Goal: Task Accomplishment & Management: Use online tool/utility

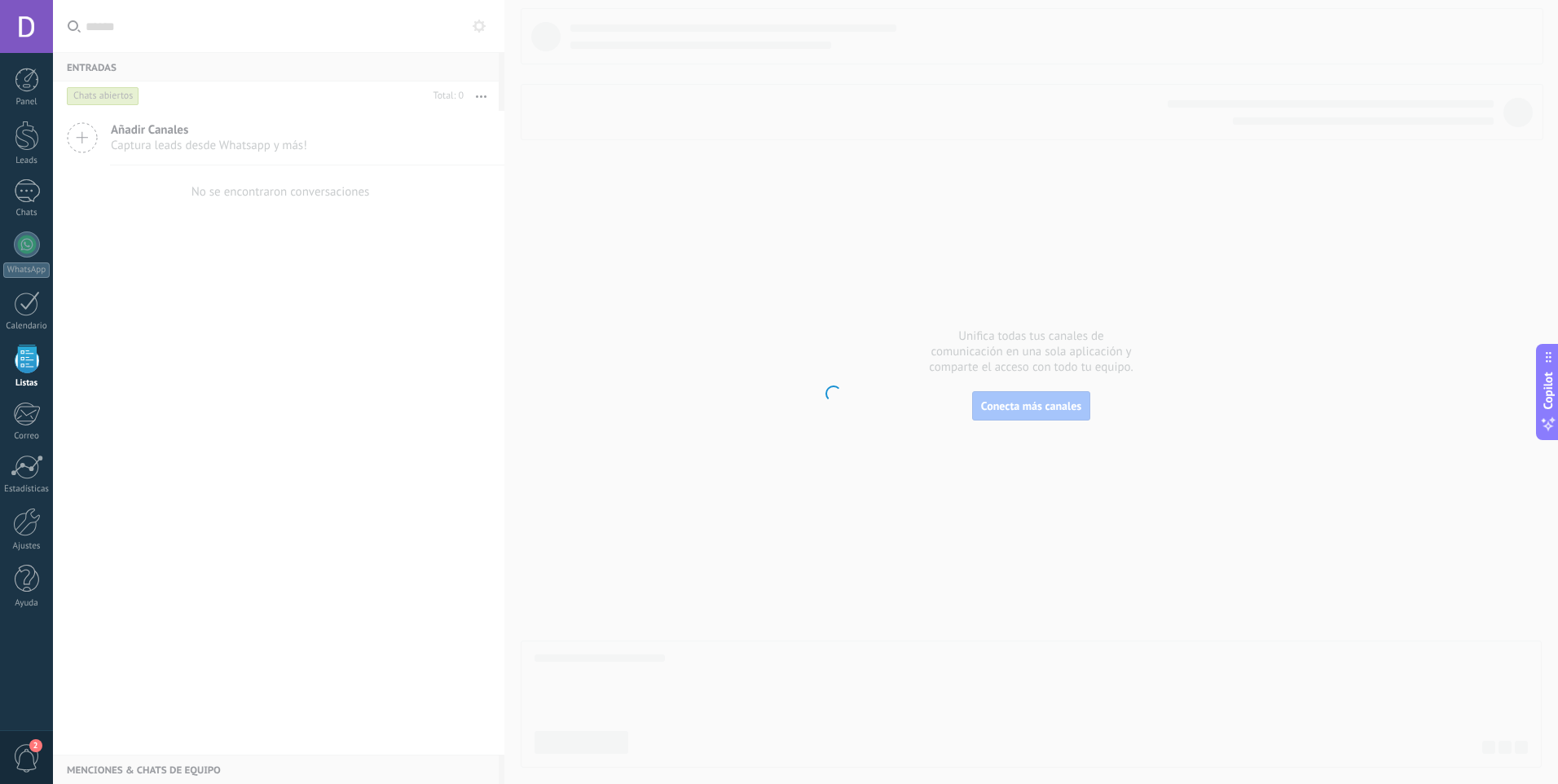
scroll to position [16, 0]
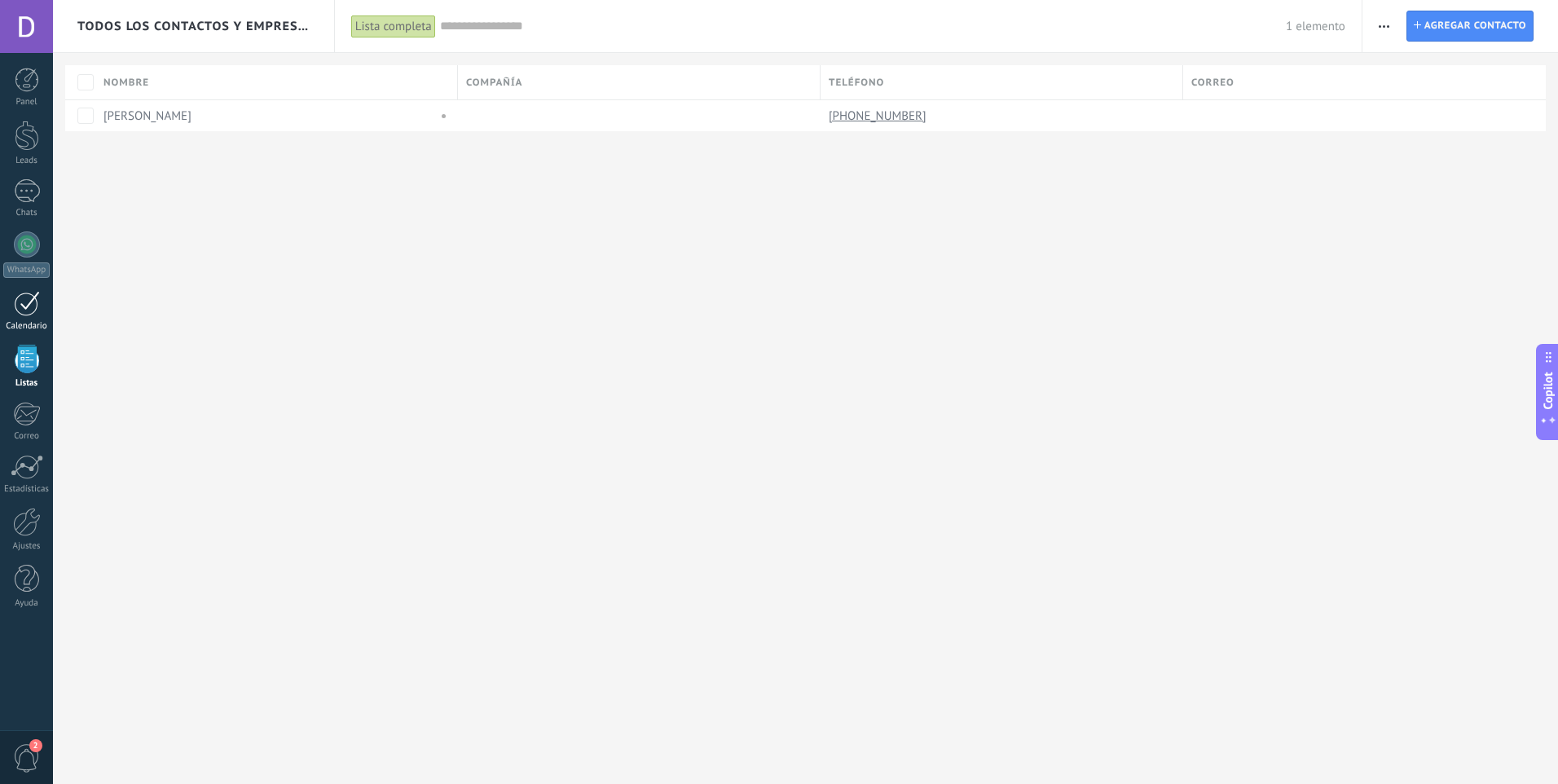
click at [40, 325] on div "Calendario" at bounding box center [26, 325] width 47 height 10
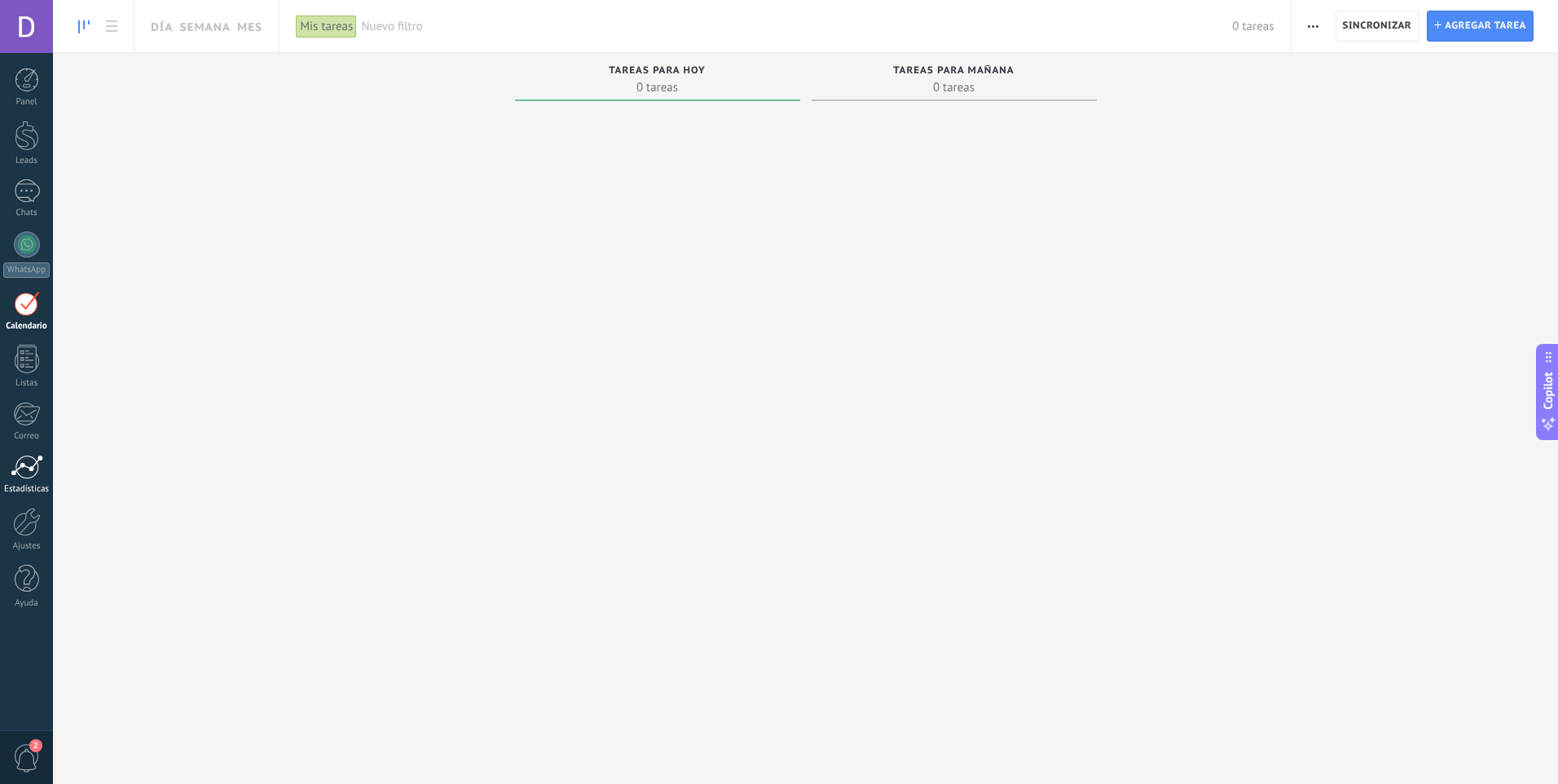
click at [24, 462] on div at bounding box center [26, 467] width 33 height 24
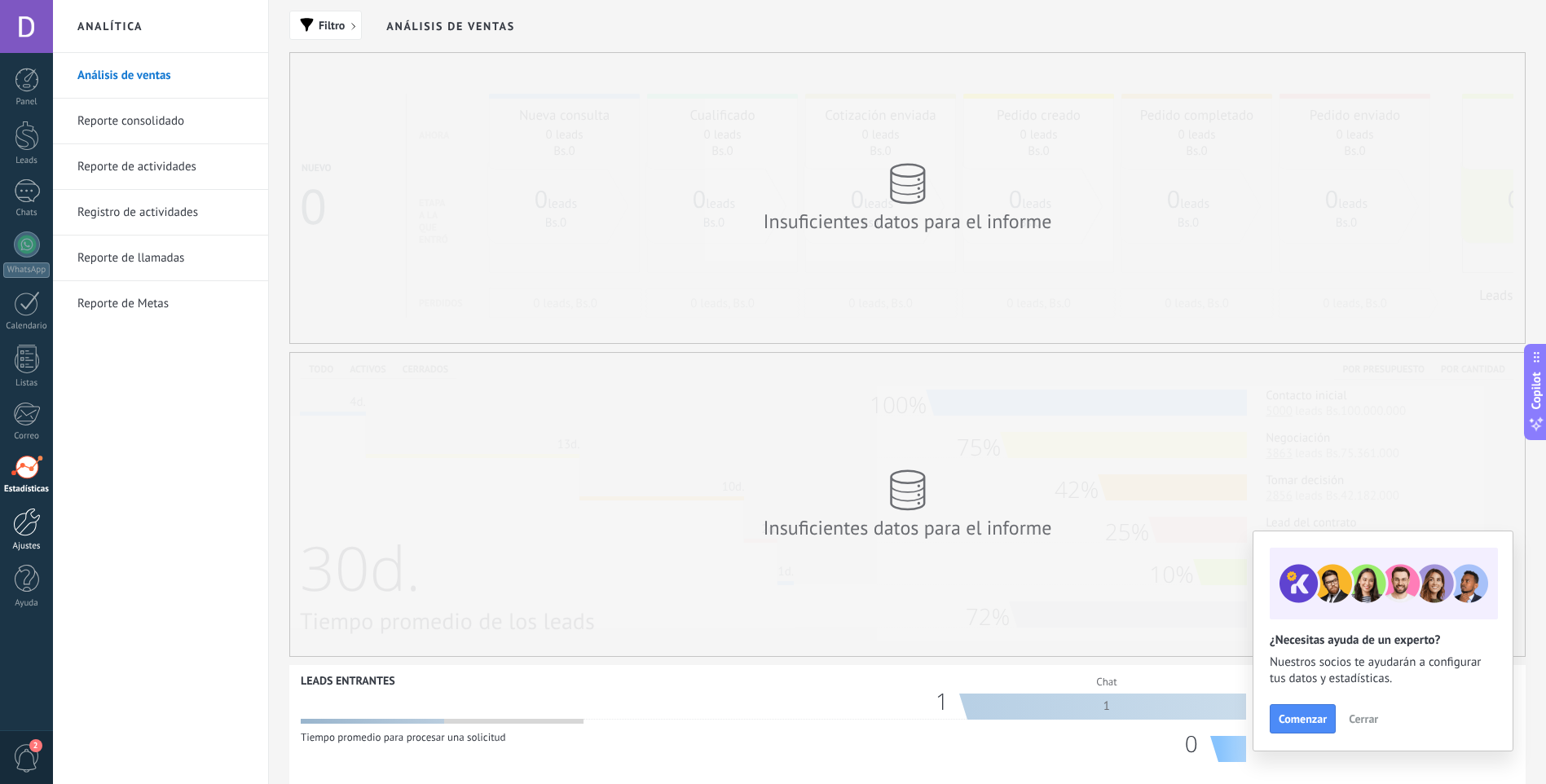
click at [16, 535] on div at bounding box center [27, 521] width 28 height 28
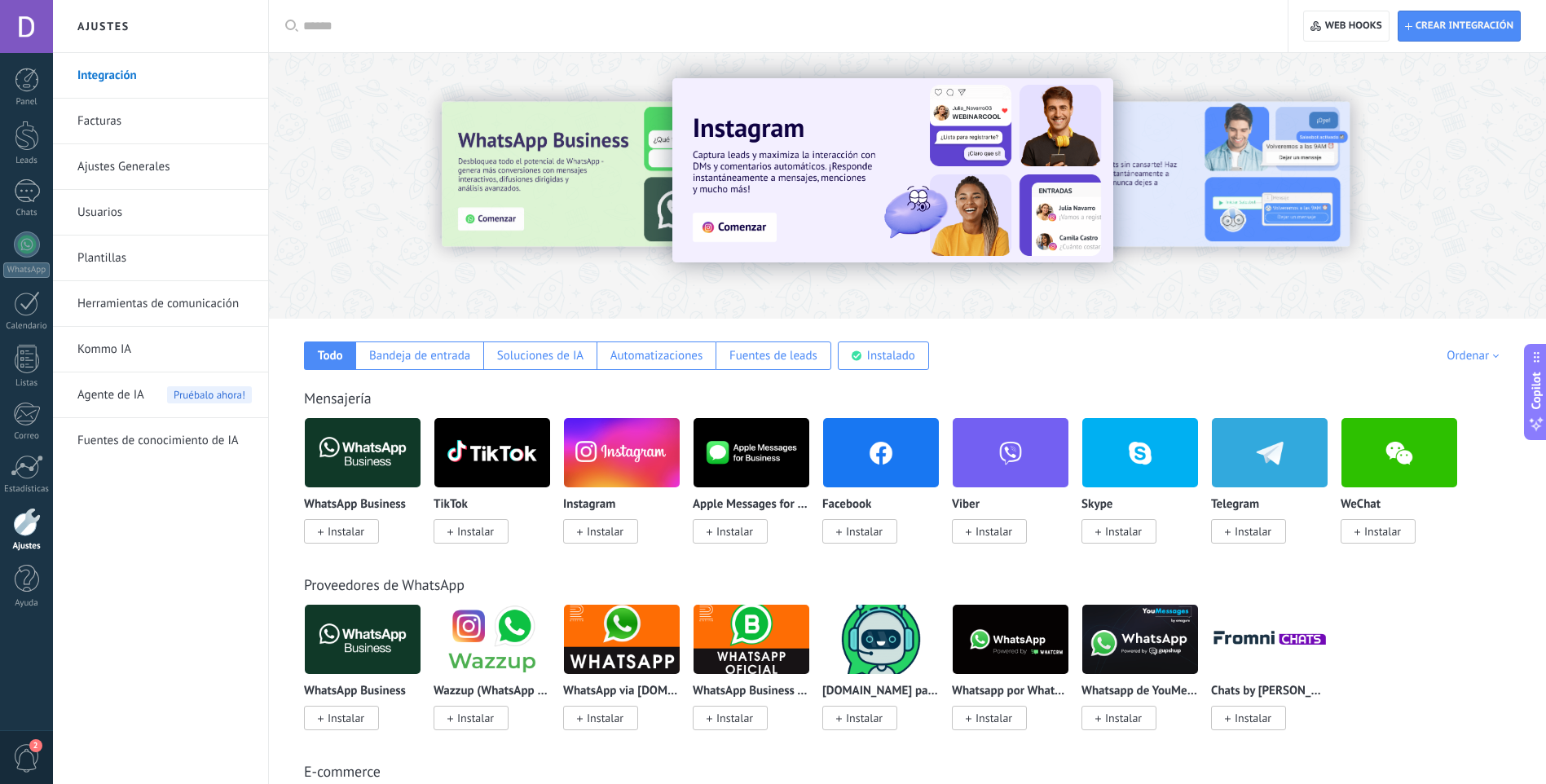
click at [1089, 361] on div "Todo Bandeja de entrada Soluciones de IA Automatizaciones Fuentes de leads Inst…" at bounding box center [907, 344] width 1245 height 52
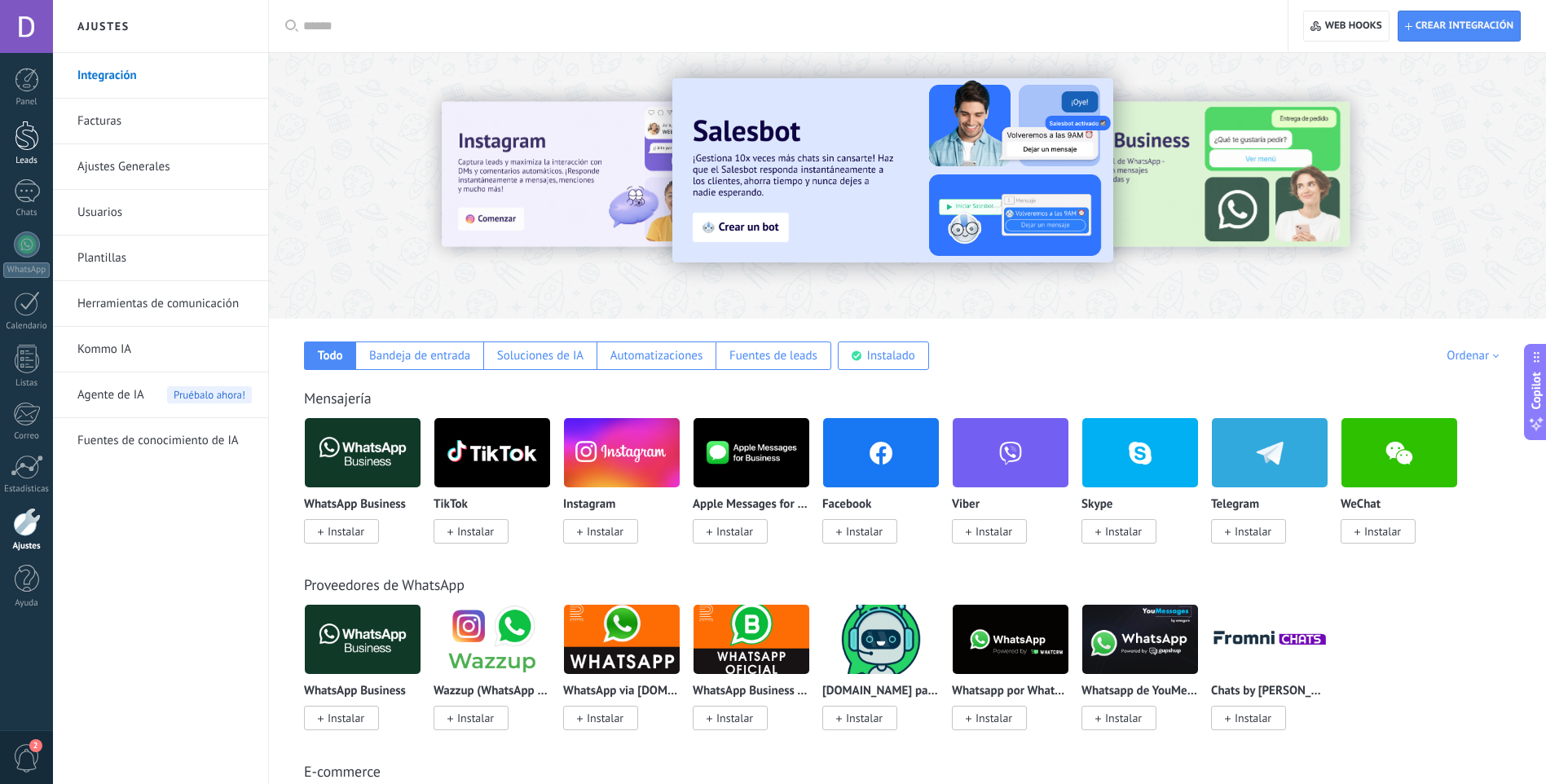
click at [34, 134] on div at bounding box center [27, 136] width 24 height 30
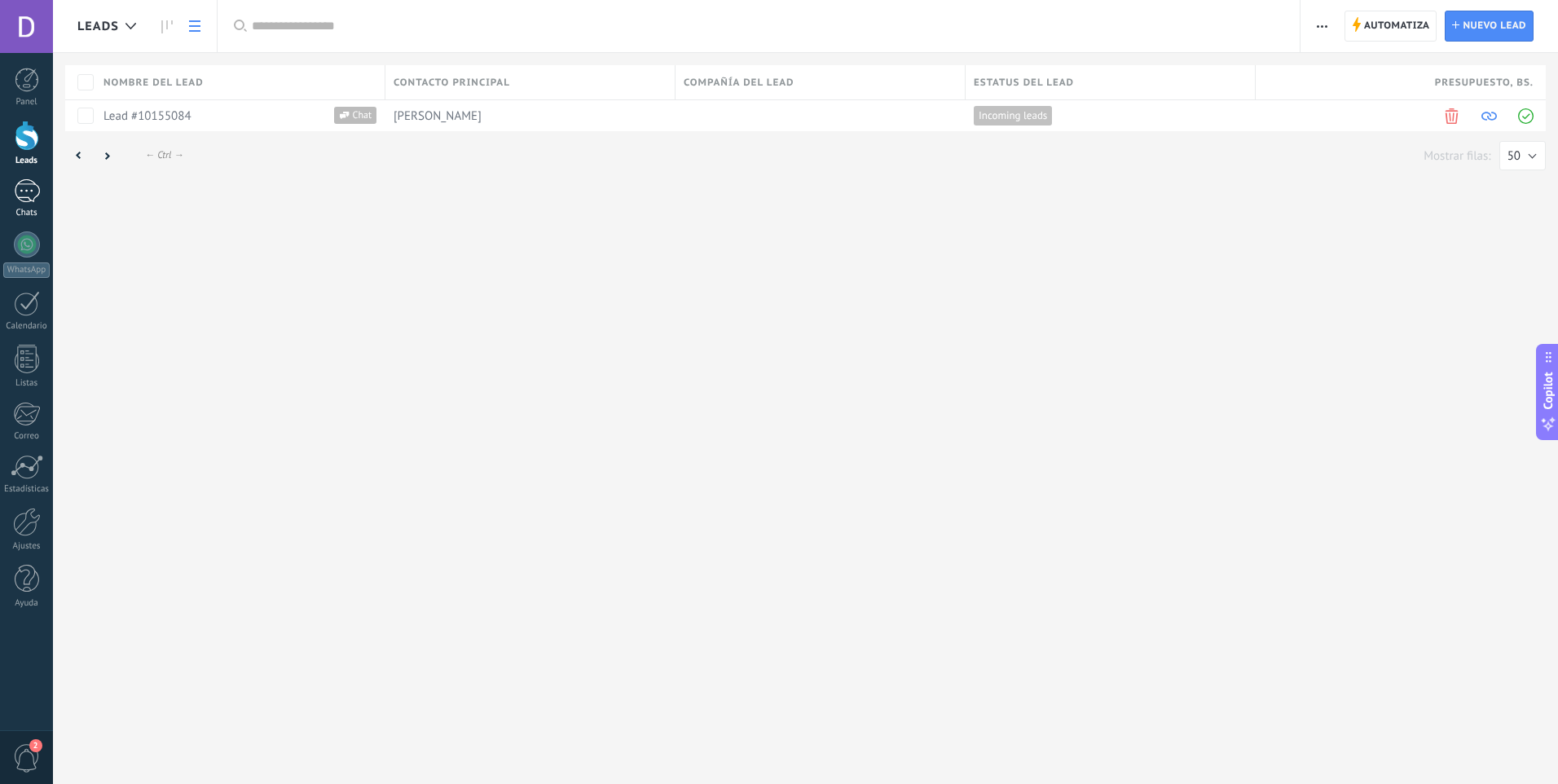
click at [33, 191] on div "1" at bounding box center [27, 190] width 26 height 23
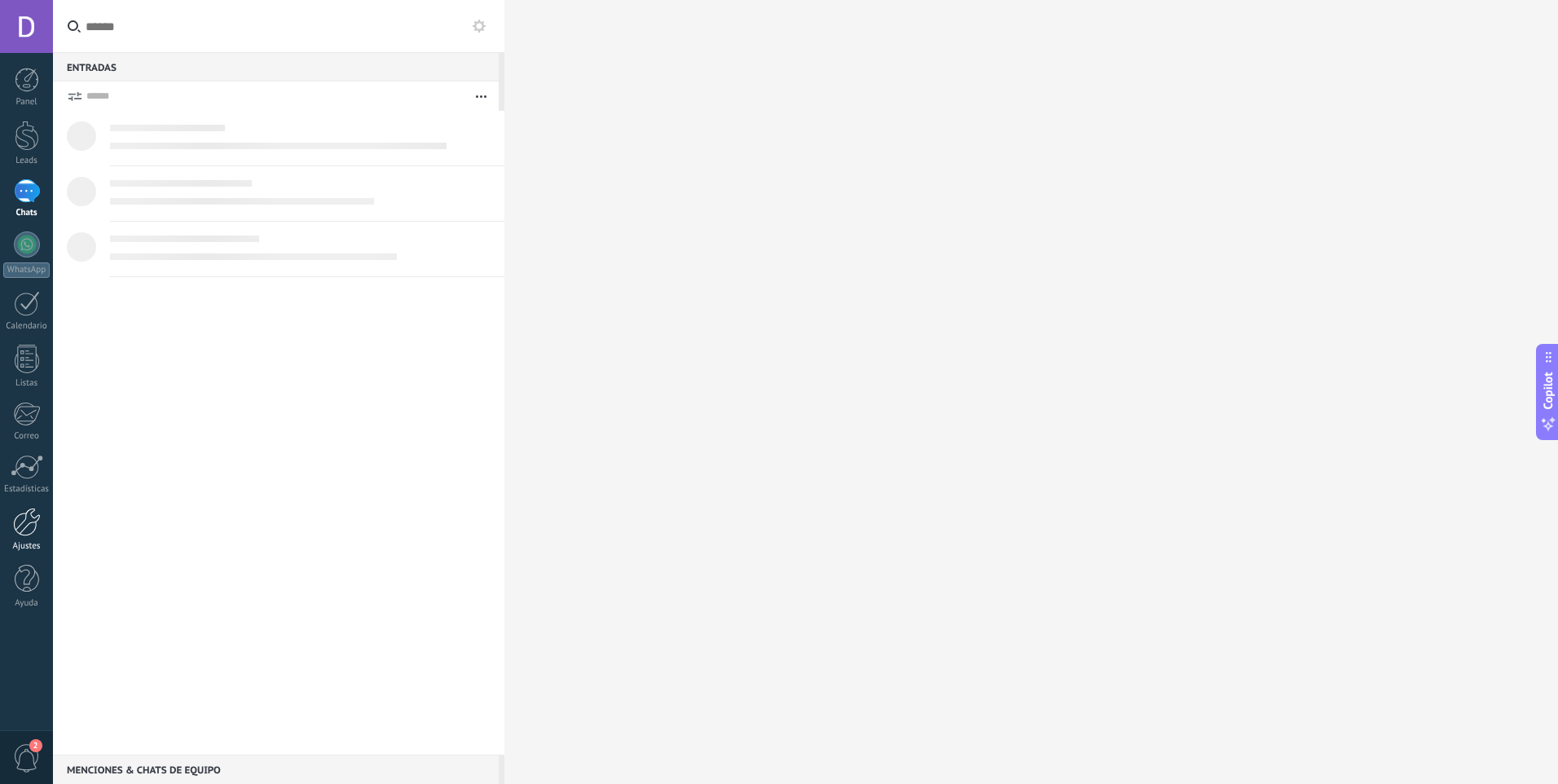
click at [16, 520] on div at bounding box center [27, 521] width 28 height 28
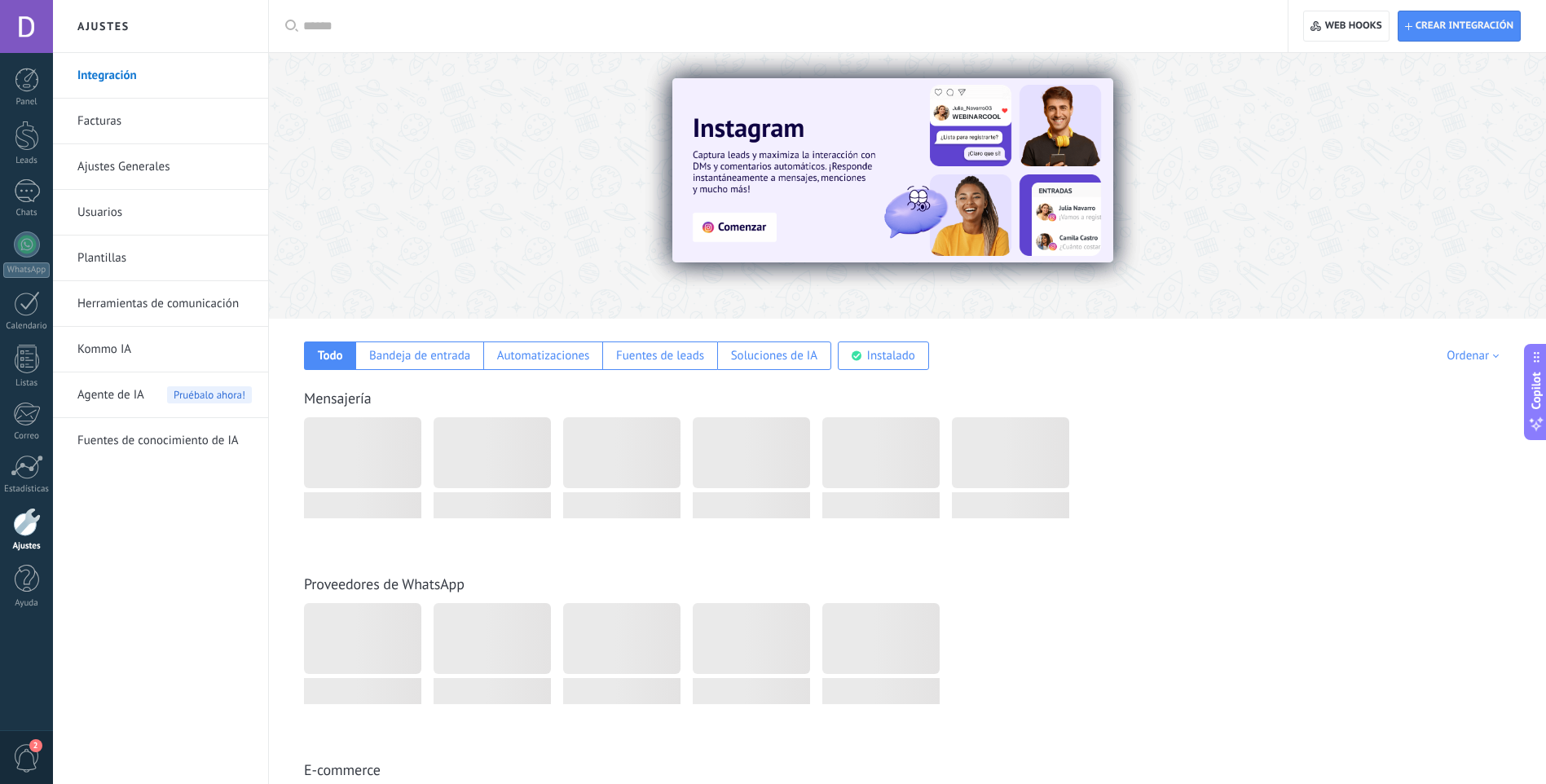
click at [141, 164] on link "Ajustes Generales" at bounding box center [165, 167] width 174 height 46
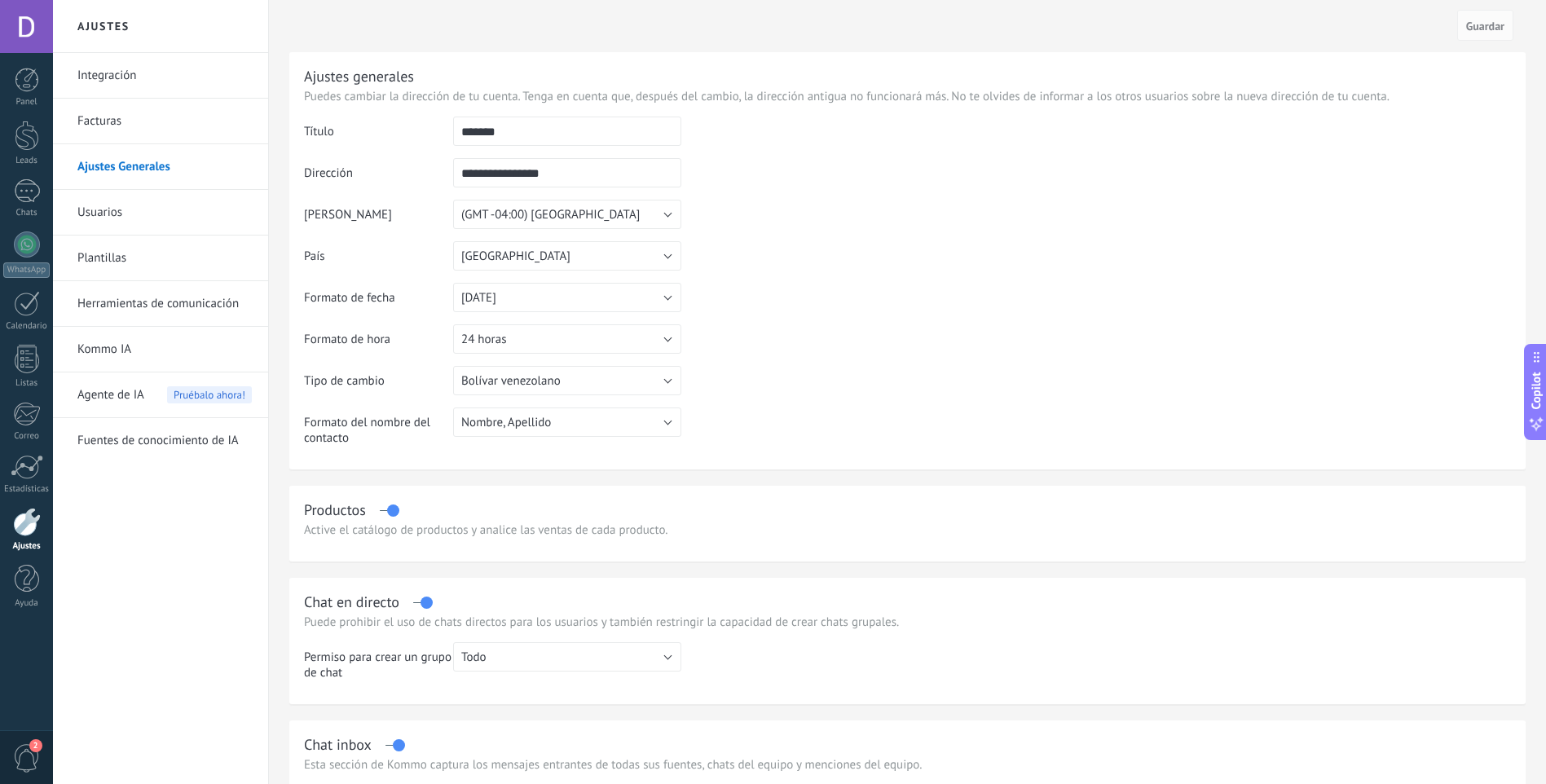
click at [189, 299] on link "Herramientas de comunicación" at bounding box center [165, 304] width 174 height 46
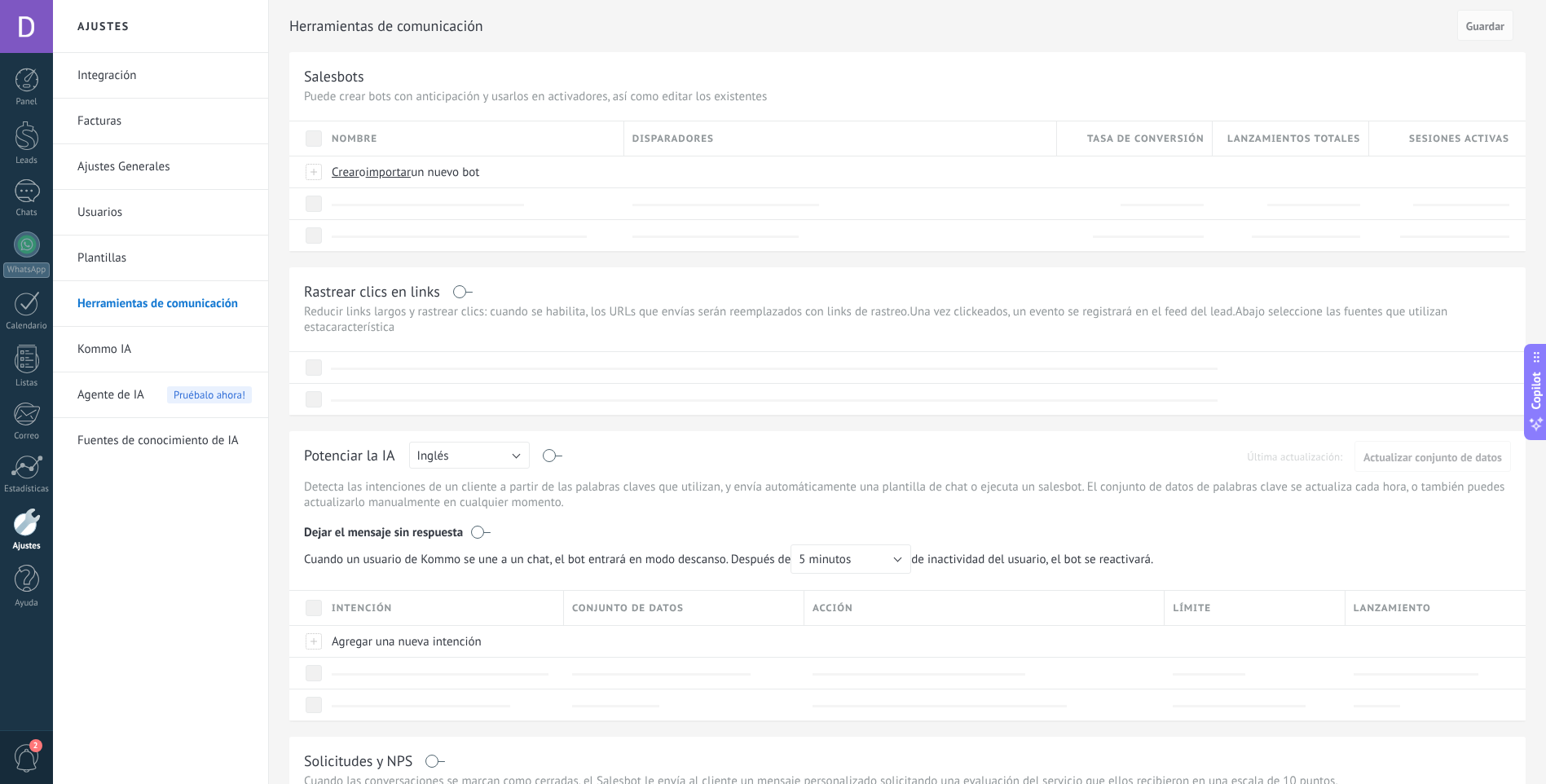
drag, startPoint x: 638, startPoint y: 732, endPoint x: 748, endPoint y: 737, distance: 110.1
click at [603, 176] on span "Crear o importar un nuevo bot" at bounding box center [617, 172] width 570 height 16
click at [37, 214] on div "Chats" at bounding box center [26, 213] width 47 height 10
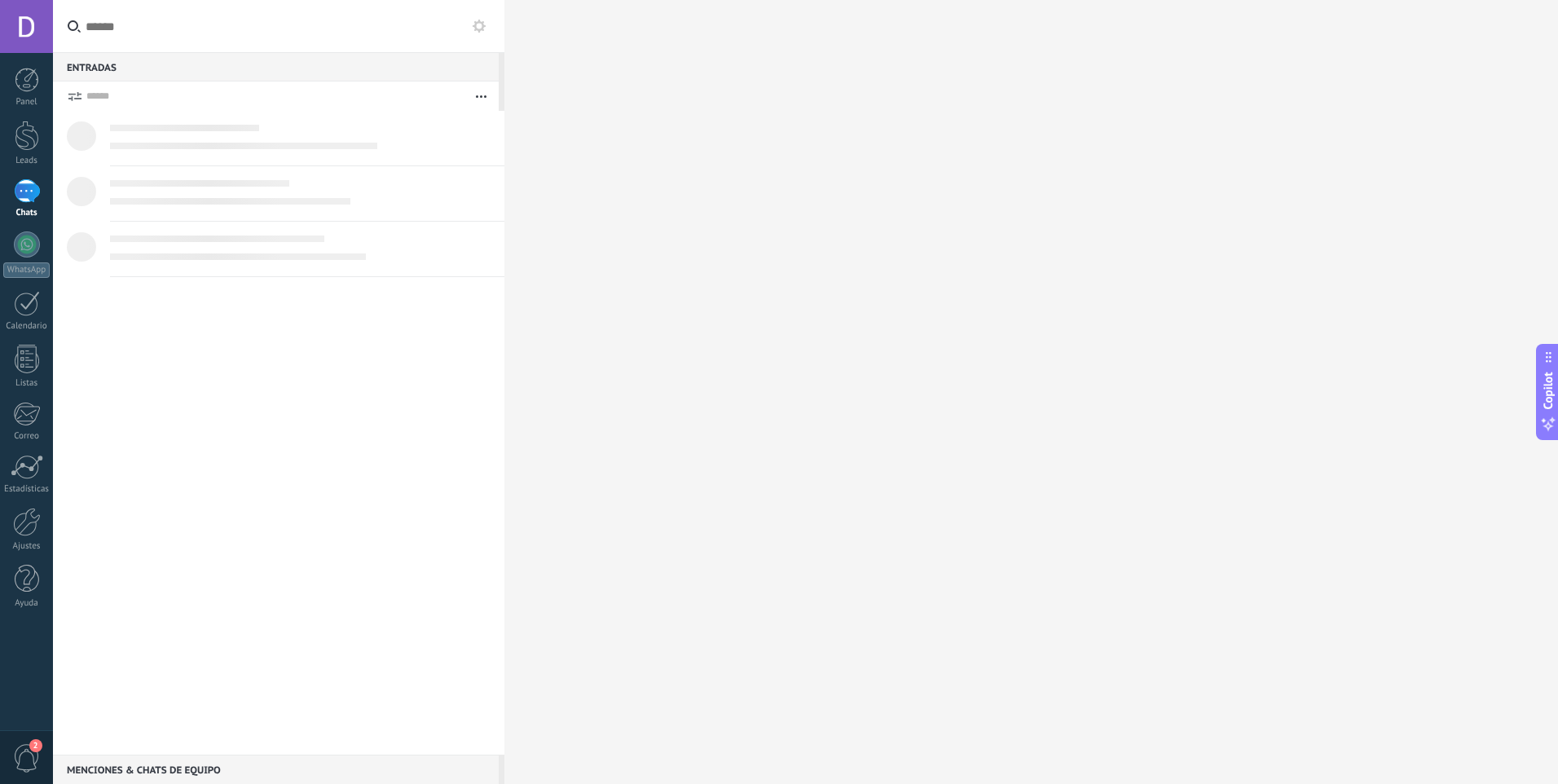
click at [86, 363] on div at bounding box center [278, 432] width 451 height 643
click at [21, 188] on div "1" at bounding box center [27, 190] width 26 height 23
click at [28, 131] on div at bounding box center [27, 136] width 24 height 30
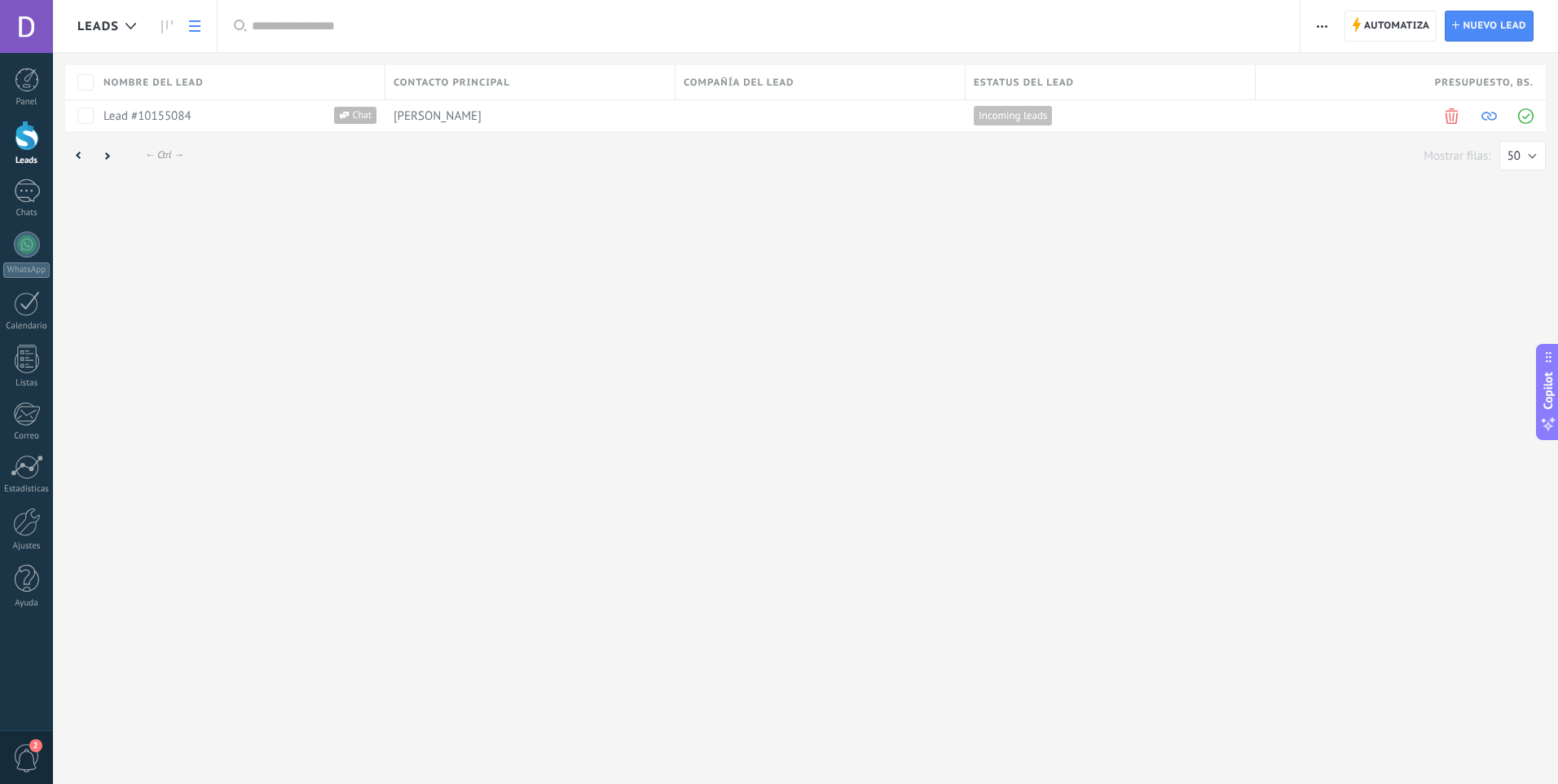
click at [295, 301] on div "Leads Automatiza Nueva difusión Editar embudo Imprimir Ajustes de la lista Impo…" at bounding box center [805, 392] width 1505 height 784
click at [24, 178] on div "Panel Leads 1 Chats WhatsApp Clientes" at bounding box center [26, 346] width 53 height 557
click at [28, 193] on div "1" at bounding box center [27, 190] width 26 height 23
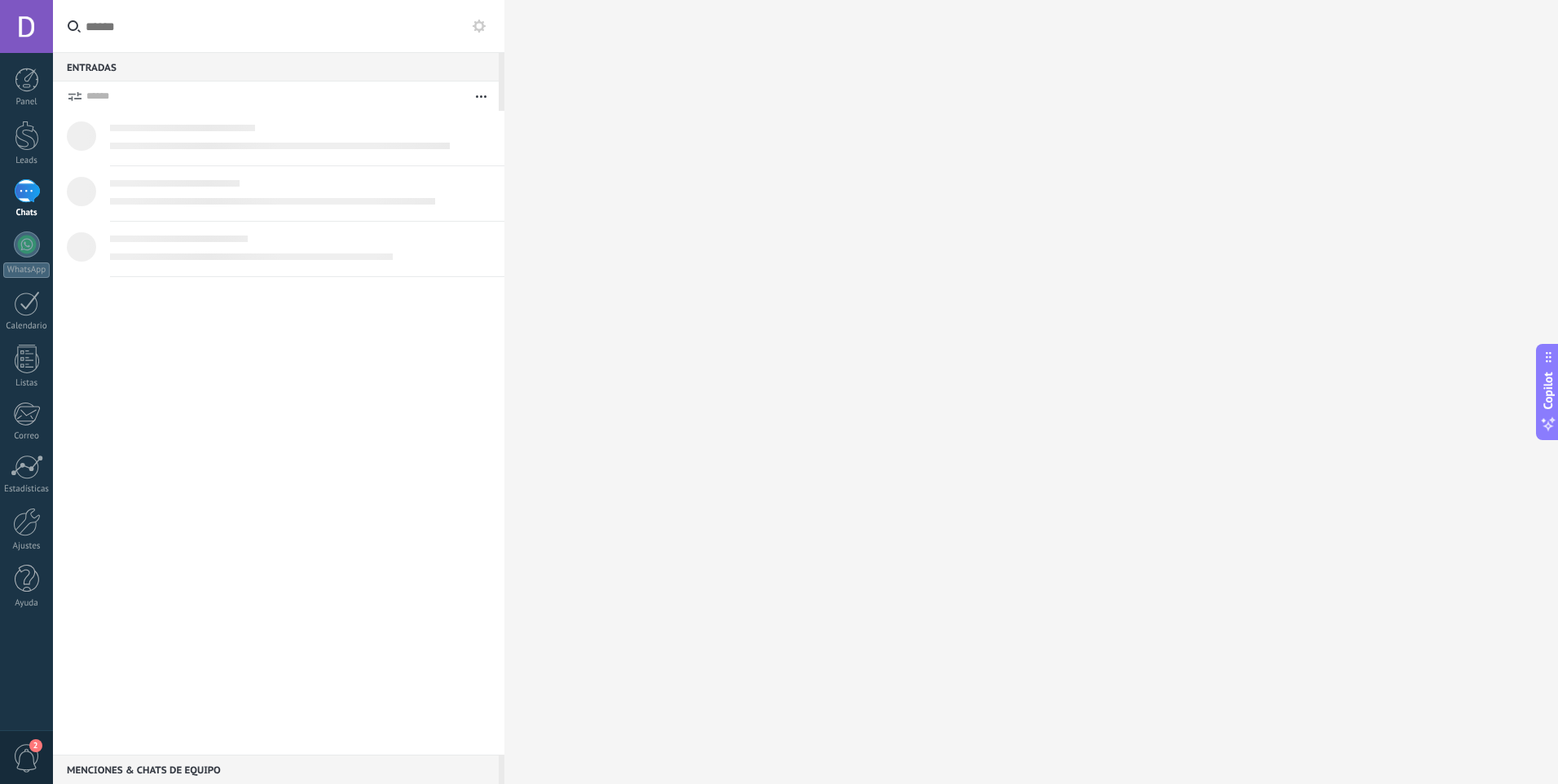
click at [659, 462] on div at bounding box center [1031, 392] width 1053 height 784
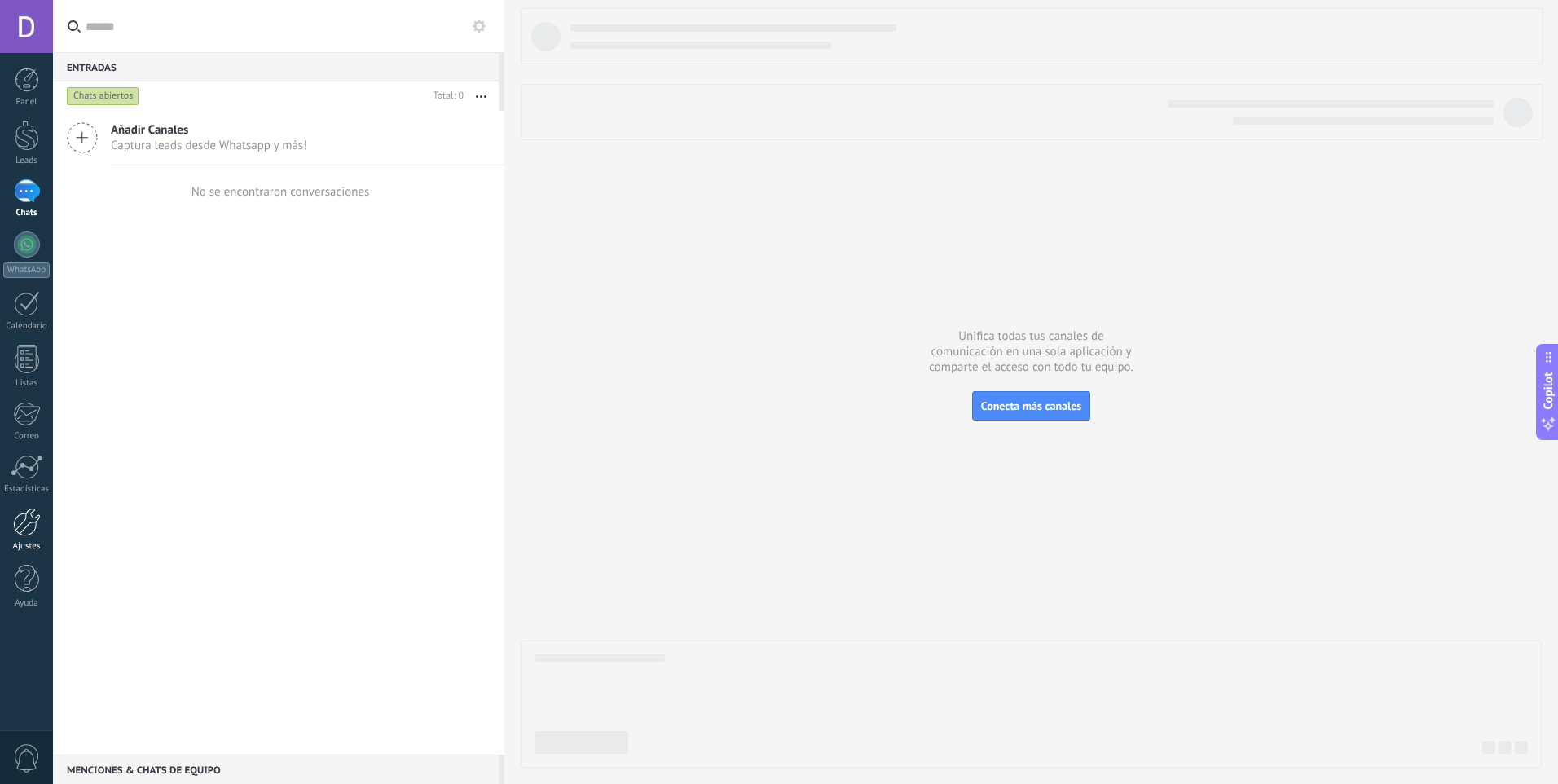
click at [32, 531] on div at bounding box center [27, 521] width 28 height 28
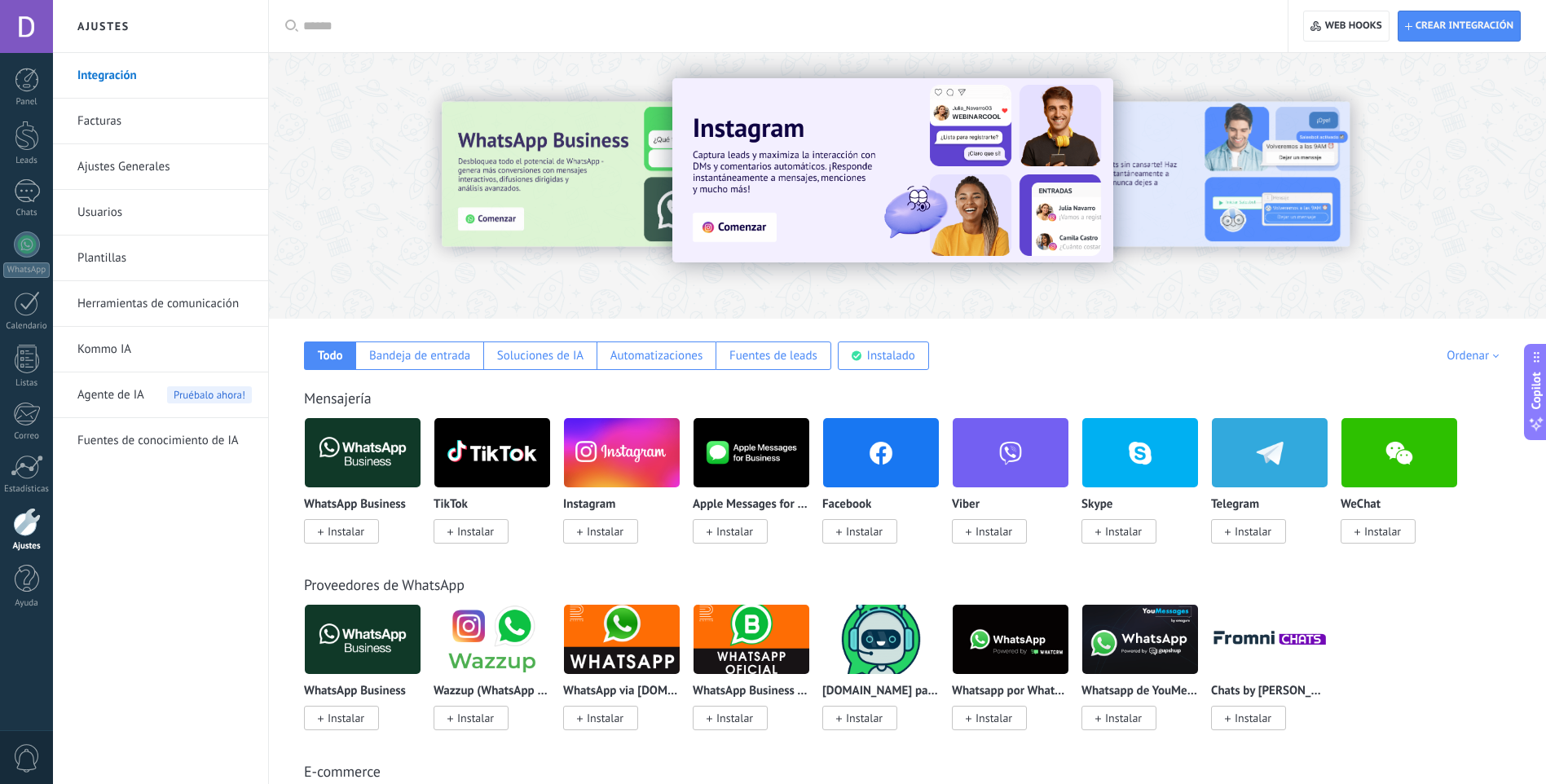
click at [160, 181] on link "Ajustes Generales" at bounding box center [165, 167] width 174 height 46
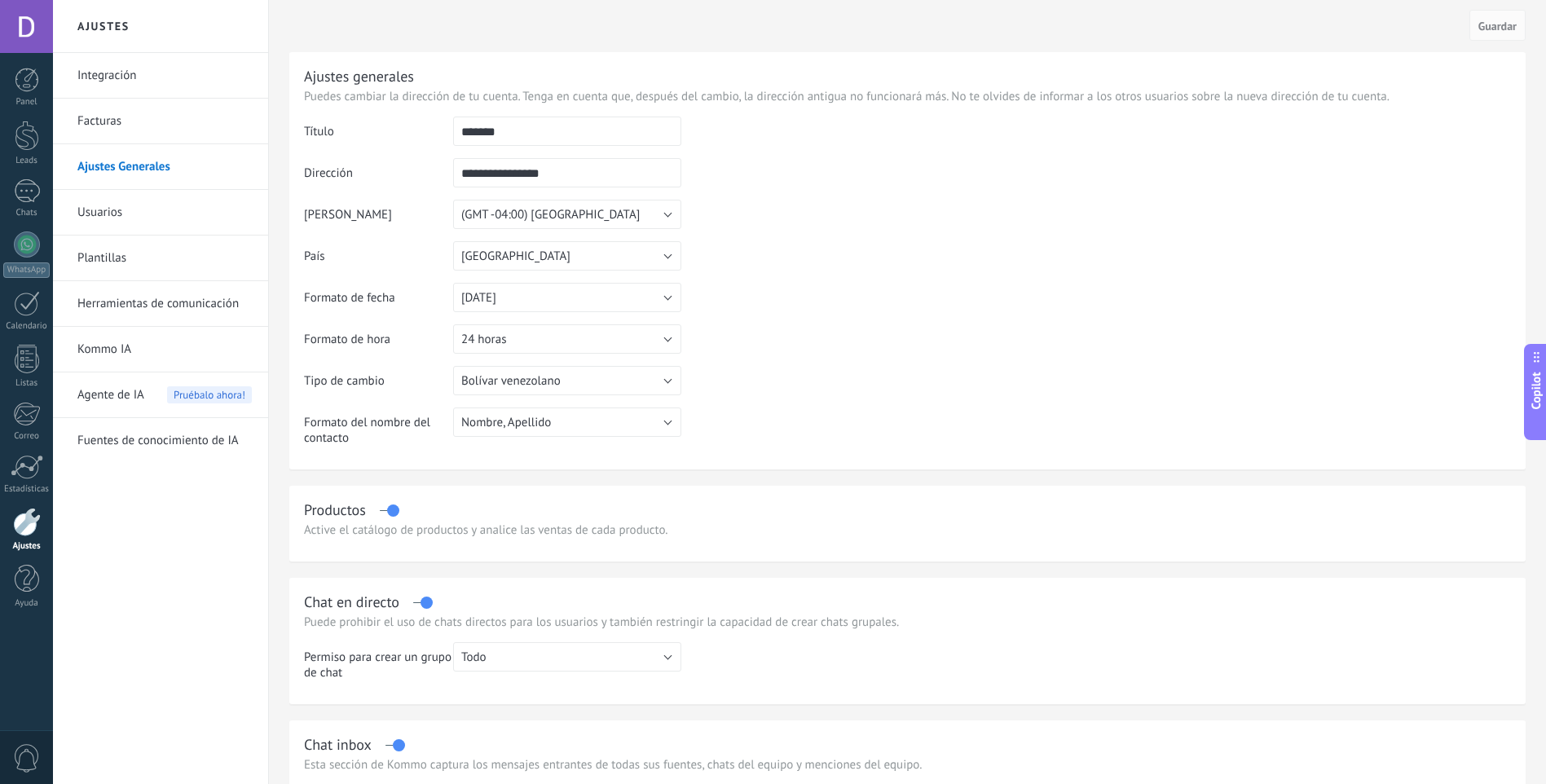
click at [134, 320] on link "Herramientas de comunicación" at bounding box center [165, 304] width 174 height 46
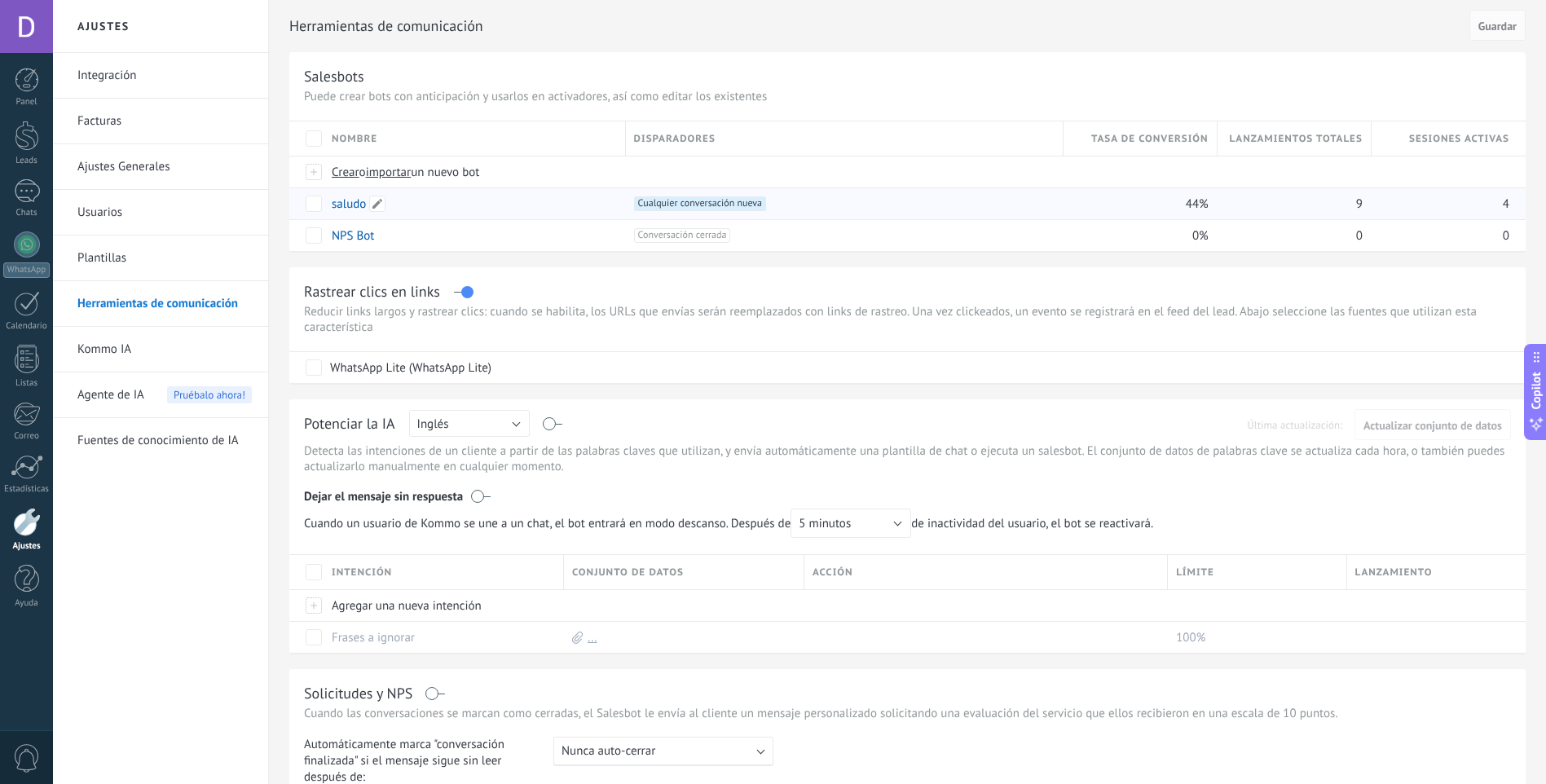
click at [345, 206] on link "saludo" at bounding box center [349, 204] width 34 height 16
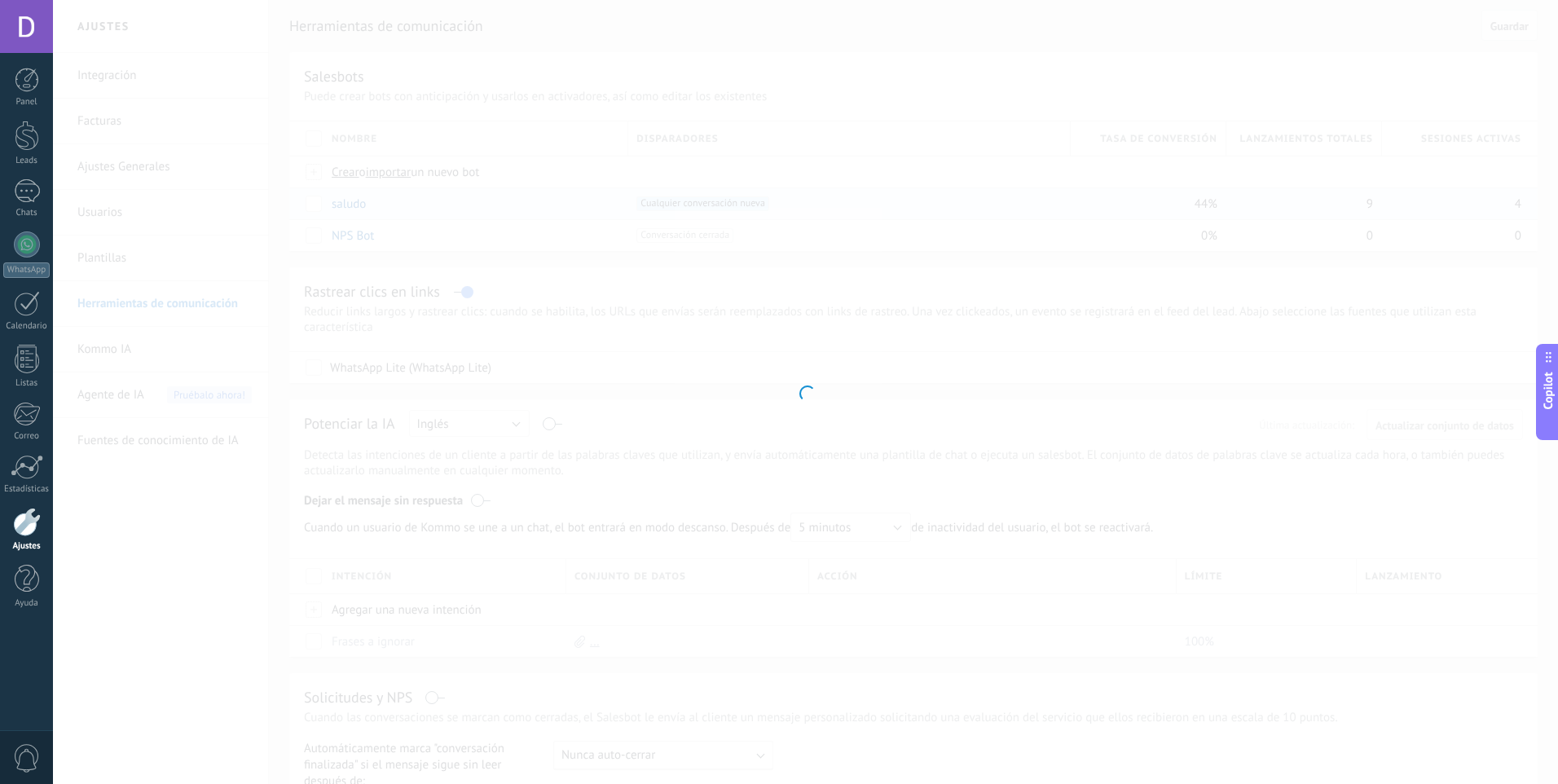
type input "******"
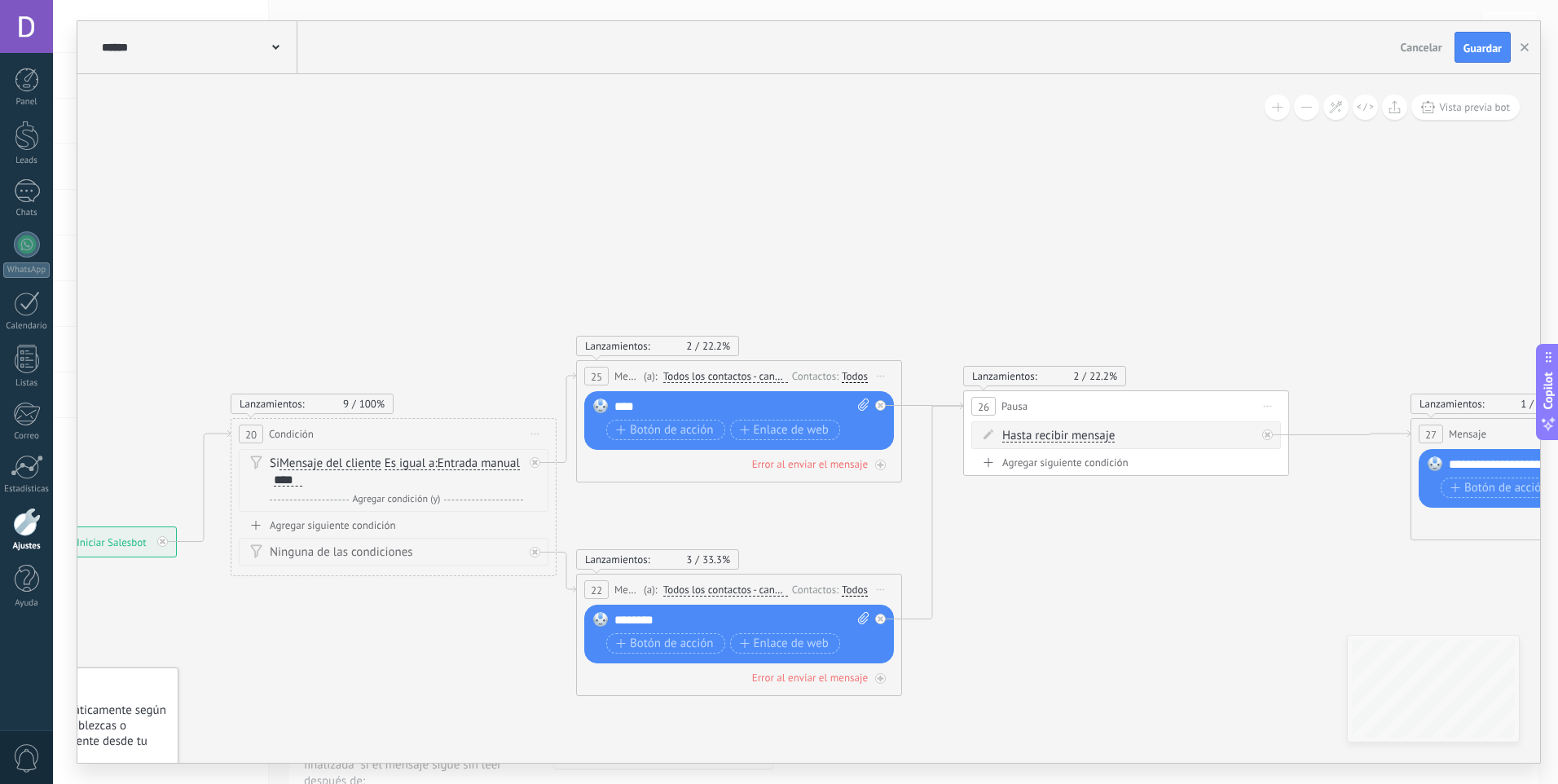
drag, startPoint x: 1141, startPoint y: 583, endPoint x: 1078, endPoint y: 596, distance: 64.3
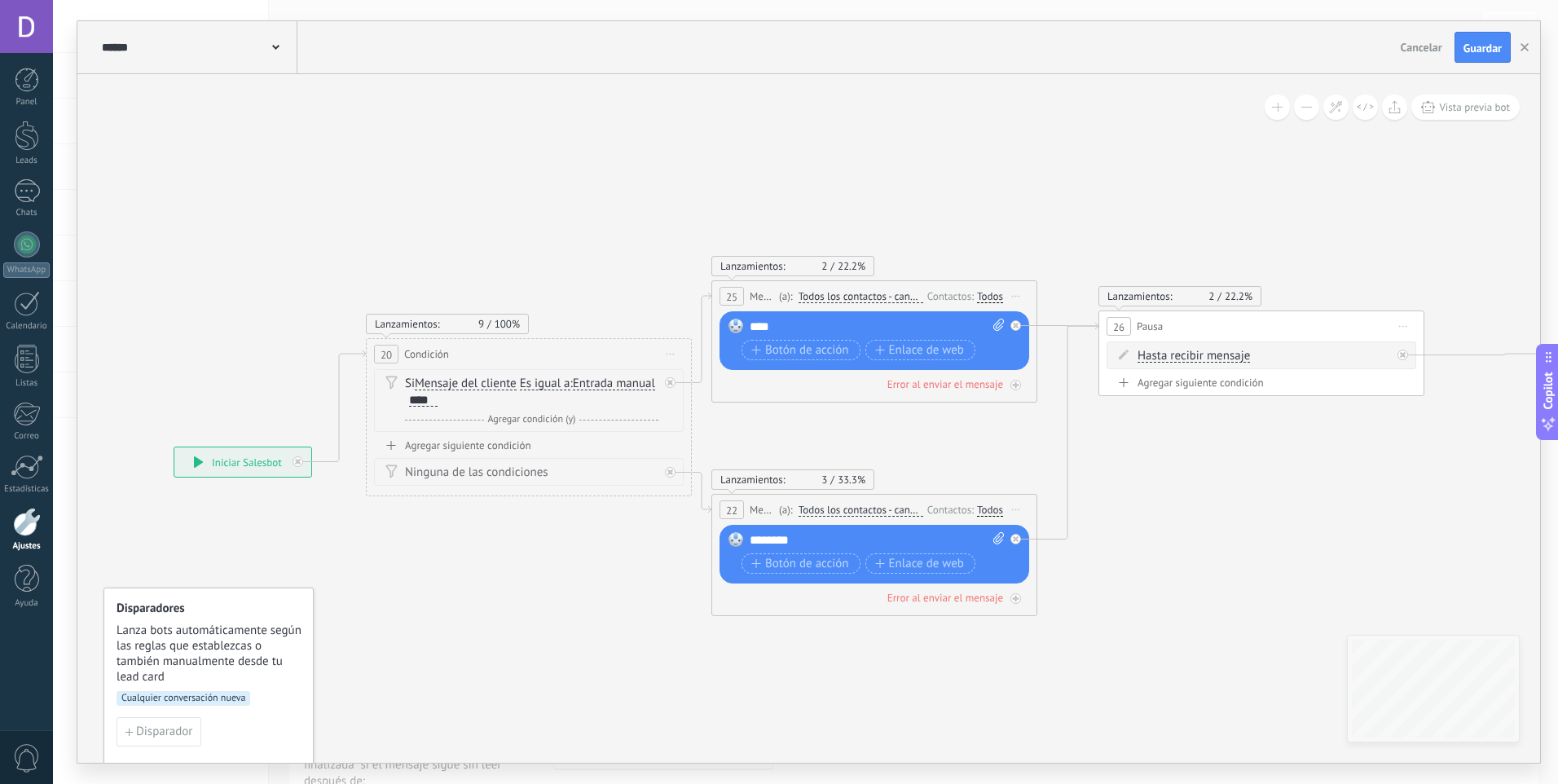
drag, startPoint x: 1065, startPoint y: 609, endPoint x: 1285, endPoint y: 488, distance: 251.1
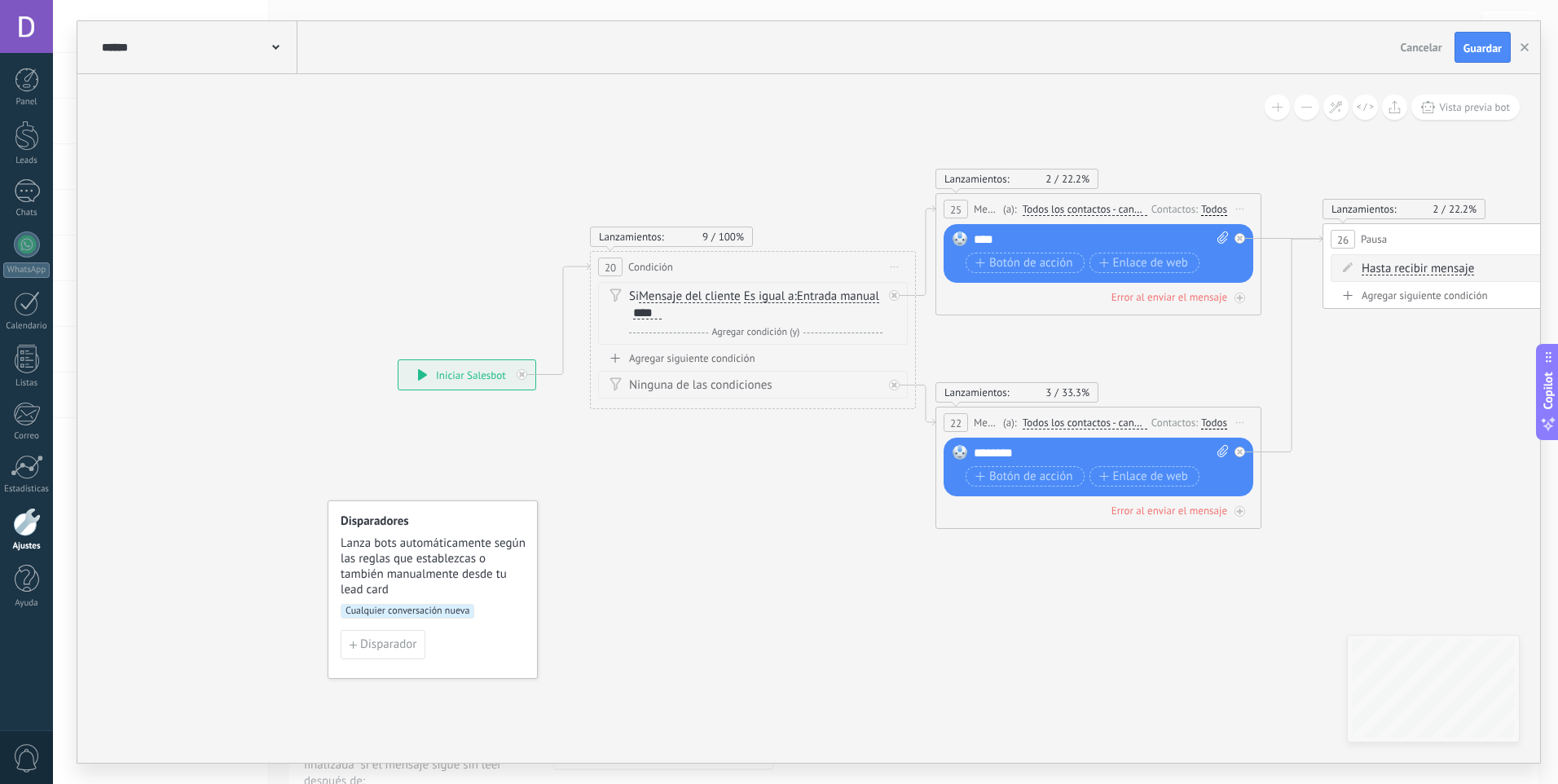
drag, startPoint x: 609, startPoint y: 687, endPoint x: 742, endPoint y: 641, distance: 140.7
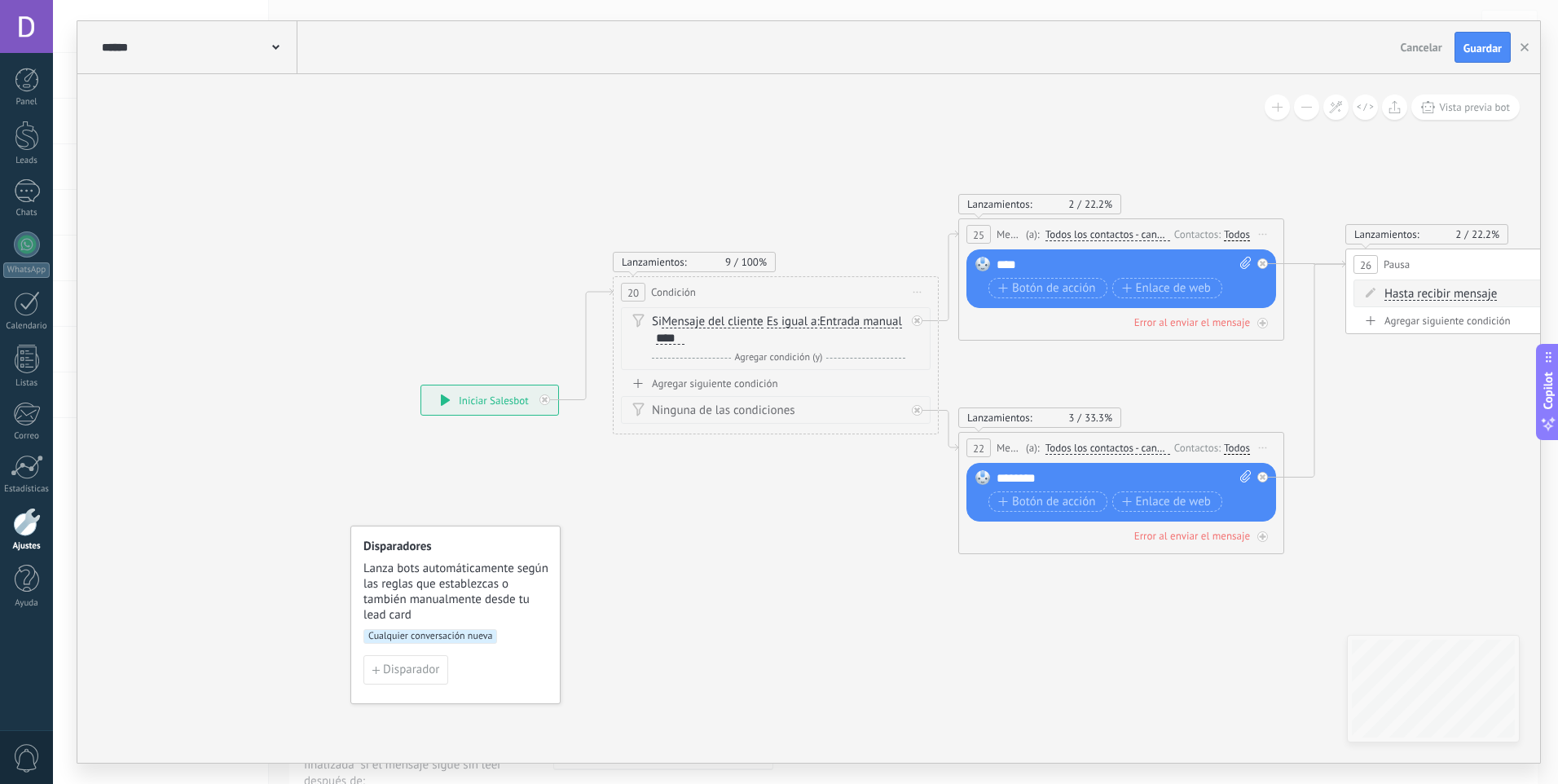
drag, startPoint x: 751, startPoint y: 575, endPoint x: 779, endPoint y: 607, distance: 42.5
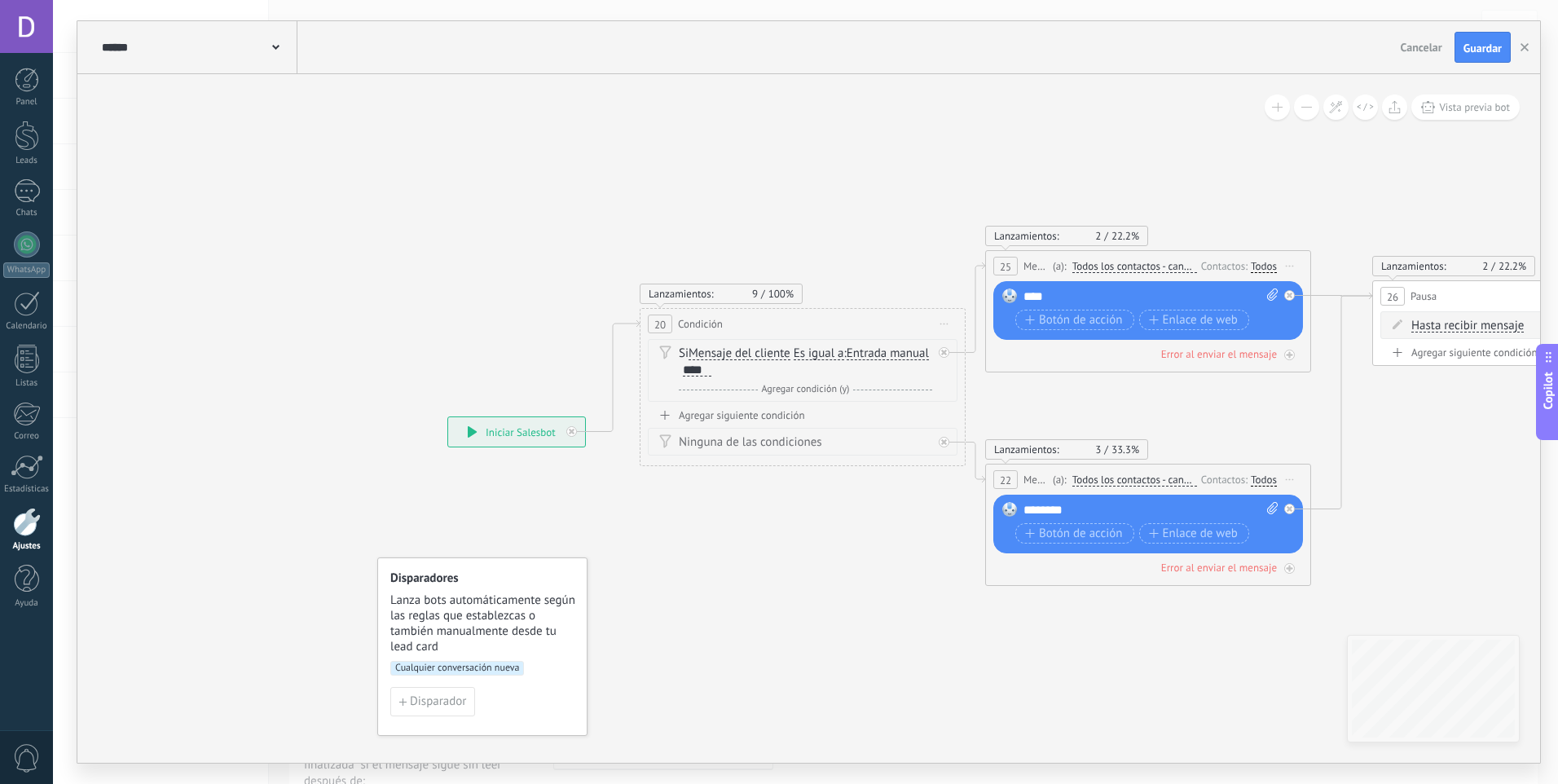
drag, startPoint x: 961, startPoint y: 384, endPoint x: 958, endPoint y: 417, distance: 33.1
click at [958, 417] on div "Lanzamientos: 9 100% 20 Condición ********* Iniciar vista previa aquí Cambiar n…" at bounding box center [802, 386] width 325 height 158
drag, startPoint x: 958, startPoint y: 413, endPoint x: 957, endPoint y: 400, distance: 13.0
click at [957, 400] on div "Lanzamientos: 9 100% 20 Condición ********* Iniciar vista previa aquí Cambiar n…" at bounding box center [802, 386] width 325 height 158
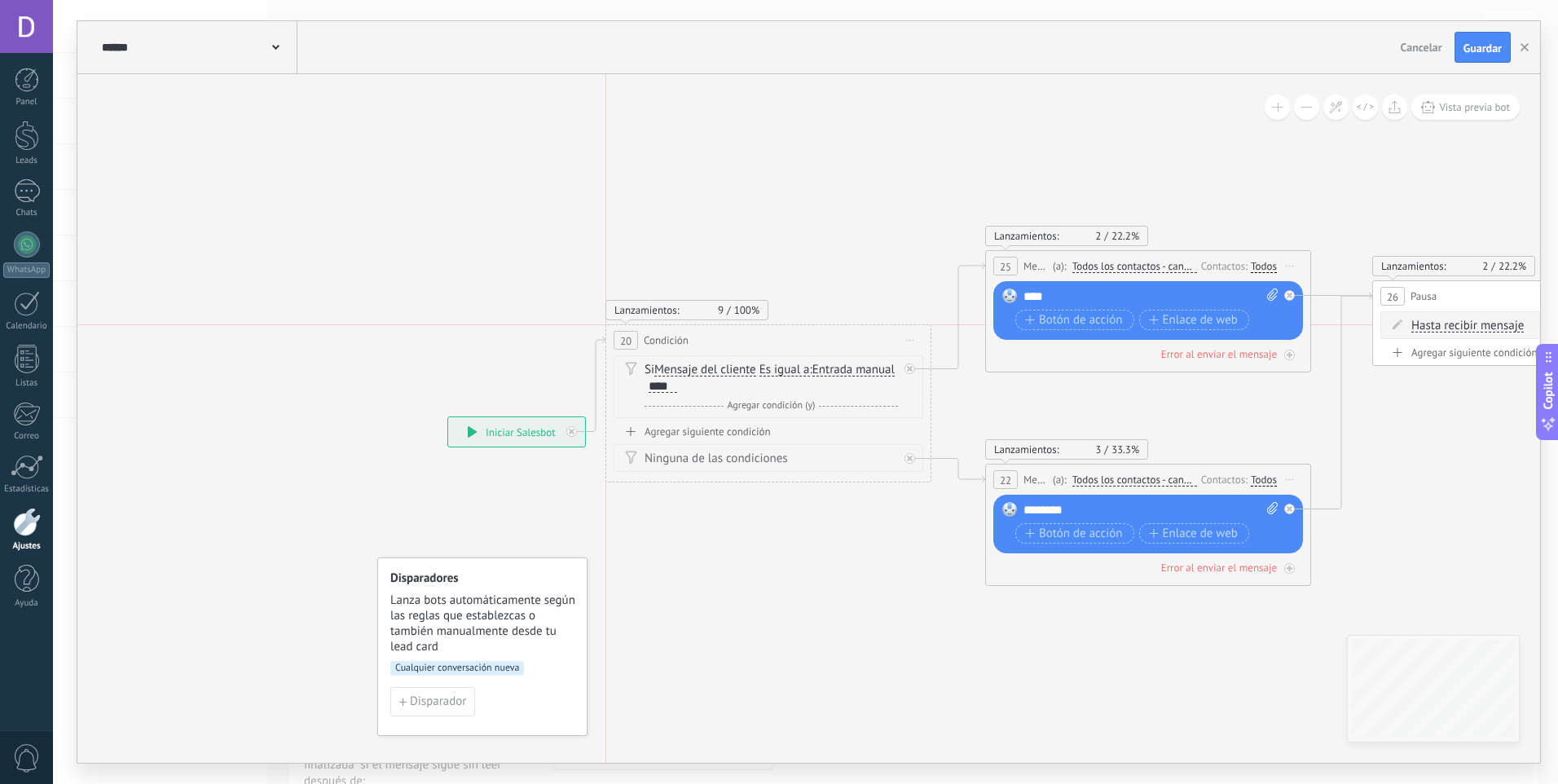
drag, startPoint x: 835, startPoint y: 316, endPoint x: 796, endPoint y: 328, distance: 40.8
click at [796, 328] on div "20 Condición ********* Iniciar vista previa aquí Cambiar nombre Duplicar Borrar" at bounding box center [768, 340] width 325 height 30
drag, startPoint x: 907, startPoint y: 667, endPoint x: 923, endPoint y: 667, distance: 16.0
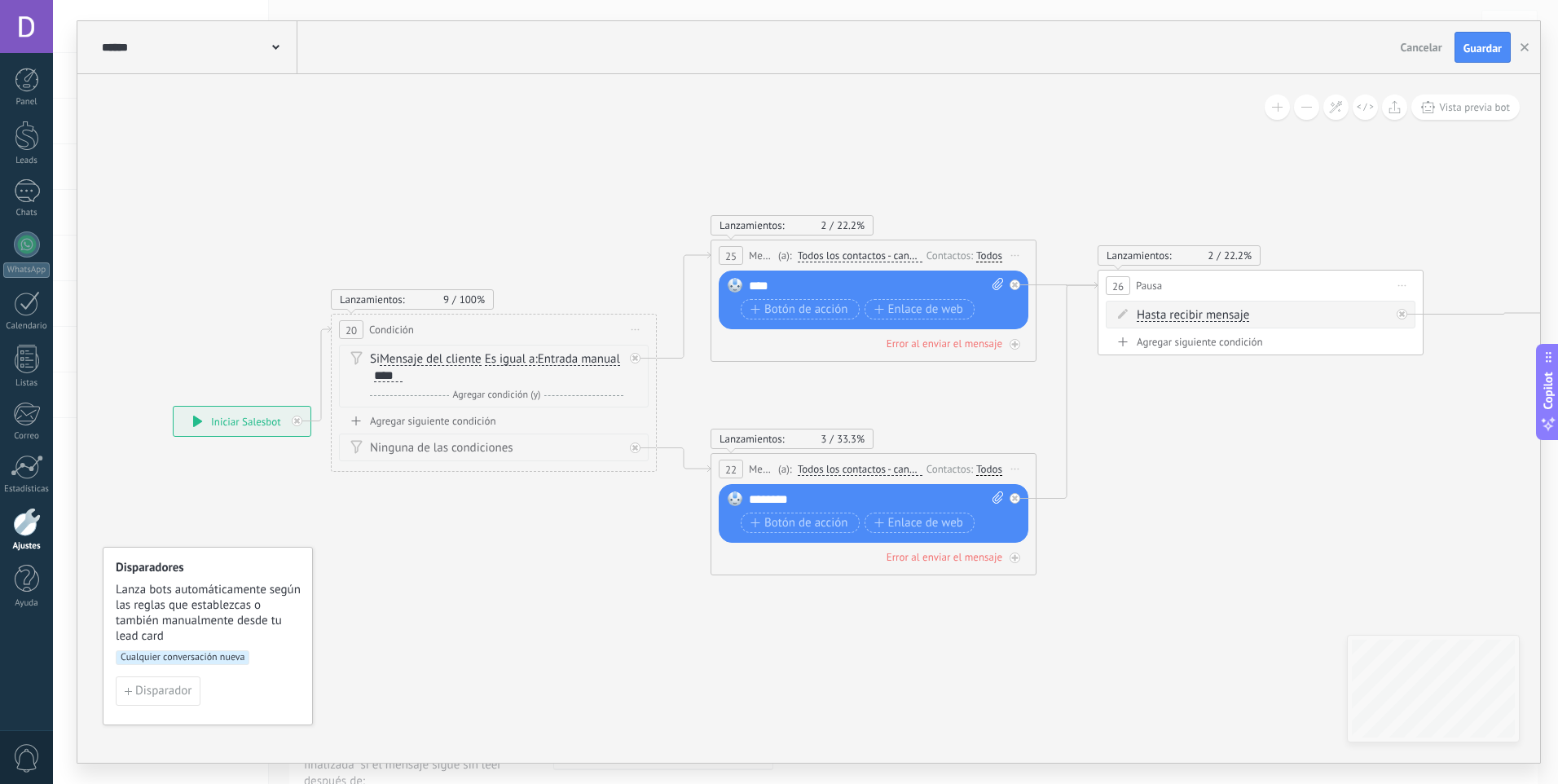
drag, startPoint x: 839, startPoint y: 658, endPoint x: 579, endPoint y: 645, distance: 260.3
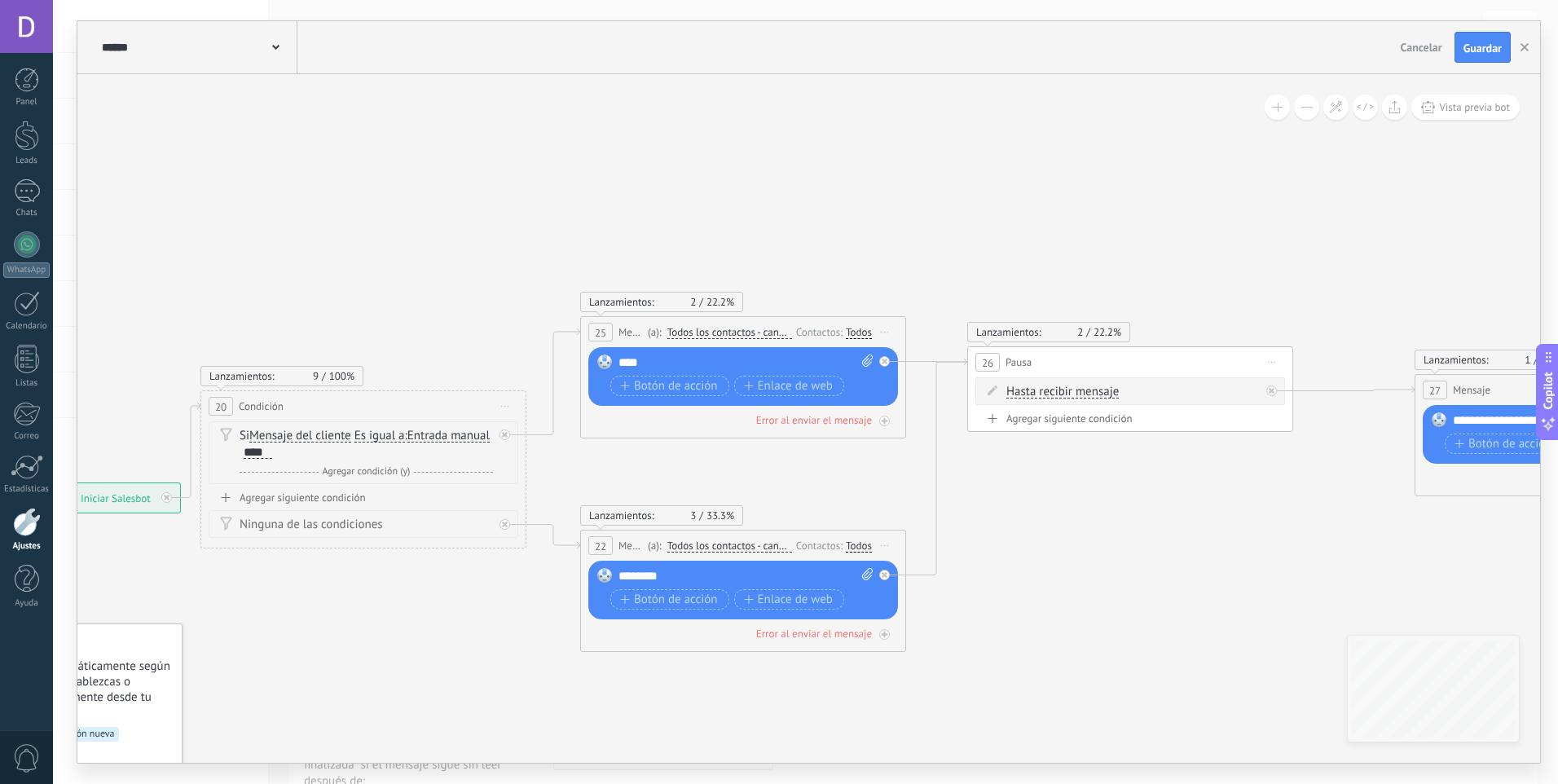
drag, startPoint x: 451, startPoint y: 483, endPoint x: 331, endPoint y: 562, distance: 143.7
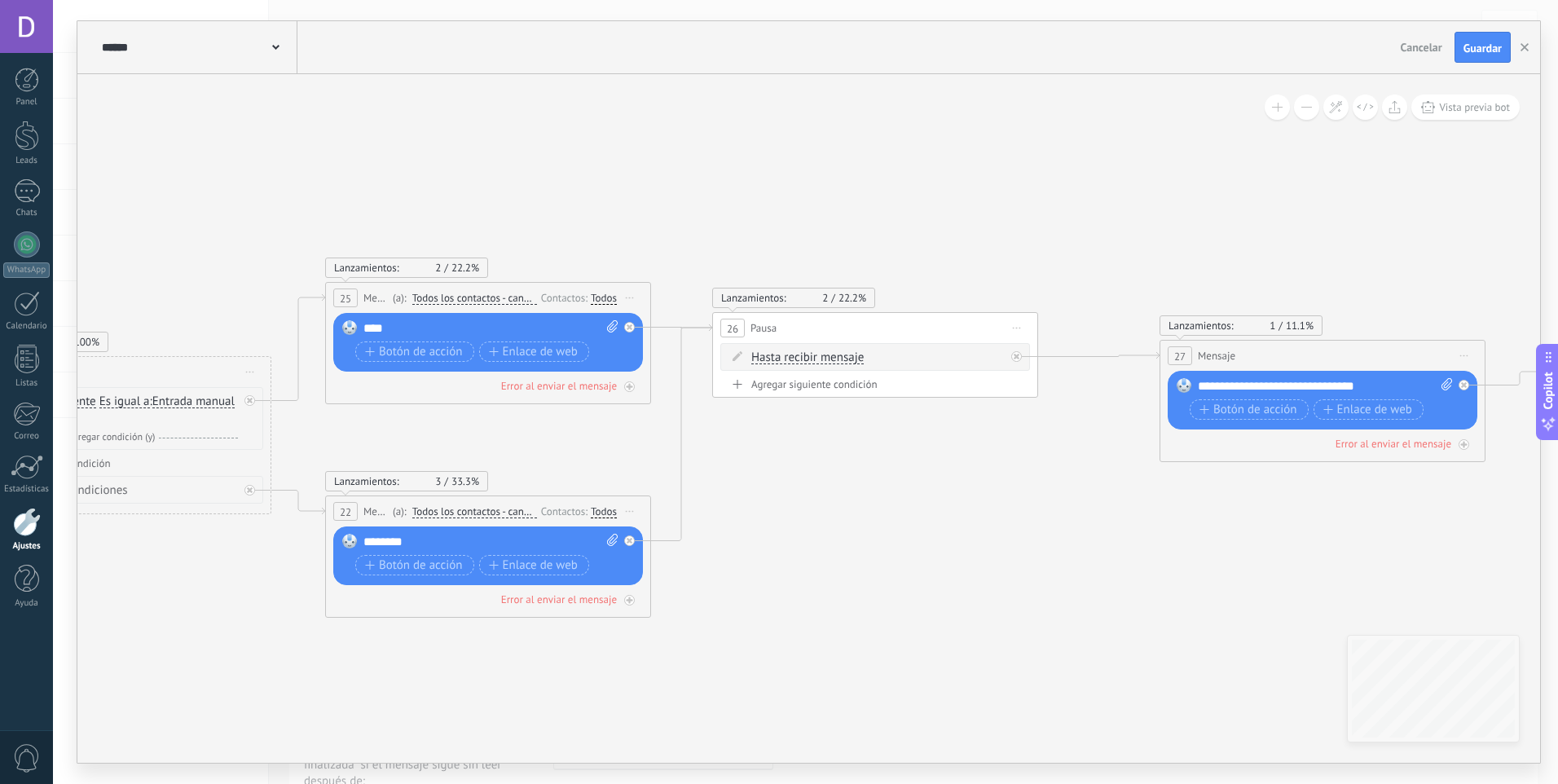
drag, startPoint x: 1006, startPoint y: 468, endPoint x: 759, endPoint y: 424, distance: 250.9
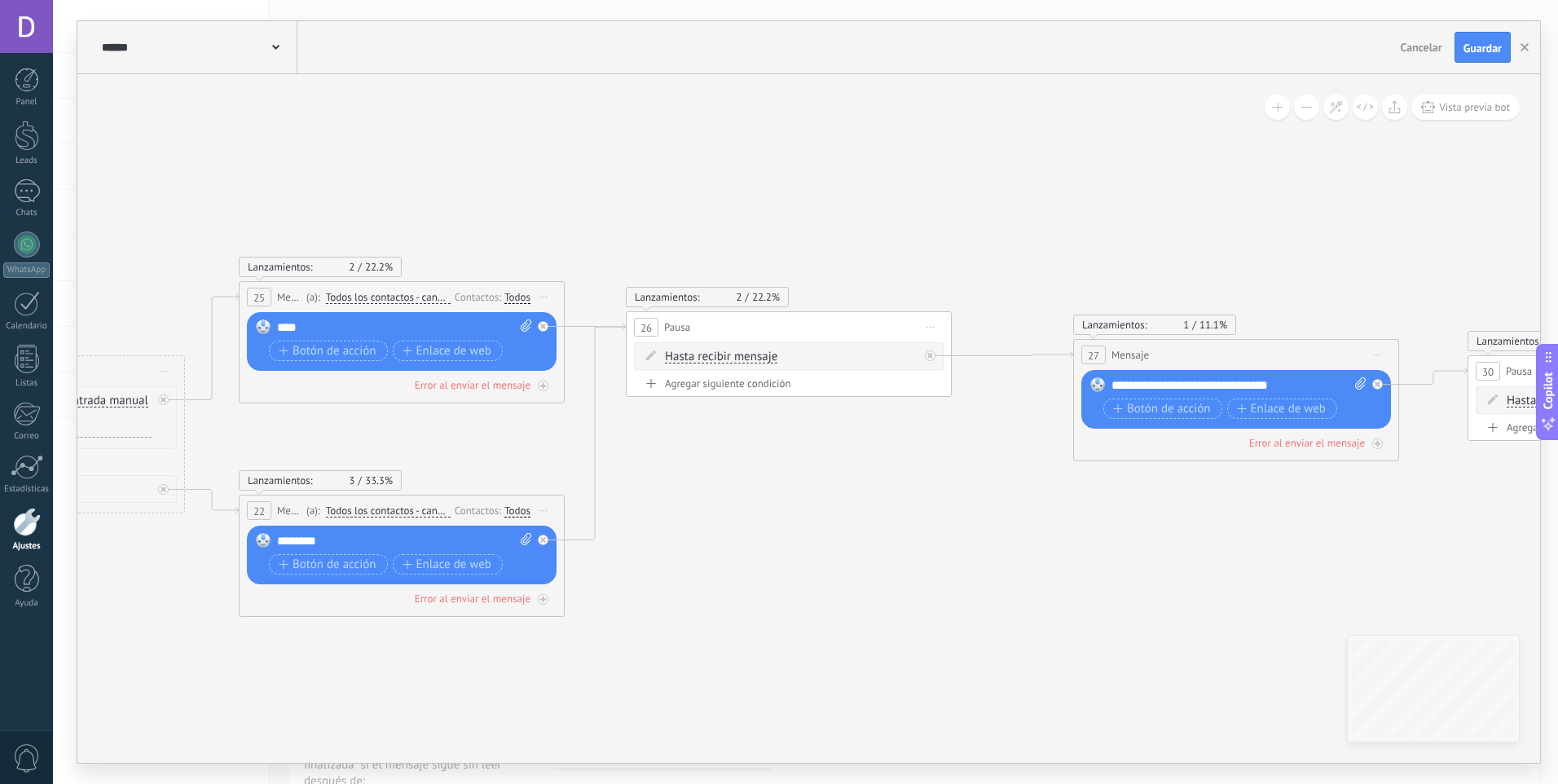
drag, startPoint x: 883, startPoint y: 459, endPoint x: 805, endPoint y: 461, distance: 78.0
click at [805, 461] on icon at bounding box center [1525, 416] width 4464 height 1214
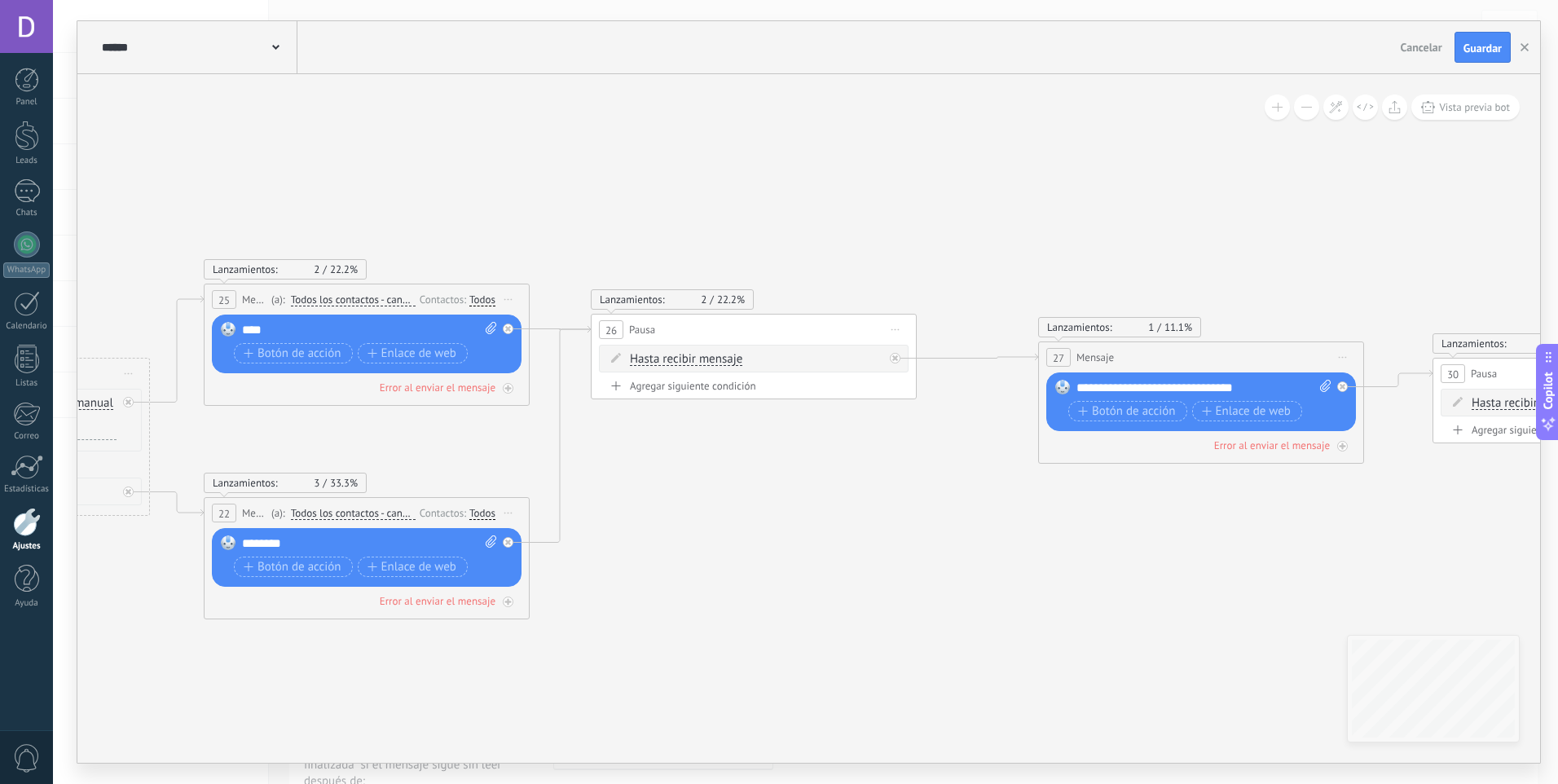
drag, startPoint x: 962, startPoint y: 481, endPoint x: 930, endPoint y: 483, distance: 32.1
click at [930, 483] on icon at bounding box center [1490, 418] width 4464 height 1214
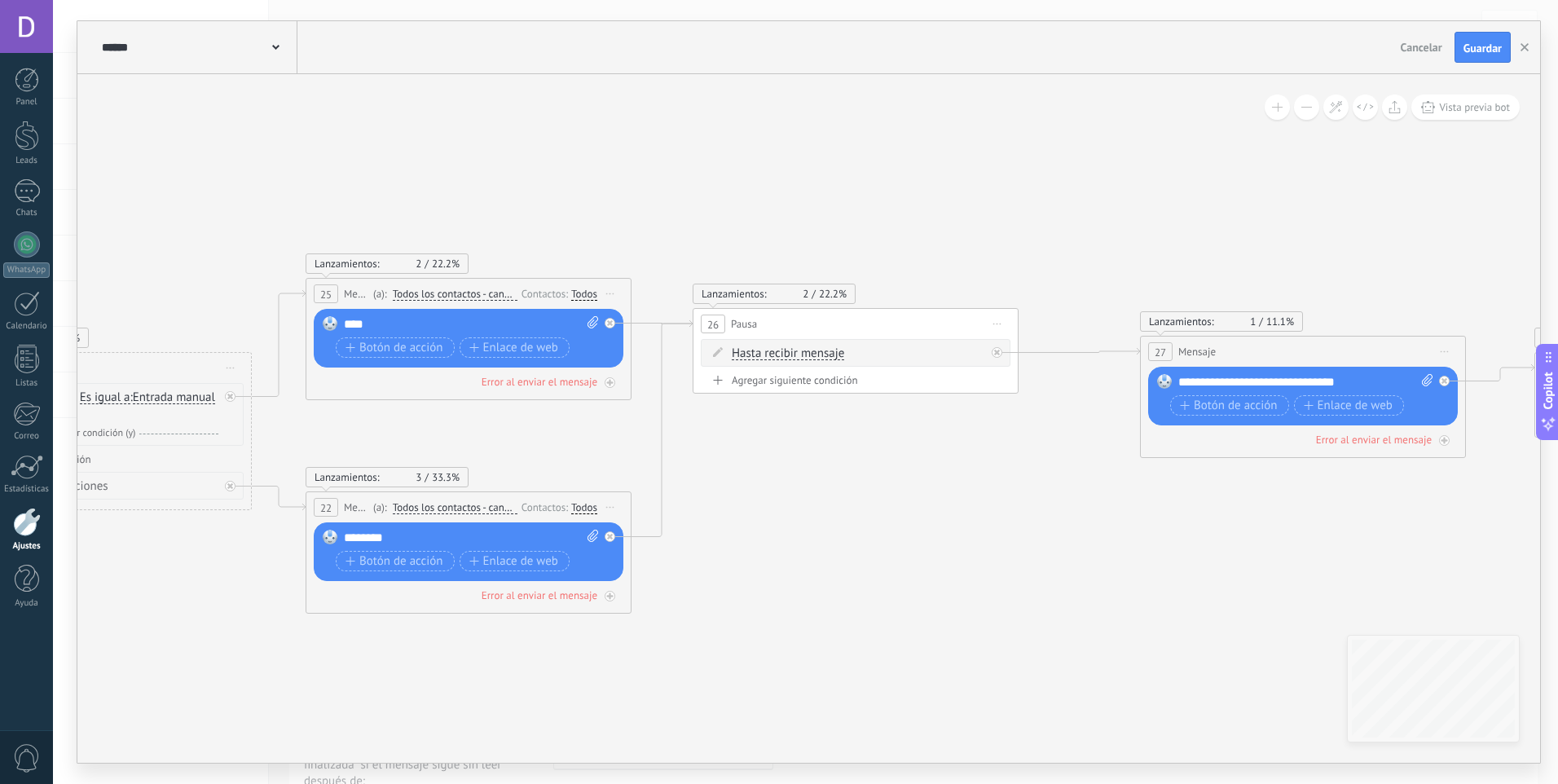
drag, startPoint x: 822, startPoint y: 487, endPoint x: 923, endPoint y: 481, distance: 101.2
click at [427, 327] on div "****" at bounding box center [472, 324] width 255 height 16
click at [439, 532] on div "********" at bounding box center [472, 537] width 255 height 16
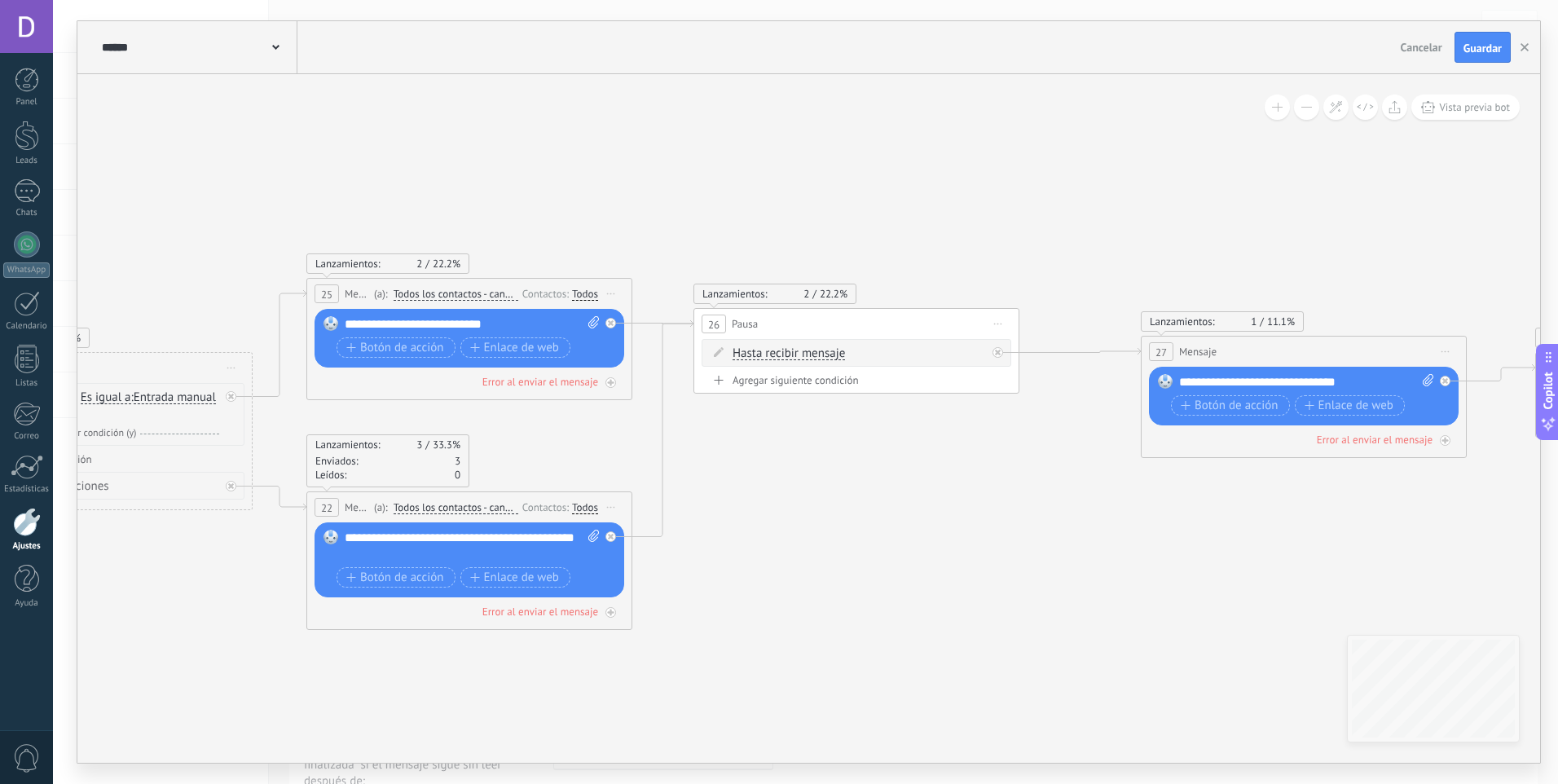
drag, startPoint x: 1068, startPoint y: 599, endPoint x: 1028, endPoint y: 593, distance: 40.4
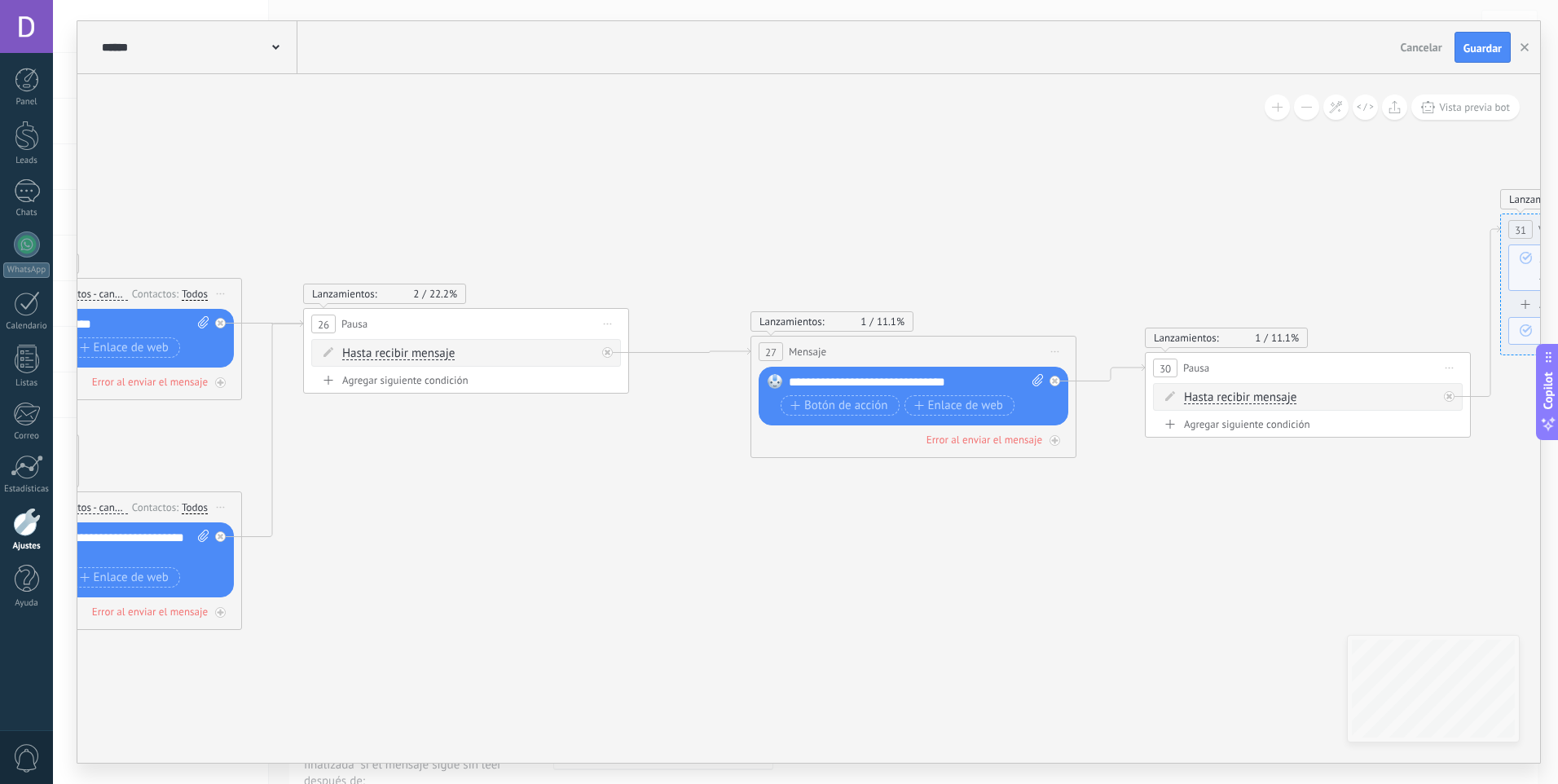
drag, startPoint x: 1161, startPoint y: 584, endPoint x: 769, endPoint y: 581, distance: 392.0
click at [766, 585] on icon at bounding box center [1203, 421] width 4464 height 1231
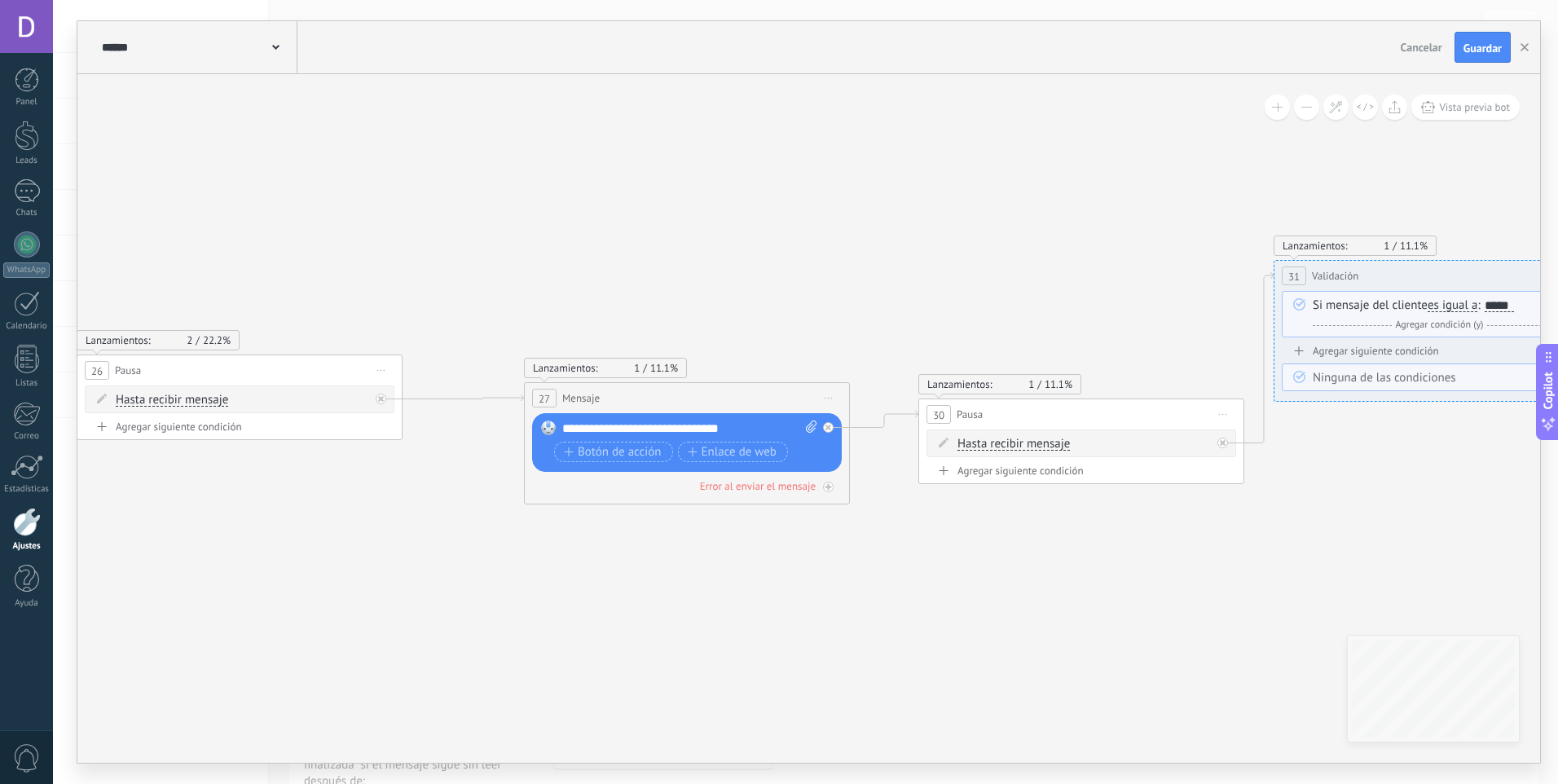
drag, startPoint x: 934, startPoint y: 556, endPoint x: 732, endPoint y: 594, distance: 205.5
click at [732, 594] on icon at bounding box center [976, 468] width 4464 height 1231
drag, startPoint x: 934, startPoint y: 585, endPoint x: 683, endPoint y: 604, distance: 251.7
click at [683, 604] on icon at bounding box center [971, 468] width 4464 height 1231
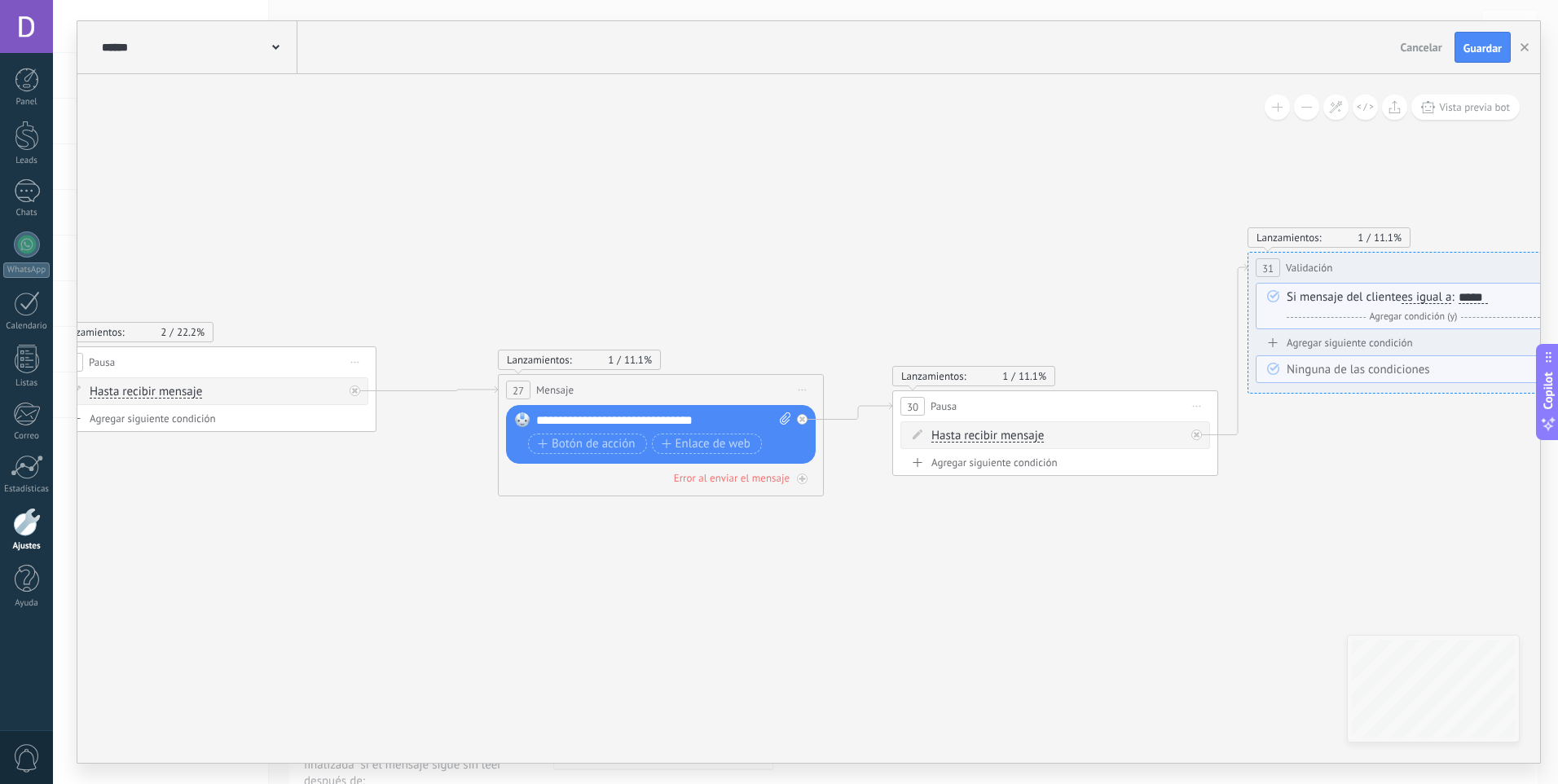
drag, startPoint x: 703, startPoint y: 566, endPoint x: 933, endPoint y: 539, distance: 231.6
click at [933, 539] on icon at bounding box center [949, 460] width 4464 height 1231
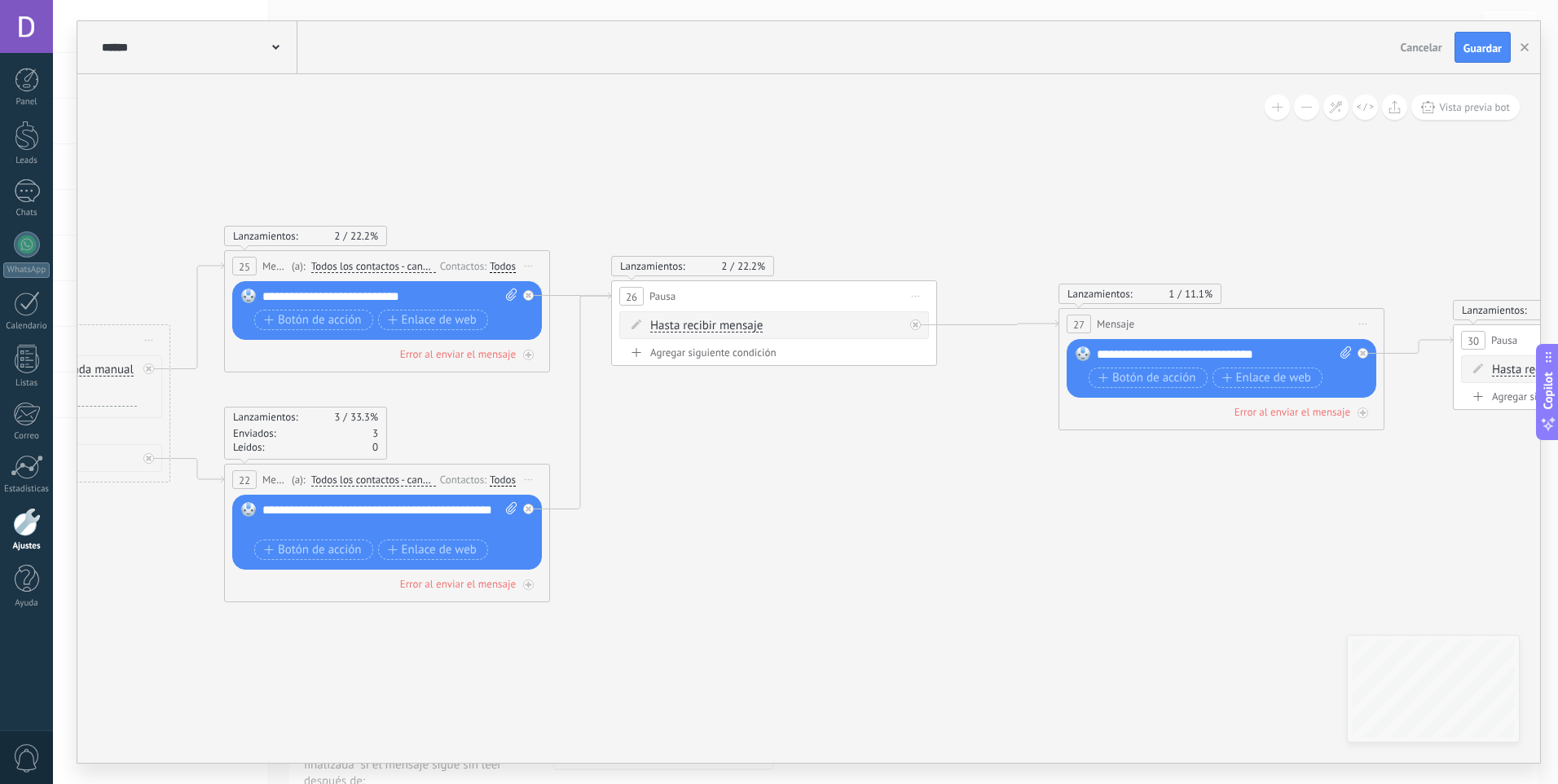
drag, startPoint x: 645, startPoint y: 501, endPoint x: 901, endPoint y: 494, distance: 256.1
click at [901, 494] on icon at bounding box center [1510, 394] width 4464 height 1231
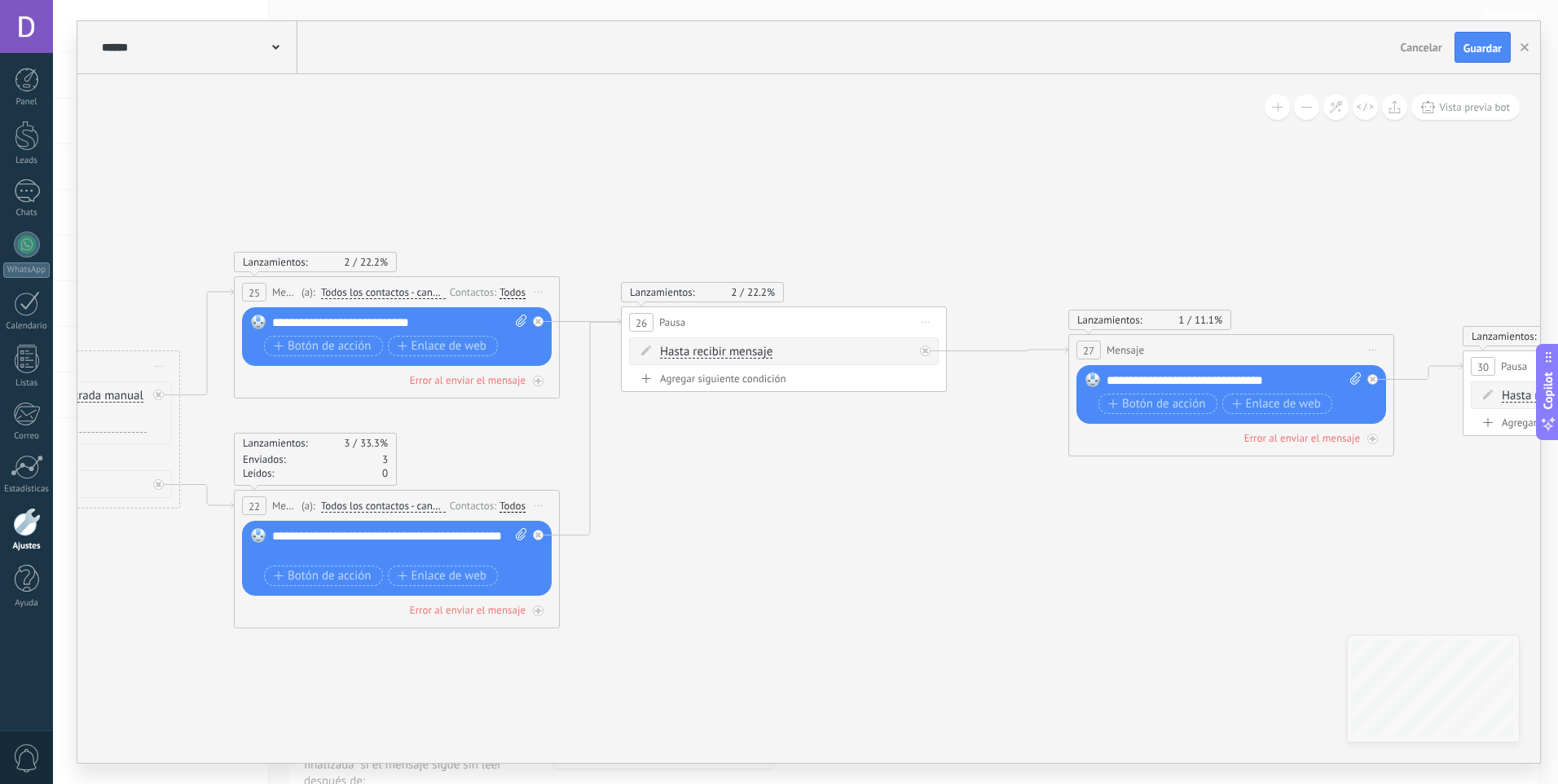
drag, startPoint x: 748, startPoint y: 554, endPoint x: 774, endPoint y: 559, distance: 26.5
click at [774, 558] on icon at bounding box center [1520, 420] width 4464 height 1231
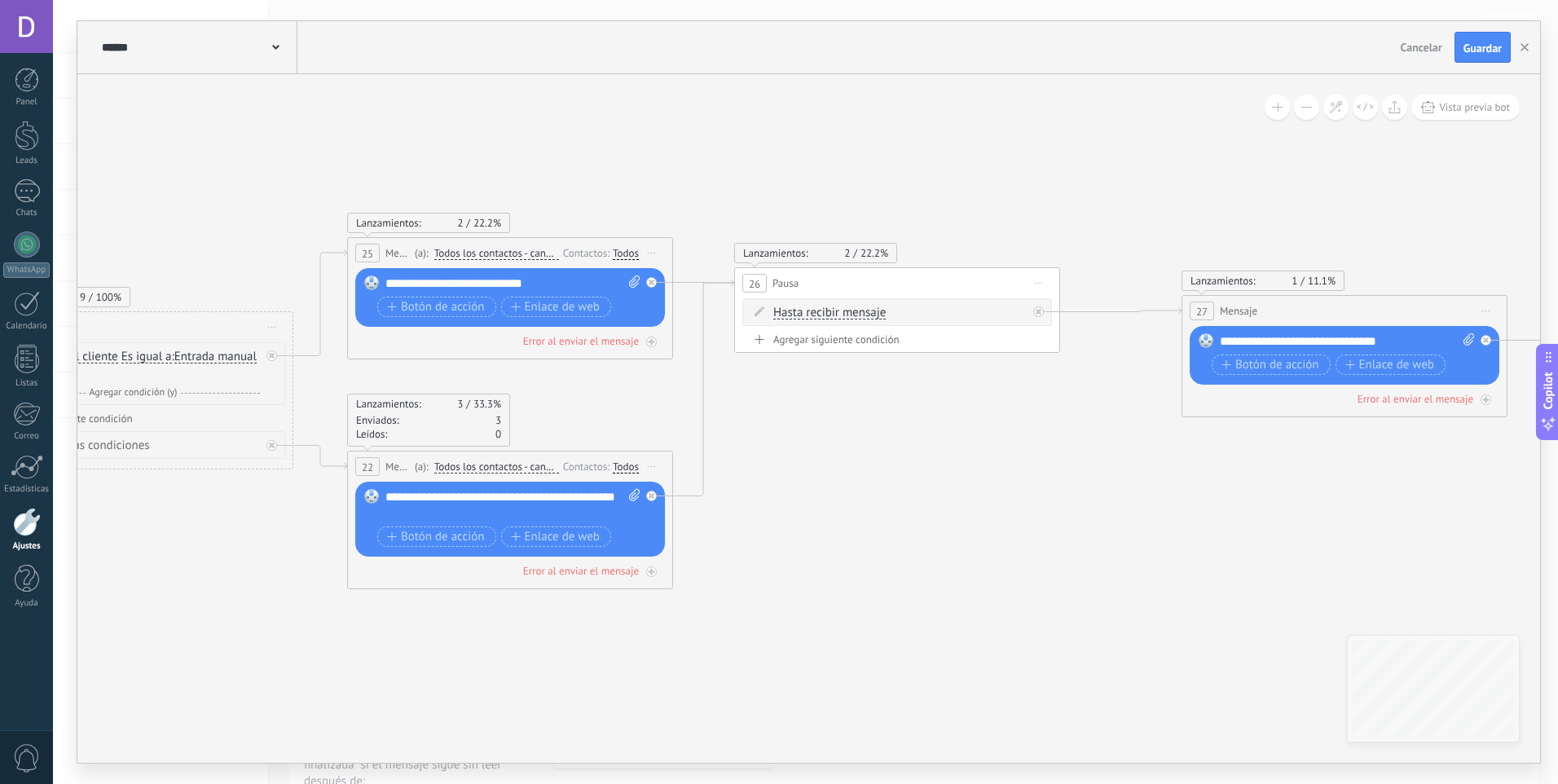
drag, startPoint x: 699, startPoint y: 603, endPoint x: 776, endPoint y: 570, distance: 83.8
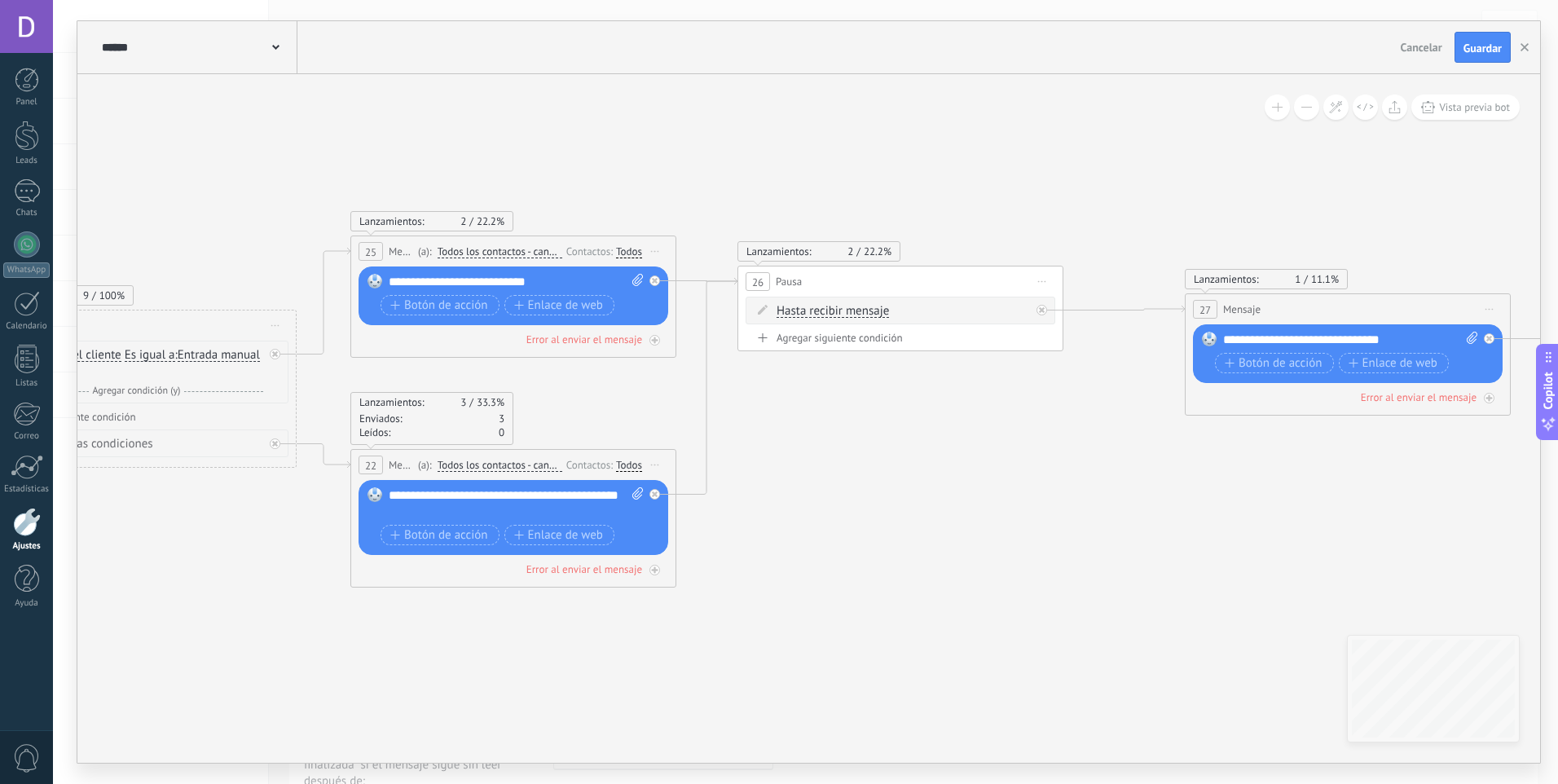
click at [655, 465] on icon at bounding box center [655, 465] width 8 height 2
click at [712, 539] on div "Duplicar" at bounding box center [730, 544] width 161 height 28
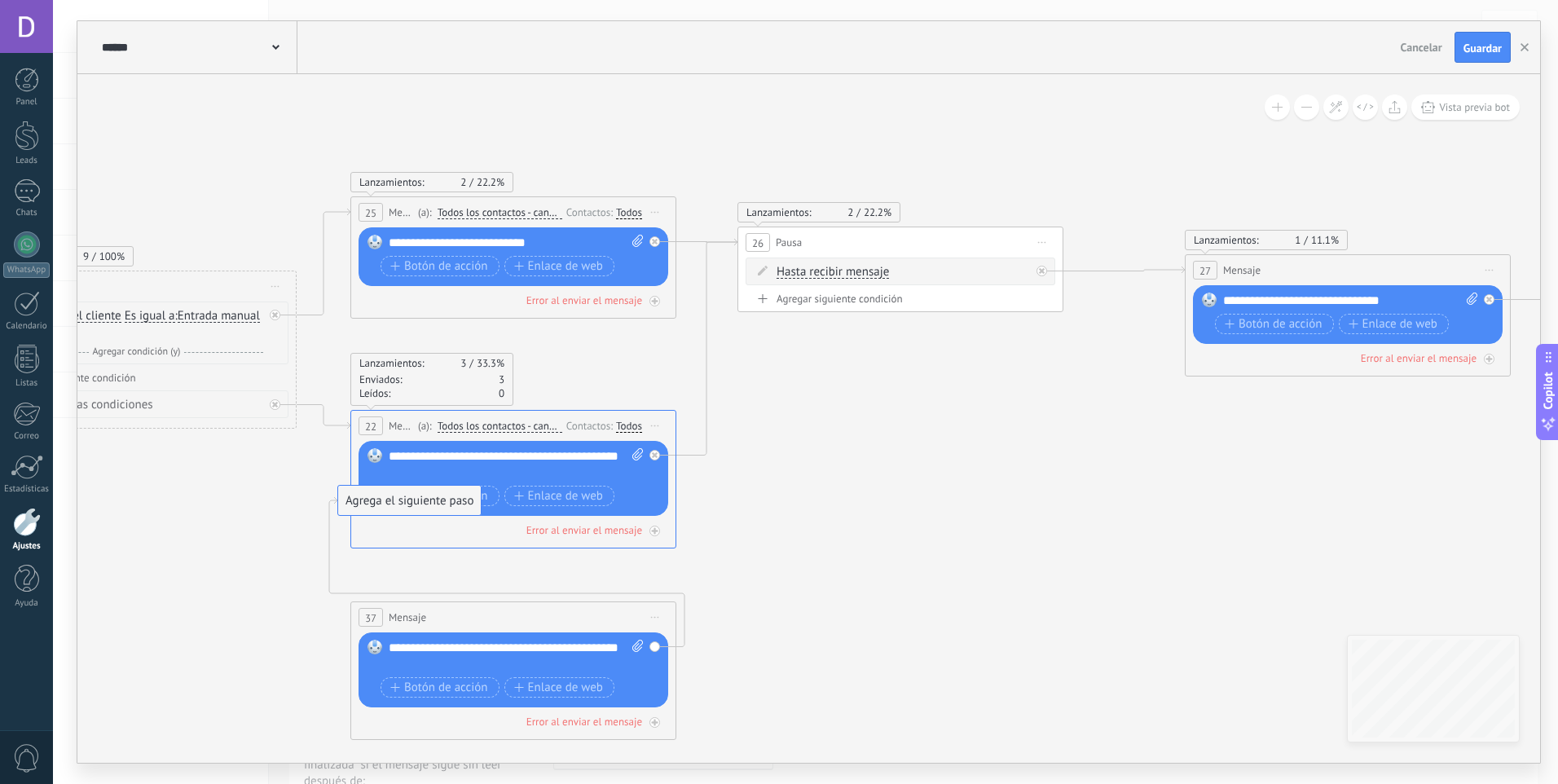
drag, startPoint x: 782, startPoint y: 670, endPoint x: 355, endPoint y: 528, distance: 450.0
click at [355, 514] on div "Agrega el siguiente paso" at bounding box center [410, 501] width 143 height 27
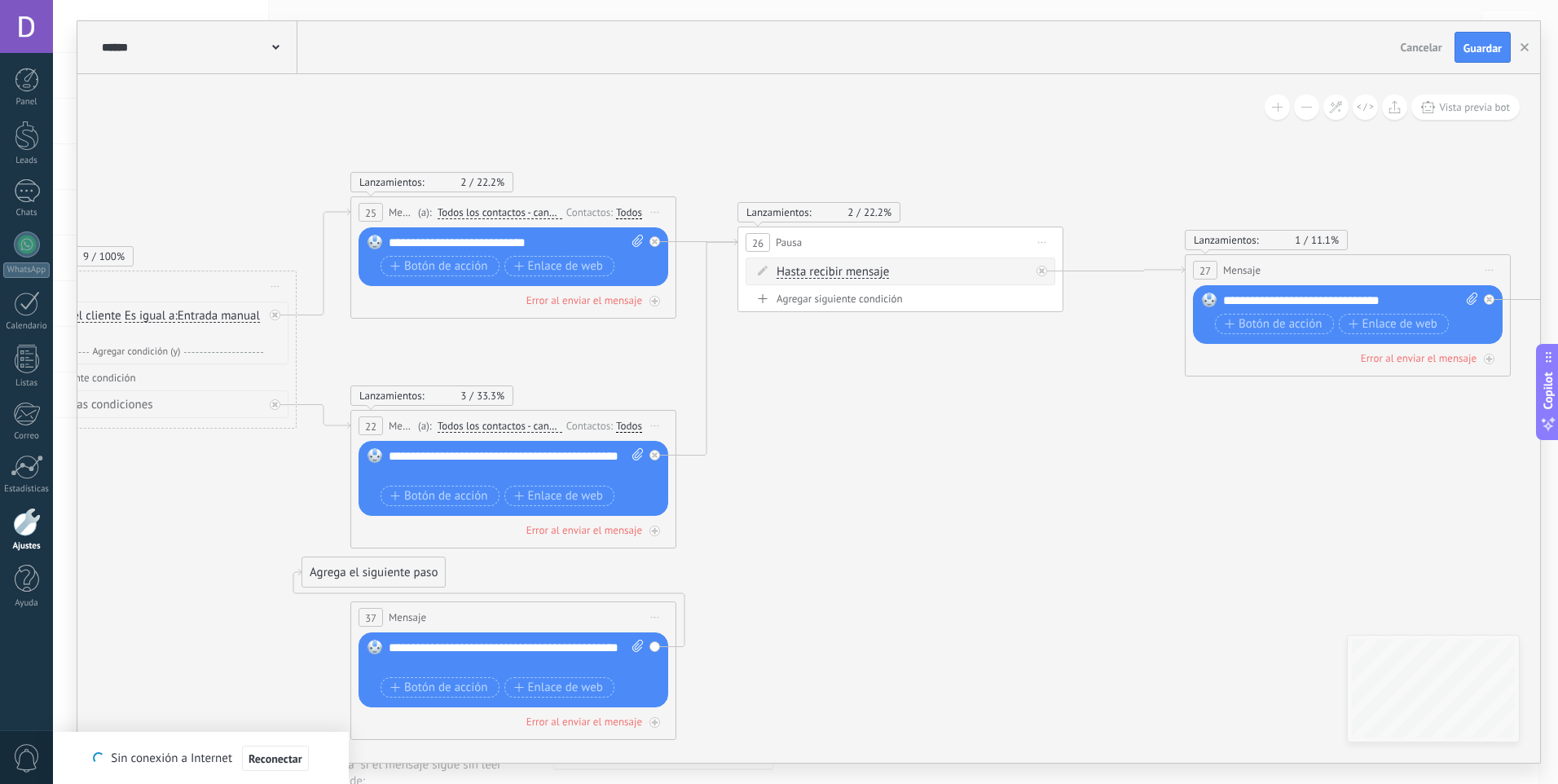
click at [649, 614] on span "Iniciar vista previa aquí Cambiar nombre Duplicar Borrar" at bounding box center [656, 616] width 26 height 23
click at [688, 731] on div "Borrar" at bounding box center [730, 724] width 161 height 28
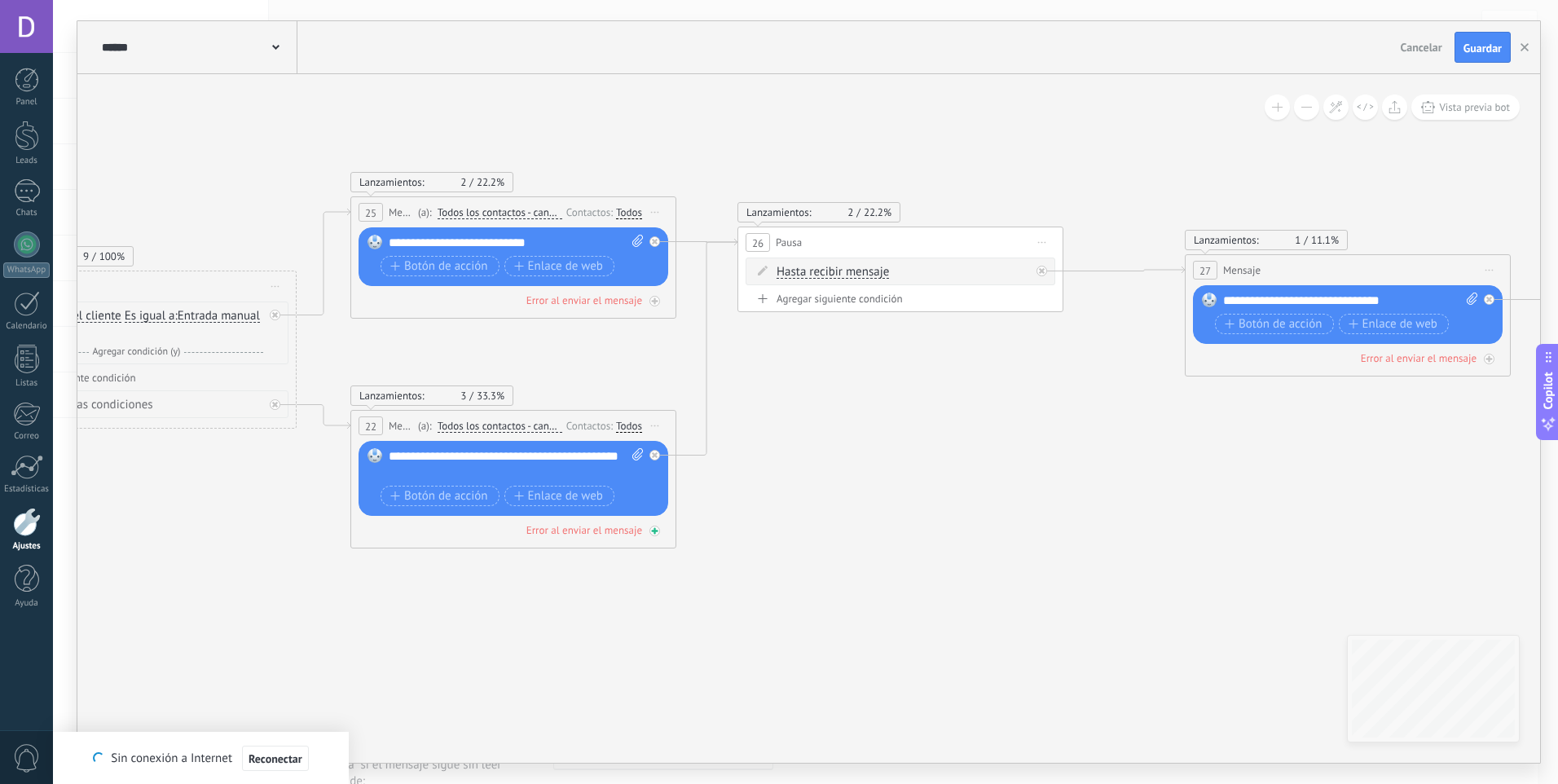
click at [490, 534] on div "Error al enviar el mensaje" at bounding box center [513, 530] width 310 height 16
click at [653, 427] on span "Iniciar vista previa aquí Cambiar nombre Duplicar Borrar" at bounding box center [656, 425] width 26 height 23
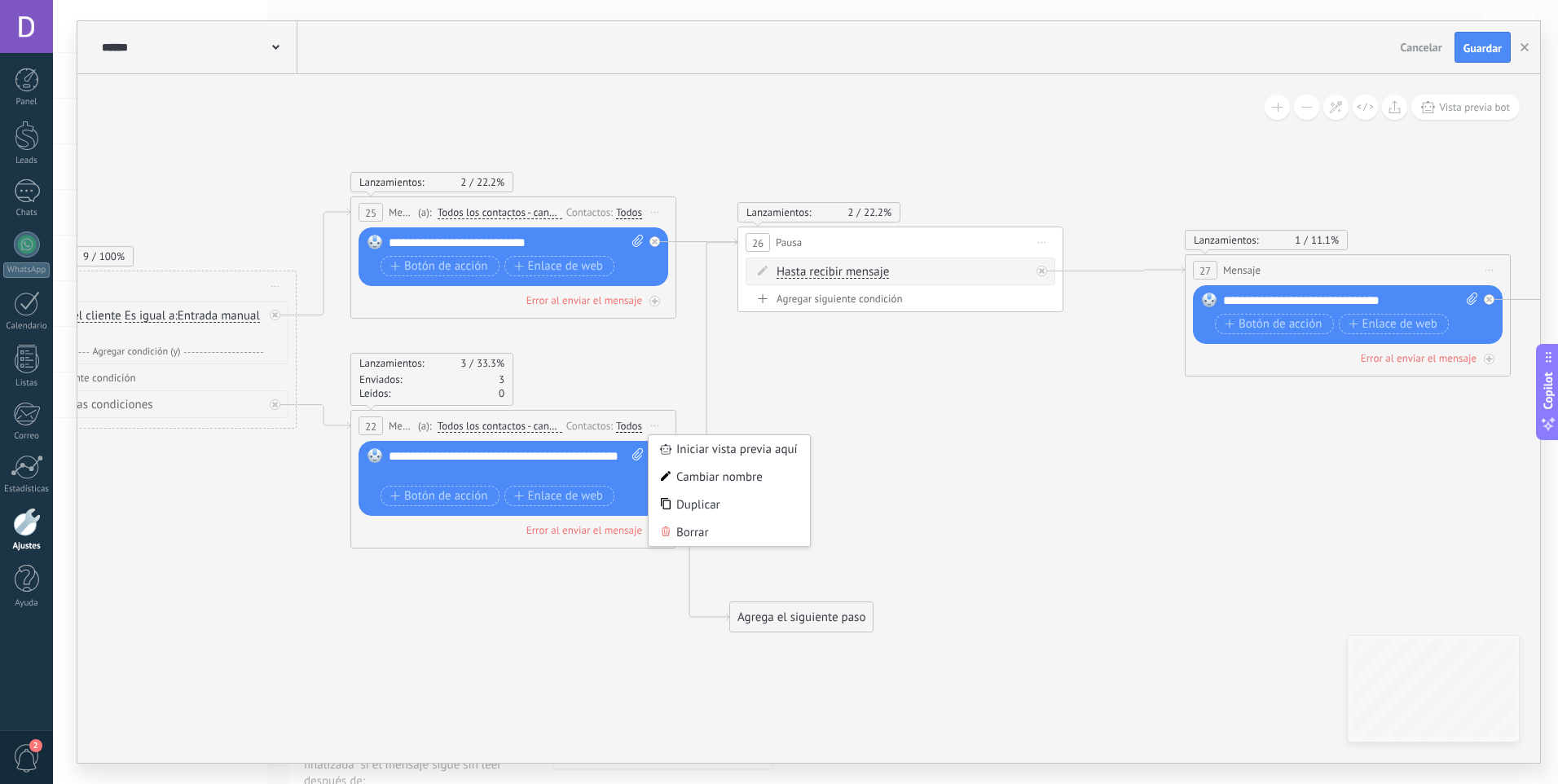
click at [482, 548] on div "Lanzamientos: 3 33.3% Enviados: 3 Leídos: 0 22 Mensaje ******* (a): Todos los c…" at bounding box center [513, 479] width 325 height 139
click at [455, 500] on span "Botón de acción" at bounding box center [439, 496] width 98 height 13
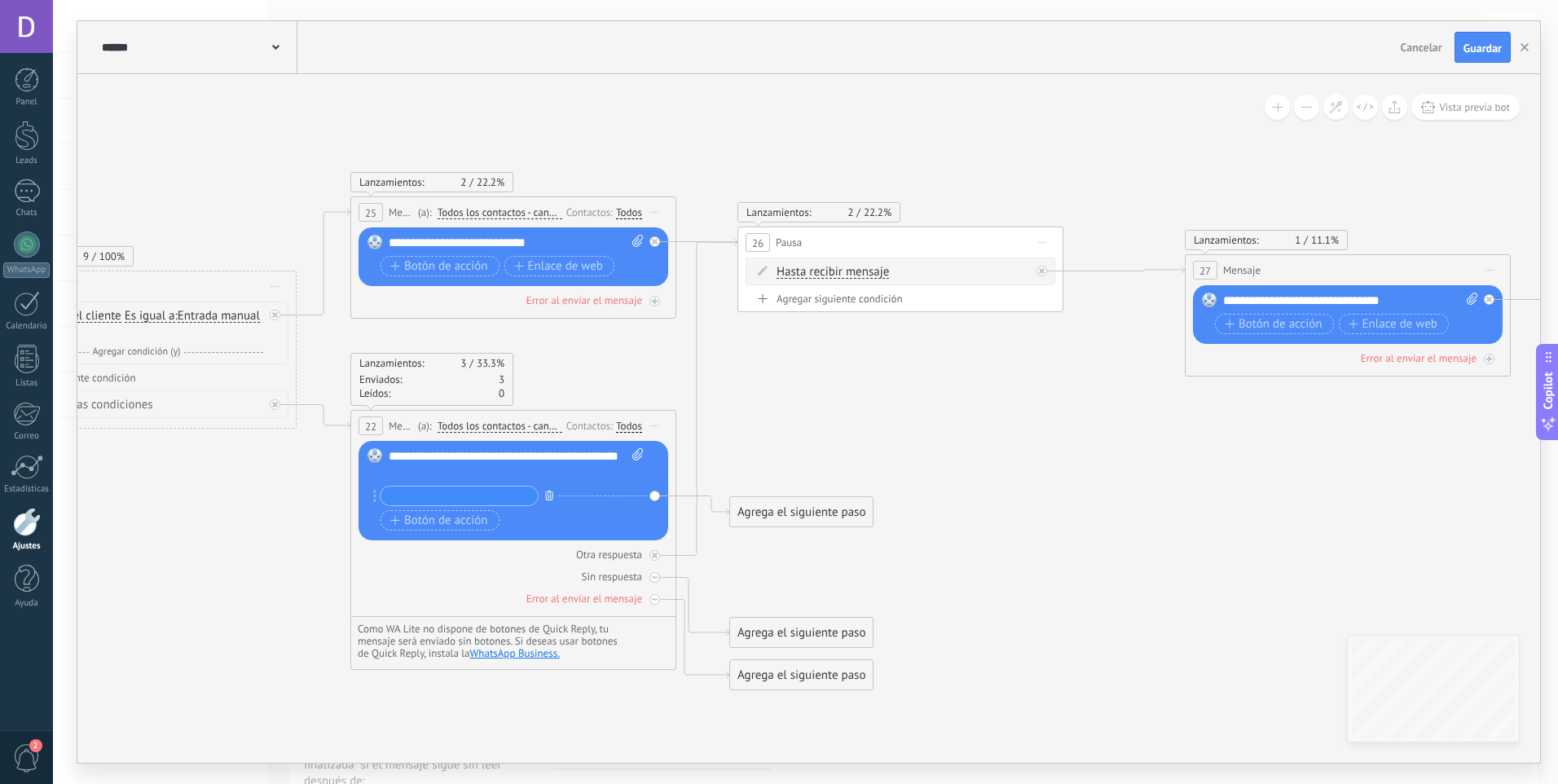
click at [552, 499] on icon "button" at bounding box center [549, 495] width 8 height 9
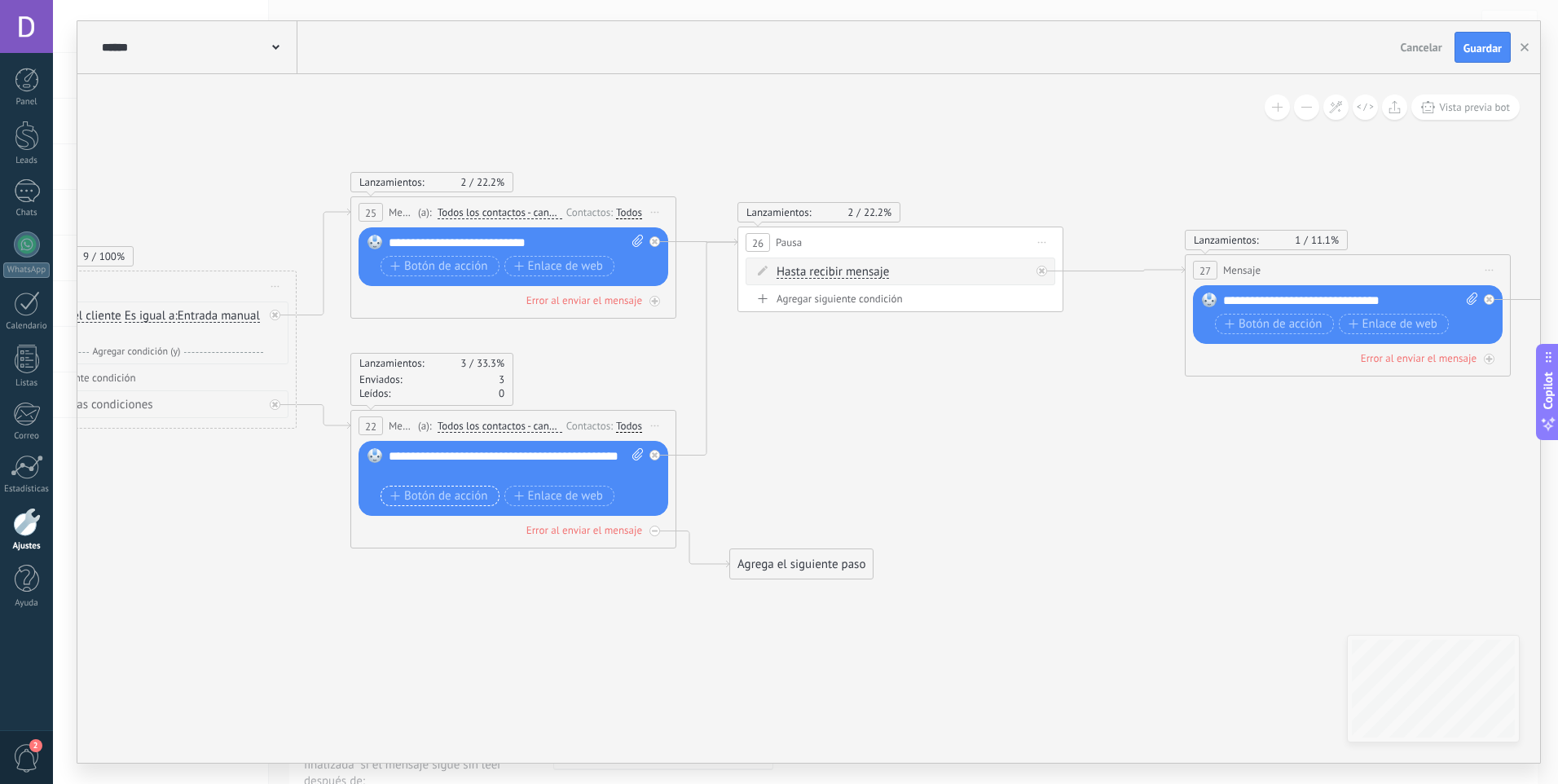
click at [452, 502] on span "Botón de acción" at bounding box center [439, 496] width 98 height 13
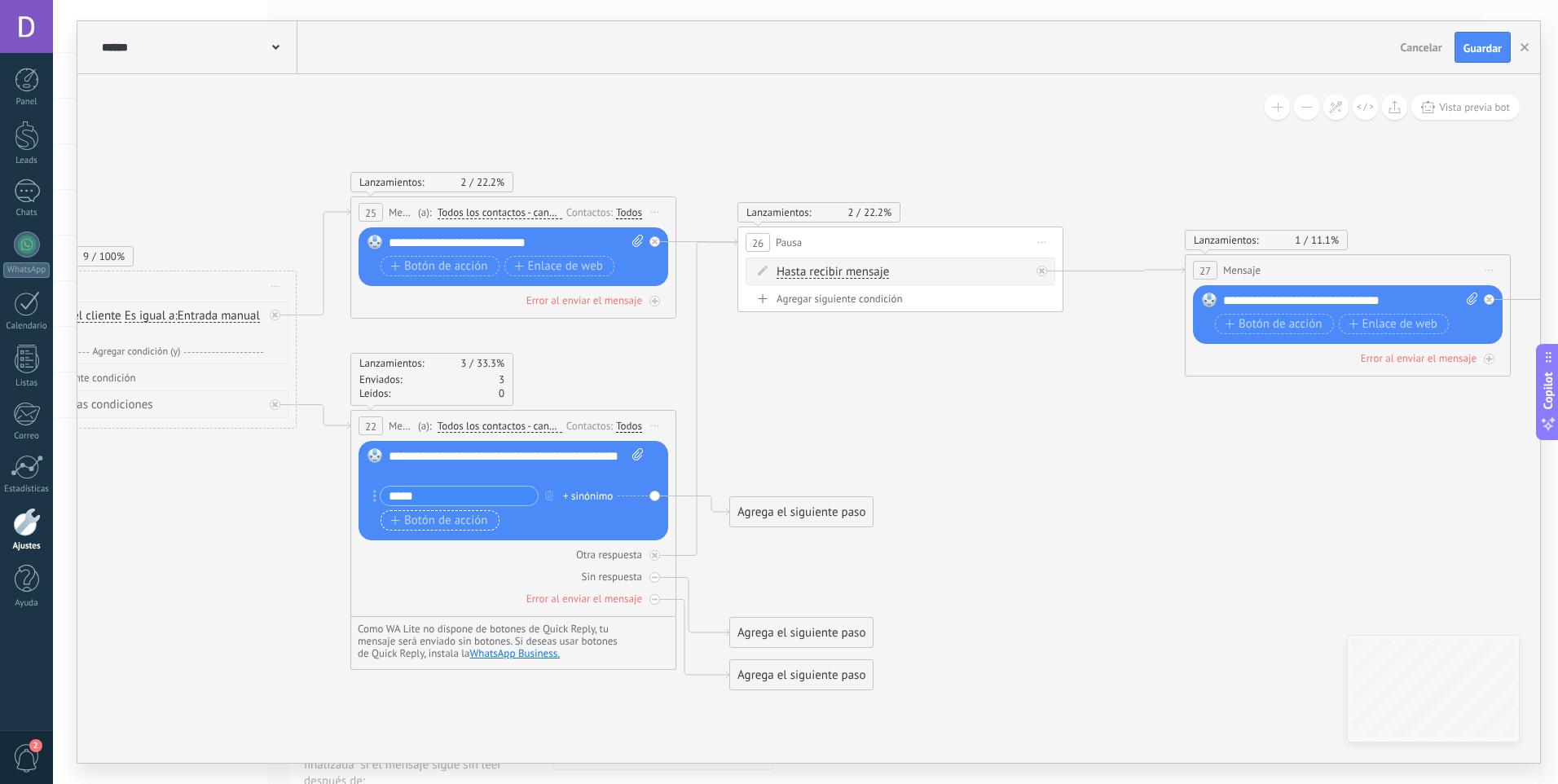
type input "*****"
click at [465, 524] on span "Botón de acción" at bounding box center [439, 520] width 98 height 13
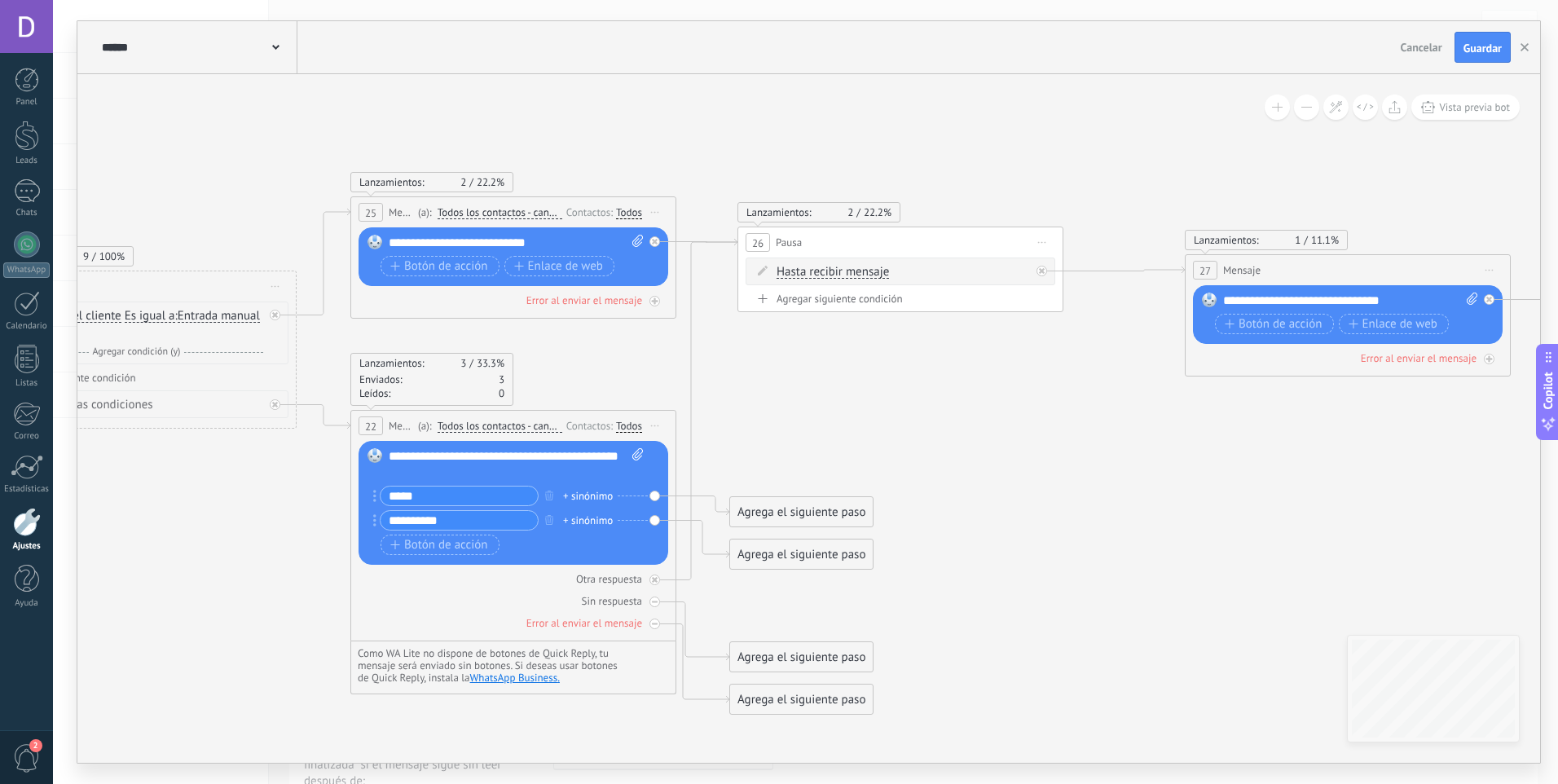
type input "**********"
drag, startPoint x: 810, startPoint y: 515, endPoint x: 978, endPoint y: 285, distance: 284.8
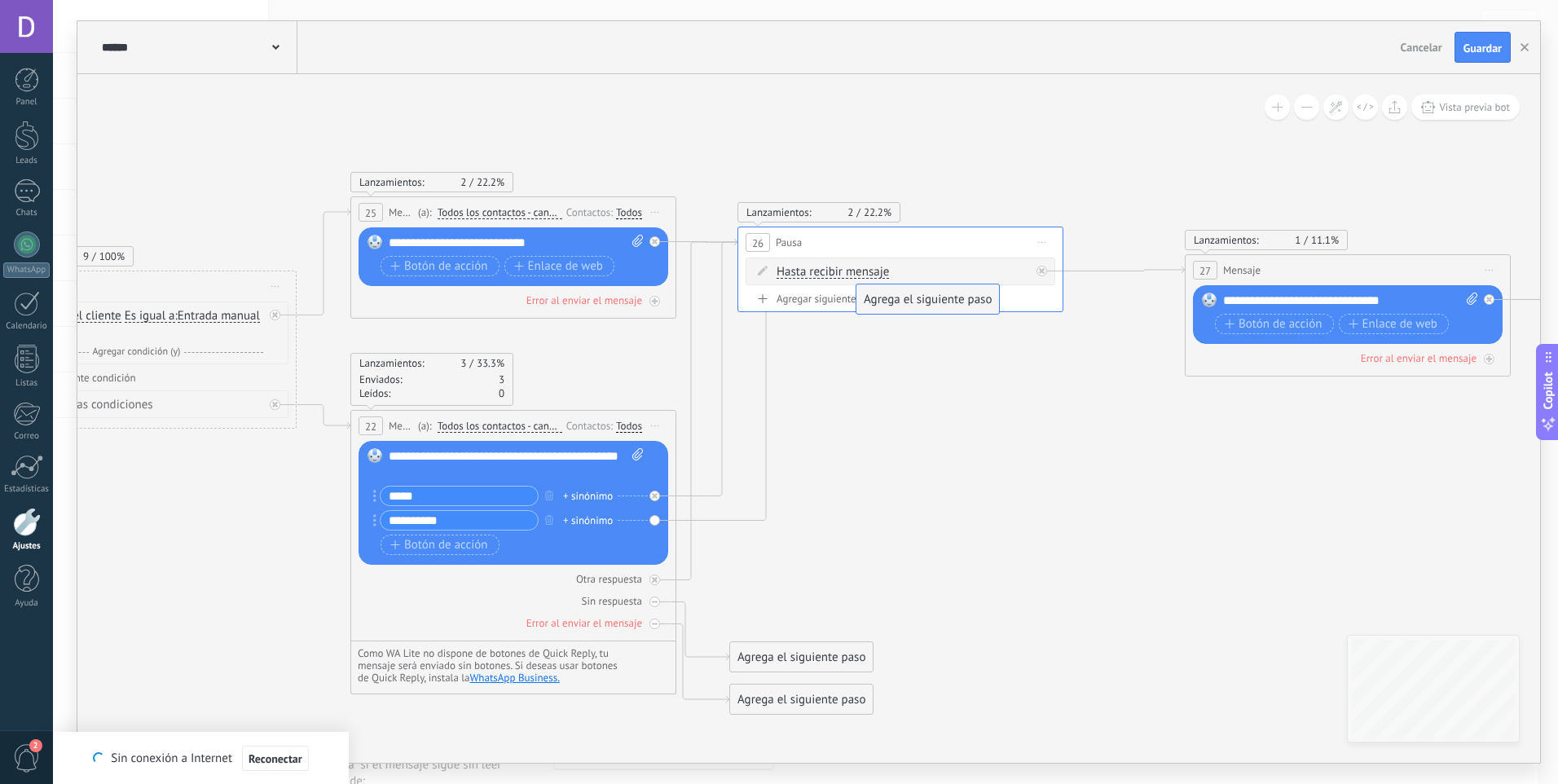
drag, startPoint x: 827, startPoint y: 559, endPoint x: 953, endPoint y: 304, distance: 284.4
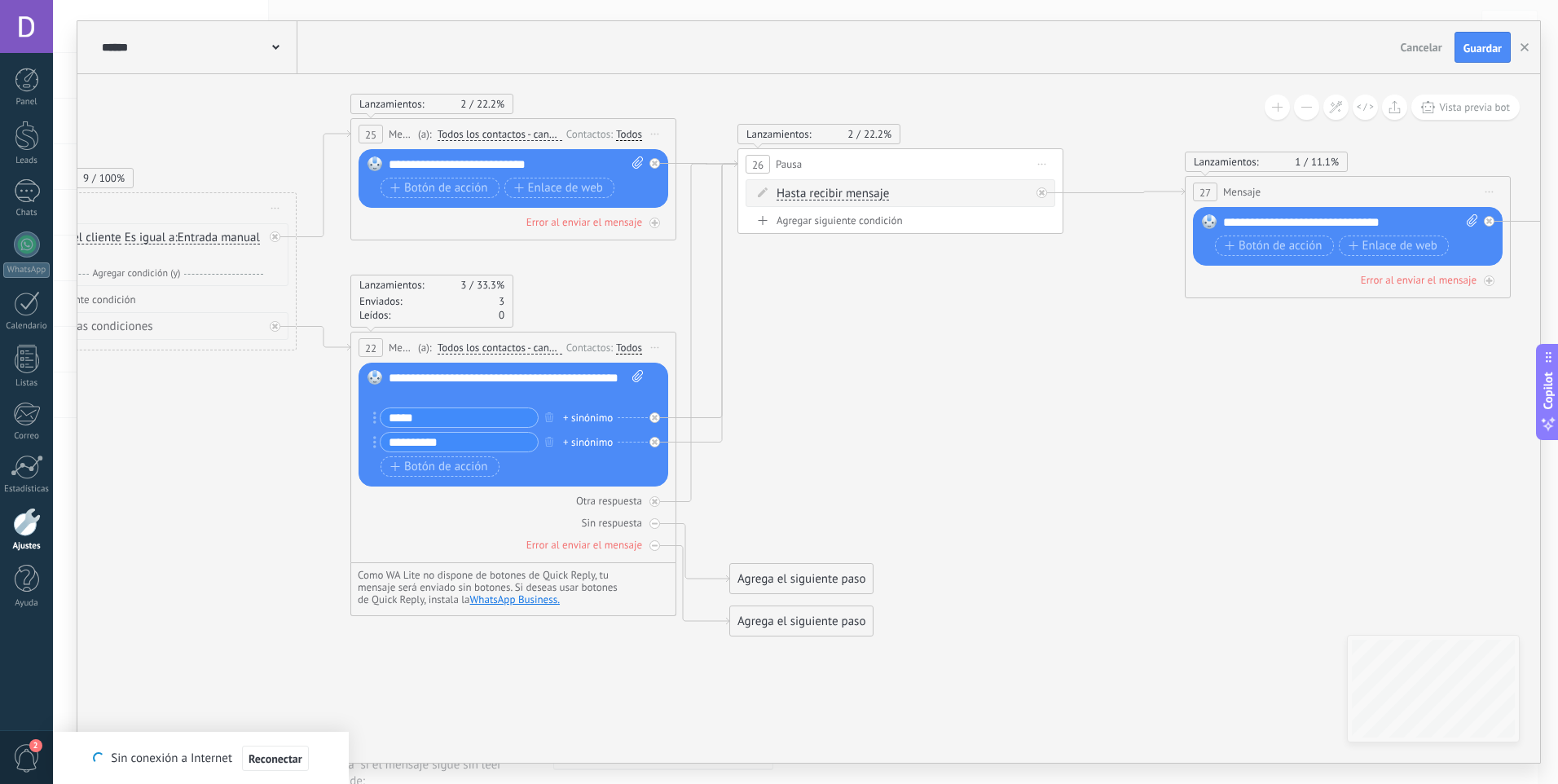
click at [563, 394] on div "**********" at bounding box center [516, 385] width 255 height 33
drag, startPoint x: 563, startPoint y: 394, endPoint x: 476, endPoint y: 539, distance: 169.1
click at [476, 539] on div "Error al enviar el mensaje" at bounding box center [513, 544] width 310 height 16
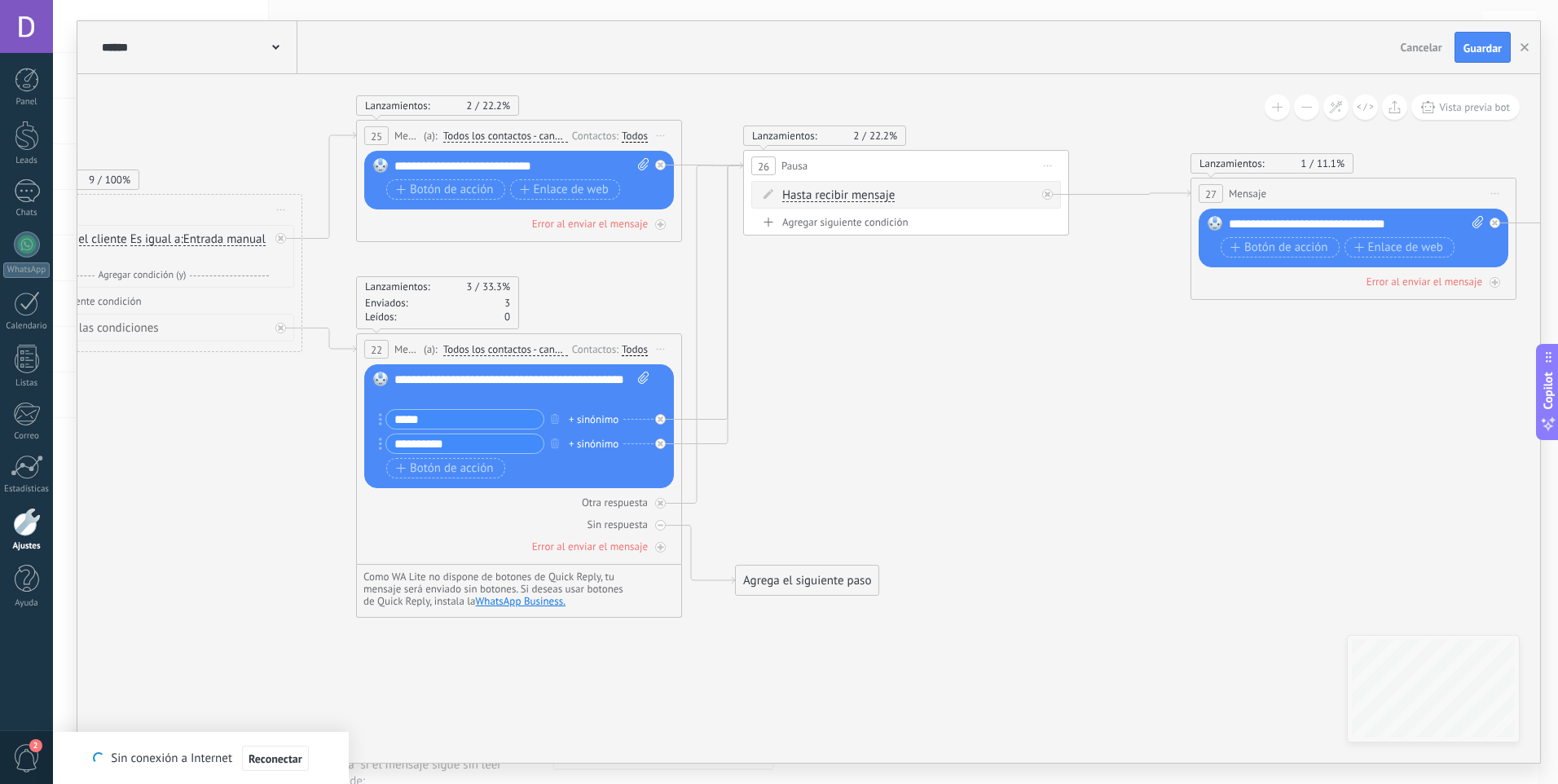
click at [1115, 191] on icon at bounding box center [1129, 192] width 121 height 7
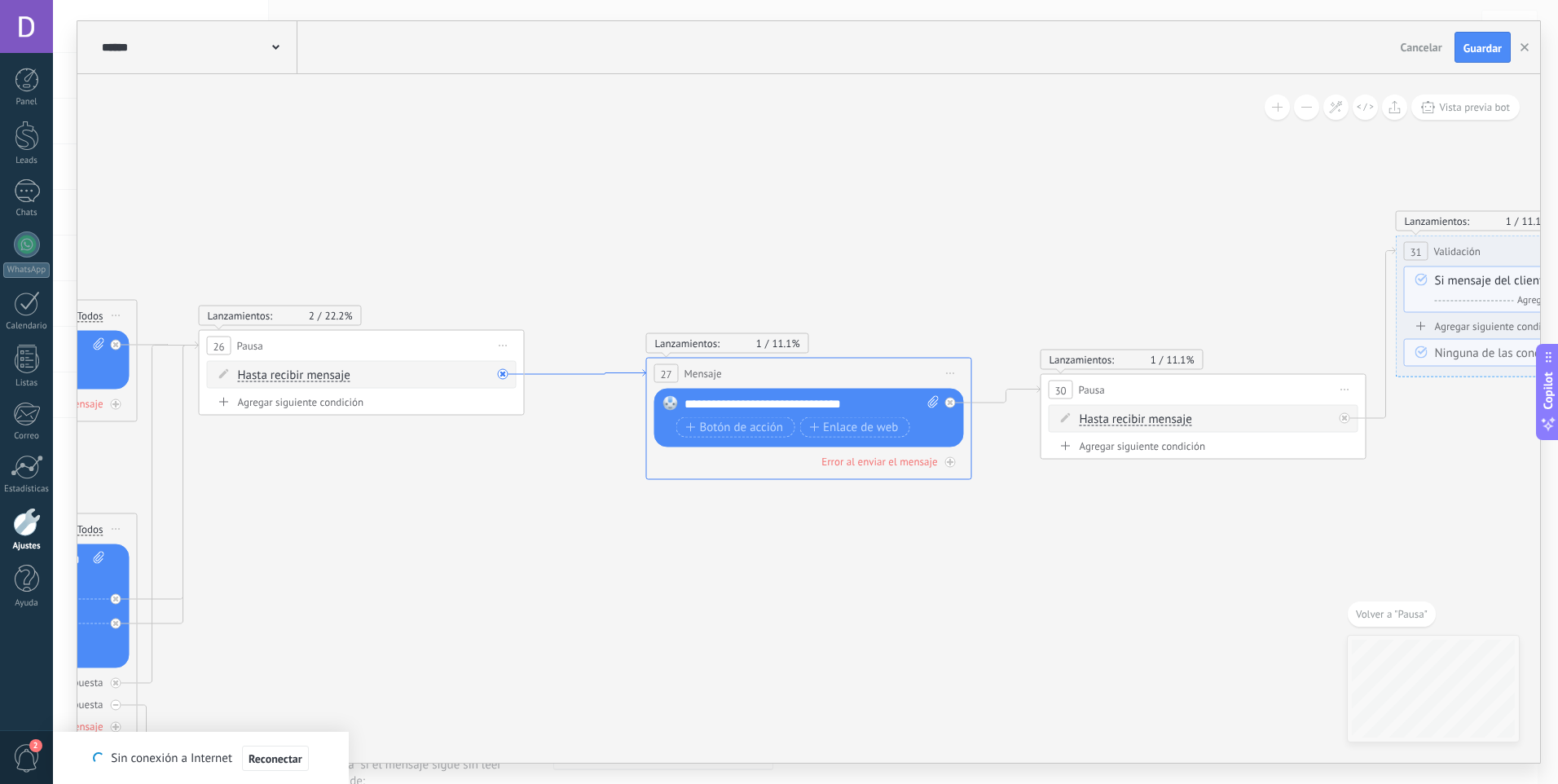
drag, startPoint x: 579, startPoint y: 380, endPoint x: 476, endPoint y: 484, distance: 146.4
click at [506, 562] on icon at bounding box center [1098, 527] width 4464 height 1397
click at [961, 368] on span "Iniciar vista previa aquí Cambiar nombre Duplicar Borrar" at bounding box center [954, 373] width 26 height 23
click at [1006, 463] on div "Duplicar" at bounding box center [1028, 452] width 161 height 28
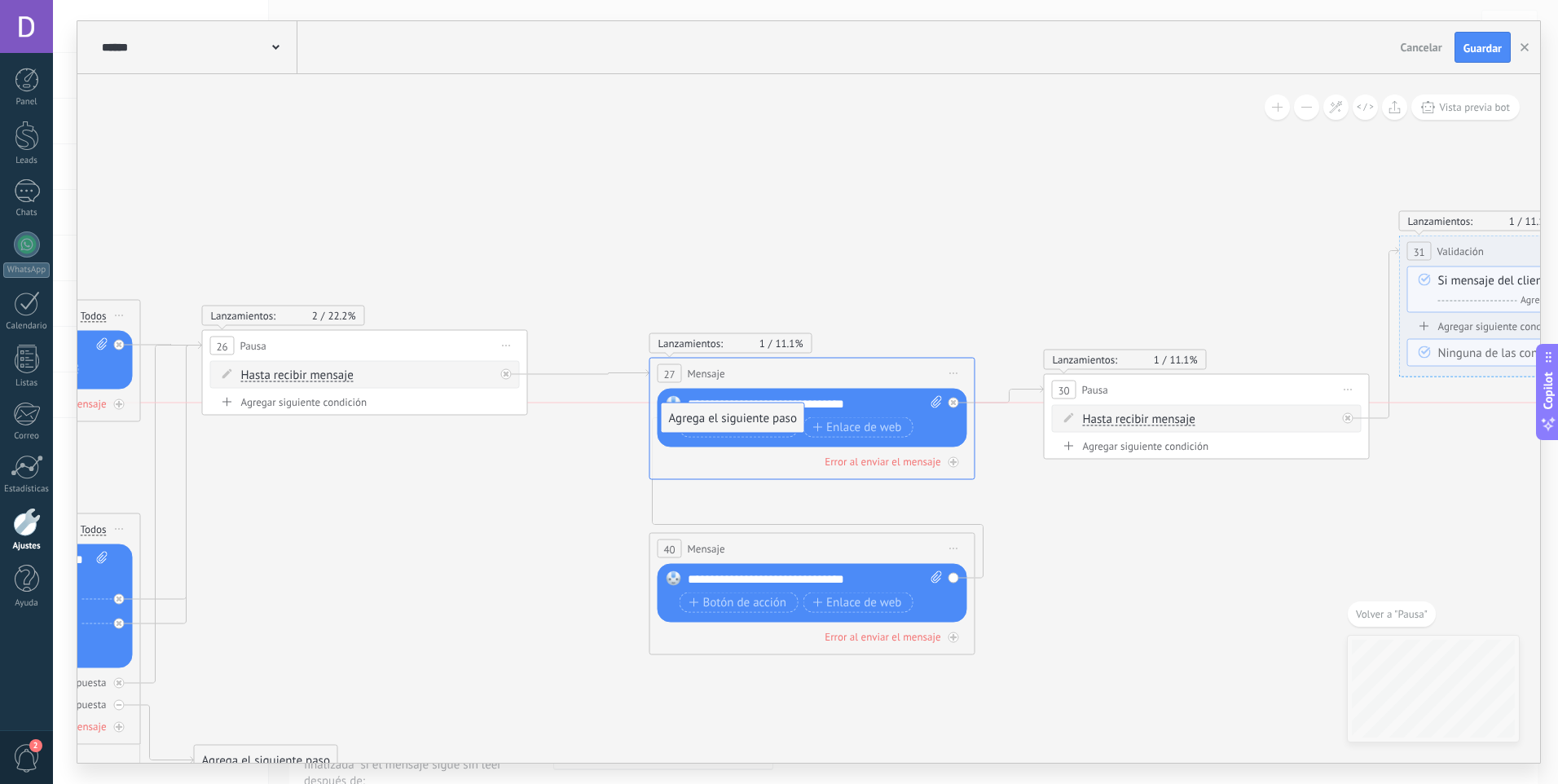
drag, startPoint x: 1116, startPoint y: 608, endPoint x: 761, endPoint y: 431, distance: 396.7
drag, startPoint x: 953, startPoint y: 641, endPoint x: 1067, endPoint y: 604, distance: 119.9
click at [954, 400] on icon at bounding box center [954, 403] width 6 height 6
click at [952, 575] on icon at bounding box center [954, 578] width 6 height 6
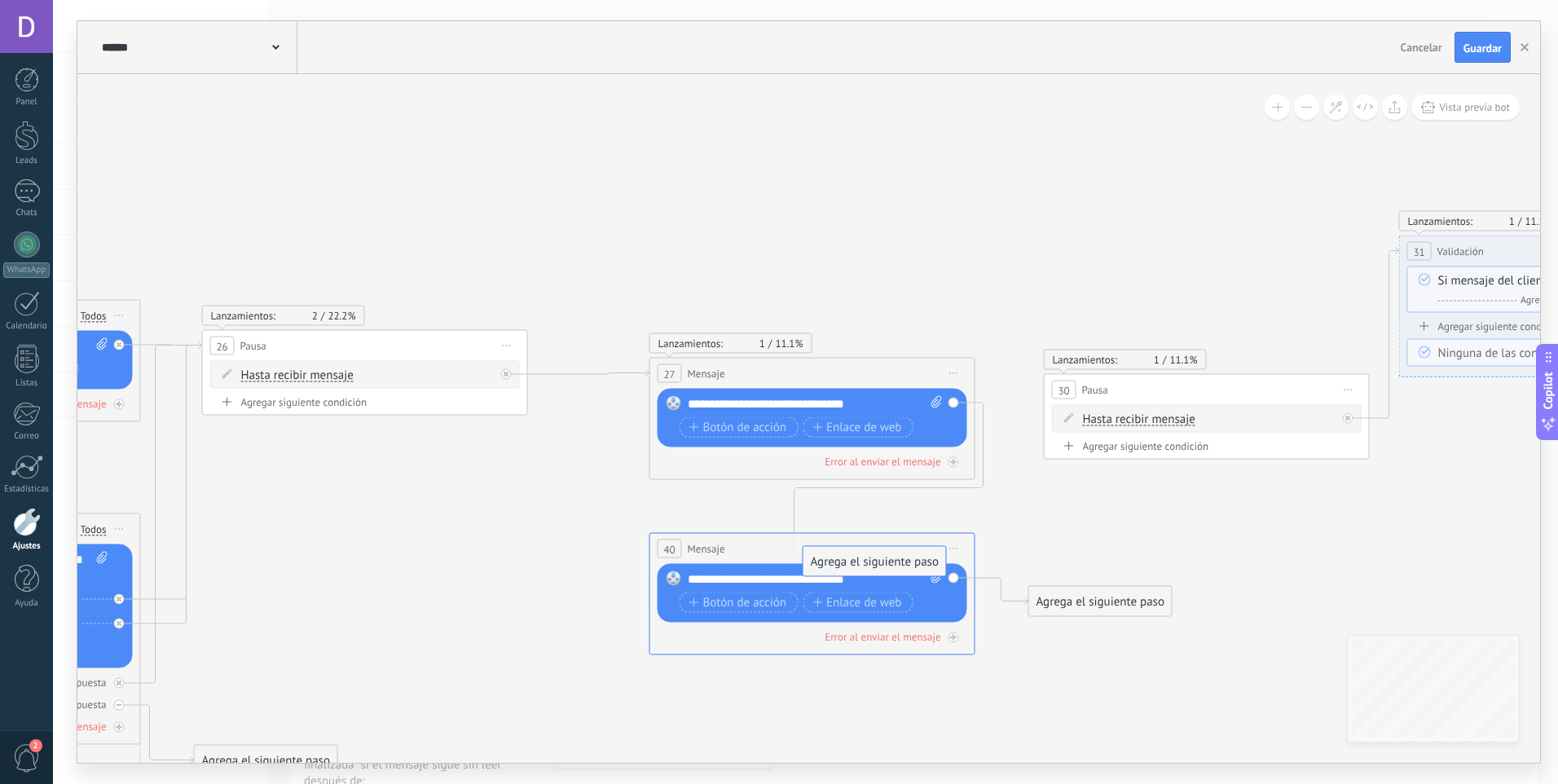
drag, startPoint x: 1089, startPoint y: 488, endPoint x: 864, endPoint y: 566, distance: 238.1
drag, startPoint x: 1121, startPoint y: 600, endPoint x: 1145, endPoint y: 420, distance: 181.6
click at [1169, 591] on icon at bounding box center [1101, 505] width 4464 height 1355
drag, startPoint x: 867, startPoint y: 575, endPoint x: 683, endPoint y: 580, distance: 184.1
click at [683, 580] on div "Reemplazar Quitar Convertir a mensaje de voz Arrastre la imagen aquí para adjun…" at bounding box center [812, 593] width 310 height 59
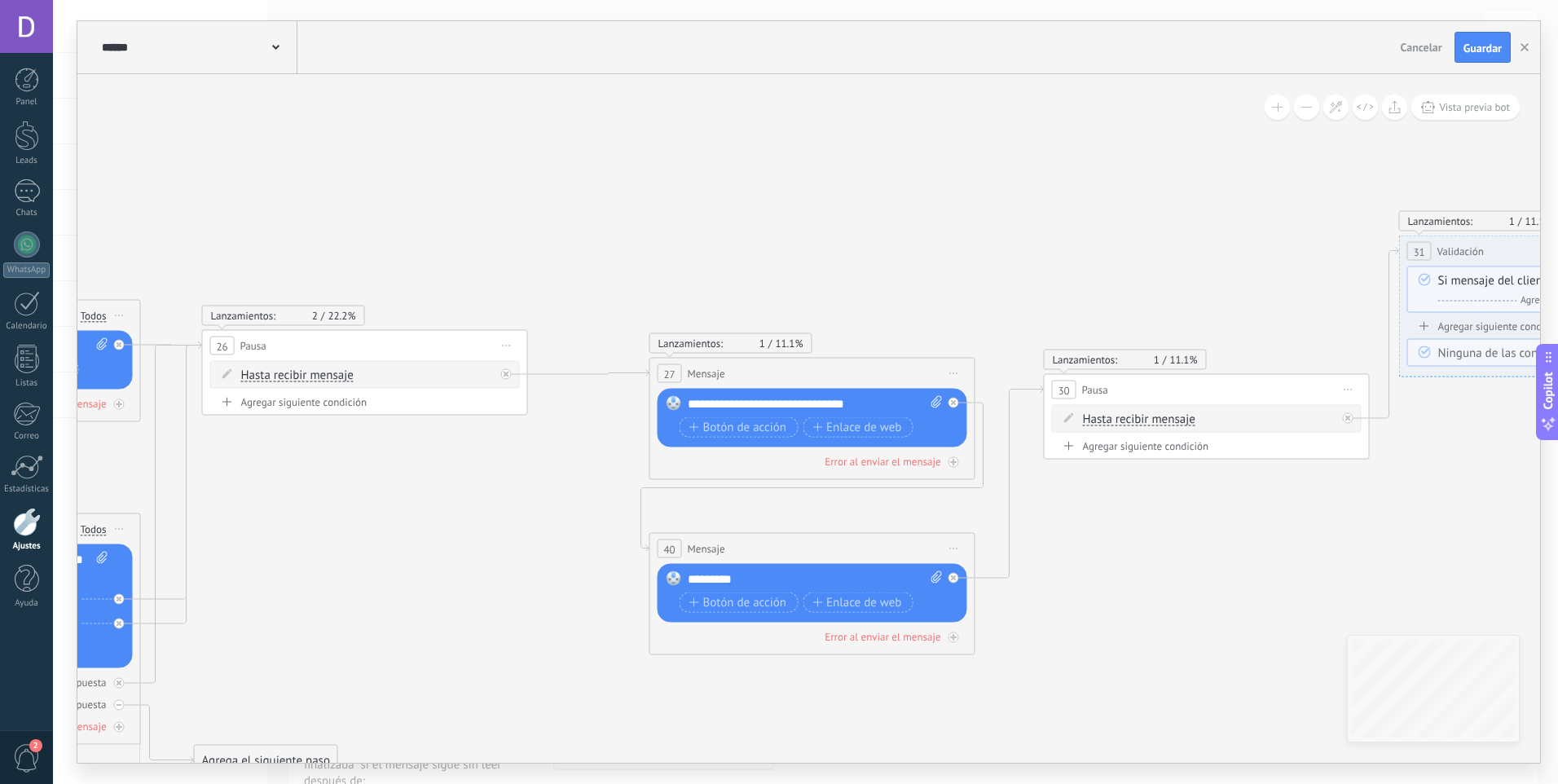
click at [1090, 573] on icon at bounding box center [1101, 505] width 4464 height 1355
click at [1192, 677] on icon at bounding box center [1101, 505] width 4464 height 1355
drag, startPoint x: 733, startPoint y: 686, endPoint x: 825, endPoint y: 697, distance: 92.7
click at [594, 450] on icon at bounding box center [1101, 505] width 4464 height 1355
click at [946, 368] on span "Iniciar vista previa aquí Cambiar nombre Duplicar Borrar" at bounding box center [954, 374] width 26 height 23
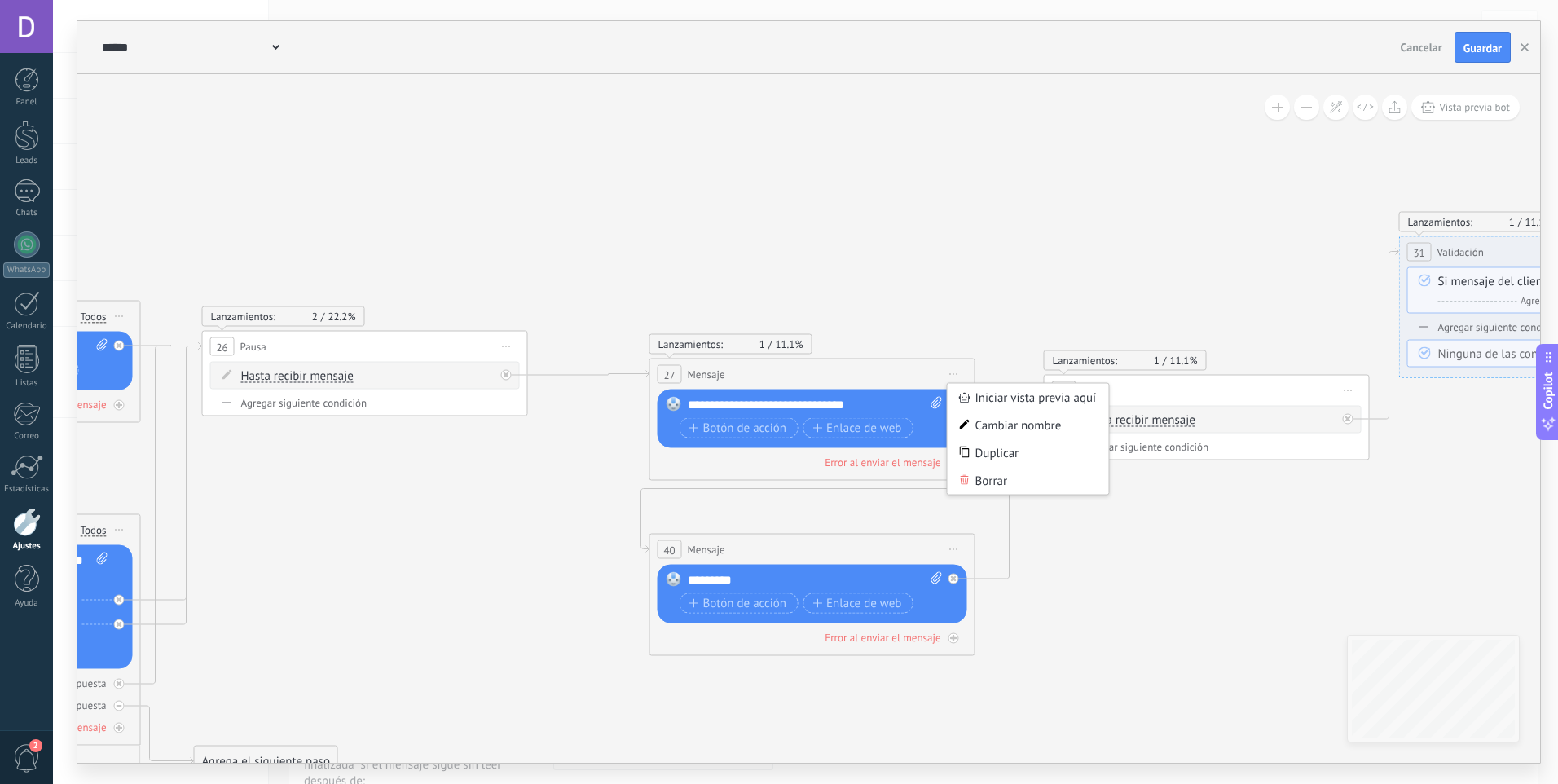
click at [532, 474] on icon at bounding box center [1101, 506] width 4464 height 1355
click at [571, 441] on icon at bounding box center [1101, 506] width 4464 height 1355
drag, startPoint x: 598, startPoint y: 404, endPoint x: 574, endPoint y: 394, distance: 26.0
click at [574, 394] on icon at bounding box center [1101, 506] width 4464 height 1355
click at [577, 370] on icon at bounding box center [588, 373] width 121 height 7
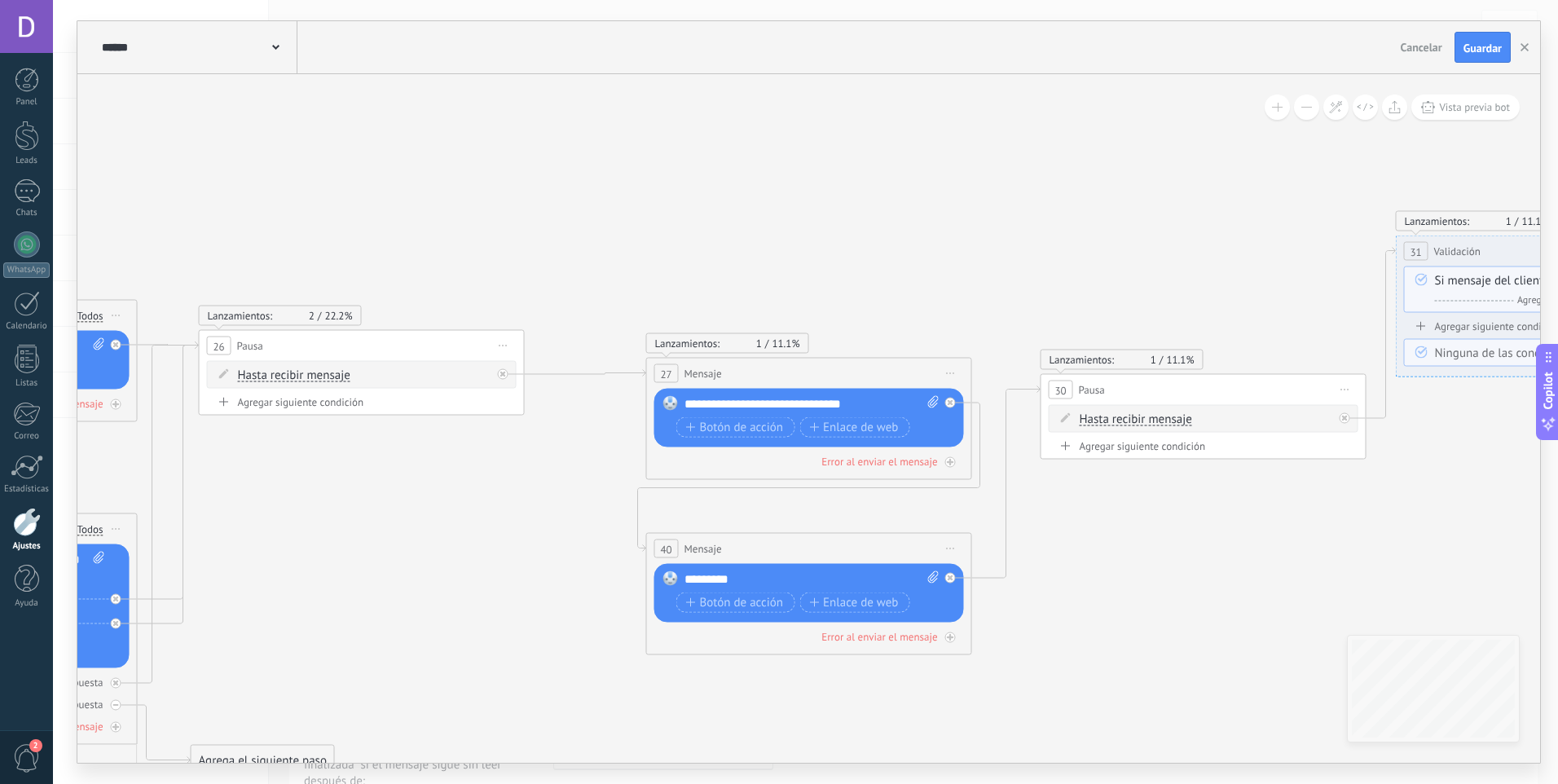
click at [1097, 606] on icon at bounding box center [1098, 505] width 4464 height 1355
drag, startPoint x: 489, startPoint y: 596, endPoint x: 565, endPoint y: 568, distance: 81.0
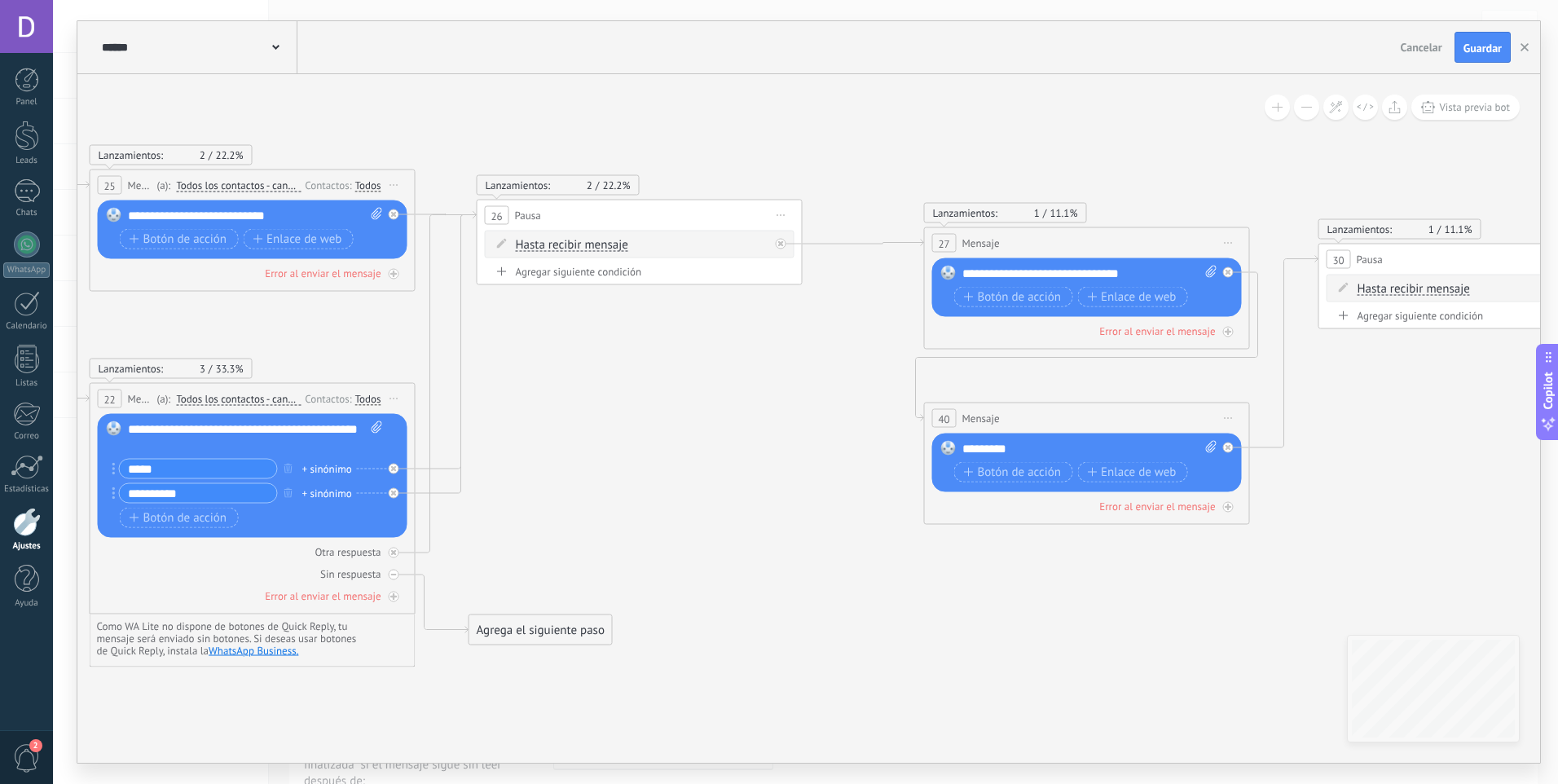
drag, startPoint x: 574, startPoint y: 541, endPoint x: 930, endPoint y: 440, distance: 370.0
click at [909, 437] on icon at bounding box center [1376, 375] width 4464 height 1355
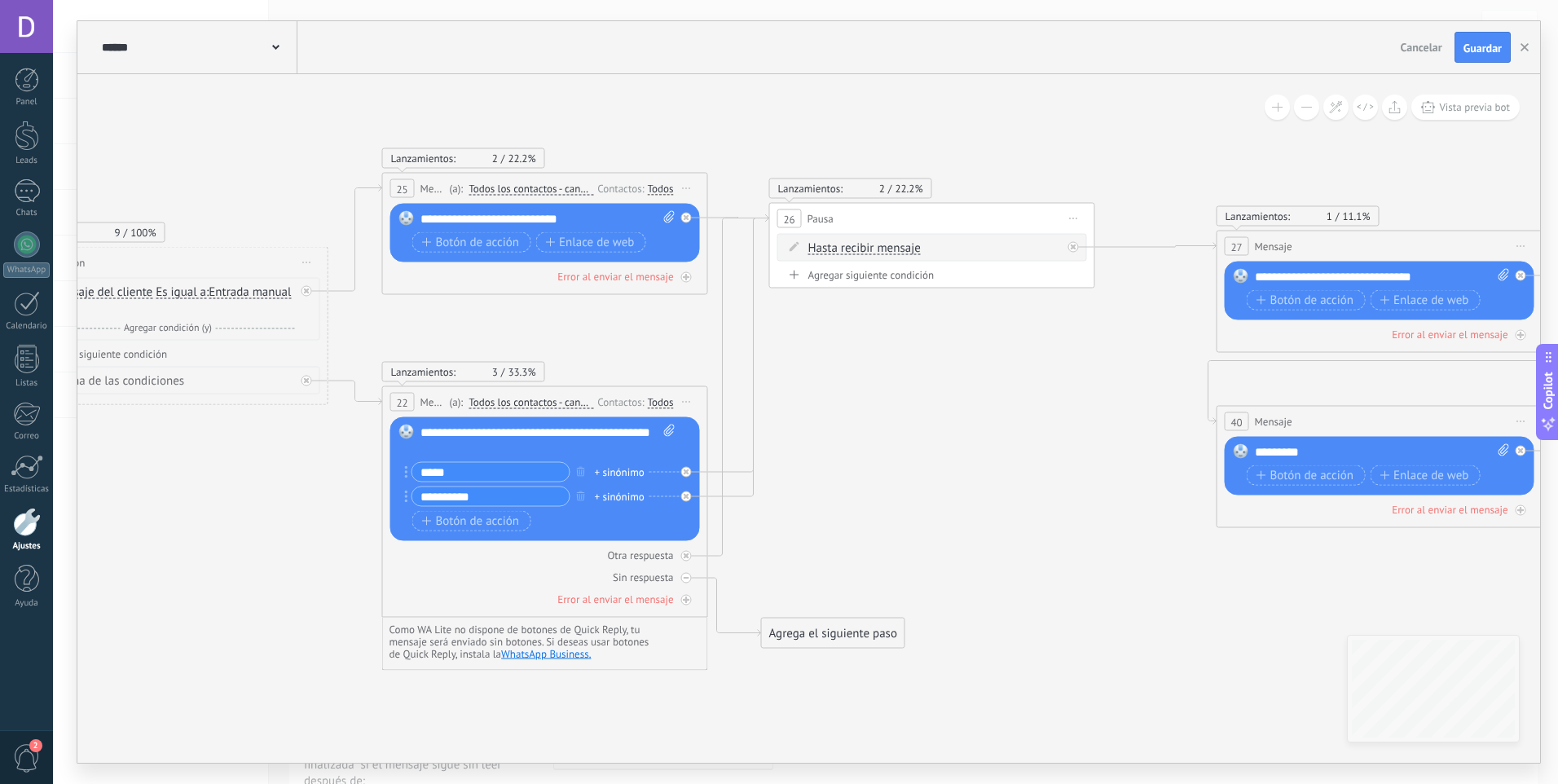
drag, startPoint x: 746, startPoint y: 476, endPoint x: 1116, endPoint y: 505, distance: 371.1
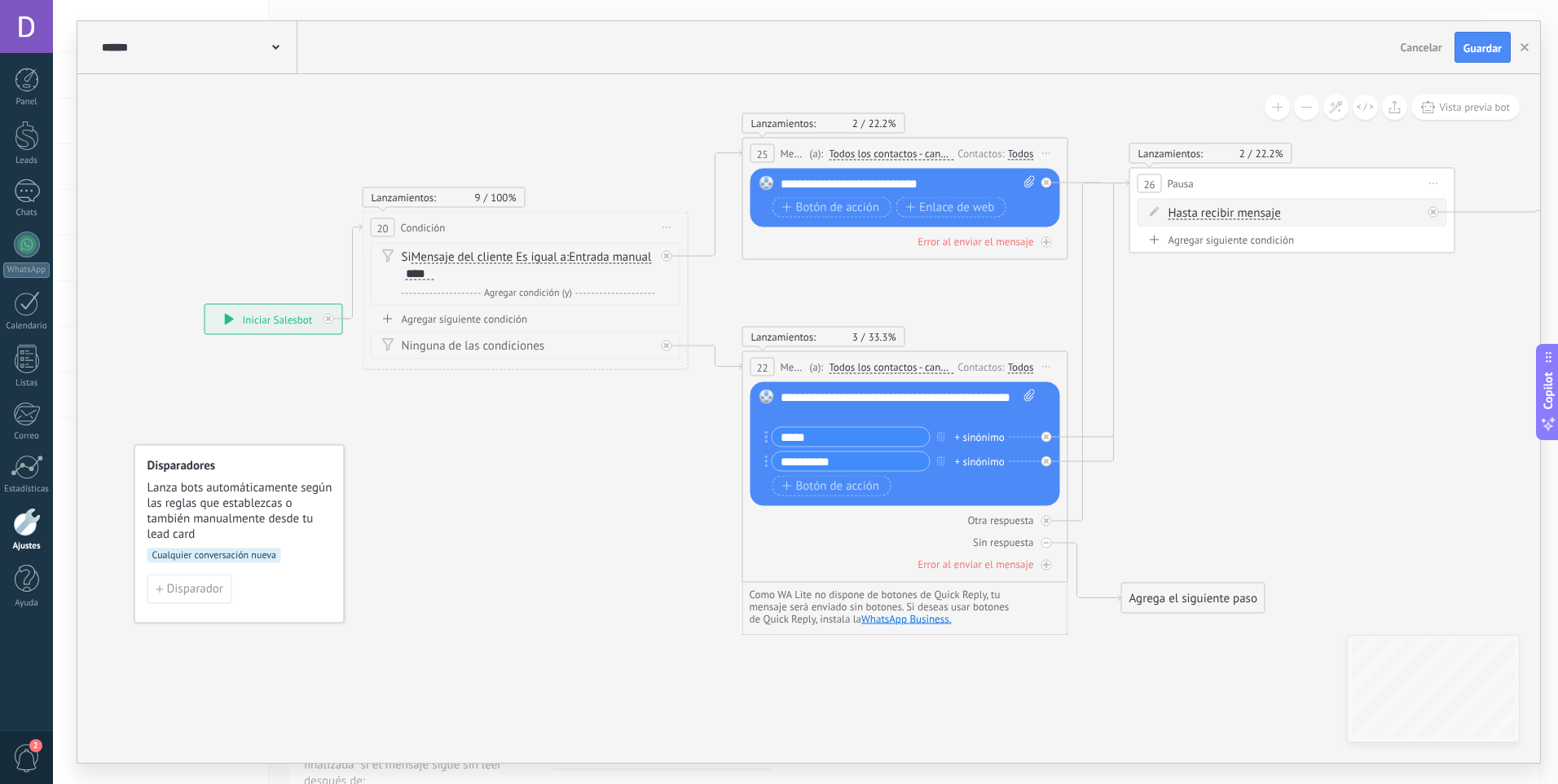
drag, startPoint x: 310, startPoint y: 574, endPoint x: 419, endPoint y: 523, distance: 120.3
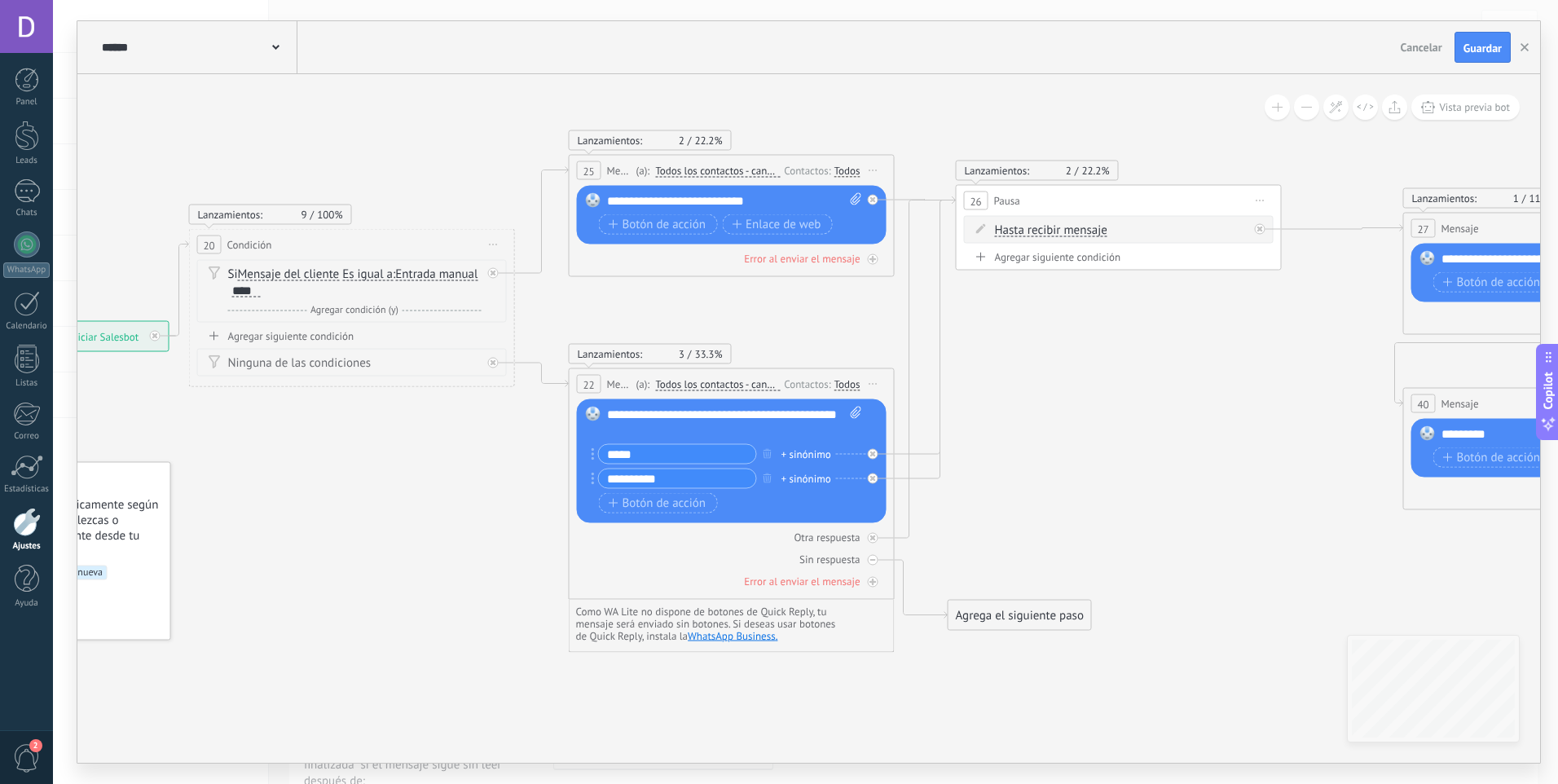
drag, startPoint x: 537, startPoint y: 473, endPoint x: 340, endPoint y: 493, distance: 198.0
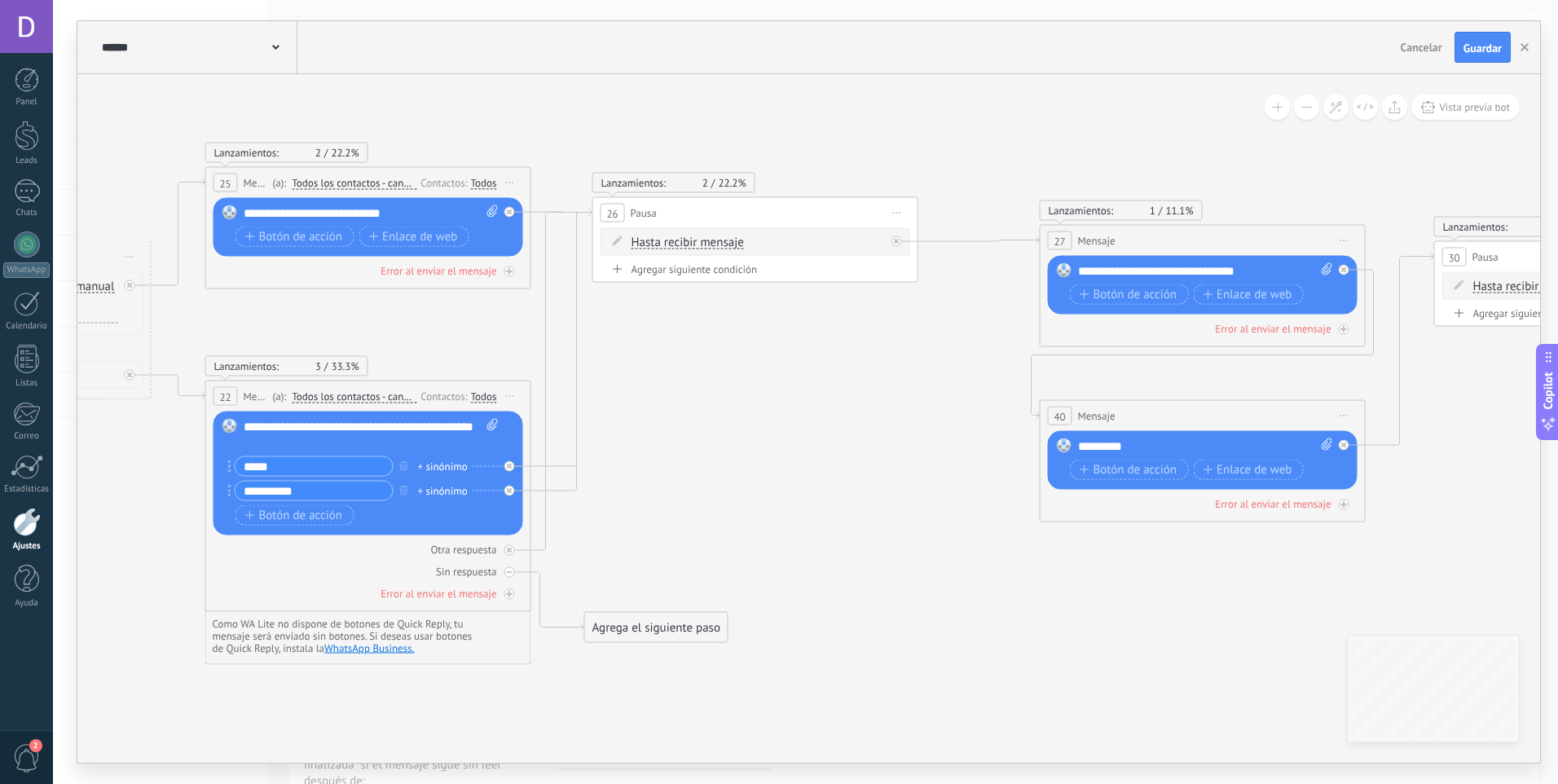
drag, startPoint x: 1233, startPoint y: 447, endPoint x: 897, endPoint y: 457, distance: 336.1
click at [897, 457] on icon at bounding box center [1491, 372] width 4464 height 1355
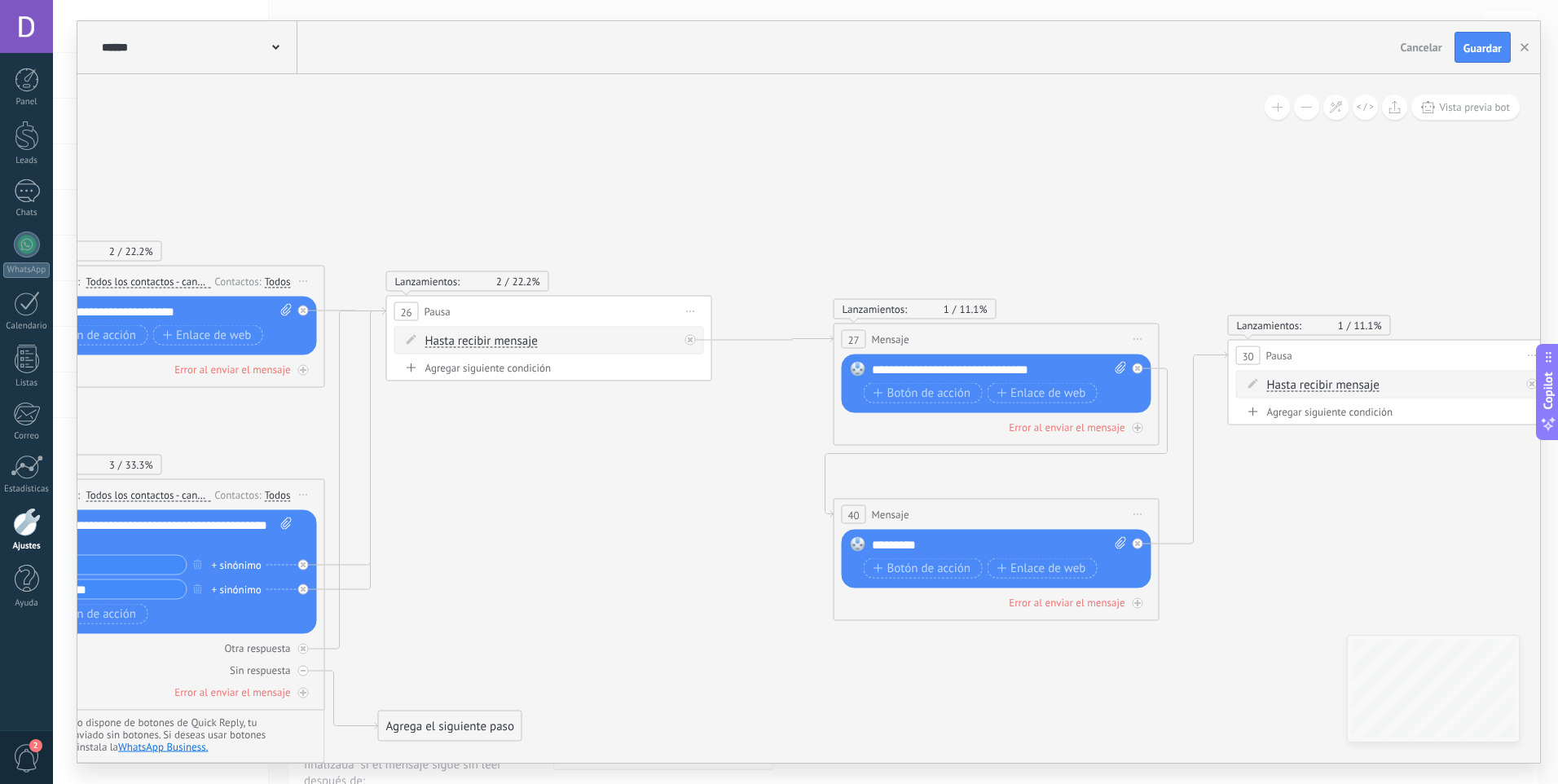
drag, startPoint x: 873, startPoint y: 461, endPoint x: 640, endPoint y: 567, distance: 256.0
click at [640, 567] on icon at bounding box center [1285, 471] width 4464 height 1355
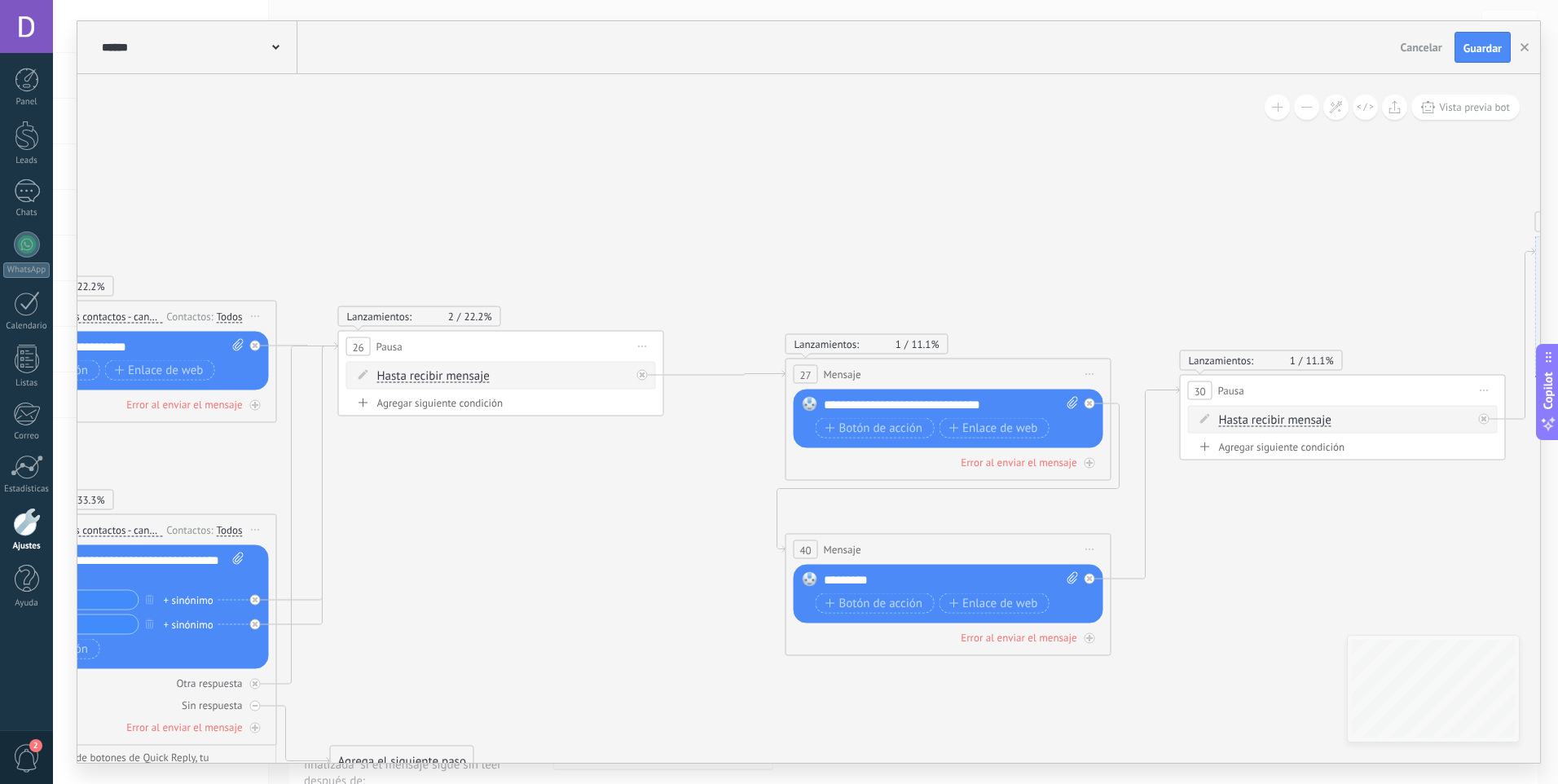
drag, startPoint x: 630, startPoint y: 559, endPoint x: 610, endPoint y: 586, distance: 33.6
click at [610, 586] on icon at bounding box center [1237, 506] width 4464 height 1355
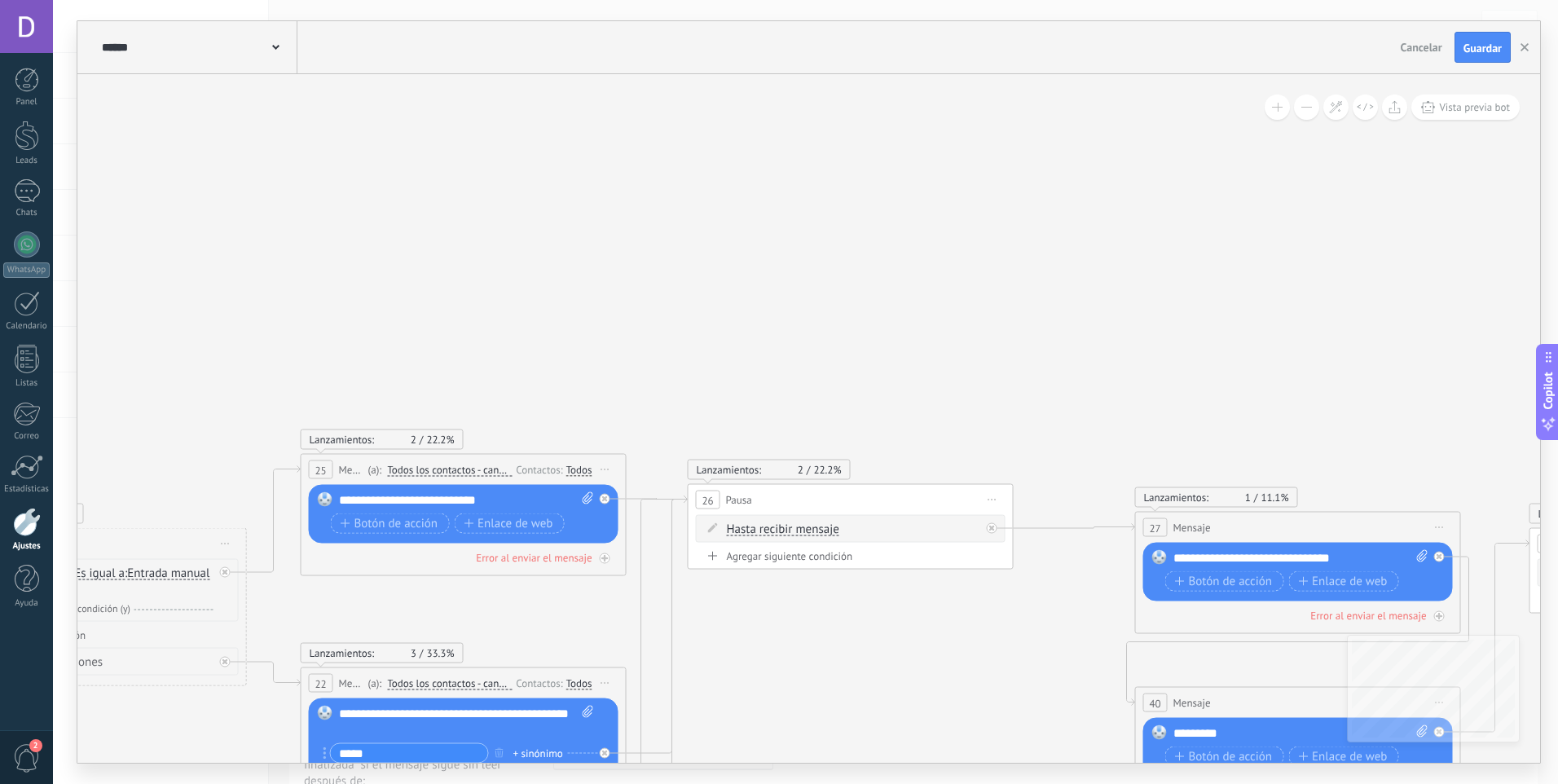
drag, startPoint x: 621, startPoint y: 517, endPoint x: 873, endPoint y: 648, distance: 284.0
click at [897, 658] on icon at bounding box center [1587, 659] width 4464 height 1355
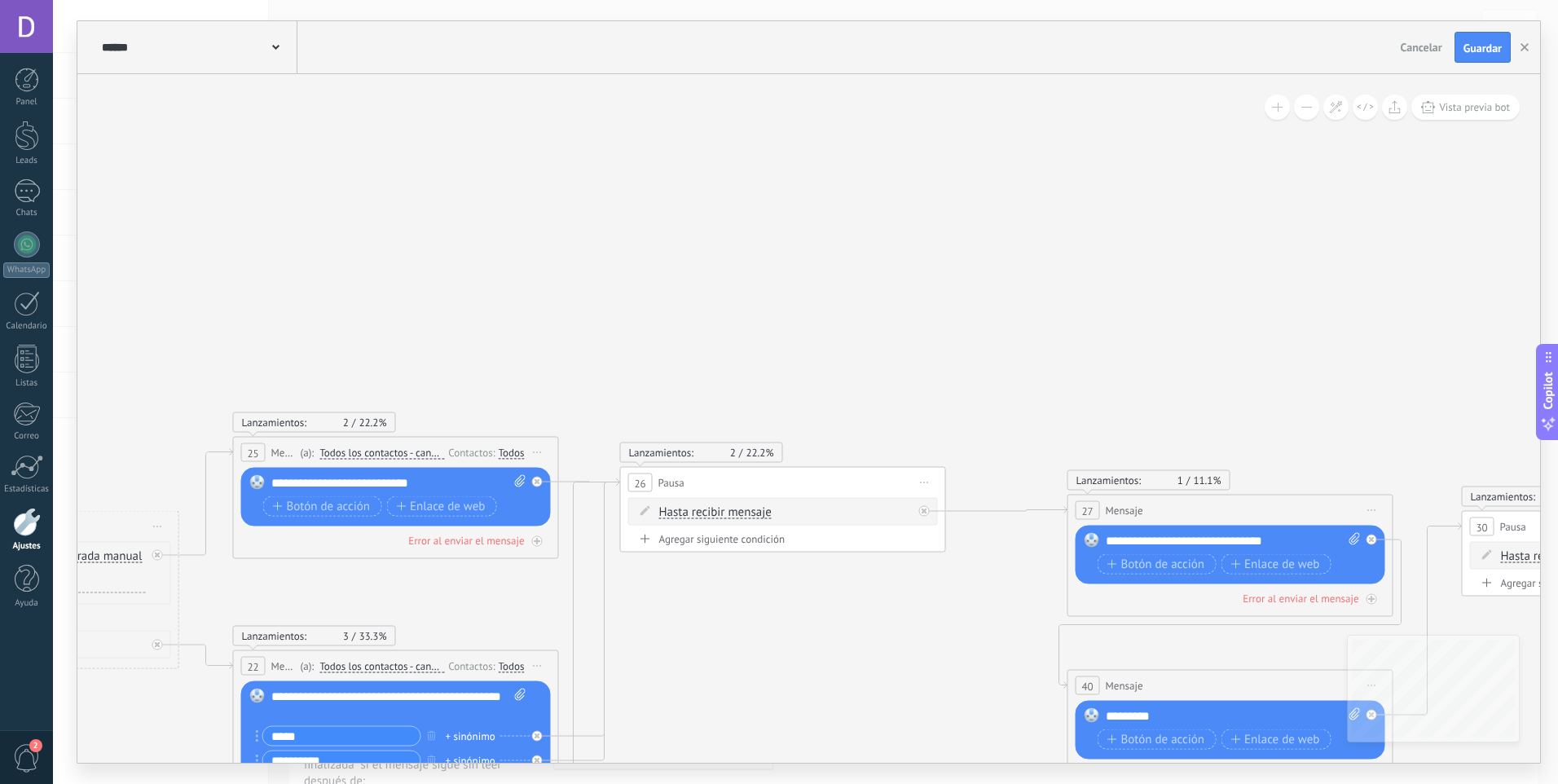
drag, startPoint x: 828, startPoint y: 653, endPoint x: 643, endPoint y: 592, distance: 194.8
click at [643, 592] on icon at bounding box center [1520, 642] width 4464 height 1355
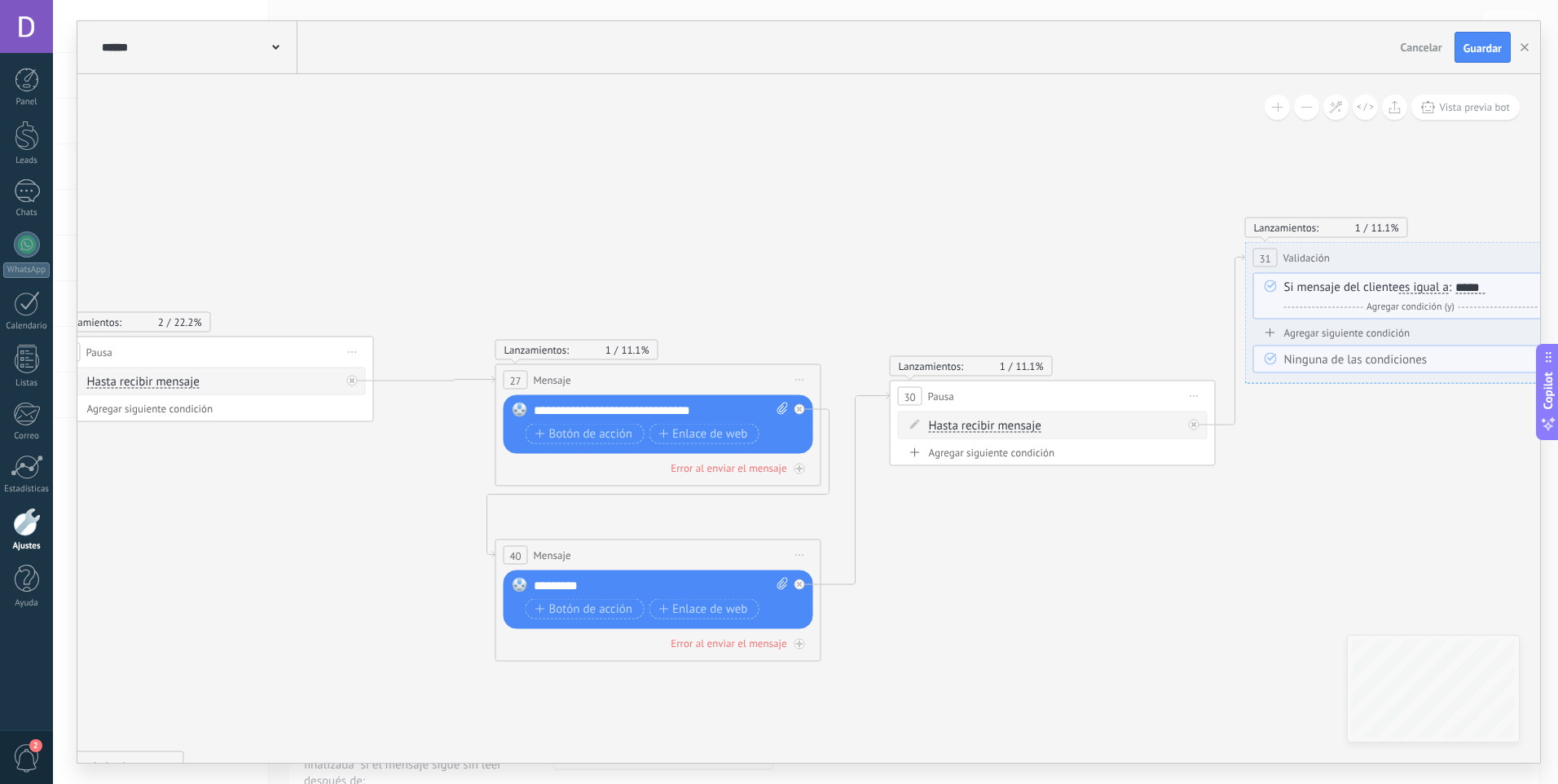
drag, startPoint x: 766, startPoint y: 575, endPoint x: 301, endPoint y: 482, distance: 474.2
click at [301, 482] on icon at bounding box center [947, 512] width 4464 height 1355
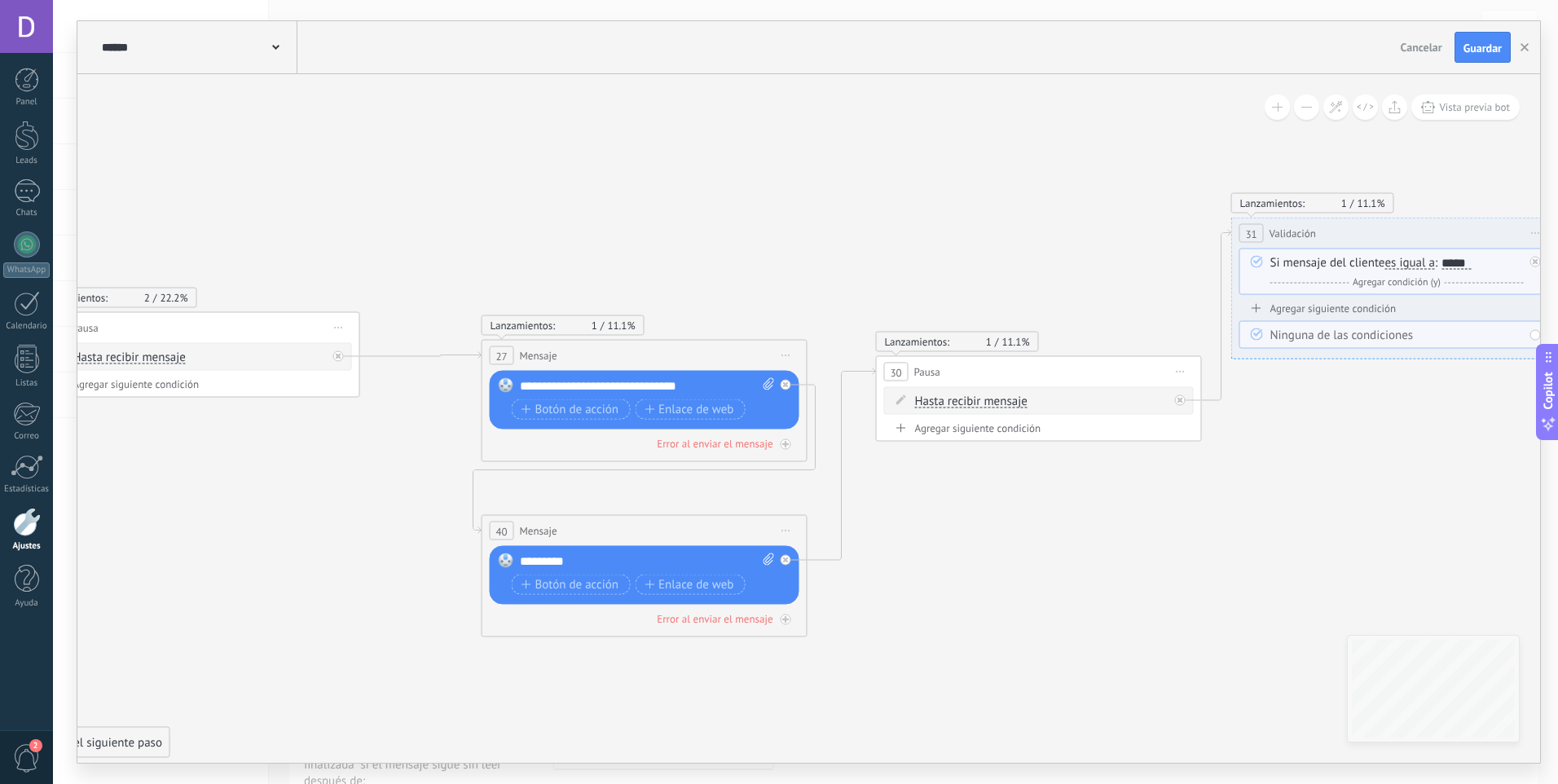
drag, startPoint x: 394, startPoint y: 516, endPoint x: 381, endPoint y: 491, distance: 28.2
click at [381, 491] on icon at bounding box center [933, 488] width 4464 height 1355
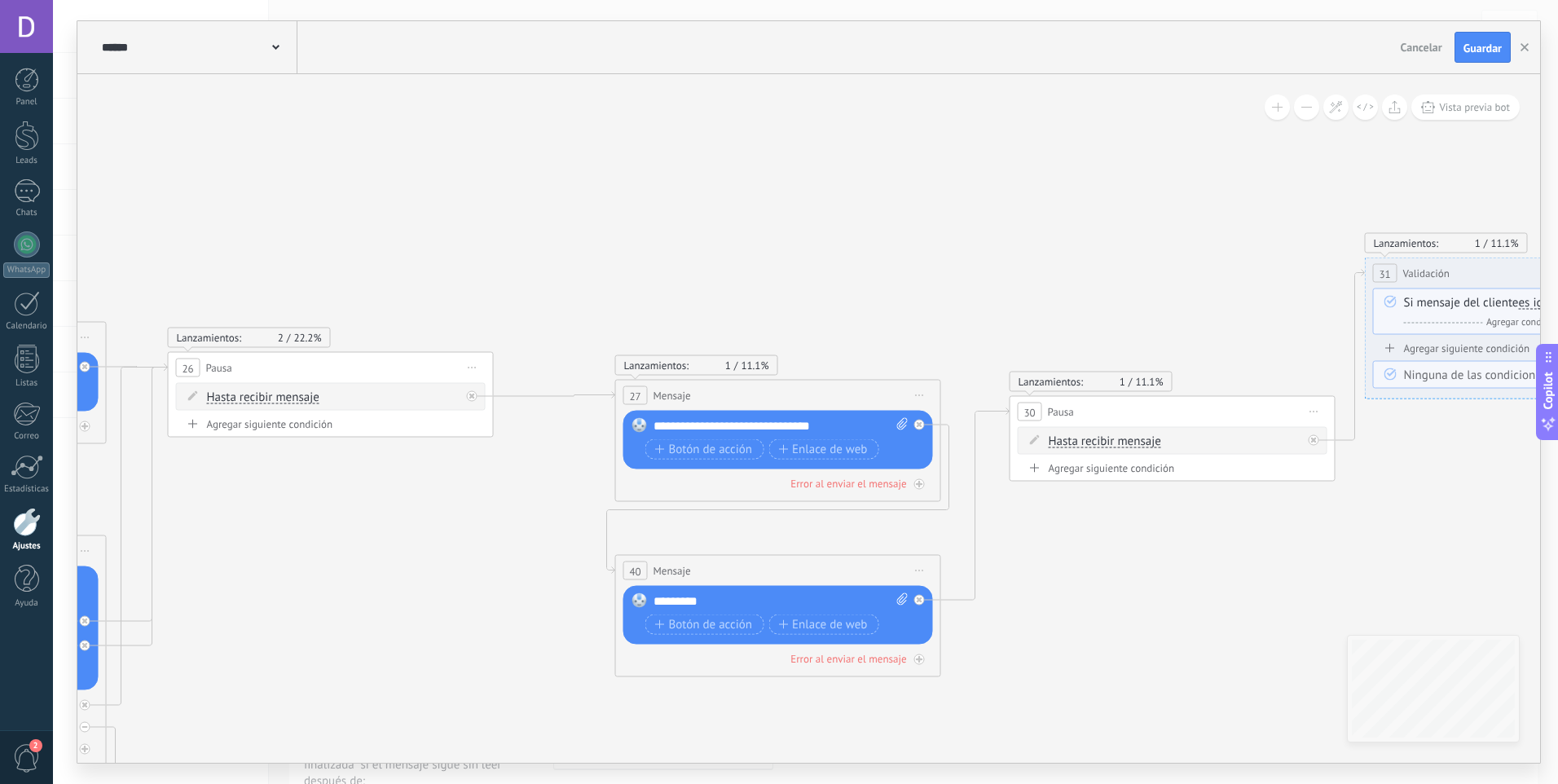
drag, startPoint x: 419, startPoint y: 388, endPoint x: 528, endPoint y: 443, distance: 122.1
click at [531, 443] on icon at bounding box center [1067, 527] width 4464 height 1355
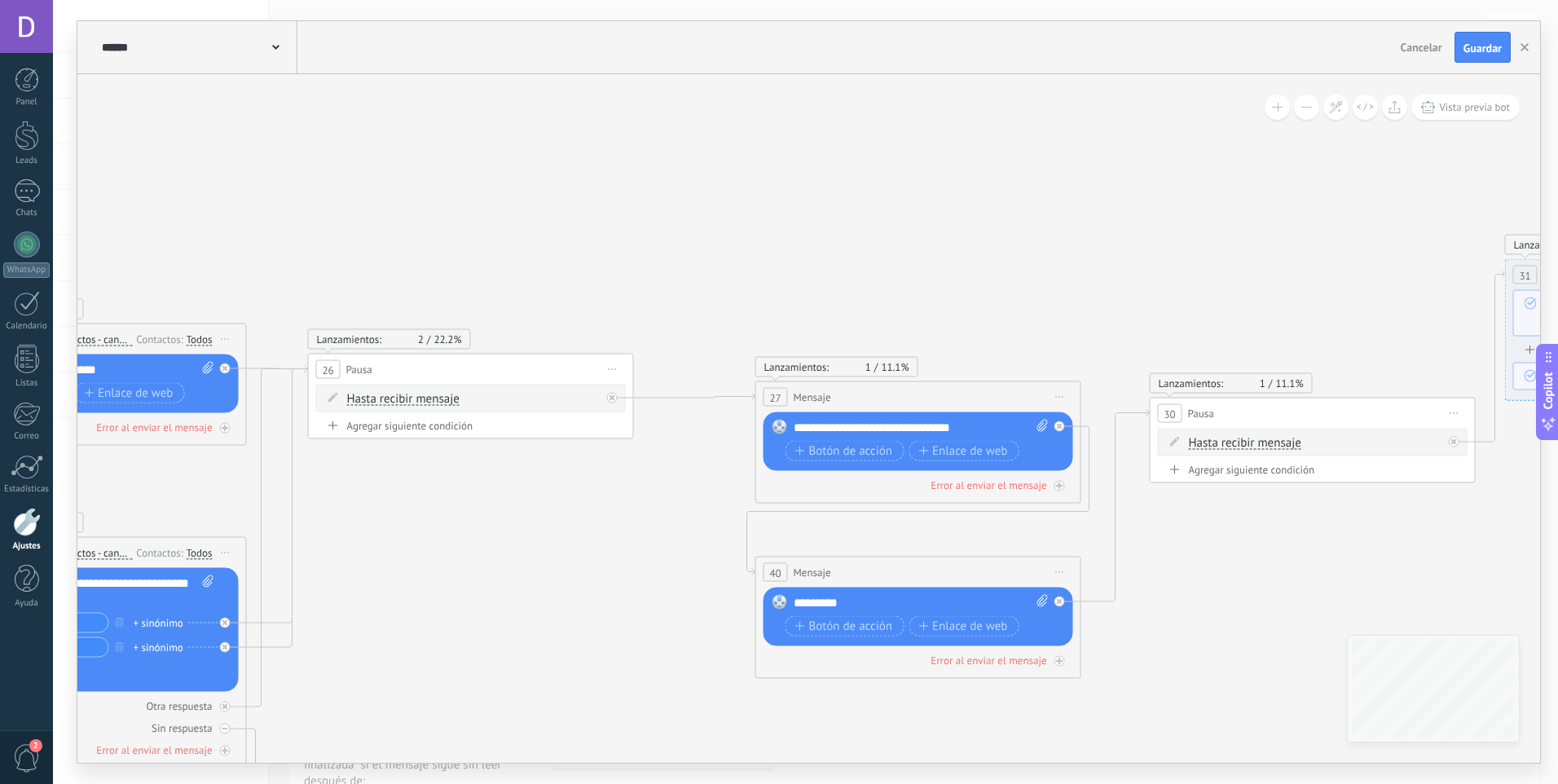
drag, startPoint x: 491, startPoint y: 454, endPoint x: 656, endPoint y: 439, distance: 165.7
click at [655, 441] on icon at bounding box center [1207, 529] width 4464 height 1355
click at [431, 402] on span "Hasta recibir mensaje" at bounding box center [405, 400] width 113 height 13
click at [431, 402] on button "Hasta recibir mensaje" at bounding box center [442, 399] width 204 height 29
click at [684, 492] on icon at bounding box center [1209, 529] width 4464 height 1355
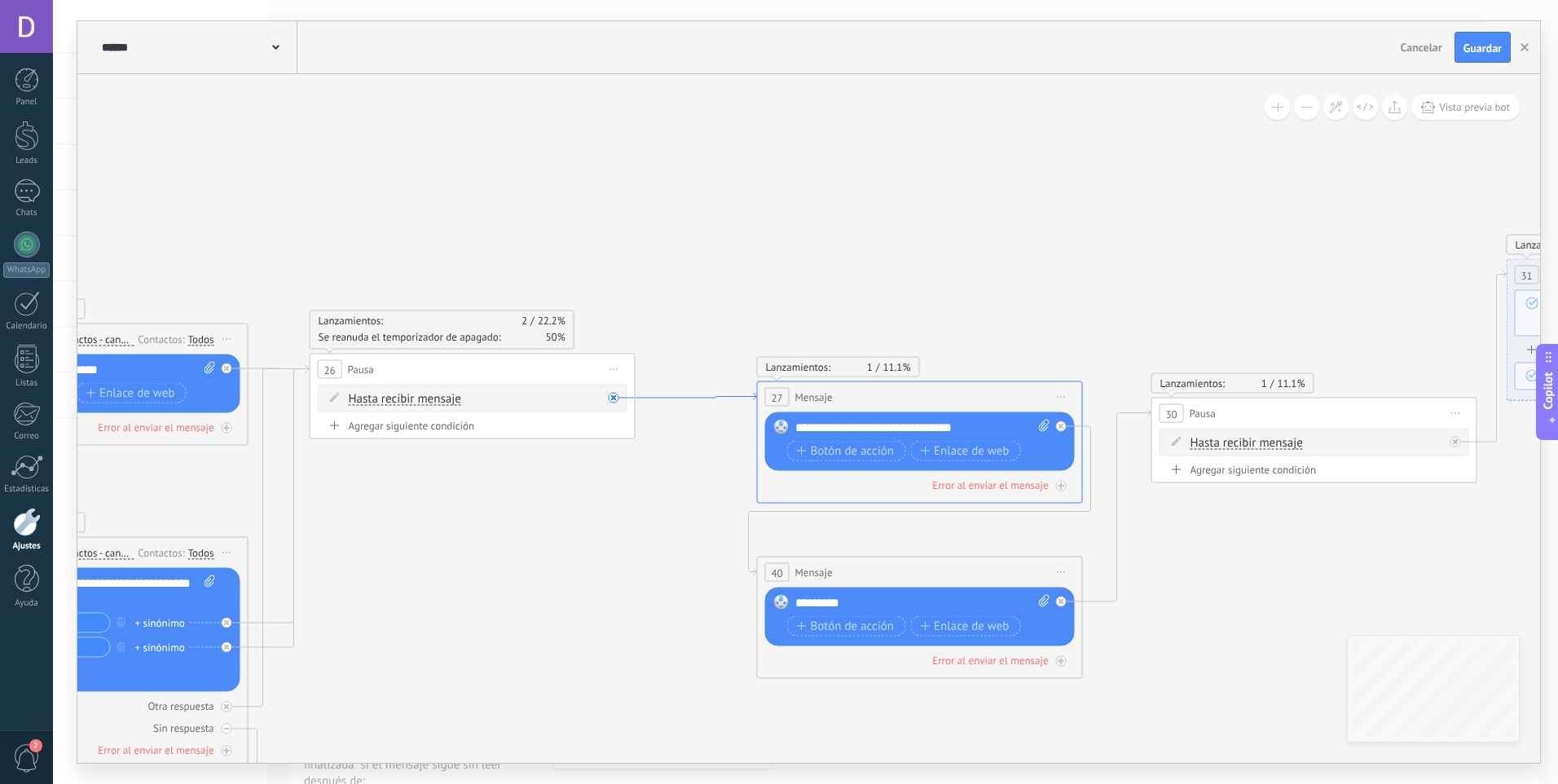
click at [703, 400] on icon at bounding box center [696, 397] width 121 height 7
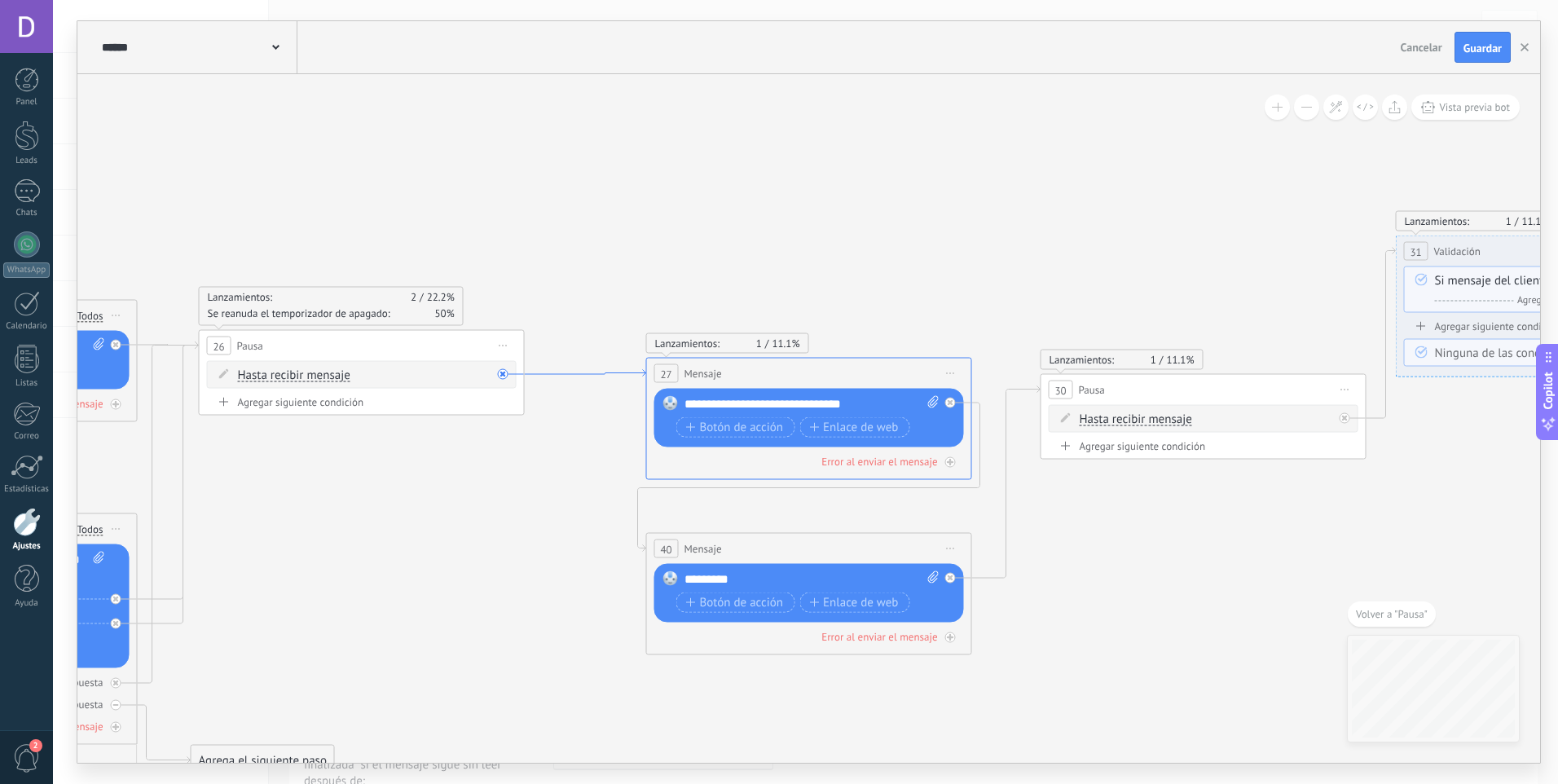
click at [571, 370] on icon at bounding box center [584, 372] width 121 height 7
click at [640, 370] on icon at bounding box center [584, 372] width 121 height 7
click at [646, 370] on div "Lanzamientos: 1 11.1% Enviados: 1 Leídos: 0 27 Mensaje ******* (a): Todos los c…" at bounding box center [809, 418] width 325 height 122
click at [639, 370] on icon at bounding box center [584, 372] width 121 height 7
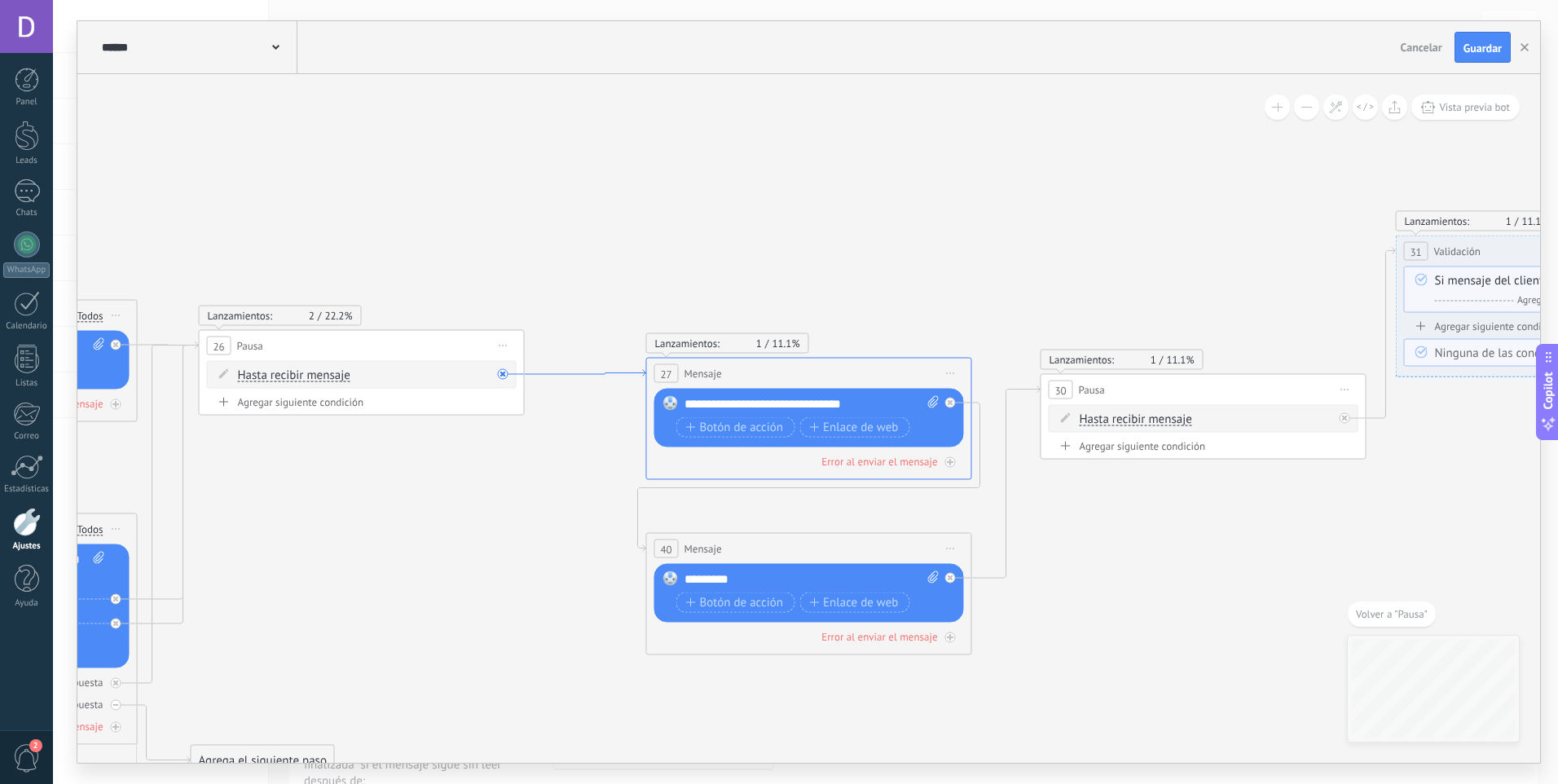
click at [639, 370] on icon at bounding box center [584, 372] width 121 height 7
drag, startPoint x: 639, startPoint y: 370, endPoint x: 603, endPoint y: 394, distance: 43.3
click at [599, 394] on icon at bounding box center [1098, 505] width 4464 height 1355
click at [658, 369] on div "27" at bounding box center [667, 373] width 24 height 19
click at [857, 394] on div "Reemplazar Quitar Convertir a mensaje de voz Arrastre la imagen aquí para adjun…" at bounding box center [809, 417] width 310 height 59
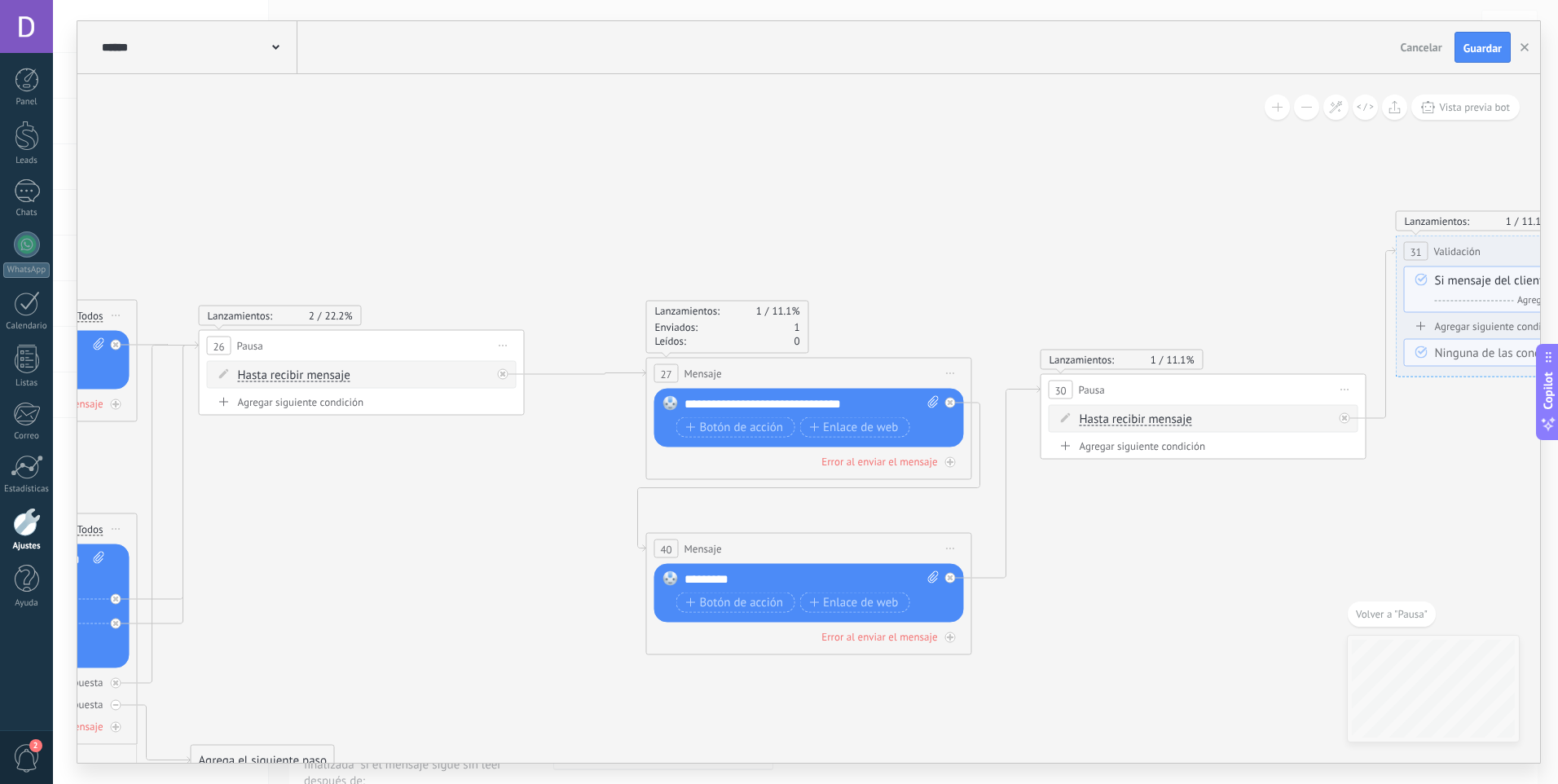
click at [942, 381] on span "Iniciar vista previa aquí Cambiar nombre Duplicar Borrar" at bounding box center [951, 373] width 26 height 23
click at [1021, 453] on div "Duplicar" at bounding box center [1025, 452] width 161 height 28
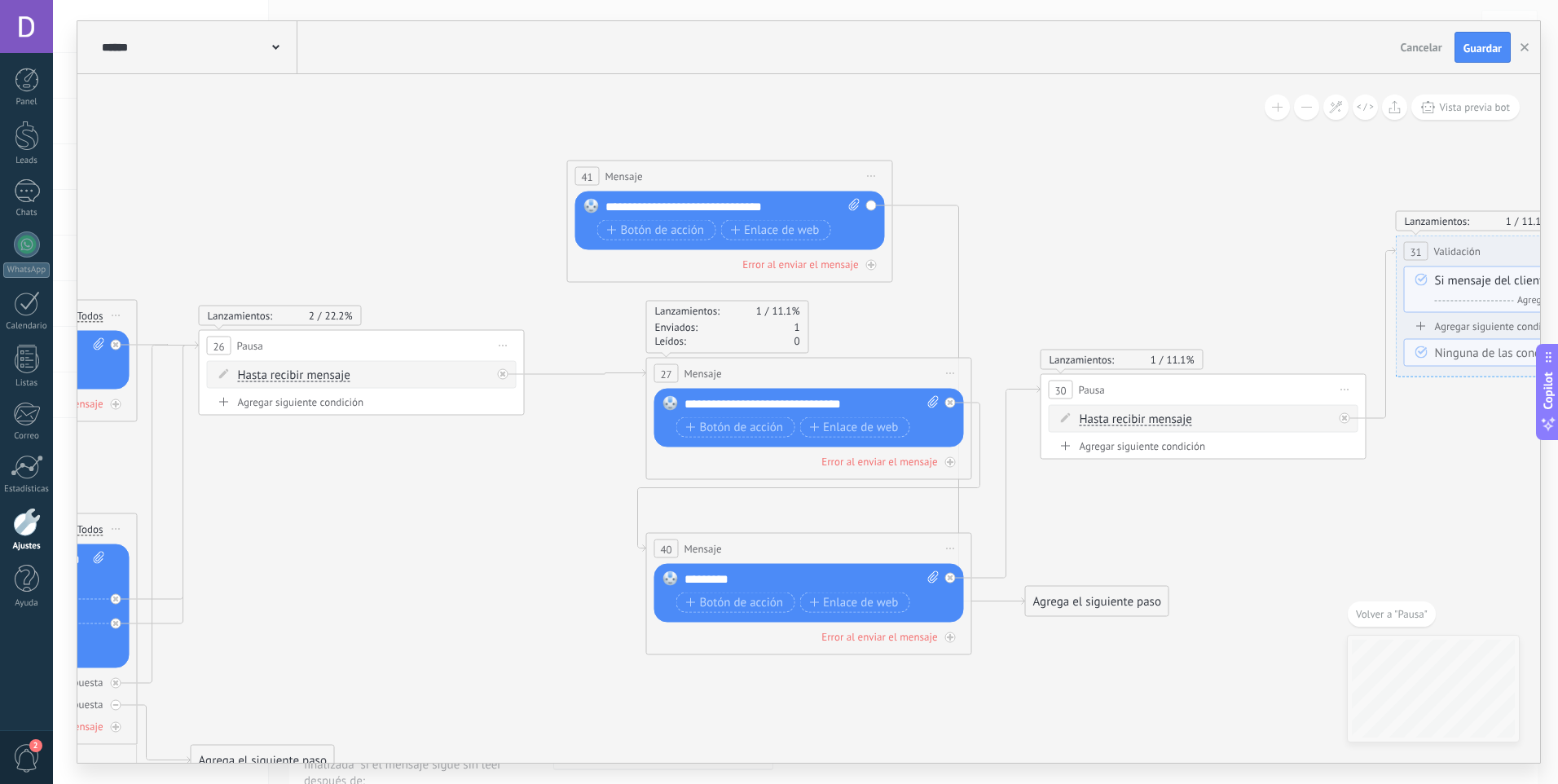
drag, startPoint x: 900, startPoint y: 544, endPoint x: 819, endPoint y: 172, distance: 380.7
click at [819, 172] on div "41 Mensaje ******* (a): Todos los contactos - canales seleccionados Todos los c…" at bounding box center [731, 176] width 325 height 30
click at [868, 175] on icon at bounding box center [870, 176] width 8 height 2
click at [925, 283] on div "Borrar" at bounding box center [945, 283] width 161 height 28
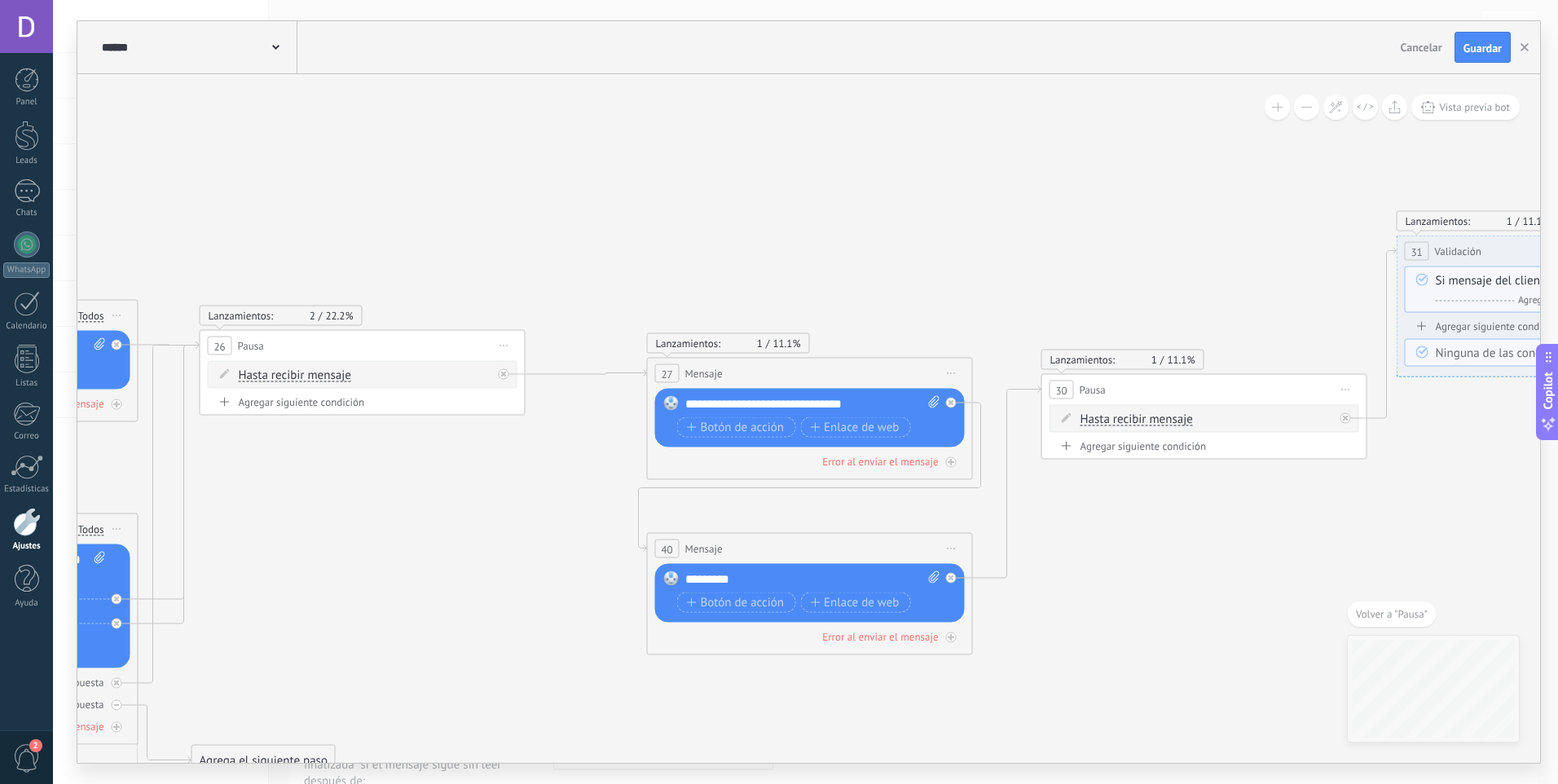
click at [568, 227] on icon at bounding box center [1098, 468] width 4464 height 1430
drag, startPoint x: 568, startPoint y: 227, endPoint x: 595, endPoint y: 165, distance: 67.6
click at [595, 165] on icon at bounding box center [1101, 468] width 4464 height 1430
click at [1276, 112] on button at bounding box center [1277, 107] width 25 height 25
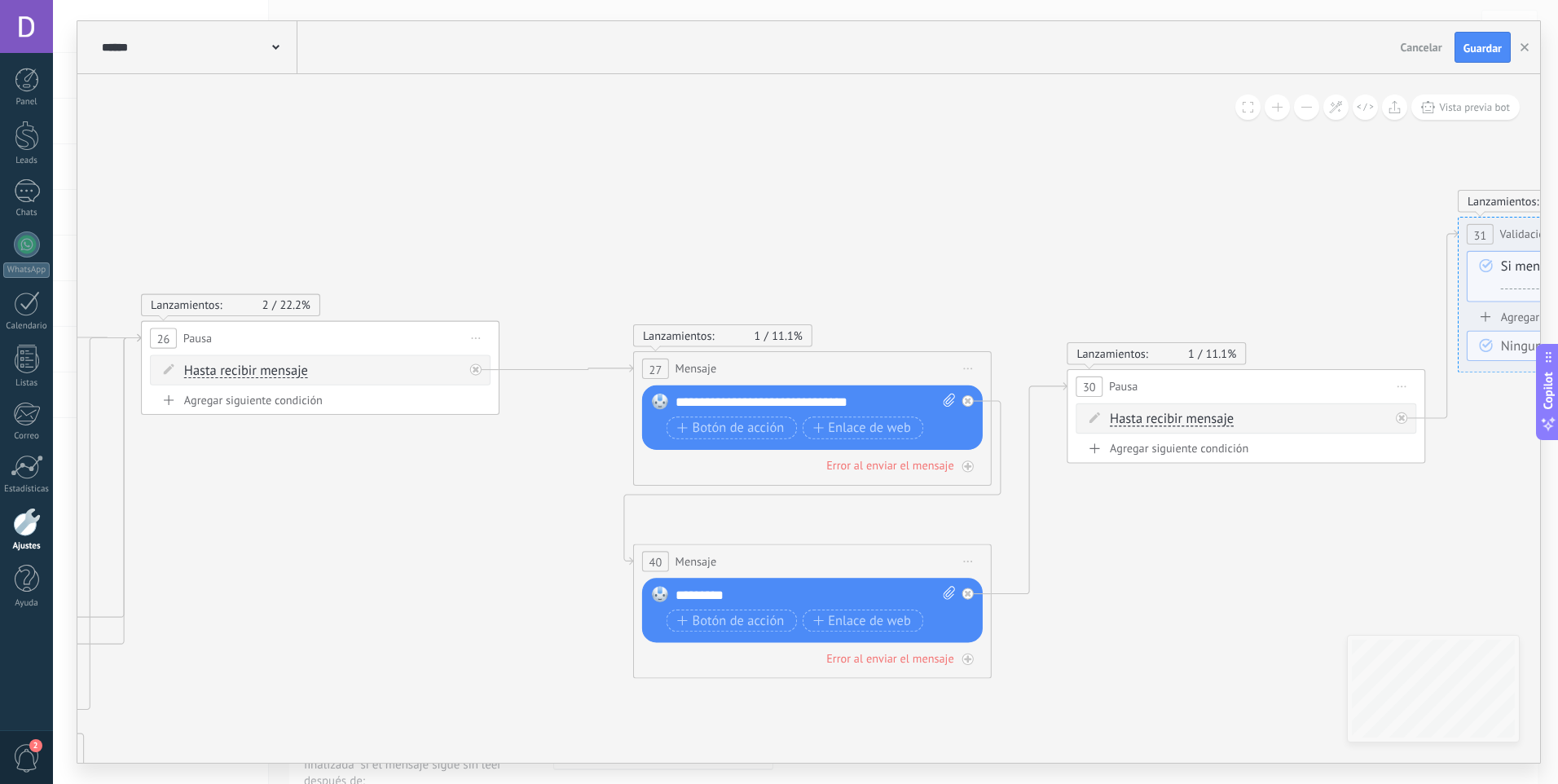
click at [1253, 105] on span at bounding box center [1248, 107] width 10 height 10
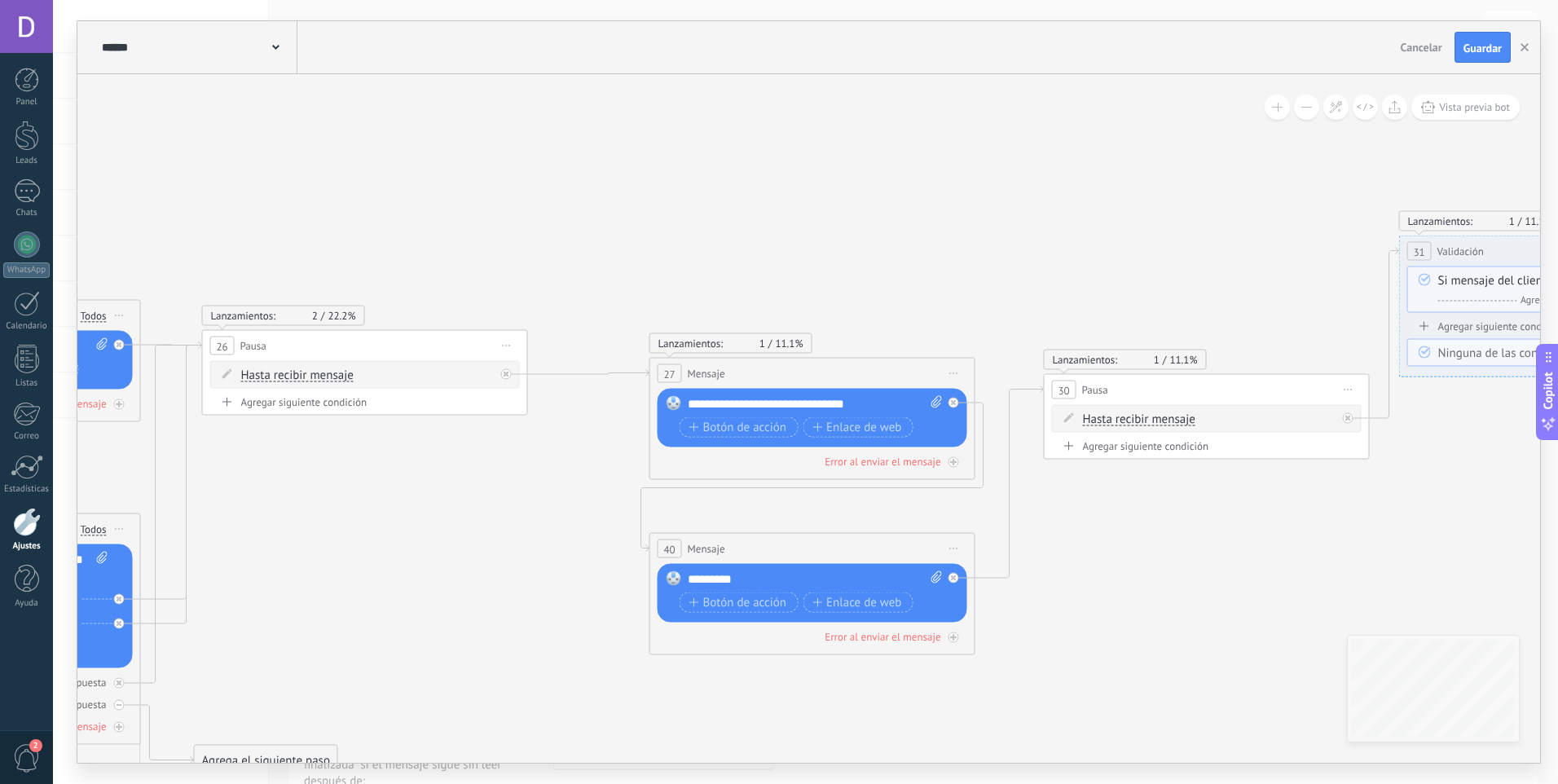
click at [923, 250] on icon at bounding box center [1101, 468] width 4464 height 1430
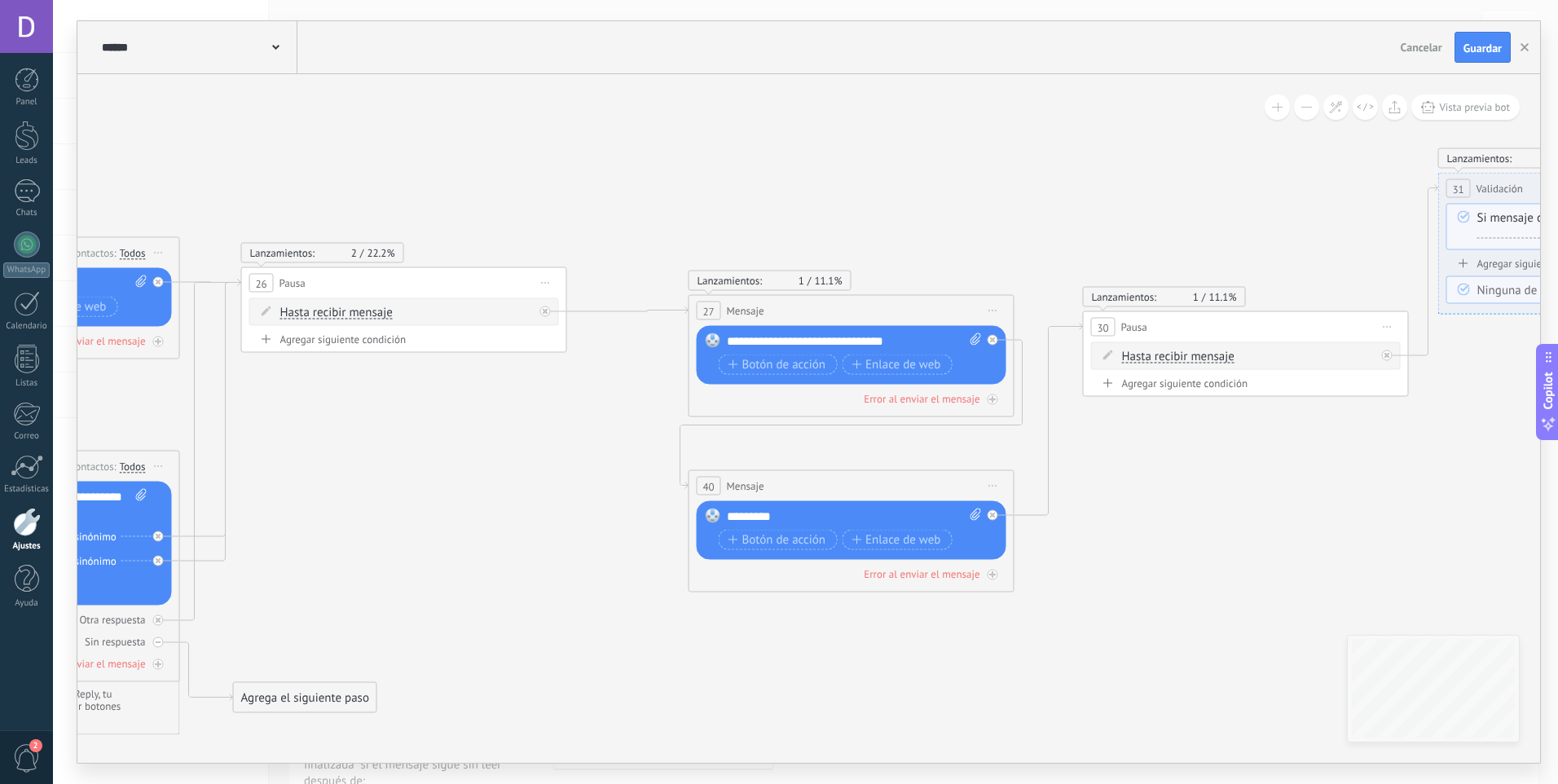
drag, startPoint x: 798, startPoint y: 225, endPoint x: 881, endPoint y: 113, distance: 139.4
click at [881, 113] on icon at bounding box center [1141, 405] width 4464 height 1430
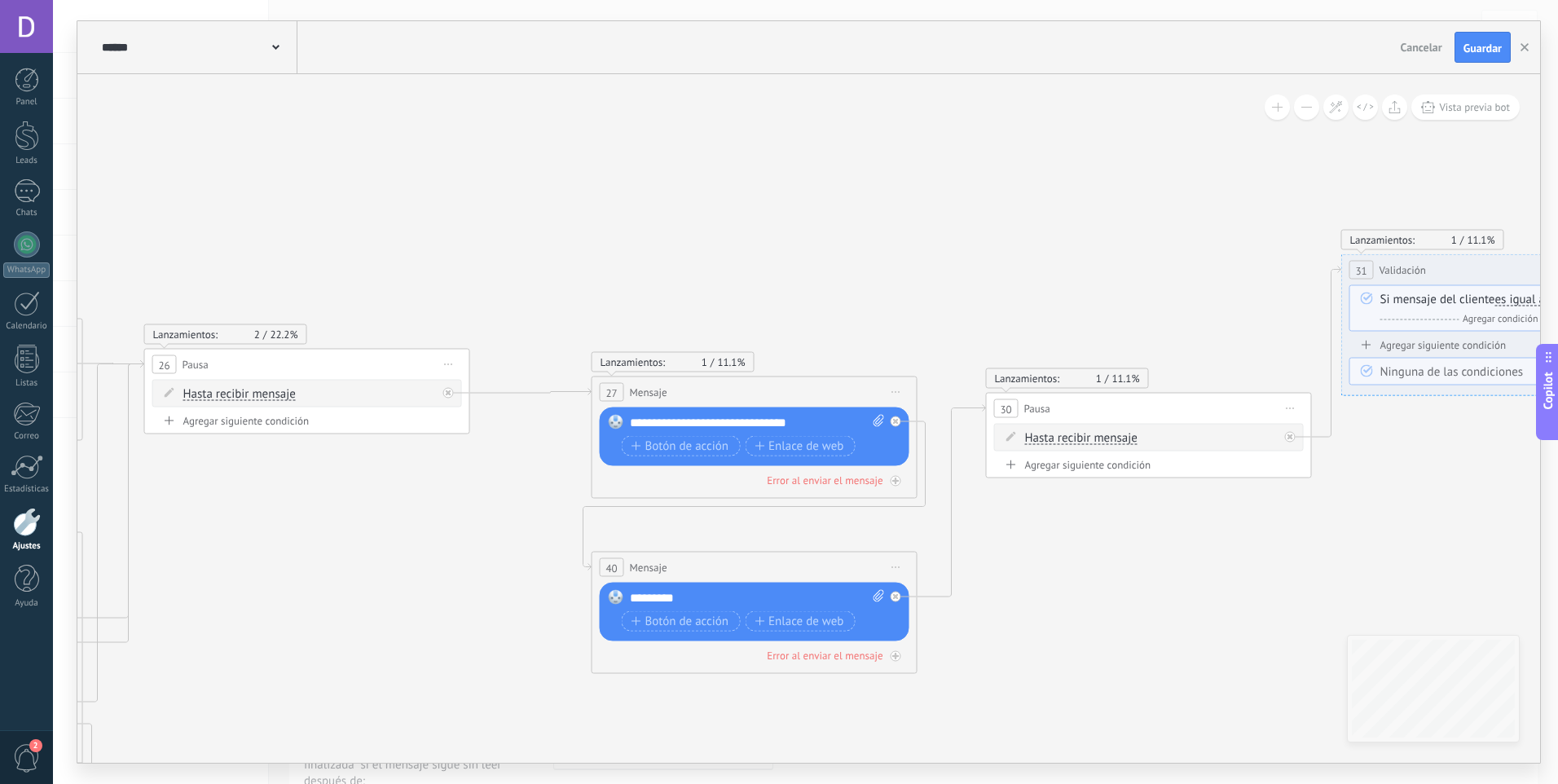
drag, startPoint x: 636, startPoint y: 446, endPoint x: 495, endPoint y: 578, distance: 193.1
click at [495, 578] on icon at bounding box center [1043, 487] width 4464 height 1430
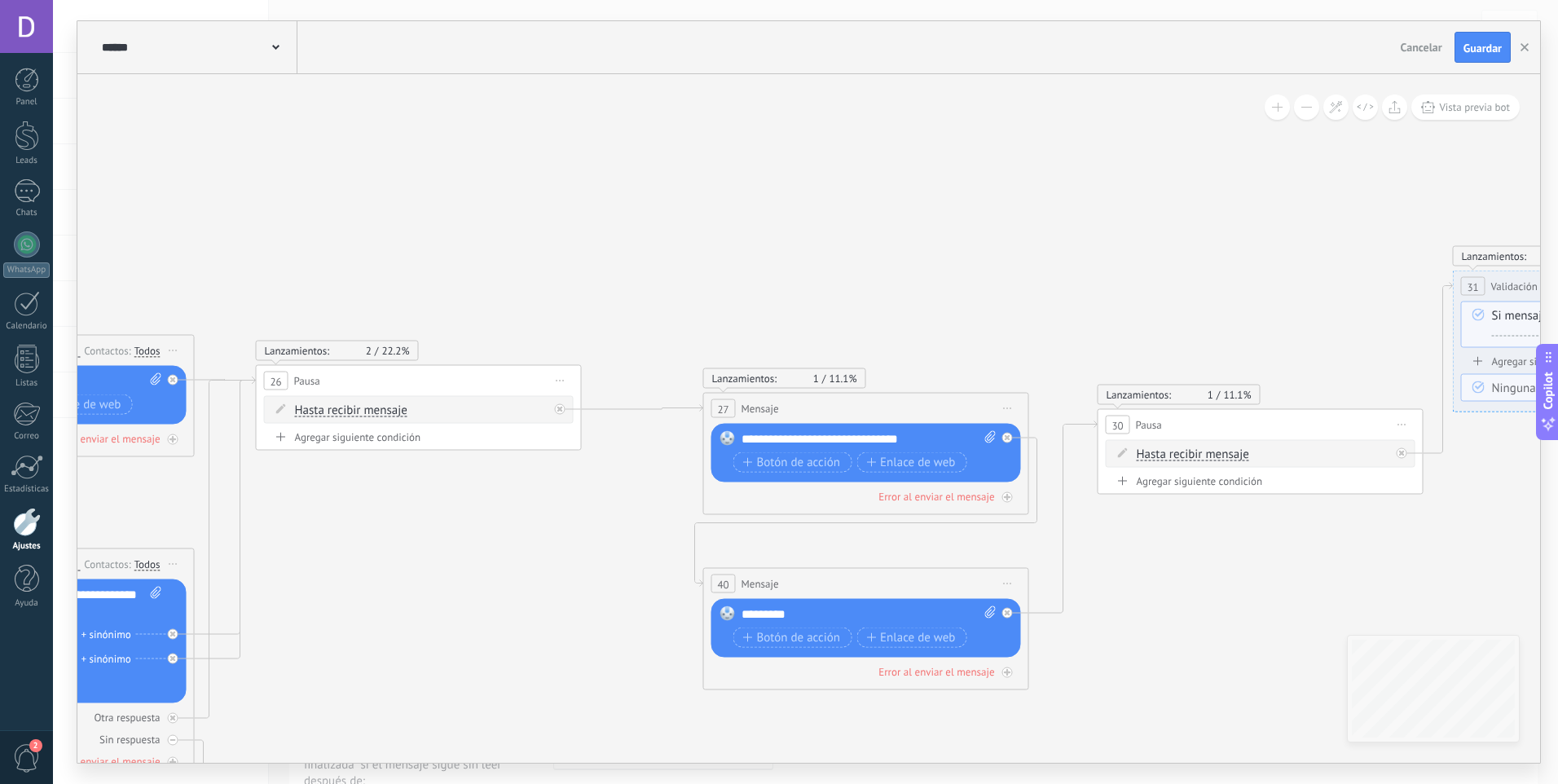
drag, startPoint x: 651, startPoint y: 206, endPoint x: 699, endPoint y: 223, distance: 50.9
click at [711, 214] on icon at bounding box center [1155, 503] width 4464 height 1430
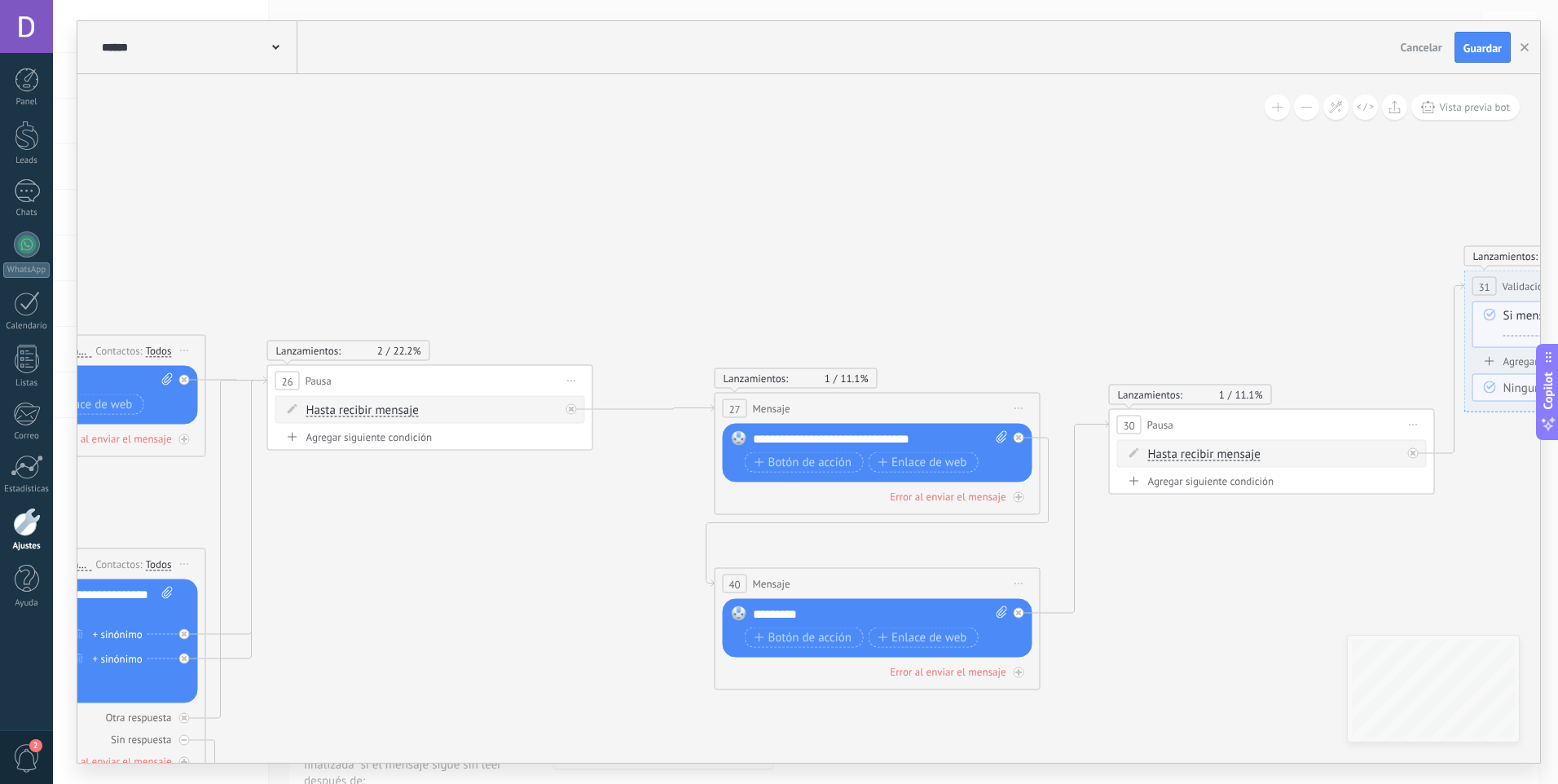
drag, startPoint x: 680, startPoint y: 270, endPoint x: 571, endPoint y: 322, distance: 120.8
click at [571, 322] on icon at bounding box center [1167, 503] width 4464 height 1430
click at [576, 375] on span "Iniciar vista previa aquí Cambiar nombre Duplicar Borrar" at bounding box center [572, 381] width 26 height 23
click at [476, 466] on icon at bounding box center [1167, 503] width 4464 height 1430
click at [309, 375] on span "Pausa" at bounding box center [319, 381] width 26 height 16
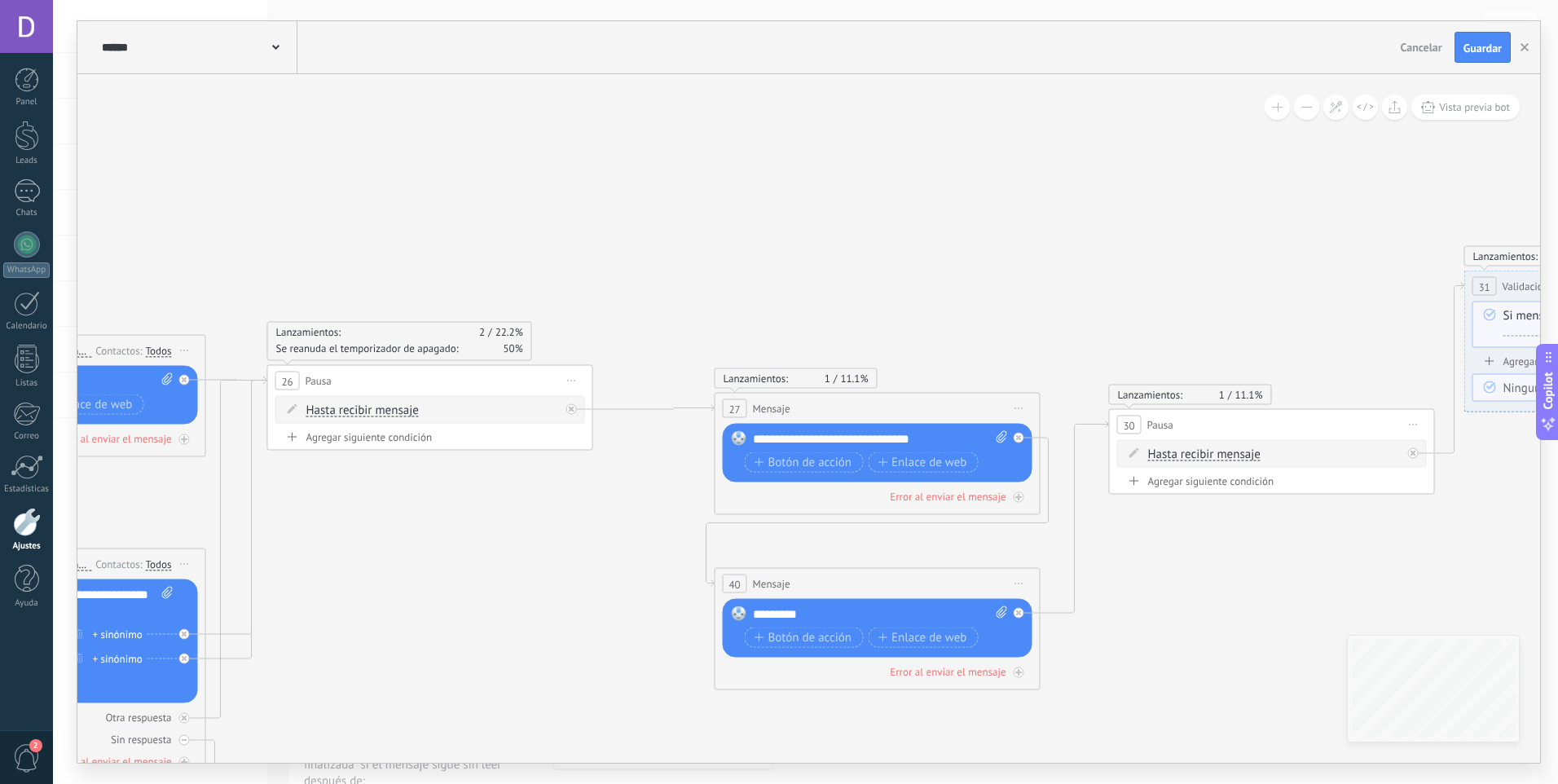
click at [291, 374] on span "26" at bounding box center [287, 381] width 11 height 14
click at [401, 439] on div "Agregar siguiente condición" at bounding box center [431, 437] width 310 height 14
drag, startPoint x: 520, startPoint y: 442, endPoint x: 572, endPoint y: 469, distance: 58.6
drag, startPoint x: 537, startPoint y: 443, endPoint x: 550, endPoint y: 470, distance: 30.0
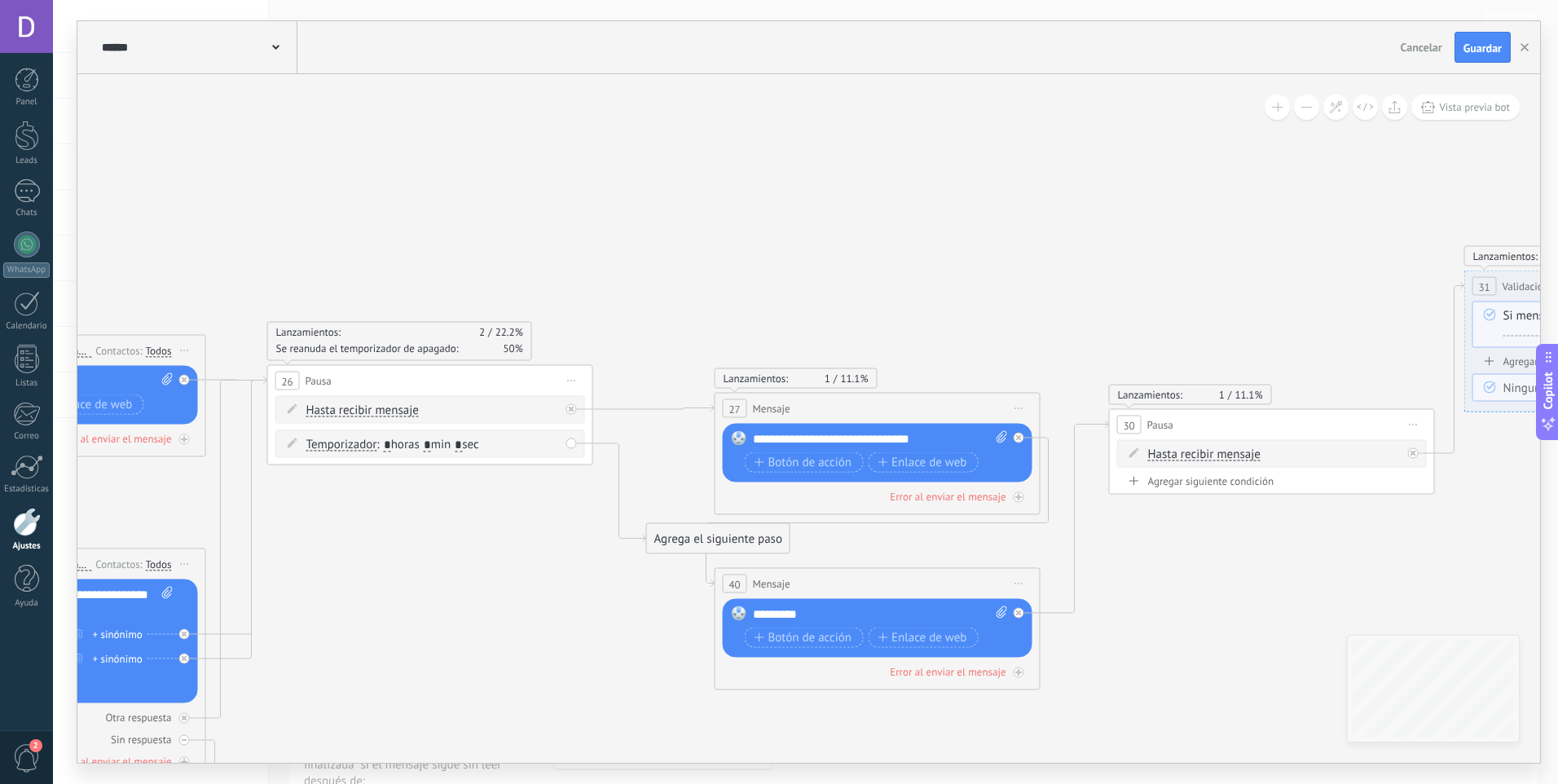
click at [519, 437] on div "Temporizador Temporizador Excepto horas laborales Temporizador Temporizador Exc…" at bounding box center [433, 445] width 253 height 16
drag, startPoint x: 286, startPoint y: 445, endPoint x: 378, endPoint y: 505, distance: 109.8
drag, startPoint x: 413, startPoint y: 445, endPoint x: 416, endPoint y: 482, distance: 37.1
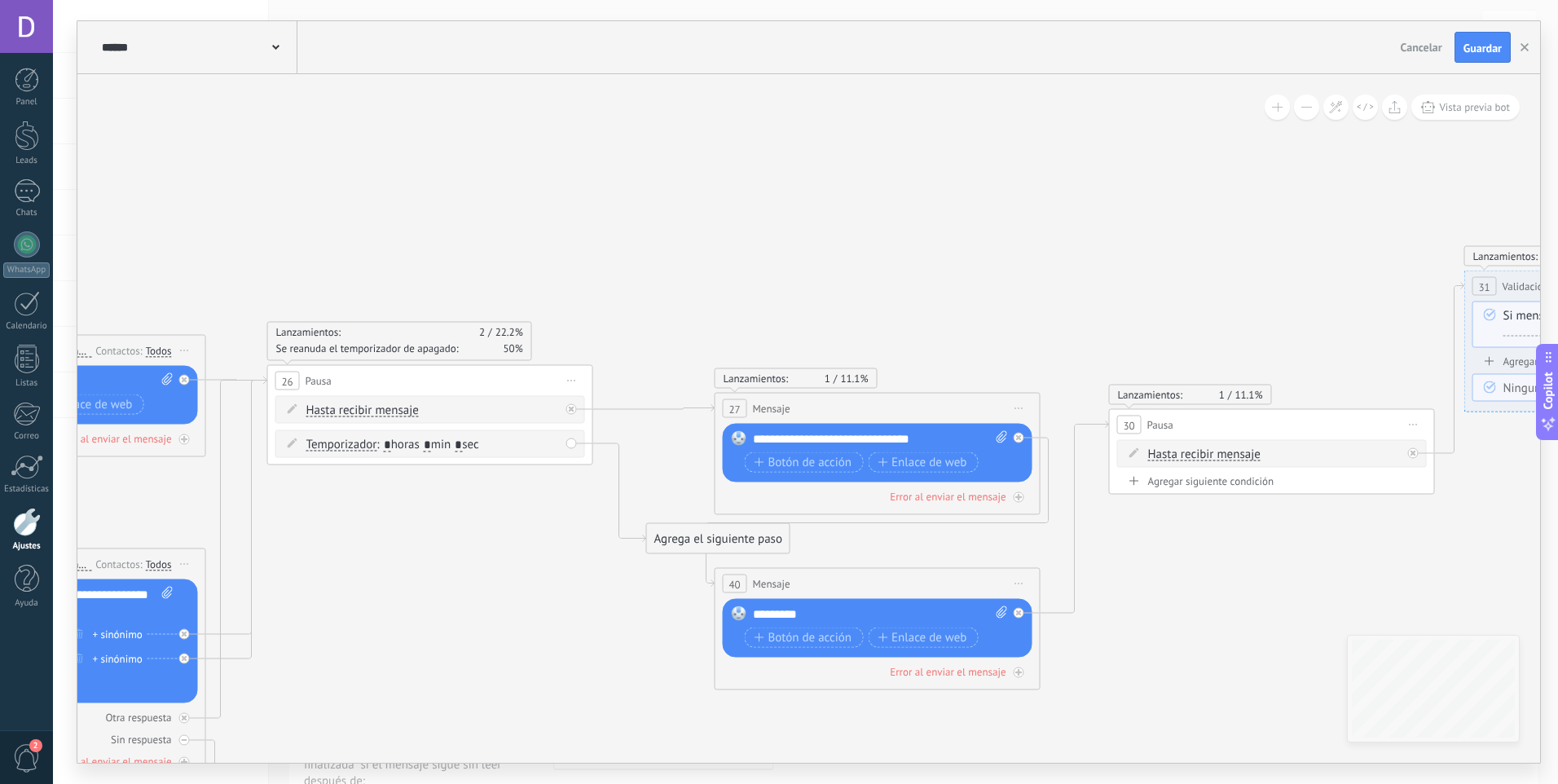
click at [569, 444] on div "Temporizador Temporizador Excepto horas laborales Temporizador Temporizador Exc…" at bounding box center [431, 445] width 310 height 28
click at [285, 448] on span at bounding box center [293, 444] width 28 height 13
drag, startPoint x: 534, startPoint y: 435, endPoint x: 557, endPoint y: 444, distance: 24.7
click at [557, 444] on div "Borrar" at bounding box center [553, 443] width 18 height 23
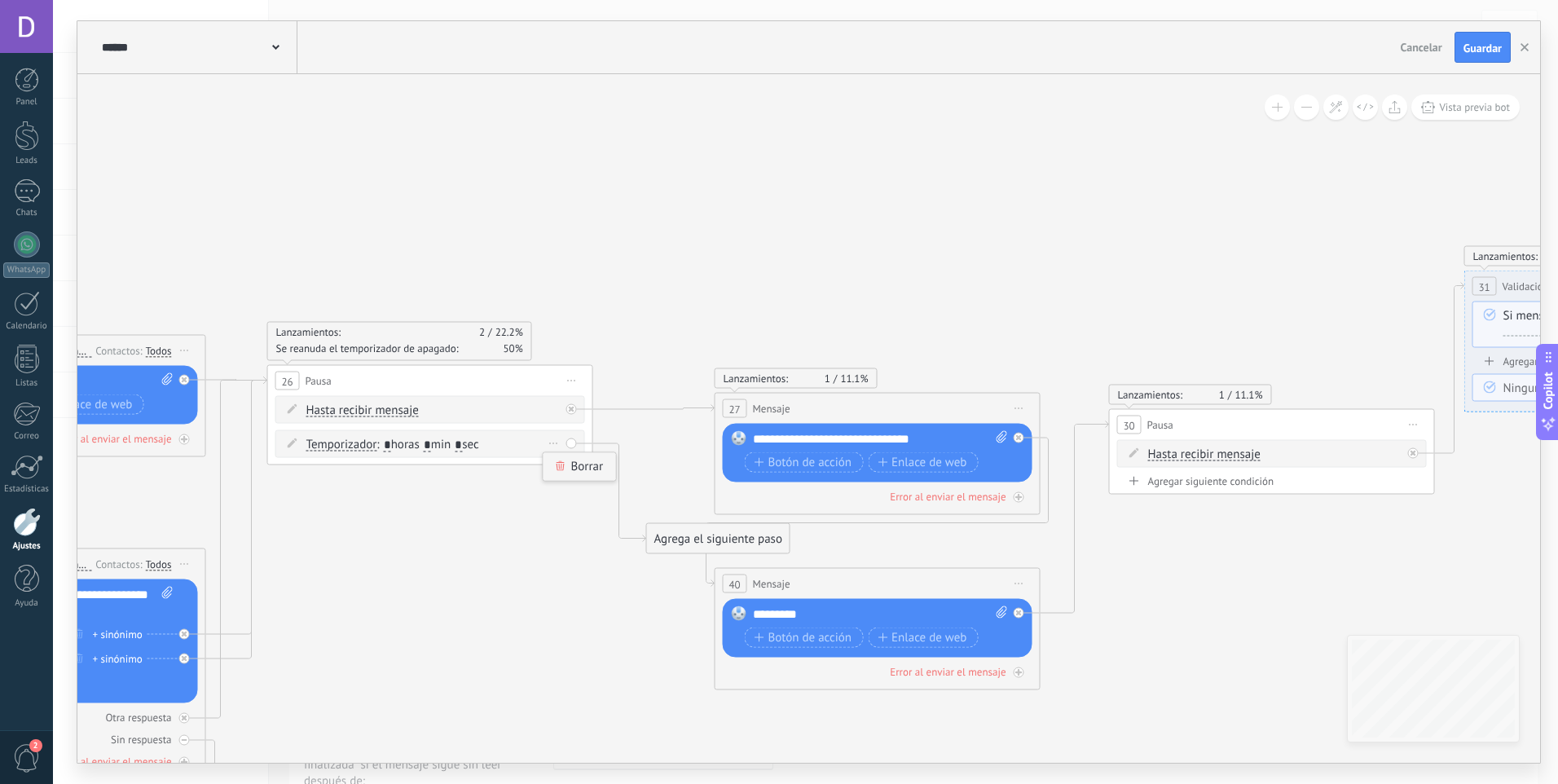
click at [559, 475] on div "Borrar" at bounding box center [579, 467] width 72 height 28
drag, startPoint x: 673, startPoint y: 276, endPoint x: 673, endPoint y: 289, distance: 13.0
click at [674, 283] on icon at bounding box center [1167, 540] width 4464 height 1355
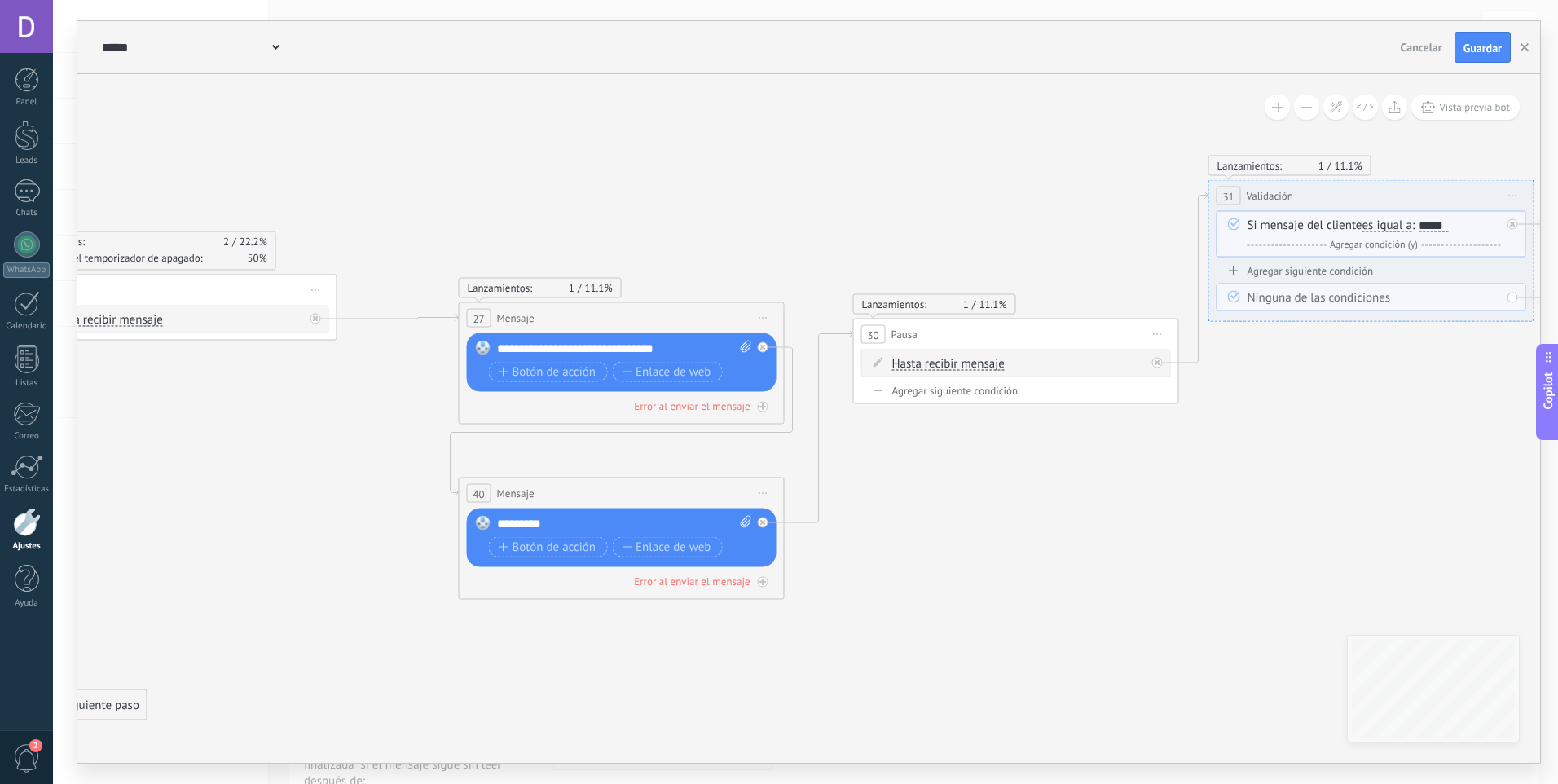
drag, startPoint x: 1102, startPoint y: 295, endPoint x: 652, endPoint y: 173, distance: 466.2
click at [652, 173] on icon at bounding box center [911, 450] width 4464 height 1355
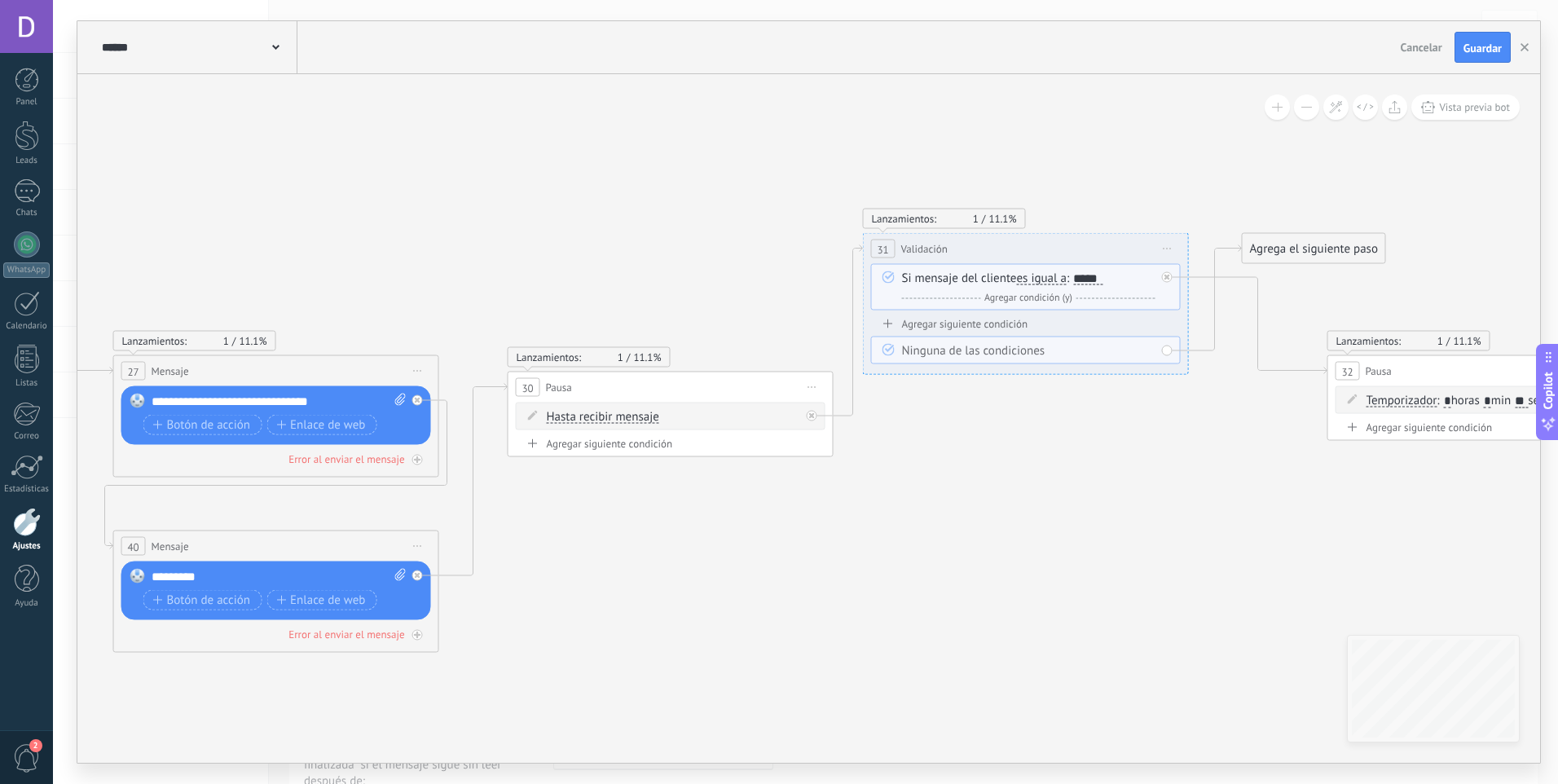
drag, startPoint x: 728, startPoint y: 171, endPoint x: 558, endPoint y: 264, distance: 193.8
click at [558, 264] on icon at bounding box center [565, 503] width 4464 height 1355
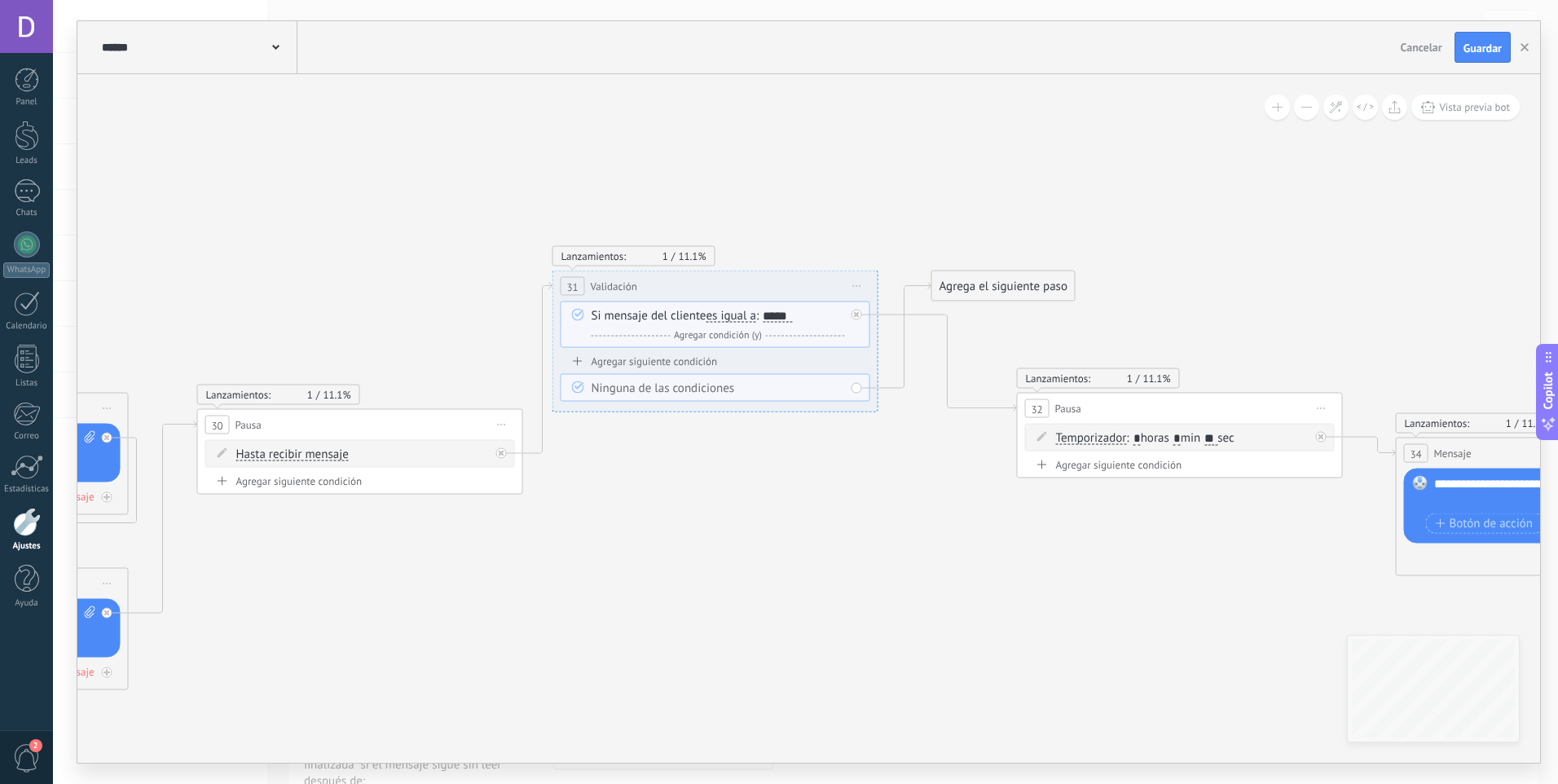
drag, startPoint x: 712, startPoint y: 238, endPoint x: 404, endPoint y: 268, distance: 309.5
click at [404, 268] on icon at bounding box center [254, 540] width 4464 height 1355
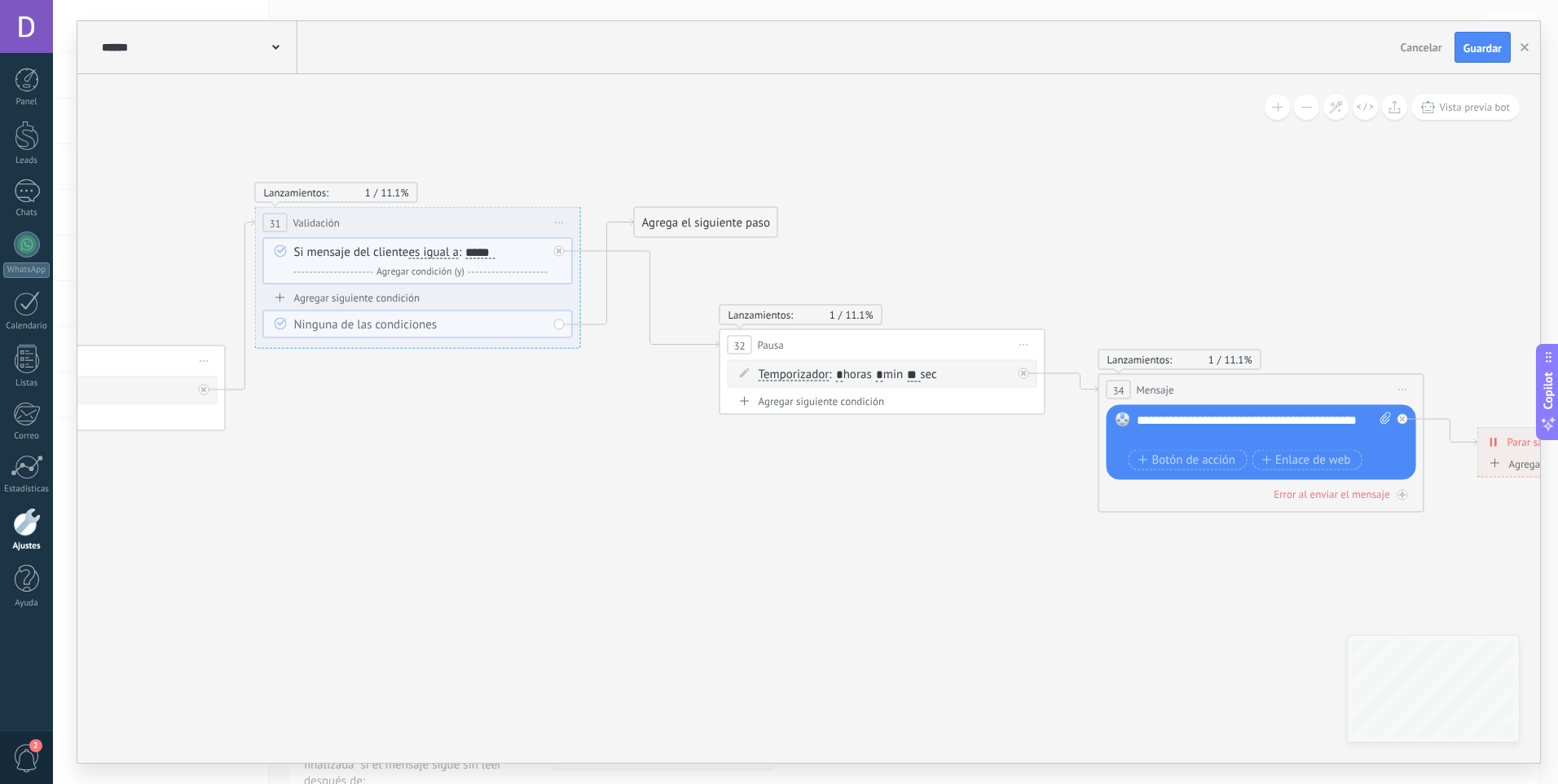
drag, startPoint x: 1114, startPoint y: 586, endPoint x: 833, endPoint y: 515, distance: 289.8
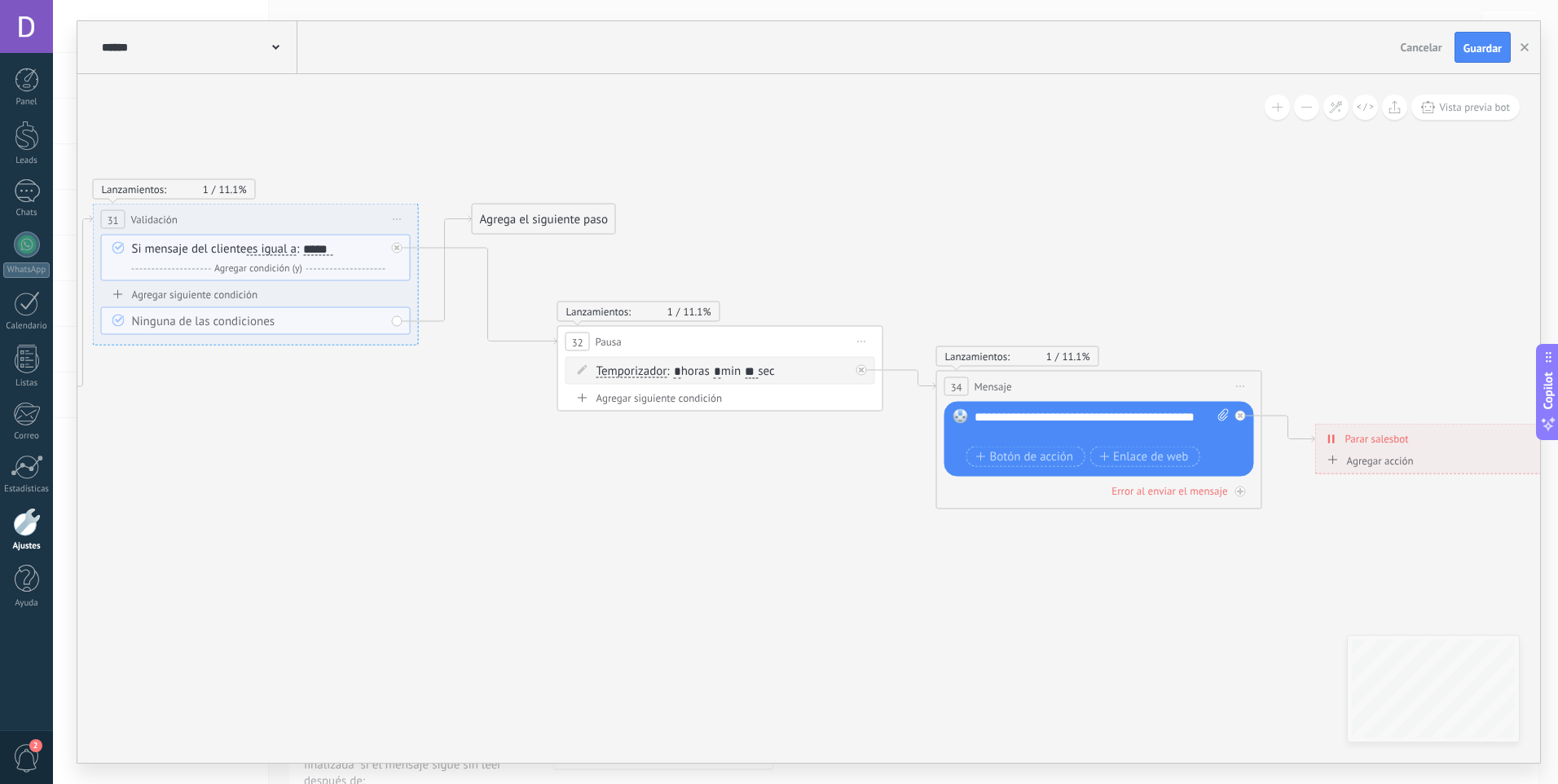
drag, startPoint x: 1007, startPoint y: 535, endPoint x: 837, endPoint y: 532, distance: 170.0
click at [1038, 438] on div "**********" at bounding box center [1094, 425] width 255 height 33
drag, startPoint x: 997, startPoint y: 431, endPoint x: 958, endPoint y: 420, distance: 40.5
click at [956, 423] on div "Reemplazar Quitar Convertir a mensaje de voz Arrastre la imagen aquí para adjun…" at bounding box center [1091, 439] width 310 height 75
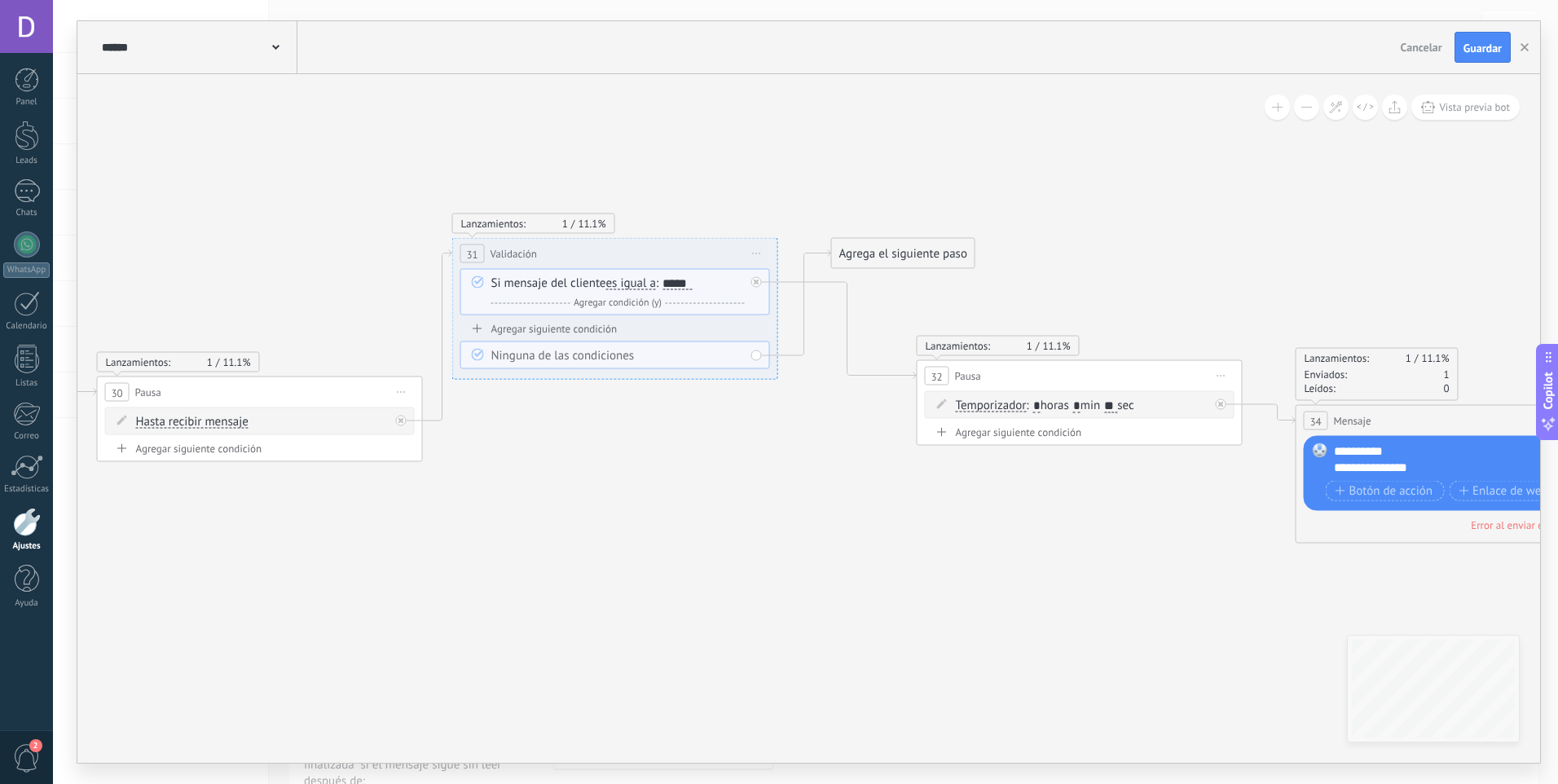
drag, startPoint x: 338, startPoint y: 509, endPoint x: 708, endPoint y: 531, distance: 370.7
click at [705, 543] on icon at bounding box center [155, 507] width 4464 height 1355
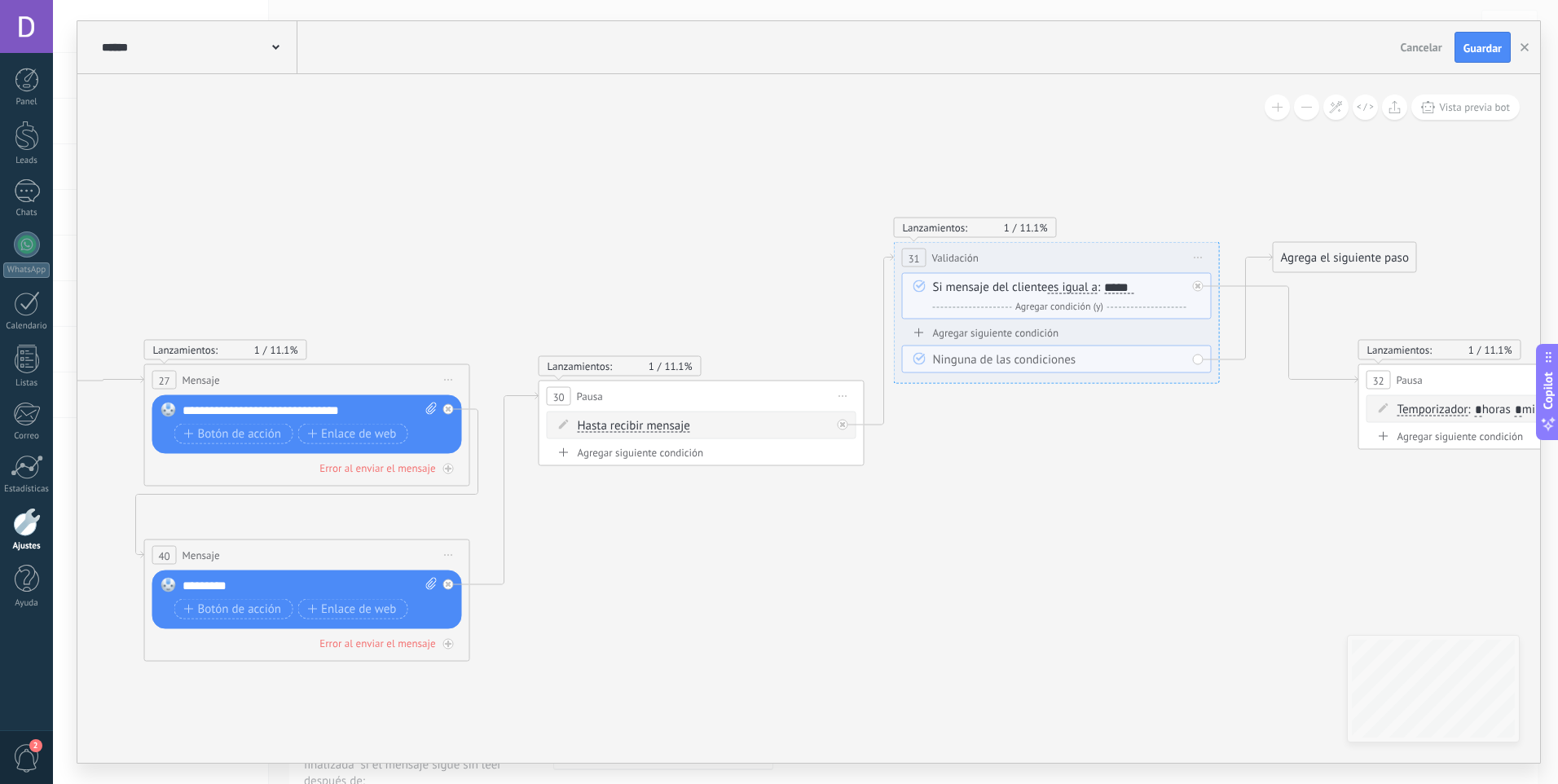
drag, startPoint x: 472, startPoint y: 447, endPoint x: 913, endPoint y: 451, distance: 441.0
click at [913, 451] on icon at bounding box center [596, 512] width 4464 height 1355
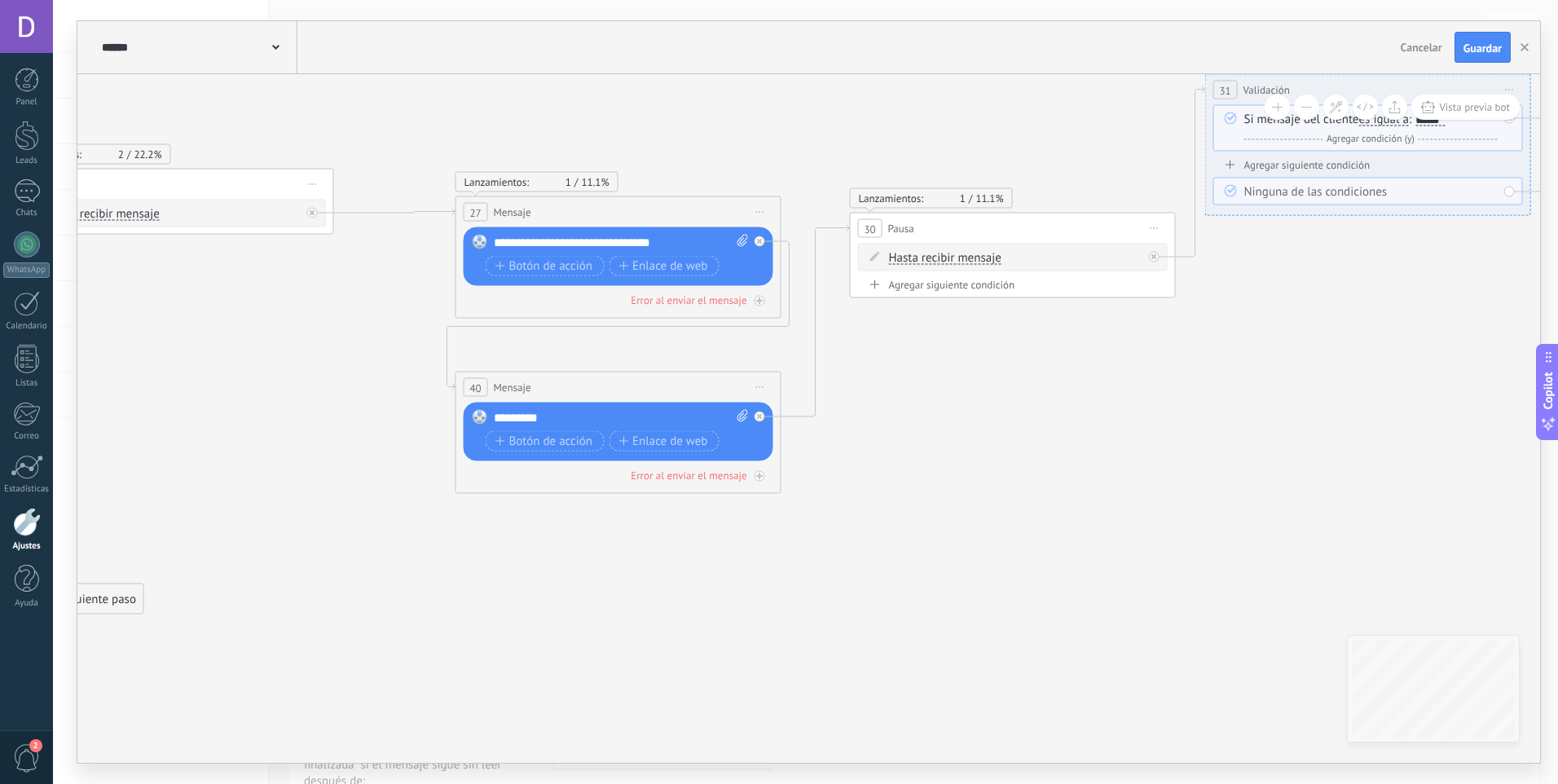
drag, startPoint x: 797, startPoint y: 605, endPoint x: 1134, endPoint y: 429, distance: 380.2
click at [1134, 429] on icon at bounding box center [907, 344] width 4464 height 1355
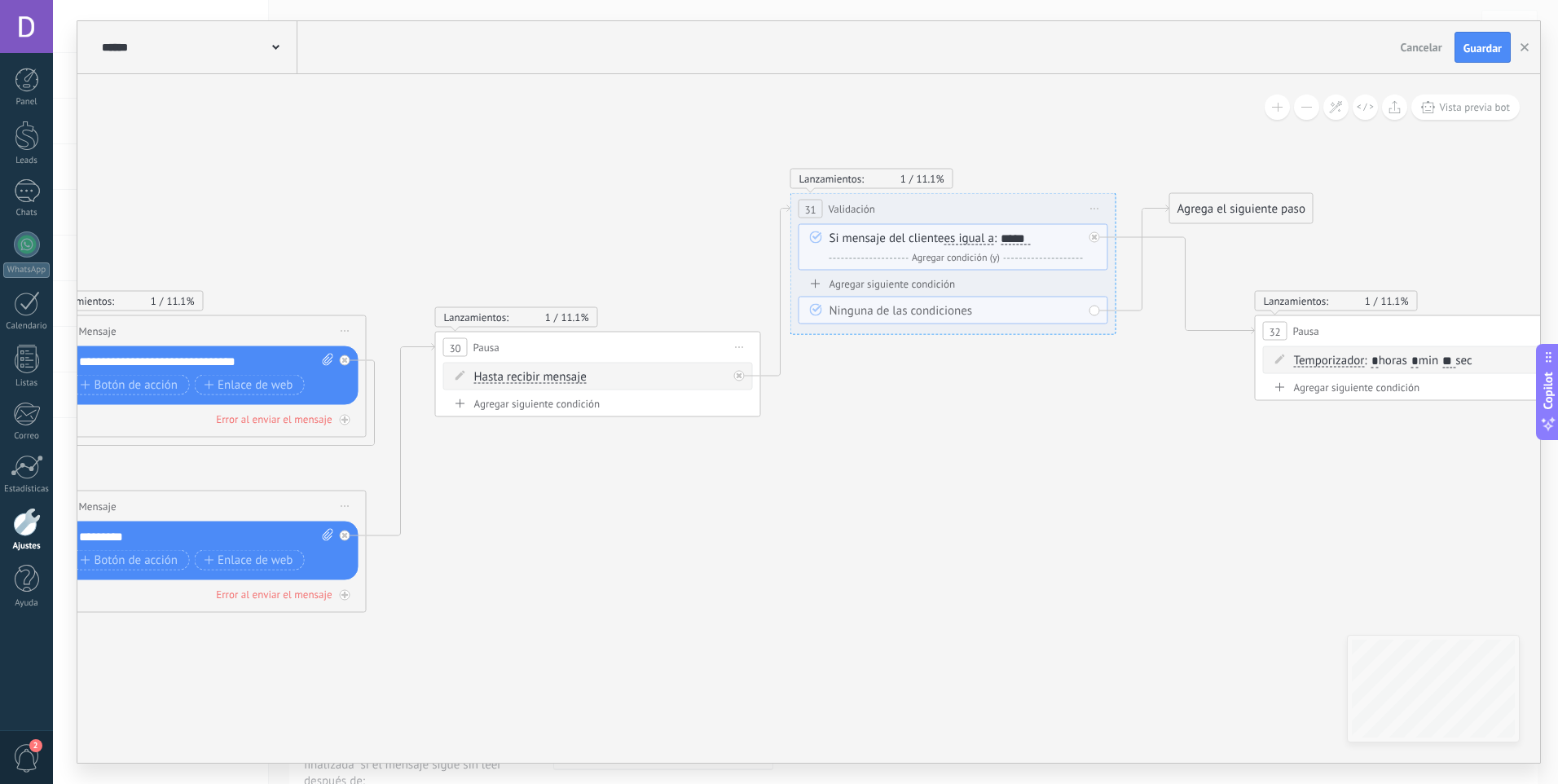
drag, startPoint x: 990, startPoint y: 515, endPoint x: 536, endPoint y: 642, distance: 471.4
click at [536, 642] on icon at bounding box center [492, 463] width 4464 height 1355
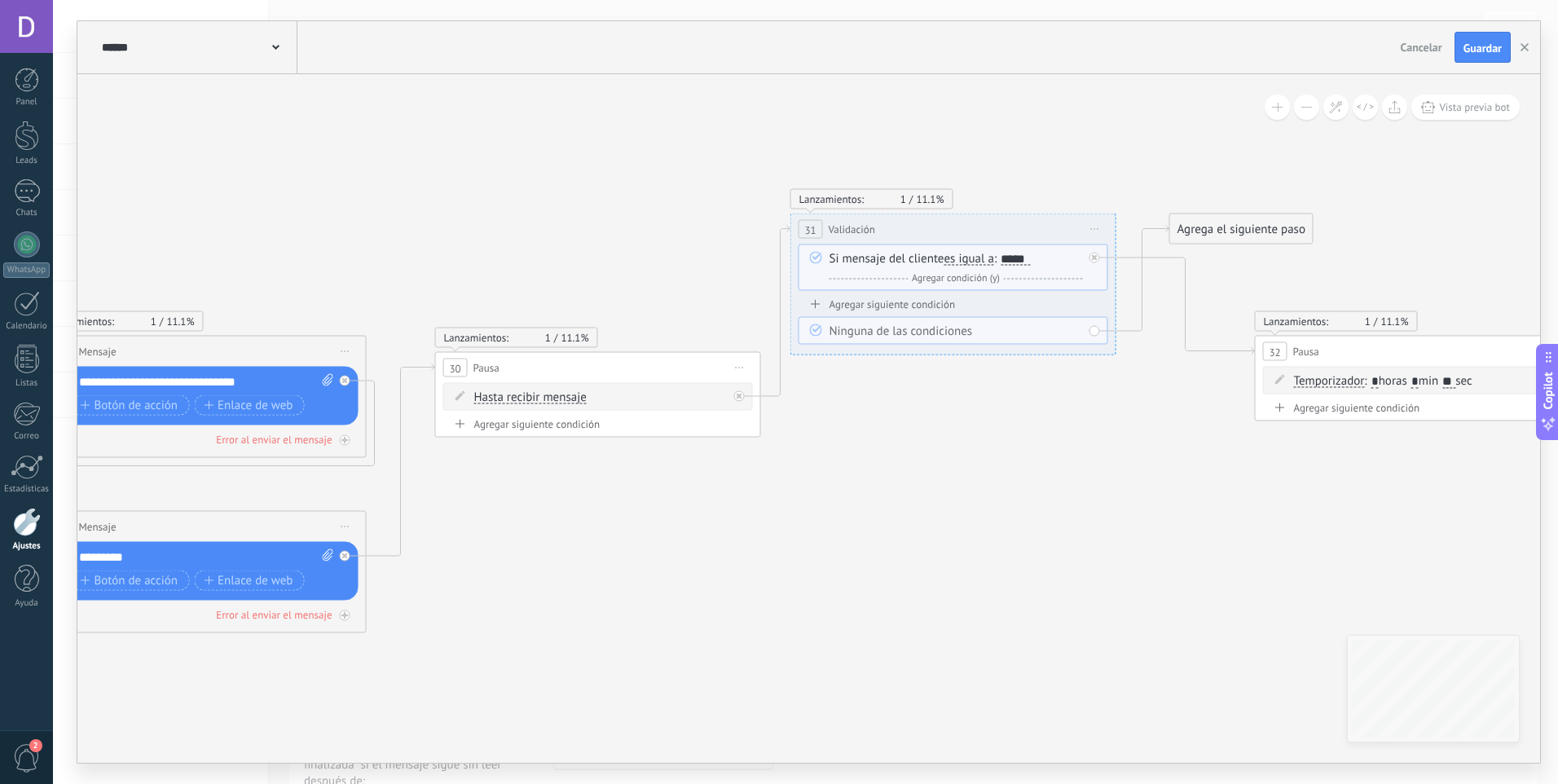
drag, startPoint x: 885, startPoint y: 498, endPoint x: 982, endPoint y: 445, distance: 110.5
click at [1114, 369] on icon at bounding box center [492, 483] width 4464 height 1355
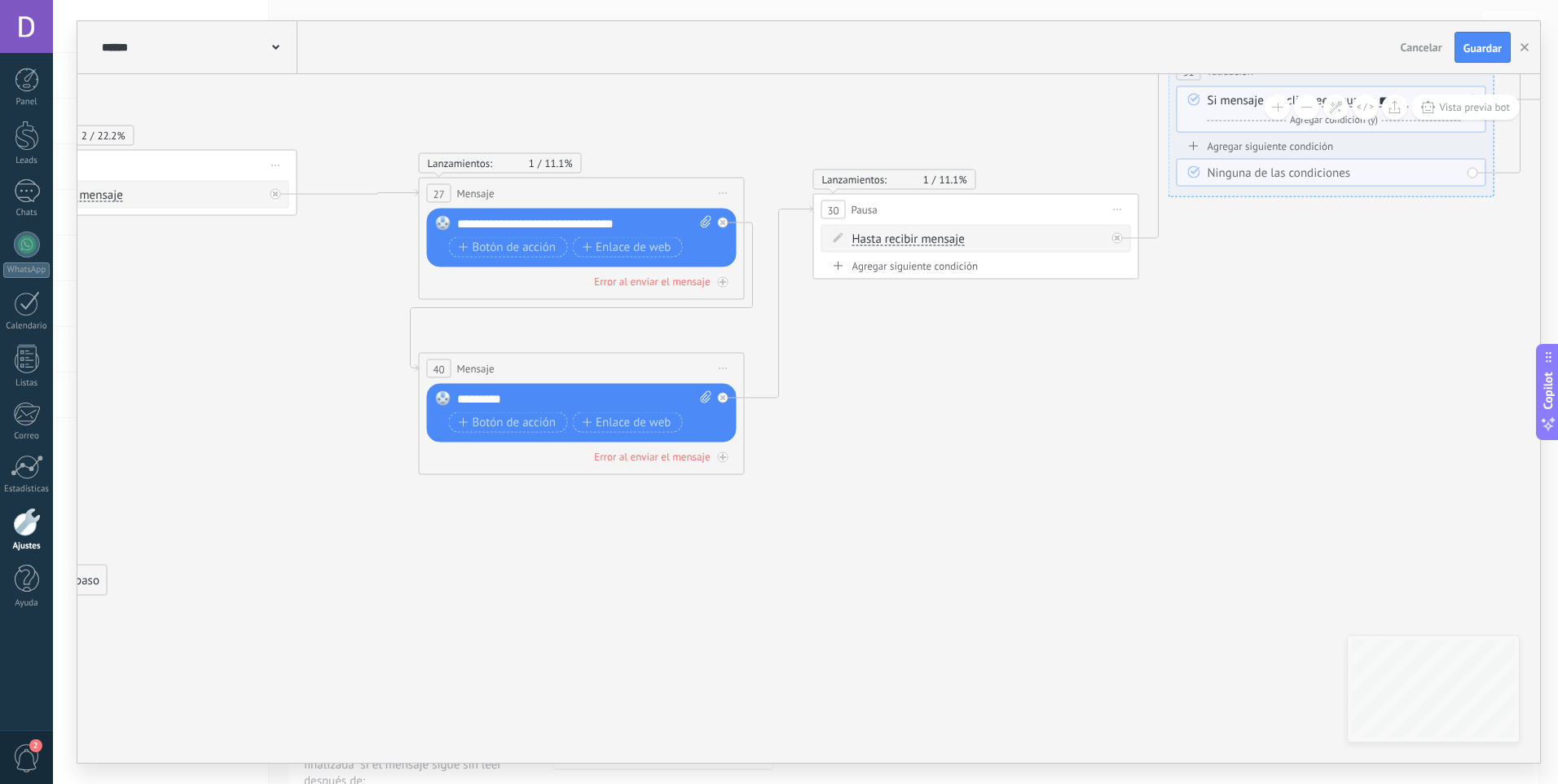
drag, startPoint x: 407, startPoint y: 593, endPoint x: 1002, endPoint y: 450, distance: 611.9
click at [1068, 421] on icon at bounding box center [870, 325] width 4464 height 1355
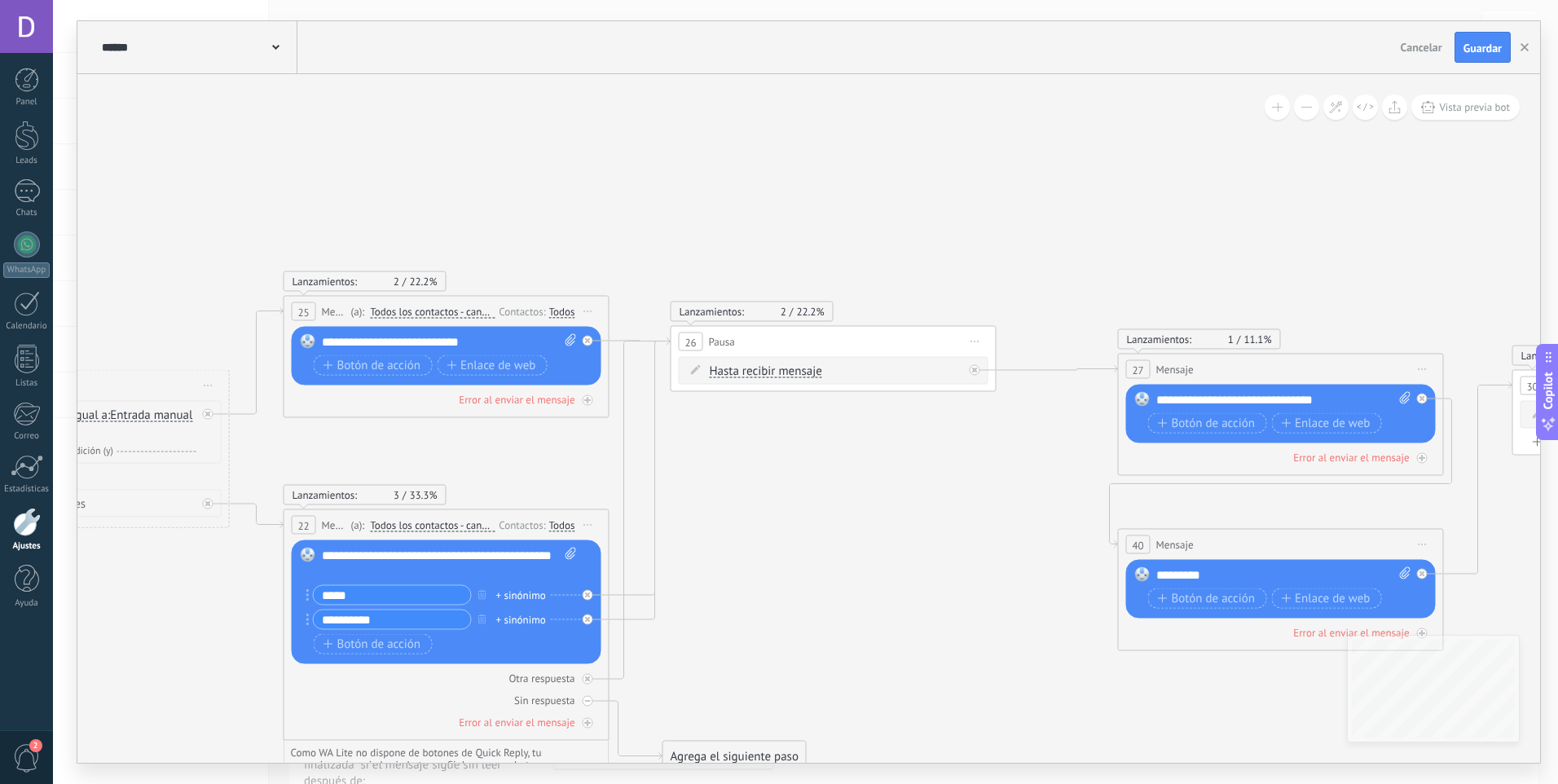
drag, startPoint x: 745, startPoint y: 333, endPoint x: 902, endPoint y: 650, distance: 353.7
click at [902, 650] on icon at bounding box center [1570, 501] width 4464 height 1355
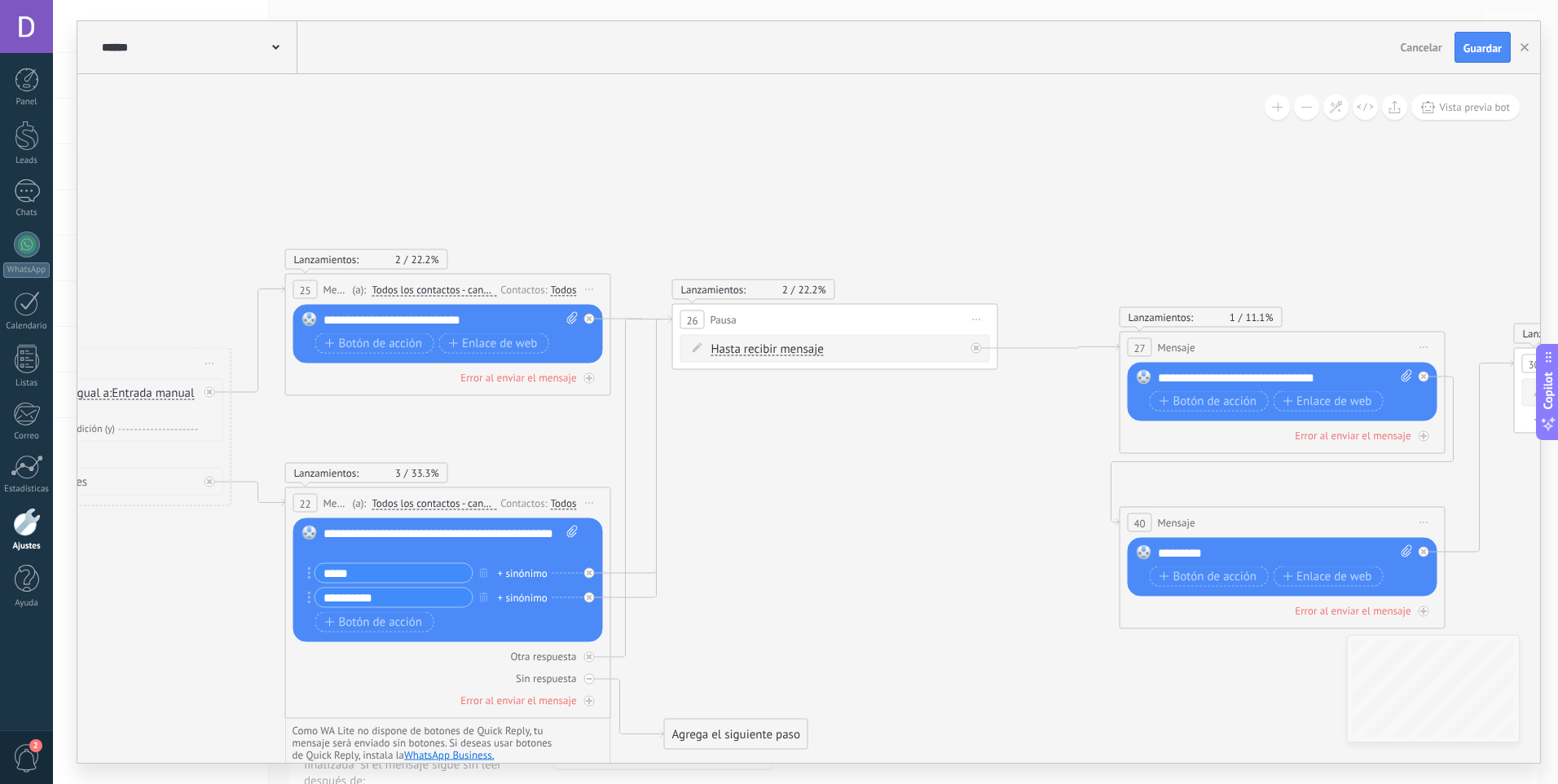
drag, startPoint x: 735, startPoint y: 462, endPoint x: 733, endPoint y: 386, distance: 76.0
click at [733, 387] on icon at bounding box center [1571, 479] width 4464 height 1355
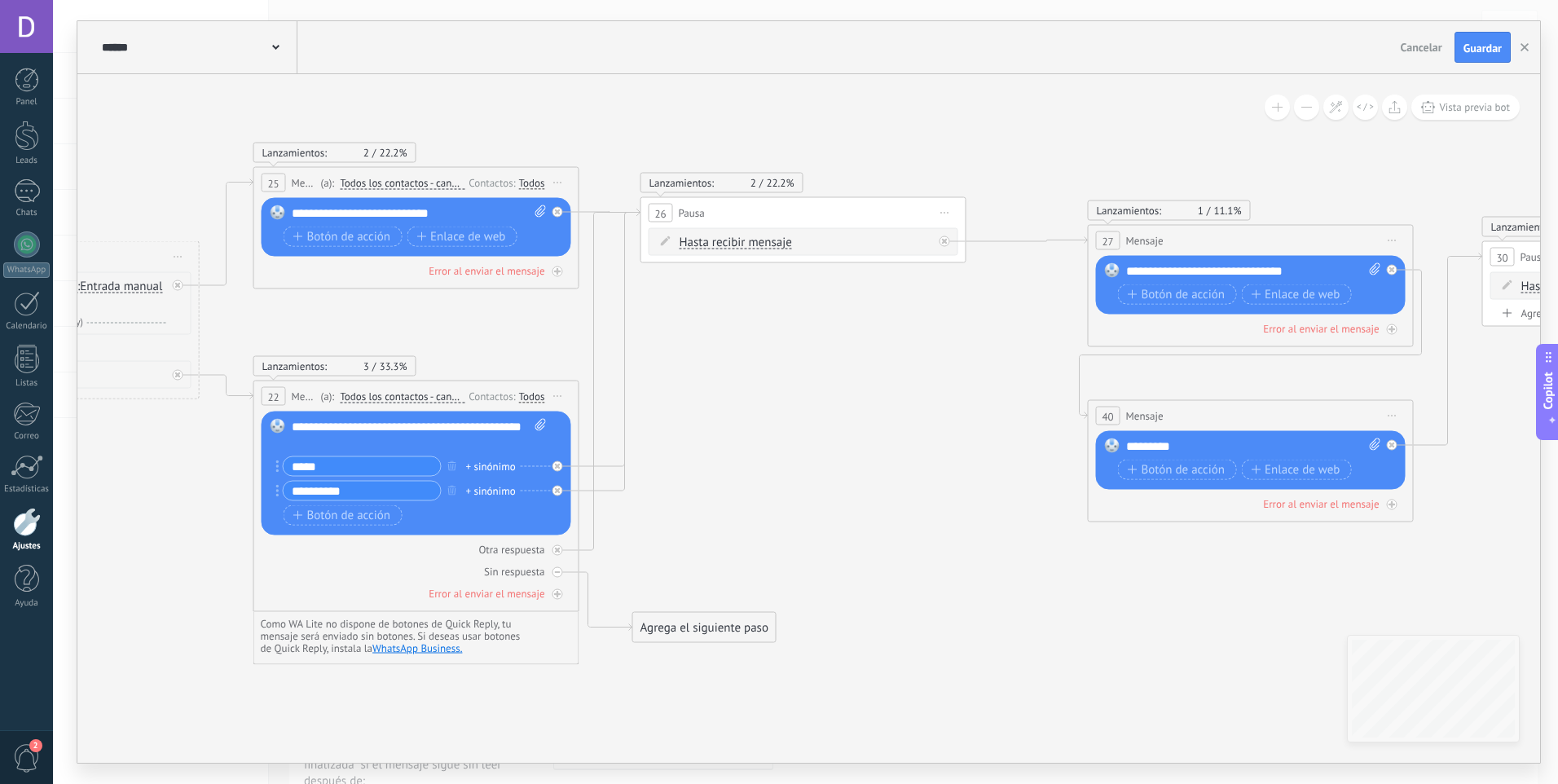
drag, startPoint x: 754, startPoint y: 564, endPoint x: 686, endPoint y: 436, distance: 144.9
click at [669, 447] on icon at bounding box center [1539, 372] width 4464 height 1355
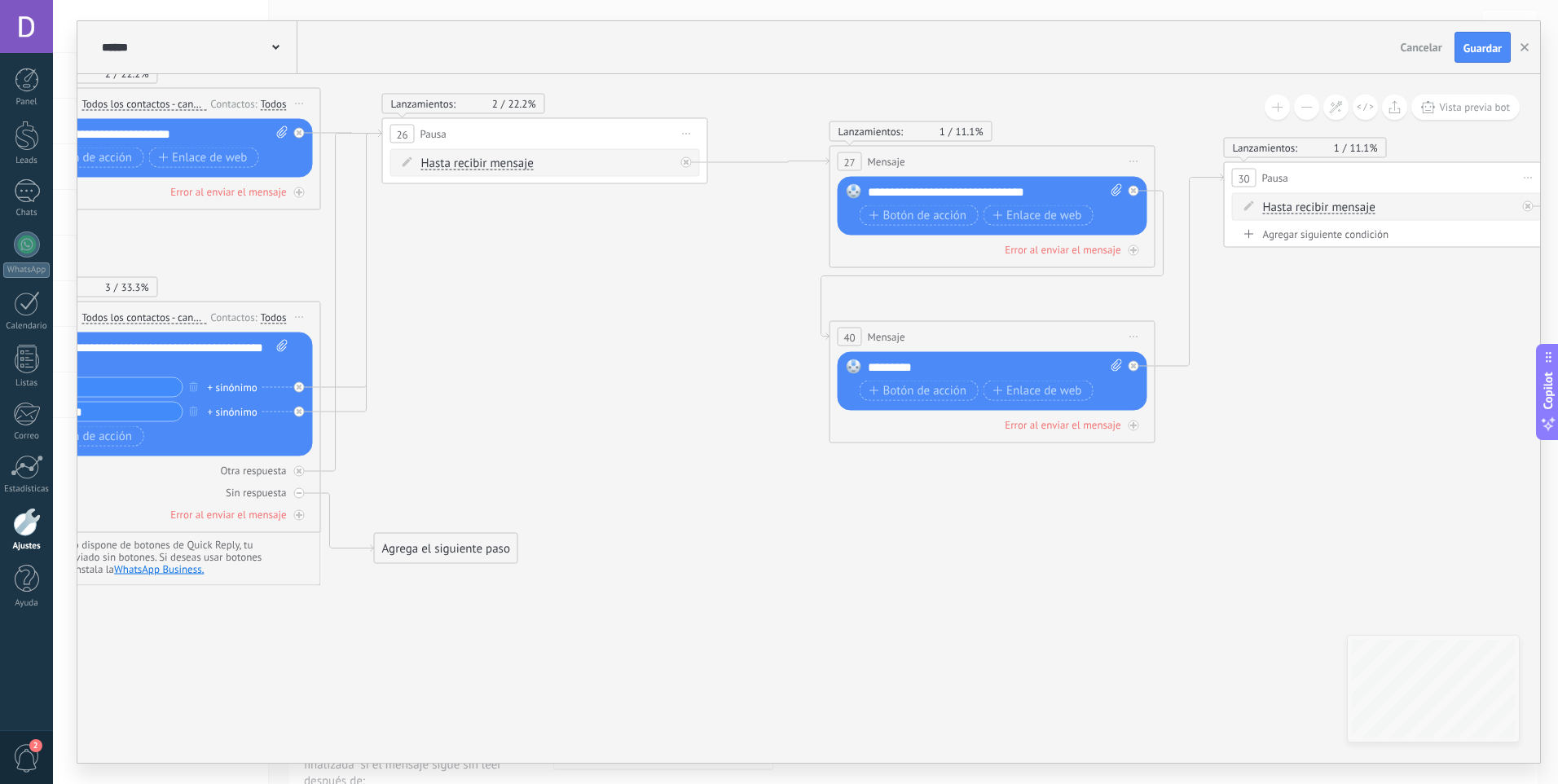
drag, startPoint x: 903, startPoint y: 296, endPoint x: 688, endPoint y: 306, distance: 215.2
click at [688, 306] on icon at bounding box center [1281, 294] width 4464 height 1355
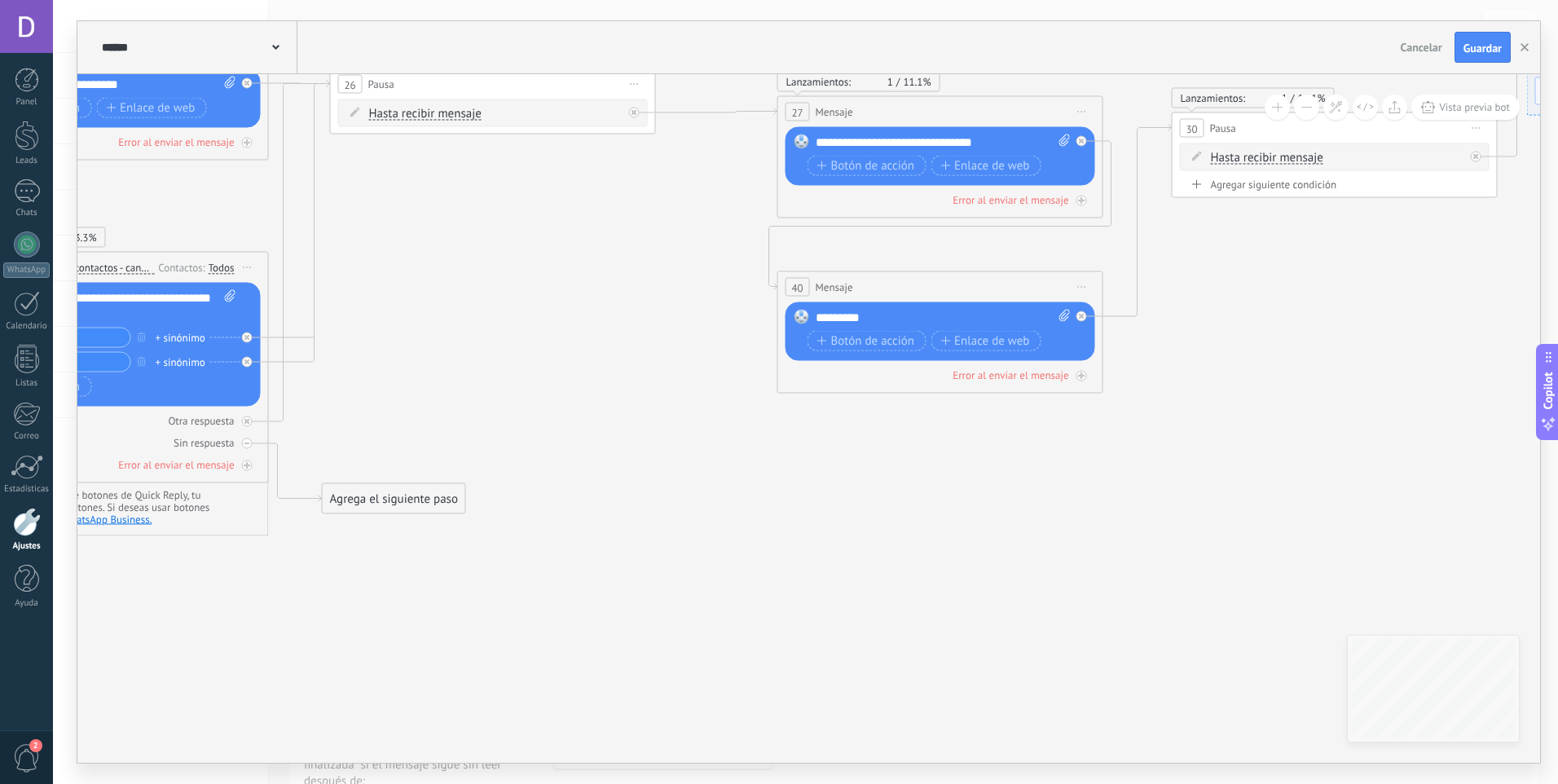
drag, startPoint x: 724, startPoint y: 480, endPoint x: 685, endPoint y: 424, distance: 68.2
click at [685, 424] on icon at bounding box center [1229, 244] width 4464 height 1355
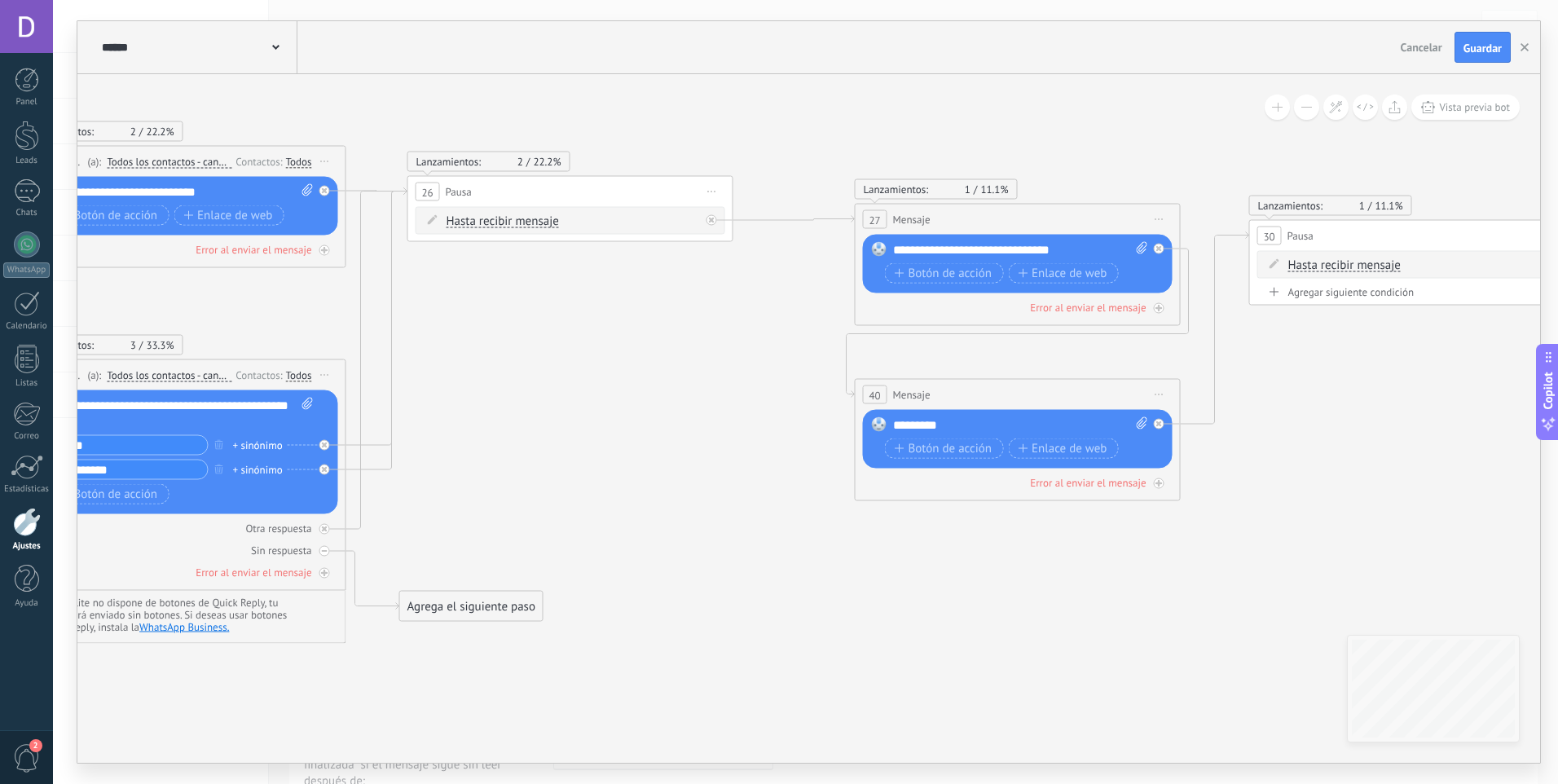
drag, startPoint x: 653, startPoint y: 384, endPoint x: 713, endPoint y: 494, distance: 125.3
click at [713, 494] on icon at bounding box center [1307, 352] width 4464 height 1355
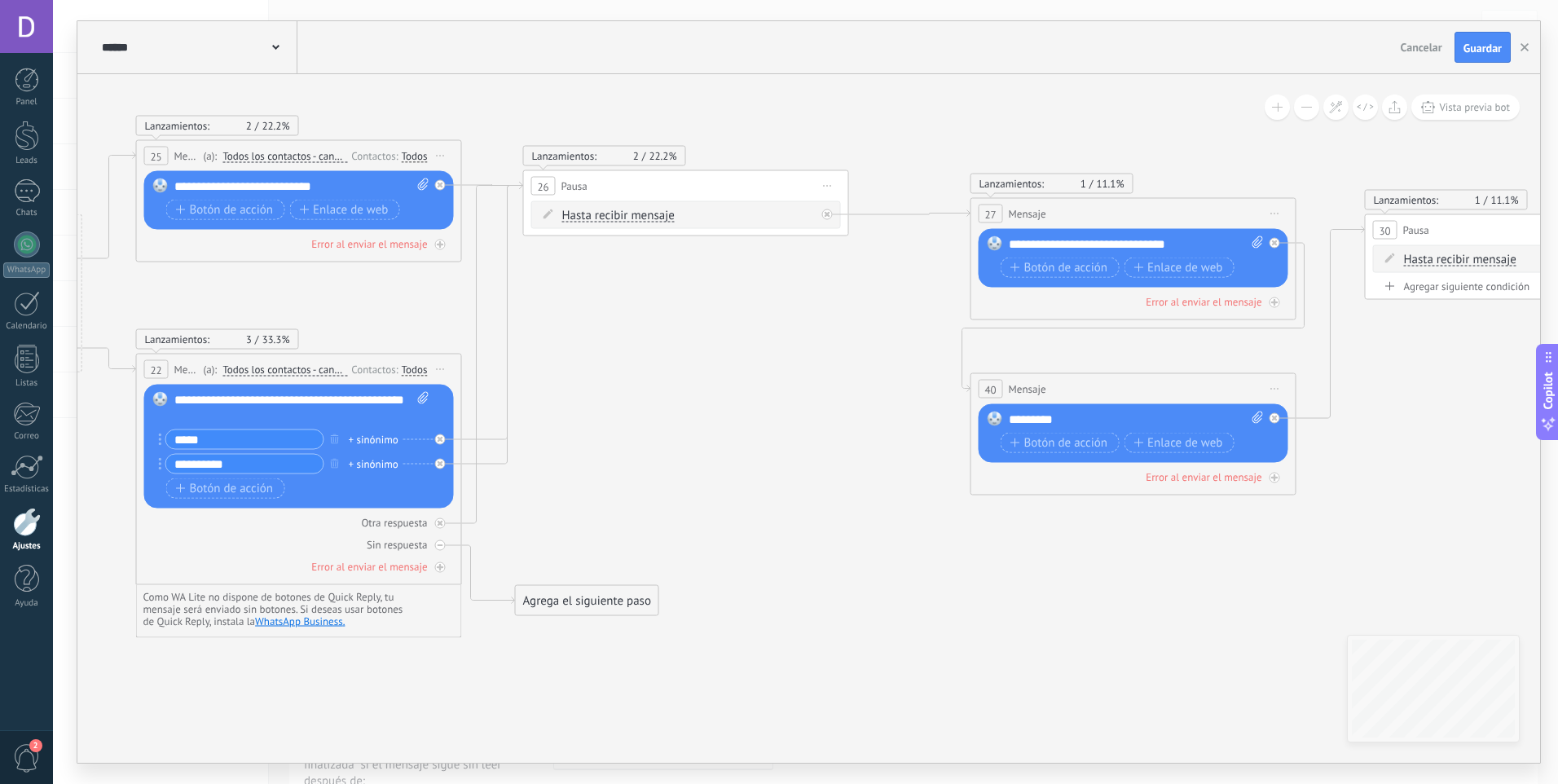
drag, startPoint x: 632, startPoint y: 525, endPoint x: 730, endPoint y: 508, distance: 99.5
click at [730, 508] on icon at bounding box center [1422, 345] width 4464 height 1355
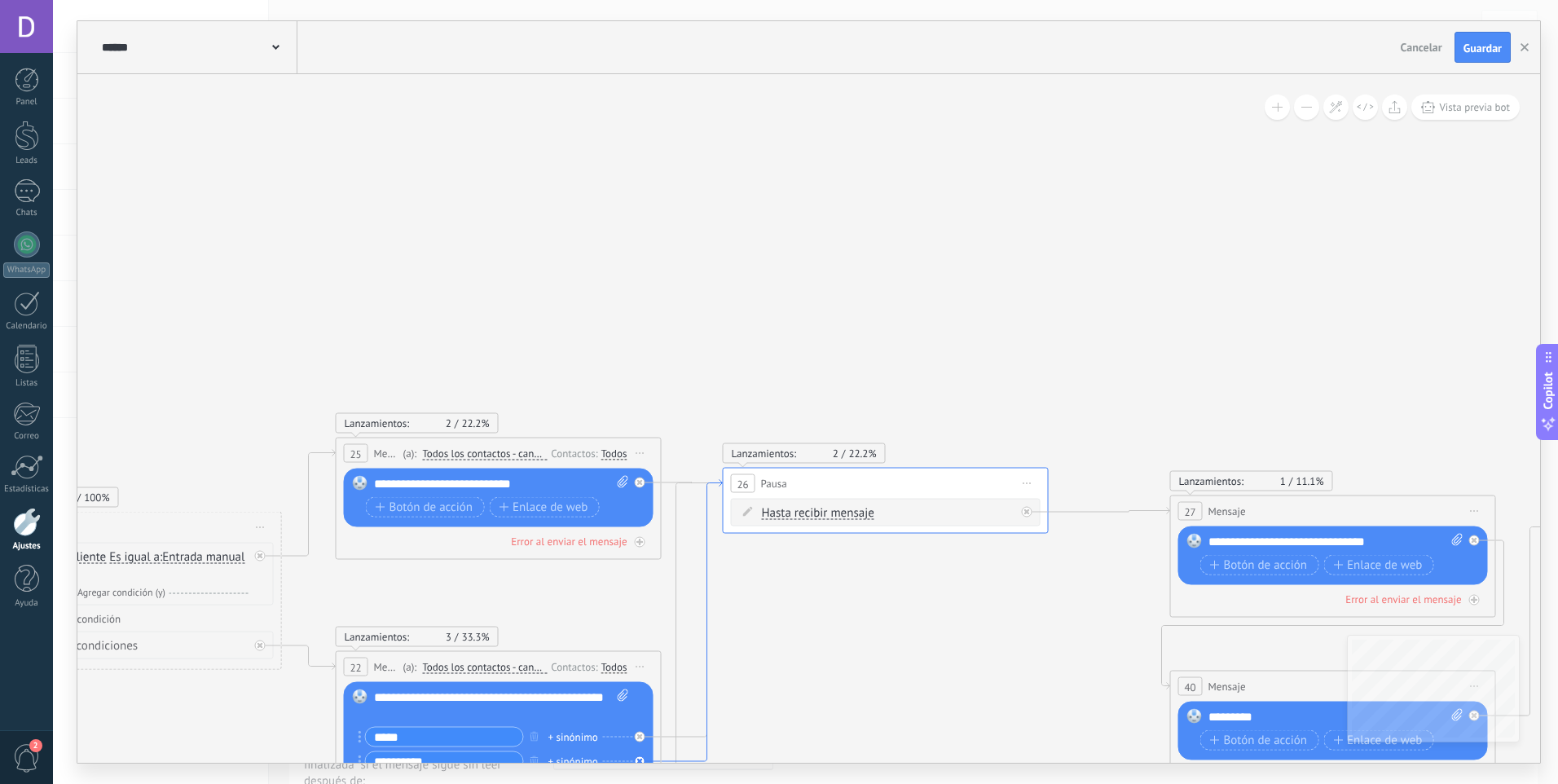
drag, startPoint x: 512, startPoint y: 248, endPoint x: 700, endPoint y: 469, distance: 290.1
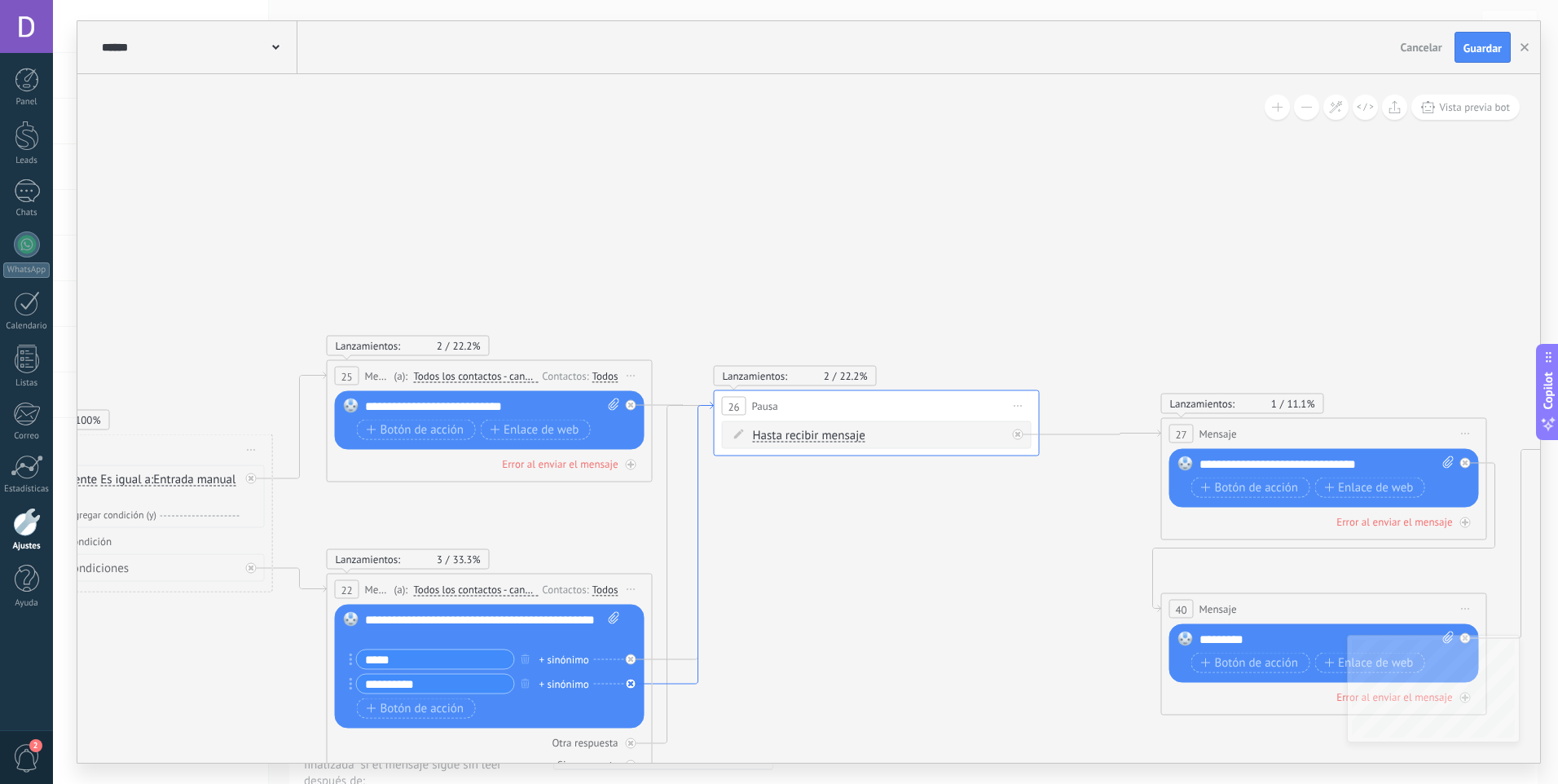
click at [699, 468] on icon at bounding box center [683, 543] width 61 height 282
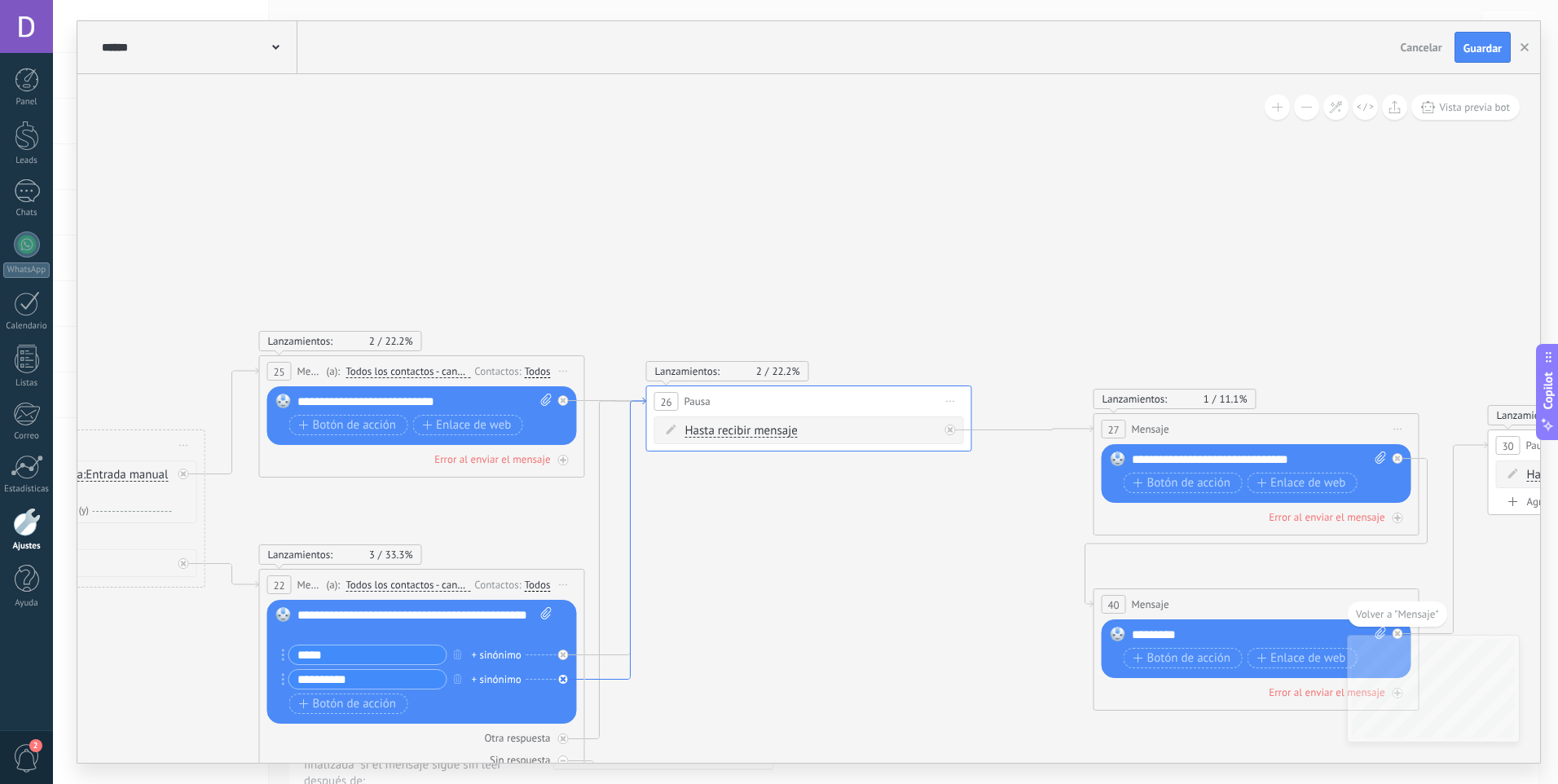
click at [699, 468] on icon at bounding box center [1546, 561] width 4464 height 1355
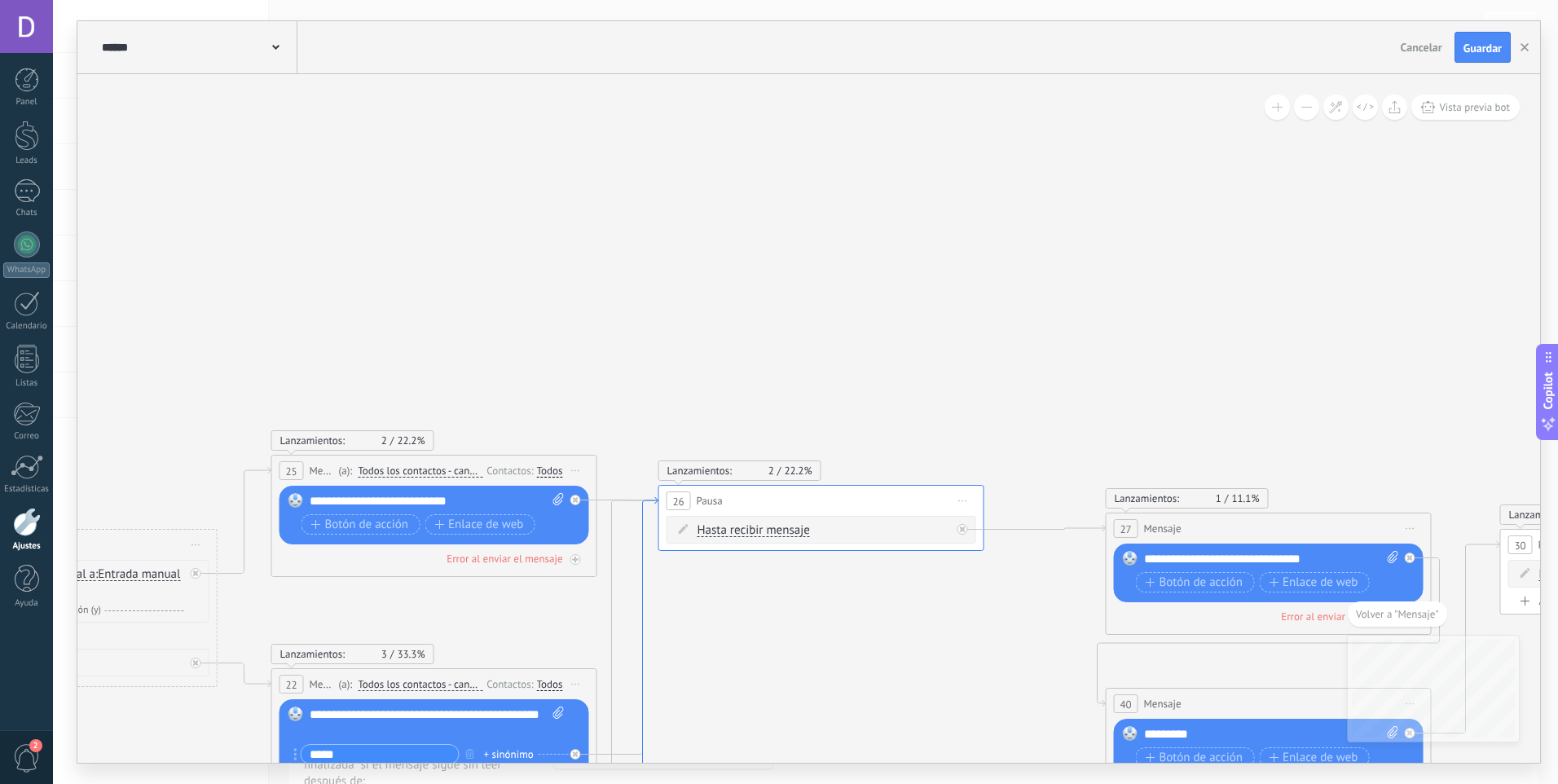
drag, startPoint x: 643, startPoint y: 398, endPoint x: 669, endPoint y: 556, distance: 160.1
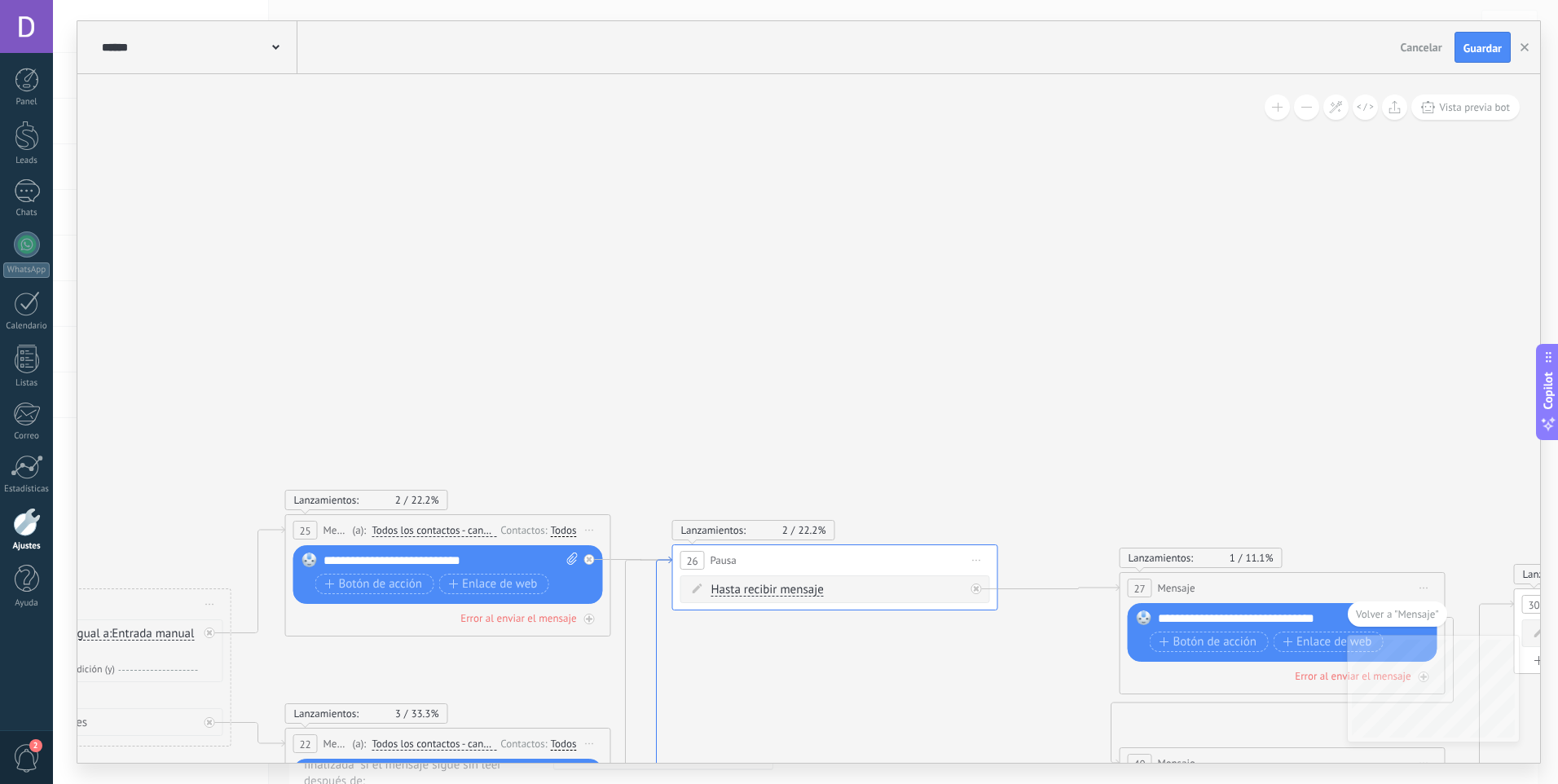
click at [669, 556] on icon at bounding box center [642, 697] width 61 height 282
click at [669, 556] on icon at bounding box center [1571, 719] width 4464 height 1355
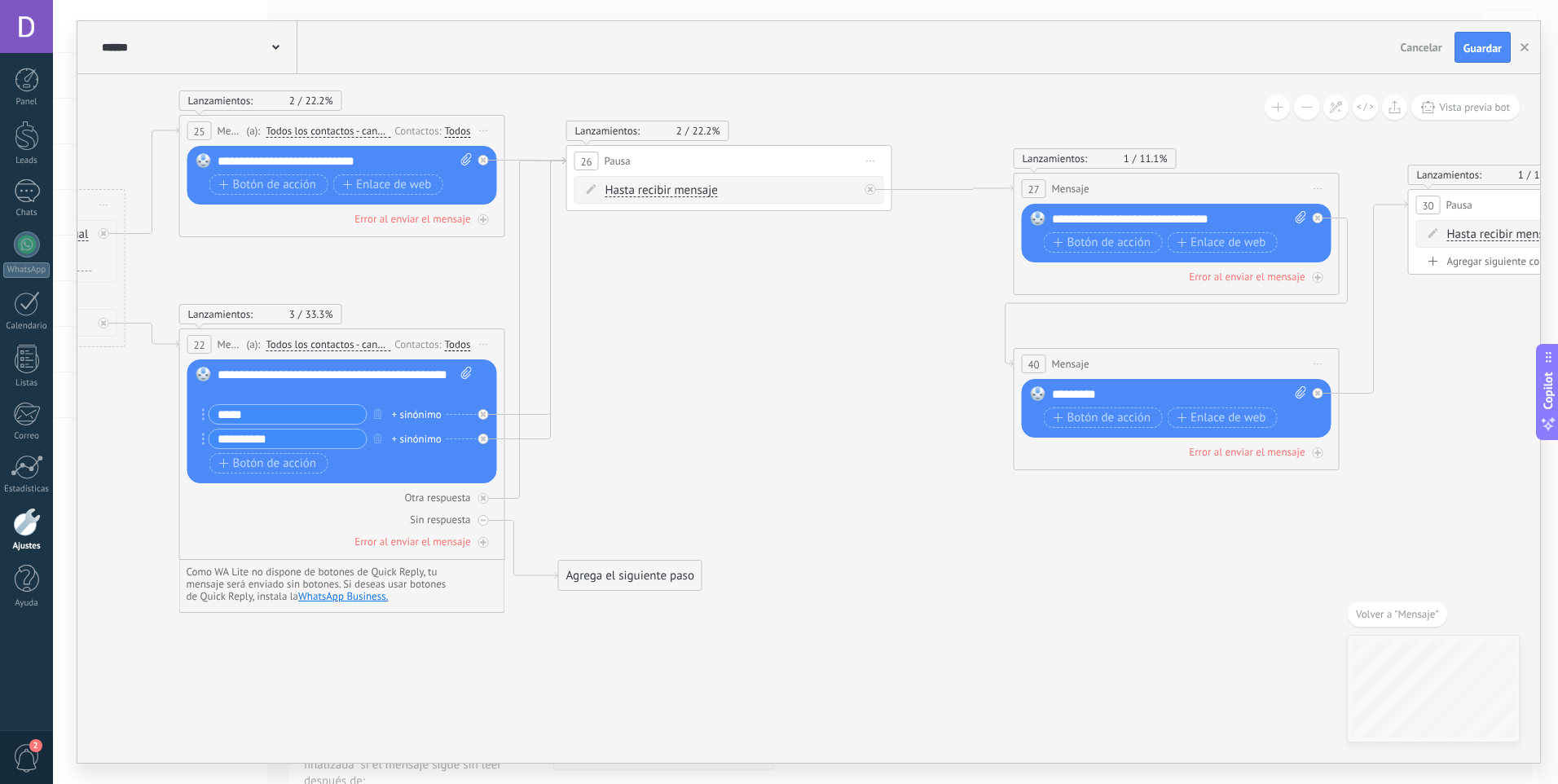
drag, startPoint x: 699, startPoint y: 608, endPoint x: 612, endPoint y: 353, distance: 269.4
click at [612, 353] on icon at bounding box center [1465, 320] width 4464 height 1355
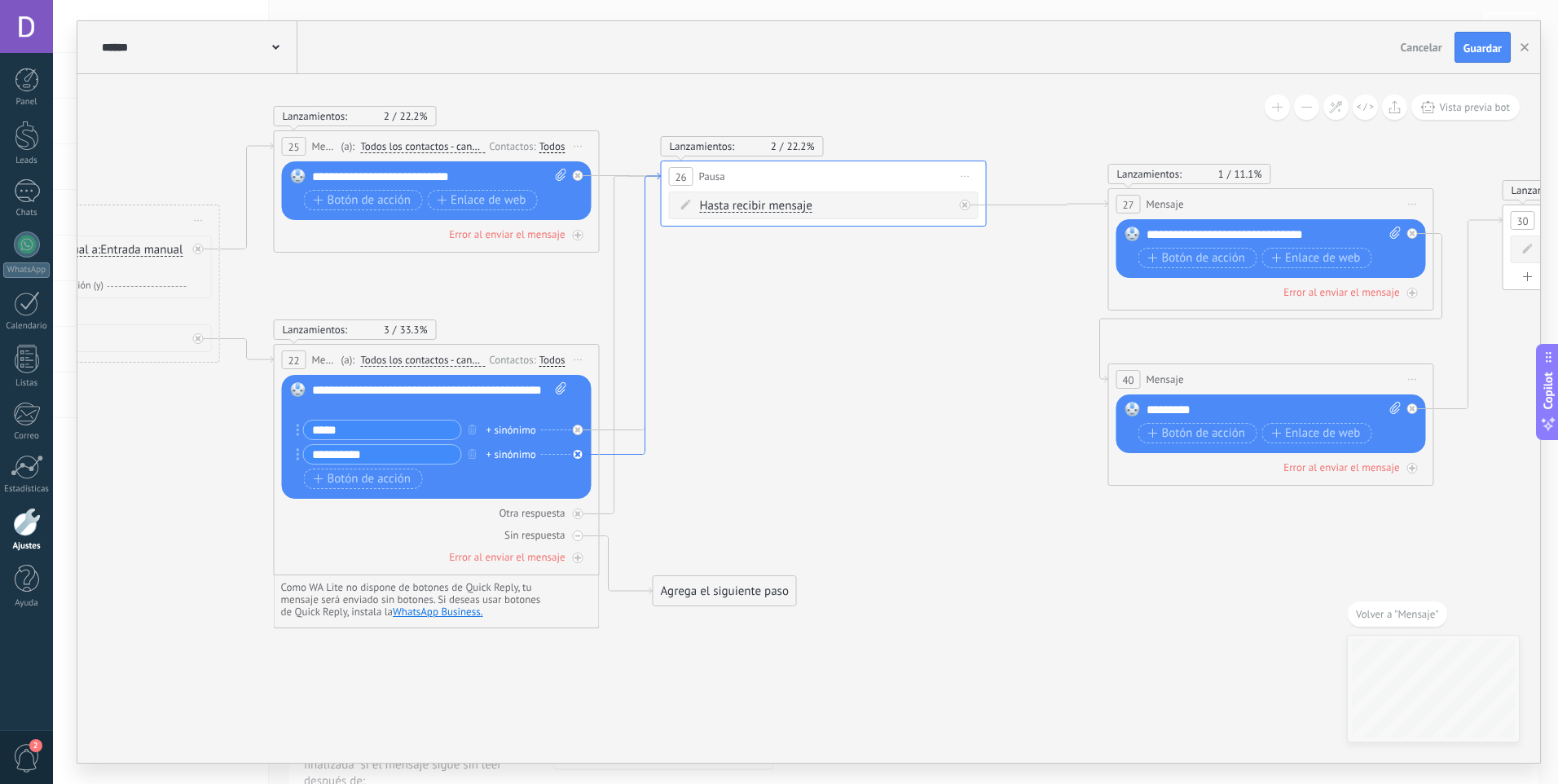
drag, startPoint x: 526, startPoint y: 425, endPoint x: 648, endPoint y: 469, distance: 129.7
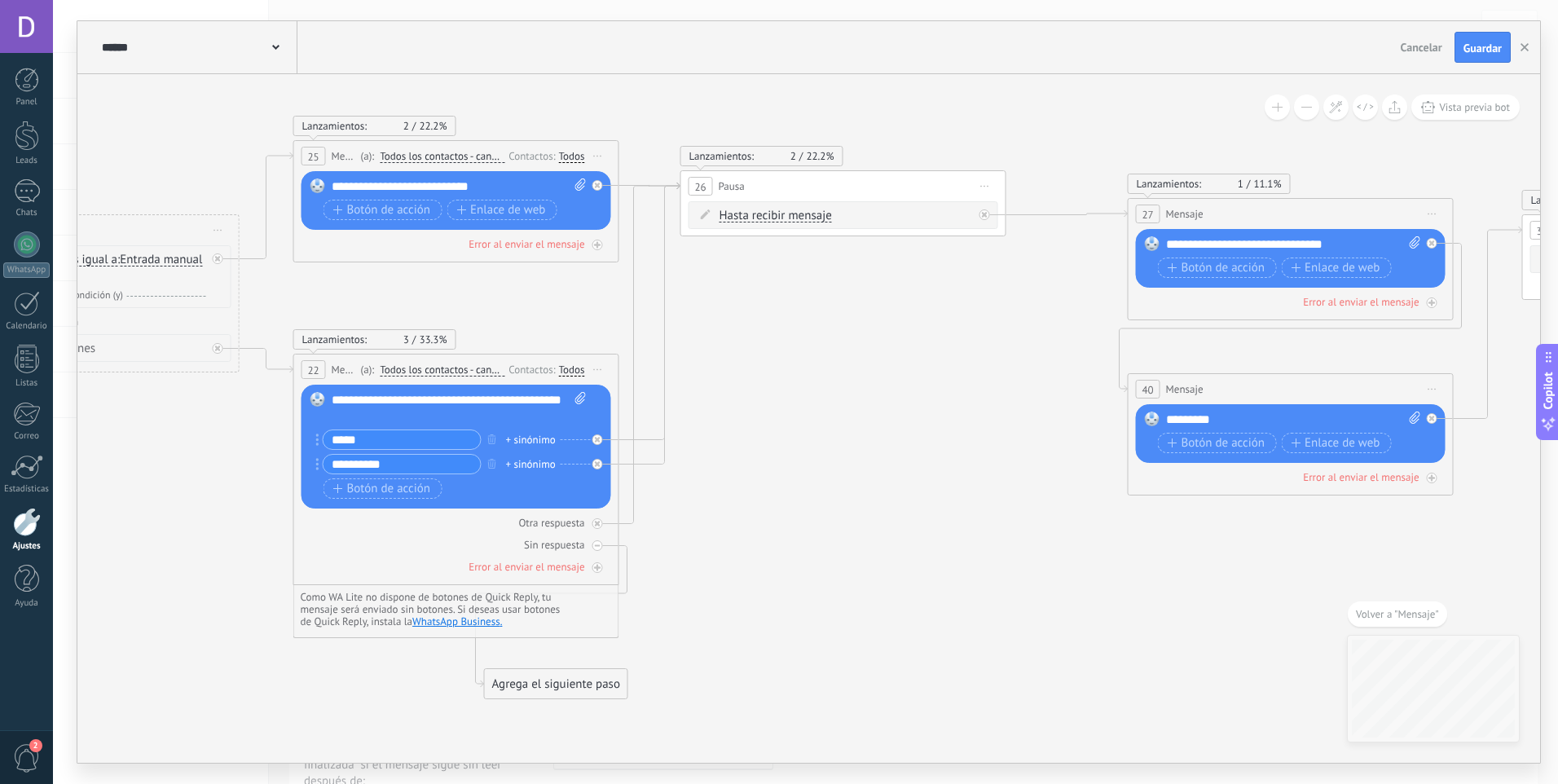
drag, startPoint x: 696, startPoint y: 609, endPoint x: 525, endPoint y: 692, distance: 190.1
click at [525, 692] on div "Agrega el siguiente paso" at bounding box center [556, 684] width 143 height 27
click at [600, 522] on div at bounding box center [597, 523] width 10 height 10
click at [599, 465] on icon at bounding box center [597, 464] width 6 height 6
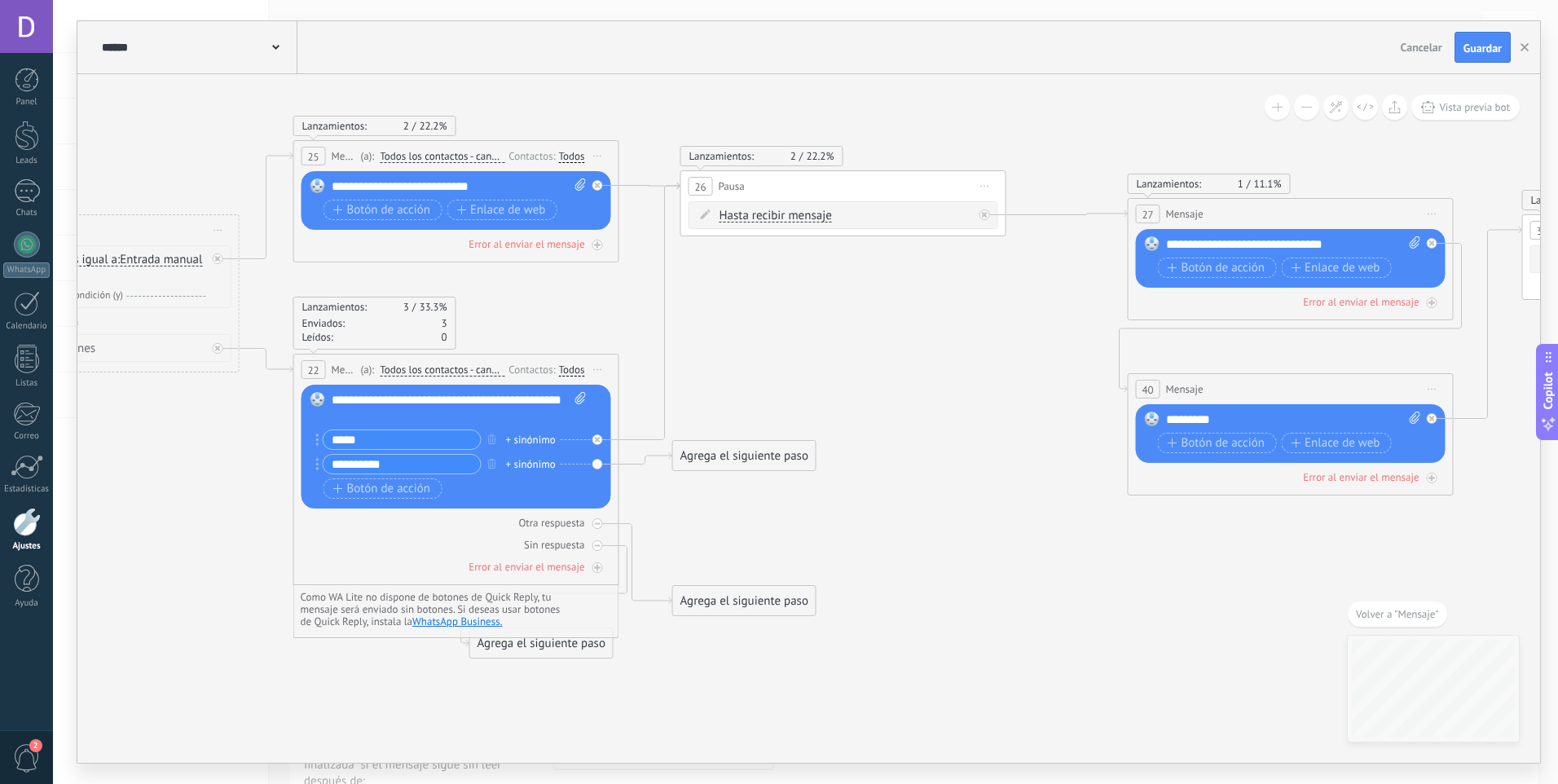
click at [717, 463] on div "Agrega el siguiente paso" at bounding box center [745, 456] width 143 height 27
click at [723, 464] on div "Agrega el siguiente paso" at bounding box center [772, 456] width 198 height 27
click at [859, 354] on icon at bounding box center [1580, 367] width 4464 height 1397
drag, startPoint x: 754, startPoint y: 466, endPoint x: 891, endPoint y: 441, distance: 139.3
click at [891, 441] on div "Agrega el siguiente paso" at bounding box center [882, 438] width 143 height 27
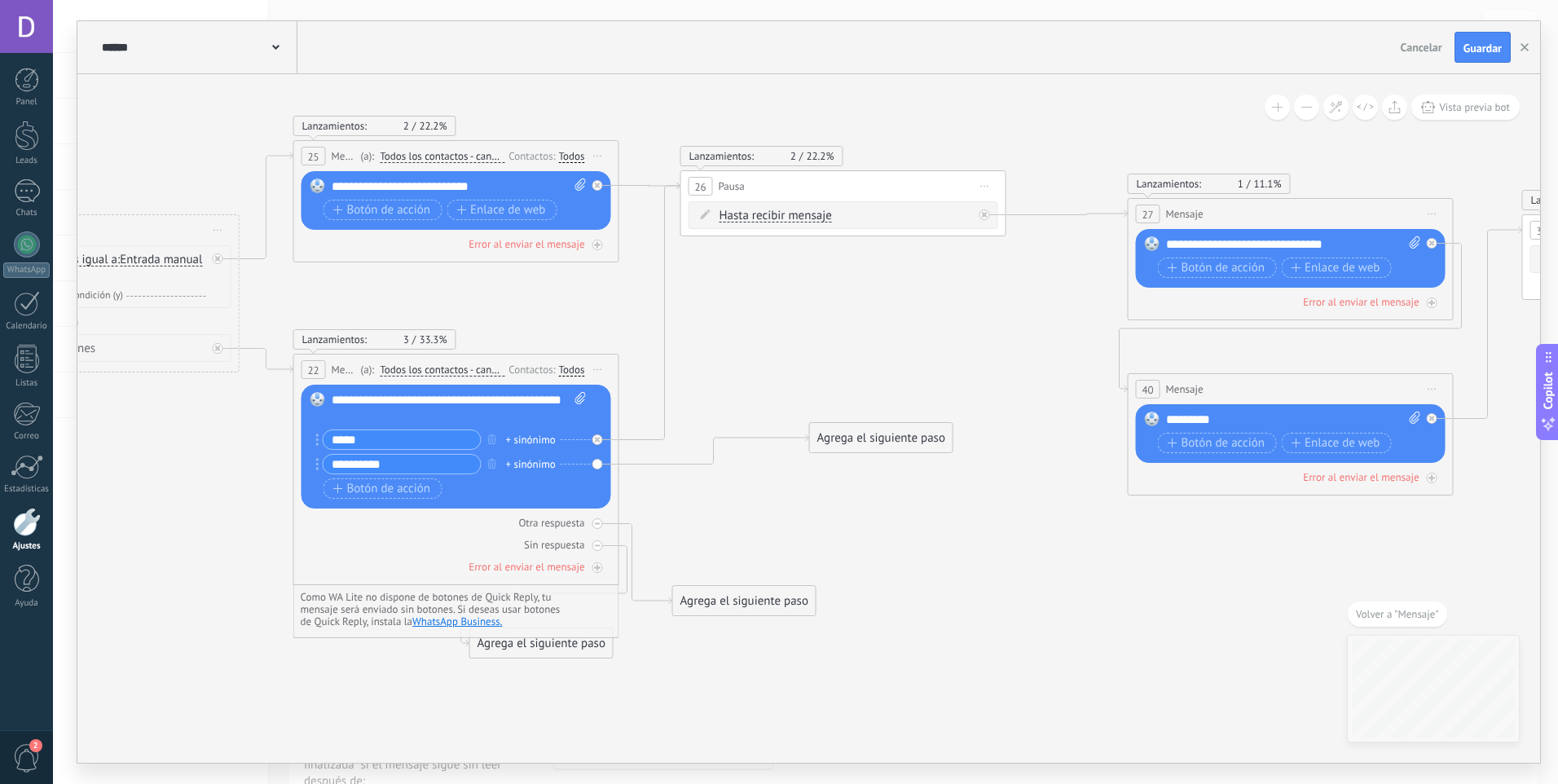
click at [887, 442] on div "Agrega el siguiente paso" at bounding box center [882, 438] width 143 height 27
click at [948, 745] on div "Condición" at bounding box center [921, 746] width 137 height 16
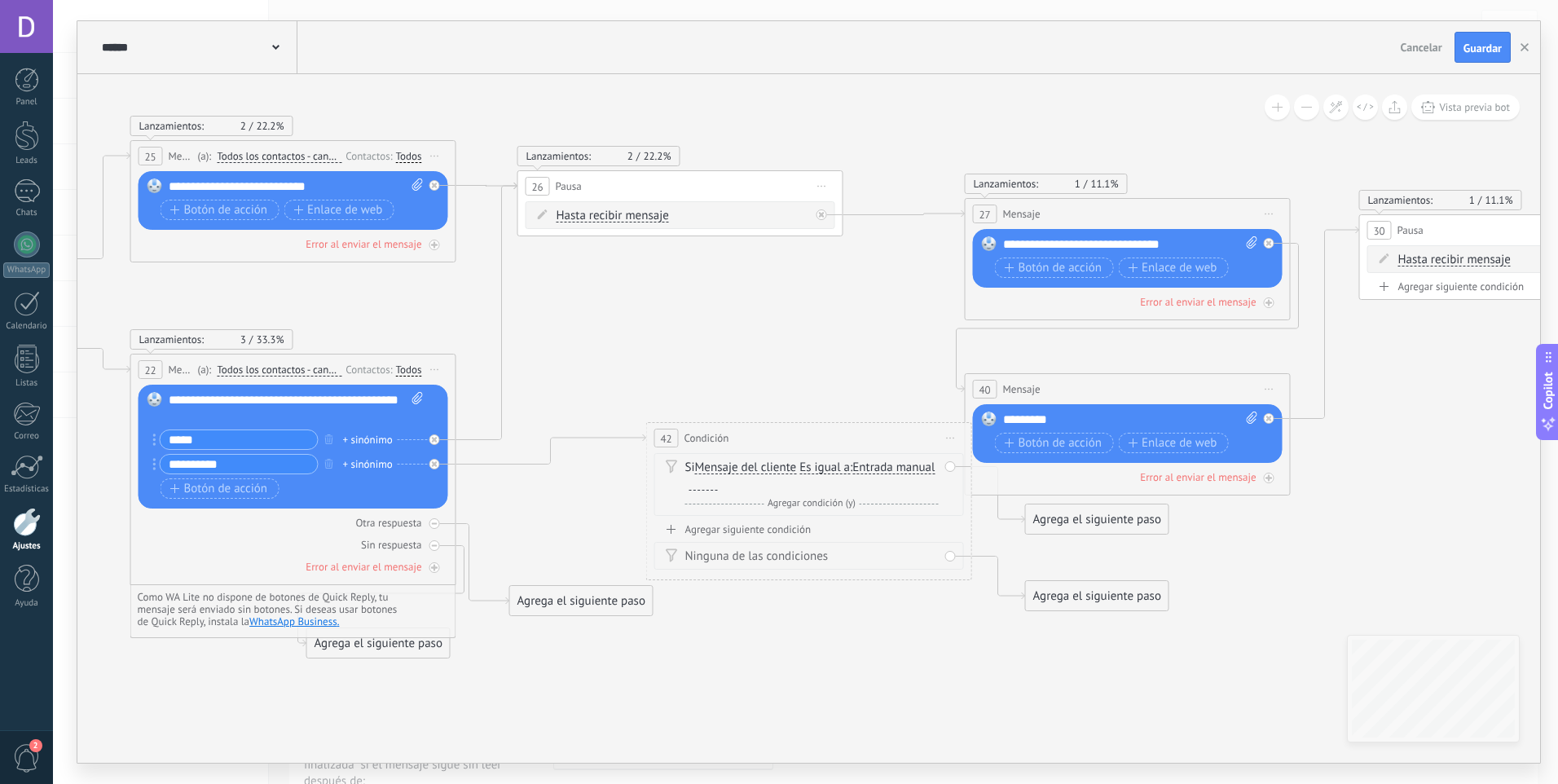
click at [704, 489] on div at bounding box center [703, 484] width 28 height 13
drag, startPoint x: 1101, startPoint y: 523, endPoint x: 1412, endPoint y: 540, distance: 311.5
click at [1412, 540] on div "Agrega el siguiente paso" at bounding box center [1408, 536] width 143 height 27
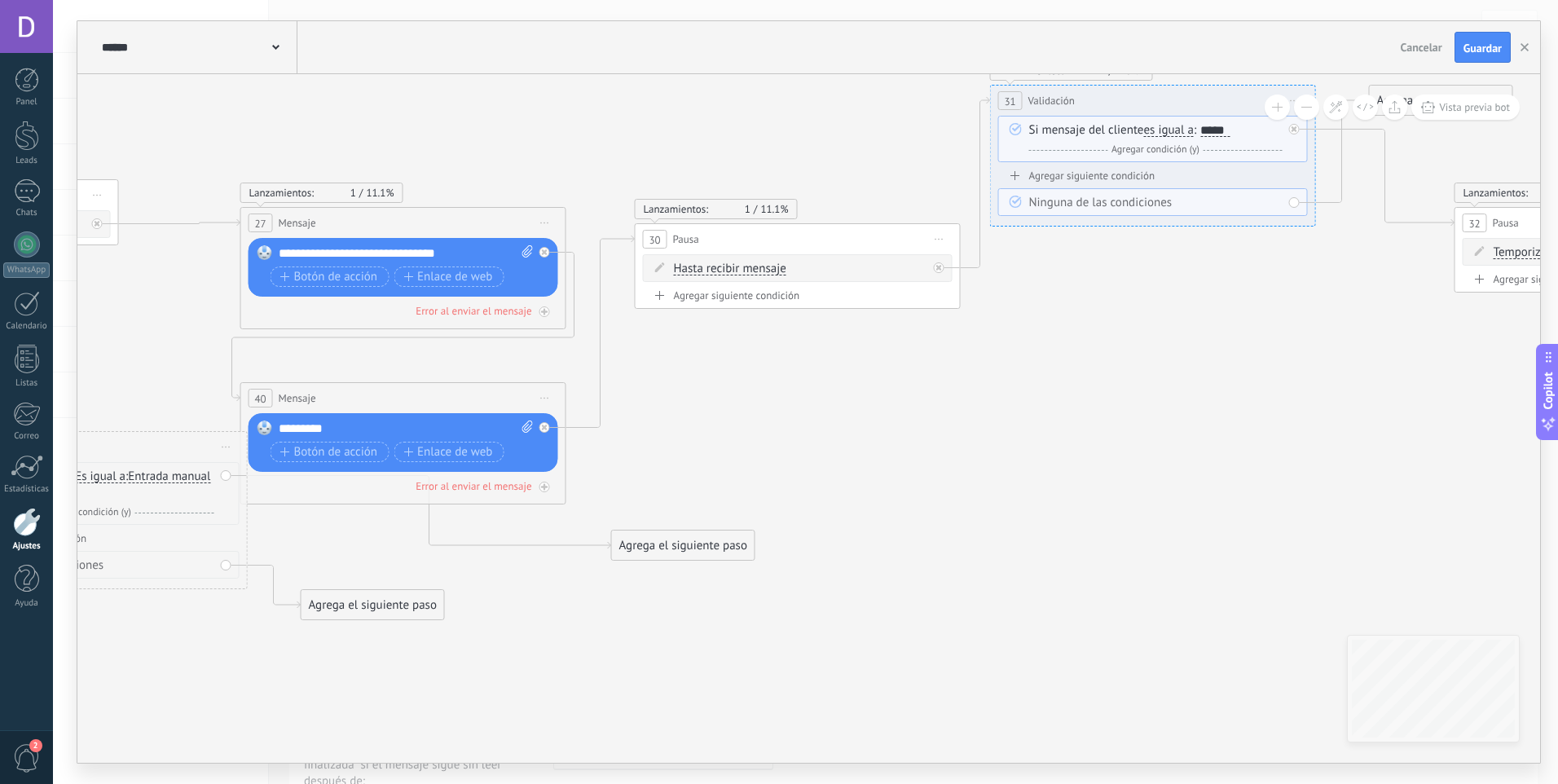
drag, startPoint x: 1420, startPoint y: 462, endPoint x: 707, endPoint y: 472, distance: 713.1
click at [707, 472] on icon at bounding box center [692, 376] width 4464 height 1397
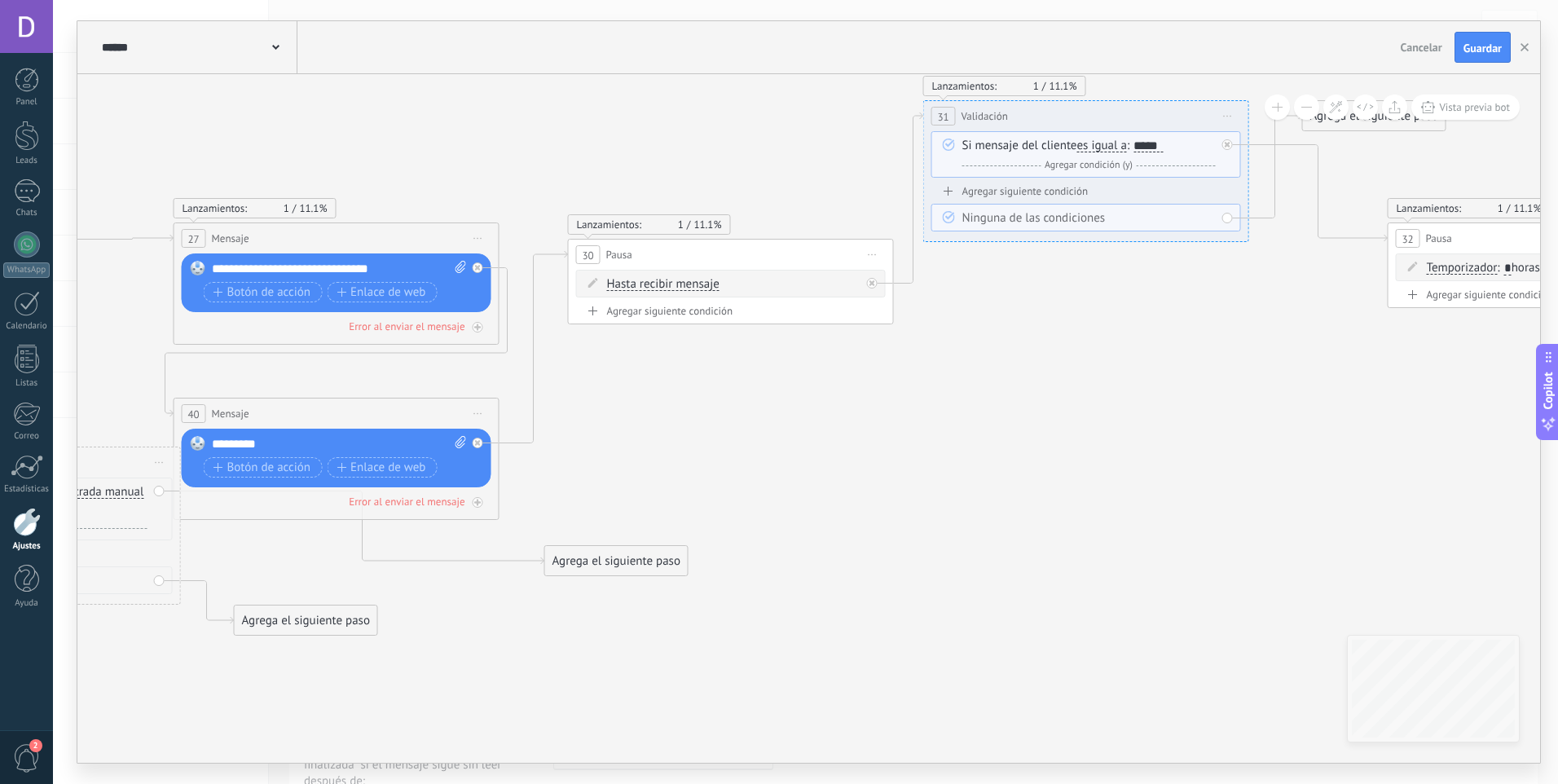
drag, startPoint x: 816, startPoint y: 493, endPoint x: 722, endPoint y: 519, distance: 97.5
click at [722, 519] on icon at bounding box center [626, 391] width 4464 height 1397
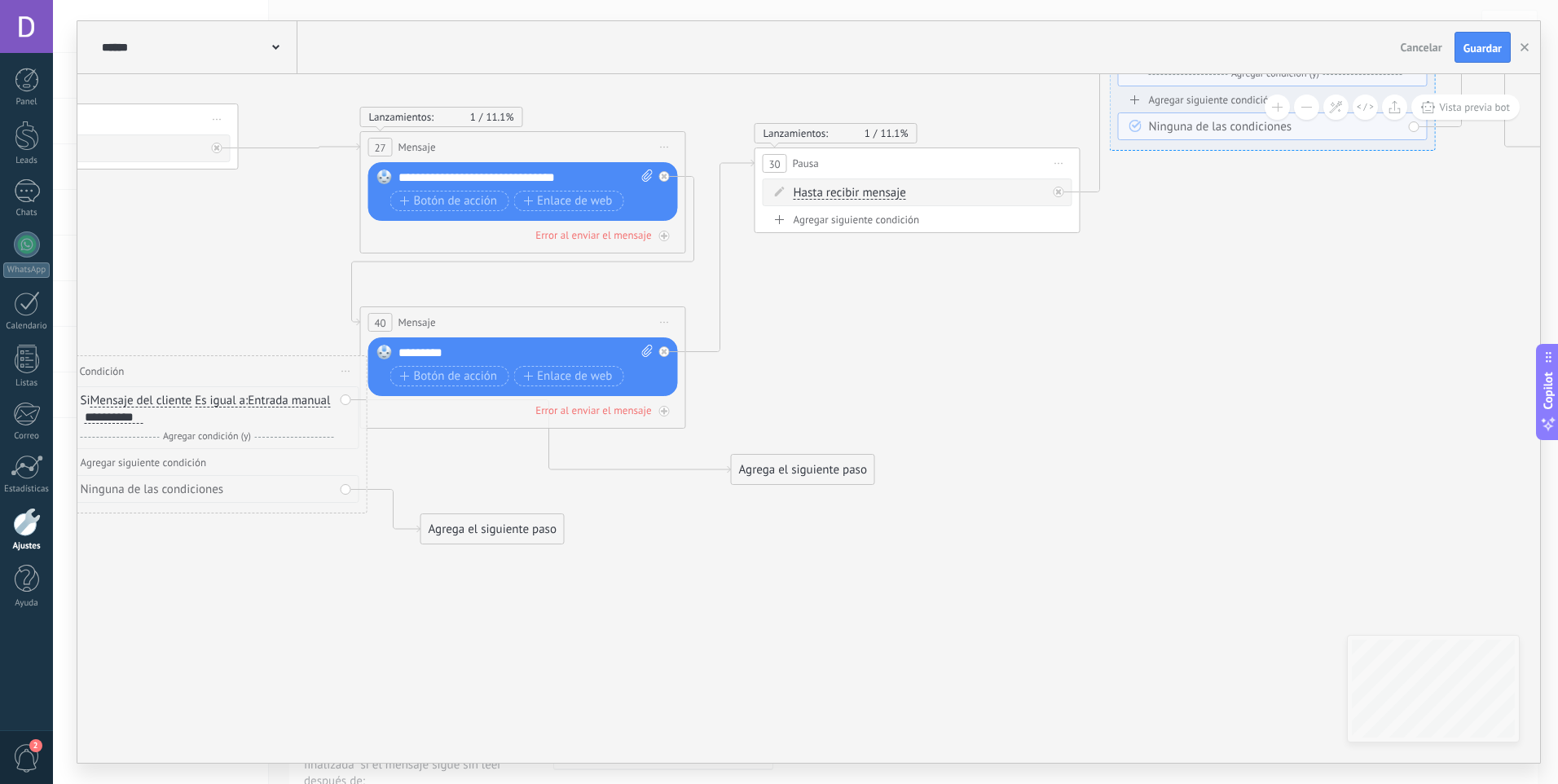
drag, startPoint x: 718, startPoint y: 509, endPoint x: 839, endPoint y: 437, distance: 140.8
click at [914, 418] on icon at bounding box center [812, 300] width 4464 height 1397
drag, startPoint x: 813, startPoint y: 467, endPoint x: 524, endPoint y: 471, distance: 289.0
click at [524, 471] on div "Agrega el siguiente paso" at bounding box center [492, 473] width 143 height 27
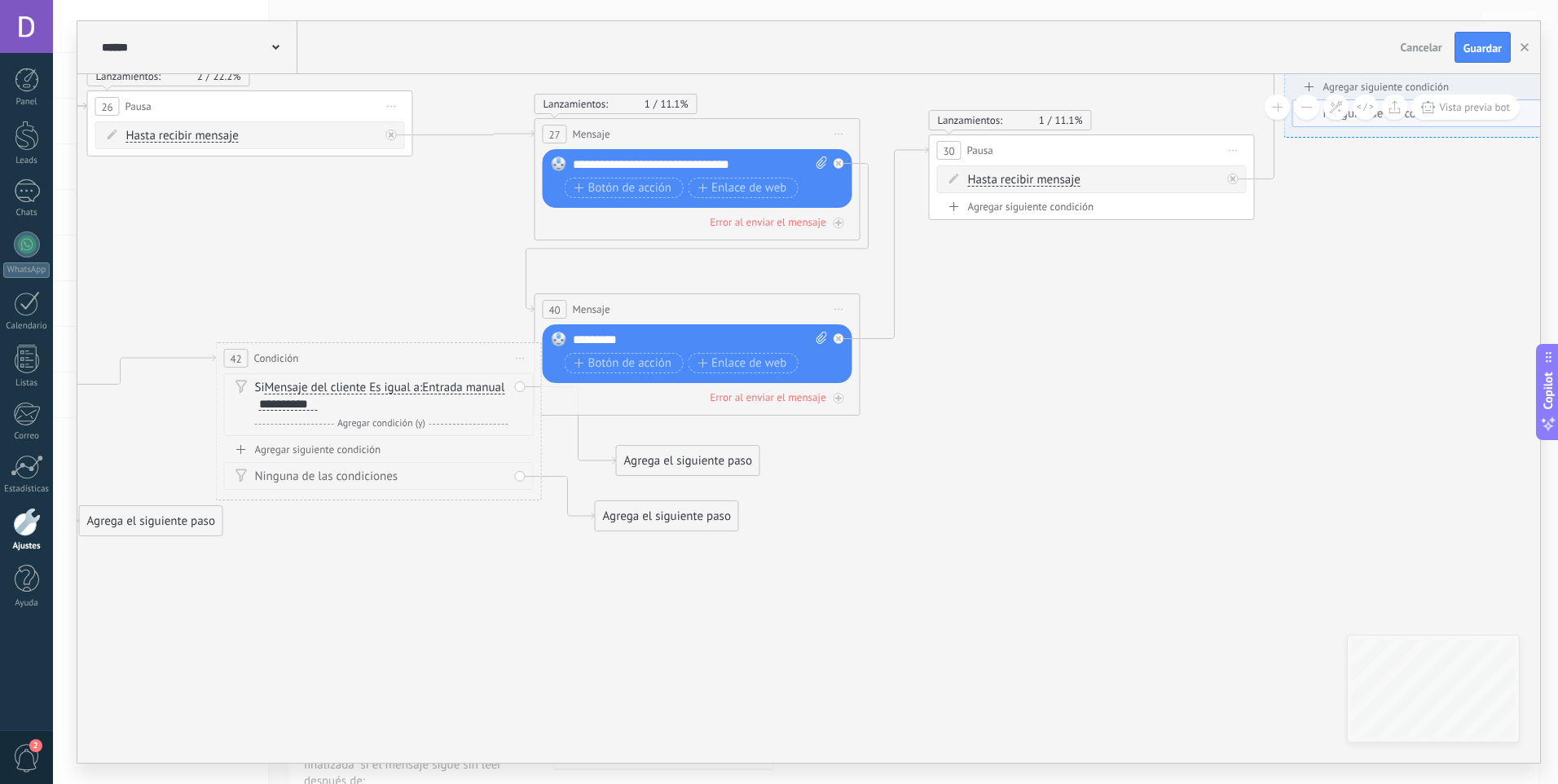
drag, startPoint x: 680, startPoint y: 473, endPoint x: 851, endPoint y: 458, distance: 171.7
click at [855, 458] on icon at bounding box center [987, 271] width 4464 height 1366
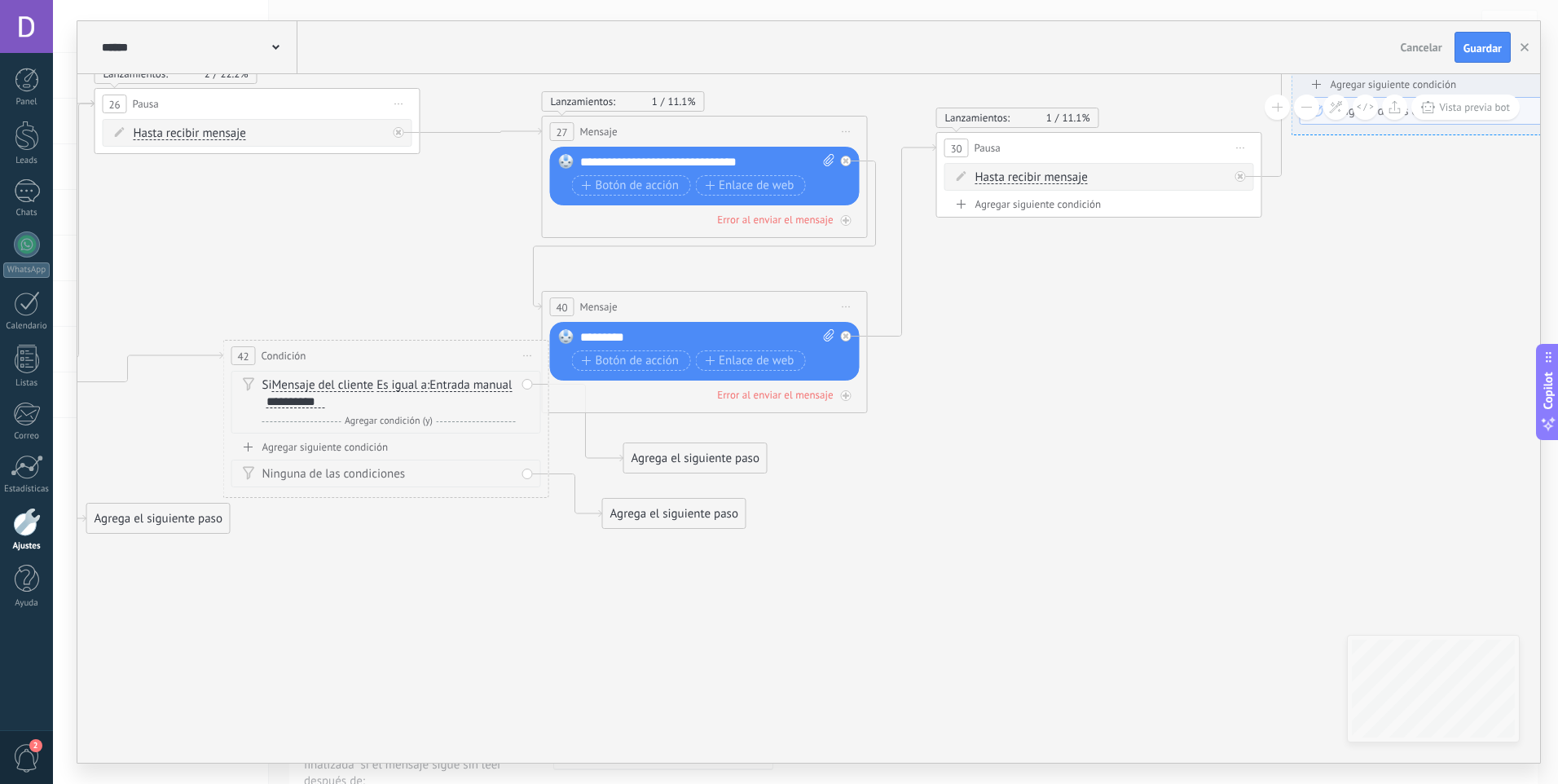
click at [697, 469] on div "Agrega el siguiente paso" at bounding box center [695, 458] width 143 height 27
click at [702, 481] on span "Mensaje" at bounding box center [688, 487] width 43 height 16
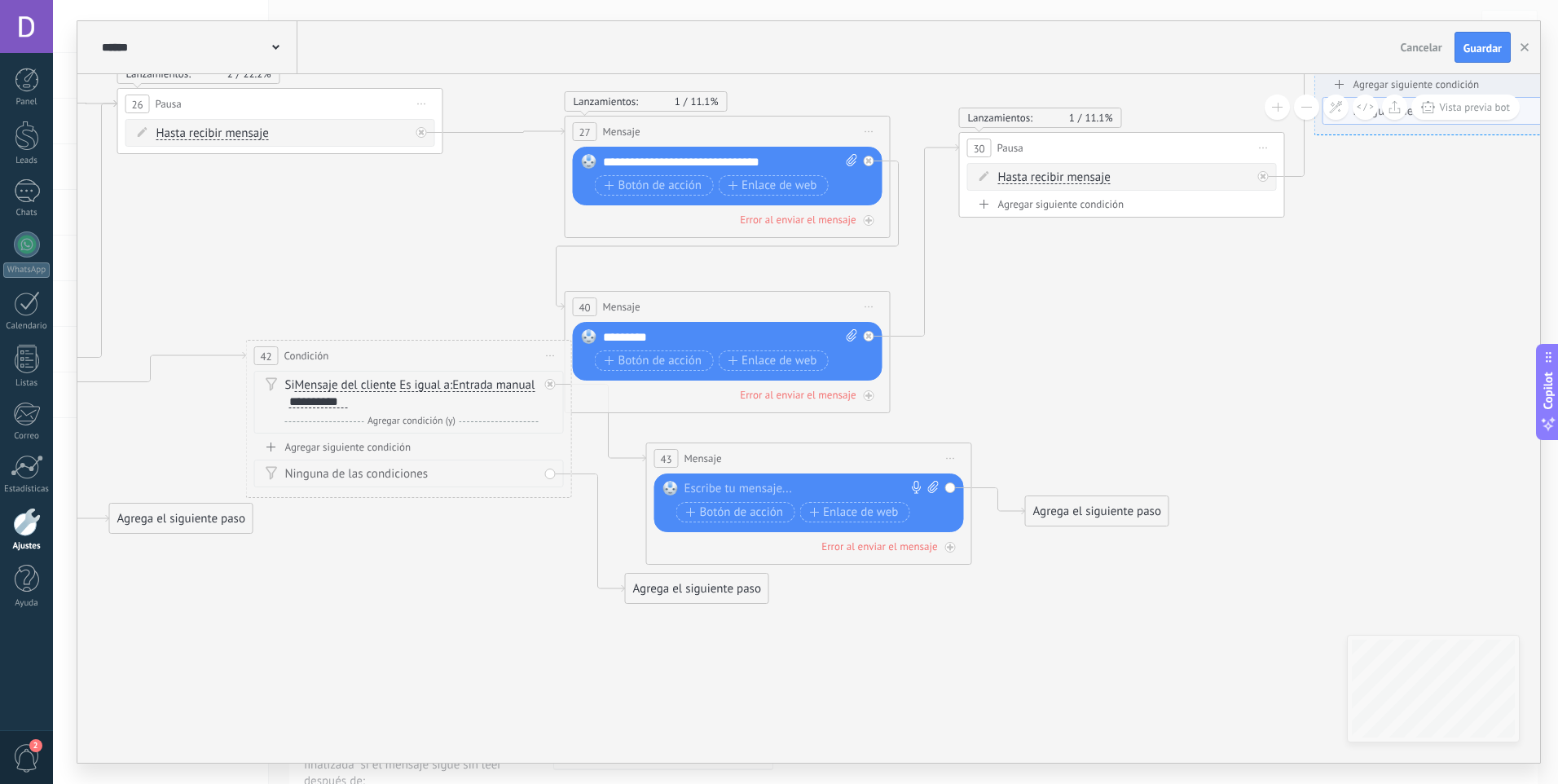
click at [774, 490] on div at bounding box center [806, 489] width 242 height 16
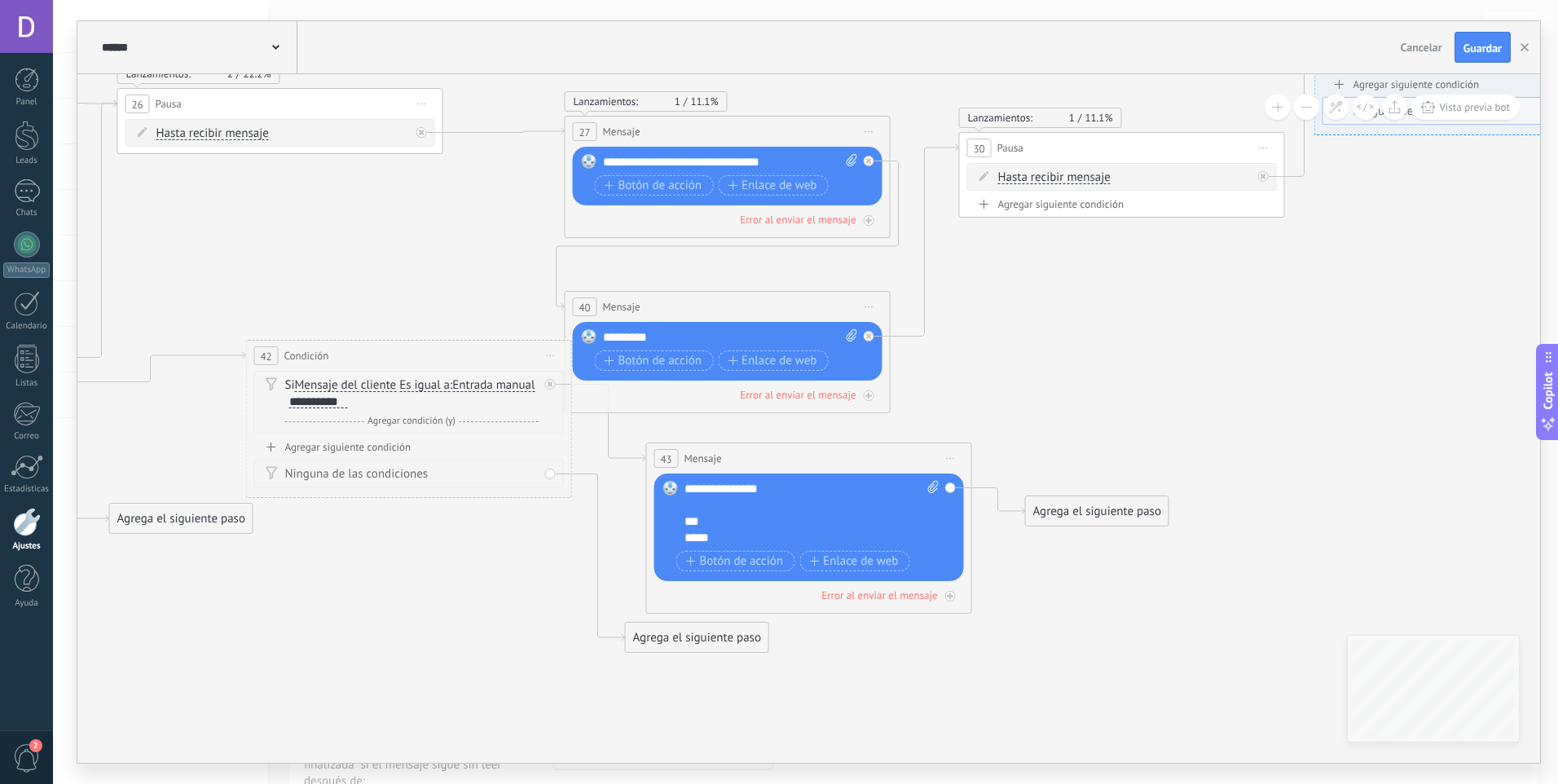
click at [458, 555] on icon at bounding box center [1017, 298] width 4464 height 1425
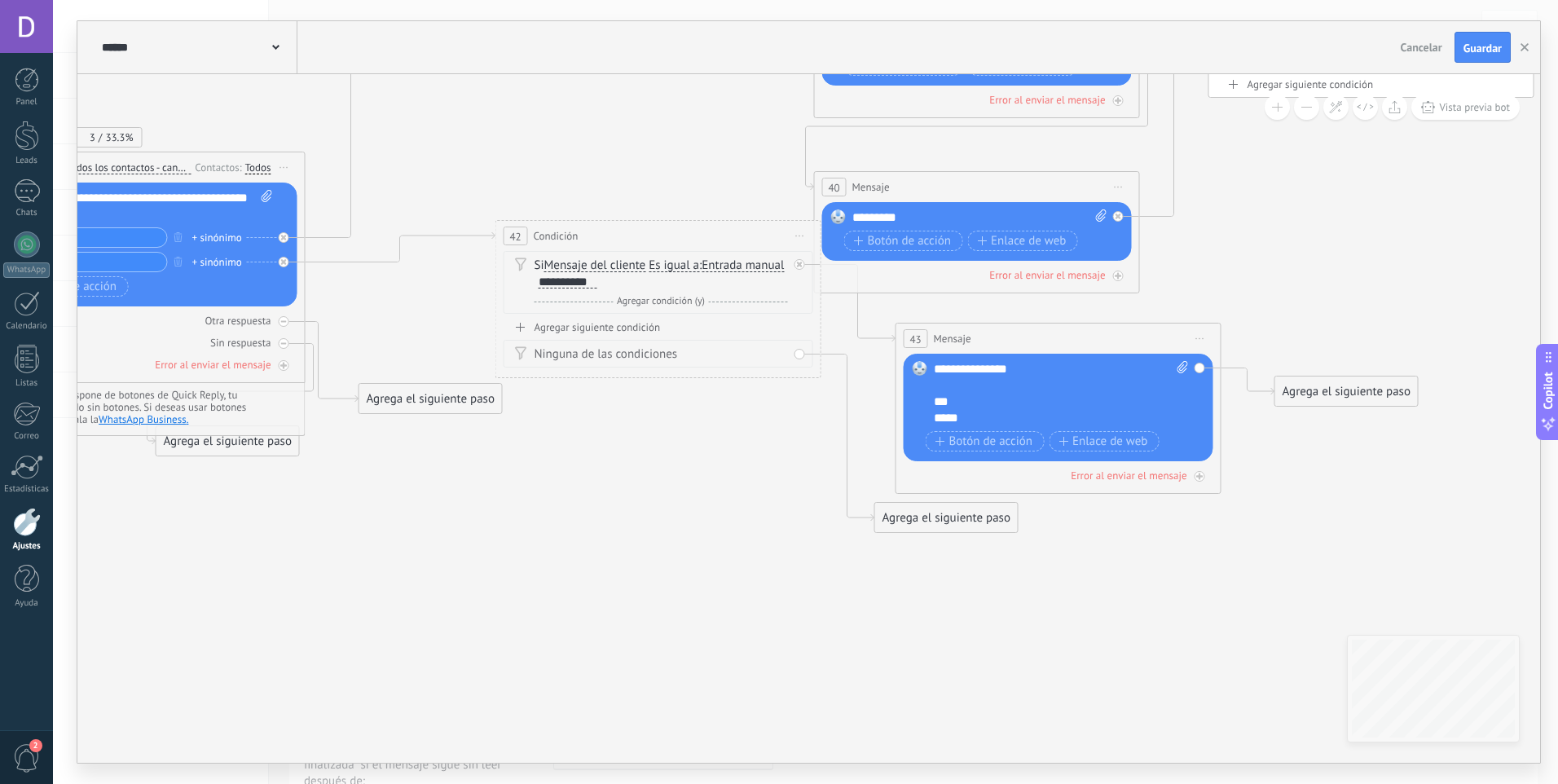
drag, startPoint x: 453, startPoint y: 592, endPoint x: 706, endPoint y: 465, distance: 283.1
click at [703, 466] on icon at bounding box center [1266, 178] width 4464 height 1425
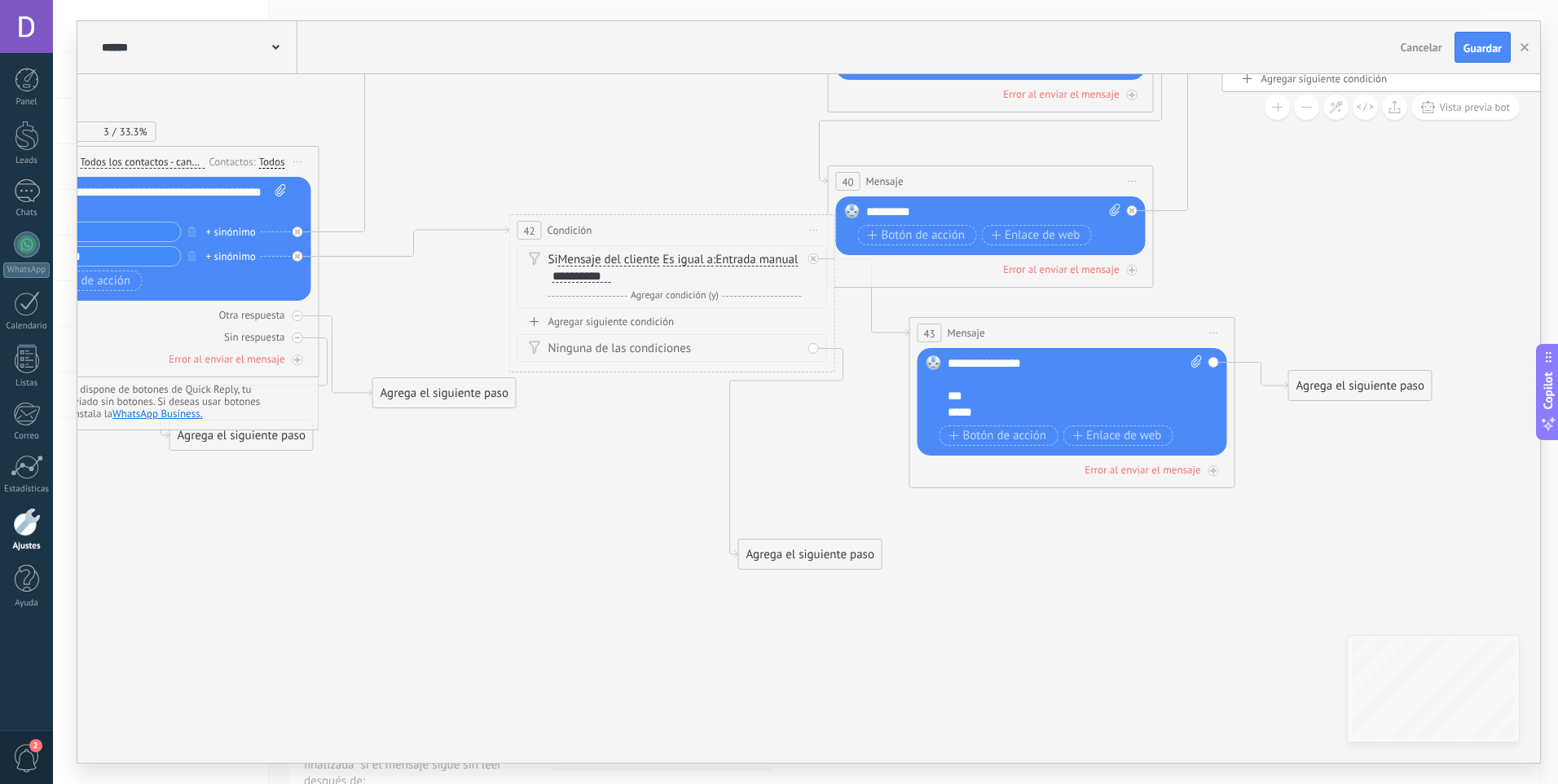
drag, startPoint x: 984, startPoint y: 513, endPoint x: 834, endPoint y: 555, distance: 155.8
click at [834, 555] on div "Agrega el siguiente paso" at bounding box center [810, 554] width 143 height 27
click at [837, 550] on div "Agrega el siguiente paso" at bounding box center [810, 554] width 143 height 27
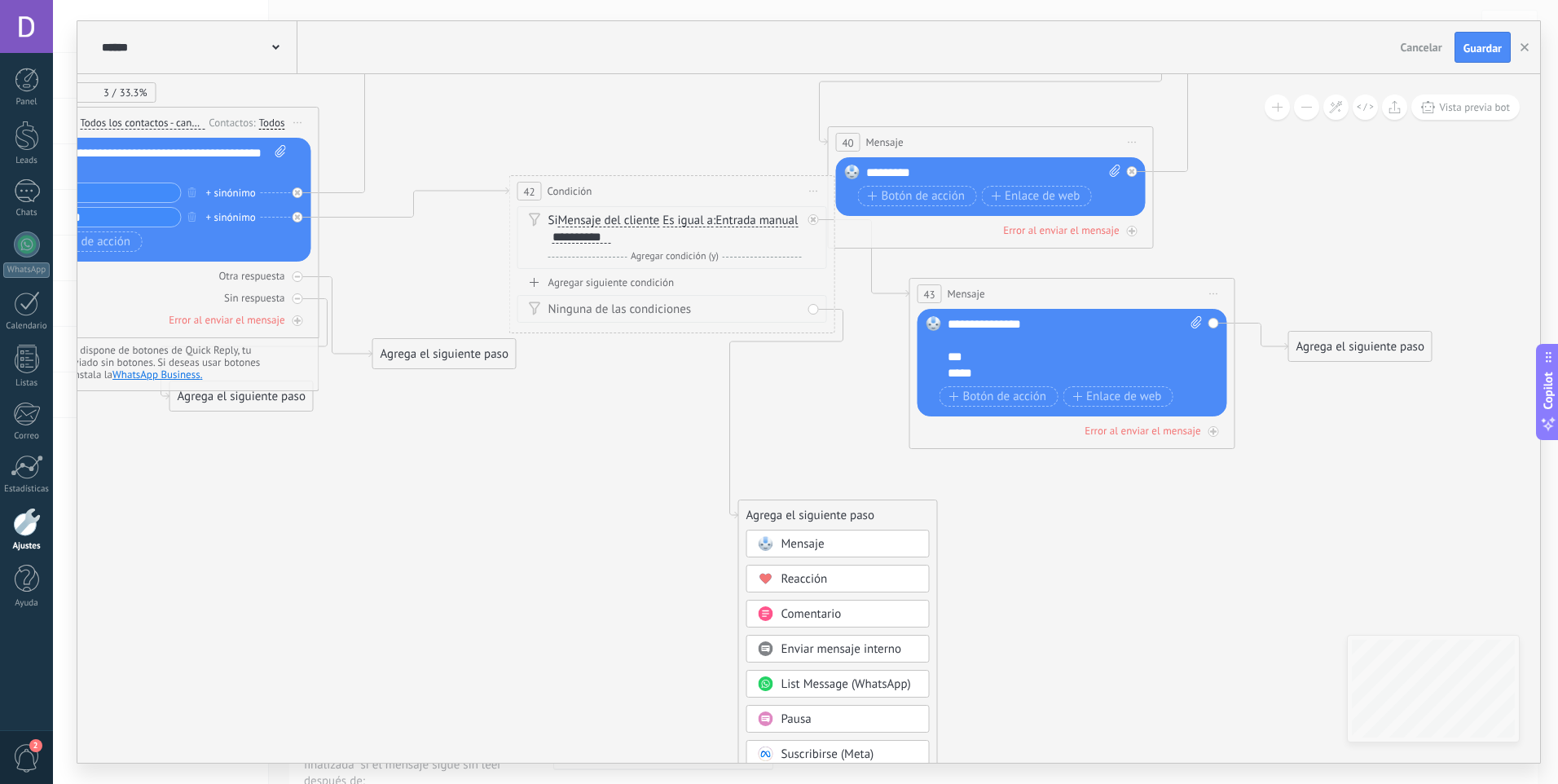
click at [624, 490] on icon at bounding box center [1279, 179] width 4464 height 1515
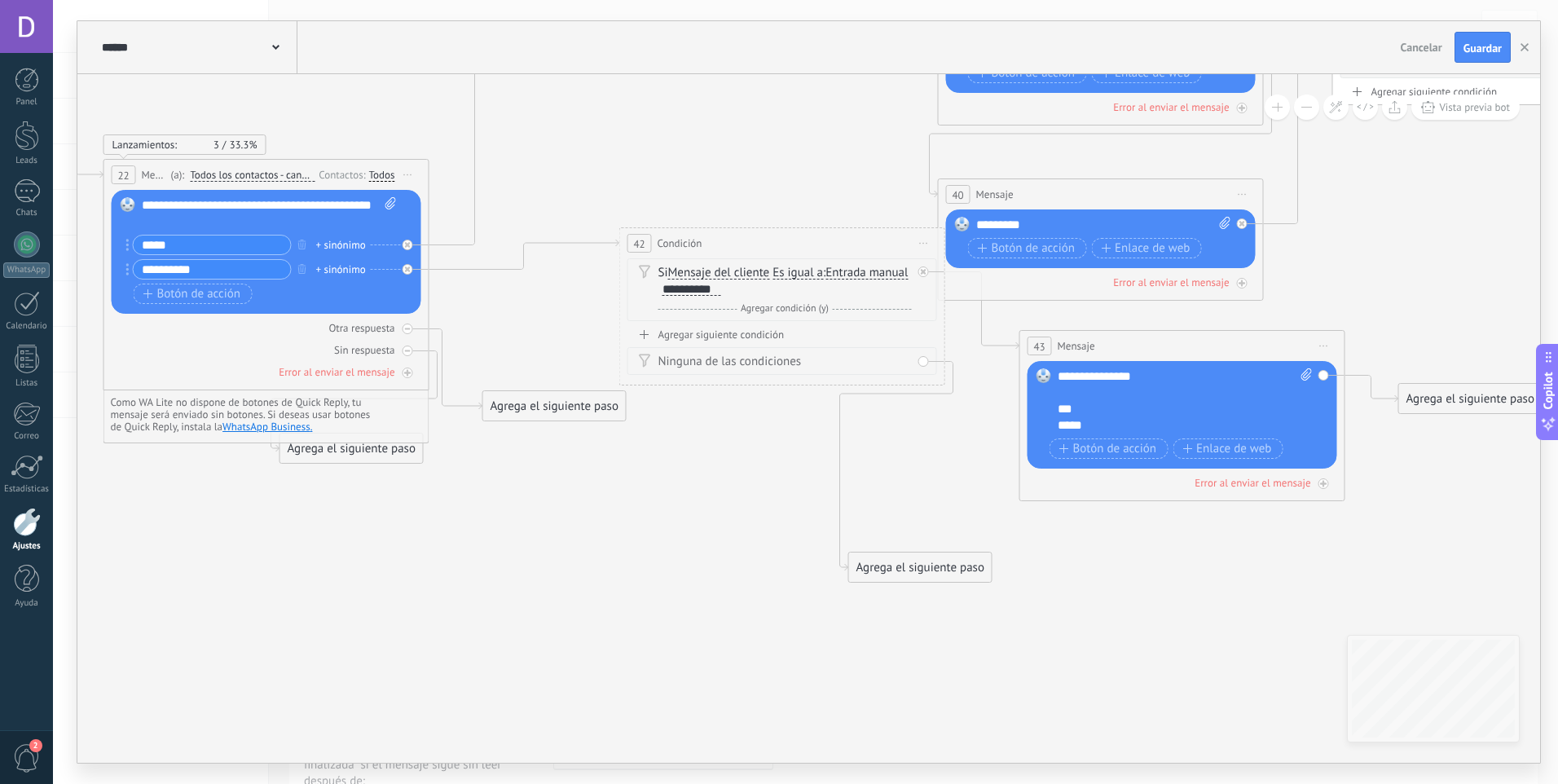
drag, startPoint x: 629, startPoint y: 394, endPoint x: 739, endPoint y: 445, distance: 121.2
click at [739, 445] on icon at bounding box center [1390, 232] width 4464 height 1515
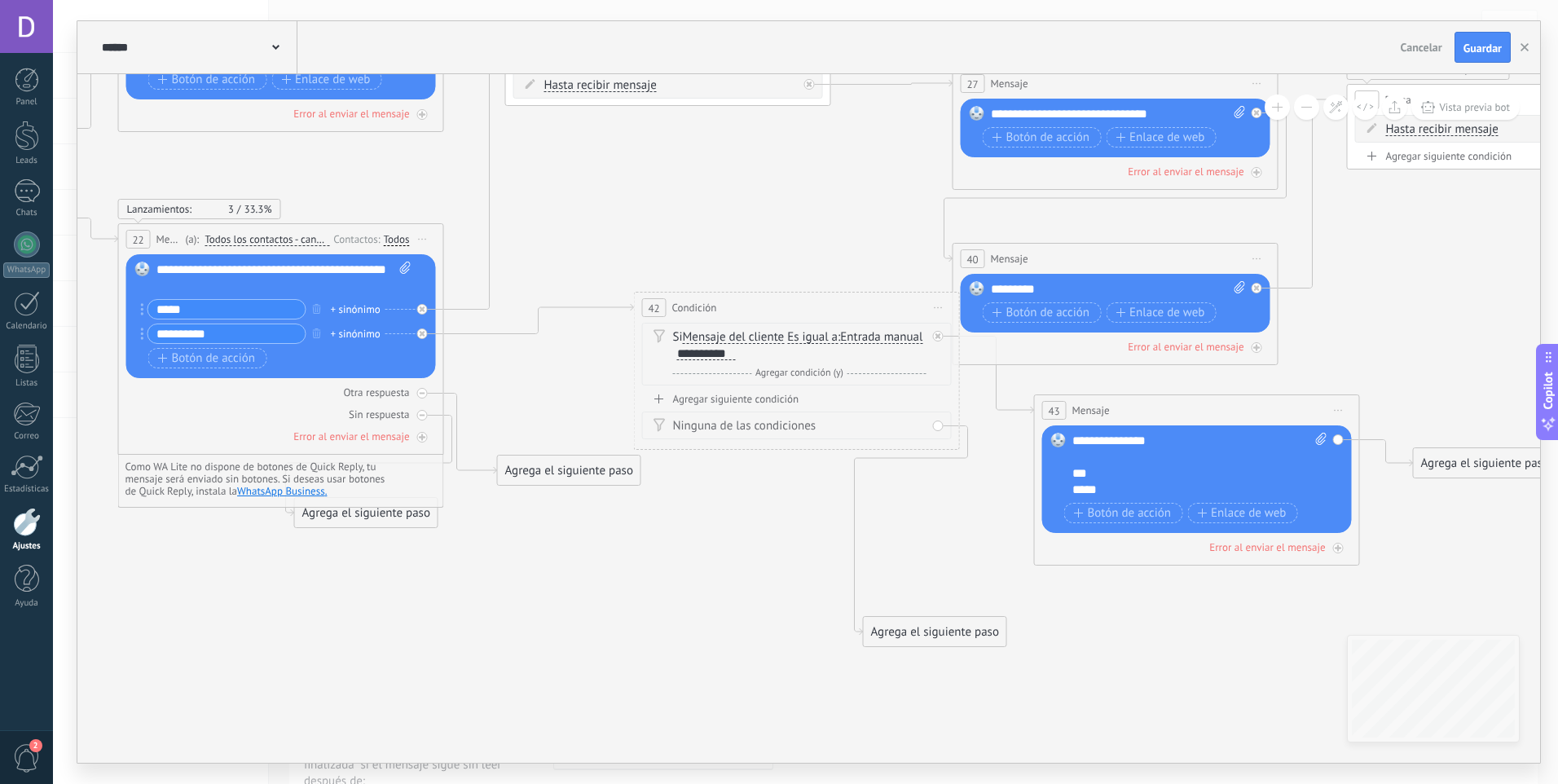
drag, startPoint x: 717, startPoint y: 479, endPoint x: 731, endPoint y: 543, distance: 65.5
click at [731, 543] on icon at bounding box center [1404, 295] width 4464 height 1515
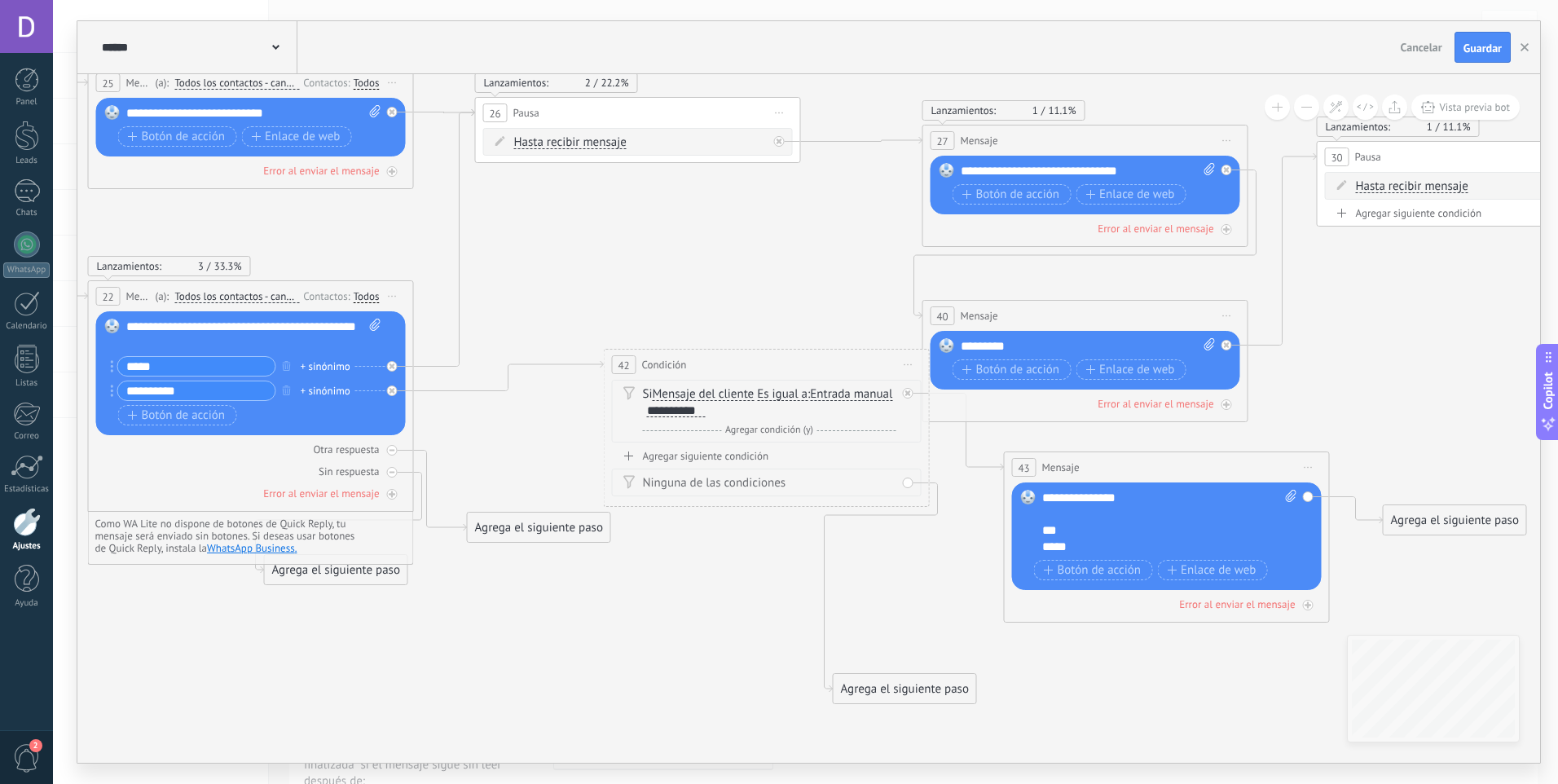
drag, startPoint x: 677, startPoint y: 548, endPoint x: 647, endPoint y: 605, distance: 64.4
click at [647, 605] on icon at bounding box center [1374, 353] width 4464 height 1515
click at [394, 365] on icon at bounding box center [392, 366] width 6 height 6
drag, startPoint x: 532, startPoint y: 386, endPoint x: 1065, endPoint y: 647, distance: 593.5
click at [1065, 647] on div "Agrega el siguiente paso" at bounding box center [1076, 643] width 143 height 27
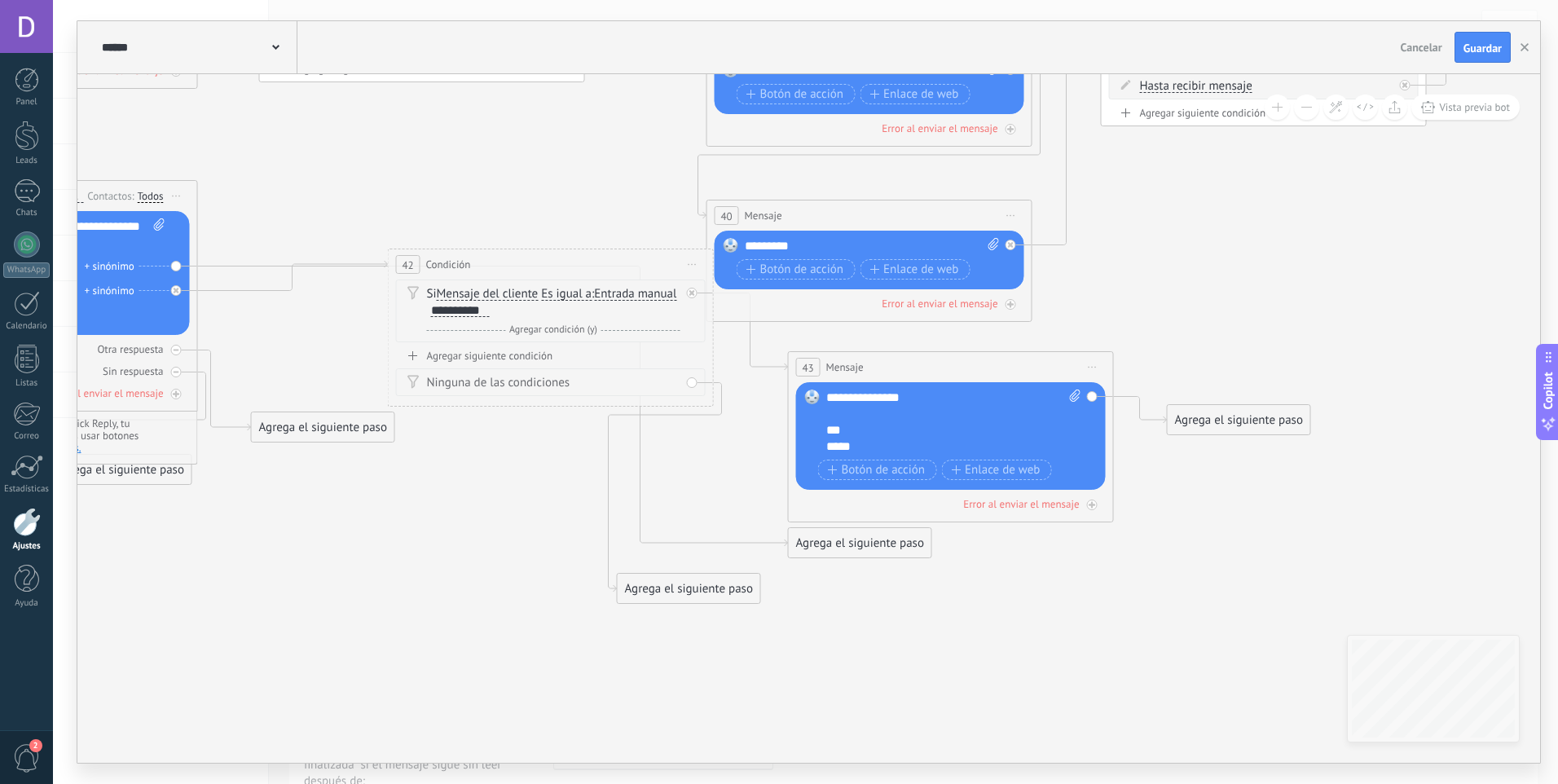
drag, startPoint x: 1157, startPoint y: 692, endPoint x: 659, endPoint y: 462, distance: 548.5
click at [660, 463] on icon at bounding box center [1158, 252] width 4464 height 1516
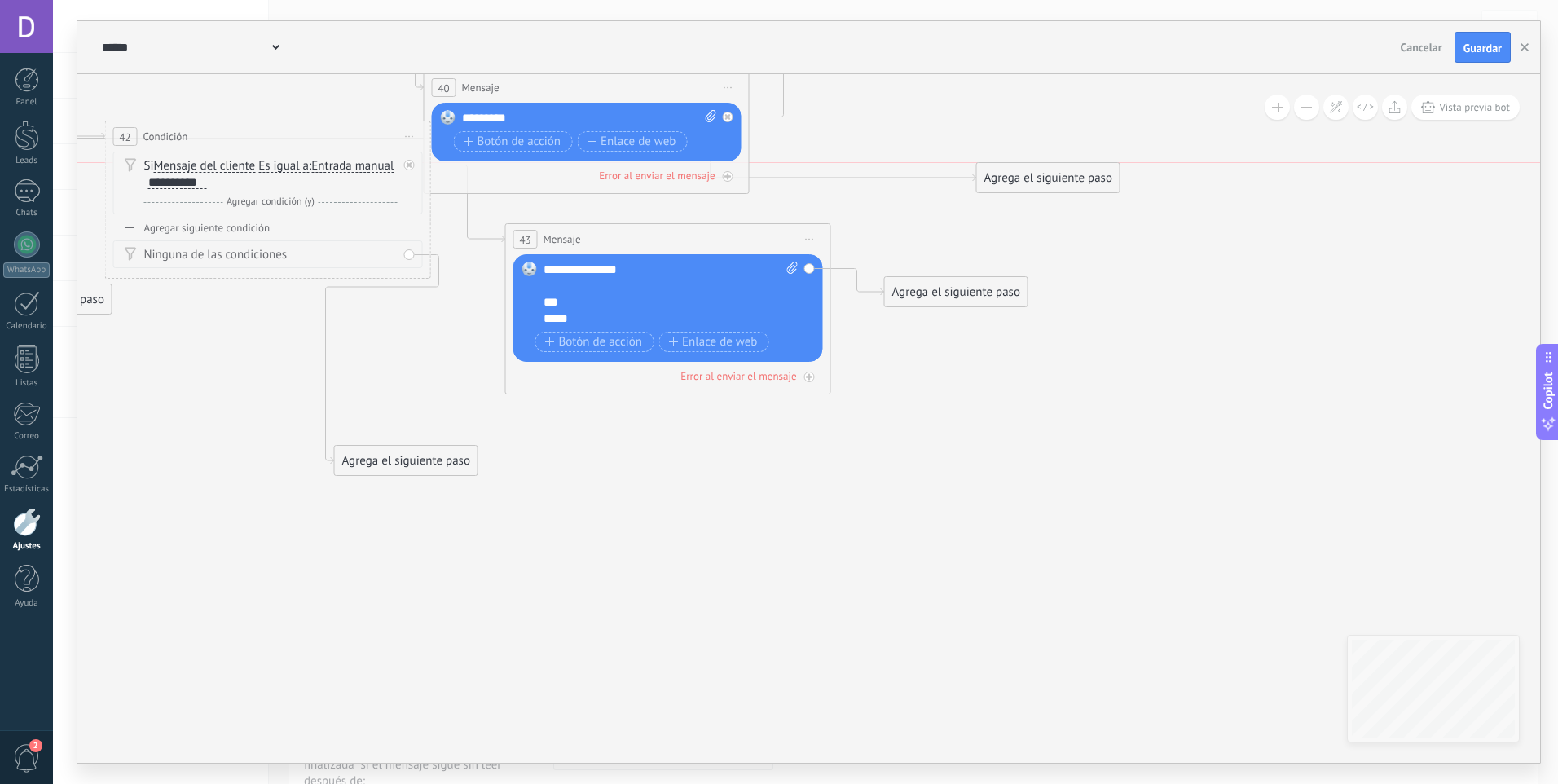
drag, startPoint x: 606, startPoint y: 423, endPoint x: 1080, endPoint y: 183, distance: 531.3
click at [1080, 183] on div "Agrega el siguiente paso" at bounding box center [1049, 177] width 143 height 27
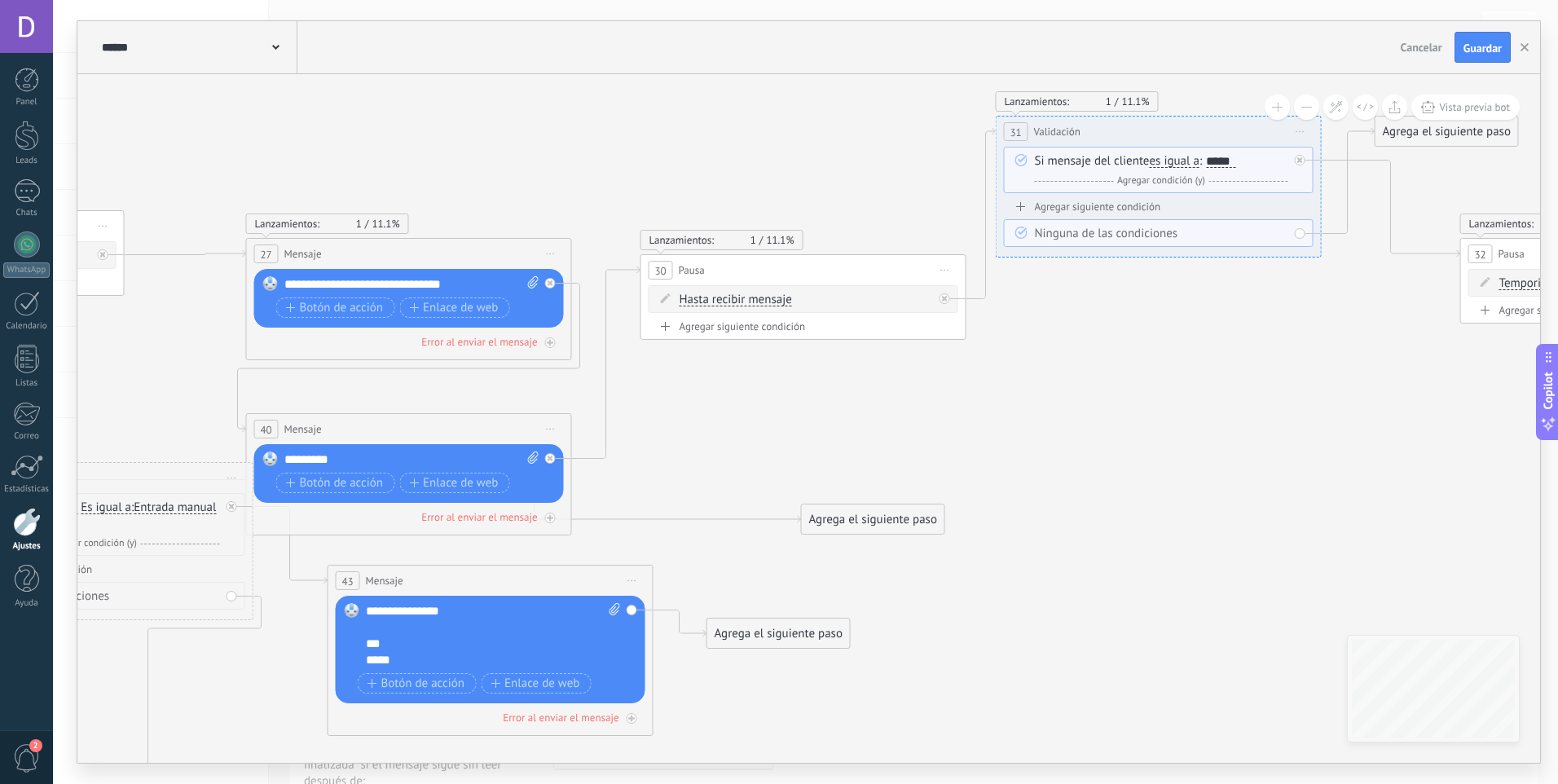
drag, startPoint x: 1157, startPoint y: 304, endPoint x: 962, endPoint y: 664, distance: 409.4
click at [962, 664] on icon at bounding box center [698, 466] width 4464 height 1516
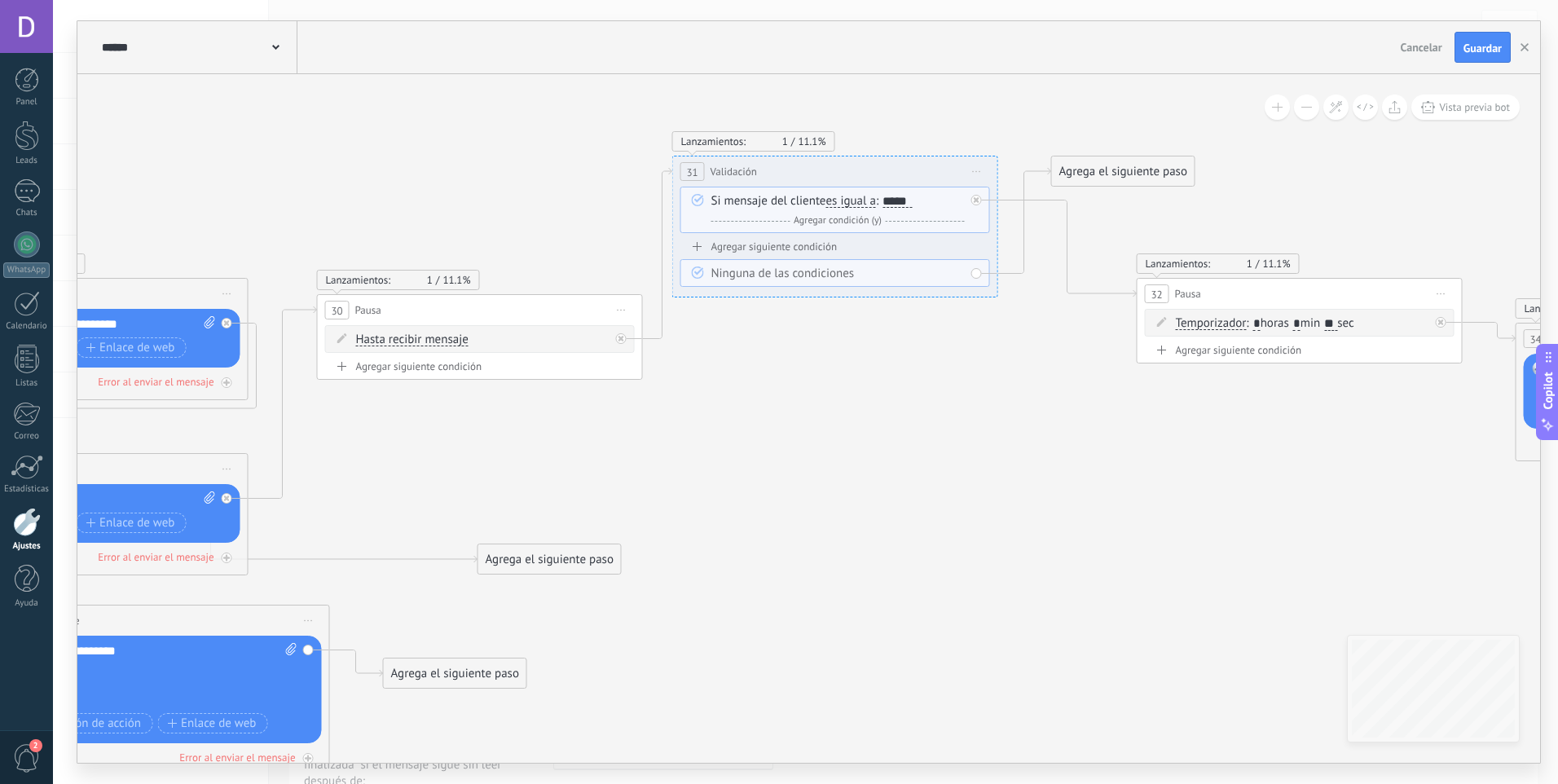
drag, startPoint x: 1026, startPoint y: 467, endPoint x: 779, endPoint y: 470, distance: 247.0
click at [779, 470] on icon at bounding box center [374, 506] width 4464 height 1516
drag, startPoint x: 566, startPoint y: 556, endPoint x: 1131, endPoint y: 472, distance: 571.2
click at [1095, 421] on div "Agrega el siguiente paso" at bounding box center [1051, 407] width 143 height 27
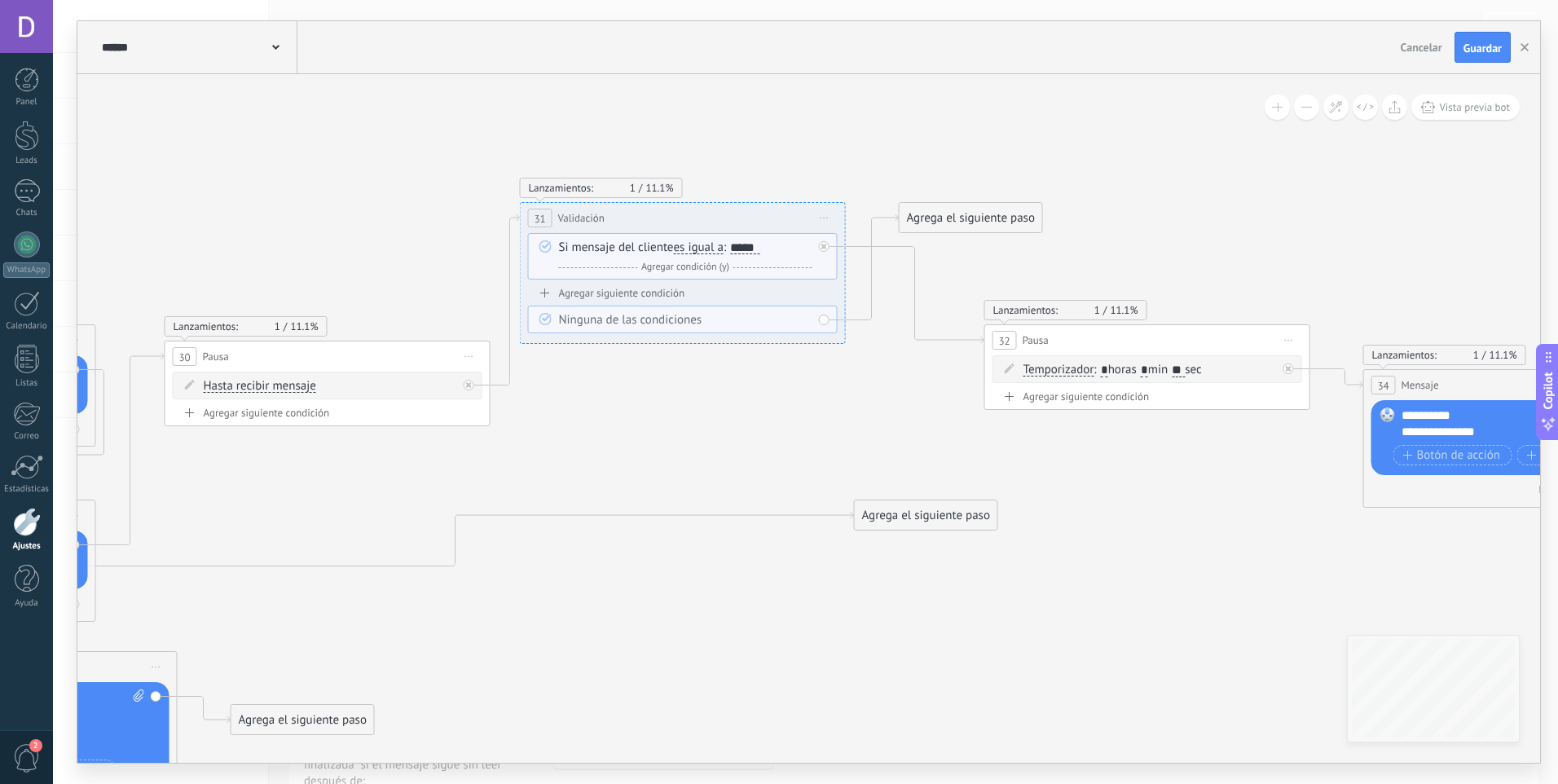
drag, startPoint x: 1207, startPoint y: 572, endPoint x: 962, endPoint y: 561, distance: 245.2
click at [1034, 604] on icon at bounding box center [222, 552] width 4464 height 1516
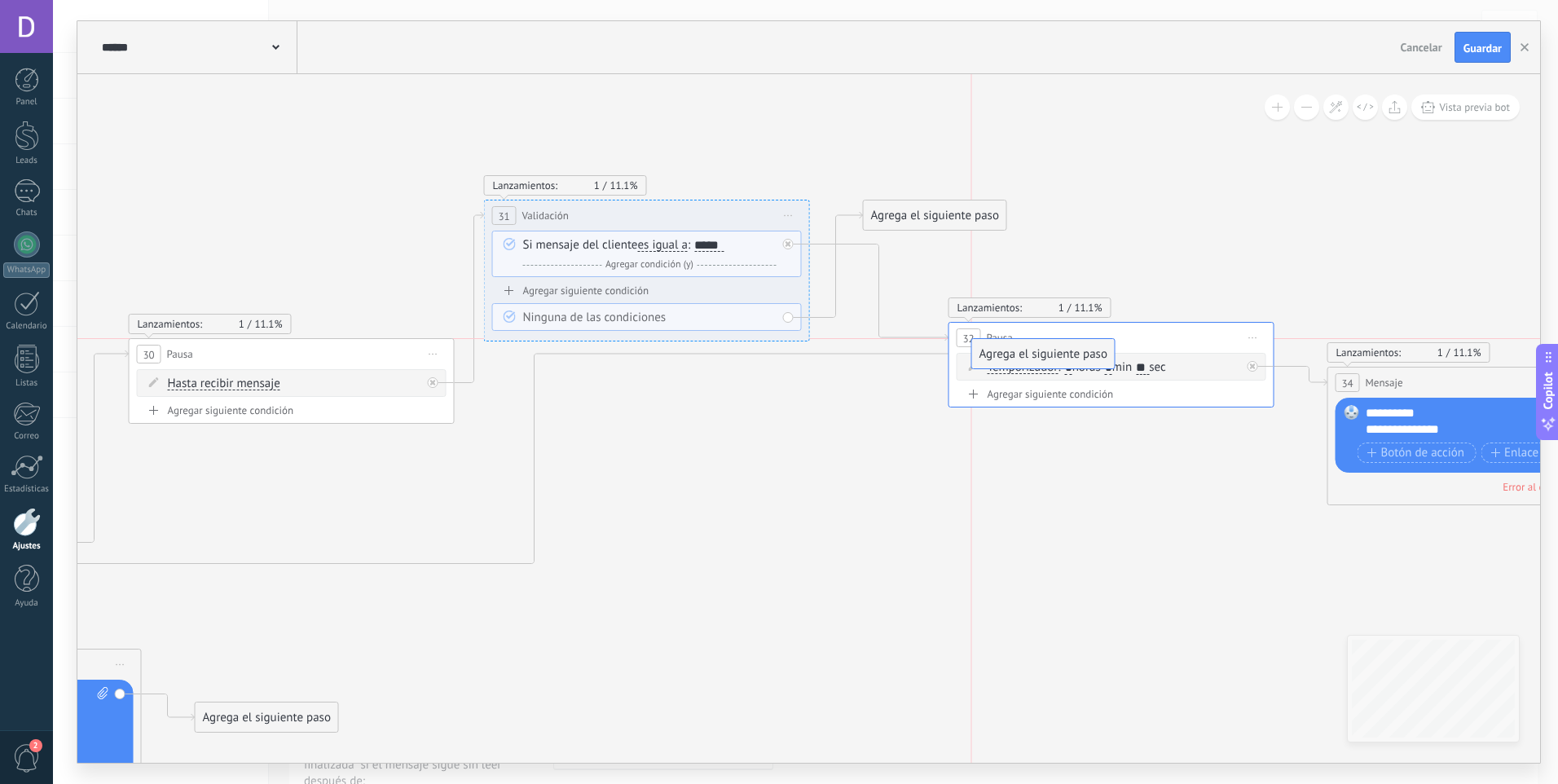
drag, startPoint x: 891, startPoint y: 511, endPoint x: 1050, endPoint y: 348, distance: 227.7
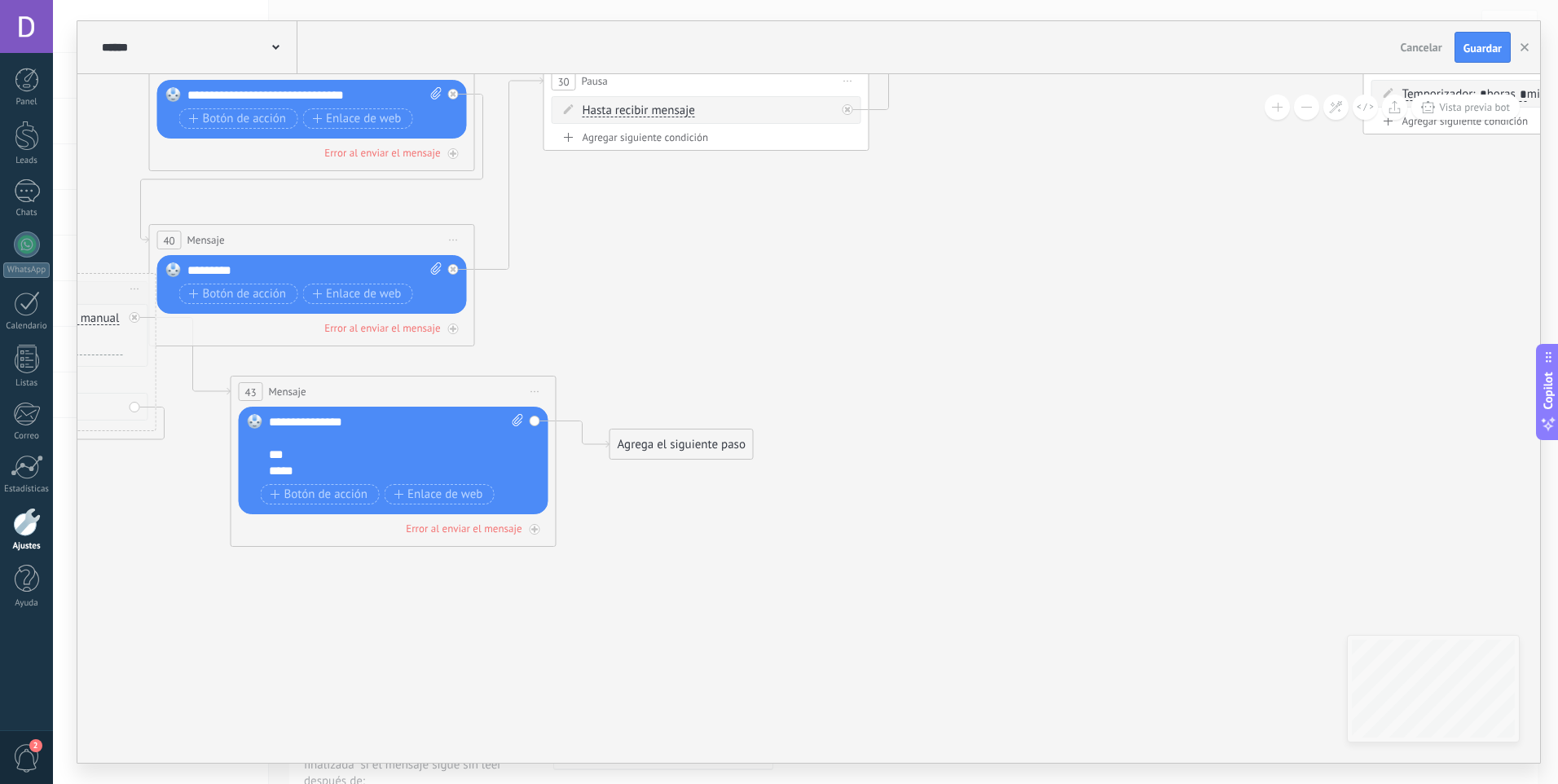
drag, startPoint x: 786, startPoint y: 544, endPoint x: 1202, endPoint y: 271, distance: 497.6
click at [1202, 271] on icon "32 Pausa" at bounding box center [601, 277] width 4464 height 1516
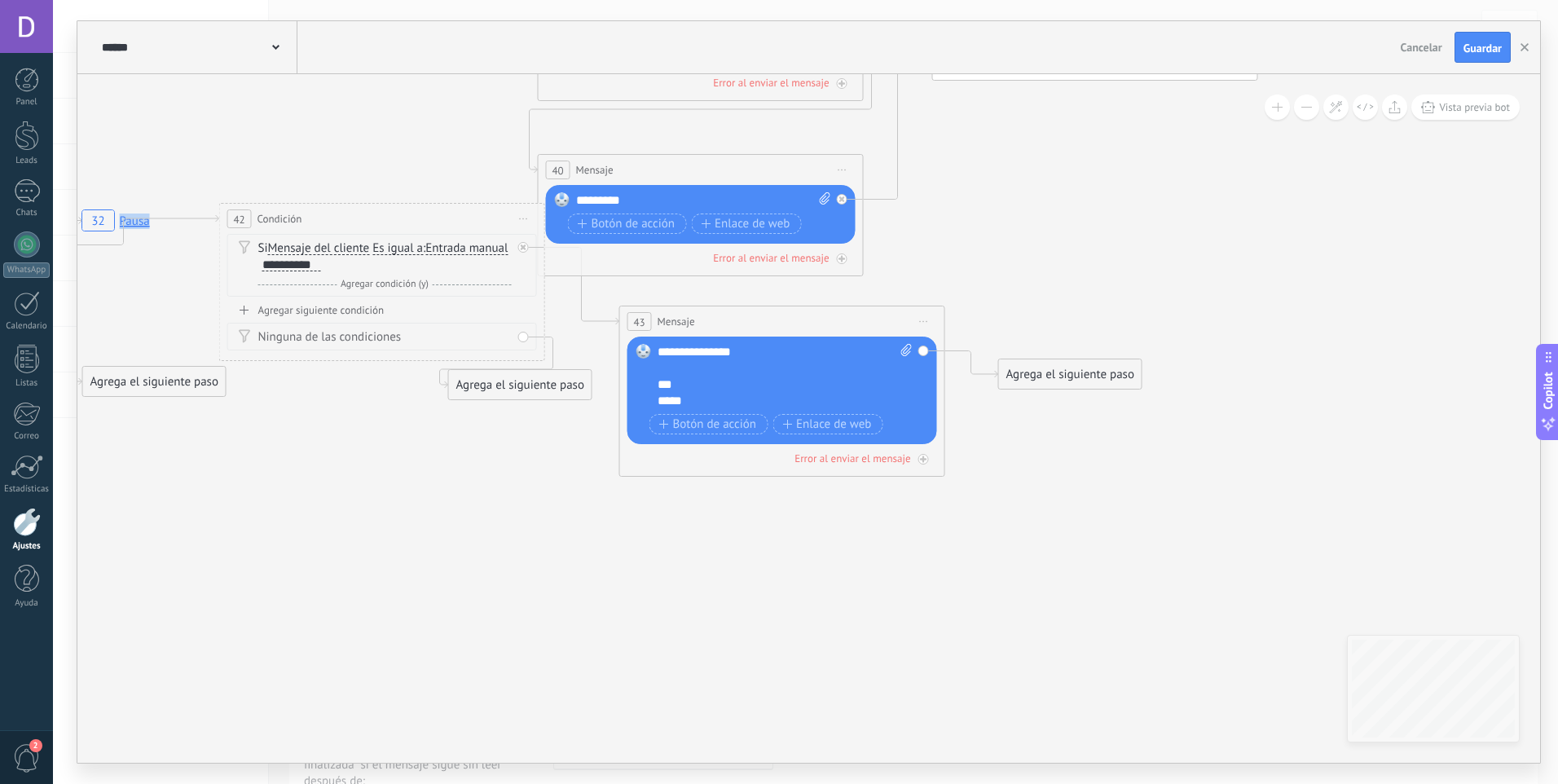
drag, startPoint x: 670, startPoint y: 701, endPoint x: 1066, endPoint y: 629, distance: 402.5
click at [1081, 631] on icon "32 Pausa" at bounding box center [990, 207] width 4464 height 1516
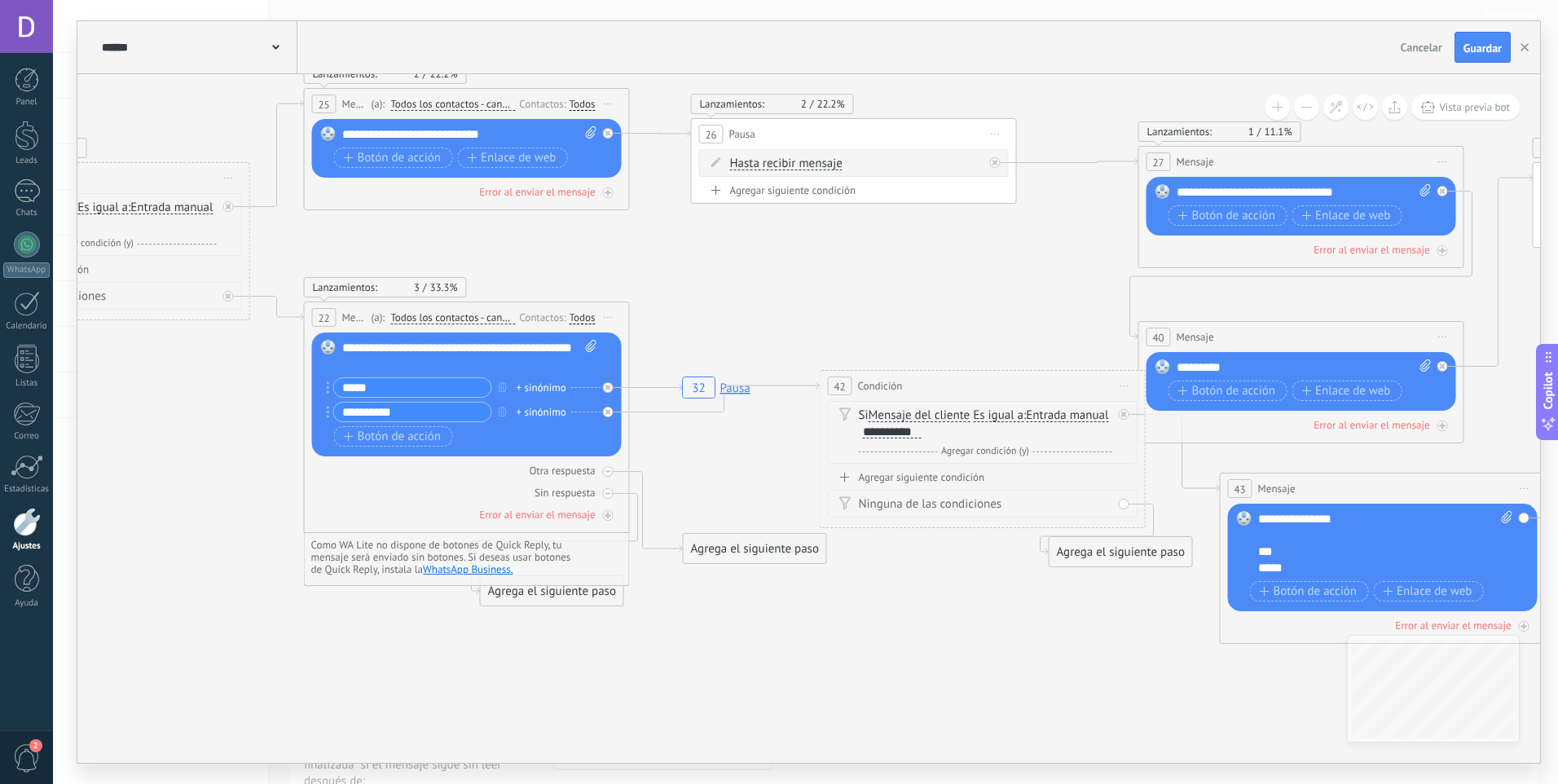
drag, startPoint x: 561, startPoint y: 565, endPoint x: 1115, endPoint y: 730, distance: 578.0
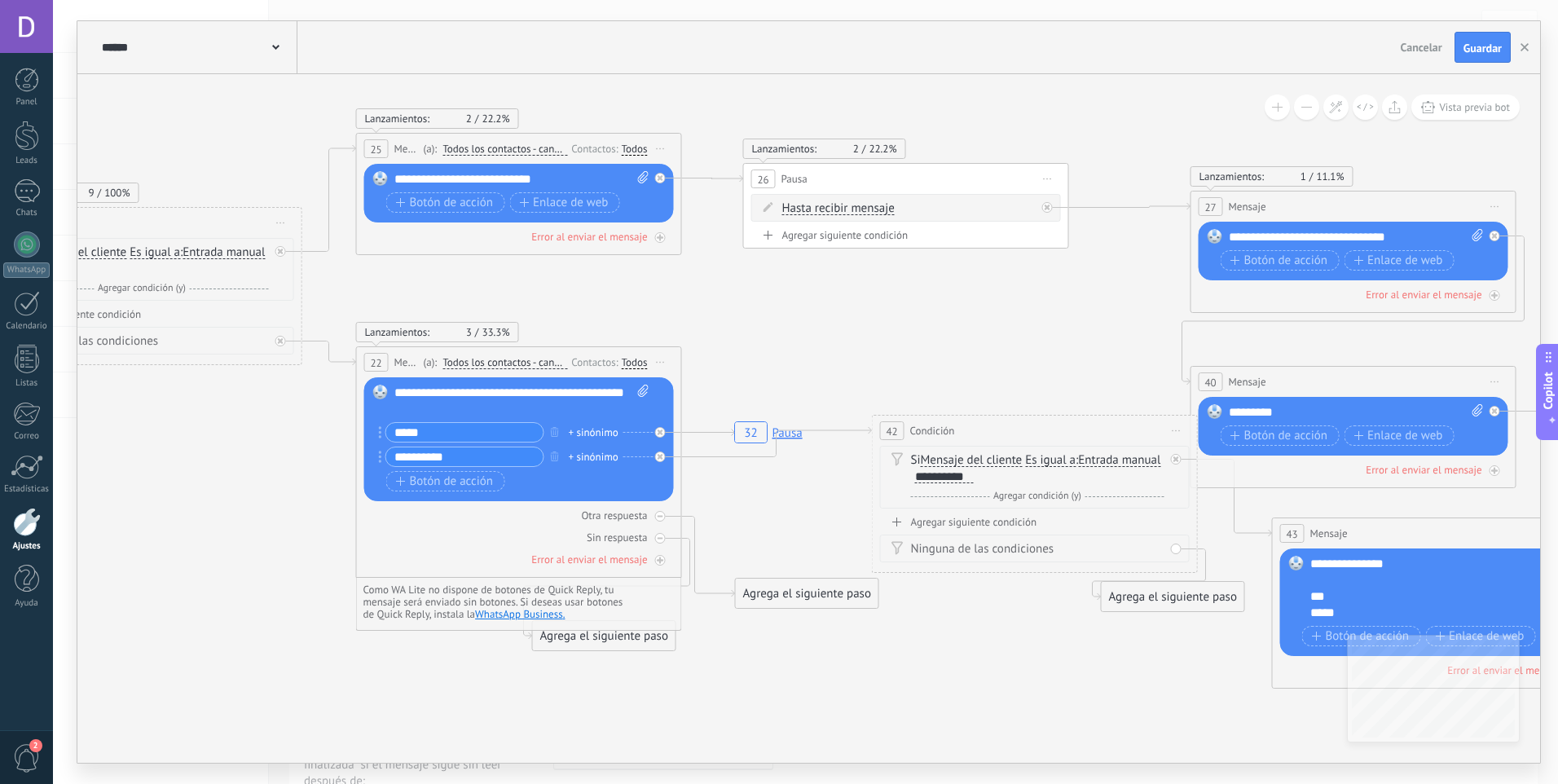
drag, startPoint x: 694, startPoint y: 655, endPoint x: 736, endPoint y: 695, distance: 58.0
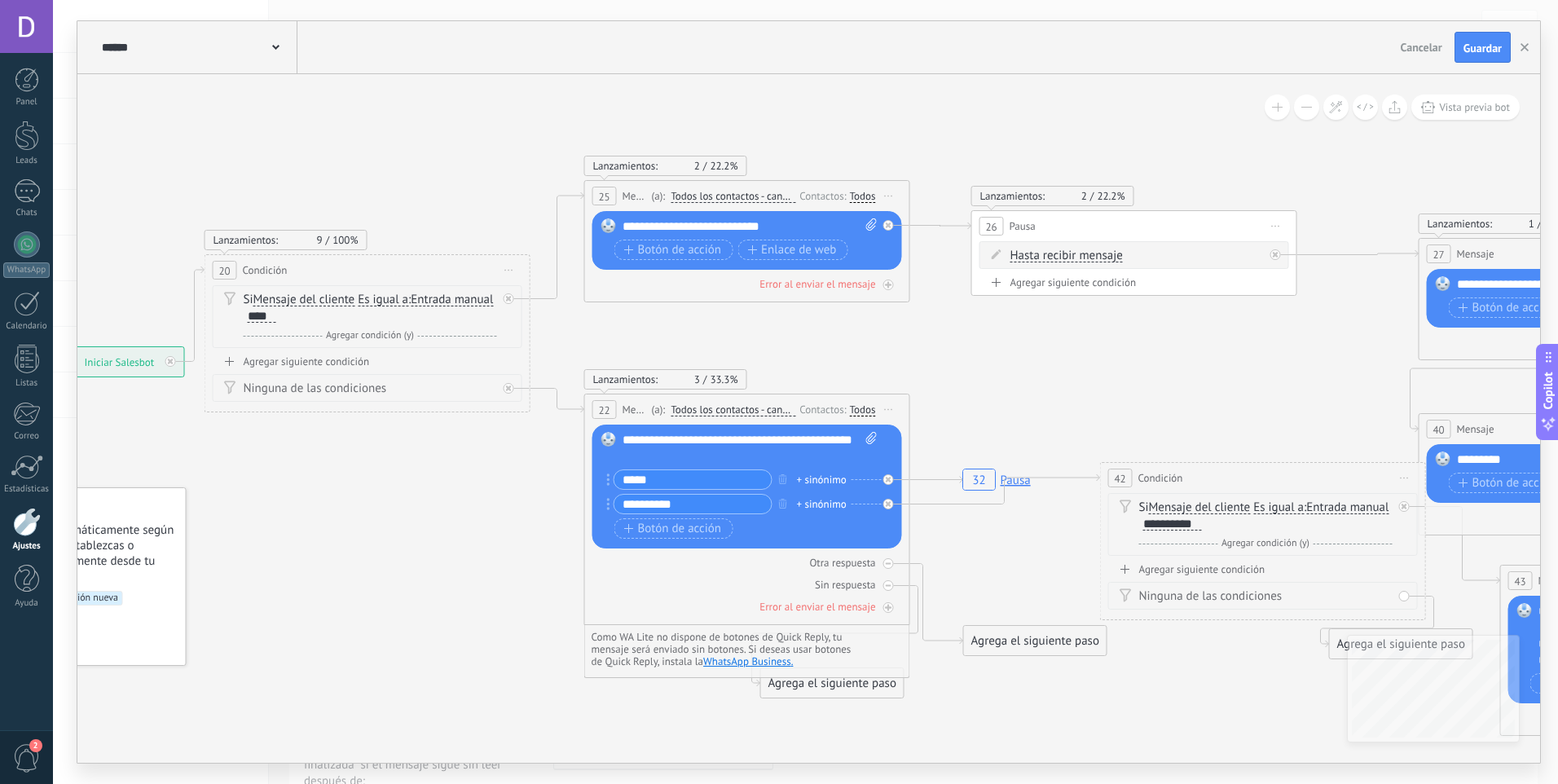
drag, startPoint x: 755, startPoint y: 343, endPoint x: 1000, endPoint y: 370, distance: 246.5
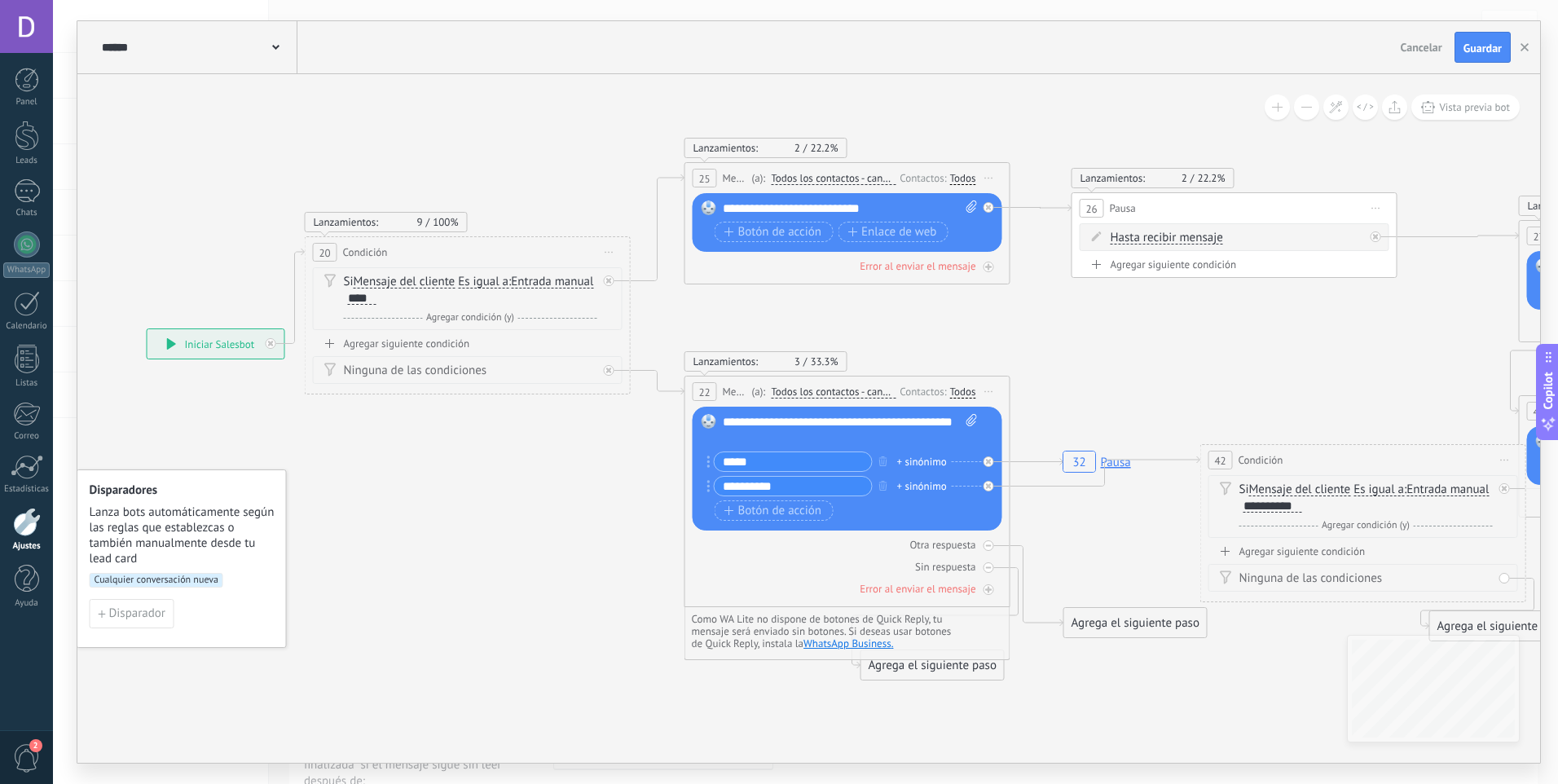
drag, startPoint x: 1071, startPoint y: 320, endPoint x: 1112, endPoint y: 339, distance: 45.2
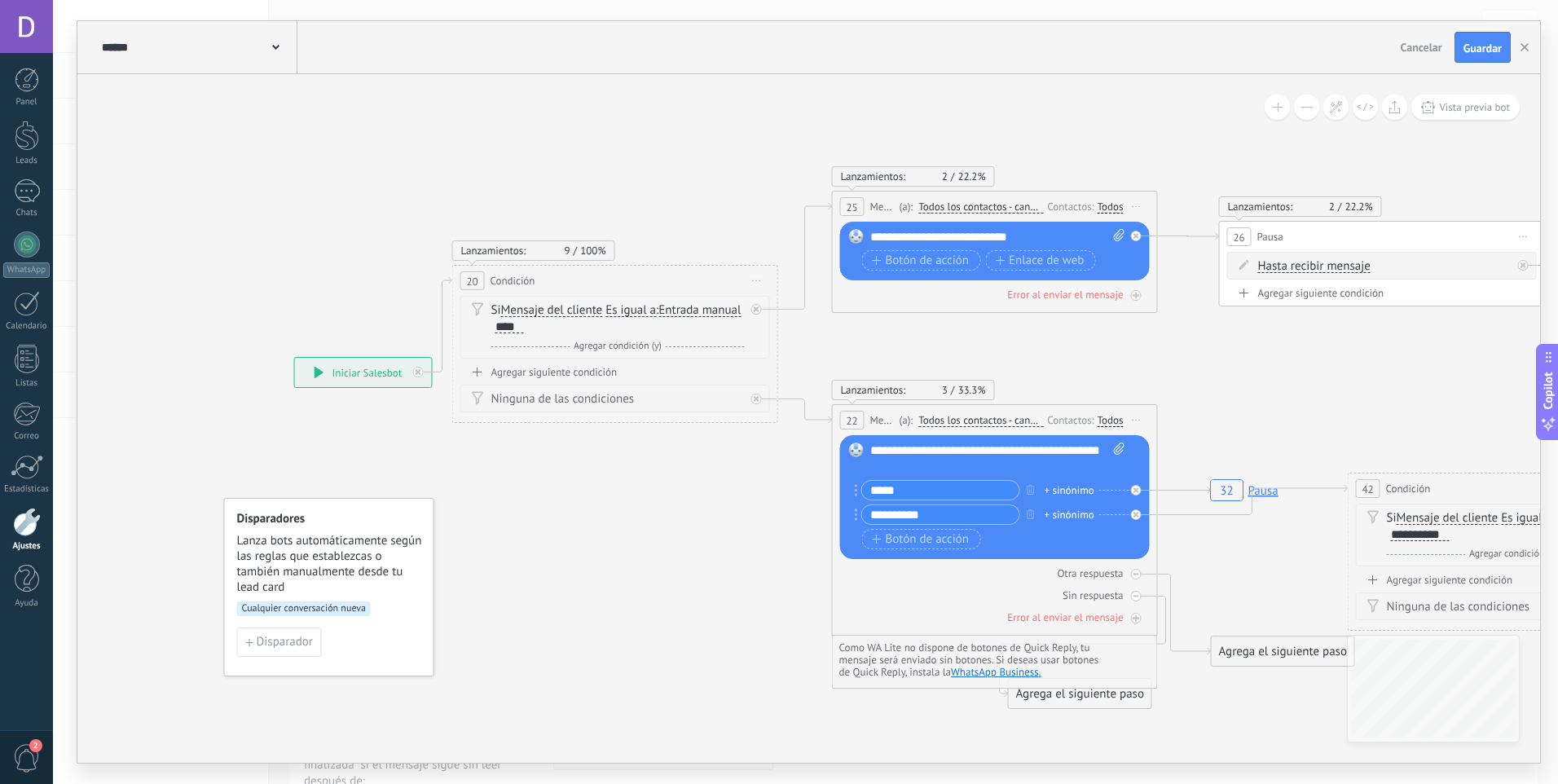
drag, startPoint x: 550, startPoint y: 568, endPoint x: 678, endPoint y: 580, distance: 128.6
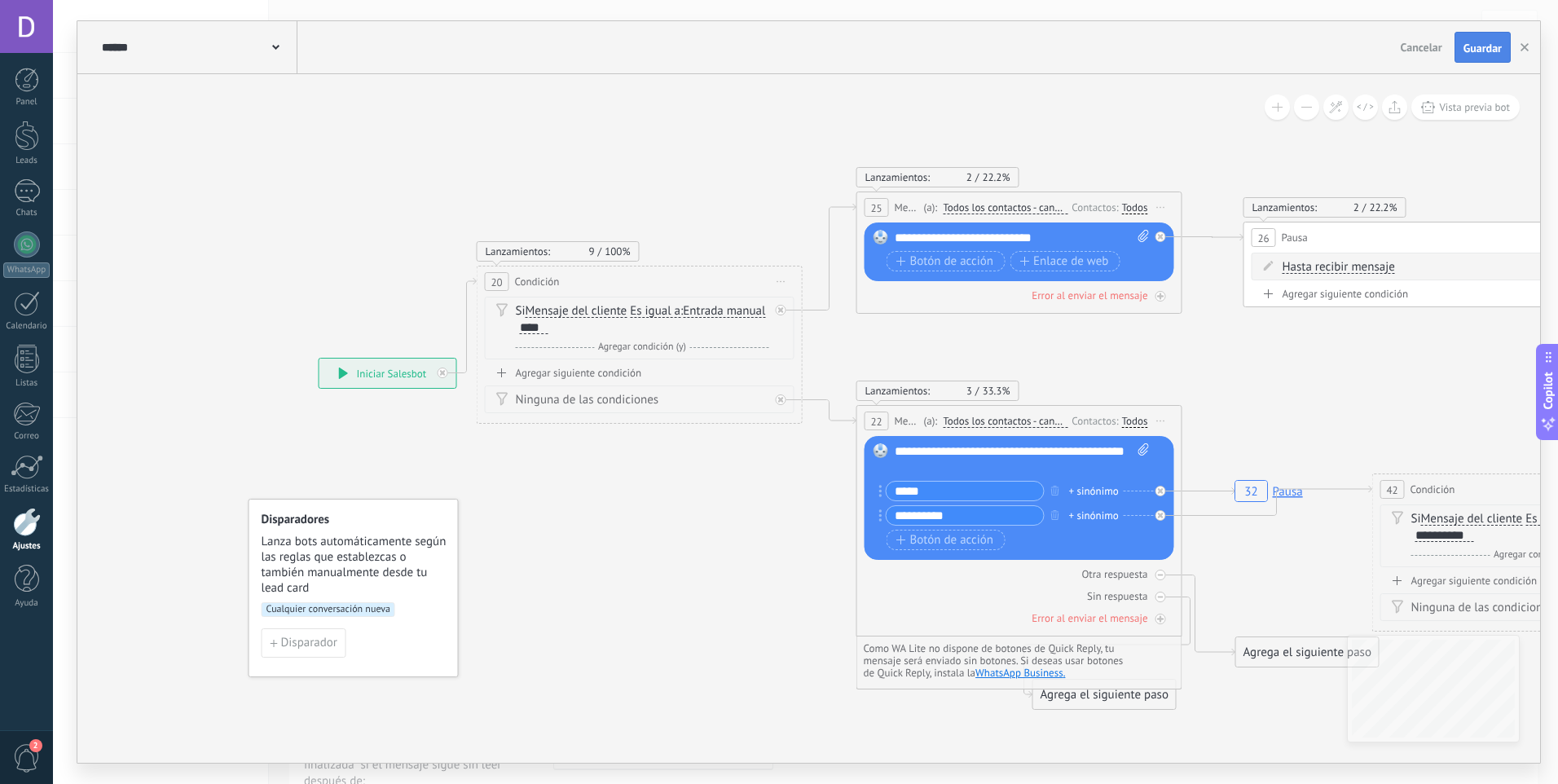
click at [1460, 48] on button "Guardar" at bounding box center [1483, 47] width 56 height 31
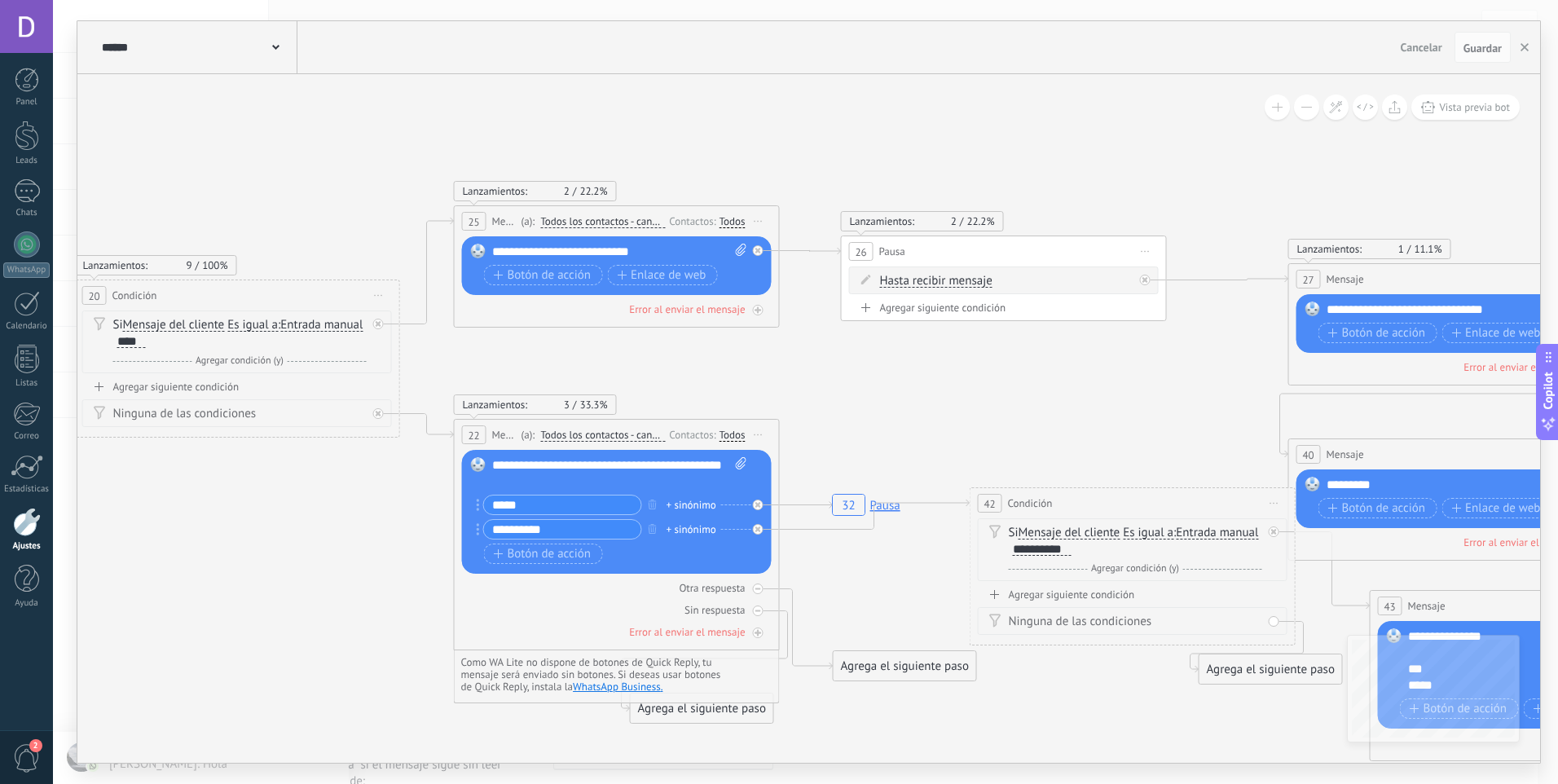
drag, startPoint x: 735, startPoint y: 486, endPoint x: 333, endPoint y: 500, distance: 402.2
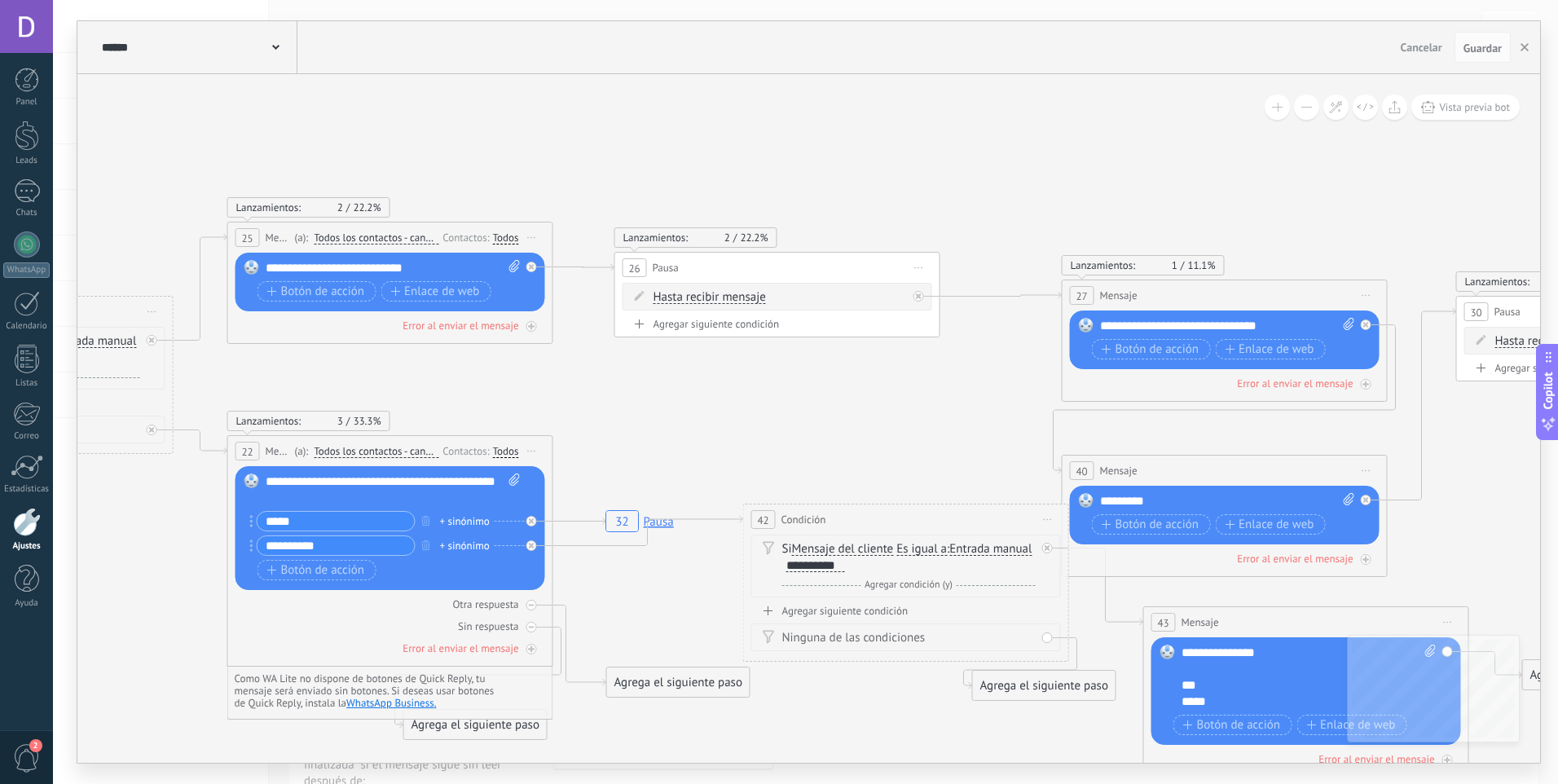
drag, startPoint x: 913, startPoint y: 391, endPoint x: 702, endPoint y: 407, distance: 211.6
click at [702, 407] on icon "32 Pausa" at bounding box center [1514, 507] width 4464 height 1516
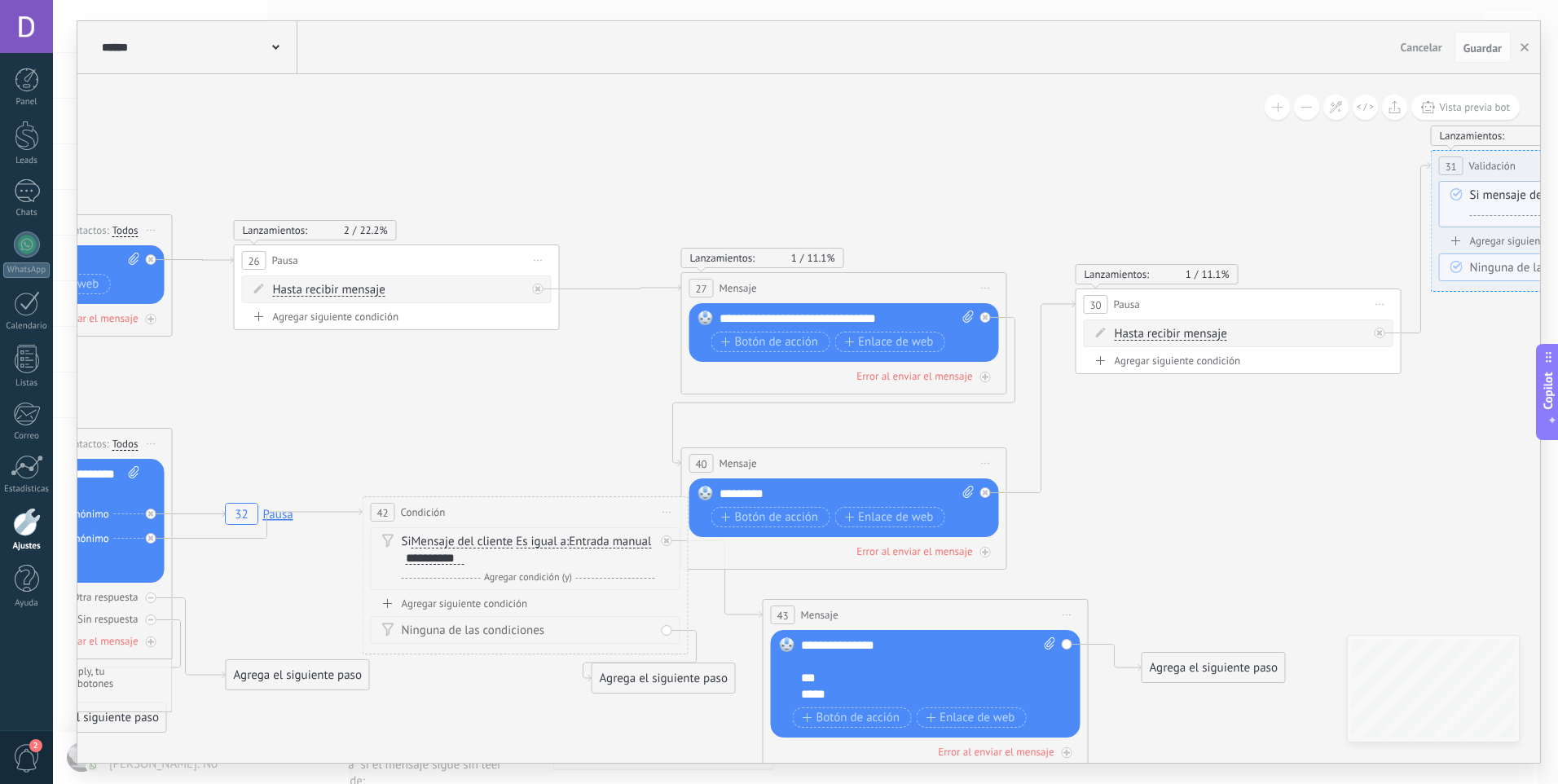
drag, startPoint x: 752, startPoint y: 415, endPoint x: 195, endPoint y: 432, distance: 557.3
click at [195, 432] on icon "32 Pausa" at bounding box center [1133, 500] width 4464 height 1516
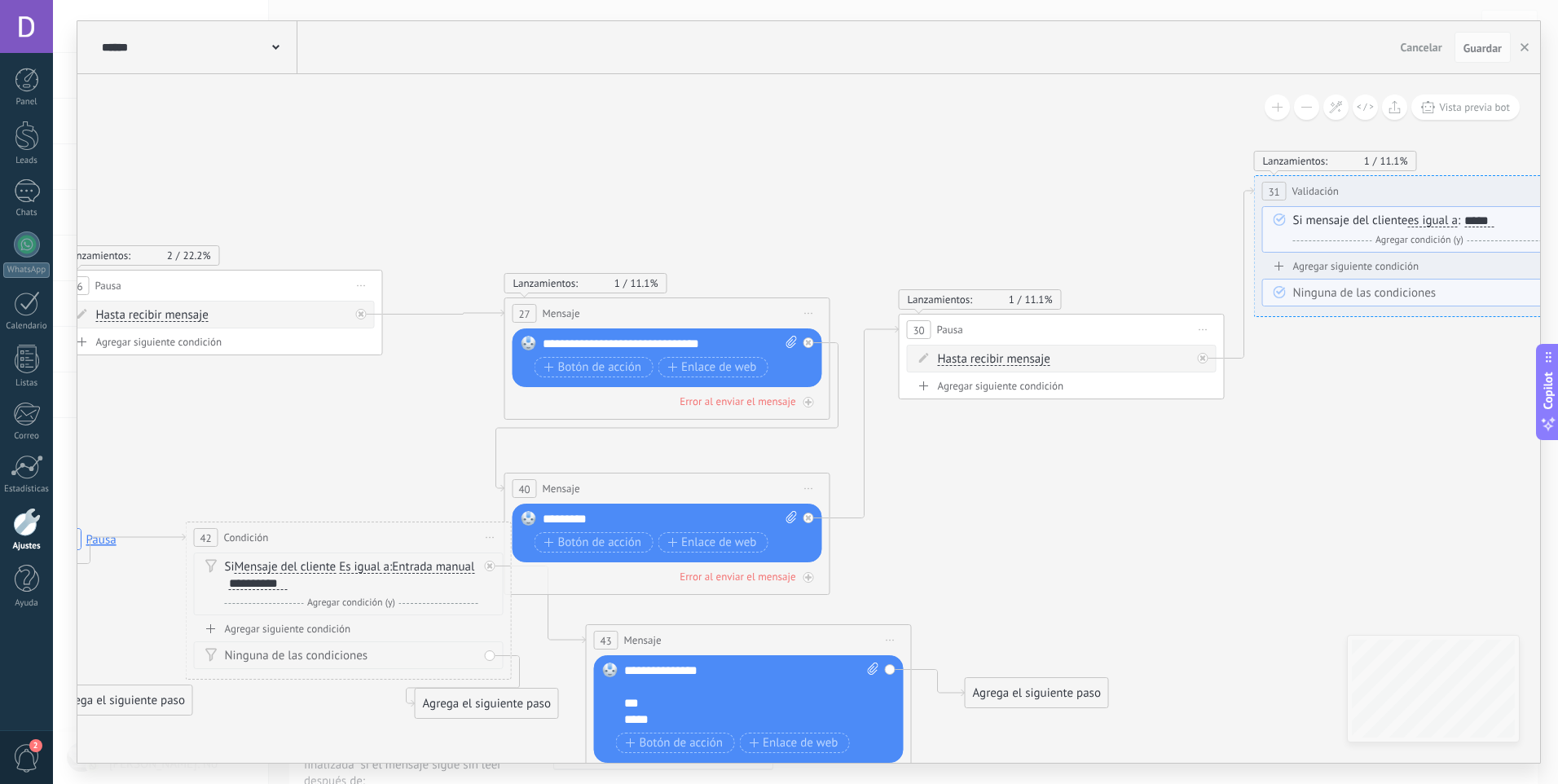
drag, startPoint x: 1222, startPoint y: 549, endPoint x: 1177, endPoint y: 551, distance: 45.0
click at [1177, 551] on icon "32 Pausa" at bounding box center [956, 525] width 4464 height 1516
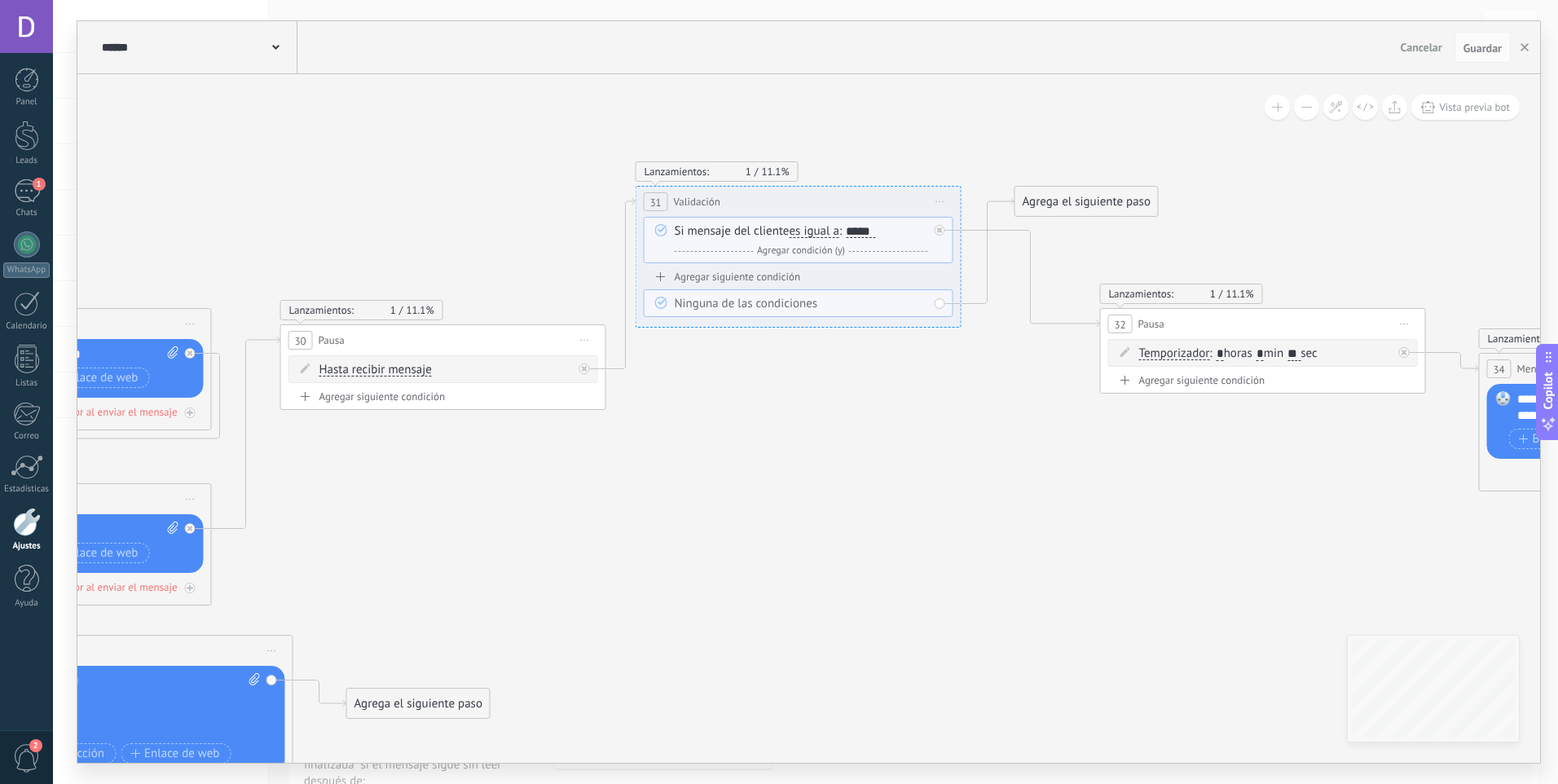
drag, startPoint x: 1243, startPoint y: 518, endPoint x: 700, endPoint y: 531, distance: 543.2
click at [700, 531] on icon "32 Pausa" at bounding box center [338, 536] width 4464 height 1516
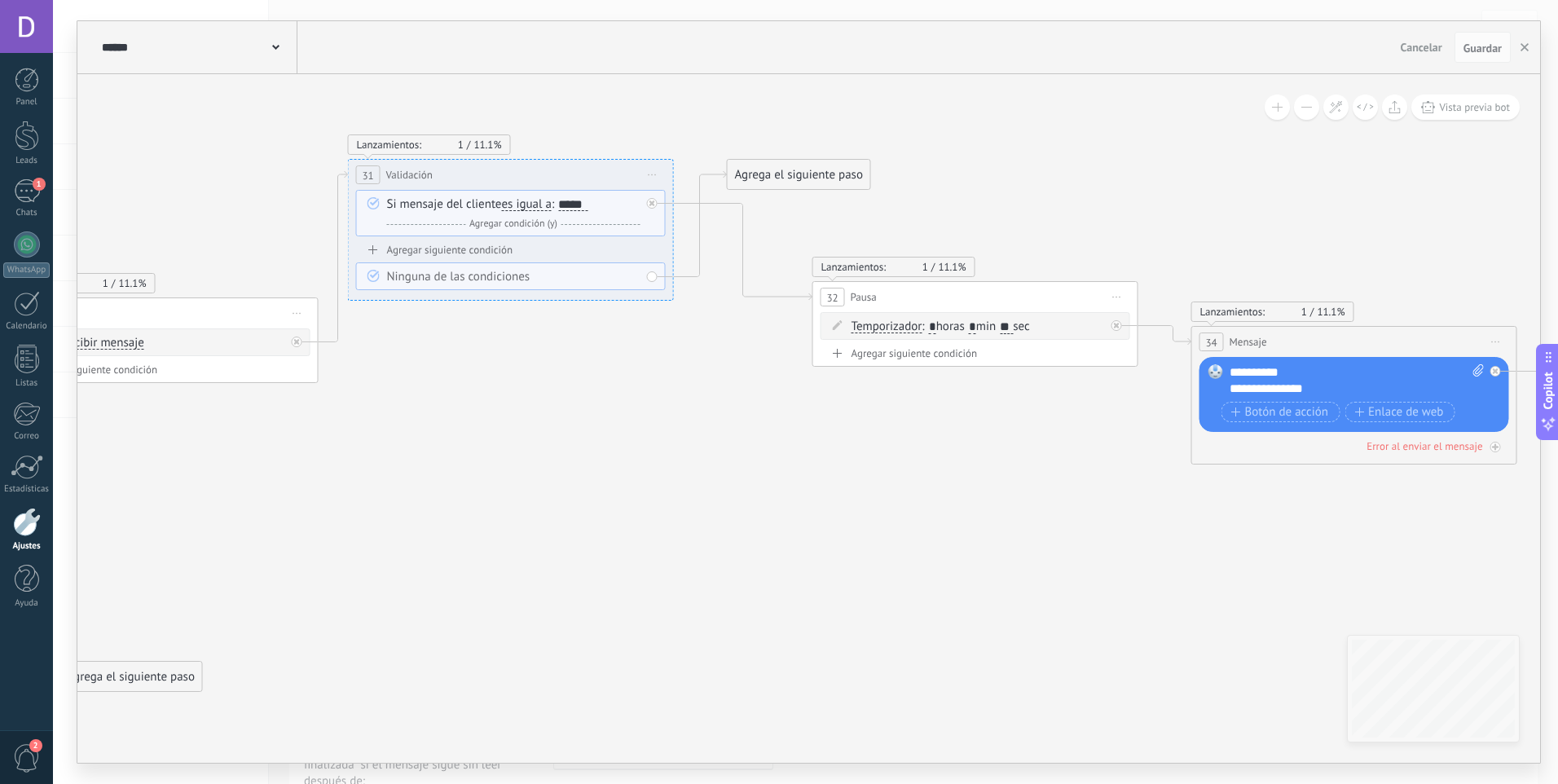
drag, startPoint x: 1185, startPoint y: 478, endPoint x: 930, endPoint y: 449, distance: 256.6
click at [930, 449] on icon "32 Pausa" at bounding box center [50, 509] width 4464 height 1516
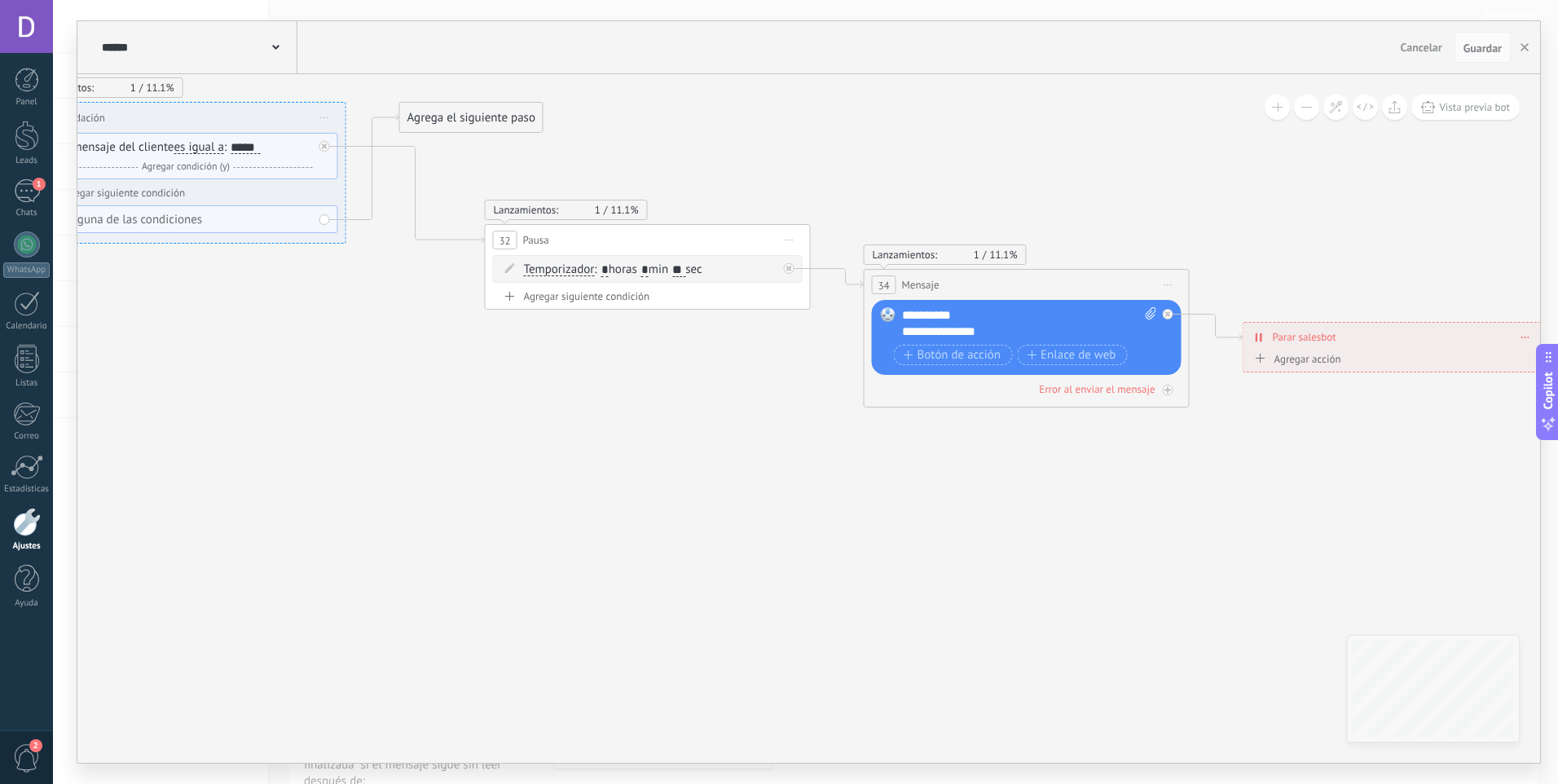
drag, startPoint x: 1065, startPoint y: 468, endPoint x: 744, endPoint y: 412, distance: 325.8
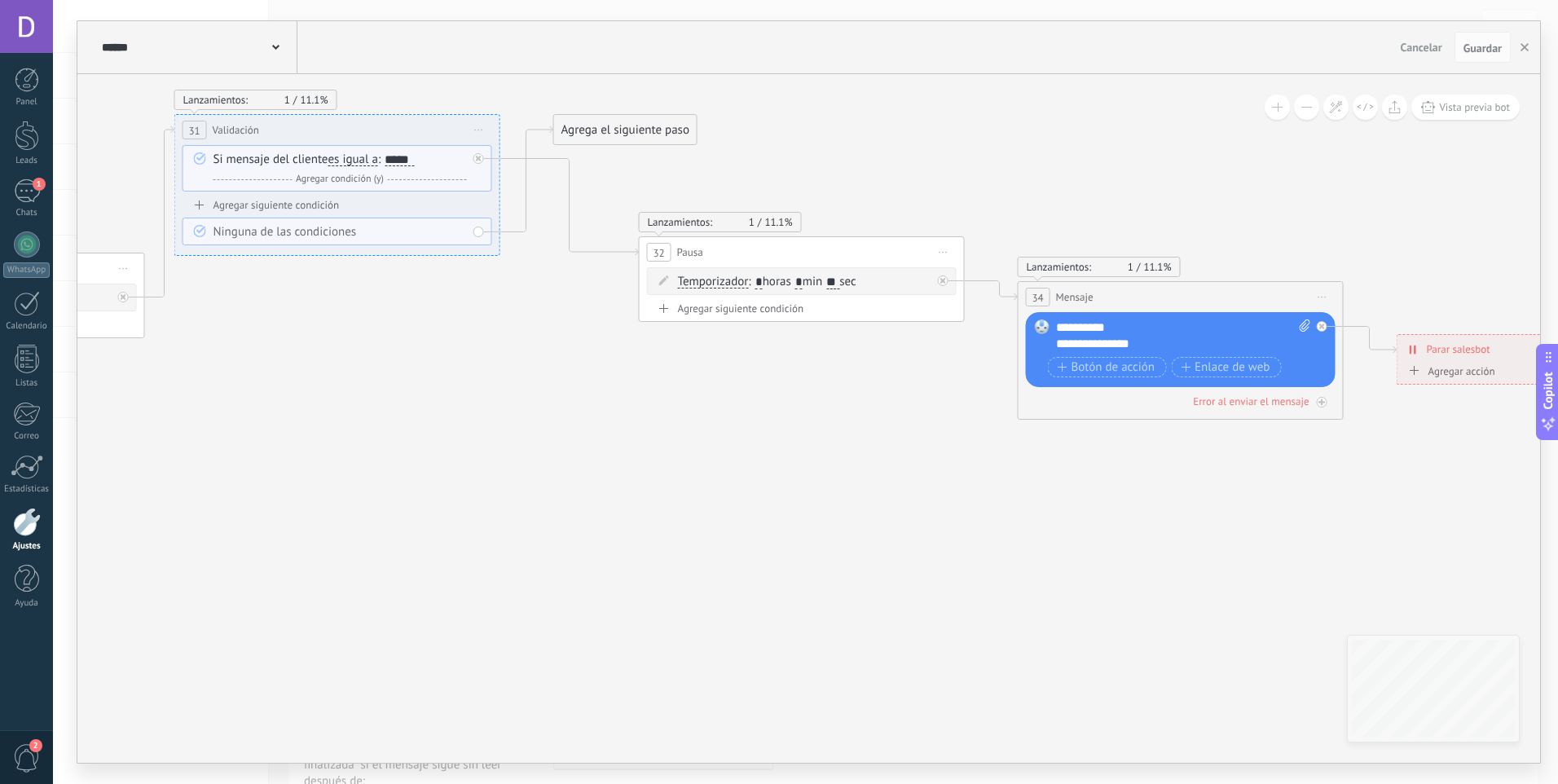
drag, startPoint x: 528, startPoint y: 565, endPoint x: 993, endPoint y: 581, distance: 465.3
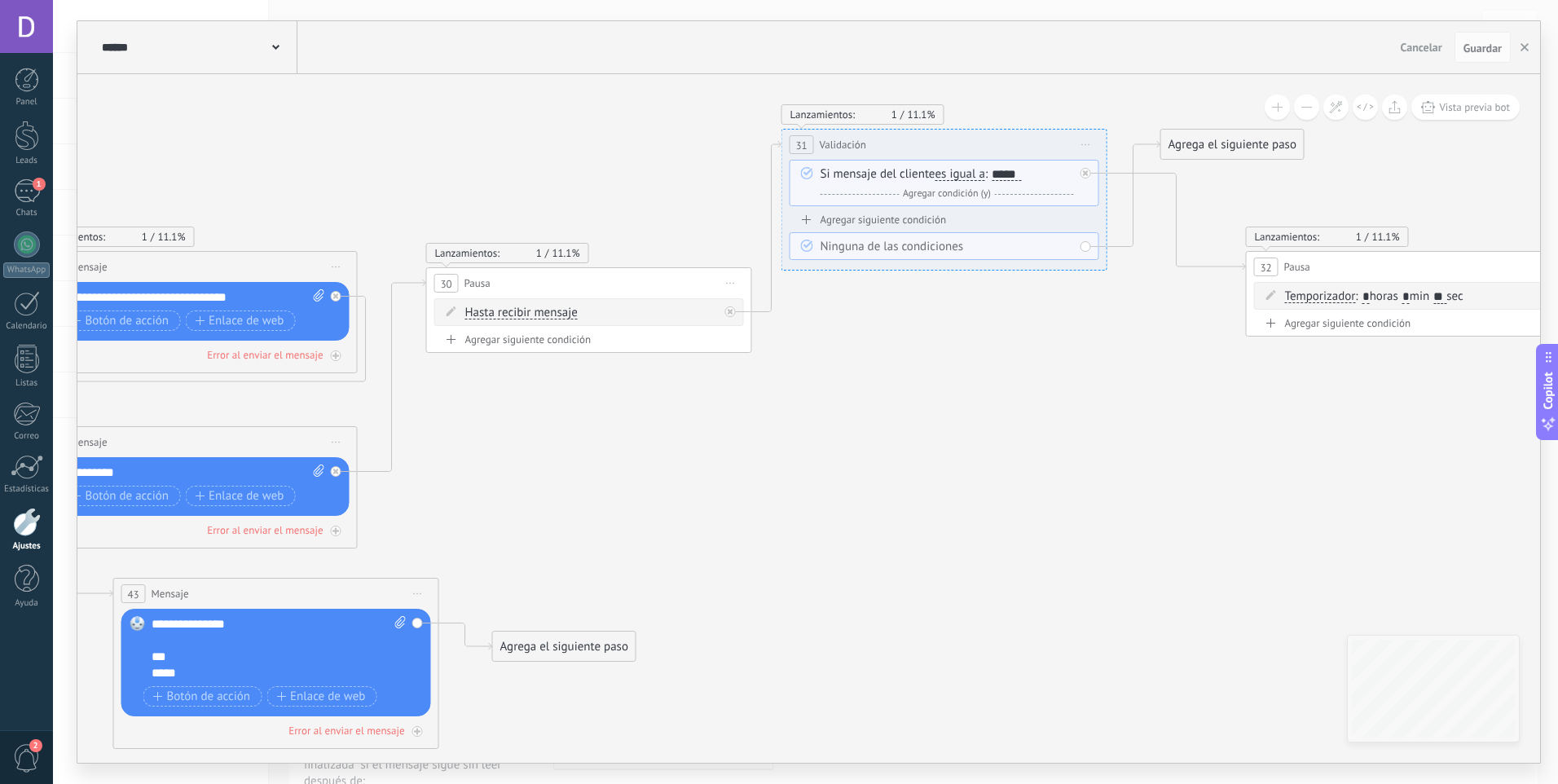
drag, startPoint x: 921, startPoint y: 541, endPoint x: 972, endPoint y: 540, distance: 51.0
click at [972, 540] on icon "32 Pausa" at bounding box center [484, 479] width 4464 height 1516
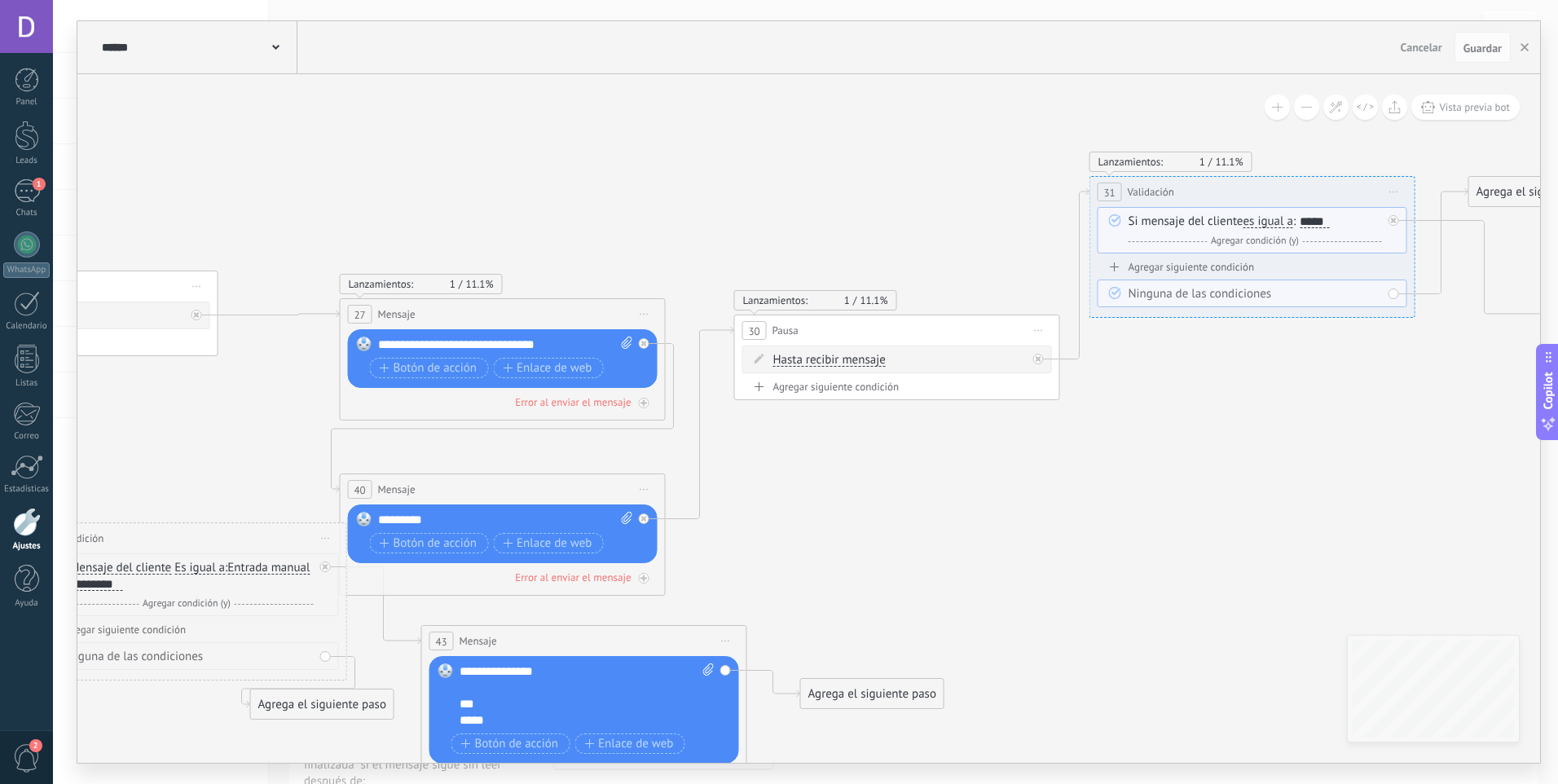
drag, startPoint x: 652, startPoint y: 499, endPoint x: 909, endPoint y: 547, distance: 261.4
click at [909, 547] on icon "32 Pausa" at bounding box center [792, 526] width 4464 height 1516
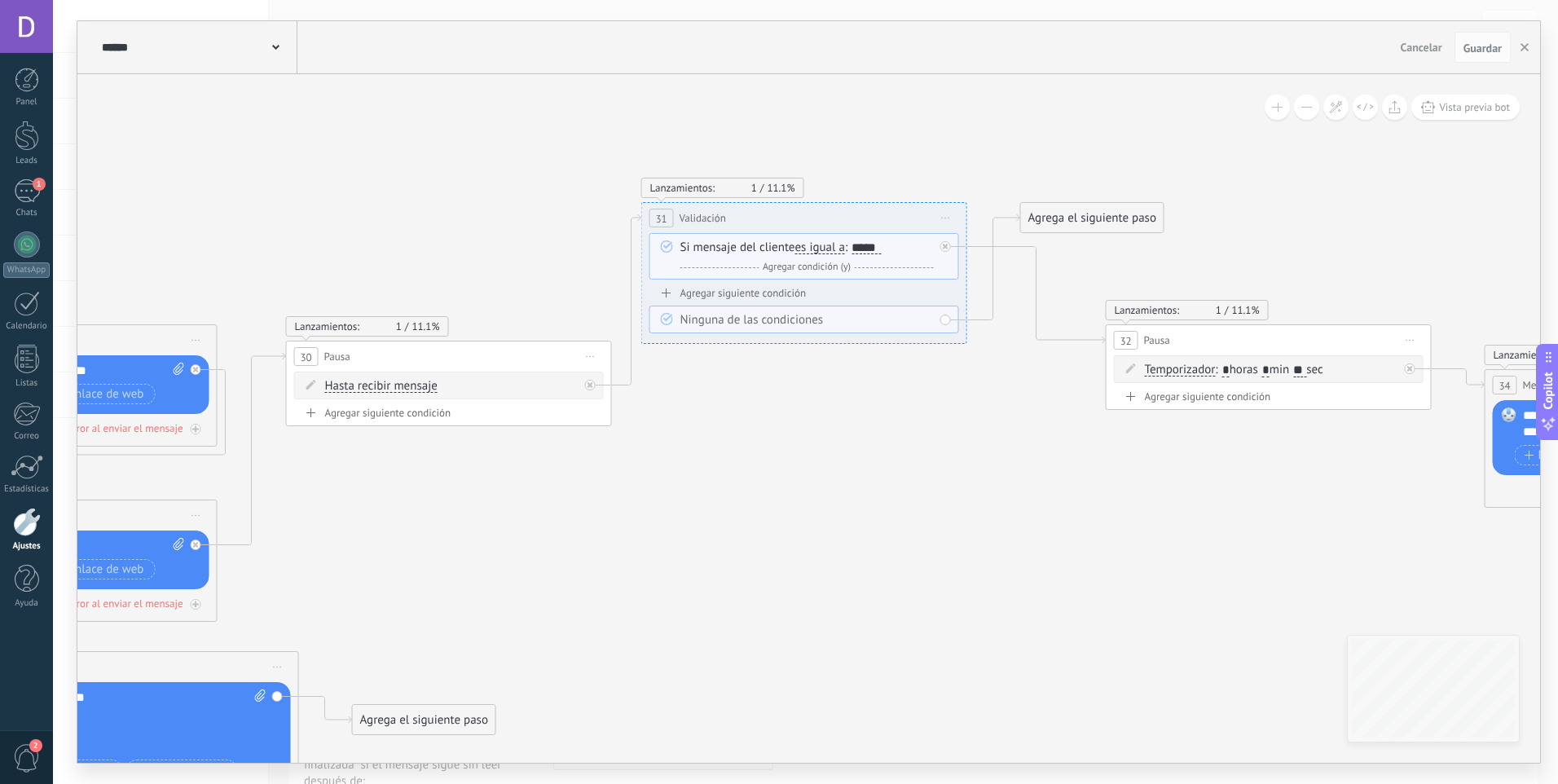
drag, startPoint x: 1233, startPoint y: 464, endPoint x: 785, endPoint y: 490, distance: 448.8
click at [785, 490] on icon "32 Pausa" at bounding box center [343, 552] width 4464 height 1516
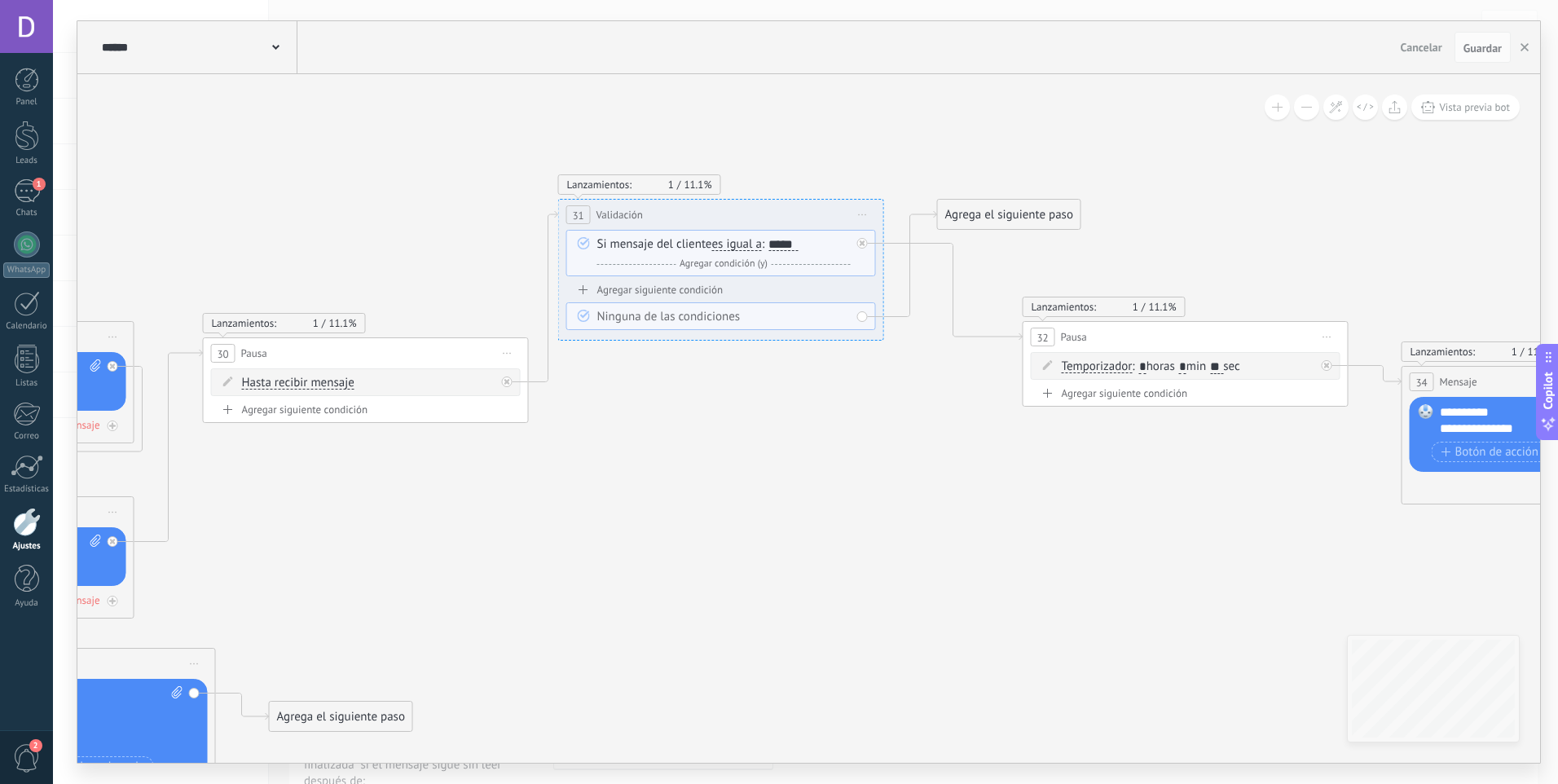
drag, startPoint x: 960, startPoint y: 445, endPoint x: 686, endPoint y: 410, distance: 276.2
click at [686, 410] on icon "32 Pausa" at bounding box center [261, 550] width 4464 height 1516
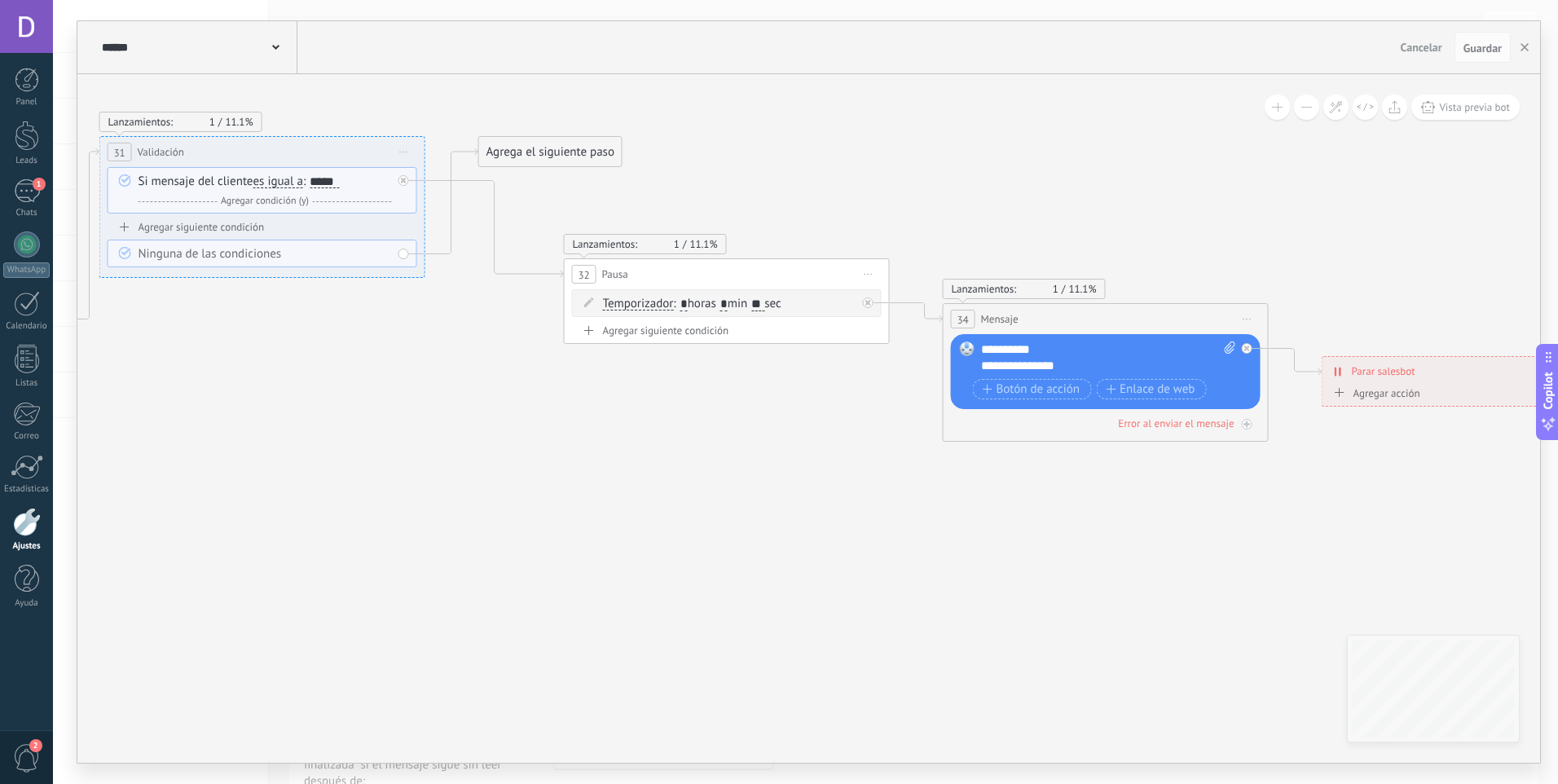
drag, startPoint x: 988, startPoint y: 551, endPoint x: 719, endPoint y: 513, distance: 271.7
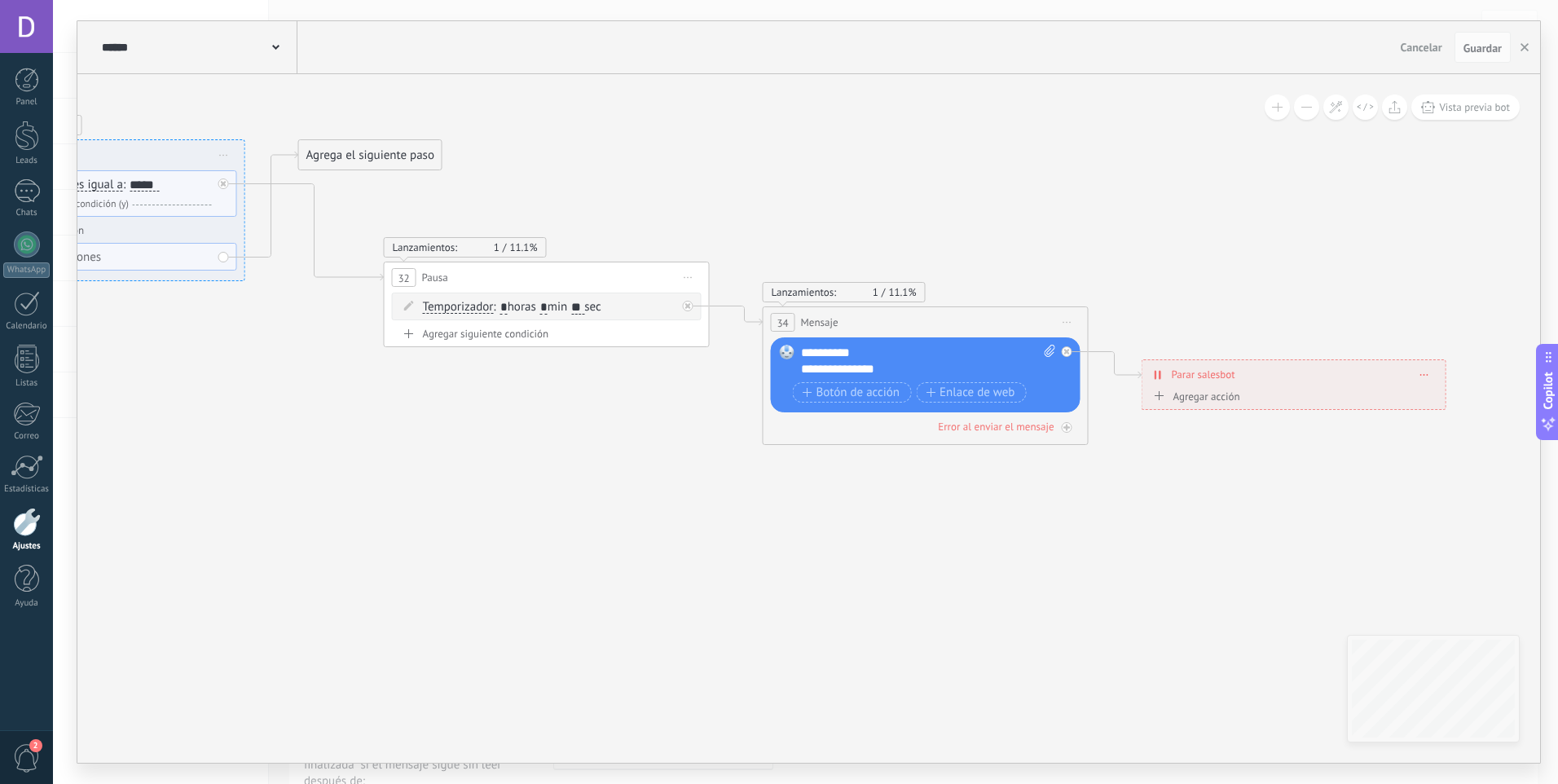
drag, startPoint x: 1077, startPoint y: 569, endPoint x: 910, endPoint y: 579, distance: 167.3
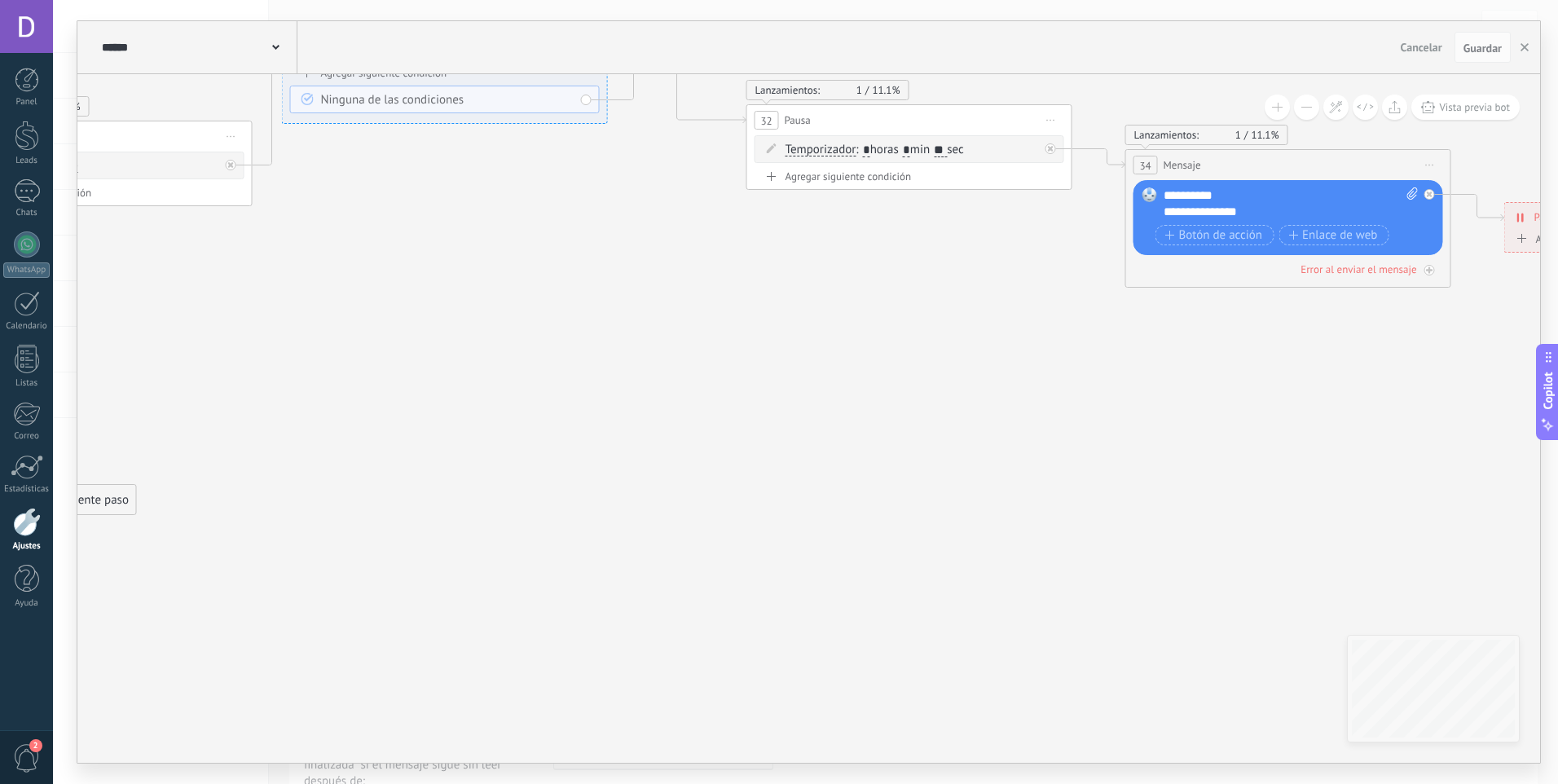
drag, startPoint x: 961, startPoint y: 566, endPoint x: 1106, endPoint y: 451, distance: 185.1
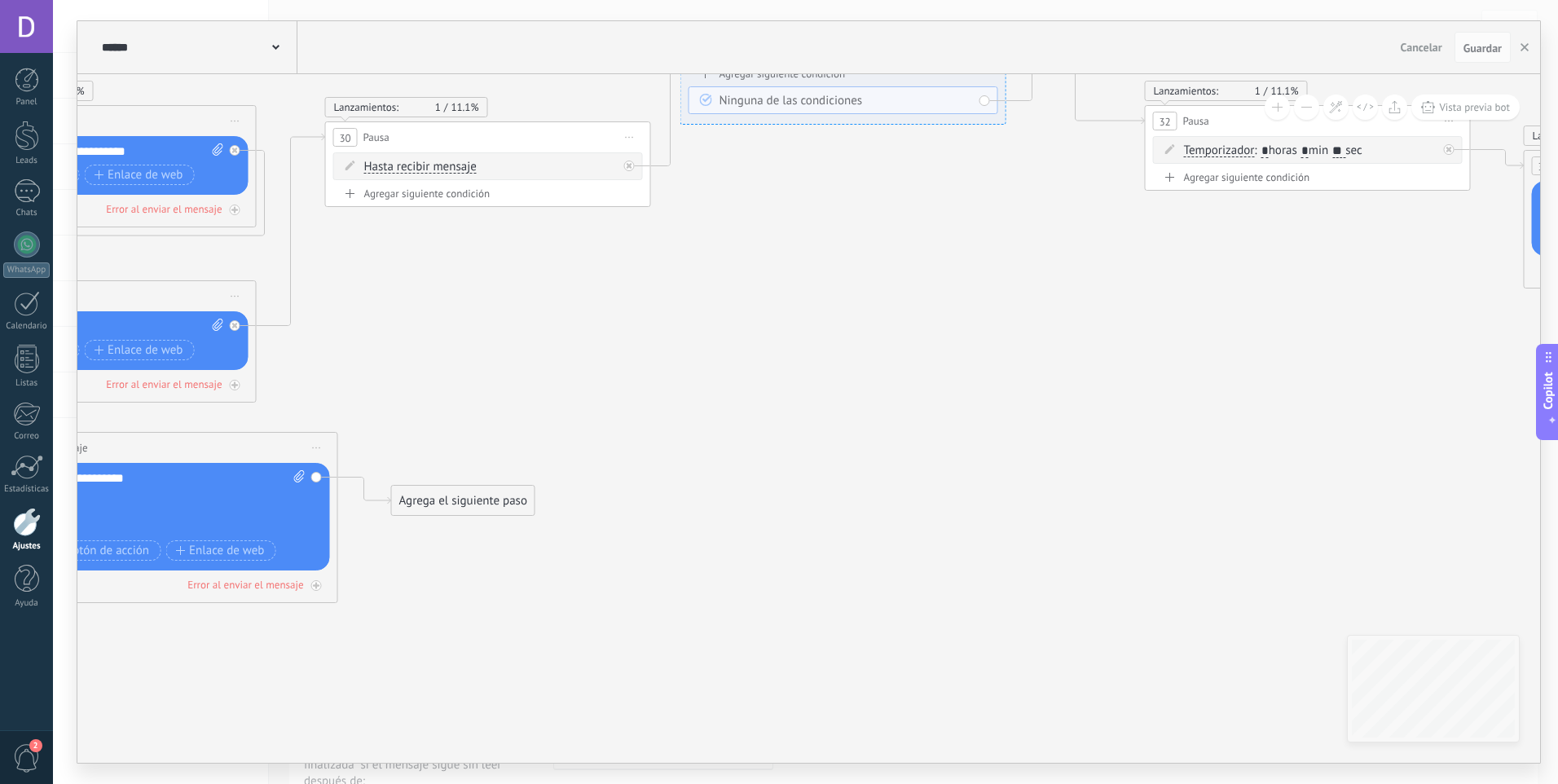
drag, startPoint x: 822, startPoint y: 430, endPoint x: 1157, endPoint y: 460, distance: 336.3
click at [1157, 460] on icon "32 Pausa" at bounding box center [383, 333] width 4464 height 1516
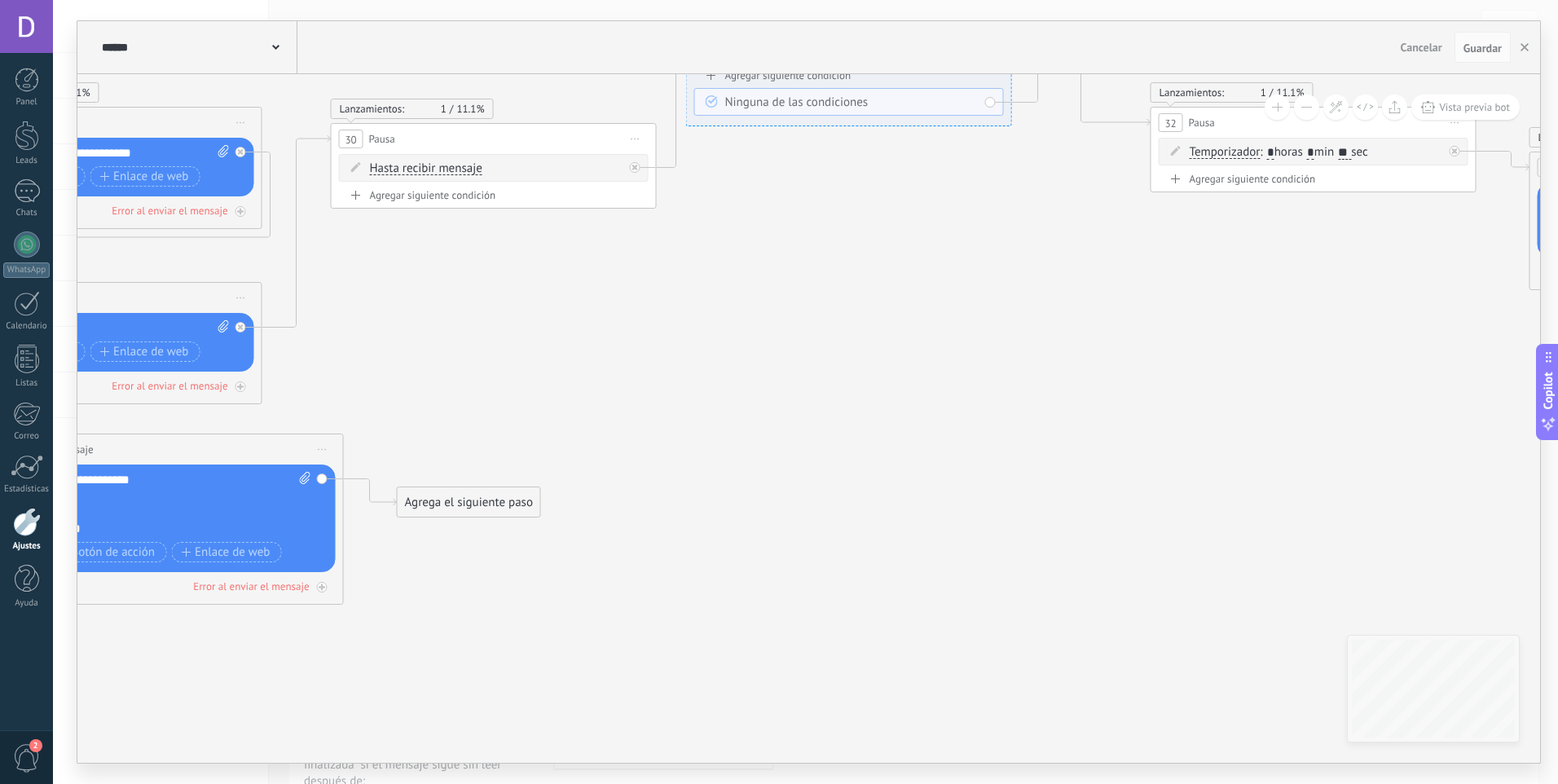
click at [14, 194] on div "1" at bounding box center [27, 190] width 26 height 23
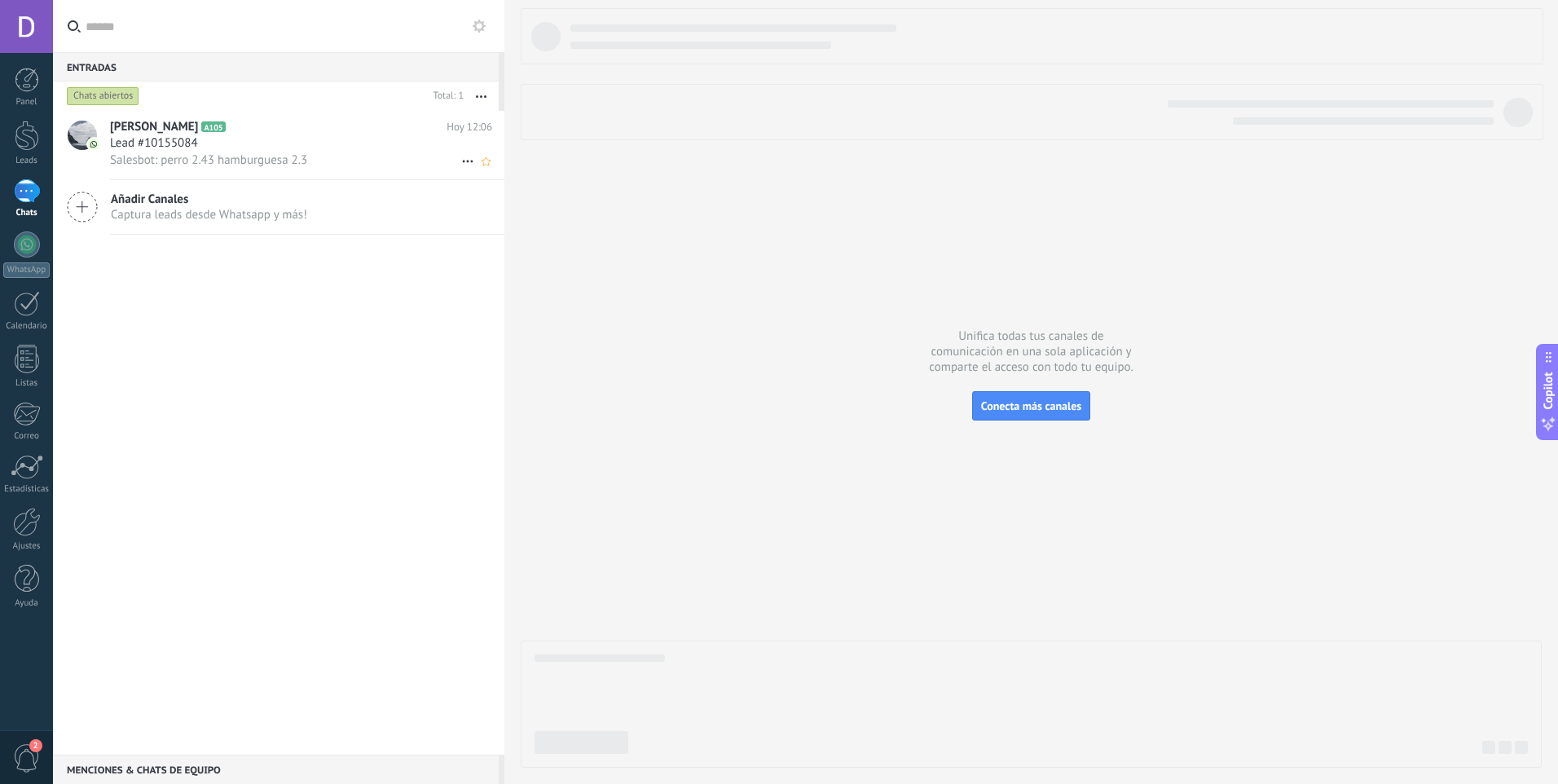
click at [460, 159] on icon at bounding box center [467, 161] width 20 height 20
click at [526, 156] on span "Conversación cerrada" at bounding box center [540, 169] width 111 height 33
drag, startPoint x: 406, startPoint y: 337, endPoint x: 421, endPoint y: 317, distance: 25.0
click at [411, 333] on div "Añadir Canales Captura leads desde Whatsapp y más! No se encontraron conversaci…" at bounding box center [278, 432] width 451 height 643
click at [7, 528] on link "Ajustes" at bounding box center [26, 529] width 53 height 44
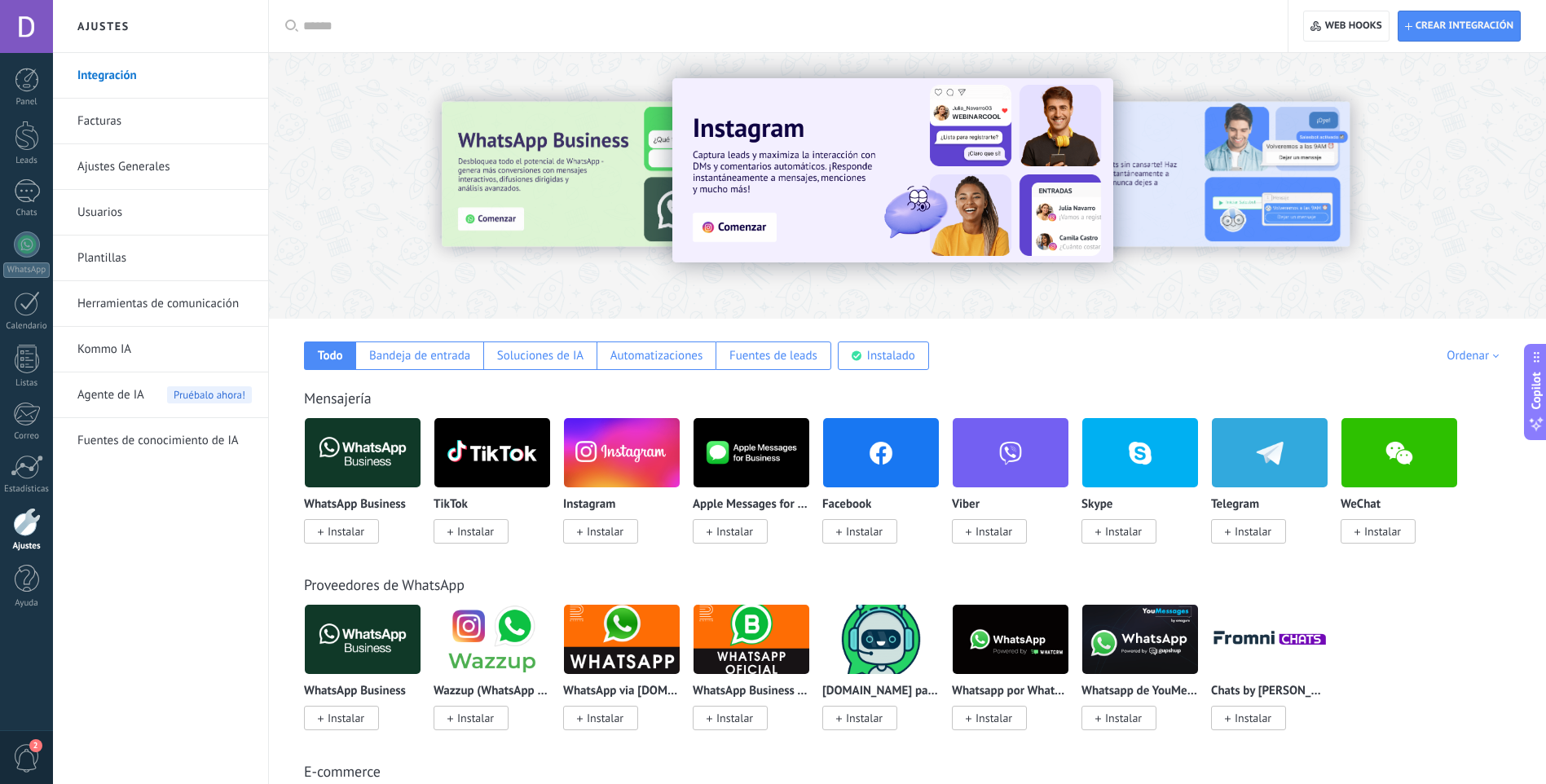
click at [141, 319] on link "Herramientas de comunicación" at bounding box center [165, 304] width 174 height 46
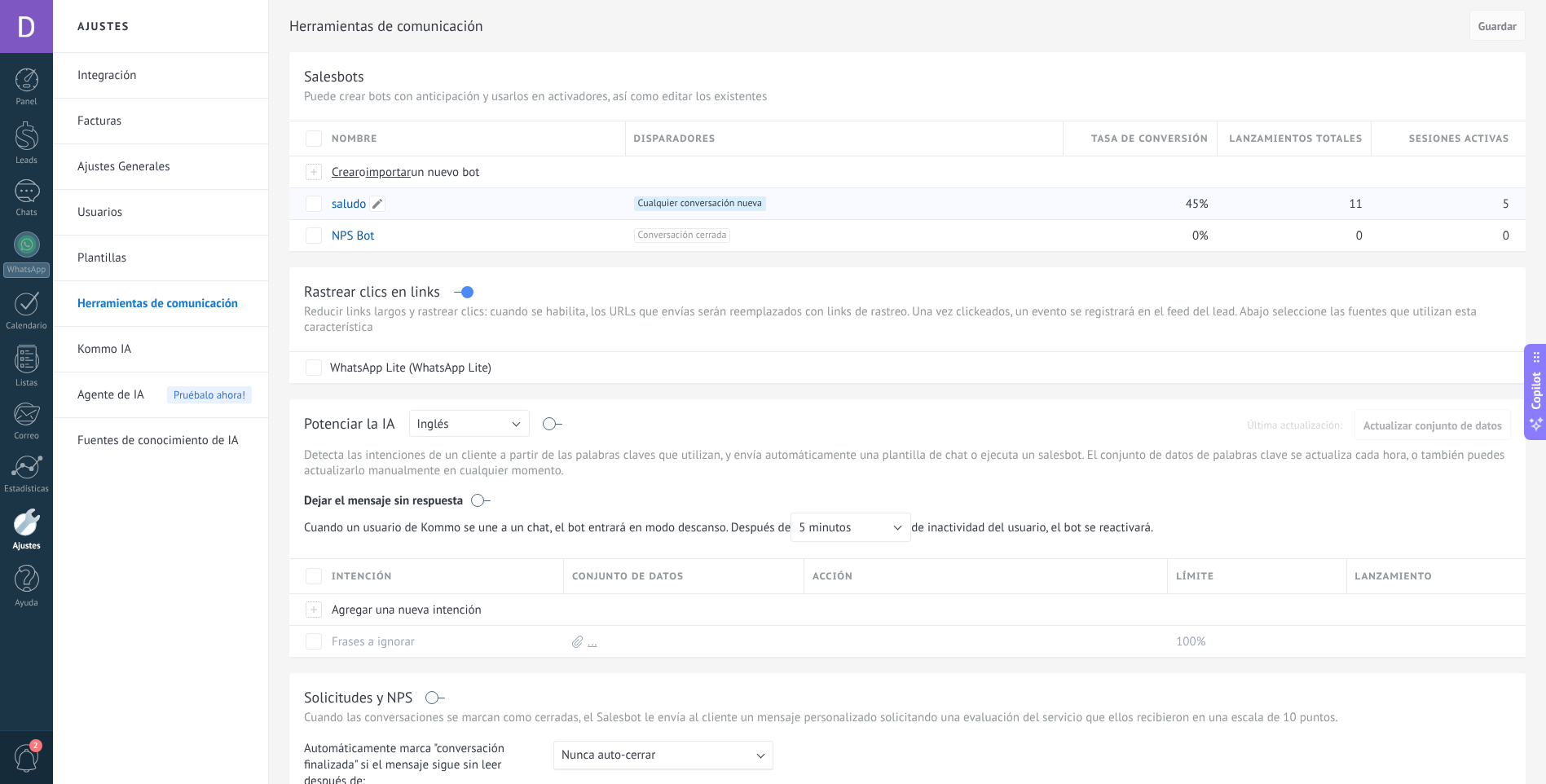
click at [349, 208] on link "saludo" at bounding box center [349, 204] width 34 height 16
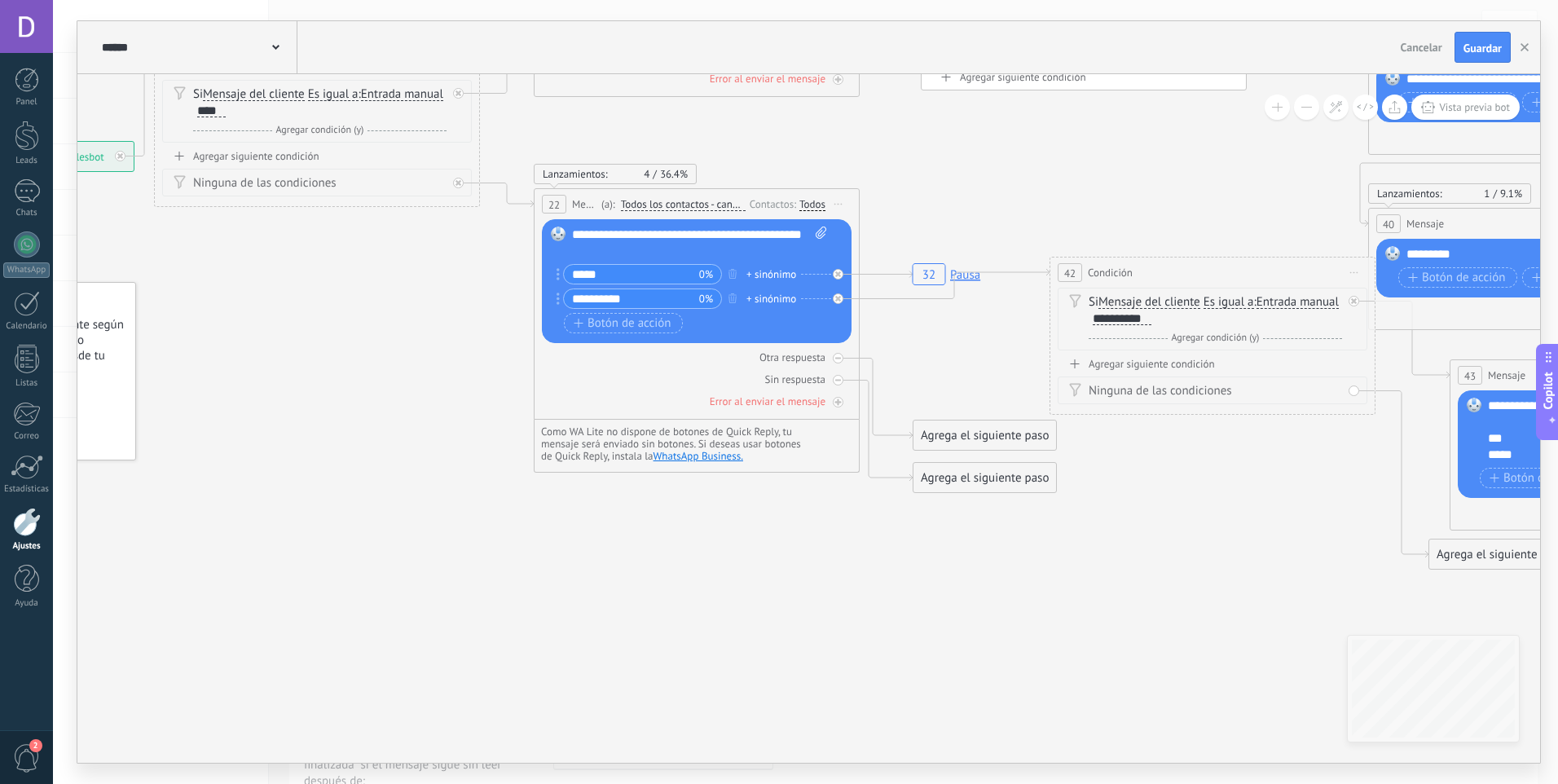
drag, startPoint x: 1027, startPoint y: 594, endPoint x: 977, endPoint y: 642, distance: 69.3
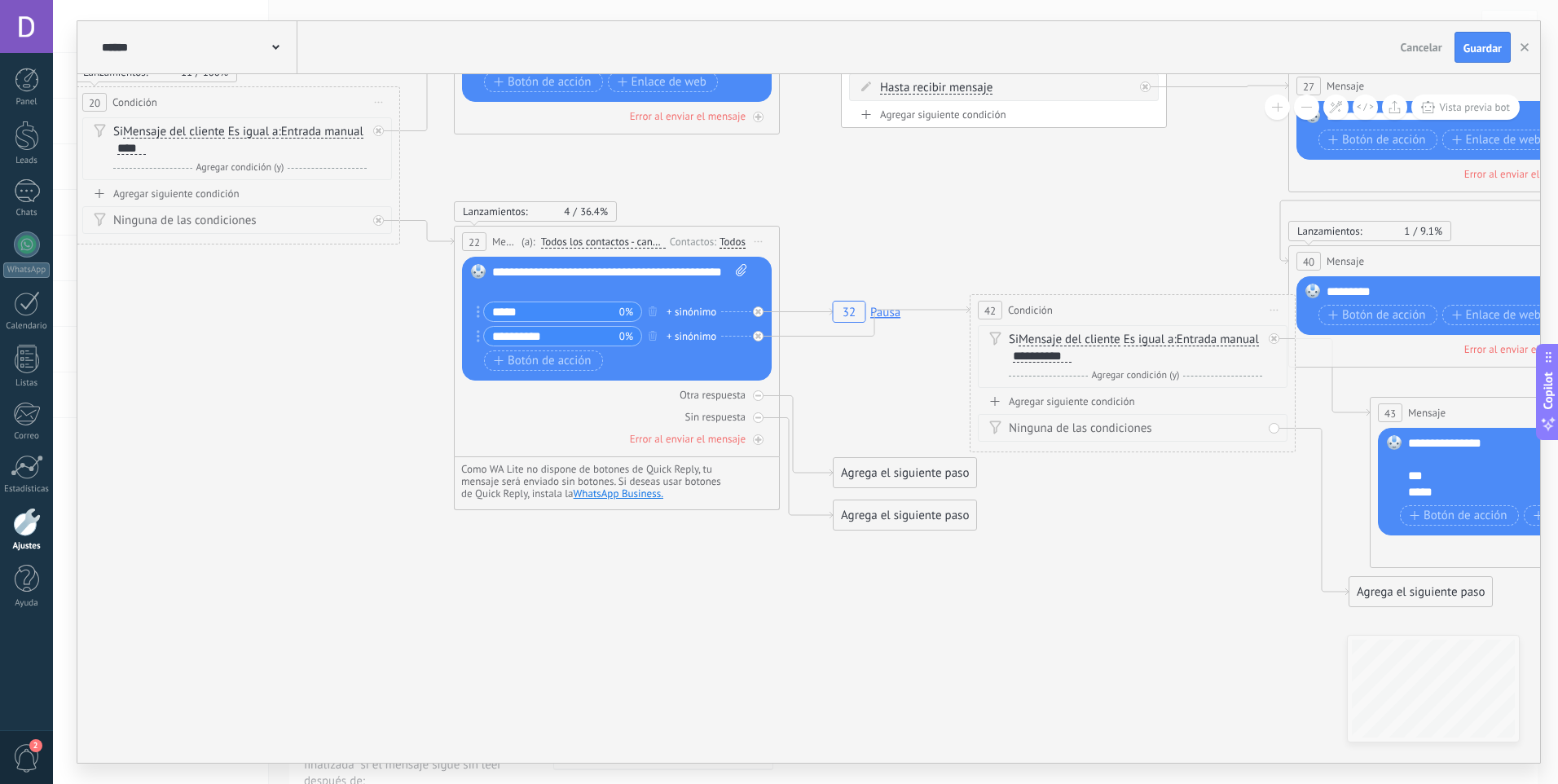
drag, startPoint x: 734, startPoint y: 618, endPoint x: 669, endPoint y: 649, distance: 72.0
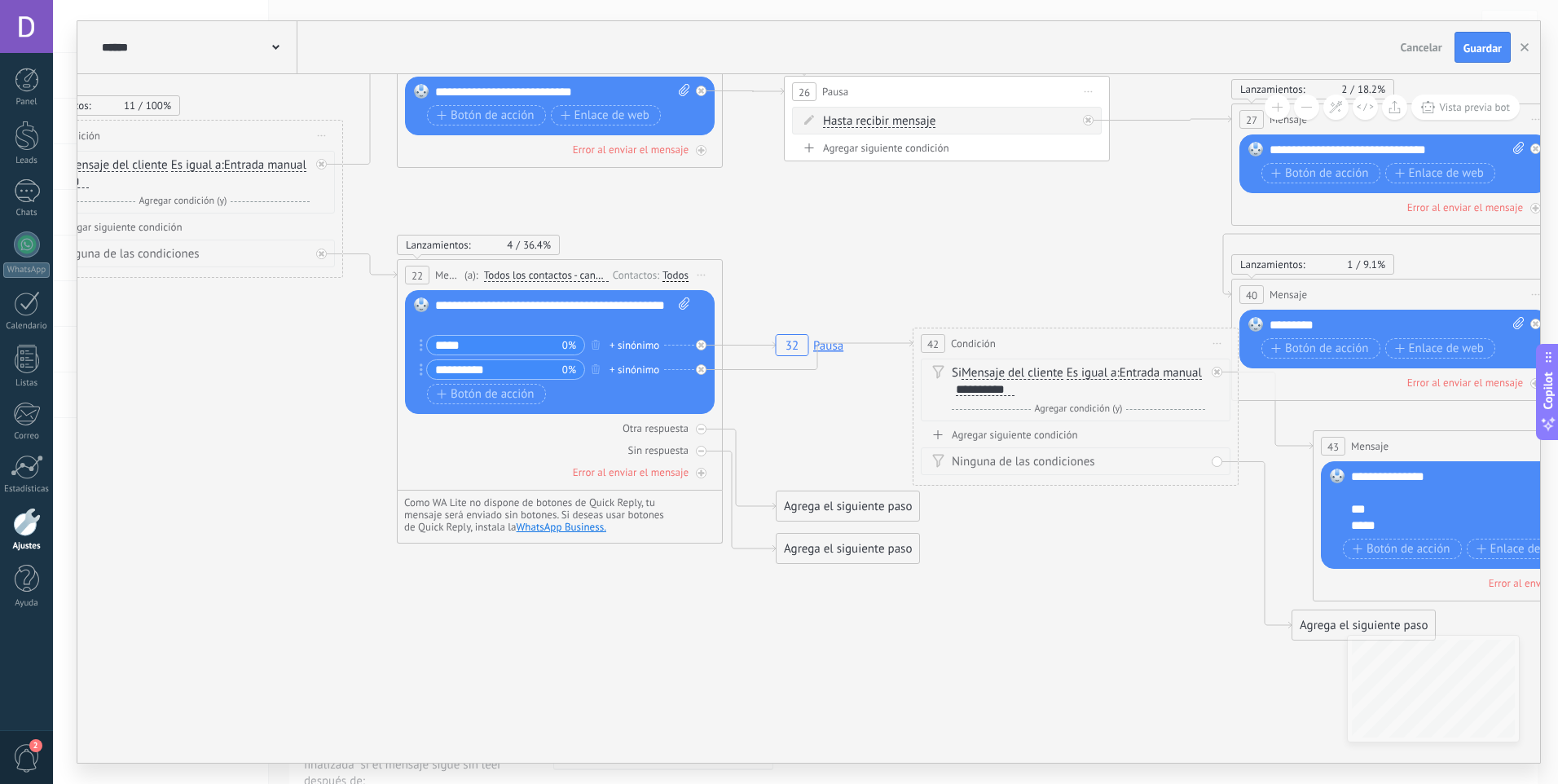
drag, startPoint x: 709, startPoint y: 618, endPoint x: 686, endPoint y: 629, distance: 25.5
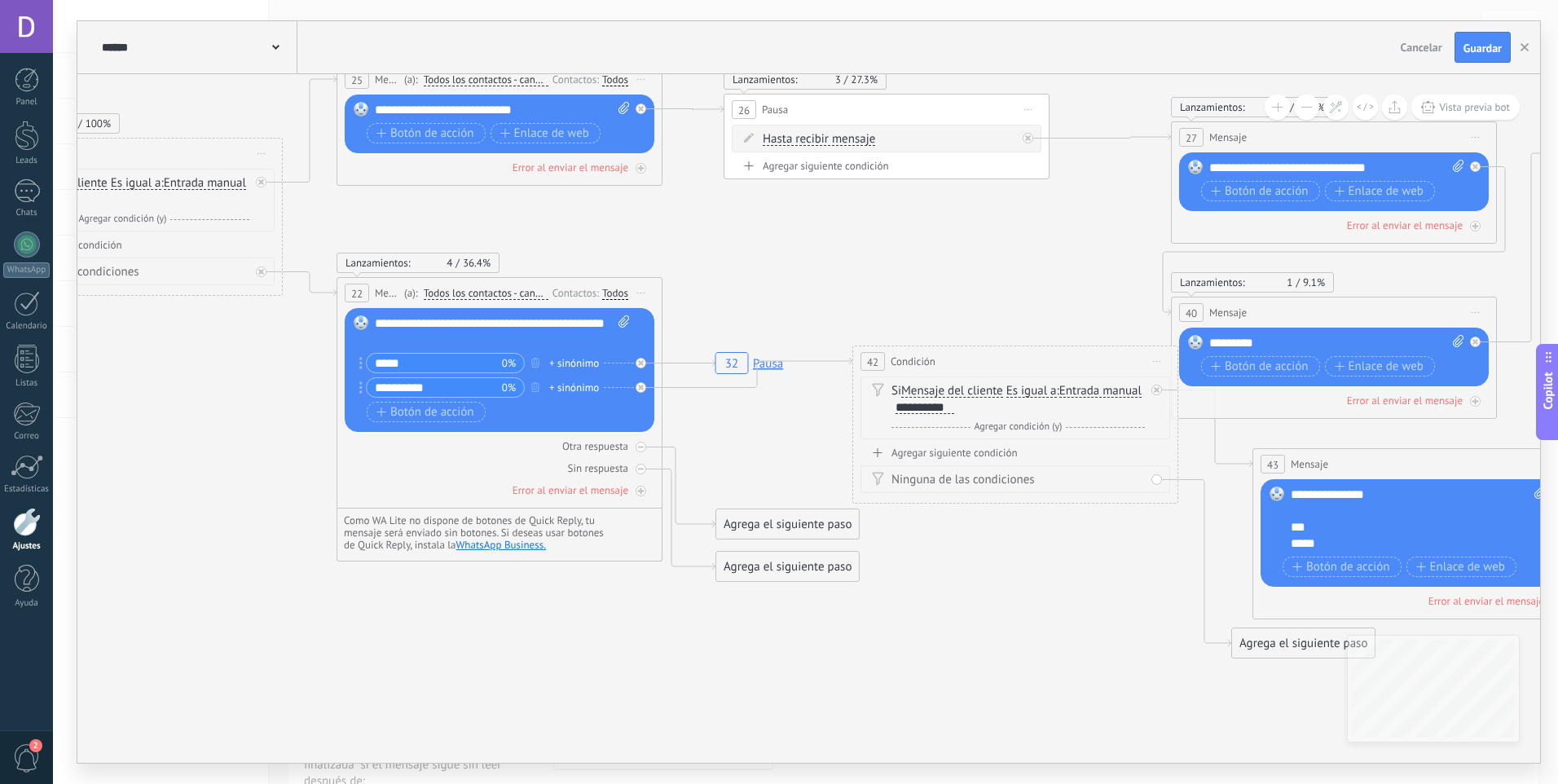
drag, startPoint x: 590, startPoint y: 642, endPoint x: 530, endPoint y: 661, distance: 62.9
click at [1480, 113] on span "Vista previa bot" at bounding box center [1475, 107] width 71 height 14
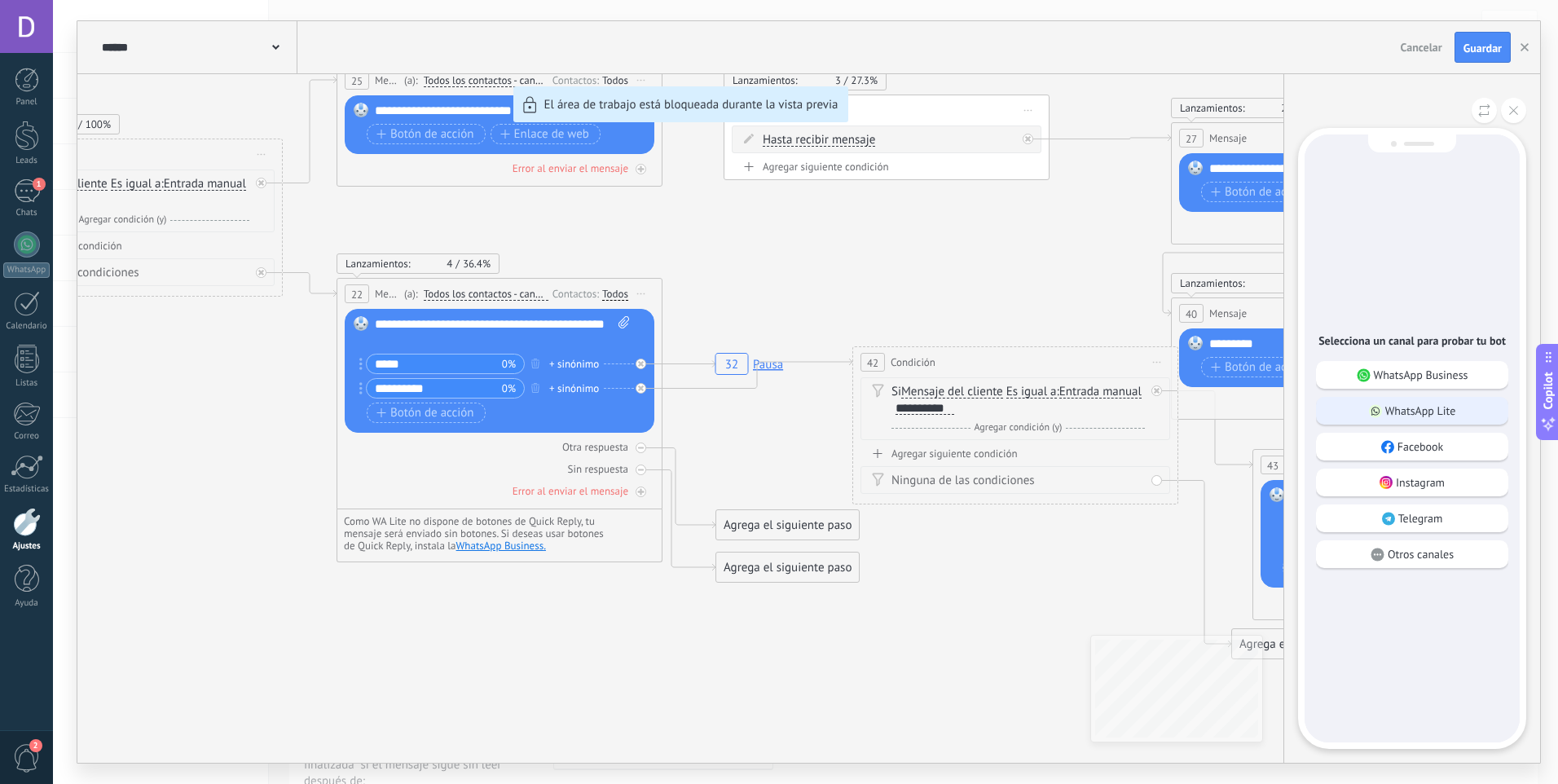
click at [1413, 418] on p "WhatsApp Lite" at bounding box center [1421, 411] width 71 height 15
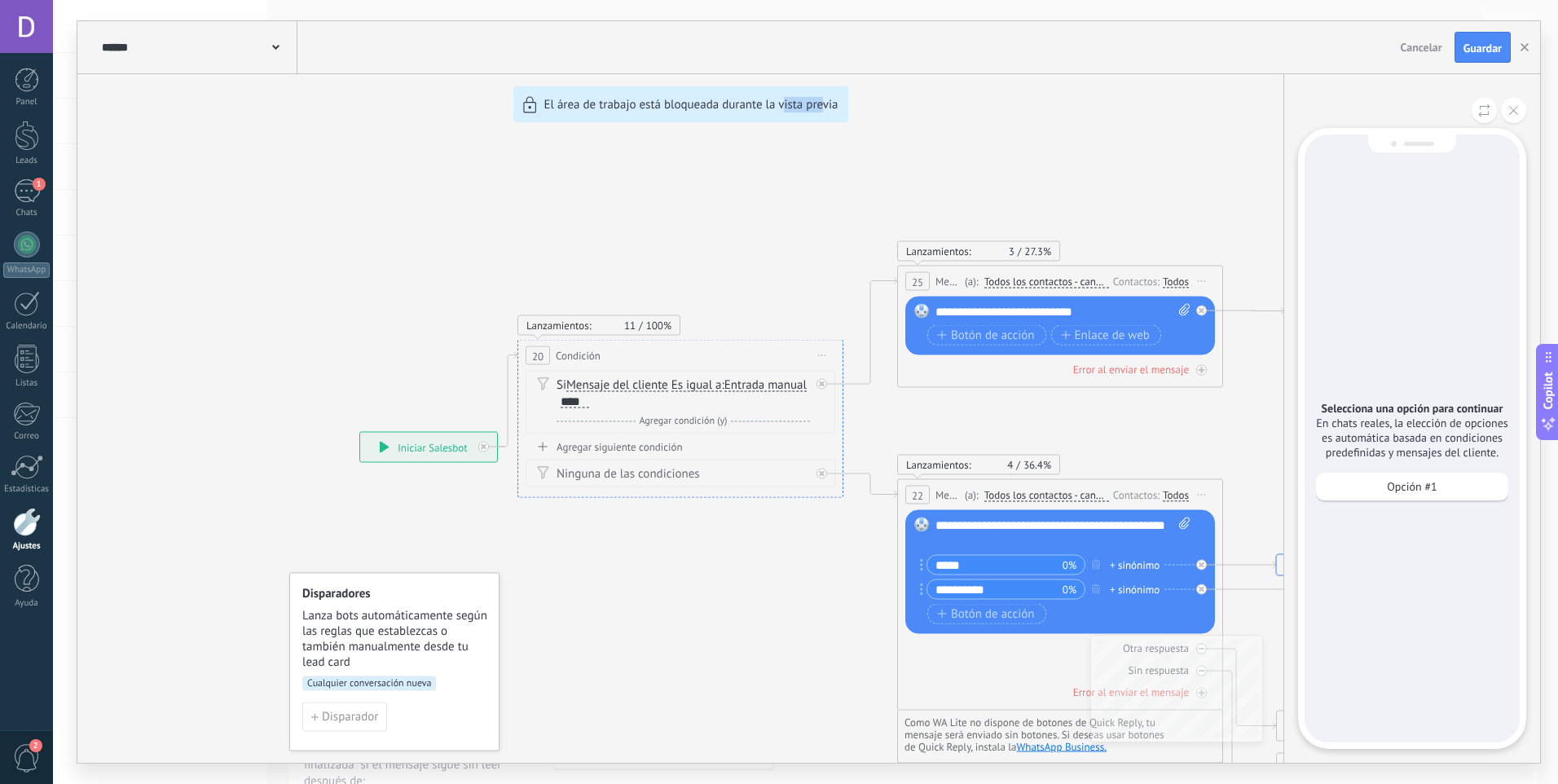
drag, startPoint x: 823, startPoint y: 581, endPoint x: 788, endPoint y: 545, distance: 50.2
click at [788, 545] on div "****** saludo Cancelar Actualización Cancelar Guardar 32 Pausa Lanzamientos: 11…" at bounding box center [809, 392] width 1462 height 742
click at [1051, 124] on div "****** saludo Cancelar Actualización Cancelar Guardar 32 Pausa Lanzamientos: 11…" at bounding box center [809, 392] width 1462 height 742
click at [1426, 493] on p "Opción #1" at bounding box center [1412, 487] width 50 height 15
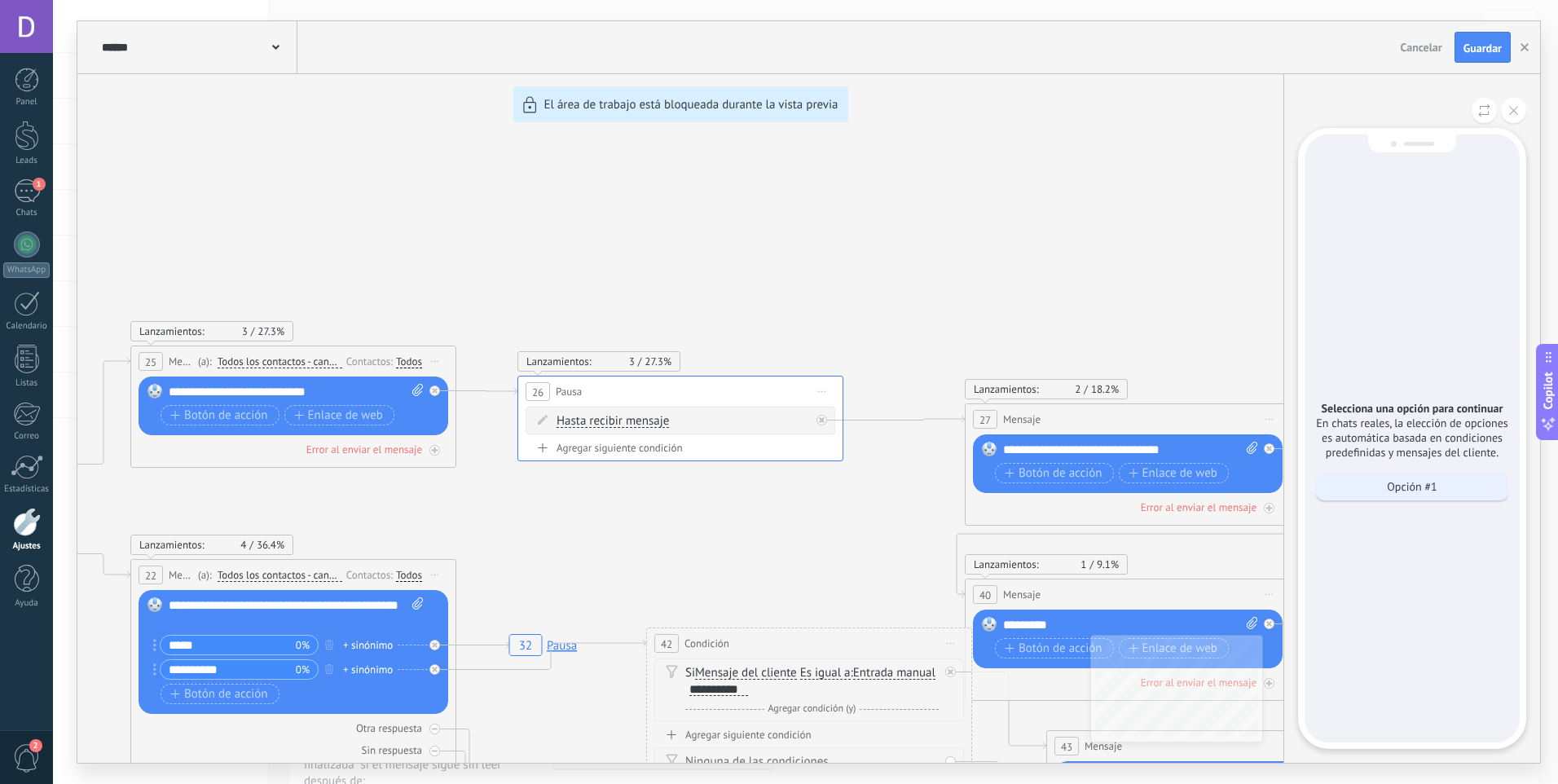
click at [1368, 500] on div "Opción #1" at bounding box center [1412, 487] width 192 height 28
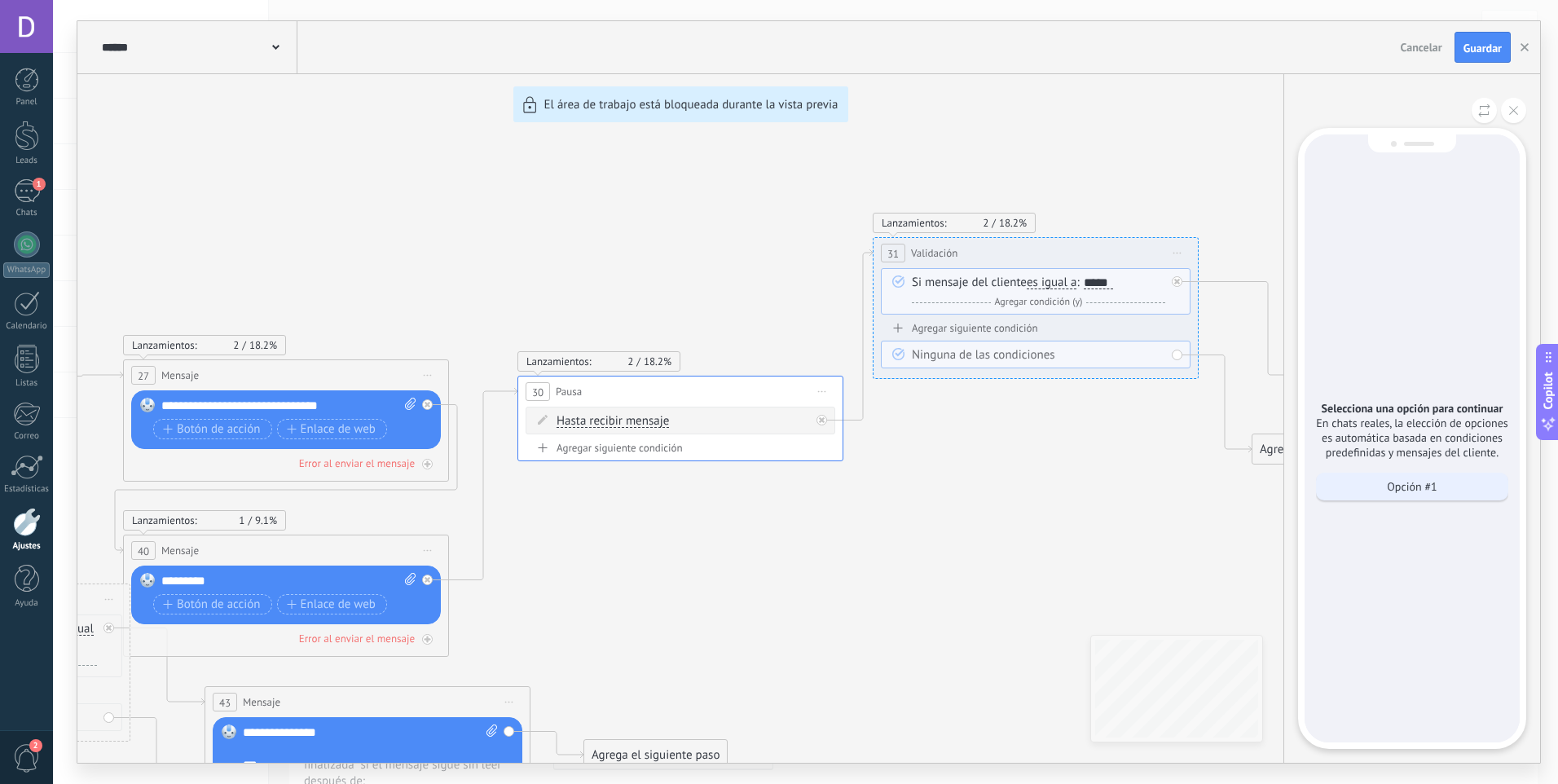
click at [1432, 493] on p "Opción #1" at bounding box center [1412, 487] width 50 height 15
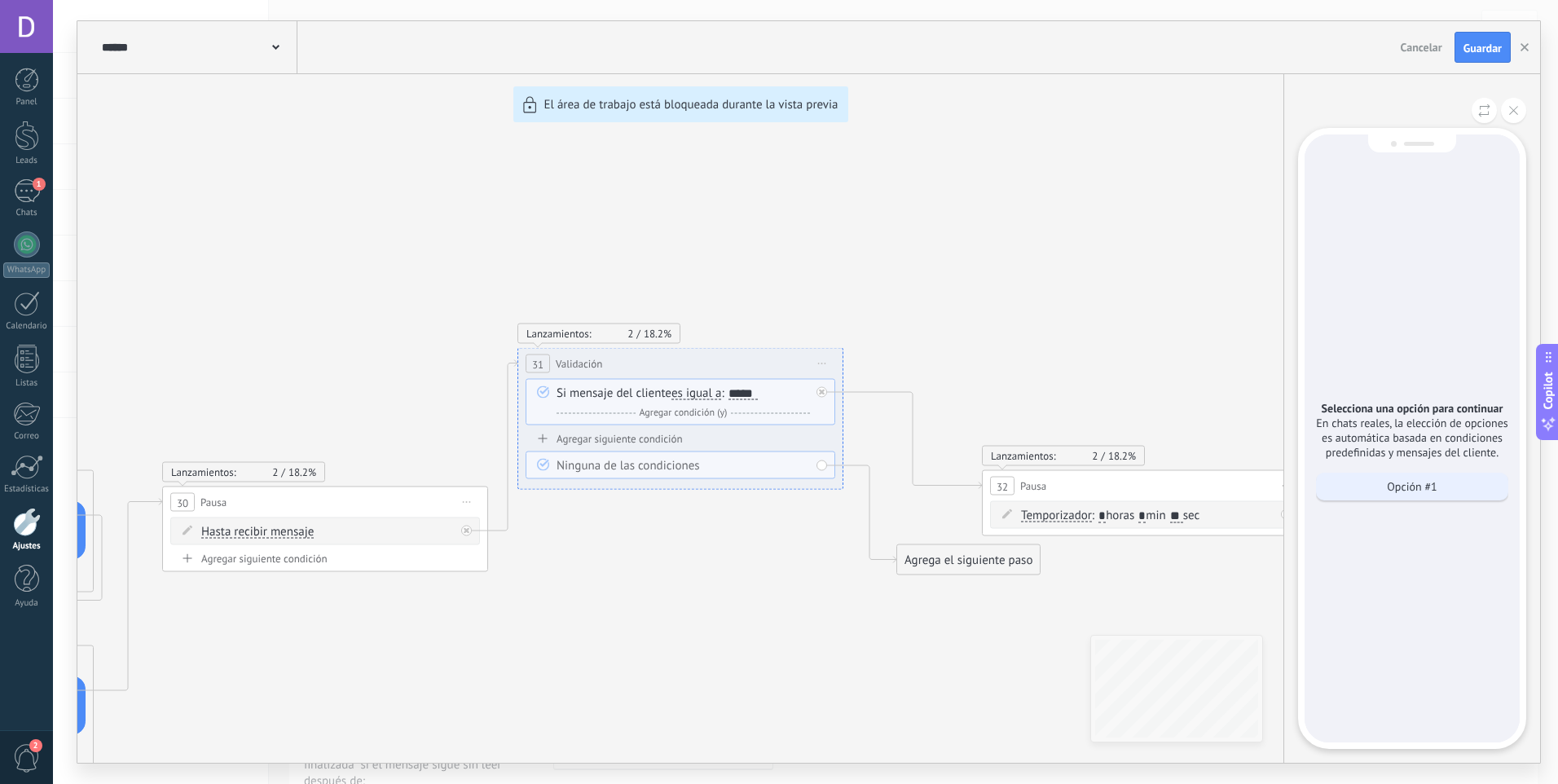
click at [1387, 486] on div "Opción #1" at bounding box center [1412, 487] width 192 height 28
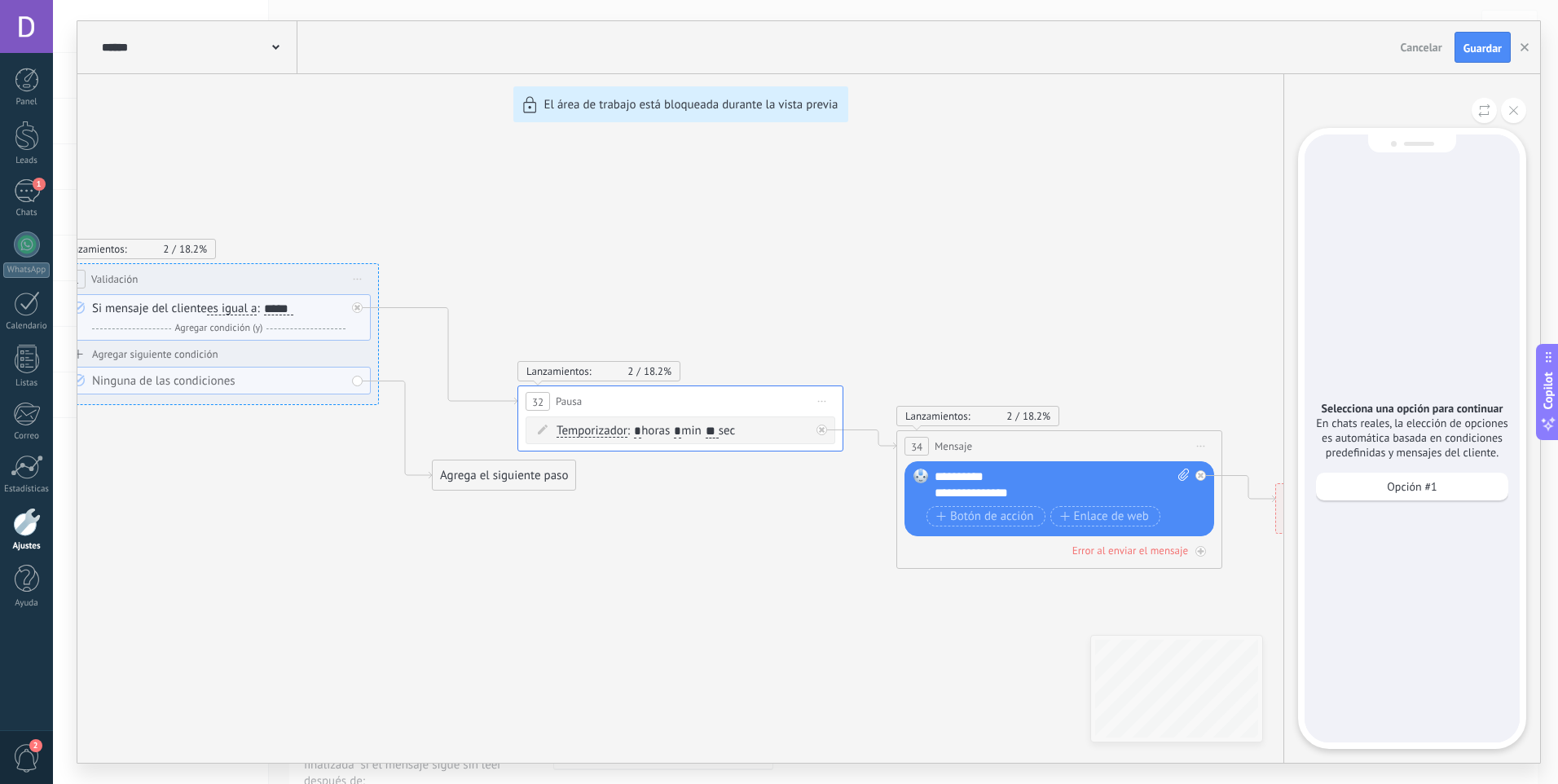
click at [1387, 486] on div "Opción #1" at bounding box center [1412, 487] width 192 height 28
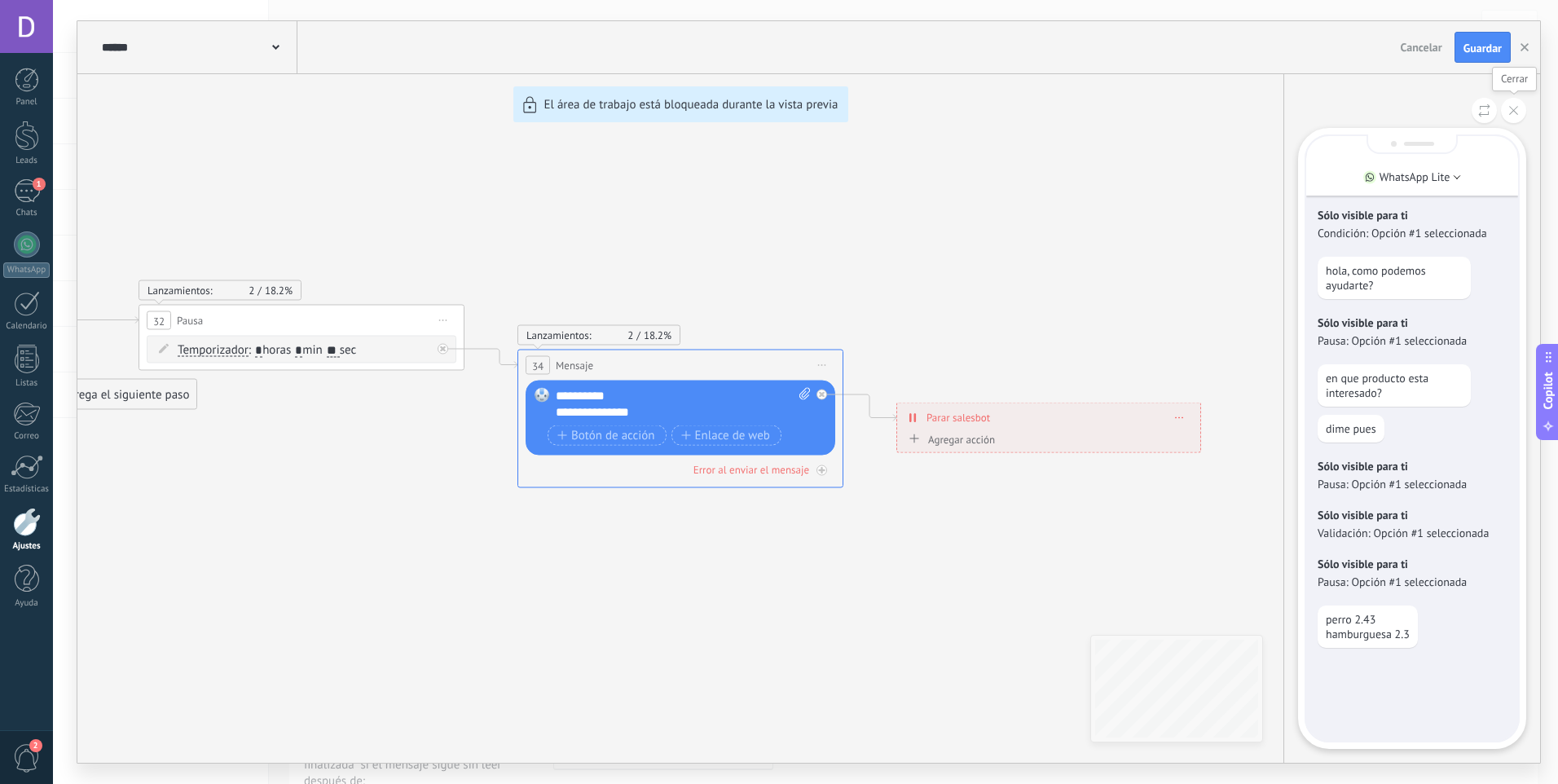
click at [1520, 100] on button at bounding box center [1513, 110] width 25 height 25
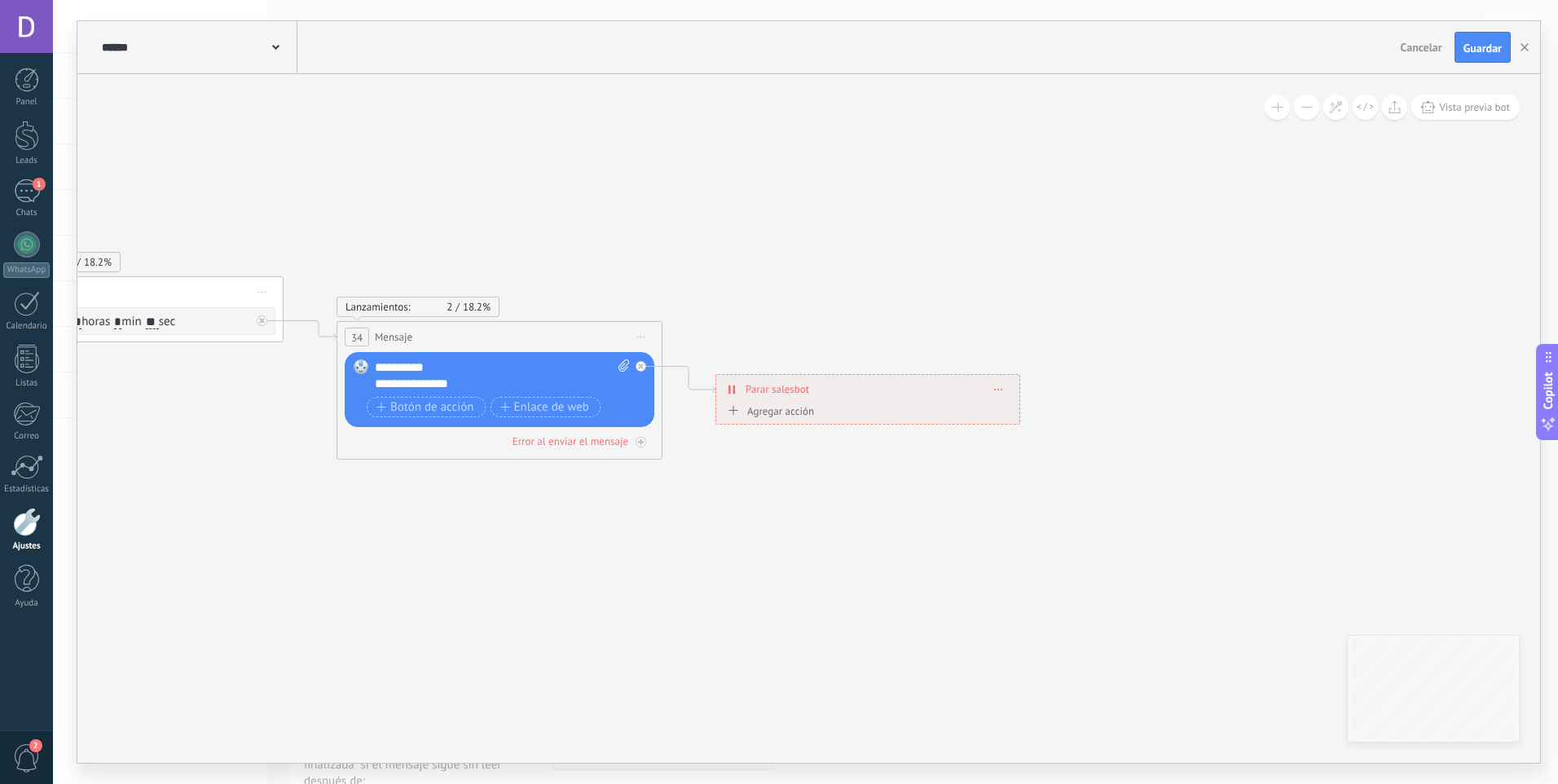
drag, startPoint x: 831, startPoint y: 568, endPoint x: 1065, endPoint y: 550, distance: 234.7
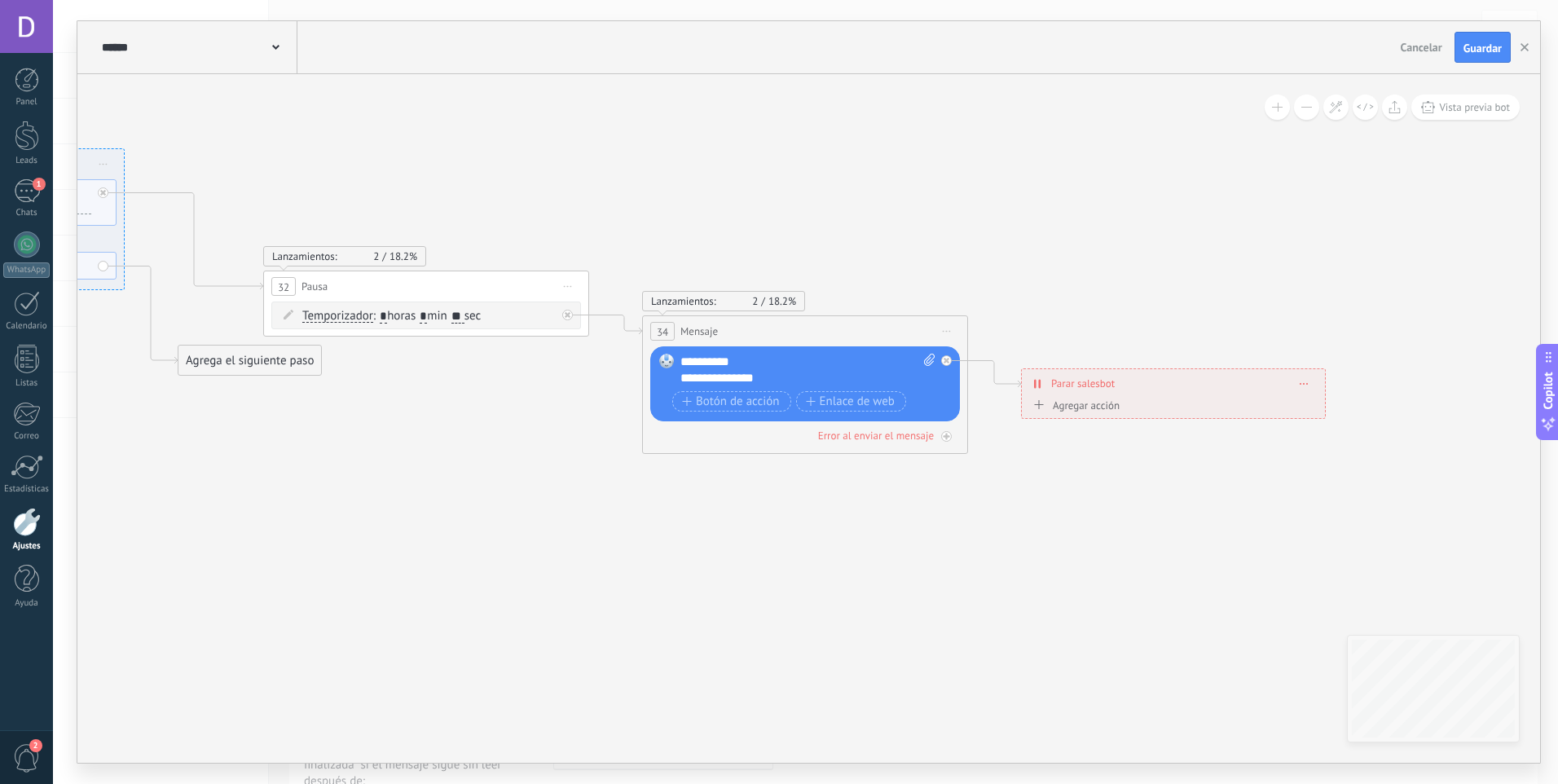
drag, startPoint x: 464, startPoint y: 609, endPoint x: 1026, endPoint y: 600, distance: 562.1
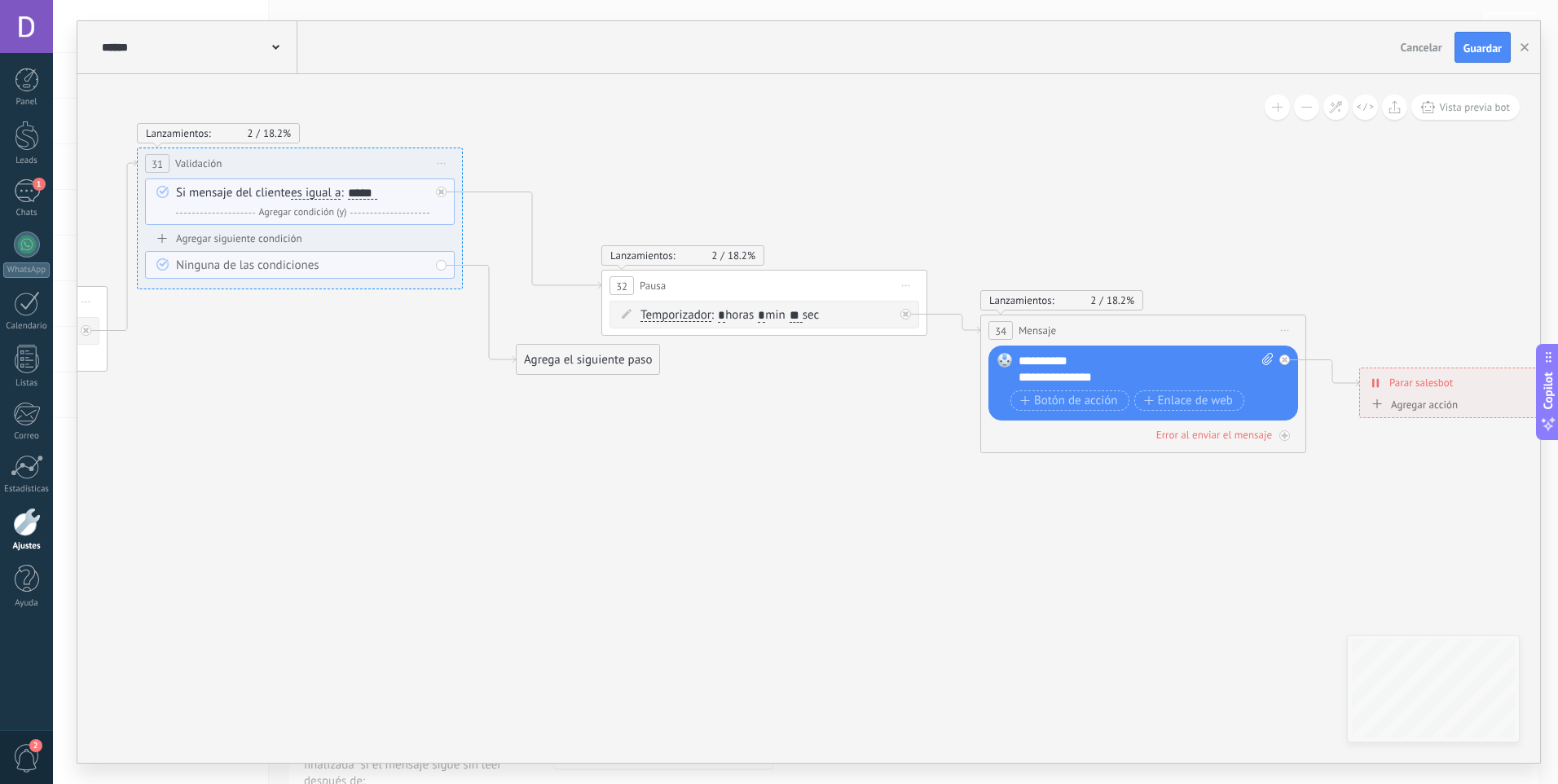
drag, startPoint x: 708, startPoint y: 604, endPoint x: 1044, endPoint y: 608, distance: 336.0
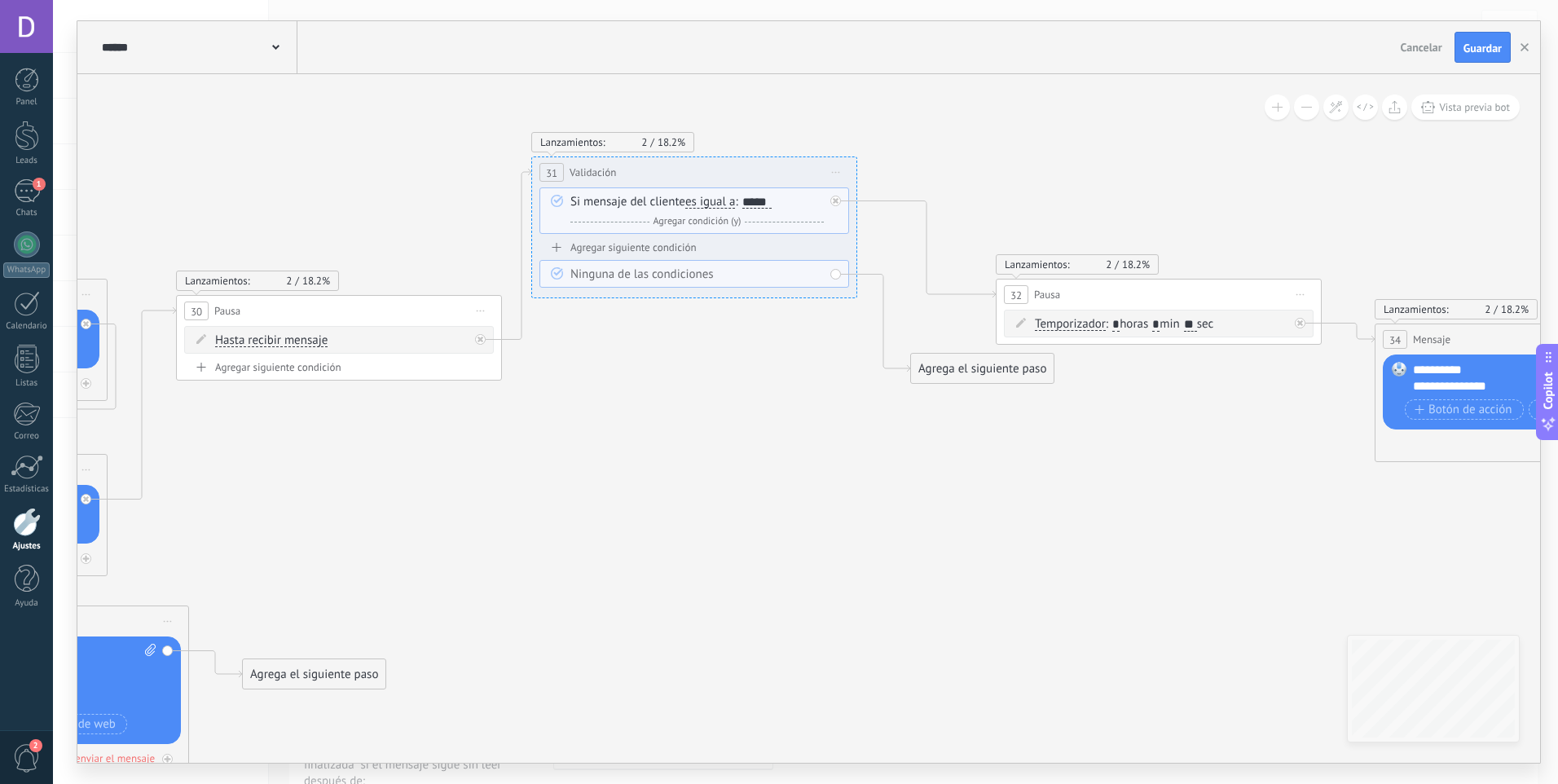
drag, startPoint x: 404, startPoint y: 470, endPoint x: 1036, endPoint y: 506, distance: 633.0
click at [1036, 506] on icon "32 Pausa" at bounding box center [234, 486] width 4464 height 1474
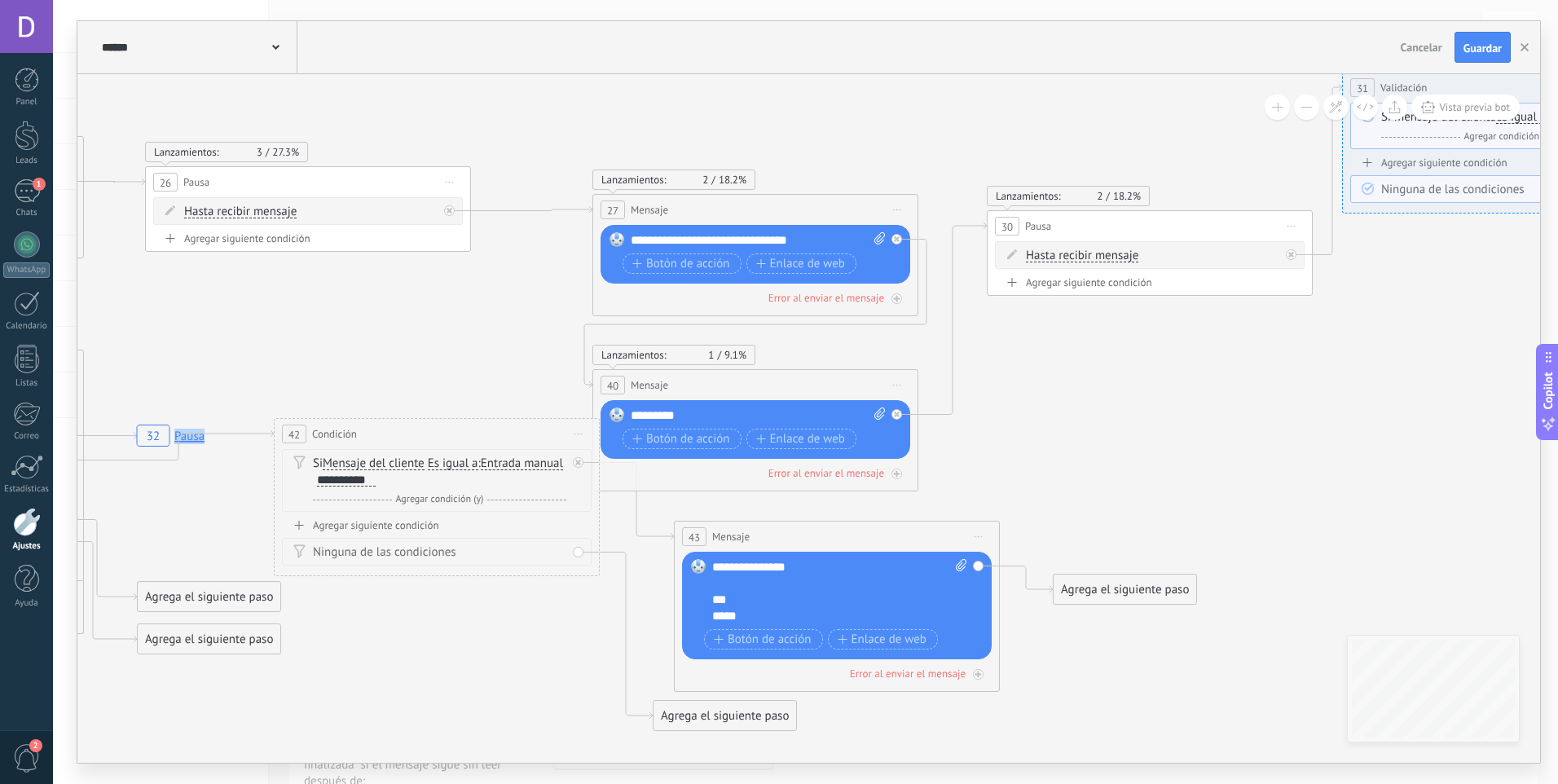
drag, startPoint x: 846, startPoint y: 453, endPoint x: 1162, endPoint y: 314, distance: 345.2
click at [1161, 315] on icon "32 Pausa" at bounding box center [1044, 401] width 4464 height 1474
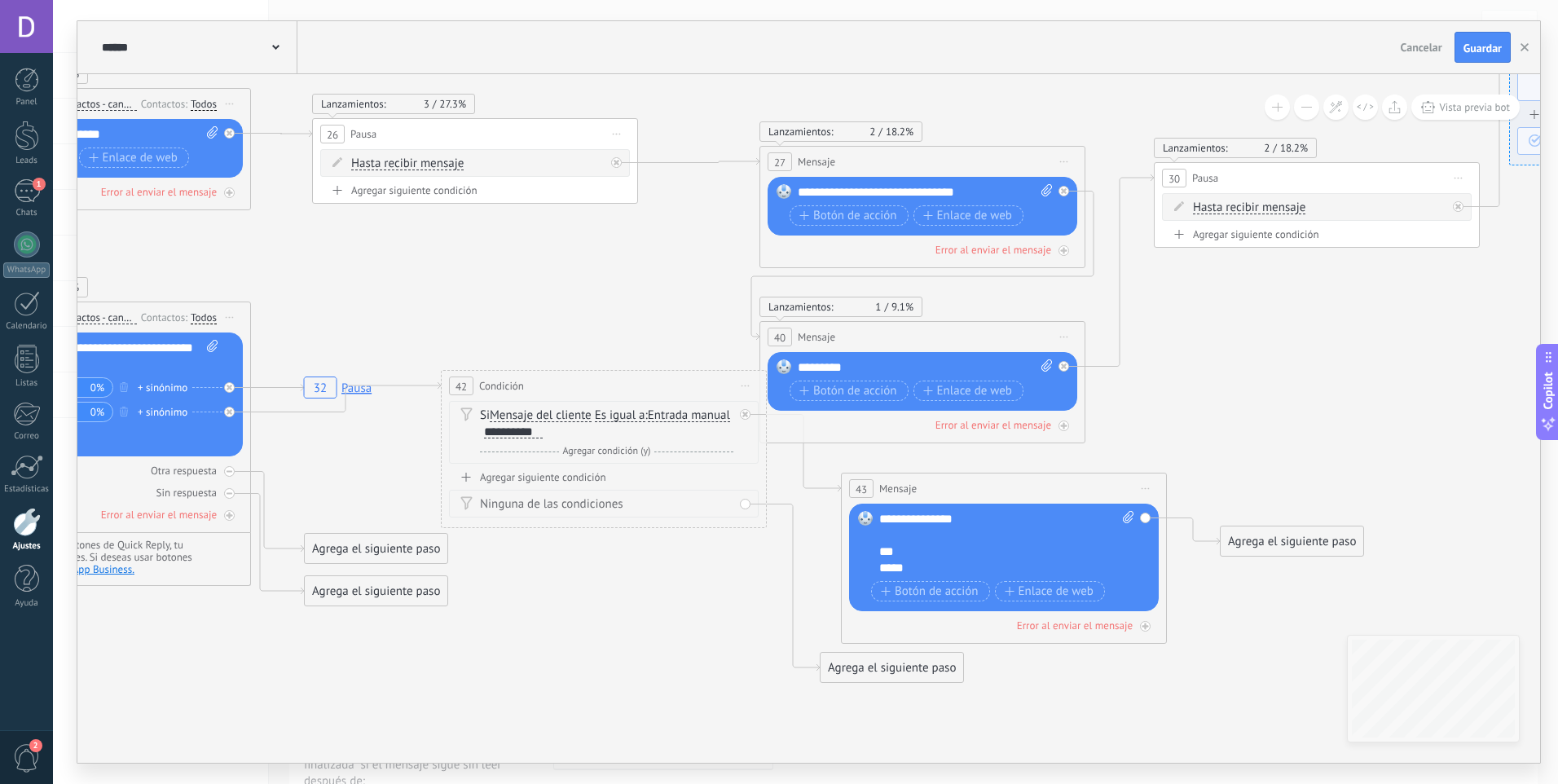
drag, startPoint x: 1141, startPoint y: 377, endPoint x: 1282, endPoint y: 320, distance: 152.1
click at [1282, 320] on icon "32 Pausa" at bounding box center [1211, 354] width 4464 height 1474
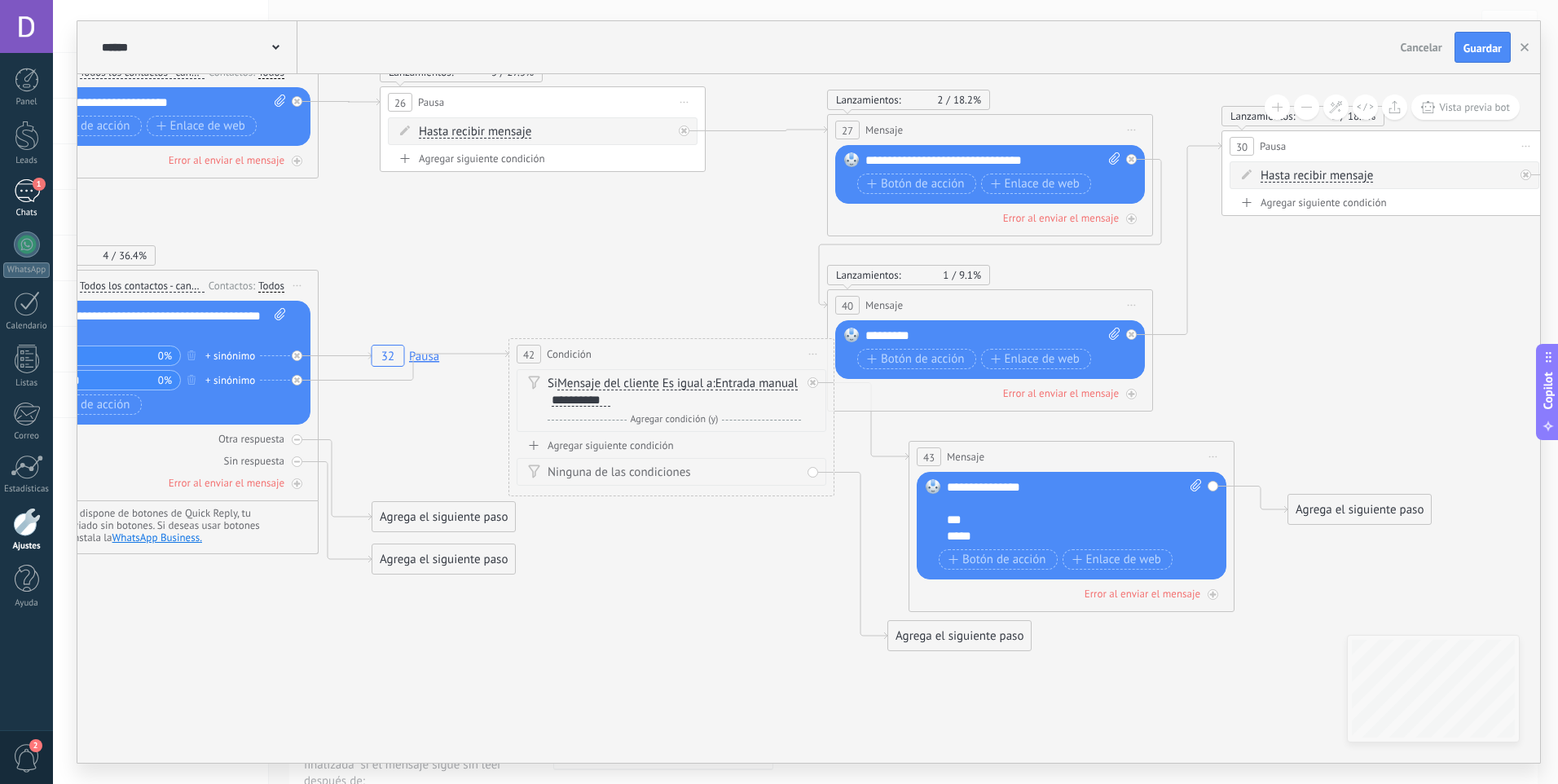
click at [24, 192] on div "1" at bounding box center [27, 190] width 26 height 23
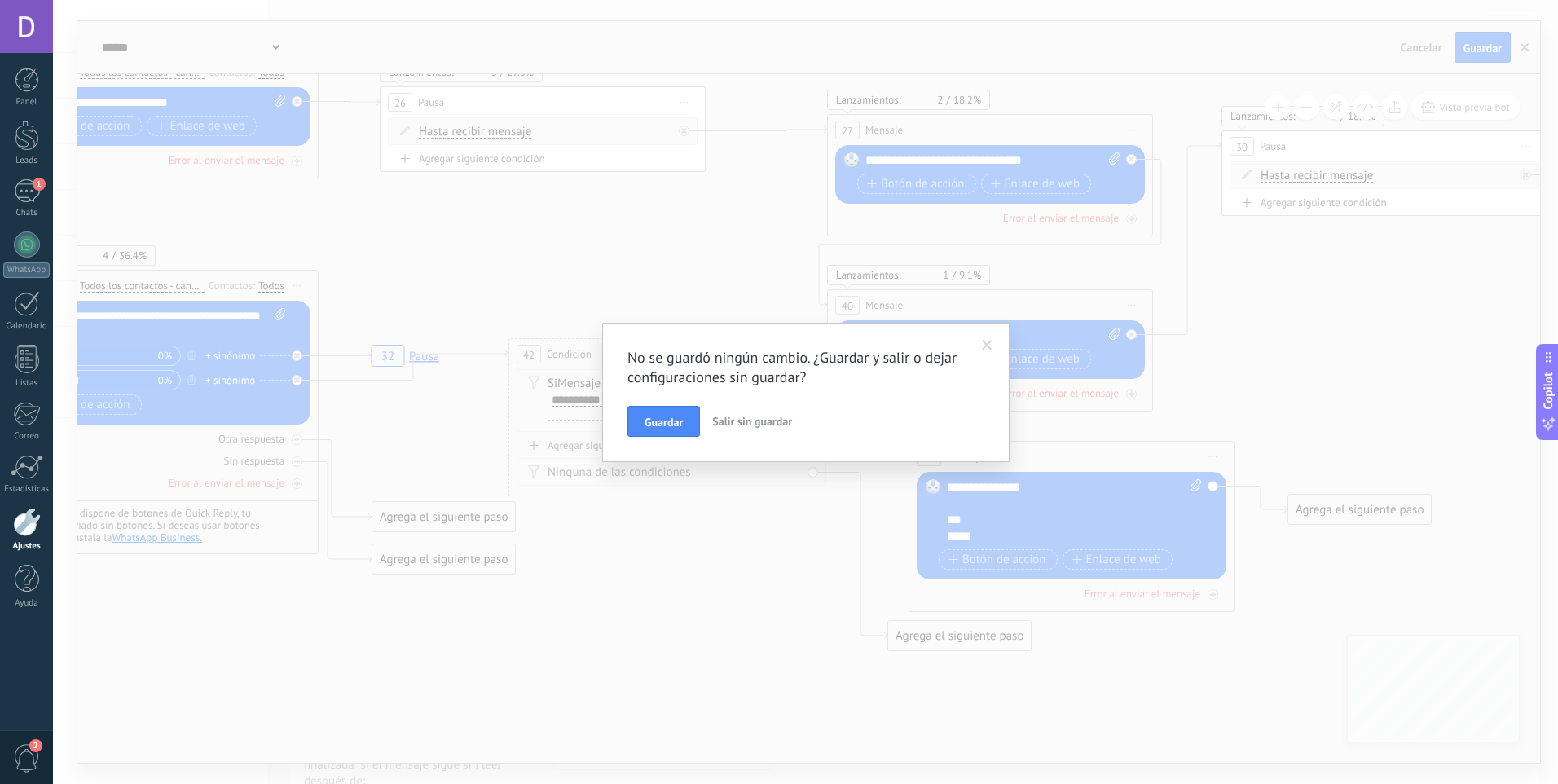
click at [740, 426] on span "Salir sin guardar" at bounding box center [751, 421] width 80 height 15
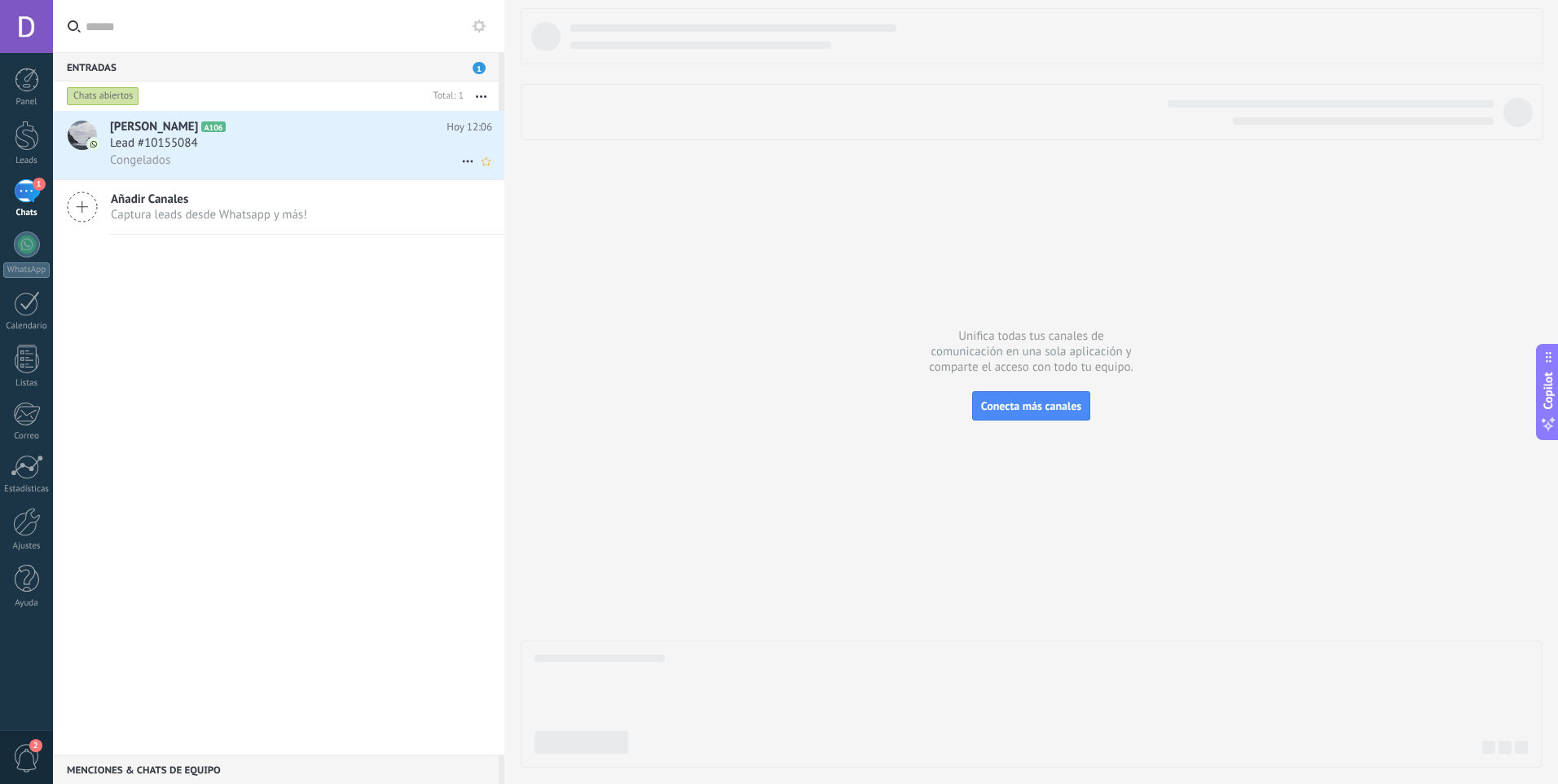
click at [329, 143] on div "Lead #10155084" at bounding box center [300, 143] width 382 height 16
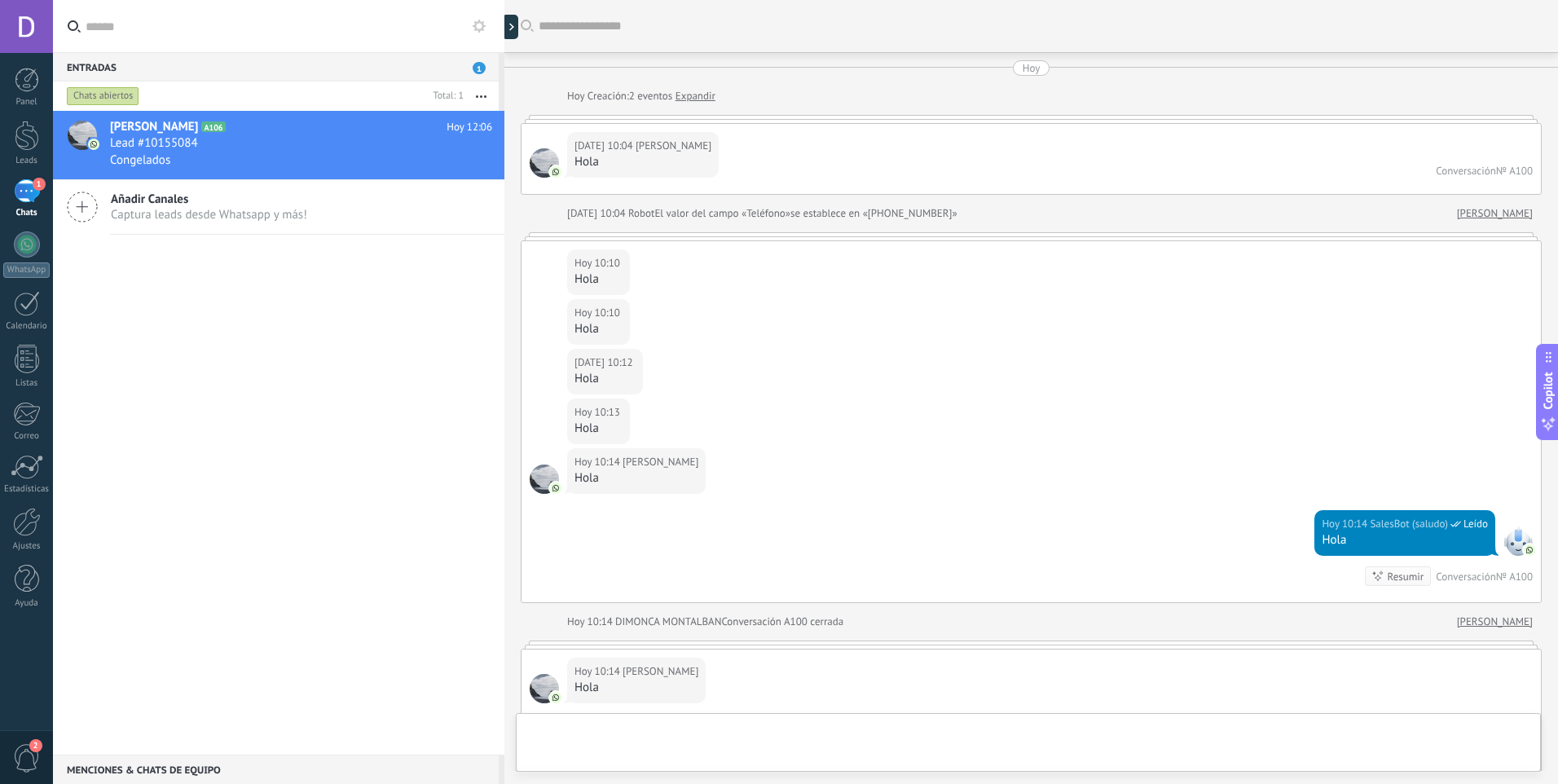
scroll to position [2300, 0]
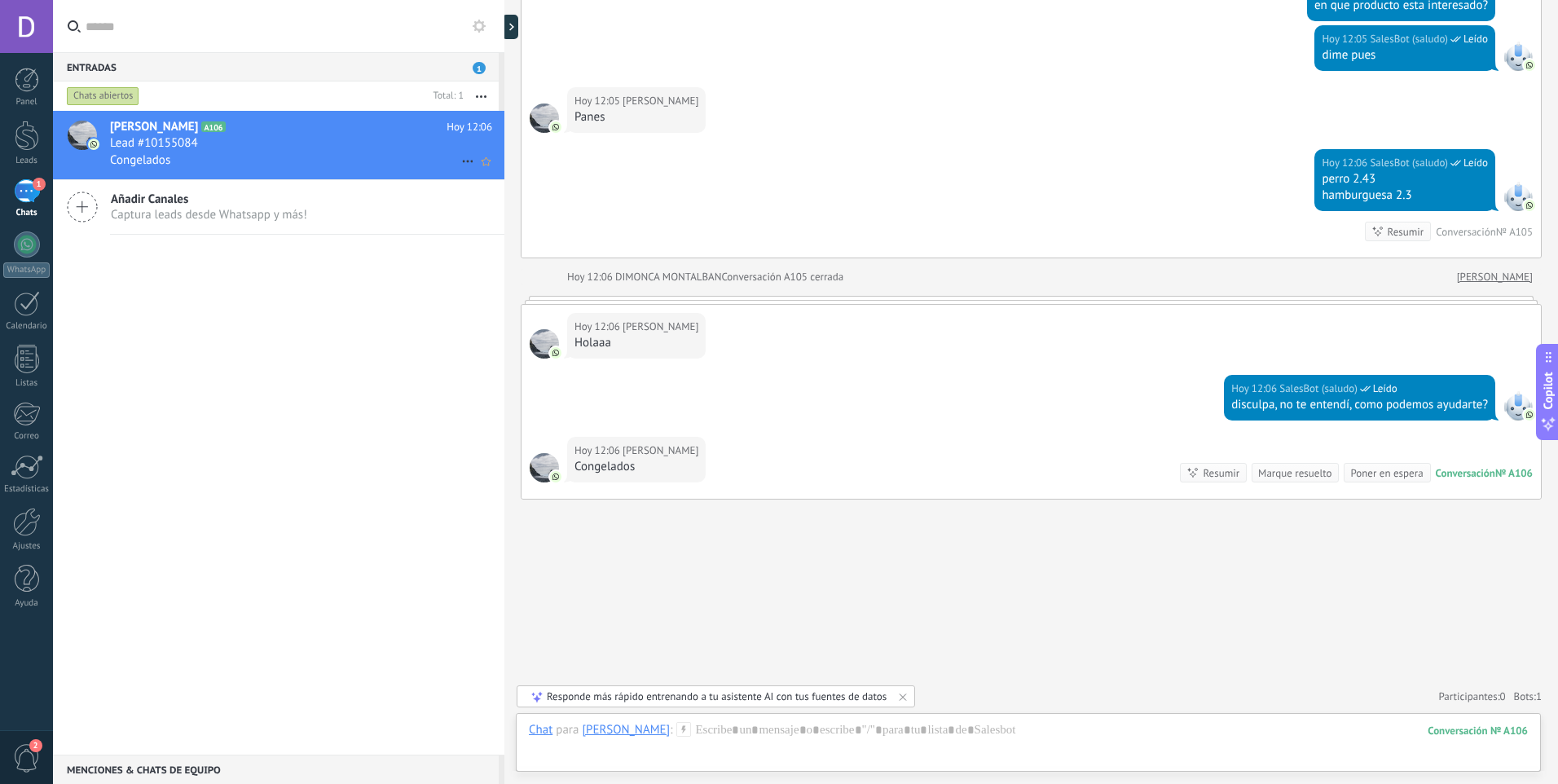
click at [469, 164] on icon at bounding box center [467, 161] width 20 height 20
click at [488, 209] on span "Conversación cerrada" at bounding box center [540, 202] width 111 height 33
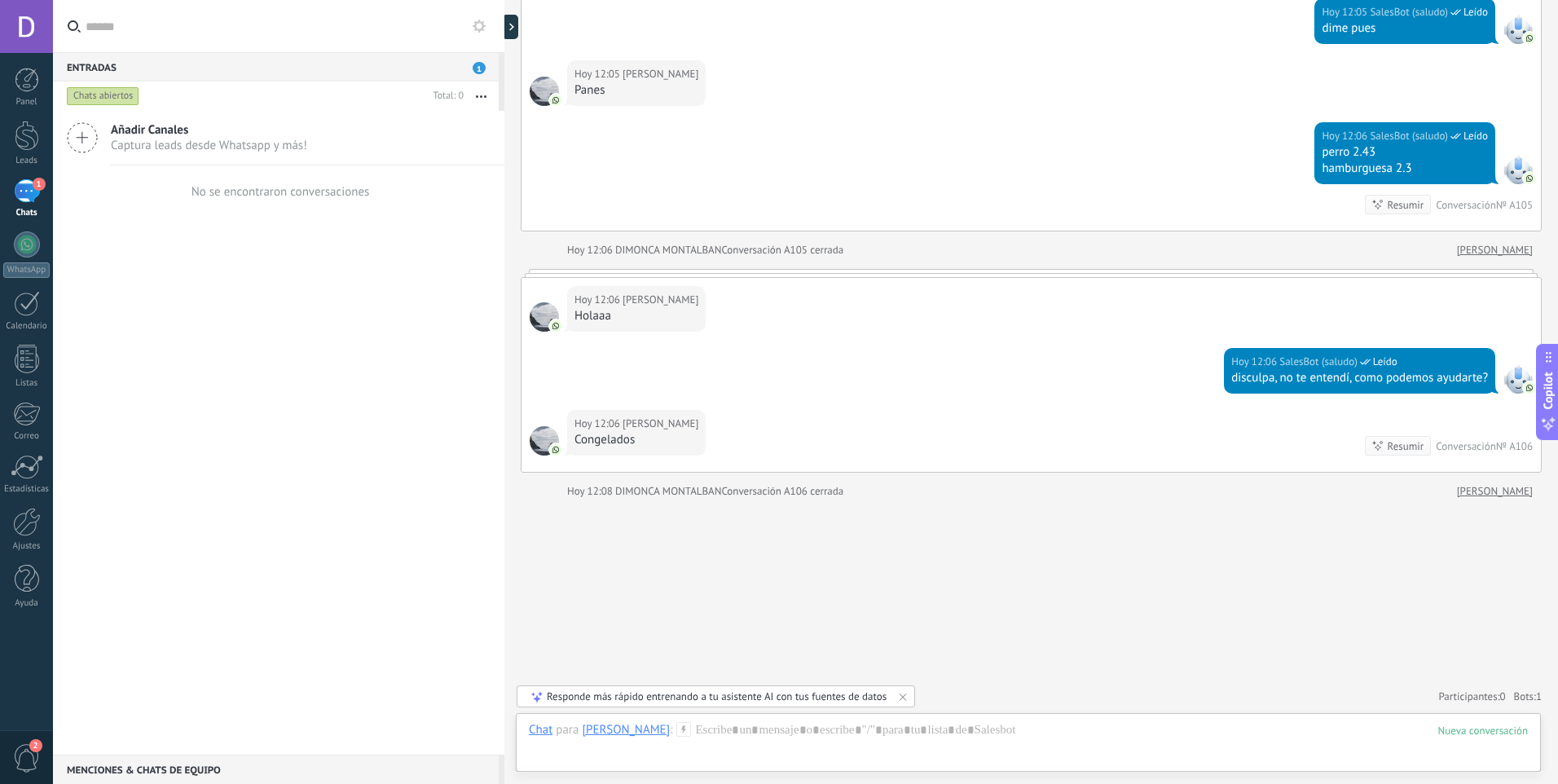
click at [323, 343] on div "Añadir Canales Captura leads desde Whatsapp y más! No se encontraron conversaci…" at bounding box center [278, 432] width 451 height 643
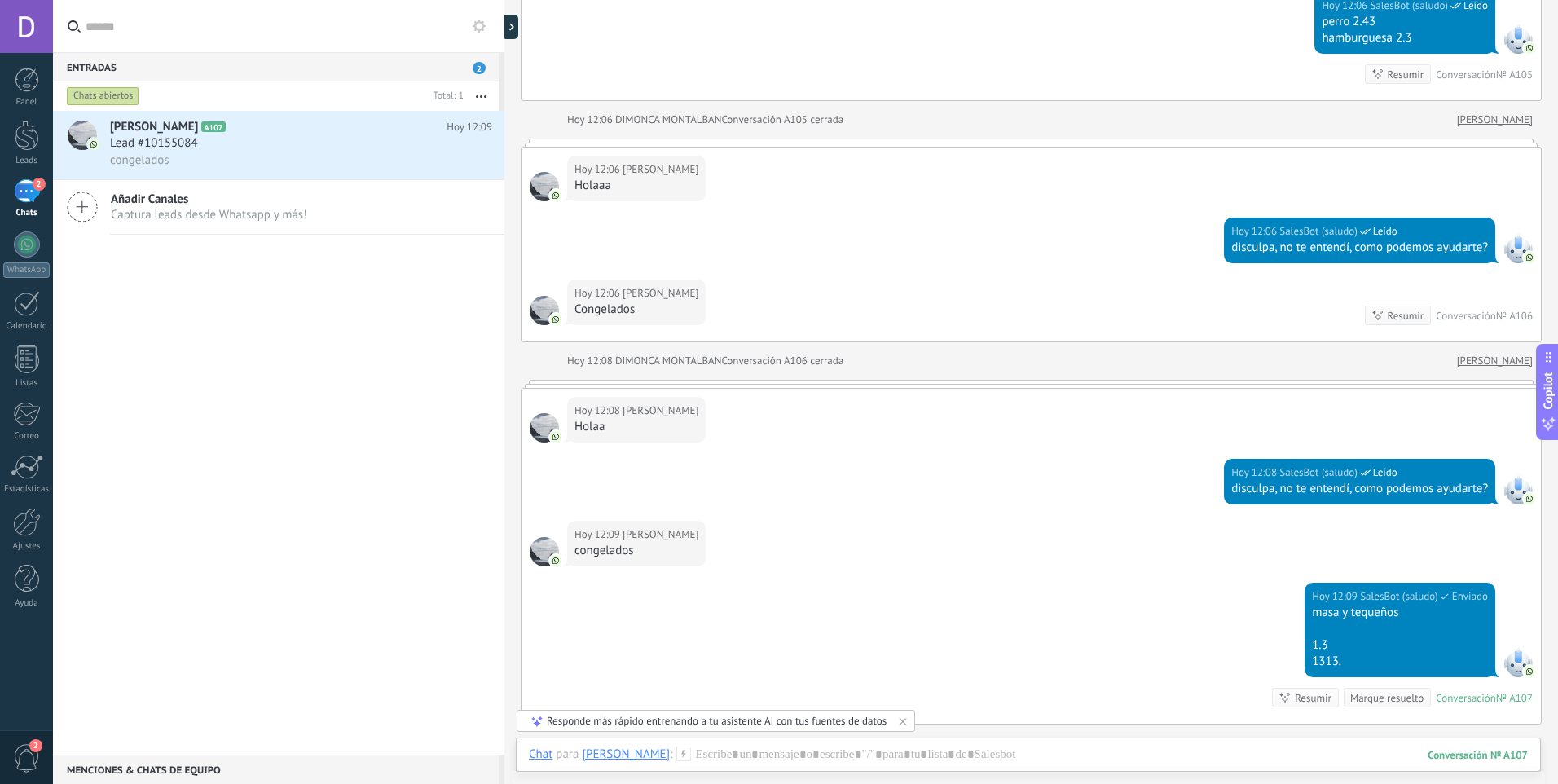
scroll to position [2602, 0]
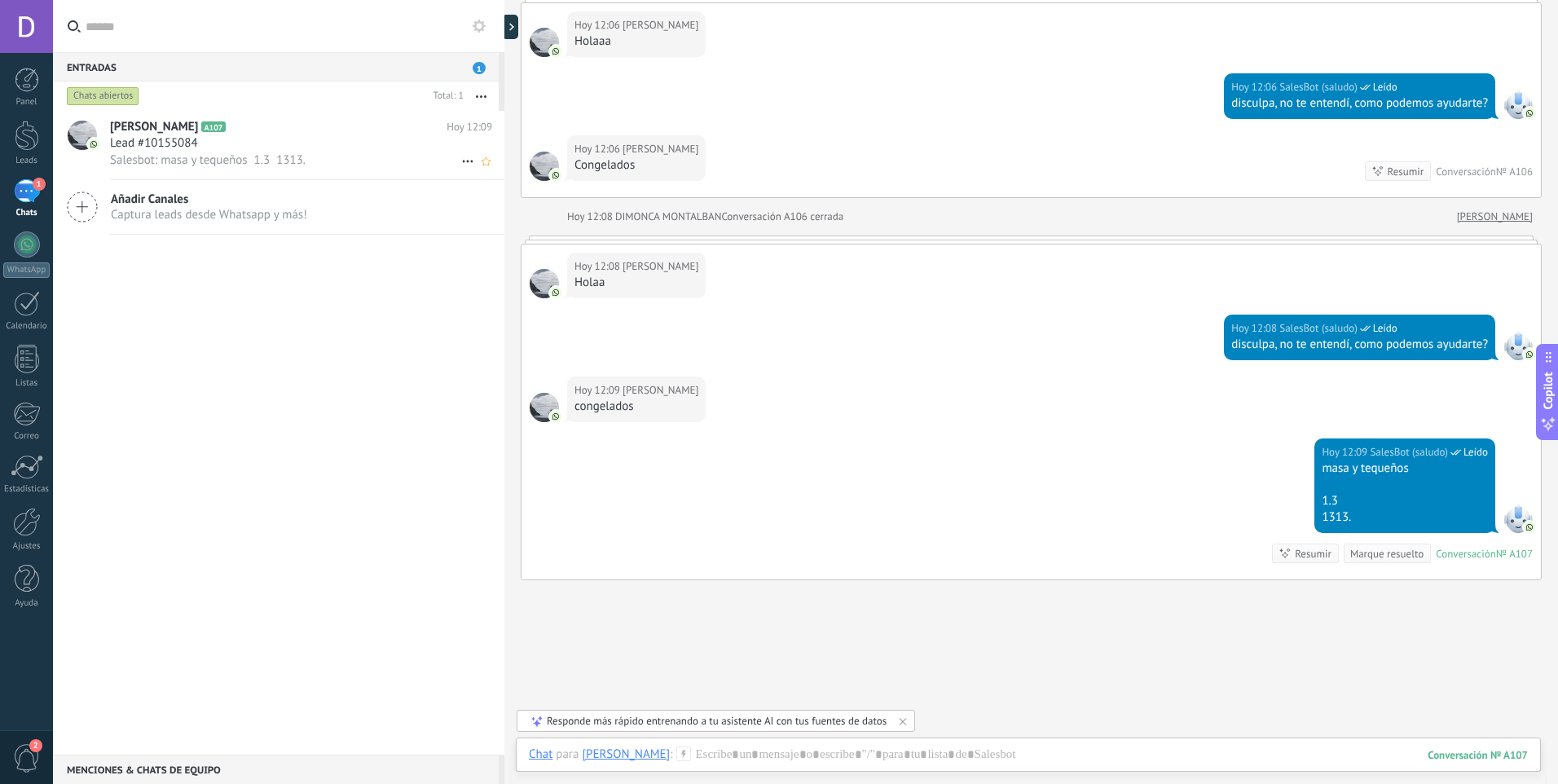
click at [462, 162] on use at bounding box center [467, 161] width 10 height 3
click at [474, 175] on div "Conversación cerrada" at bounding box center [531, 169] width 129 height 33
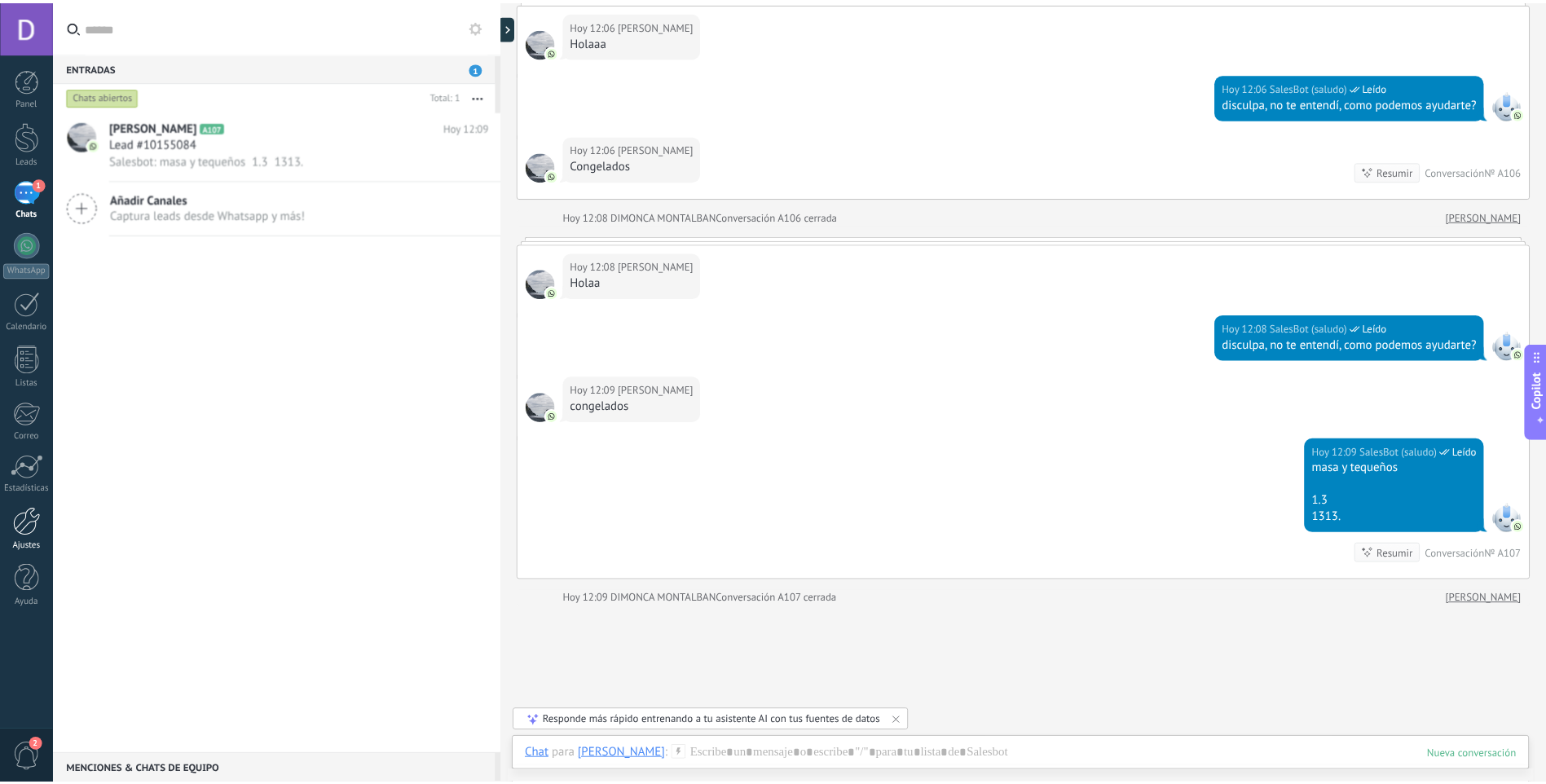
scroll to position [2629, 0]
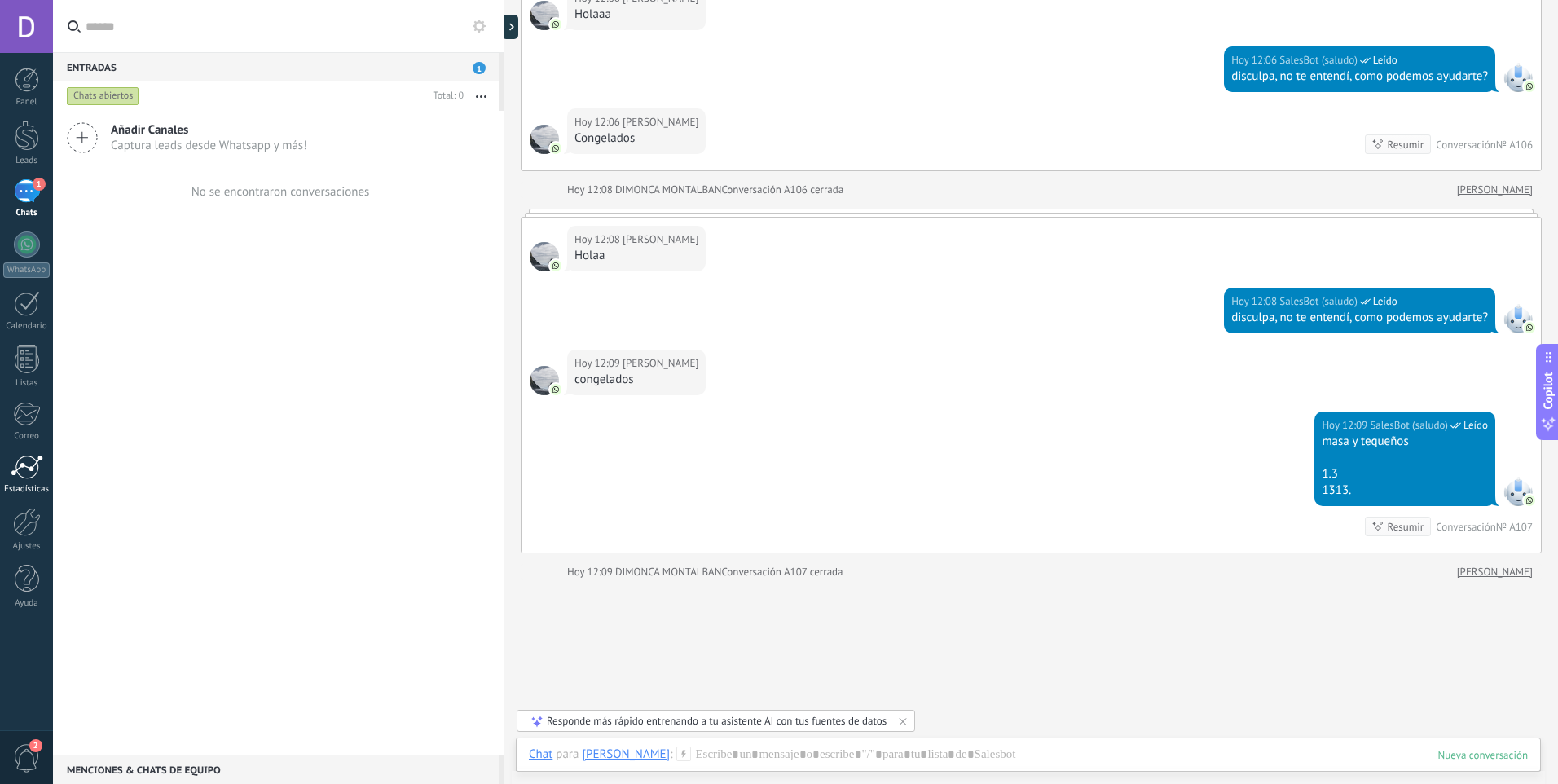
click at [31, 471] on div at bounding box center [26, 467] width 33 height 24
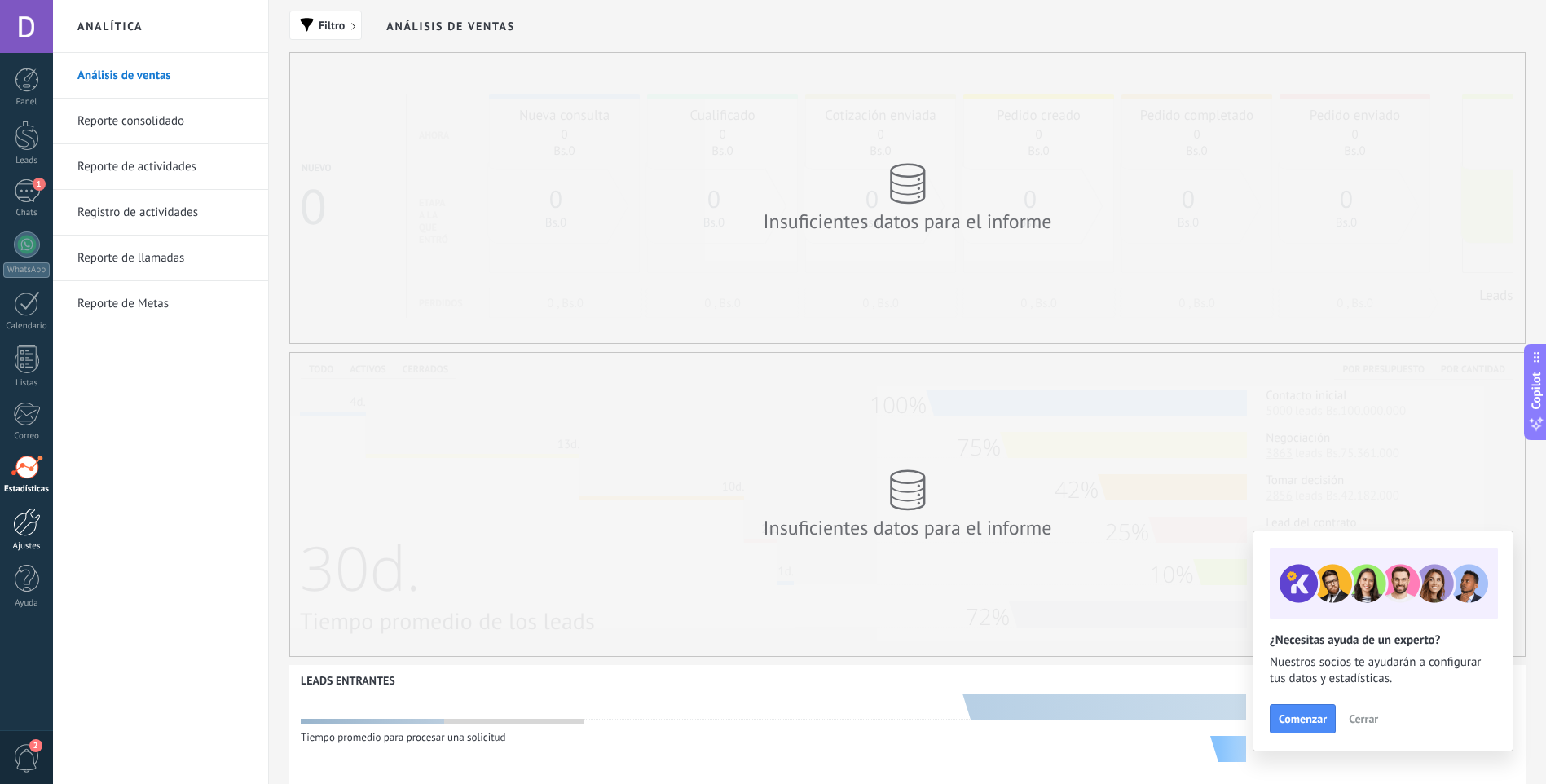
click at [0, 545] on html ".abecls-1,.abecls-2{fill-rule:evenodd}.abecls-2{fill:#fff} .abhcls-1{fill:none}…" at bounding box center [773, 392] width 1546 height 784
click at [46, 516] on link "Ajustes" at bounding box center [26, 529] width 53 height 44
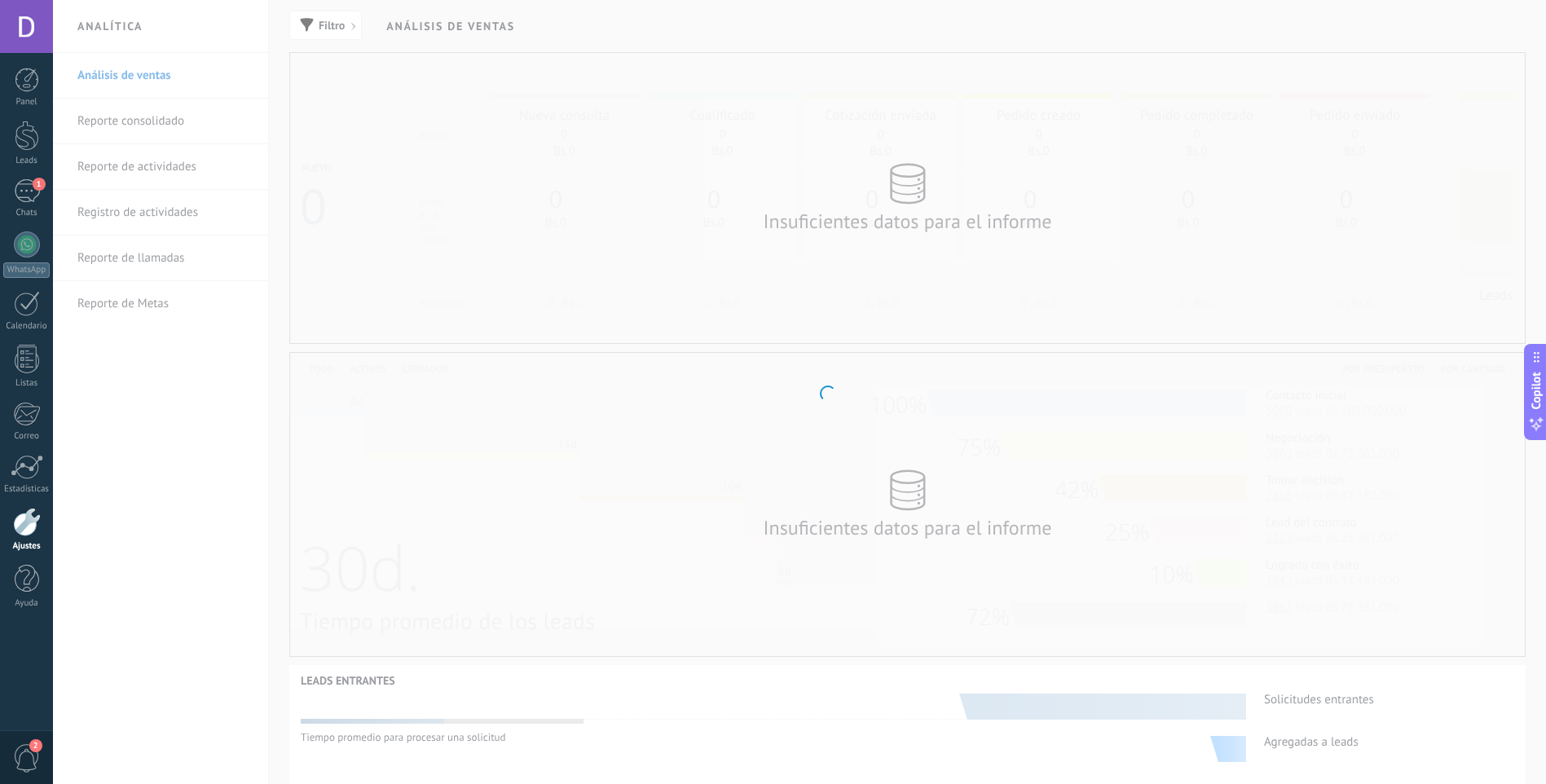
click at [18, 525] on div at bounding box center [27, 521] width 28 height 28
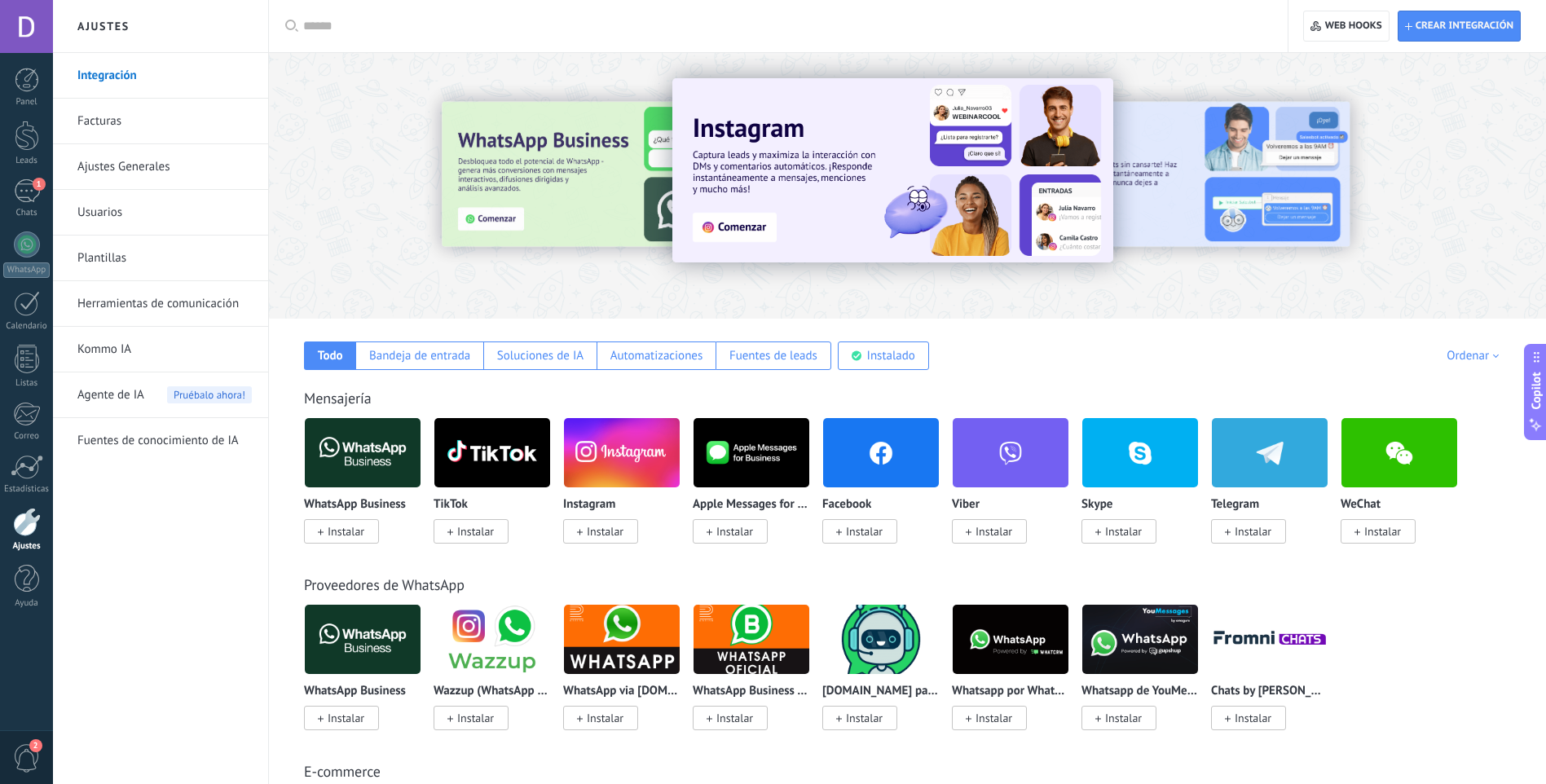
click at [152, 118] on link "Facturas" at bounding box center [165, 121] width 174 height 46
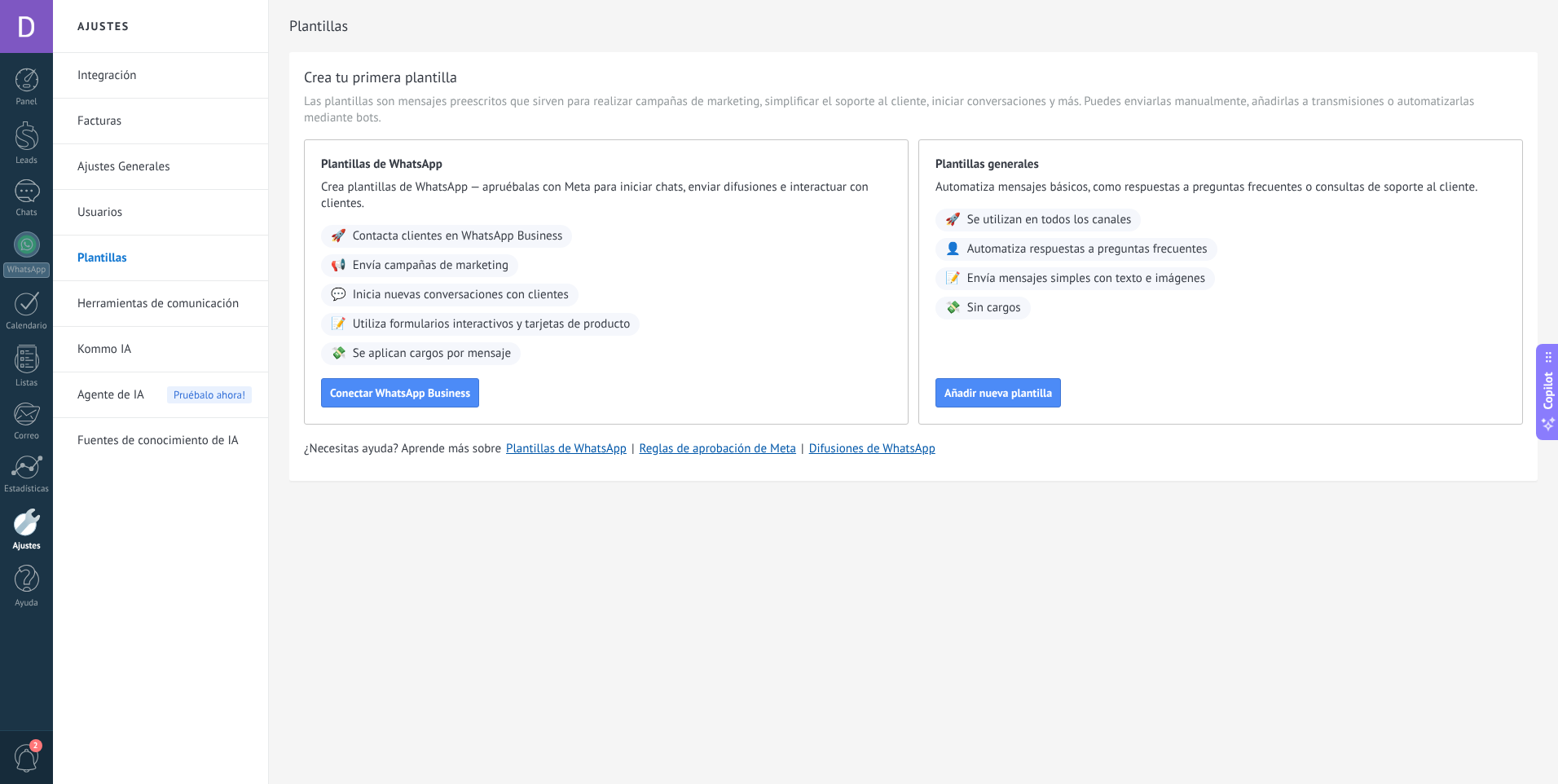
click at [187, 319] on link "Herramientas de comunicación" at bounding box center [165, 304] width 174 height 46
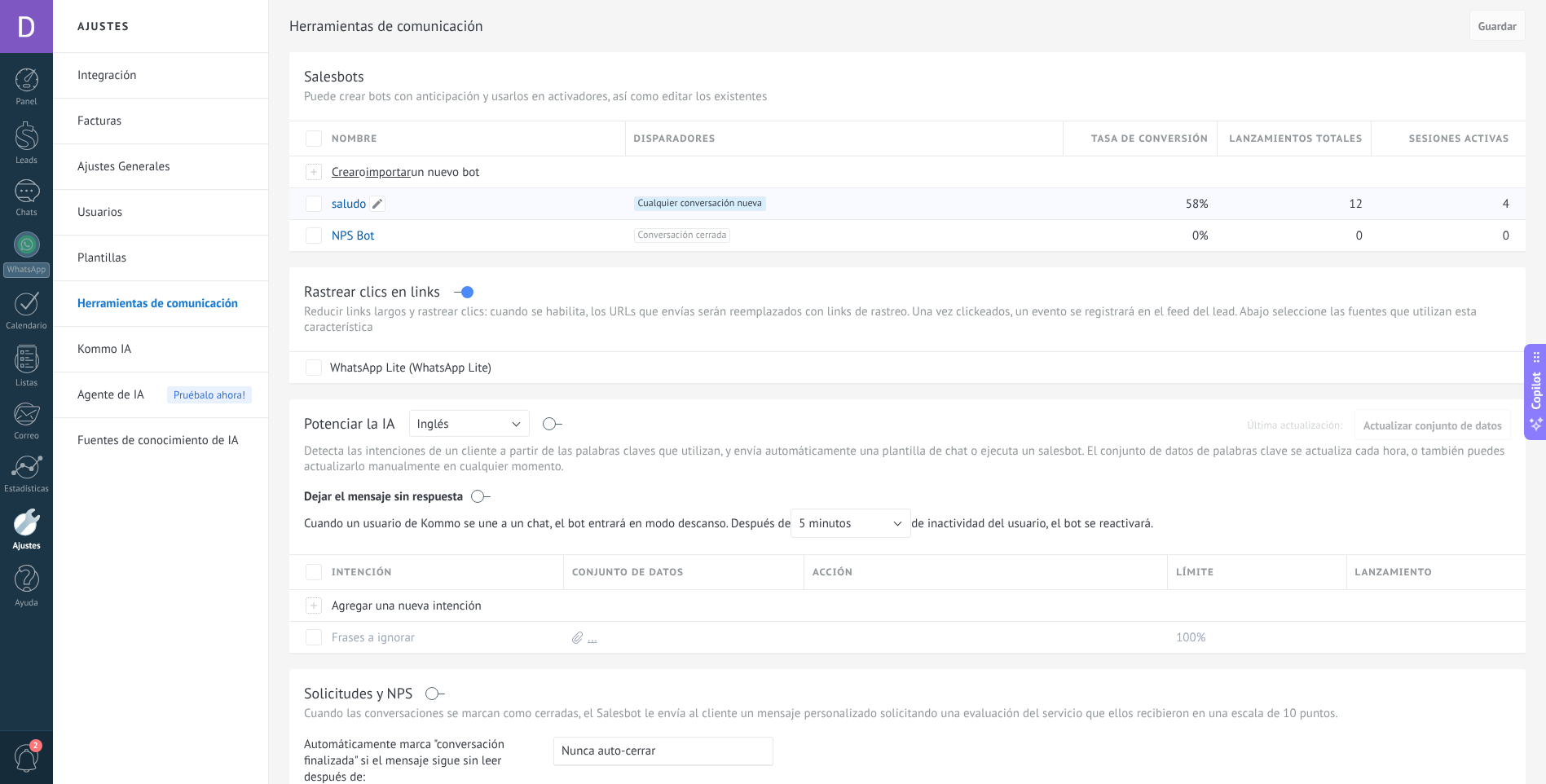
click at [354, 205] on link "saludo" at bounding box center [349, 204] width 34 height 16
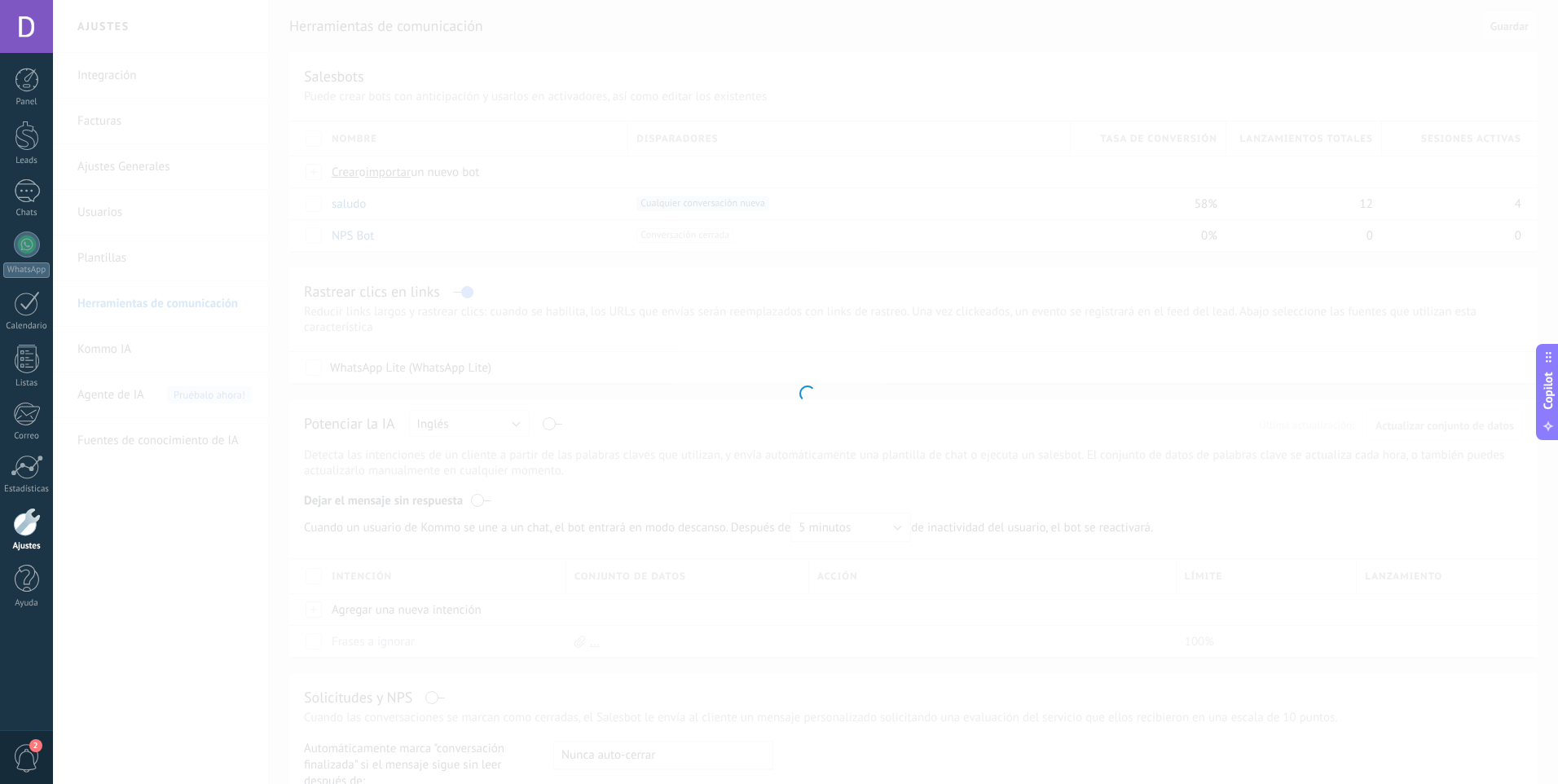
type input "******"
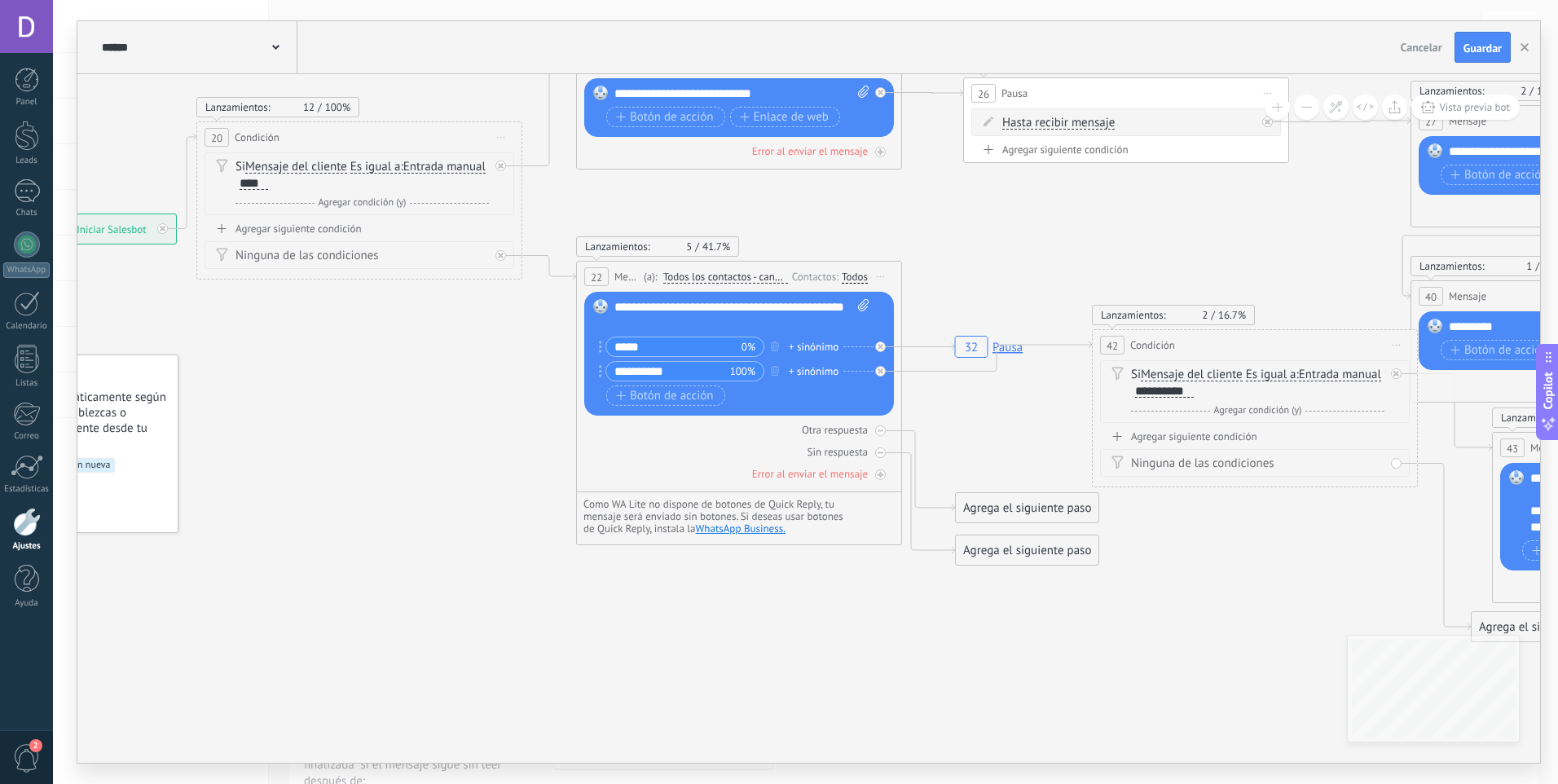
drag, startPoint x: 581, startPoint y: 606, endPoint x: 928, endPoint y: 580, distance: 348.0
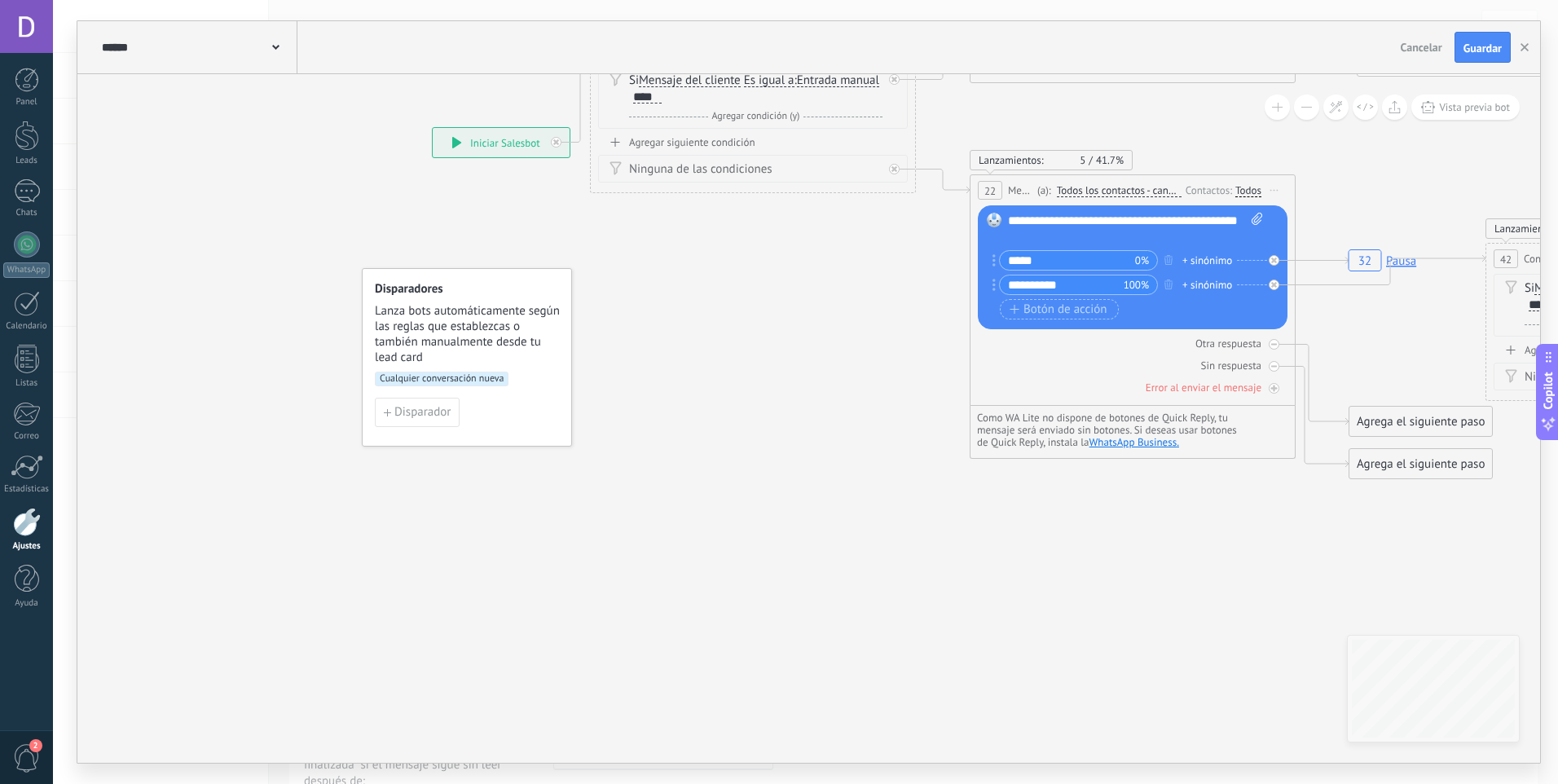
drag, startPoint x: 866, startPoint y: 619, endPoint x: 1299, endPoint y: 528, distance: 442.5
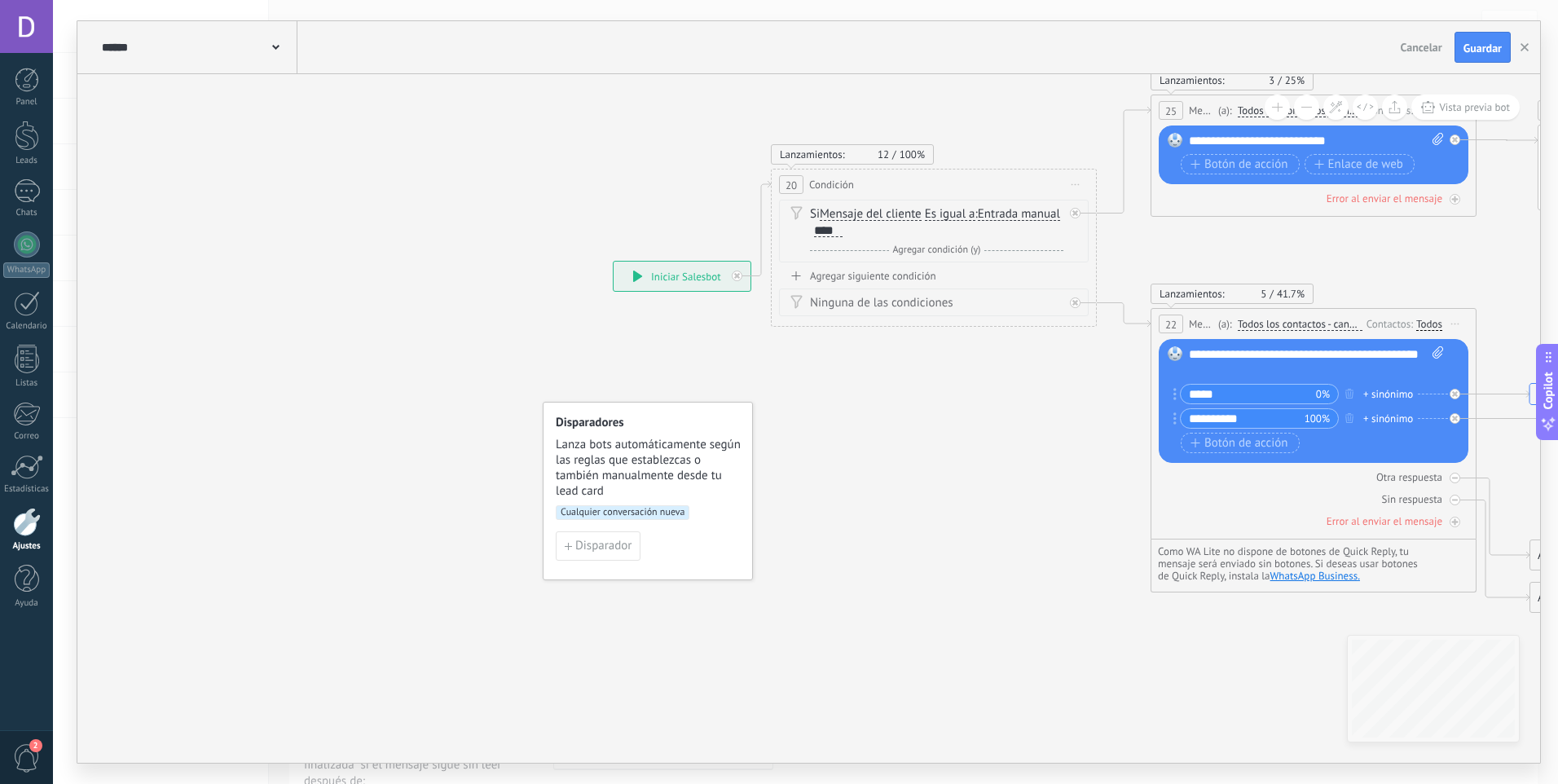
drag, startPoint x: 844, startPoint y: 422, endPoint x: 1131, endPoint y: 750, distance: 435.8
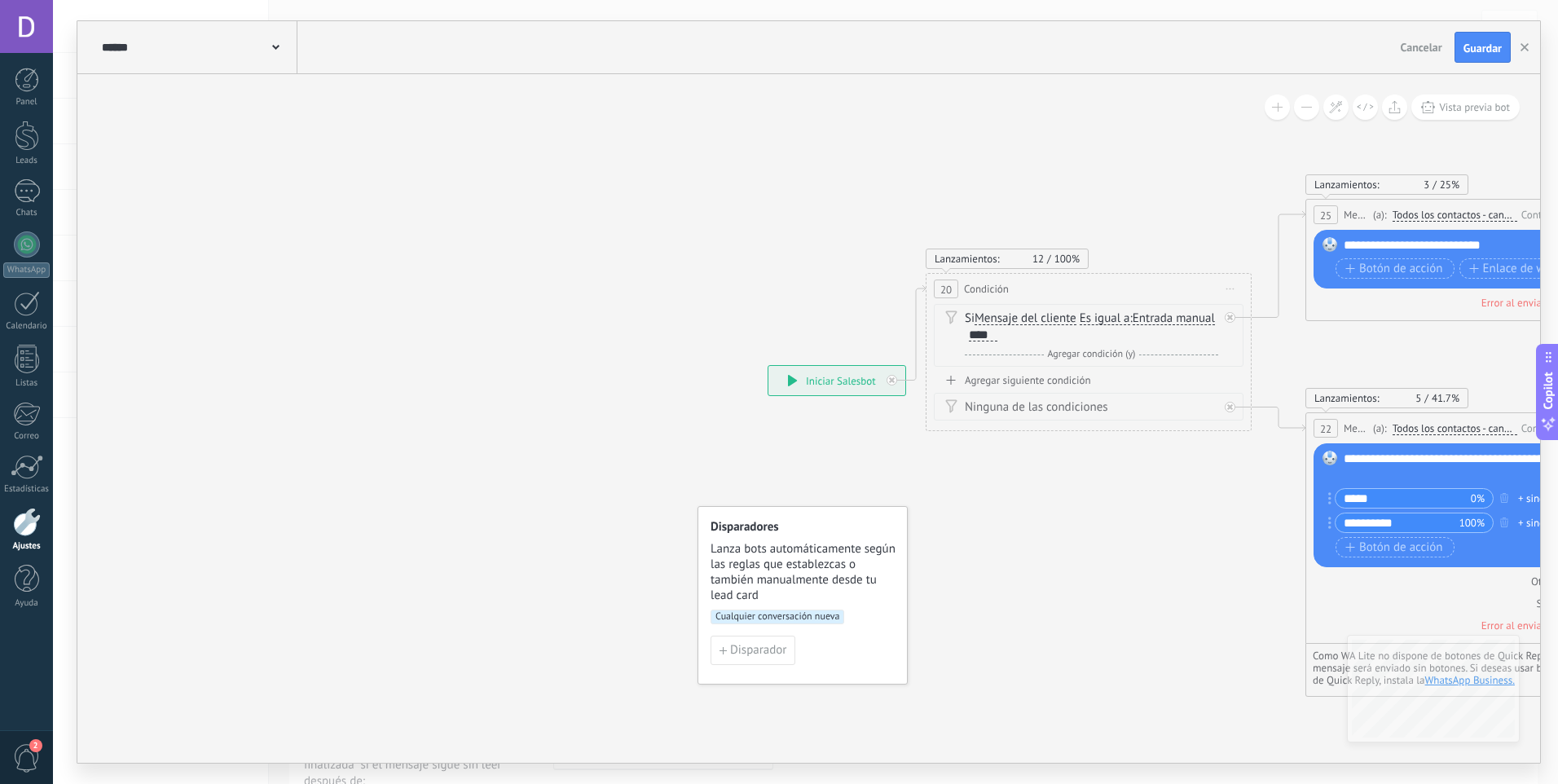
drag, startPoint x: 537, startPoint y: 341, endPoint x: 404, endPoint y: 179, distance: 209.6
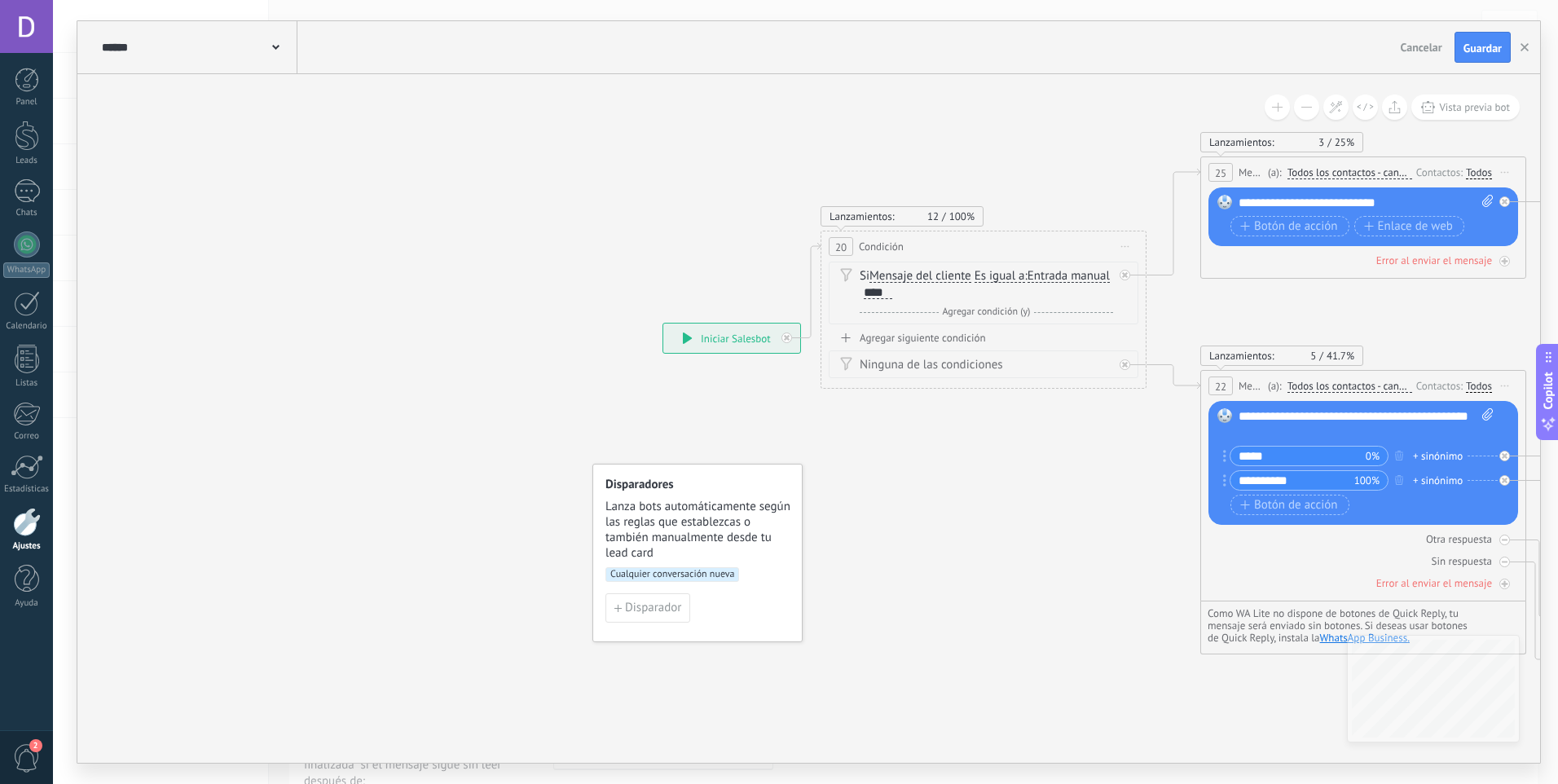
click at [1414, 53] on span "Cancelar" at bounding box center [1421, 48] width 41 height 15
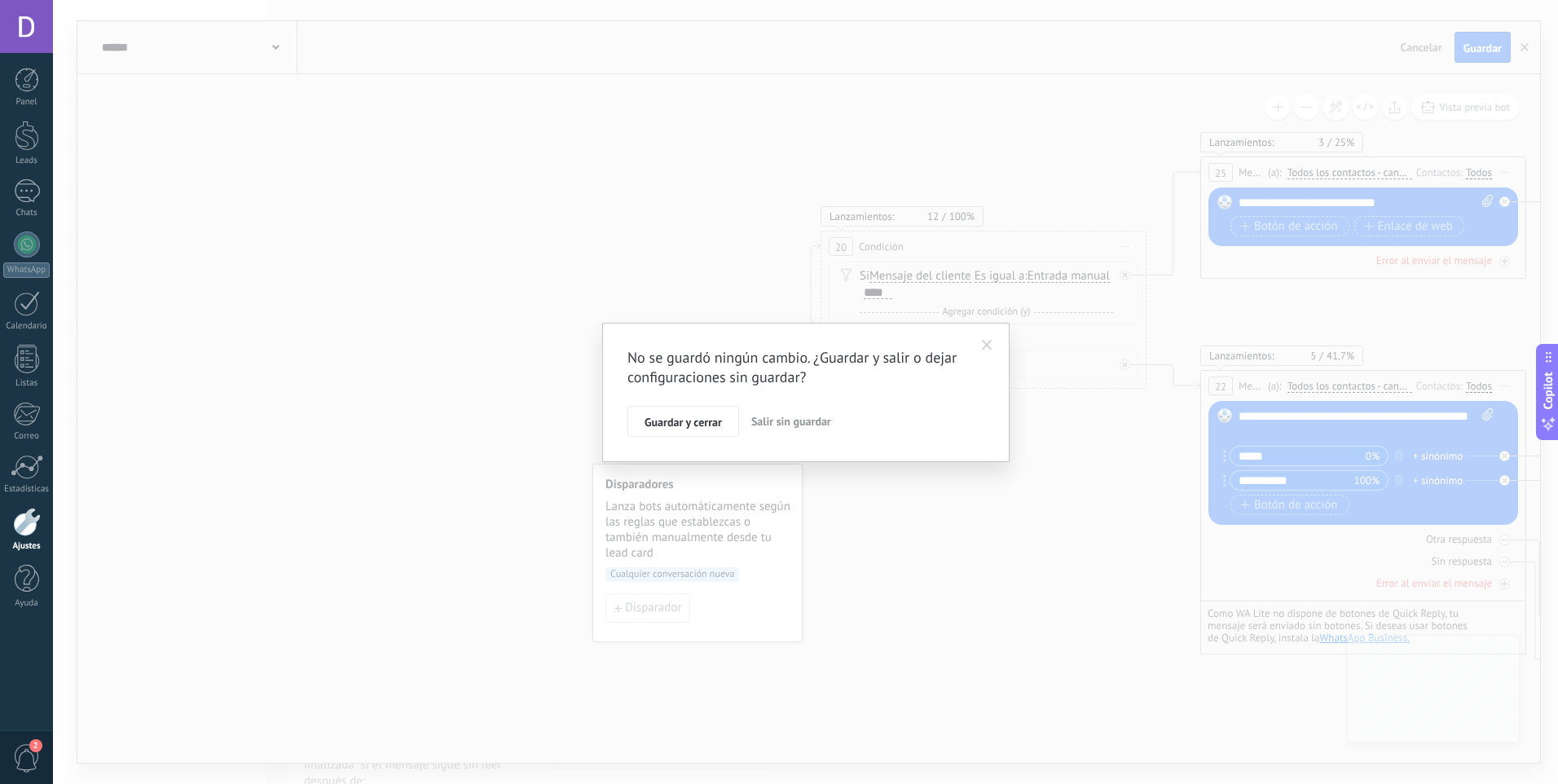
click at [785, 421] on span "Salir sin guardar" at bounding box center [791, 421] width 80 height 15
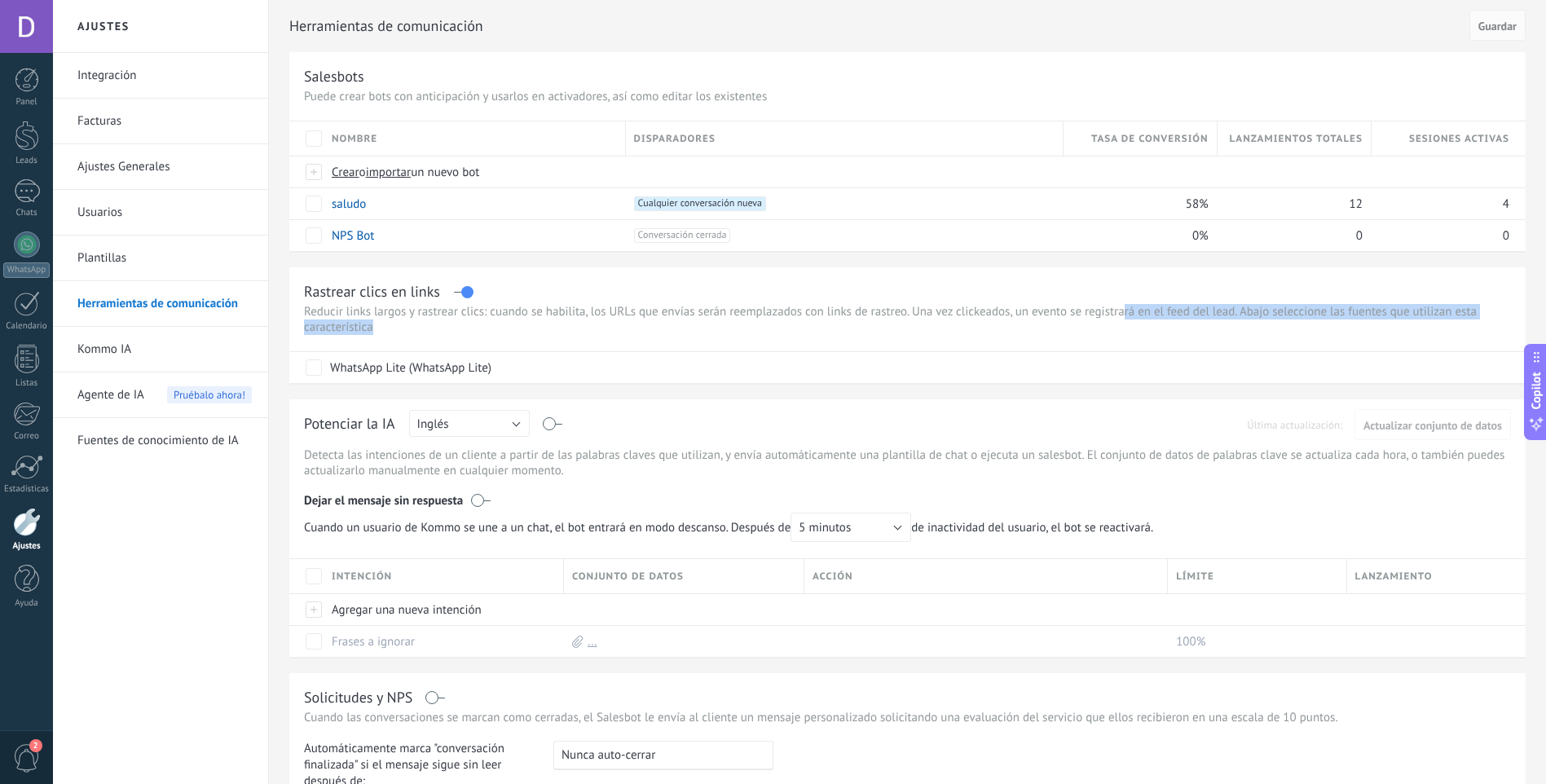
drag, startPoint x: 1118, startPoint y: 307, endPoint x: 875, endPoint y: 321, distance: 243.4
click at [875, 321] on p "Reducir links largos y rastrear clics: cuando se habilita, los URLs que envías …" at bounding box center [907, 319] width 1207 height 31
click at [378, 205] on span at bounding box center [377, 203] width 16 height 16
click at [424, 235] on span "Cancelar" at bounding box center [438, 240] width 41 height 15
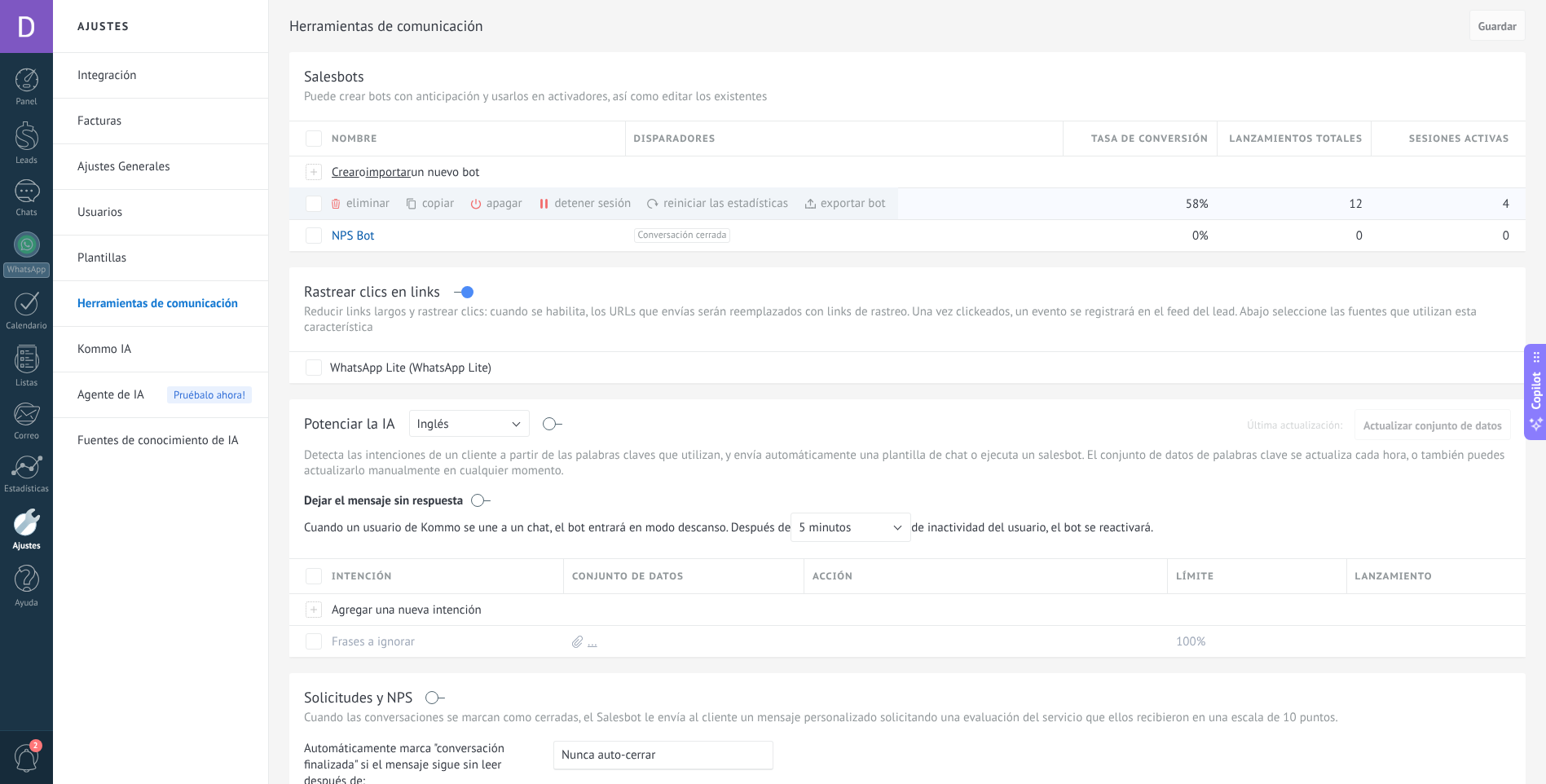
click at [376, 202] on div "eliminar màs" at bounding box center [386, 204] width 115 height 32
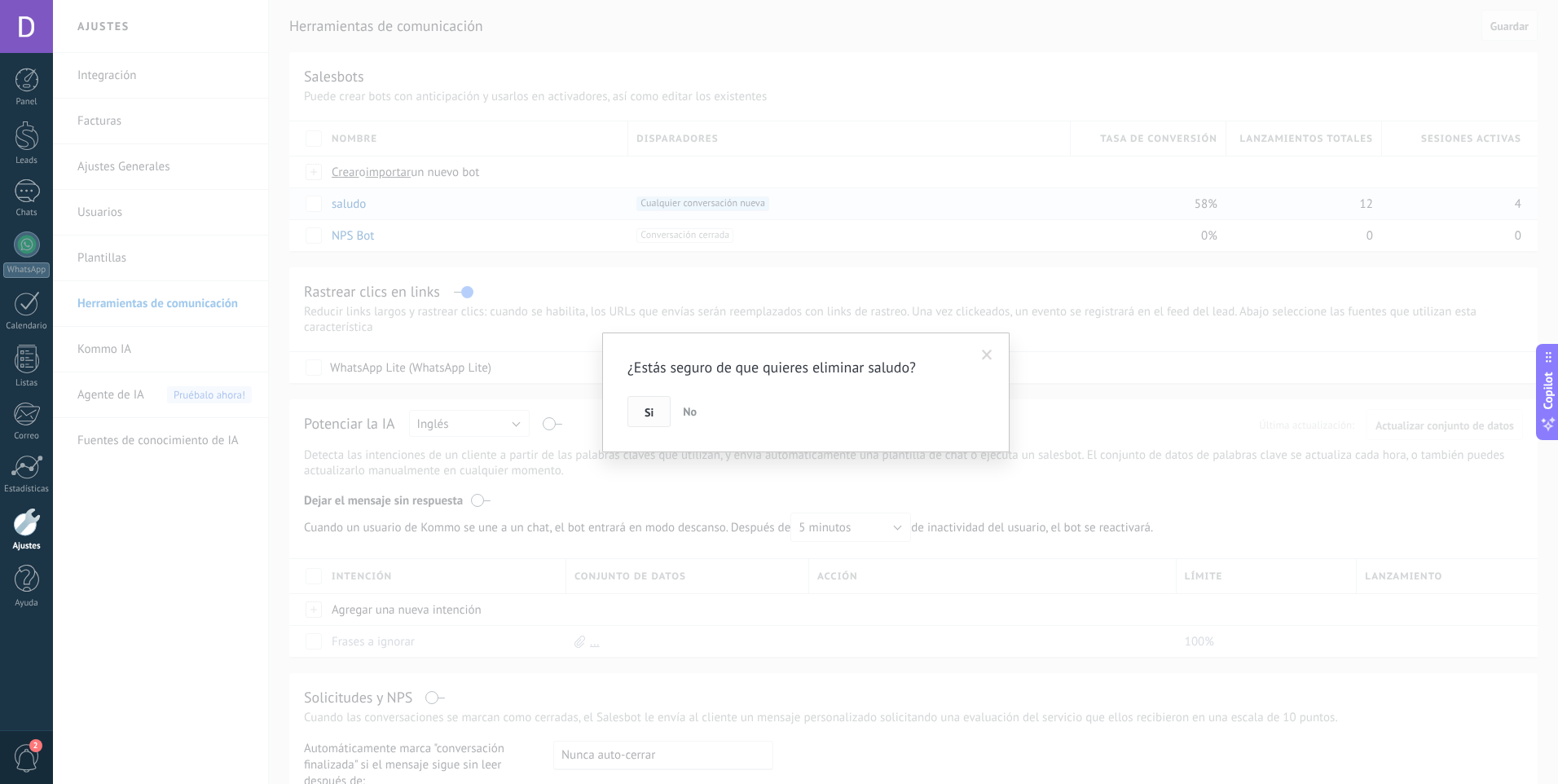
click at [643, 417] on button "Si" at bounding box center [649, 411] width 43 height 31
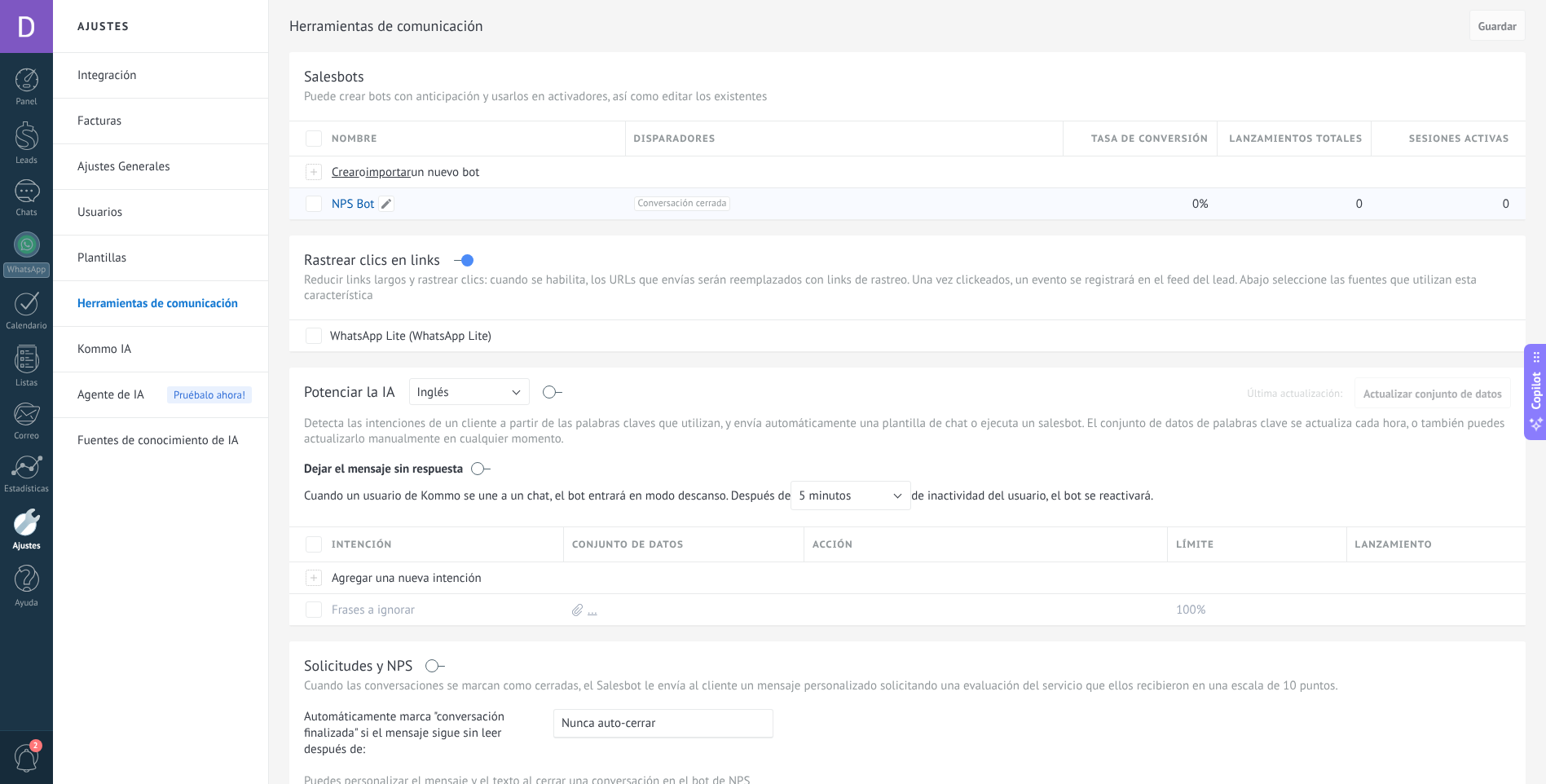
click at [345, 202] on link "NPS Bot" at bounding box center [353, 204] width 42 height 16
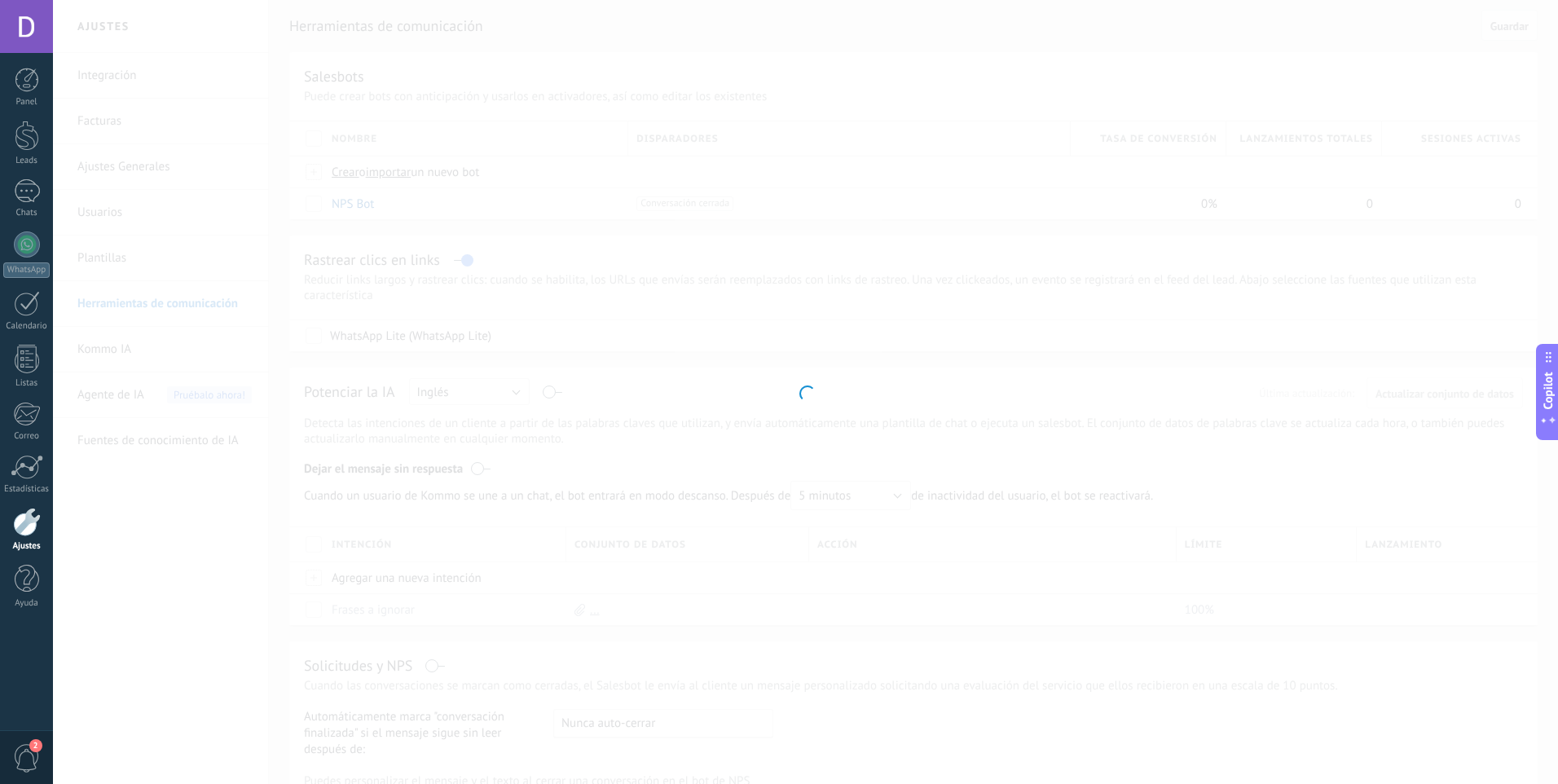
type input "*******"
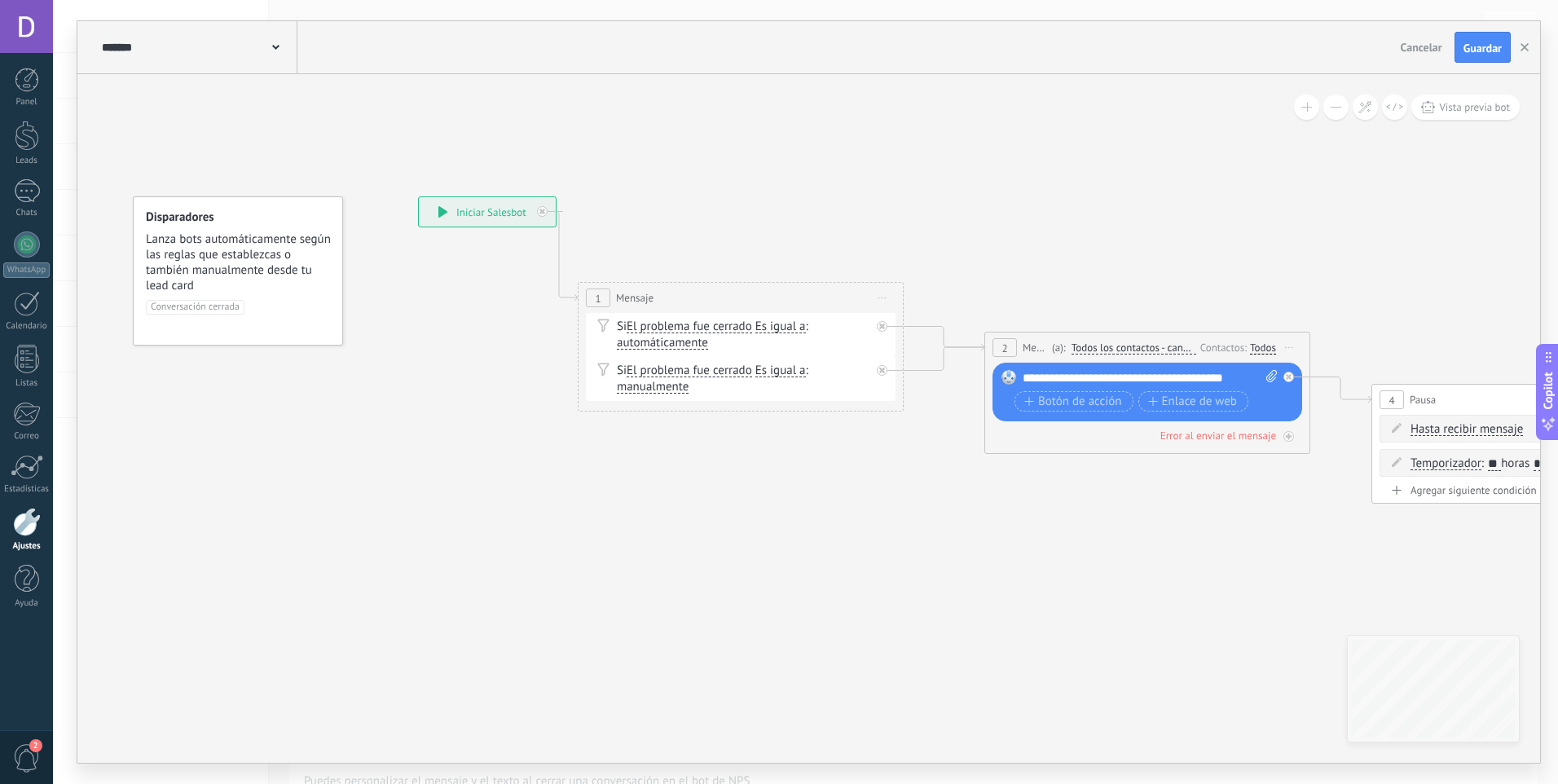
drag, startPoint x: 888, startPoint y: 535, endPoint x: 879, endPoint y: 535, distance: 9.0
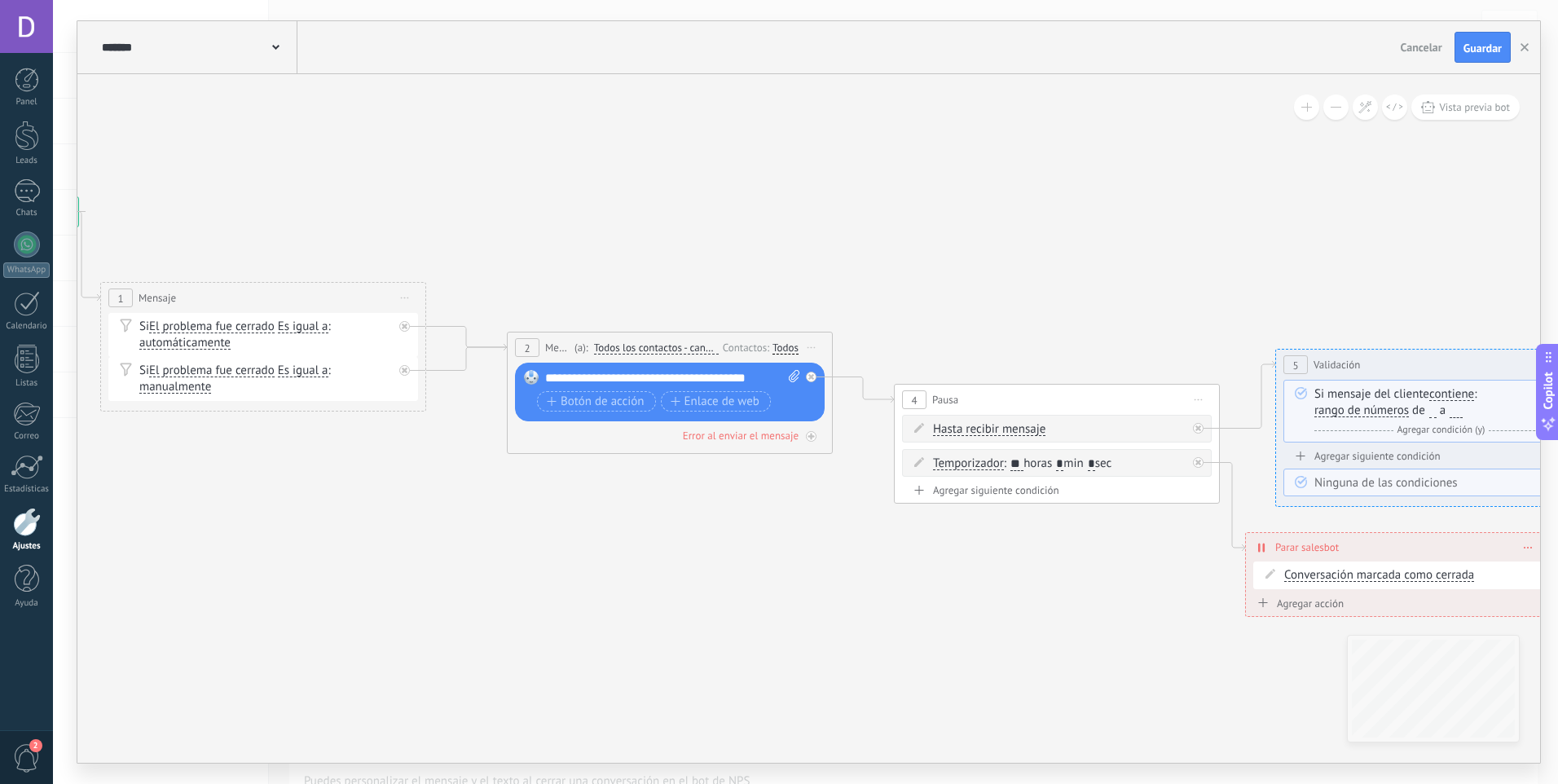
drag, startPoint x: 925, startPoint y: 532, endPoint x: 414, endPoint y: 531, distance: 511.0
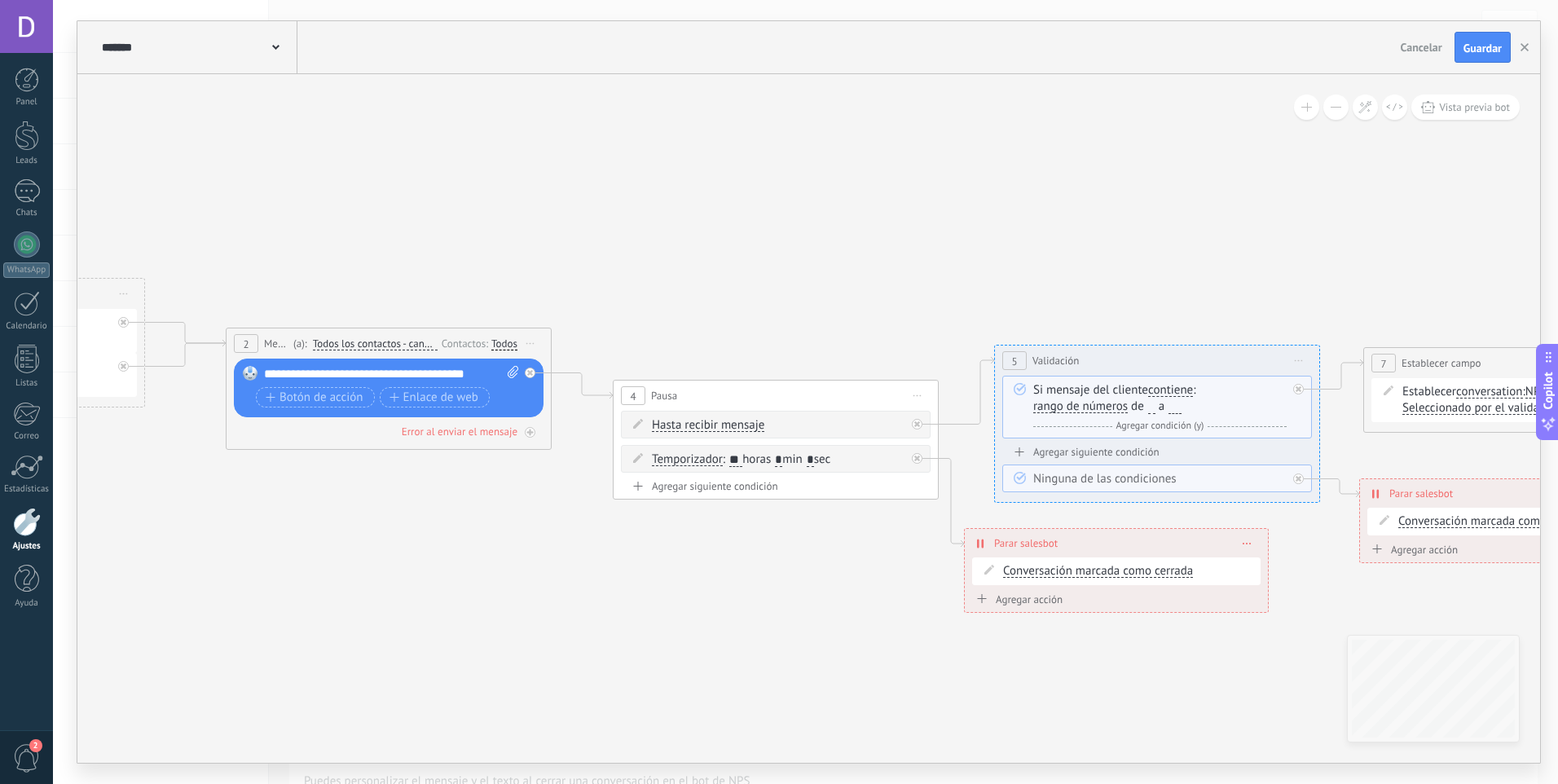
drag, startPoint x: 927, startPoint y: 552, endPoint x: 679, endPoint y: 550, distance: 248.0
click at [679, 550] on icon at bounding box center [1410, 411] width 4316 height 1251
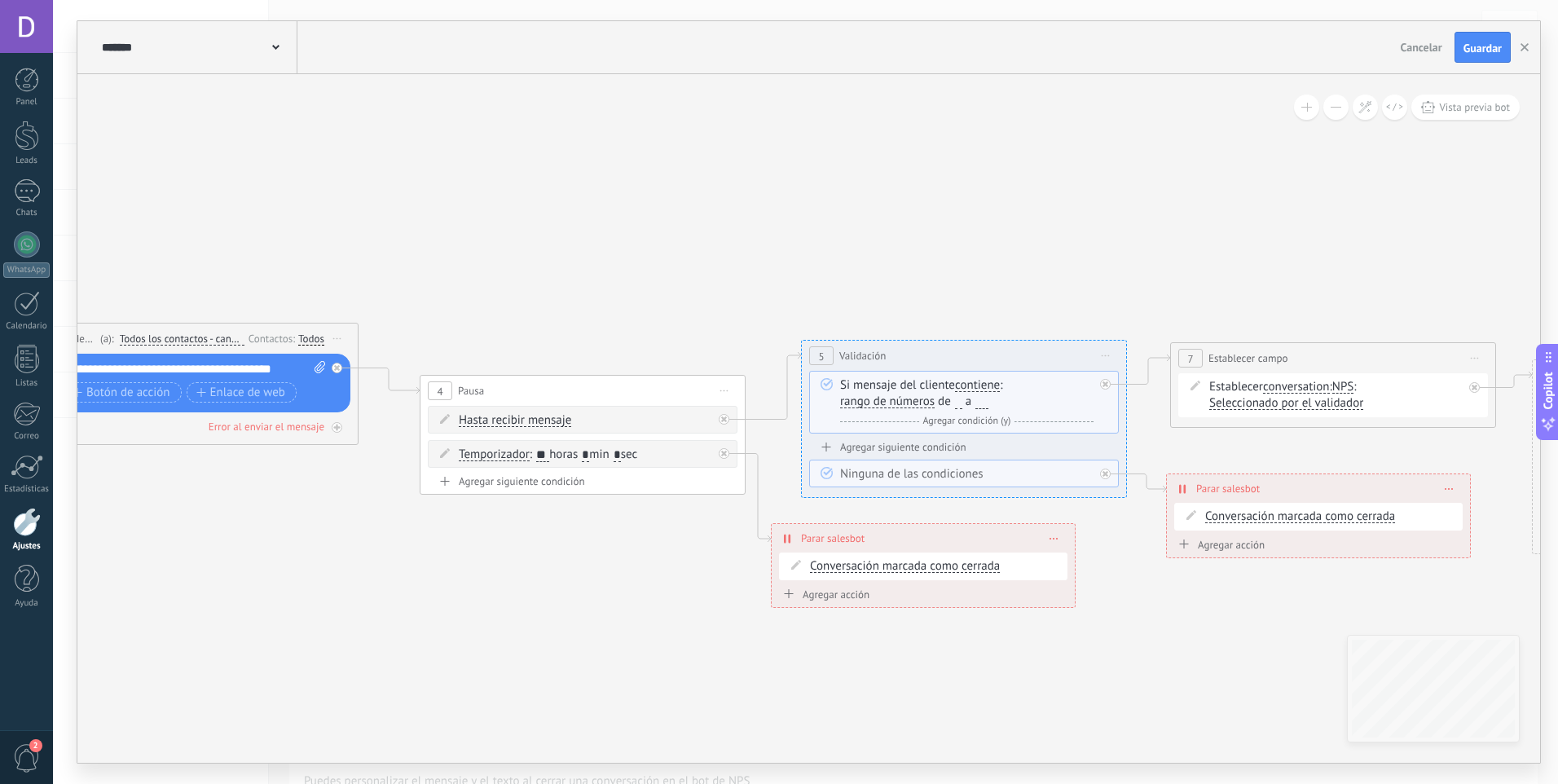
drag, startPoint x: 857, startPoint y: 570, endPoint x: 356, endPoint y: 536, distance: 502.2
click at [356, 536] on icon at bounding box center [1217, 405] width 4316 height 1251
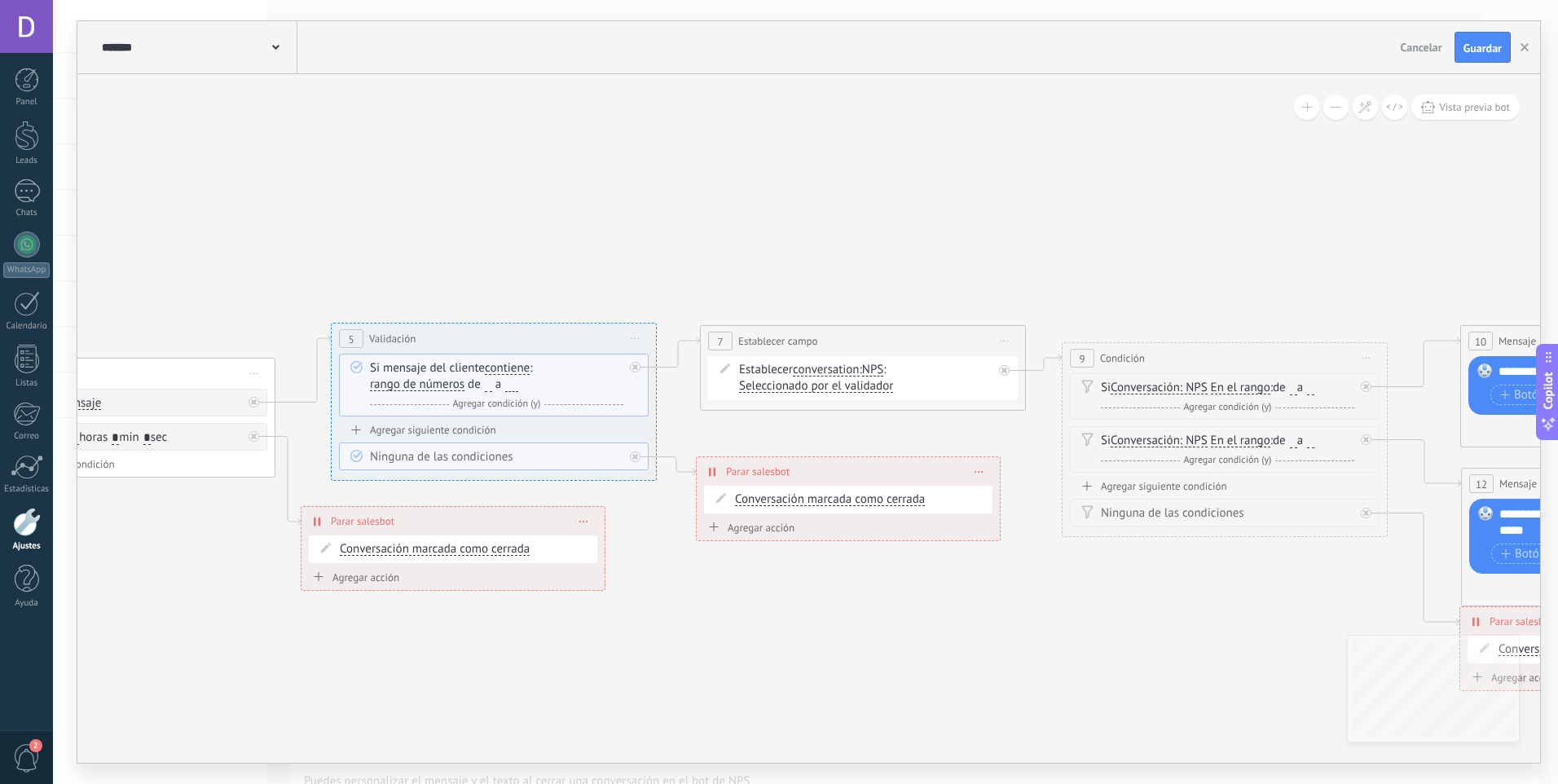
drag, startPoint x: 904, startPoint y: 616, endPoint x: 736, endPoint y: 628, distance: 168.4
click at [736, 628] on icon at bounding box center [746, 430] width 4316 height 1336
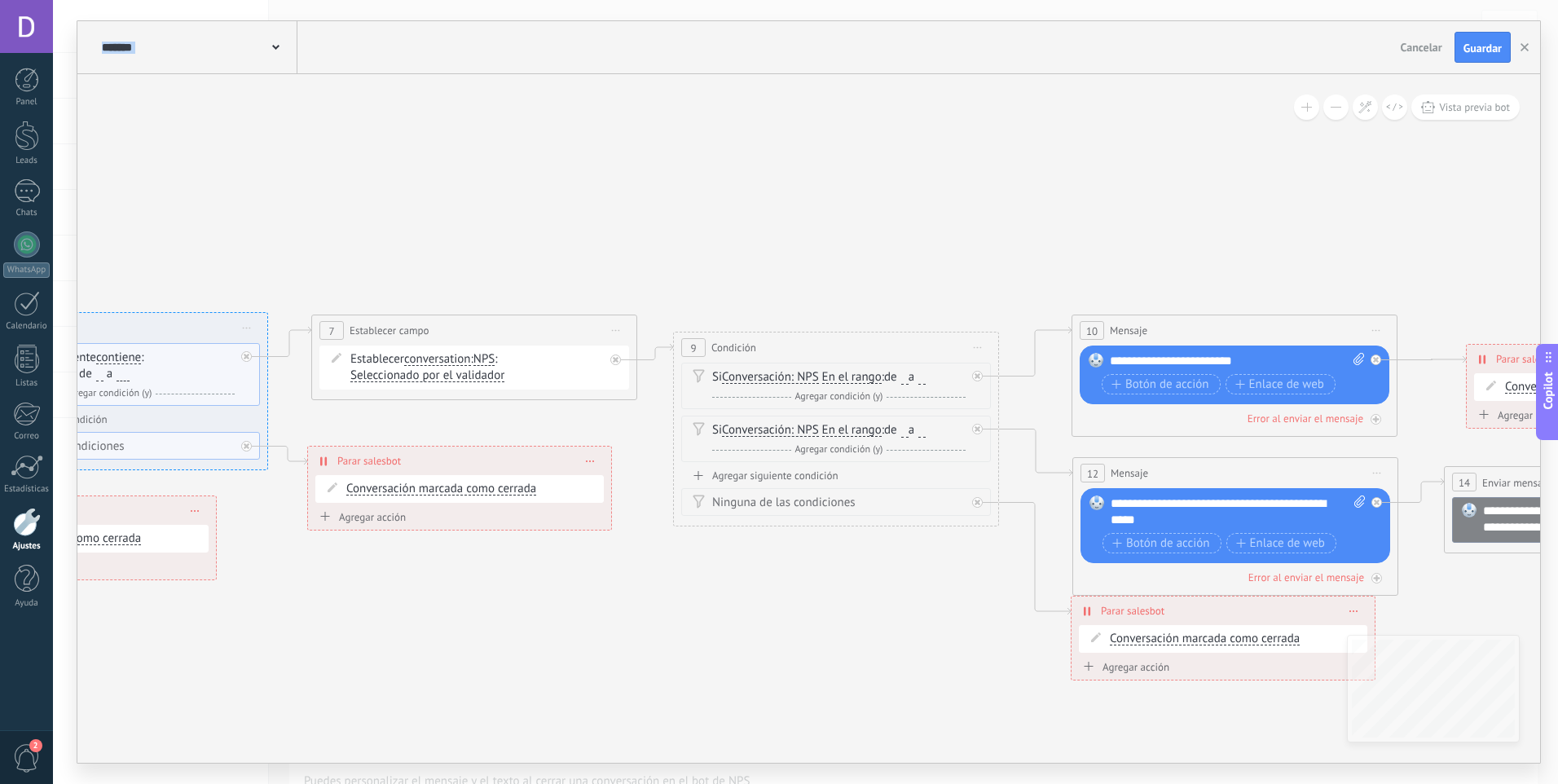
drag, startPoint x: 840, startPoint y: 627, endPoint x: 457, endPoint y: 615, distance: 383.2
click at [459, 617] on icon at bounding box center [357, 420] width 4316 height 1336
drag, startPoint x: 827, startPoint y: 617, endPoint x: 343, endPoint y: 603, distance: 484.2
click at [343, 603] on icon at bounding box center [355, 420] width 4316 height 1336
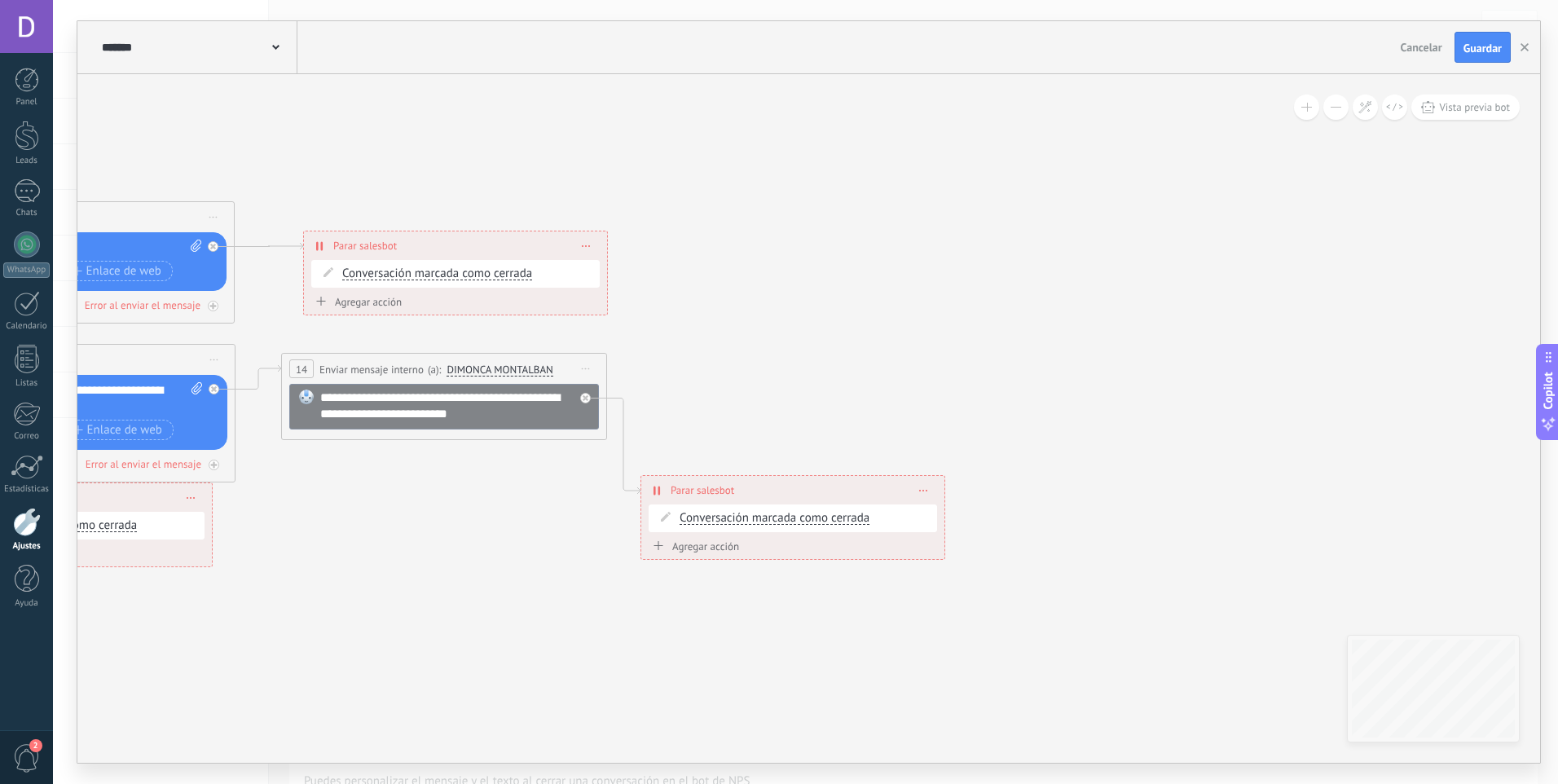
drag, startPoint x: 1045, startPoint y: 568, endPoint x: 368, endPoint y: 469, distance: 684.2
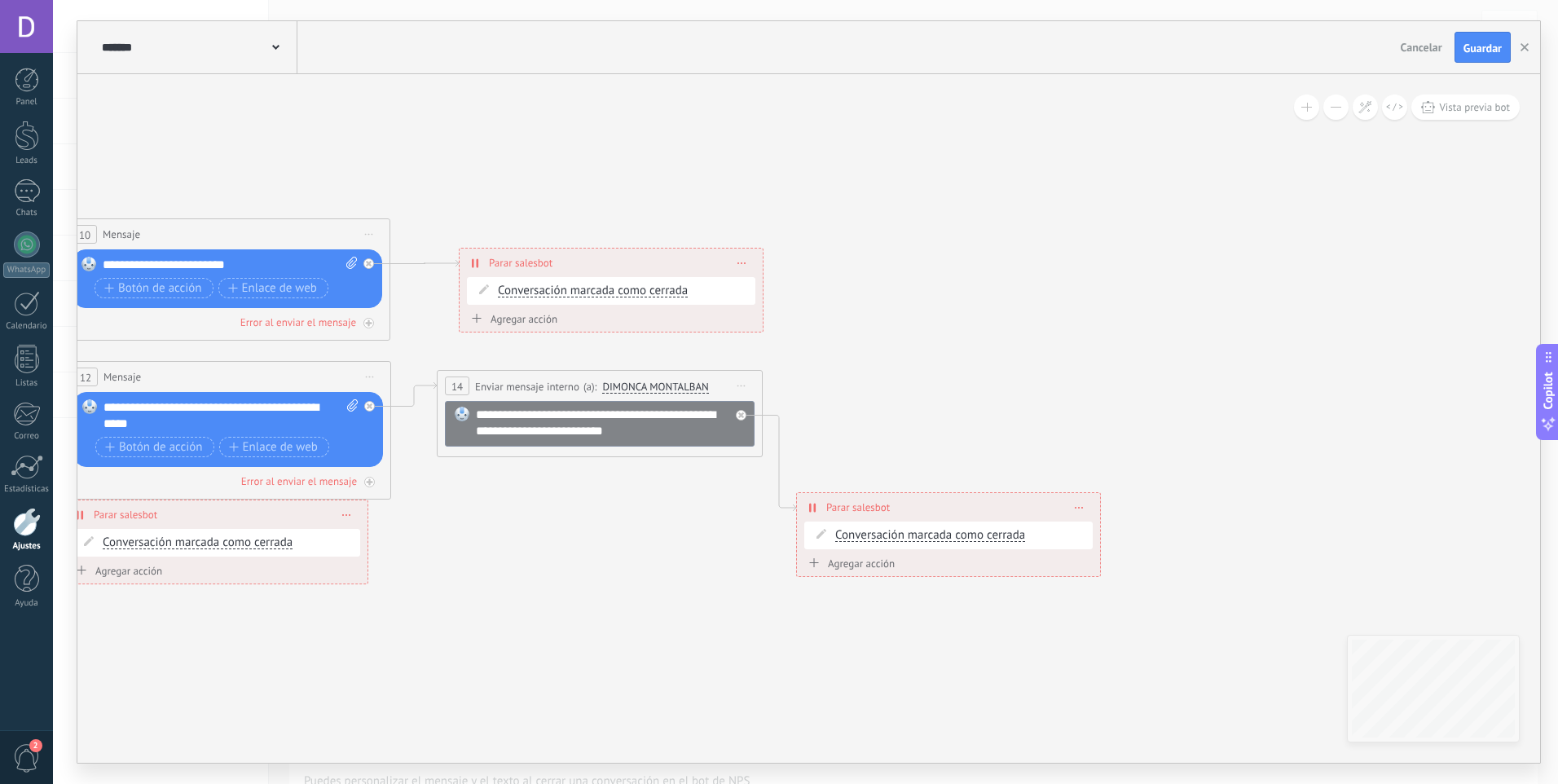
drag, startPoint x: 138, startPoint y: 94, endPoint x: 268, endPoint y: 116, distance: 131.8
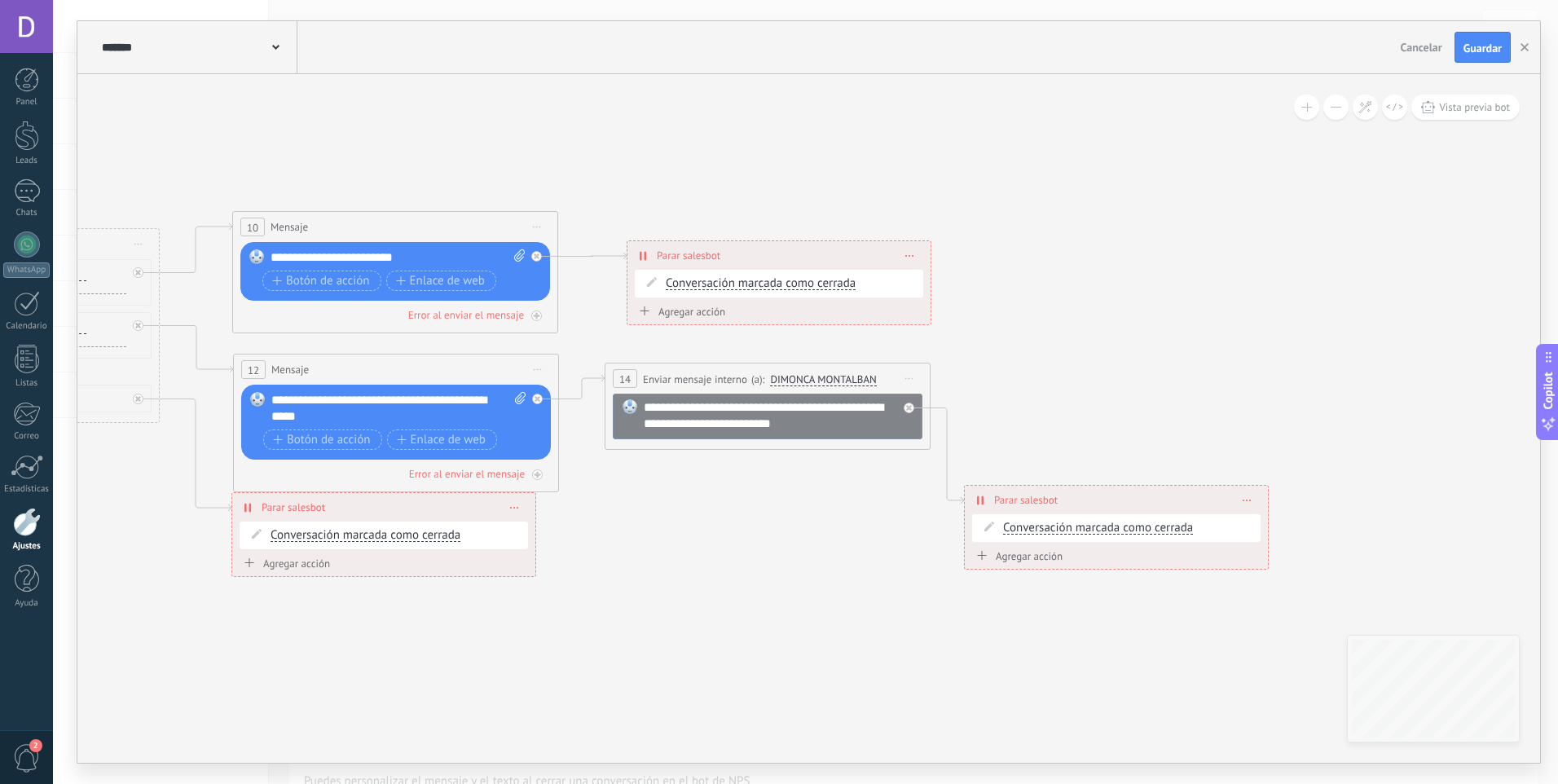
drag, startPoint x: 166, startPoint y: 90, endPoint x: 371, endPoint y: 82, distance: 205.2
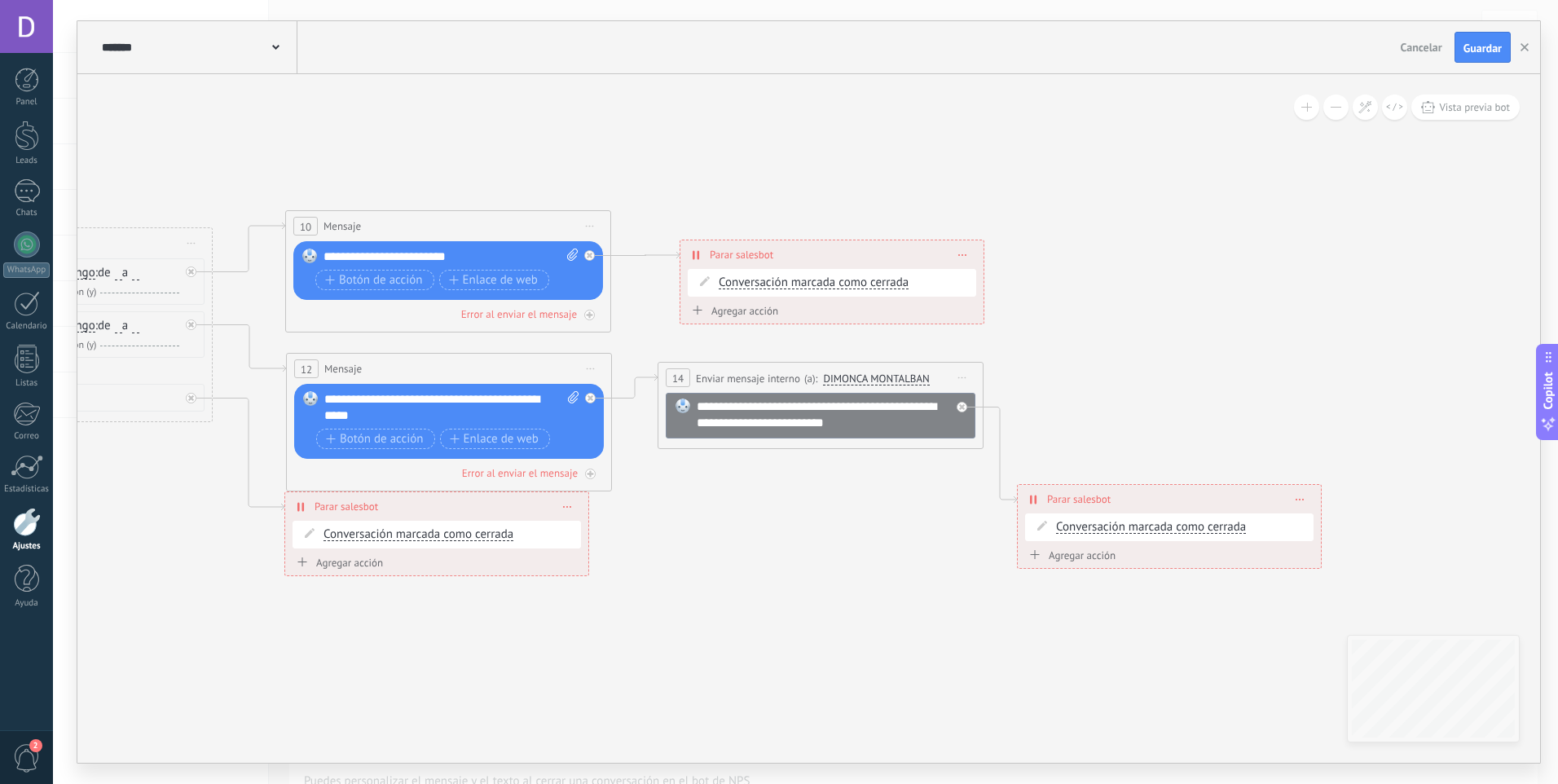
click at [279, 46] on icon at bounding box center [276, 47] width 8 height 5
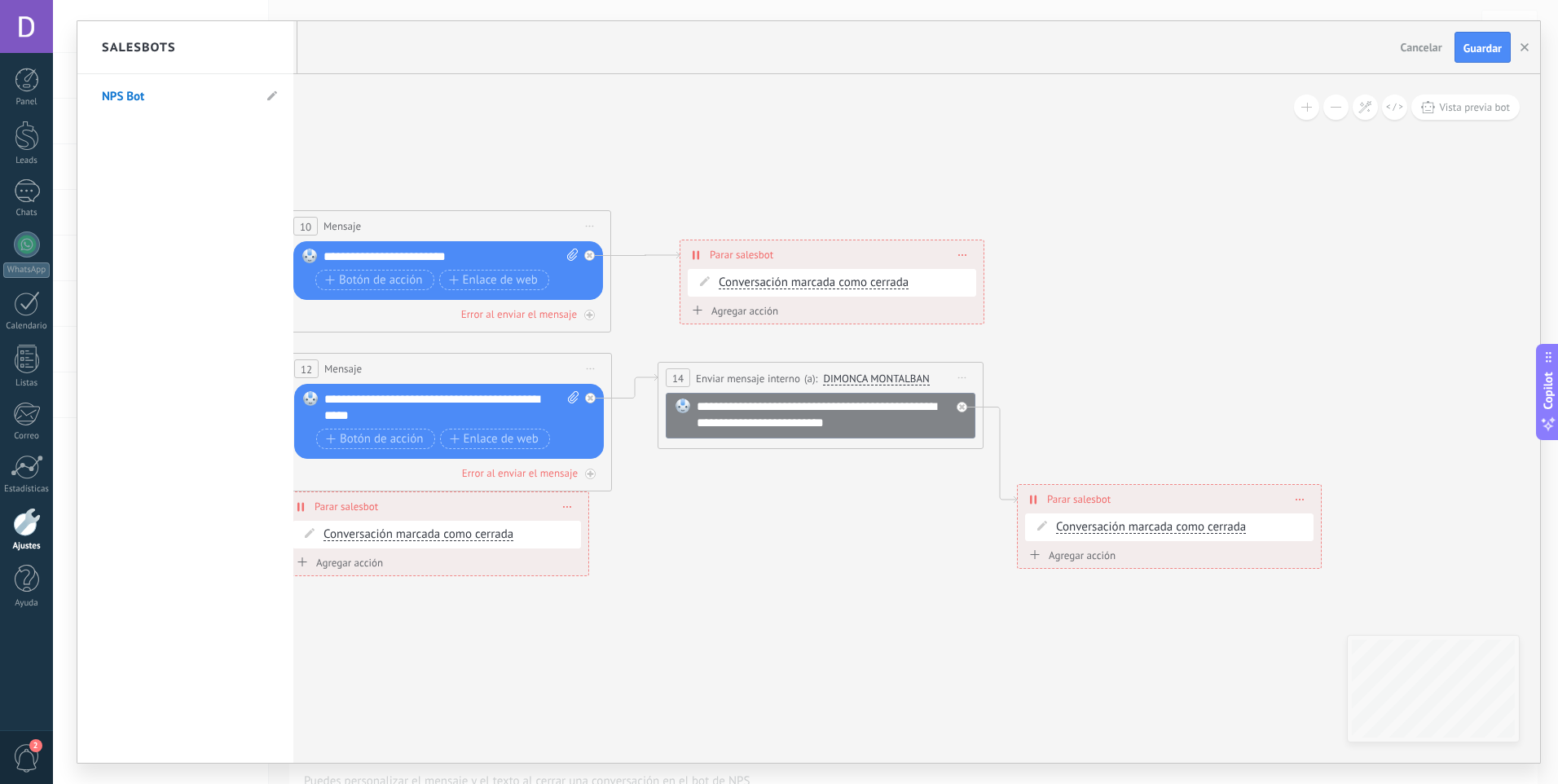
click at [352, 77] on div at bounding box center [809, 392] width 1462 height 742
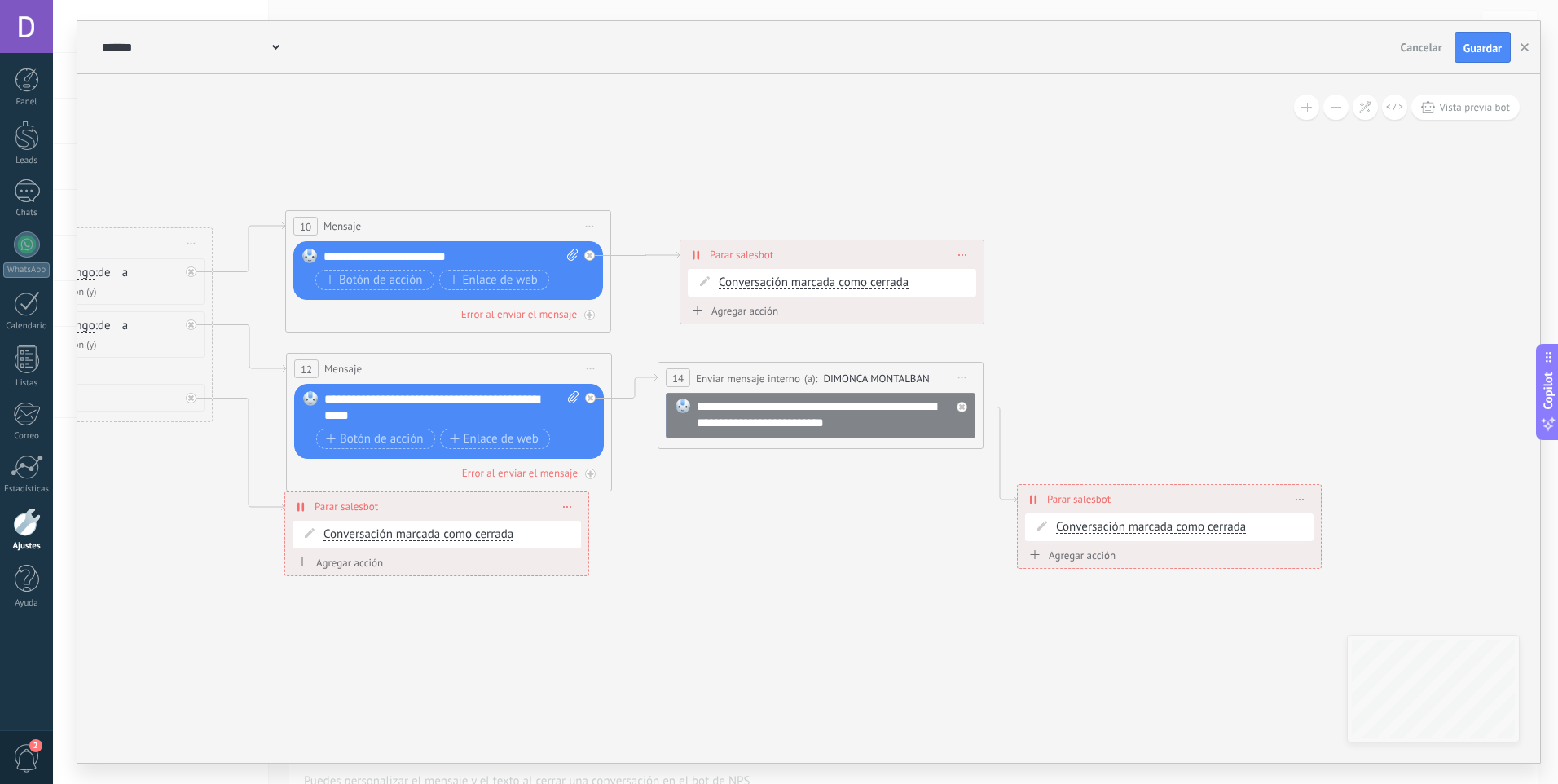
click at [22, 526] on div at bounding box center [27, 521] width 28 height 28
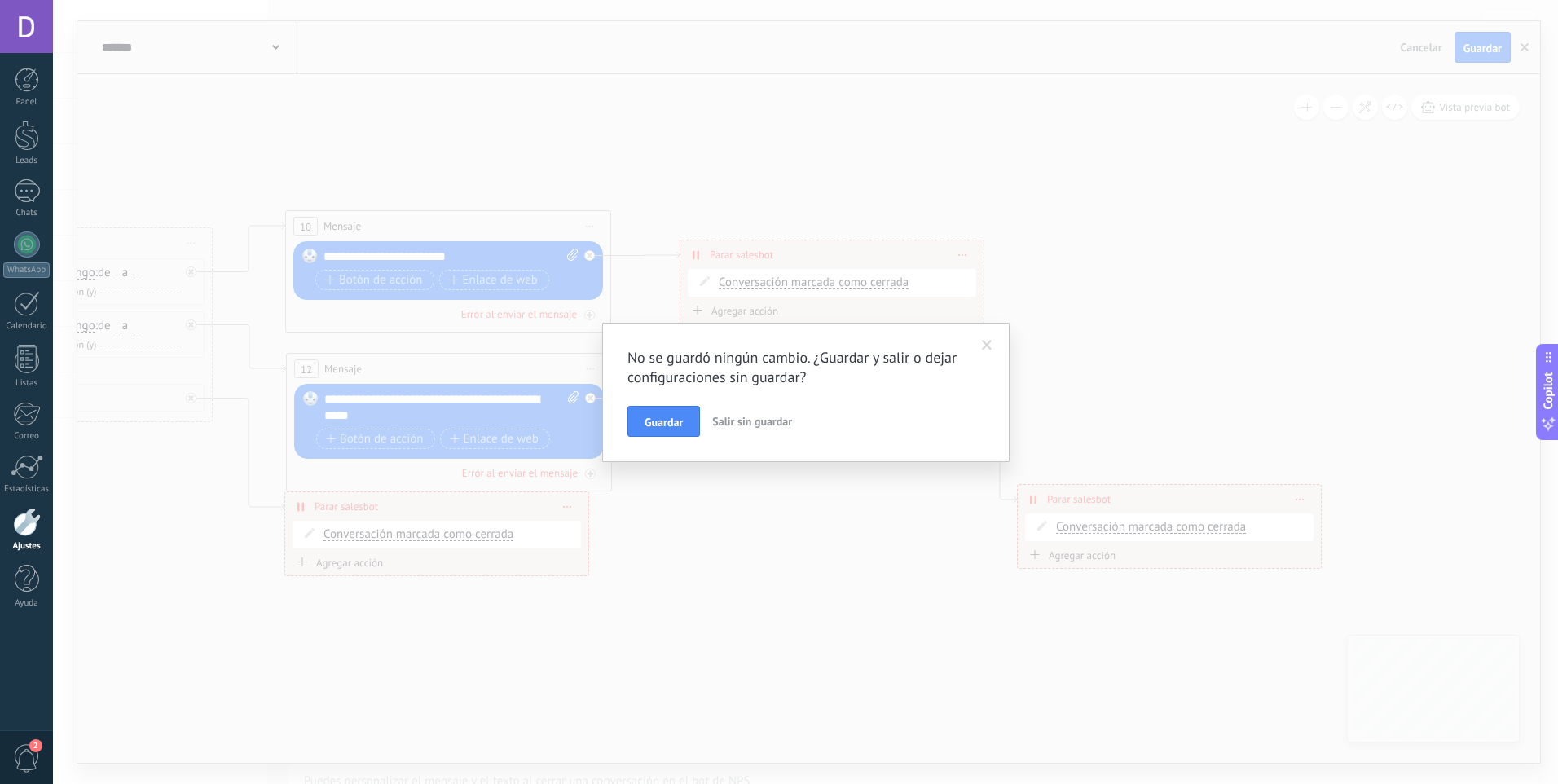
click at [759, 421] on span "Salir sin guardar" at bounding box center [751, 421] width 80 height 15
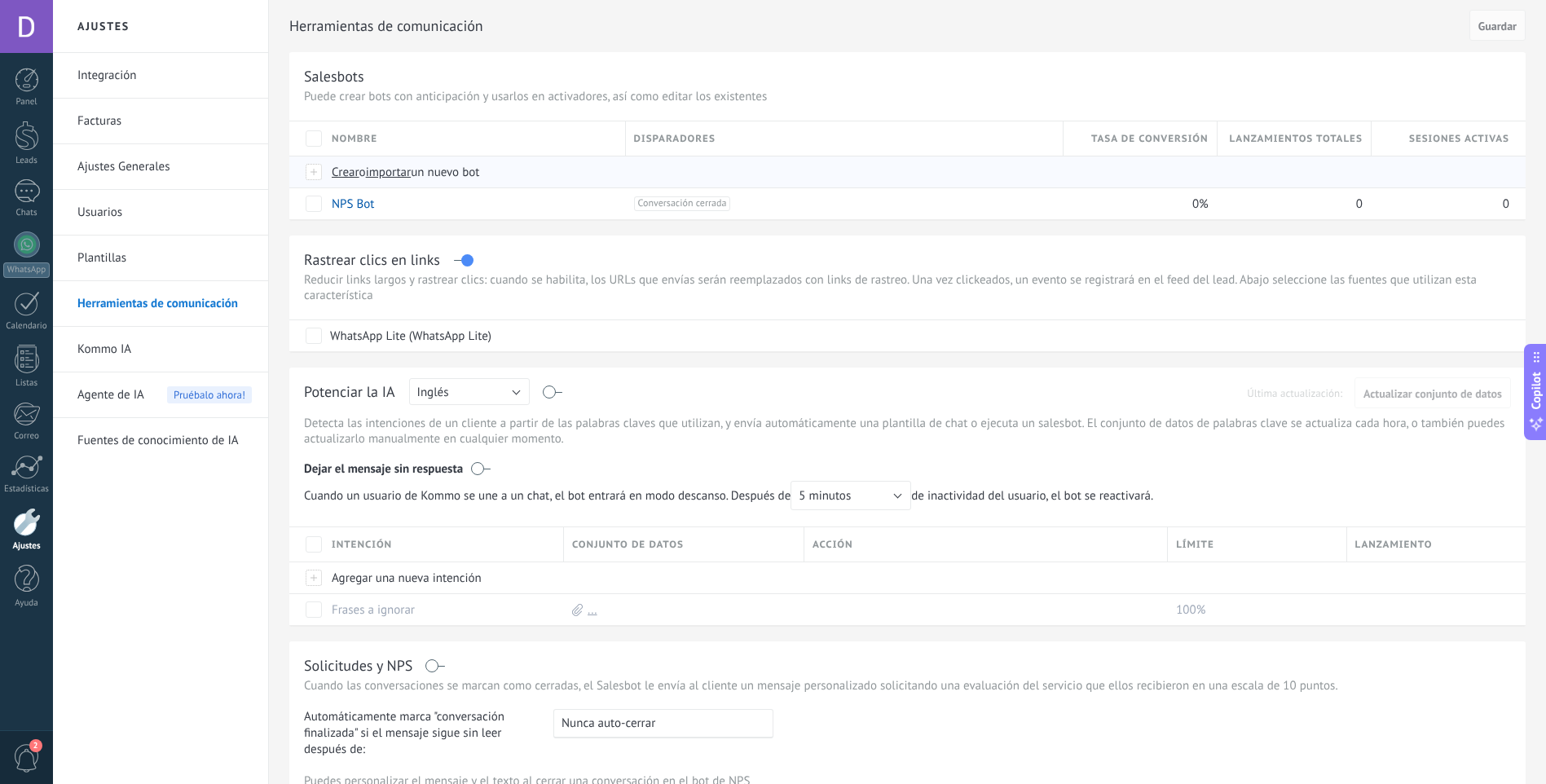
click at [344, 173] on span "Crear" at bounding box center [346, 172] width 28 height 16
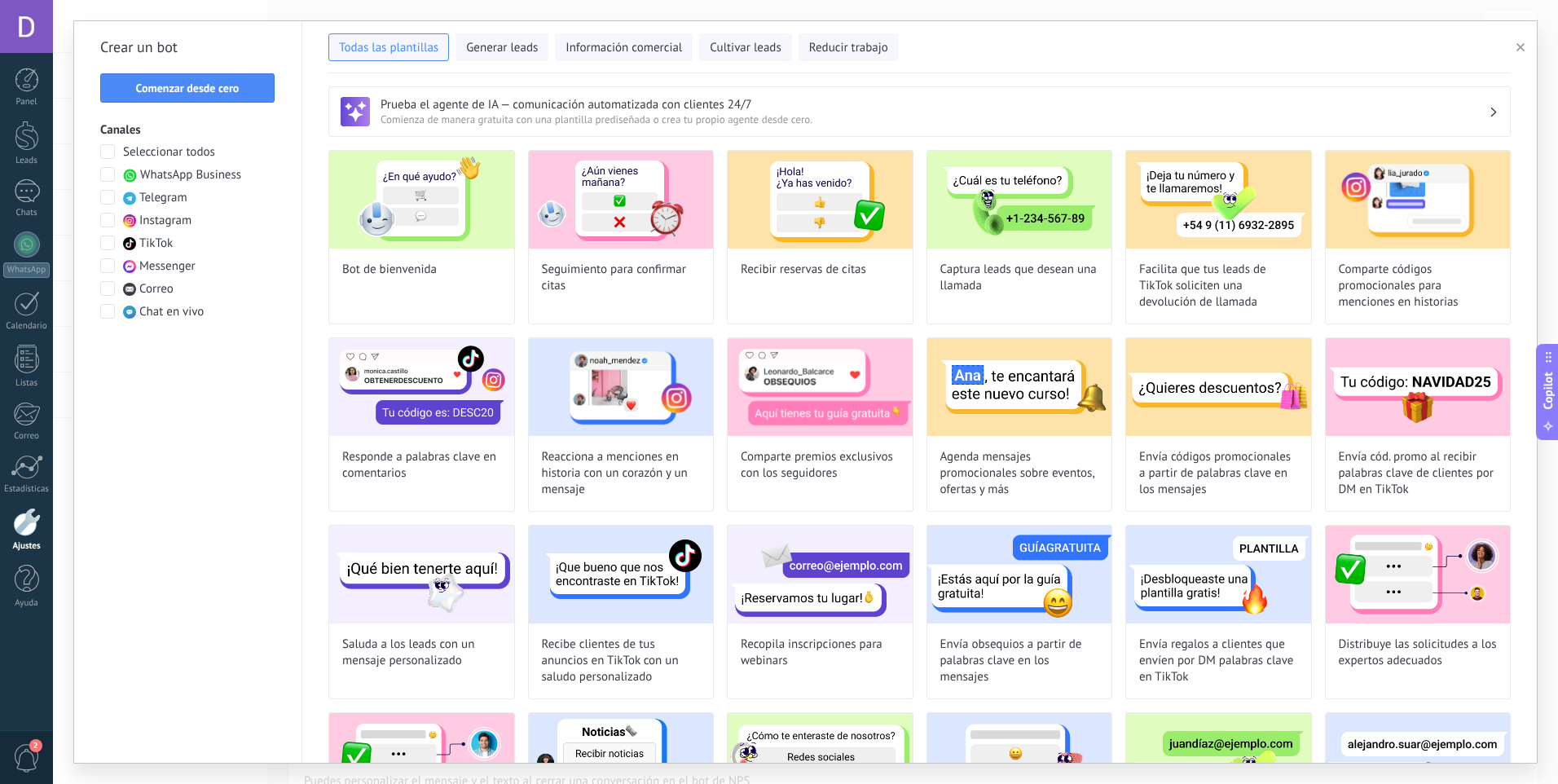
click at [109, 176] on span at bounding box center [108, 174] width 15 height 15
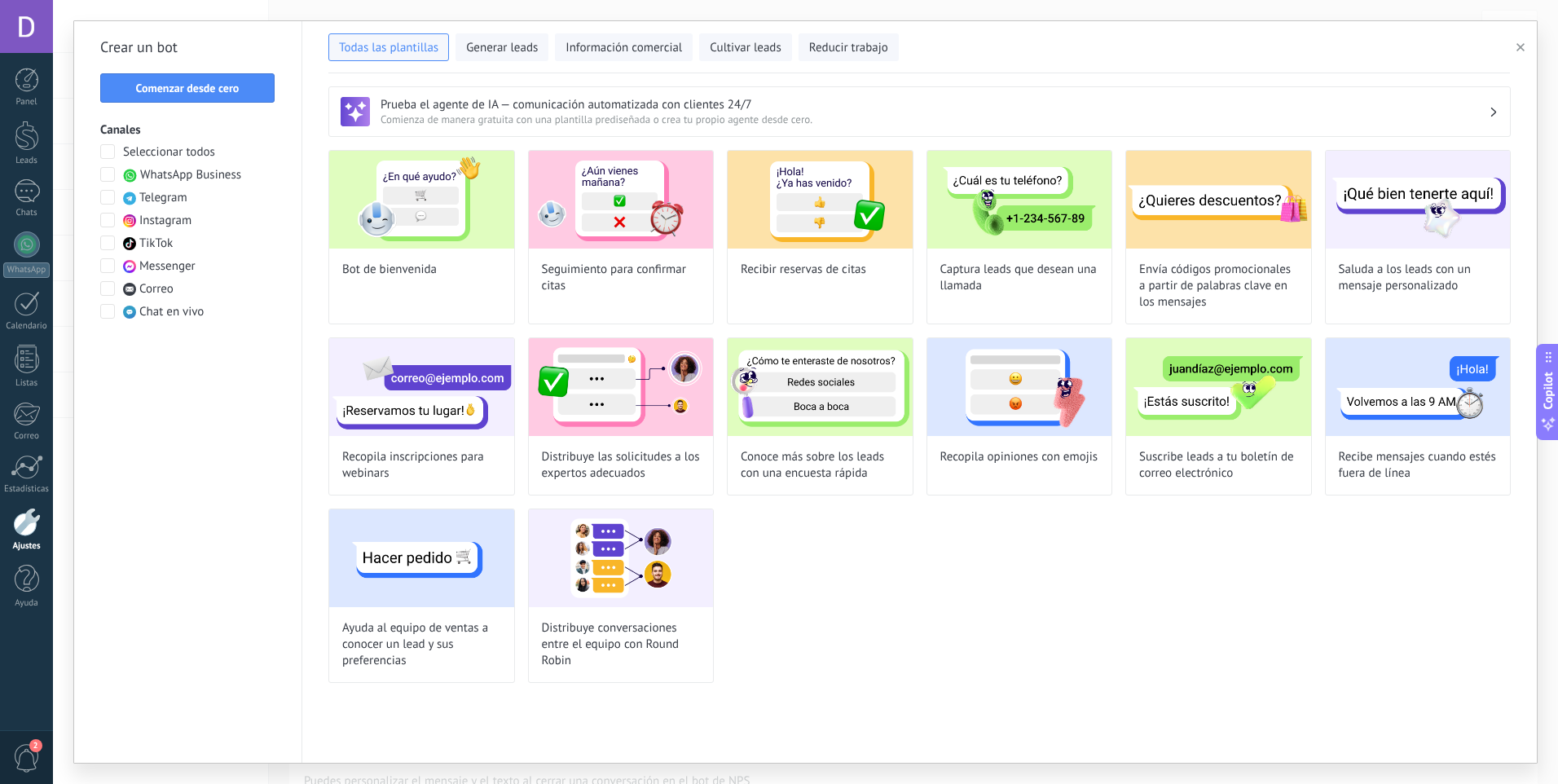
click at [109, 176] on span at bounding box center [108, 174] width 15 height 15
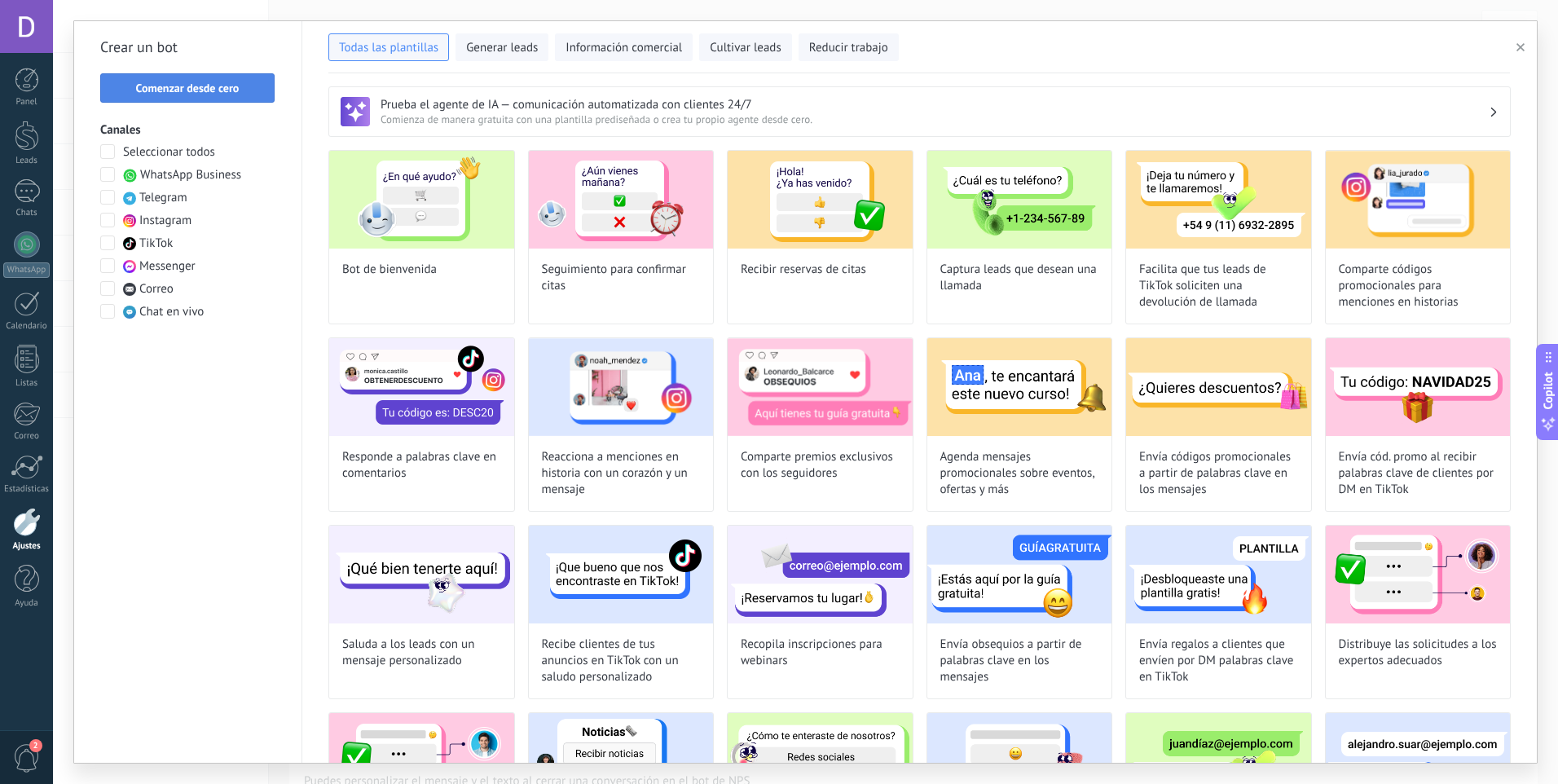
click at [227, 96] on button "Comenzar desde cero" at bounding box center [188, 87] width 174 height 29
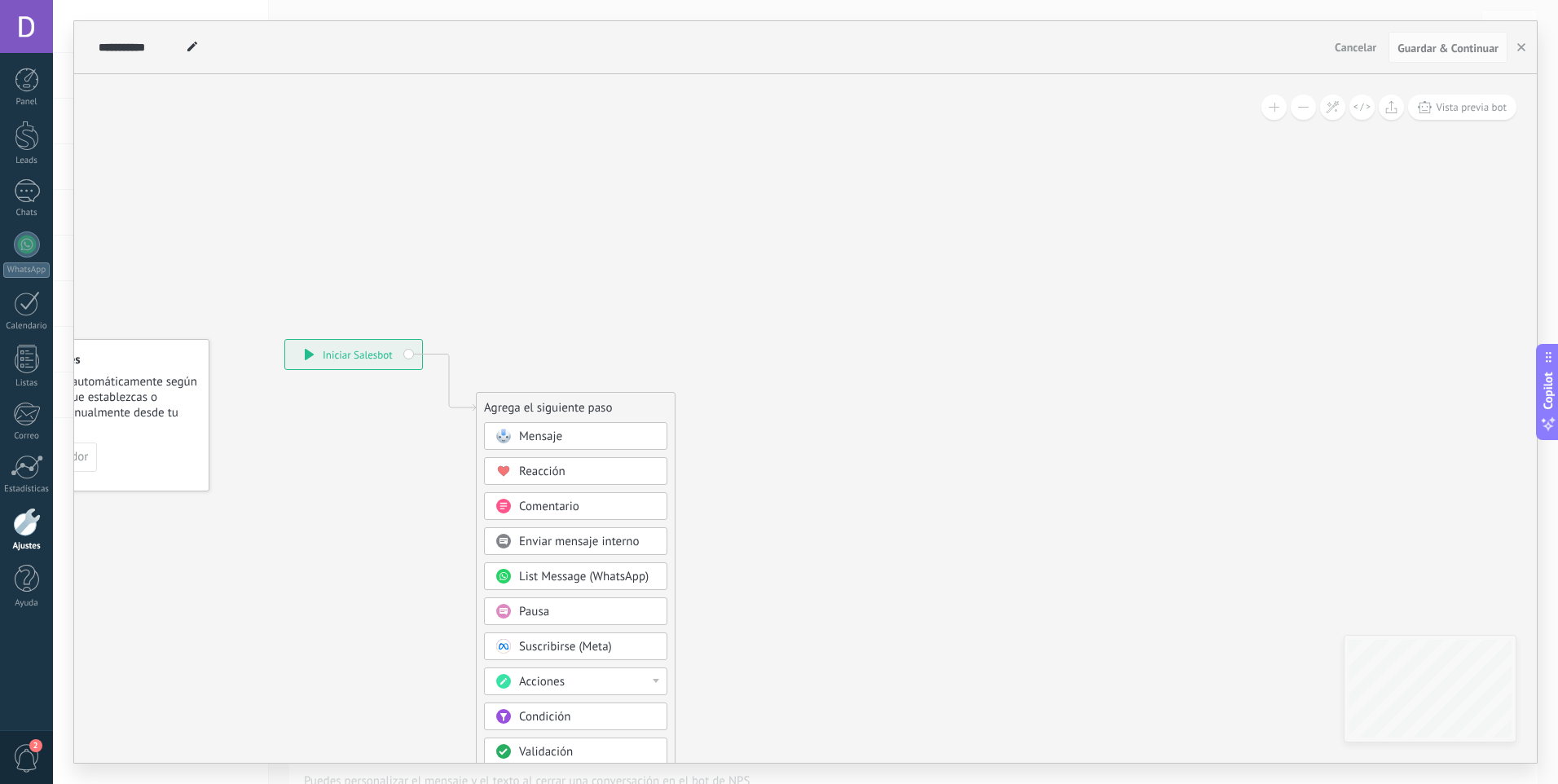
drag, startPoint x: 531, startPoint y: 398, endPoint x: 403, endPoint y: 517, distance: 174.8
click at [403, 517] on icon at bounding box center [425, 634] width 1096 height 1406
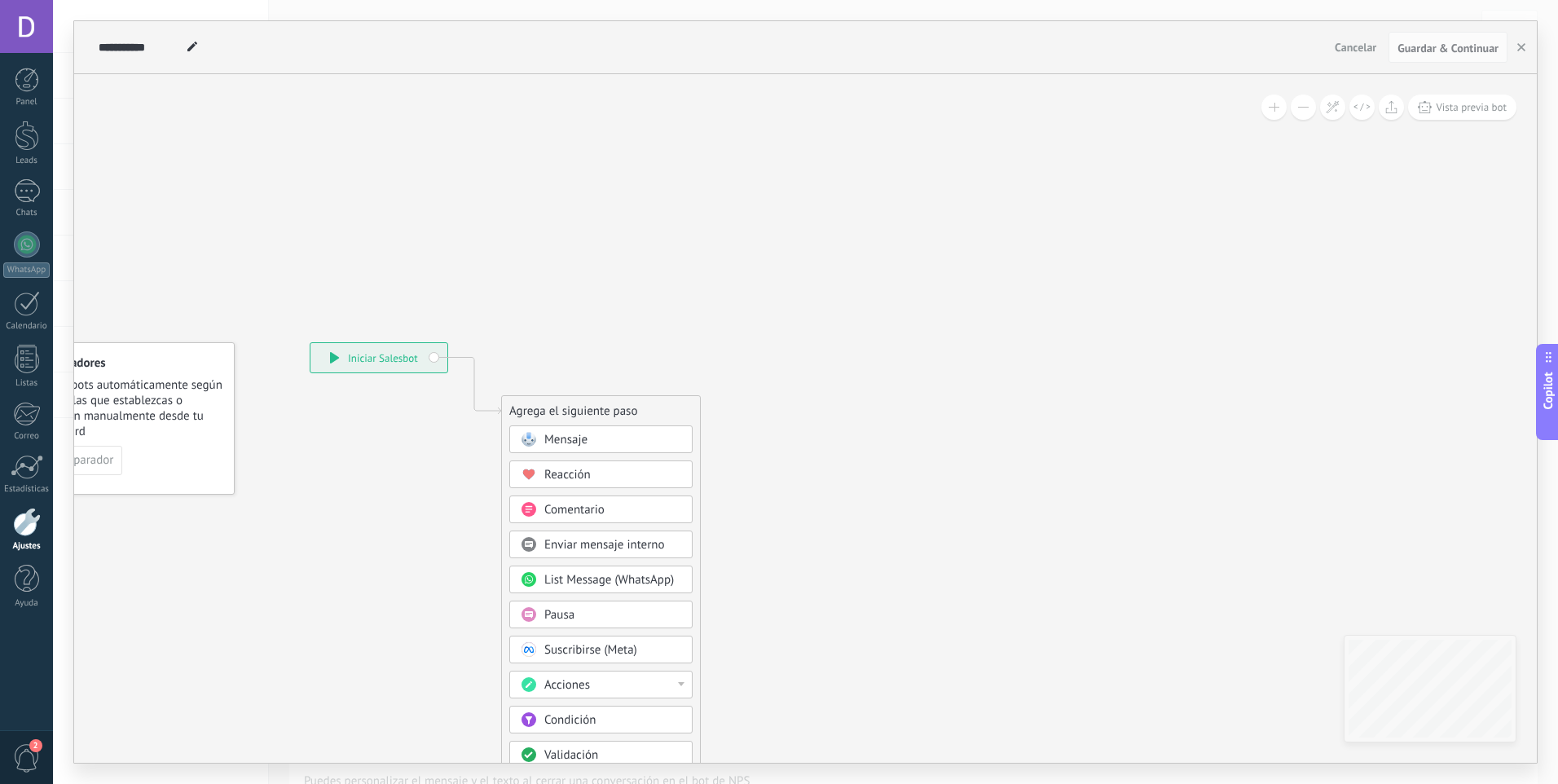
drag, startPoint x: 411, startPoint y: 505, endPoint x: 477, endPoint y: 481, distance: 70.2
click at [474, 485] on icon at bounding box center [450, 638] width 1096 height 1406
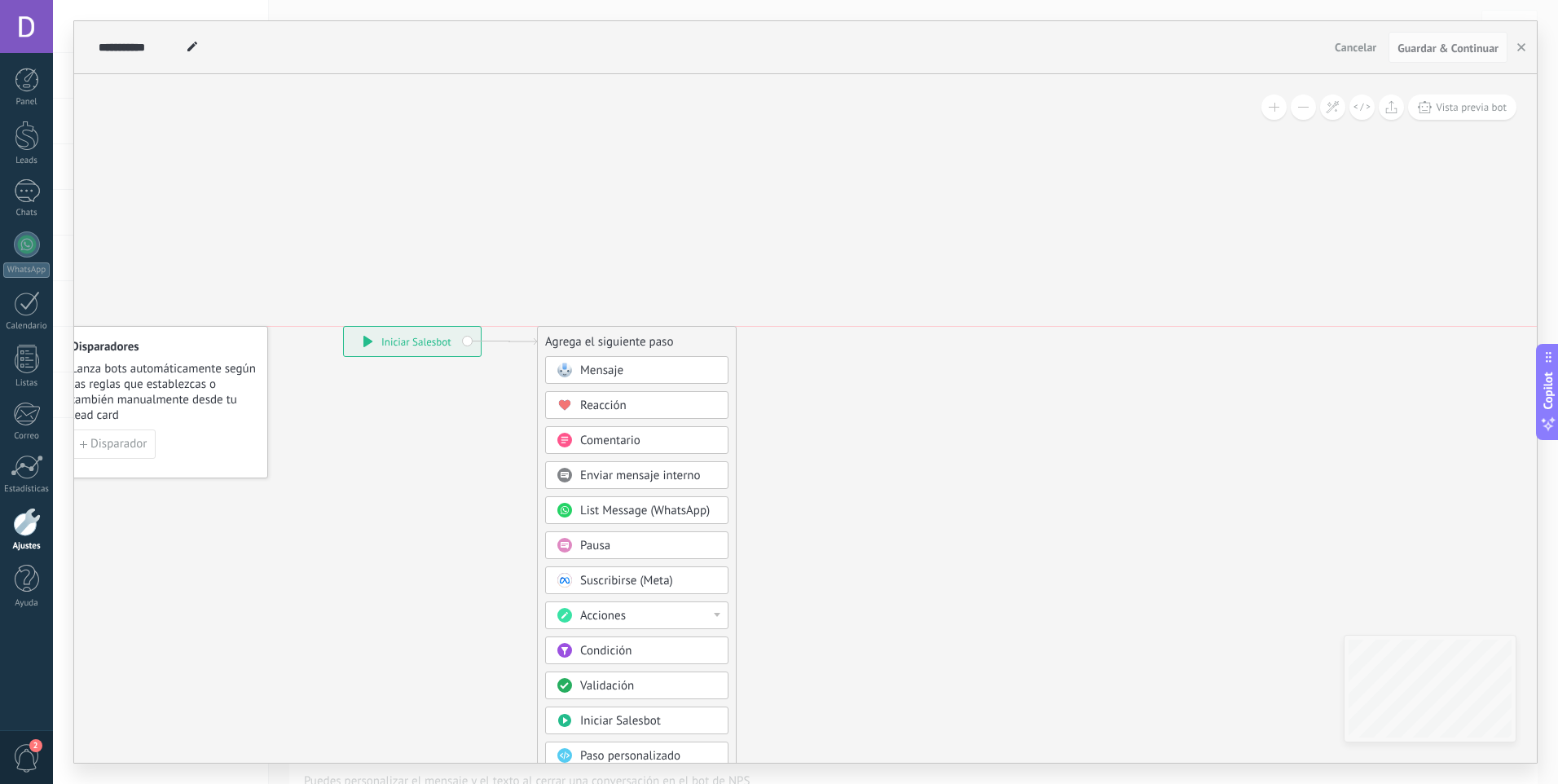
drag, startPoint x: 634, startPoint y: 388, endPoint x: 636, endPoint y: 339, distance: 49.0
click at [636, 339] on div "Agrega el siguiente paso" at bounding box center [636, 341] width 198 height 27
click at [630, 649] on span "Condición" at bounding box center [606, 650] width 52 height 16
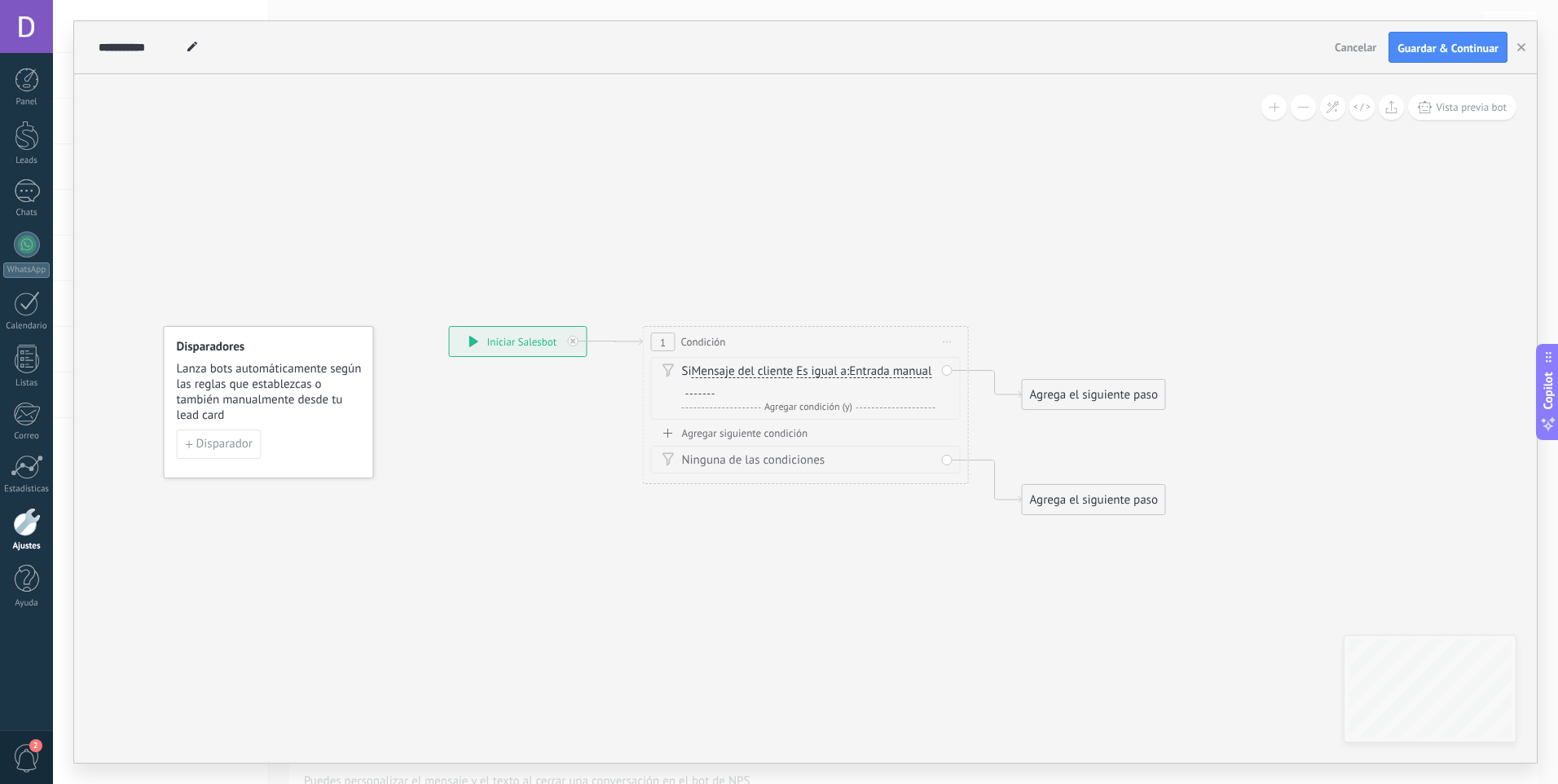
click at [703, 393] on div at bounding box center [700, 388] width 28 height 13
click at [882, 366] on span "Entrada manual" at bounding box center [890, 371] width 83 height 13
click at [882, 366] on button "Entrada manual" at bounding box center [943, 371] width 204 height 29
click at [701, 391] on div at bounding box center [700, 388] width 28 height 13
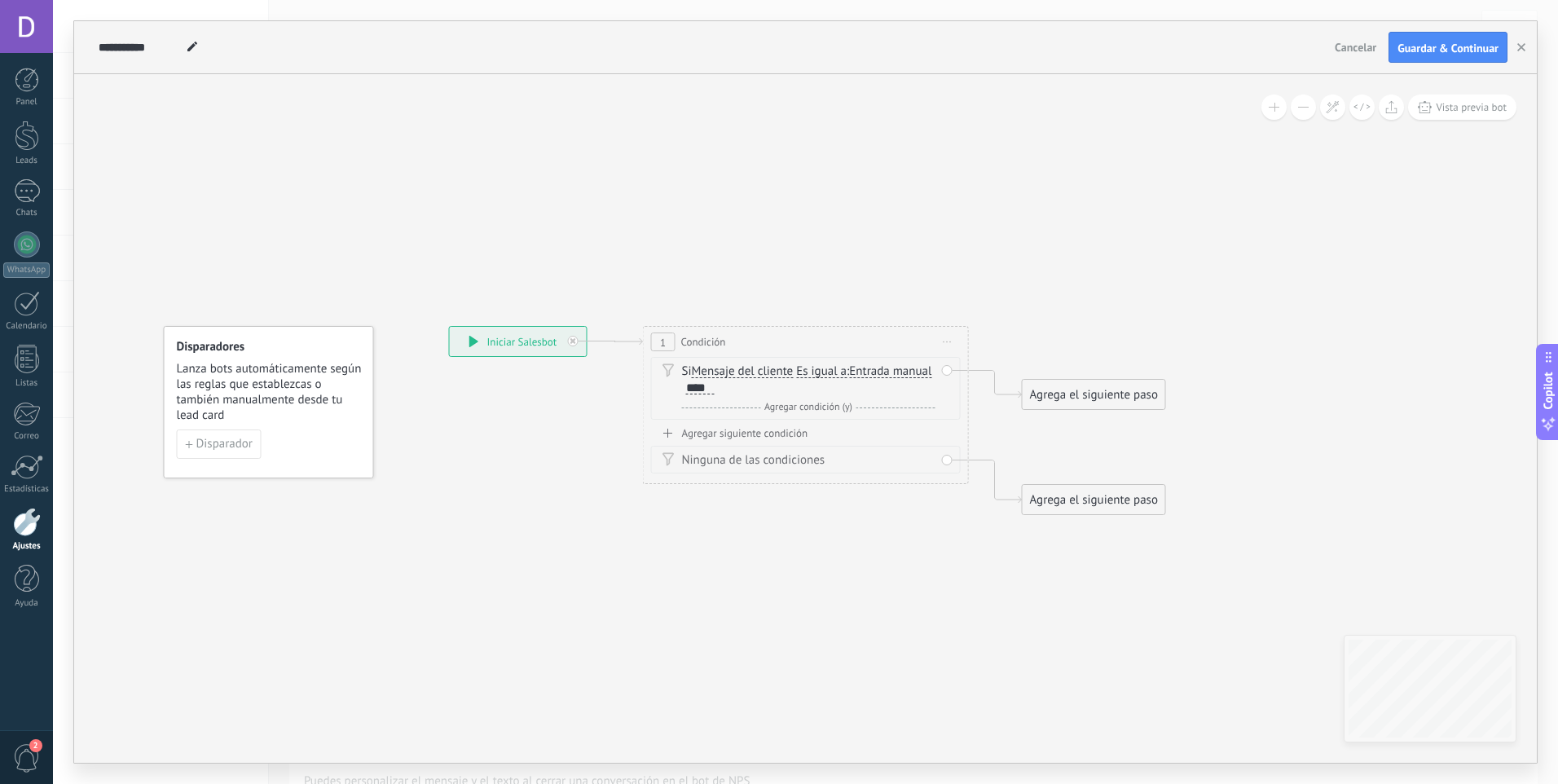
click at [826, 373] on span "Es igual a" at bounding box center [822, 371] width 51 height 13
click at [826, 373] on button "Es igual a" at bounding box center [889, 371] width 204 height 29
click at [833, 437] on span "Contiene" at bounding box center [877, 429] width 197 height 16
click at [721, 391] on div "Si Mensaje del cliente Mensaje del cliente Comentario del cliente El cliente Có…" at bounding box center [809, 379] width 253 height 33
click at [831, 373] on span "Contiene" at bounding box center [820, 371] width 47 height 13
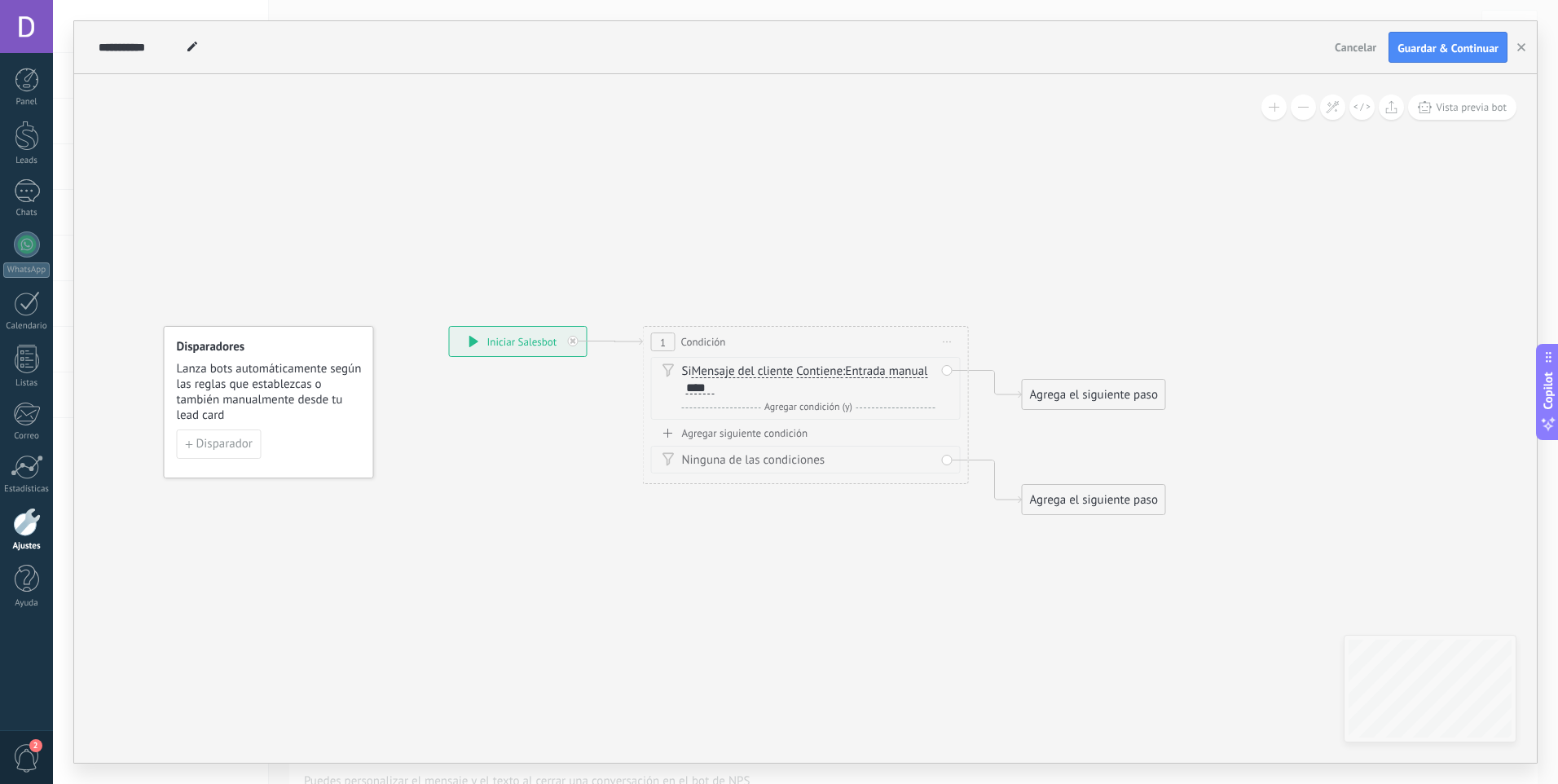
click at [831, 373] on button "Contiene" at bounding box center [889, 371] width 204 height 29
click at [852, 380] on span "Es igual a" at bounding box center [877, 371] width 197 height 16
click at [773, 391] on div "Si Mensaje del cliente Mensaje del cliente Comentario del cliente El cliente Có…" at bounding box center [809, 379] width 253 height 33
click at [710, 389] on div "****" at bounding box center [700, 388] width 28 height 13
click at [852, 387] on div "Si Mensaje del cliente Mensaje del cliente Comentario del cliente El cliente Có…" at bounding box center [809, 379] width 253 height 33
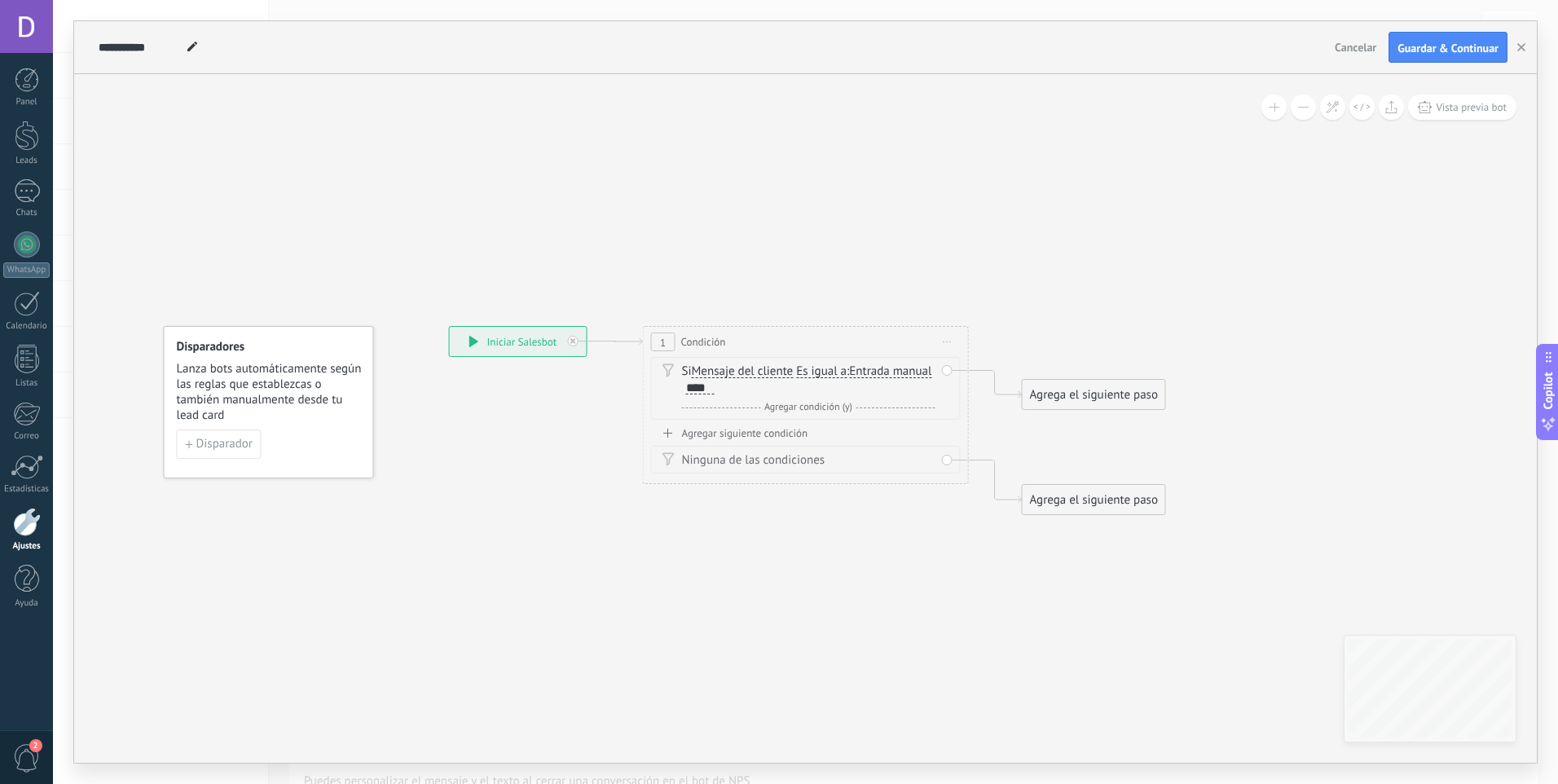
click at [773, 435] on div "Agregar siguiente condición" at bounding box center [806, 432] width 310 height 14
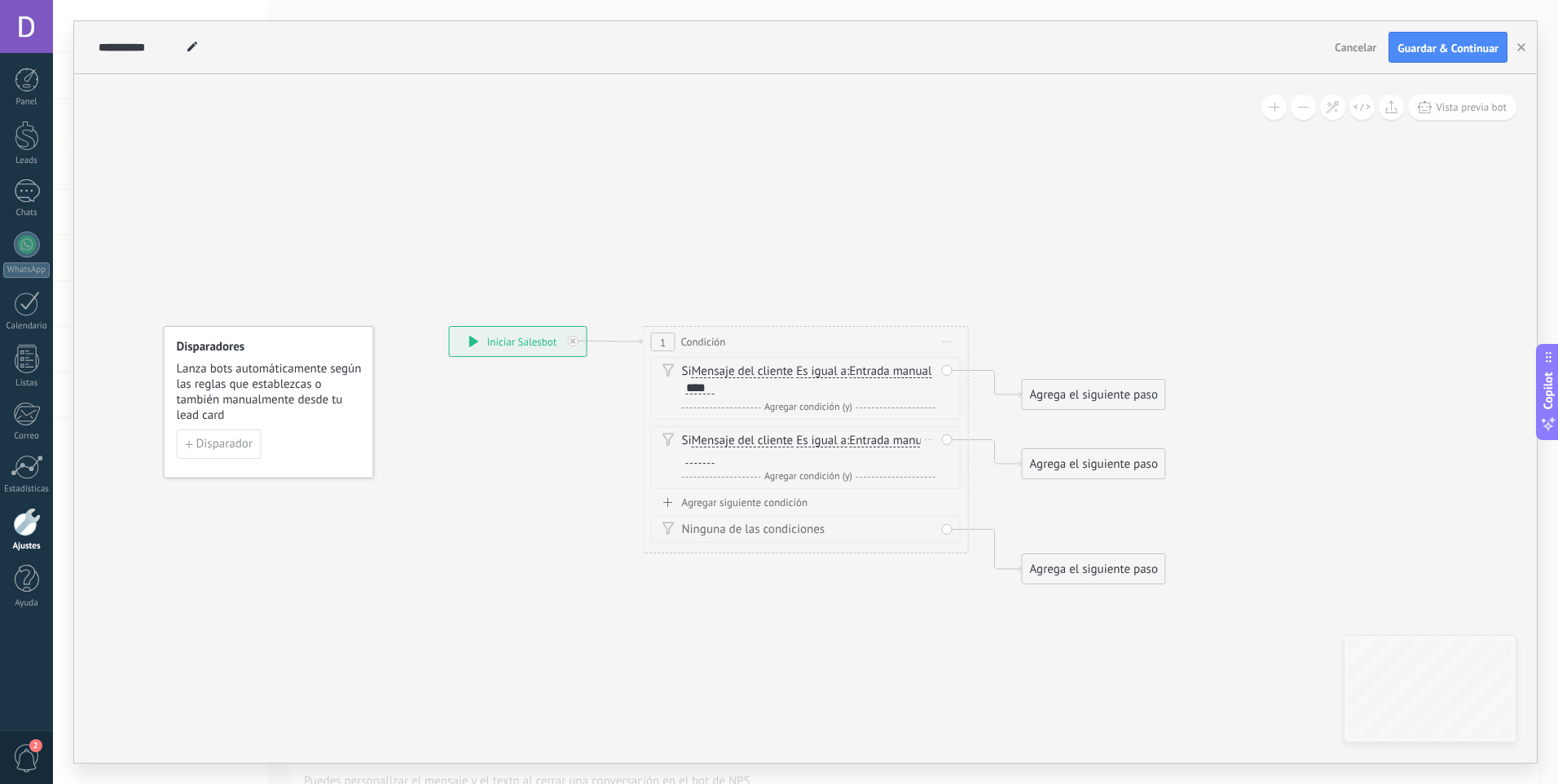
click at [675, 438] on span at bounding box center [669, 439] width 28 height 13
click at [670, 438] on icon at bounding box center [668, 439] width 11 height 13
click at [932, 441] on div "Borrar" at bounding box center [930, 439] width 18 height 23
click at [935, 470] on div "Borrar" at bounding box center [955, 463] width 72 height 28
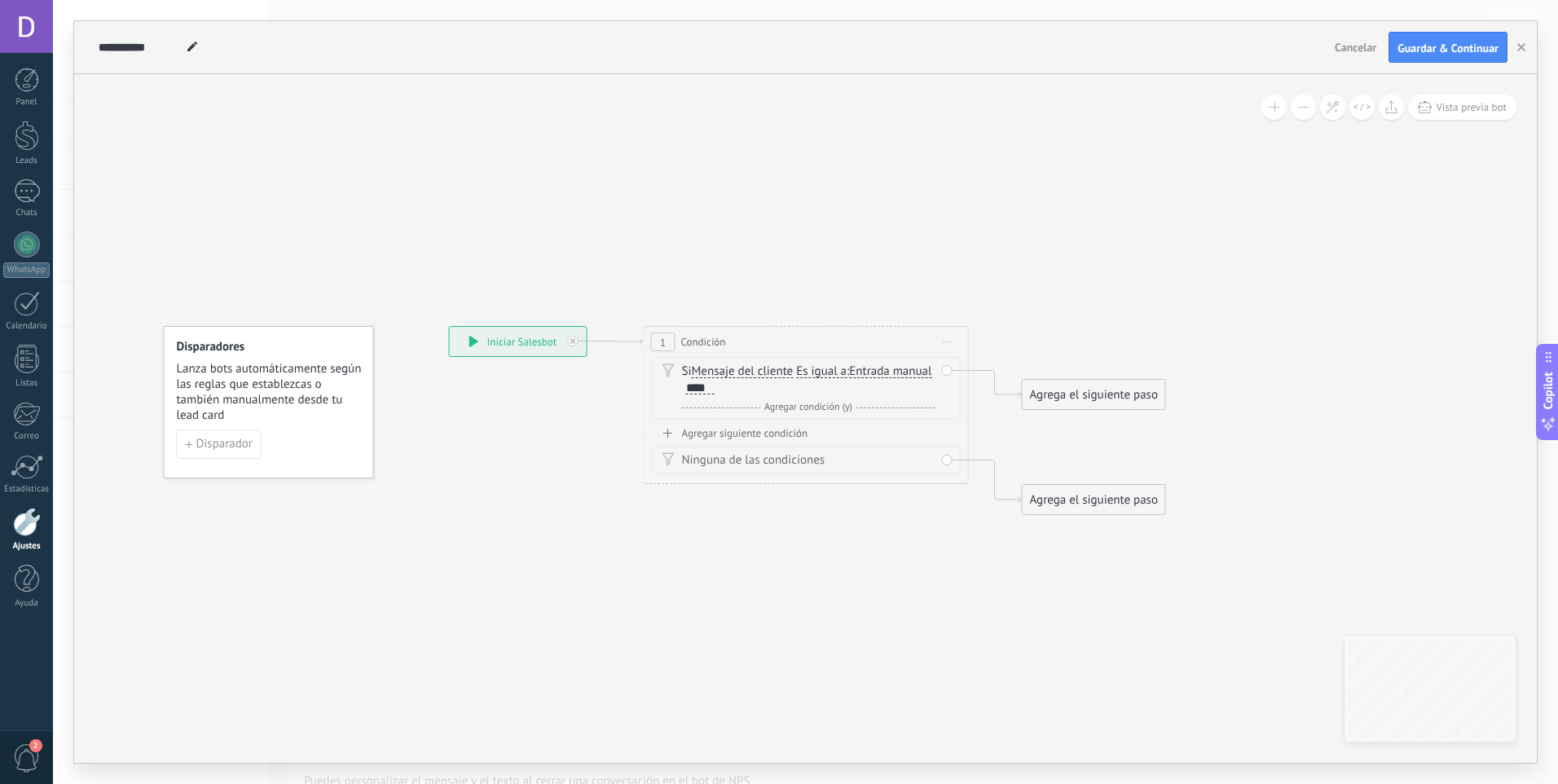
click at [891, 369] on span "Entrada manual" at bounding box center [890, 371] width 83 height 13
click at [891, 369] on button "Entrada manual" at bounding box center [943, 371] width 204 height 29
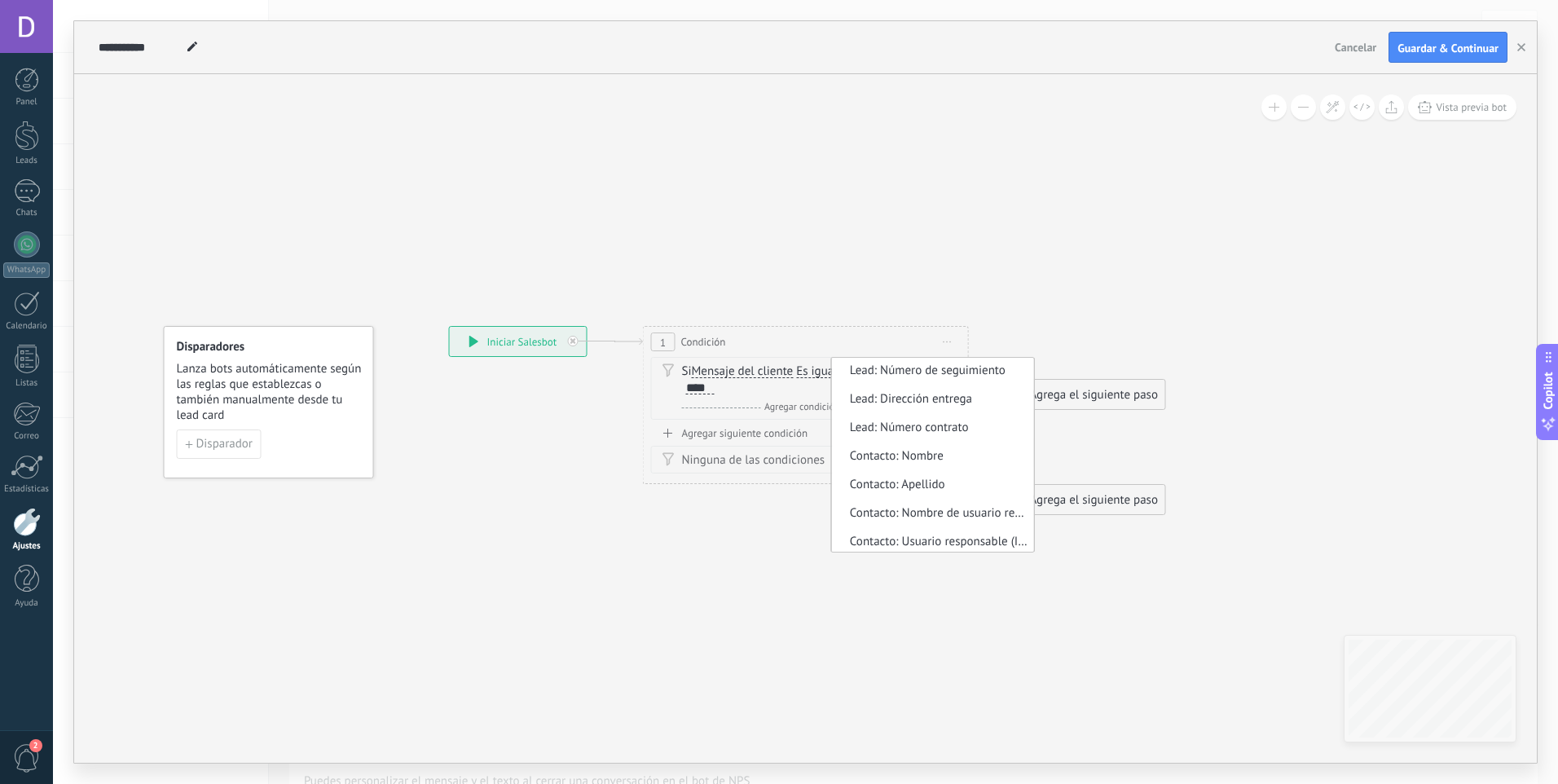
scroll to position [0, 0]
click at [927, 454] on span "Entrada manual" at bounding box center [930, 458] width 197 height 16
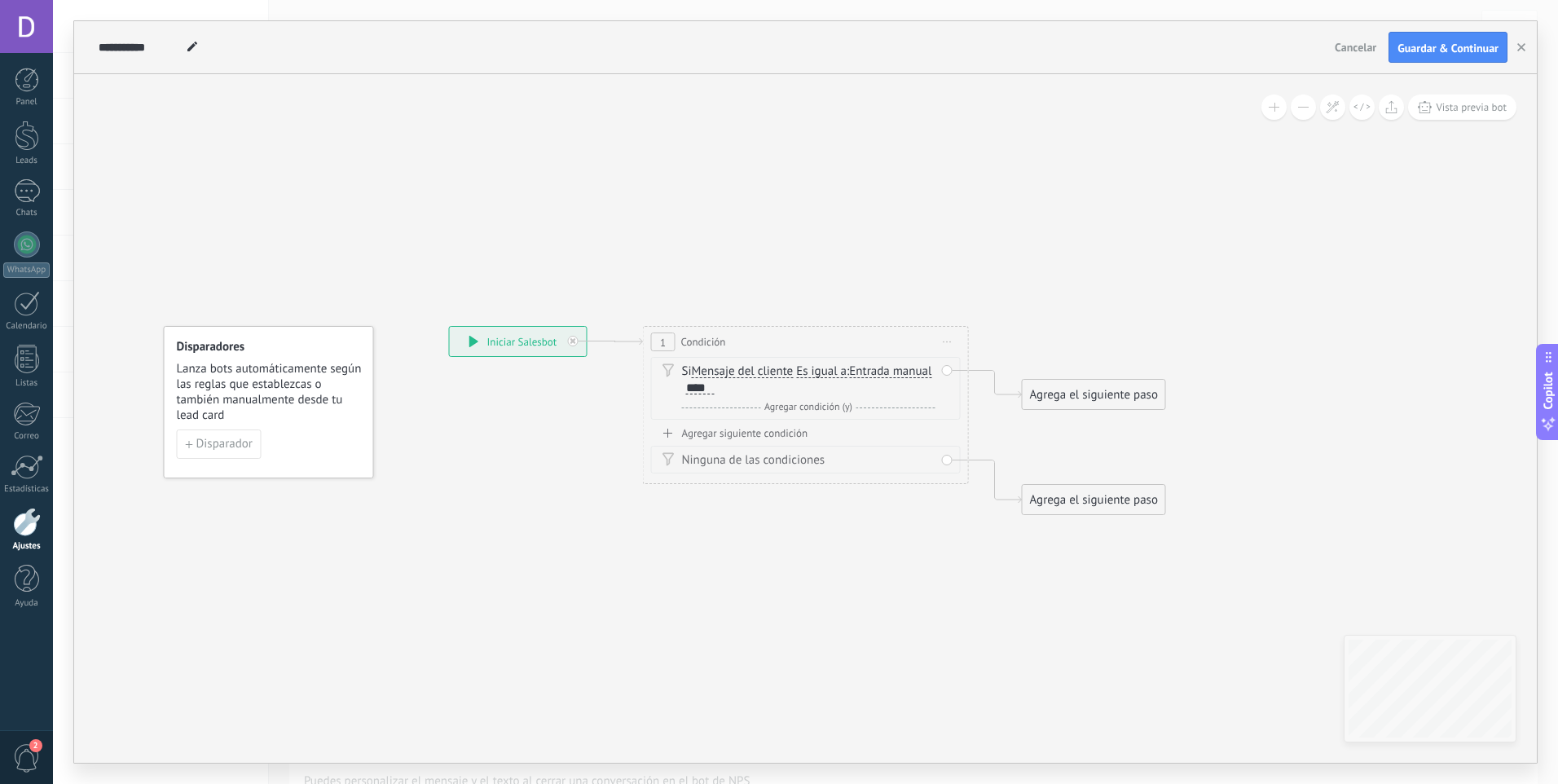
click at [816, 401] on span "Agregar condición (y)" at bounding box center [809, 406] width 97 height 12
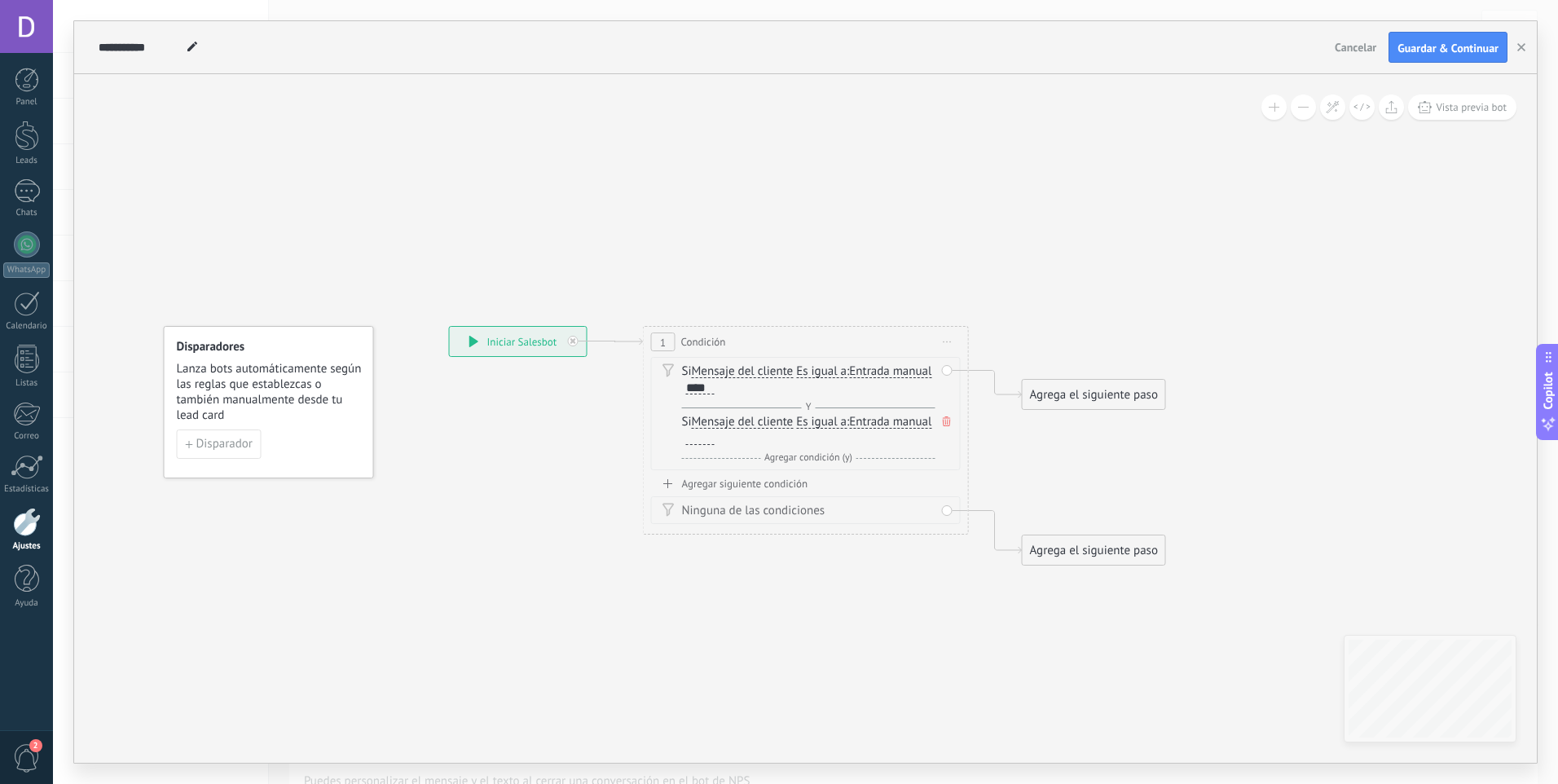
click at [947, 422] on icon at bounding box center [946, 421] width 8 height 9
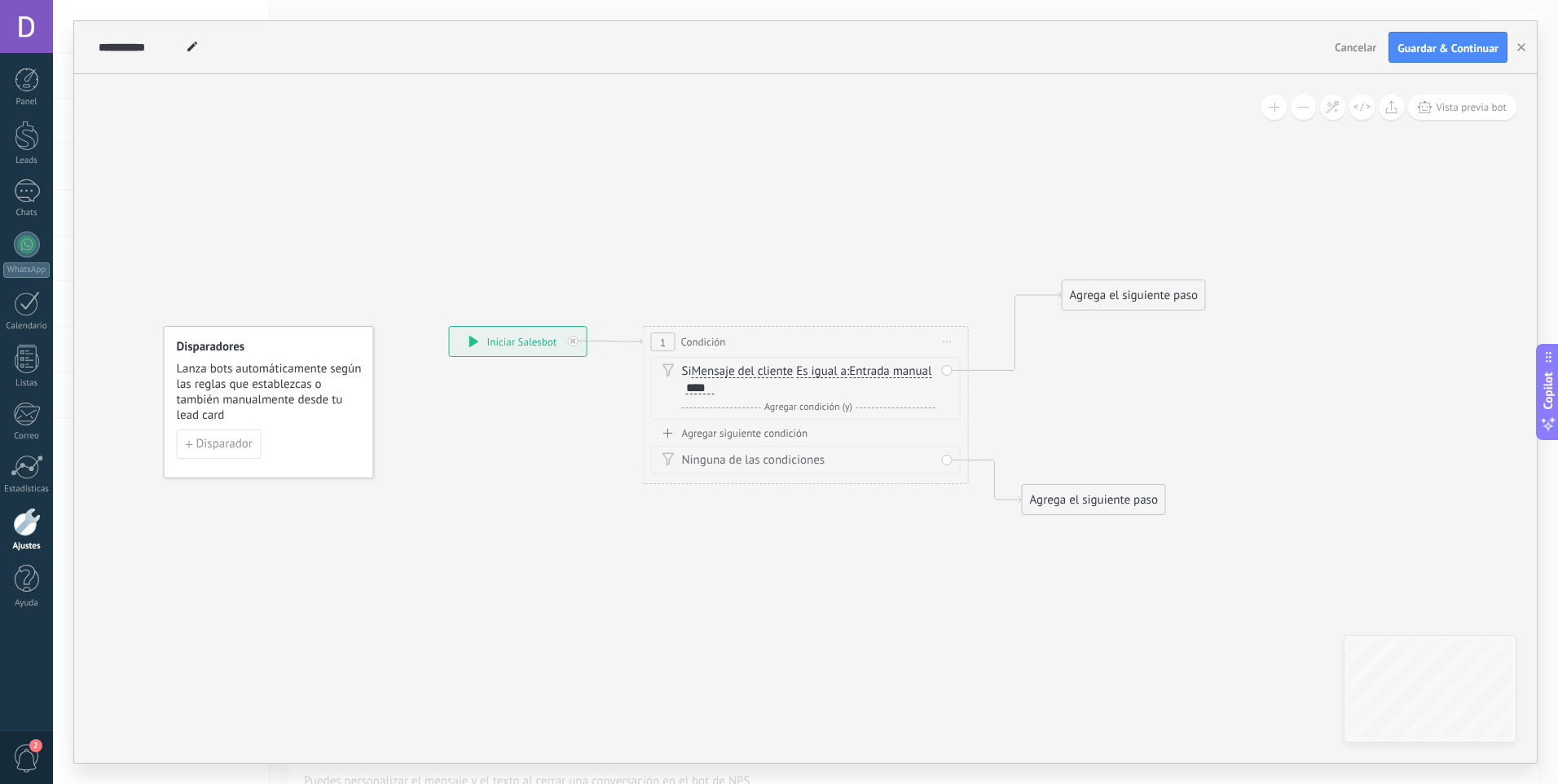
drag, startPoint x: 1052, startPoint y: 393, endPoint x: 1091, endPoint y: 294, distance: 106.4
click at [1091, 294] on div "Agrega el siguiente paso" at bounding box center [1134, 295] width 143 height 27
click at [766, 433] on div "Agregar siguiente condición" at bounding box center [806, 432] width 310 height 14
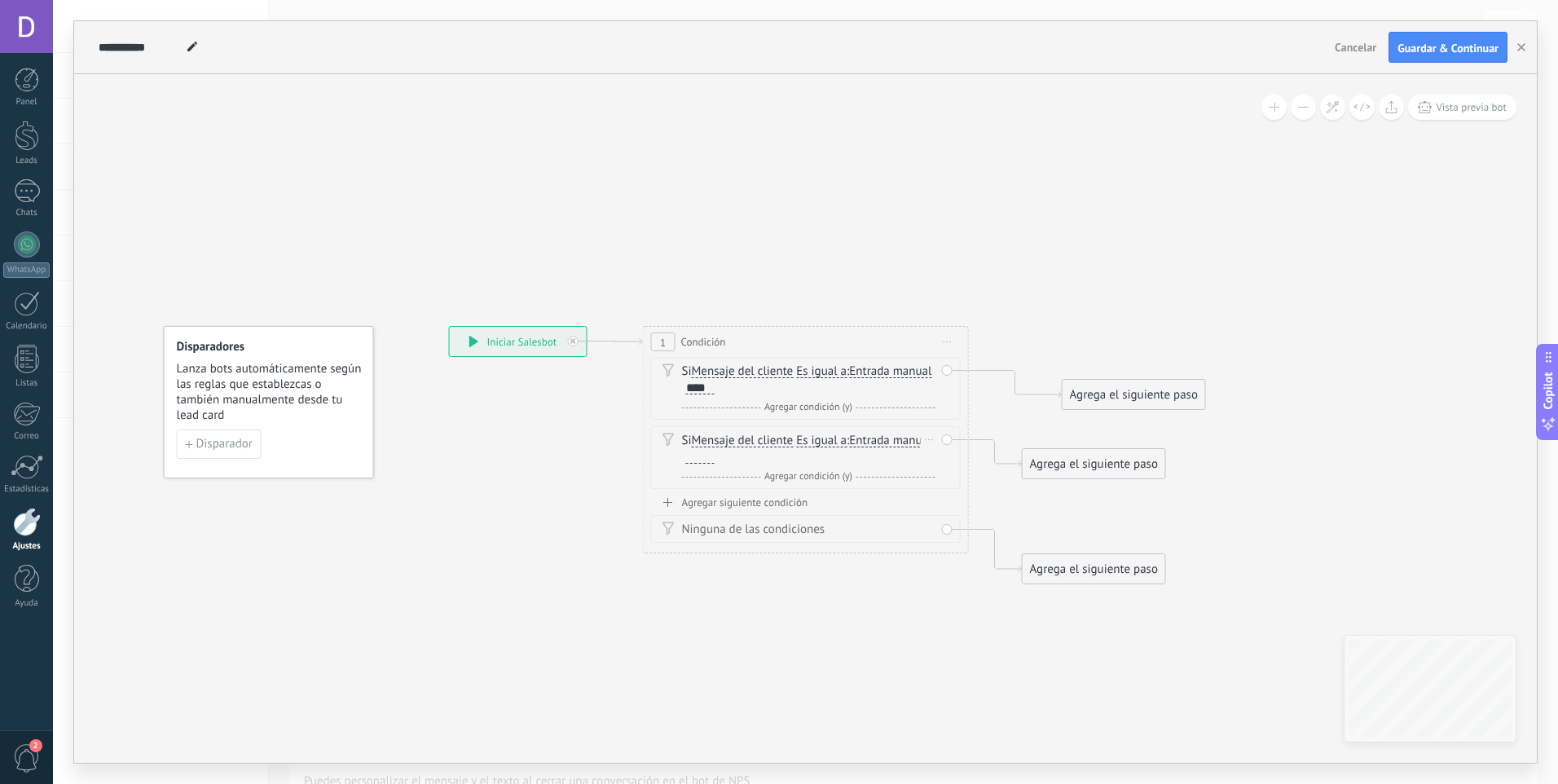
click at [933, 438] on div "Borrar" at bounding box center [930, 439] width 18 height 23
click at [942, 462] on div "Borrar" at bounding box center [955, 463] width 72 height 28
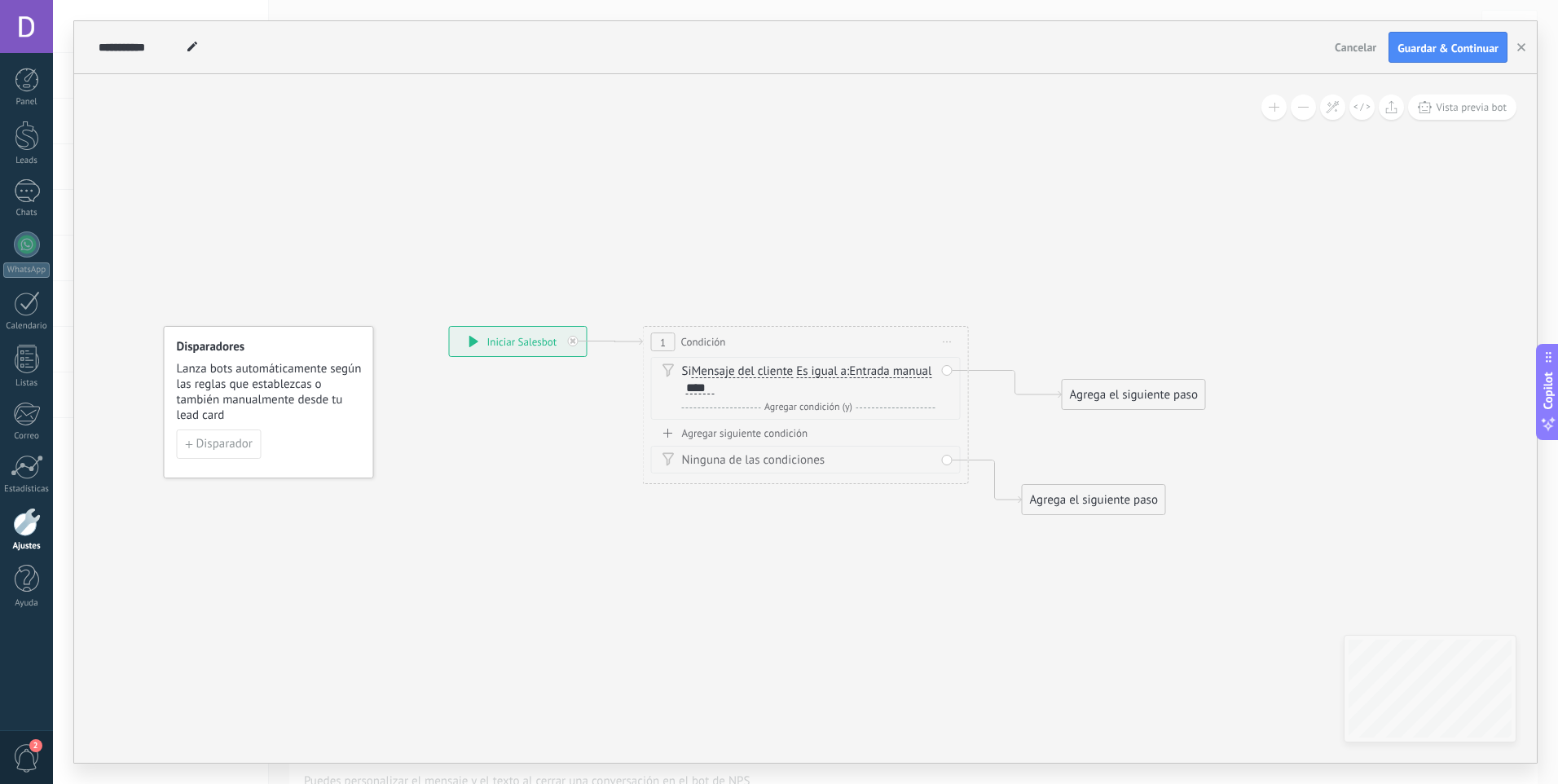
click at [703, 436] on div "Agregar siguiente condición" at bounding box center [806, 432] width 310 height 14
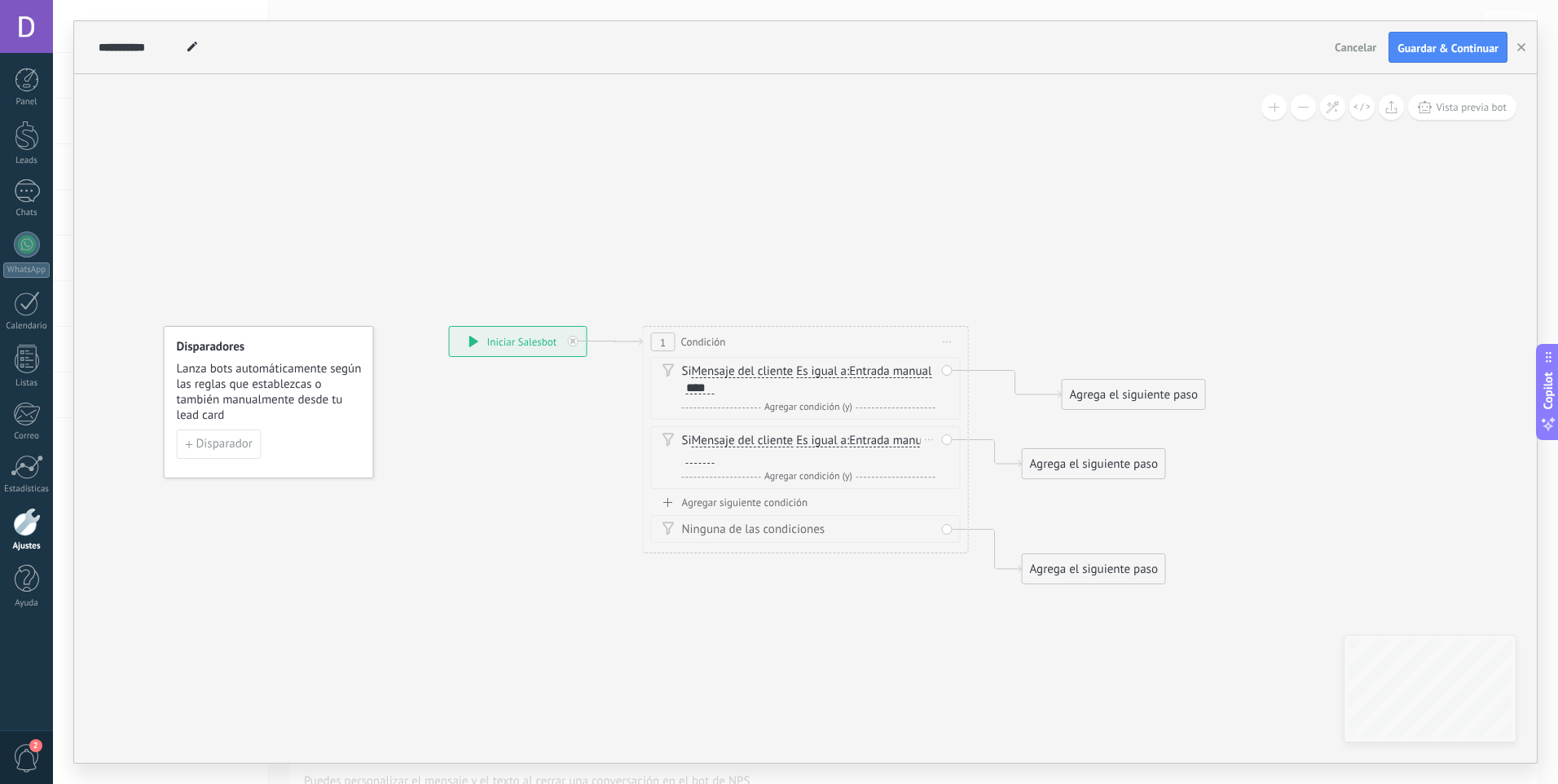
click at [703, 453] on div at bounding box center [700, 457] width 28 height 13
click at [900, 447] on span "Entrada manual Vacío Cadena aleatoria Cadena aleatoria corta Entrada manual Lea…" at bounding box center [890, 440] width 83 height 16
click at [903, 440] on span "Entrada manual" at bounding box center [890, 441] width 83 height 13
click at [903, 440] on button "Entrada manual" at bounding box center [943, 440] width 204 height 29
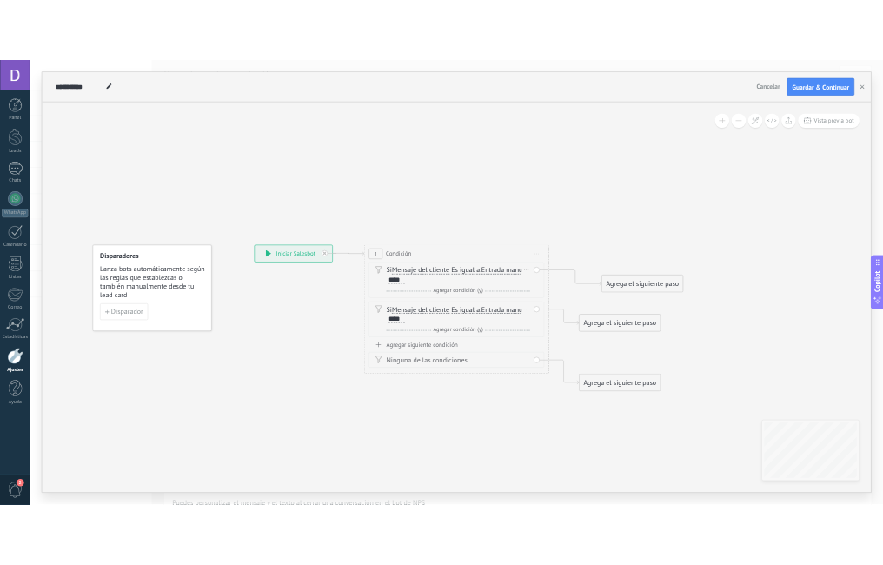
scroll to position [5, 0]
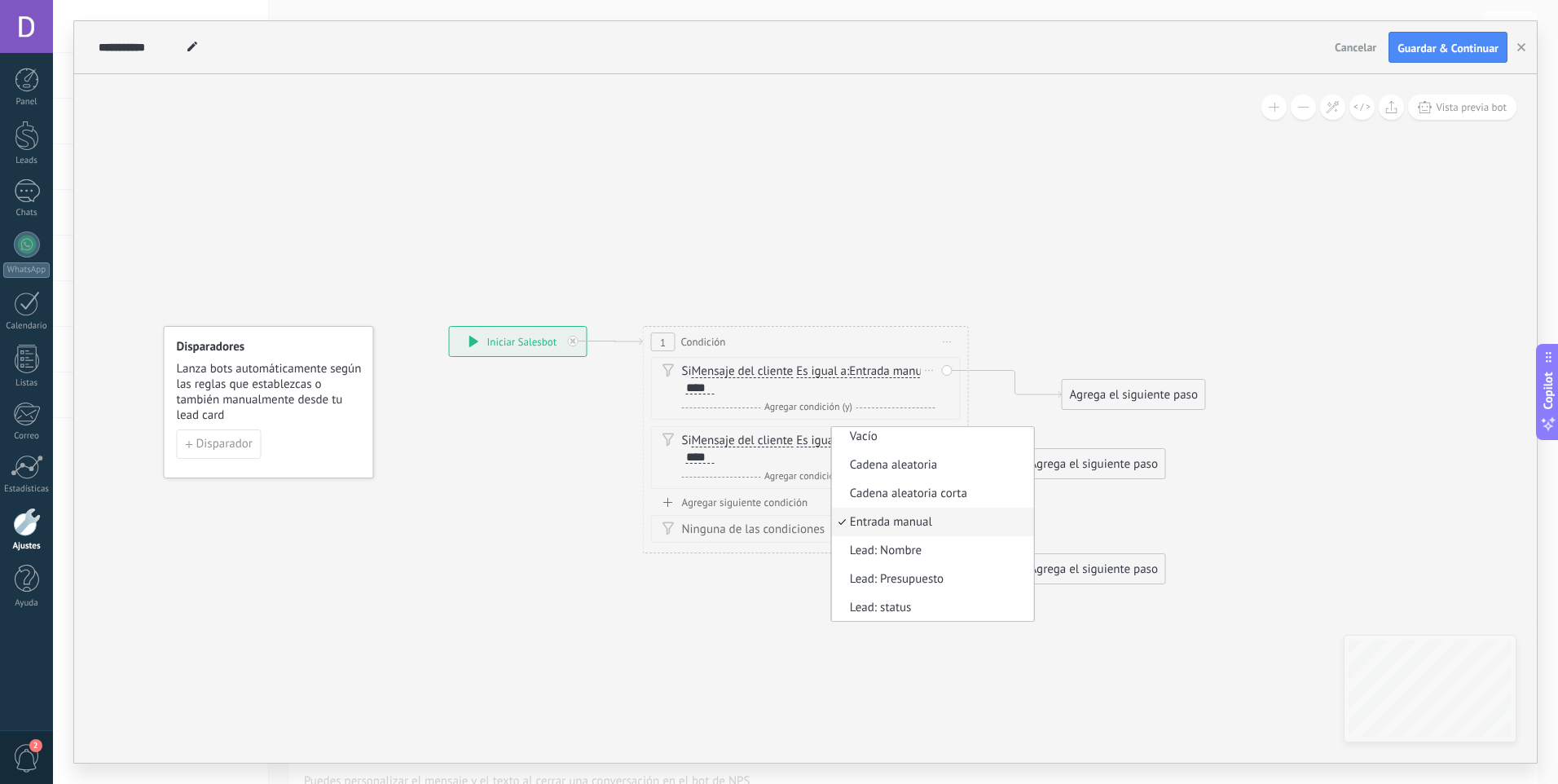
click at [740, 448] on div "Si Mensaje del cliente Mensaje del cliente Comentario del cliente El cliente Có…" at bounding box center [809, 448] width 253 height 33
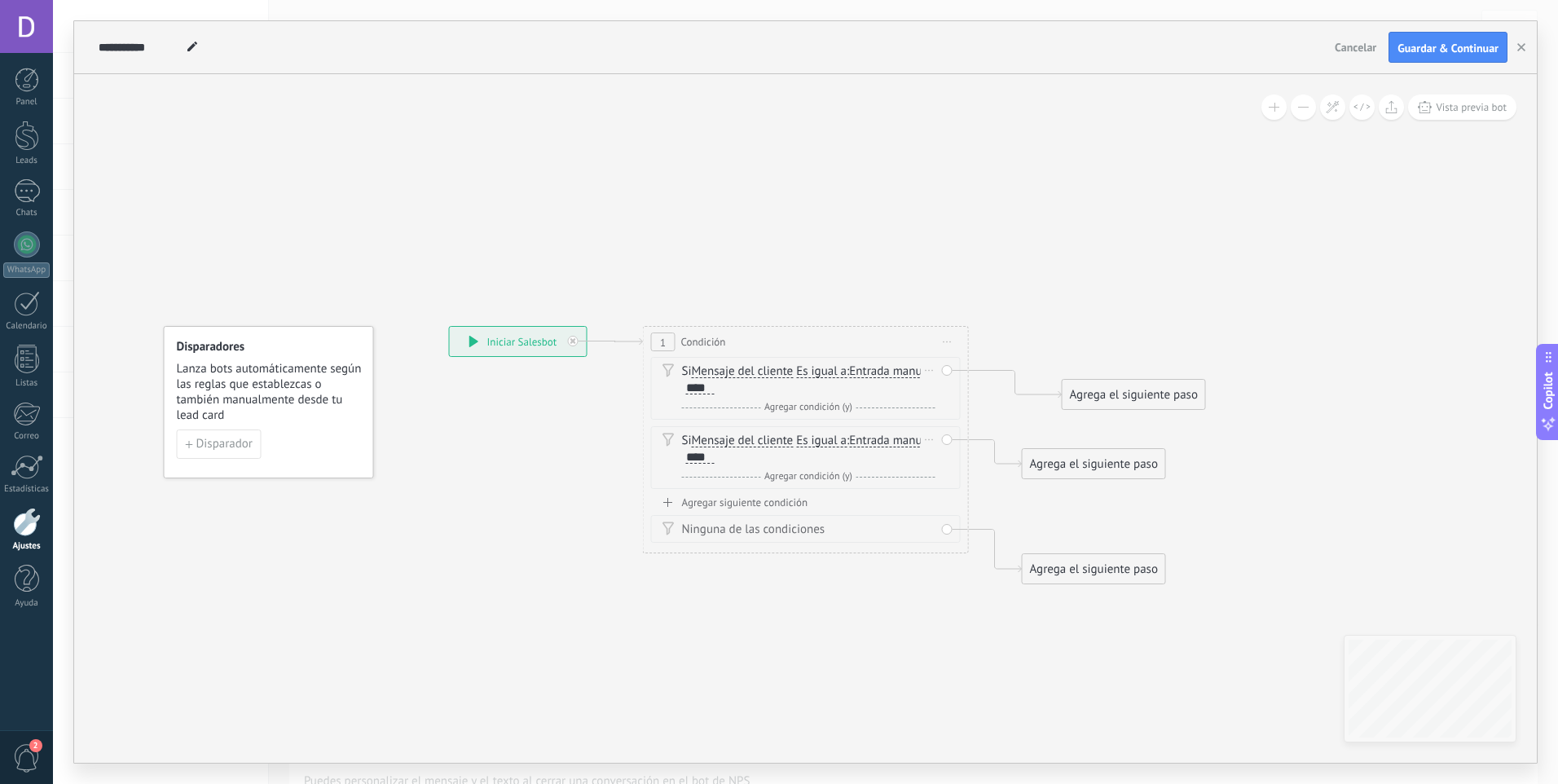
click at [809, 442] on span "Es igual a" at bounding box center [822, 441] width 51 height 13
click at [809, 442] on button "Es igual a" at bounding box center [889, 440] width 204 height 29
click at [825, 501] on span "Contiene" at bounding box center [877, 498] width 197 height 16
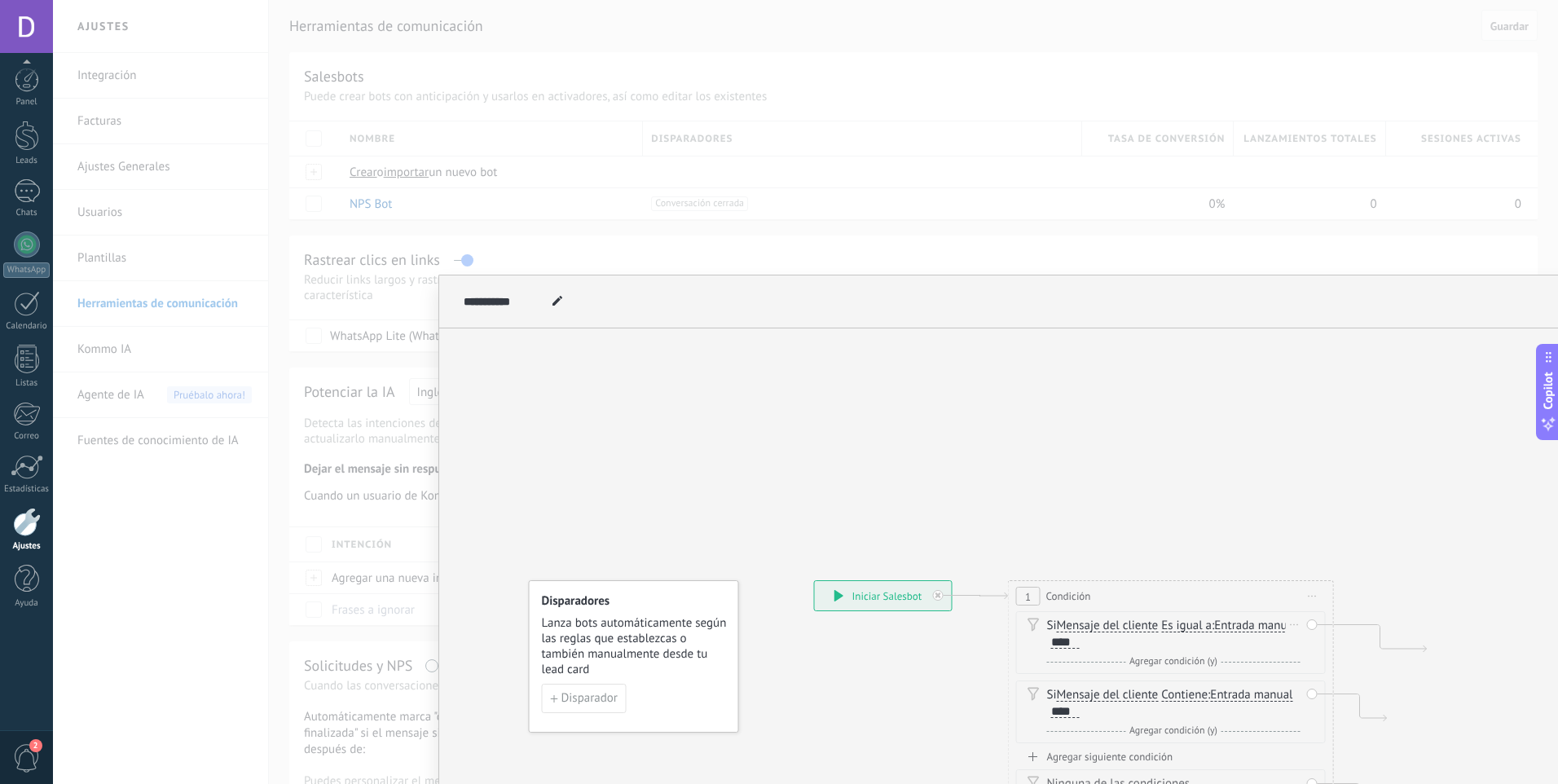
scroll to position [0, 0]
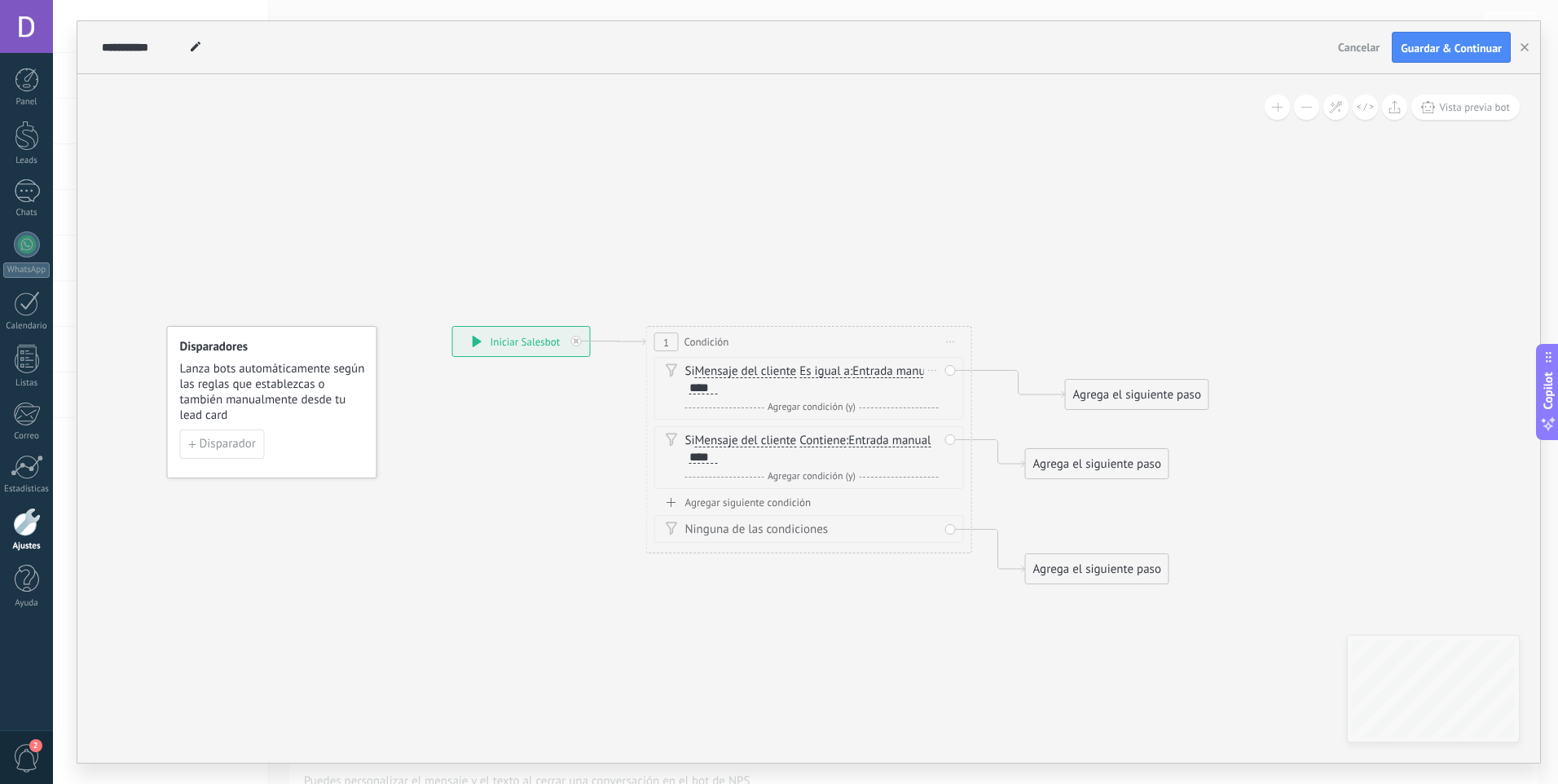
click at [730, 506] on div "Agregar siguiente condición" at bounding box center [809, 502] width 310 height 14
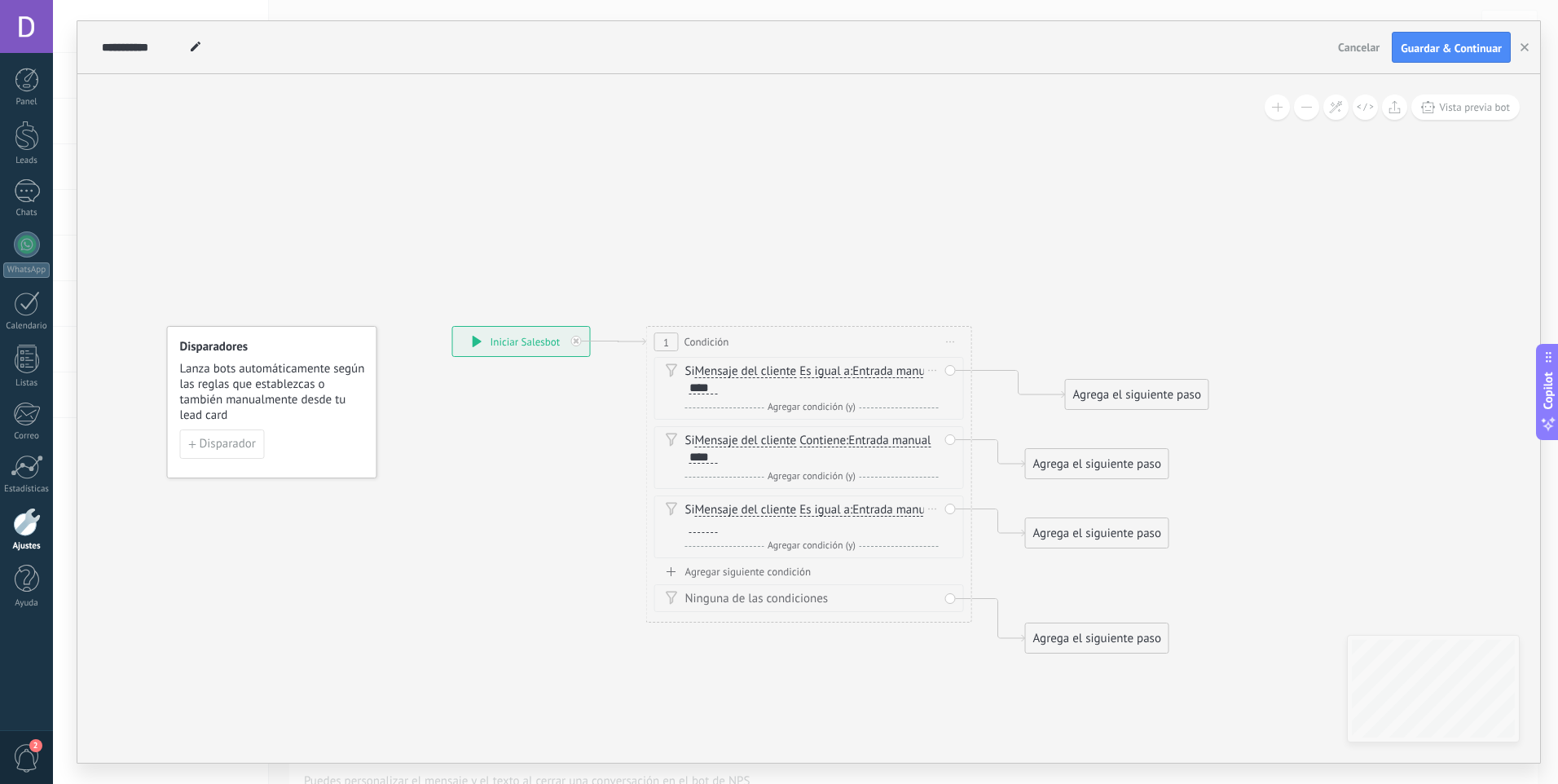
click at [695, 527] on div at bounding box center [703, 526] width 28 height 13
click at [841, 710] on icon at bounding box center [803, 490] width 1517 height 1142
drag, startPoint x: 1117, startPoint y: 388, endPoint x: 1126, endPoint y: 192, distance: 196.2
click at [1125, 192] on div "Agrega el siguiente paso" at bounding box center [1120, 205] width 143 height 27
click at [1133, 207] on div "Agrega el siguiente paso" at bounding box center [1144, 199] width 143 height 27
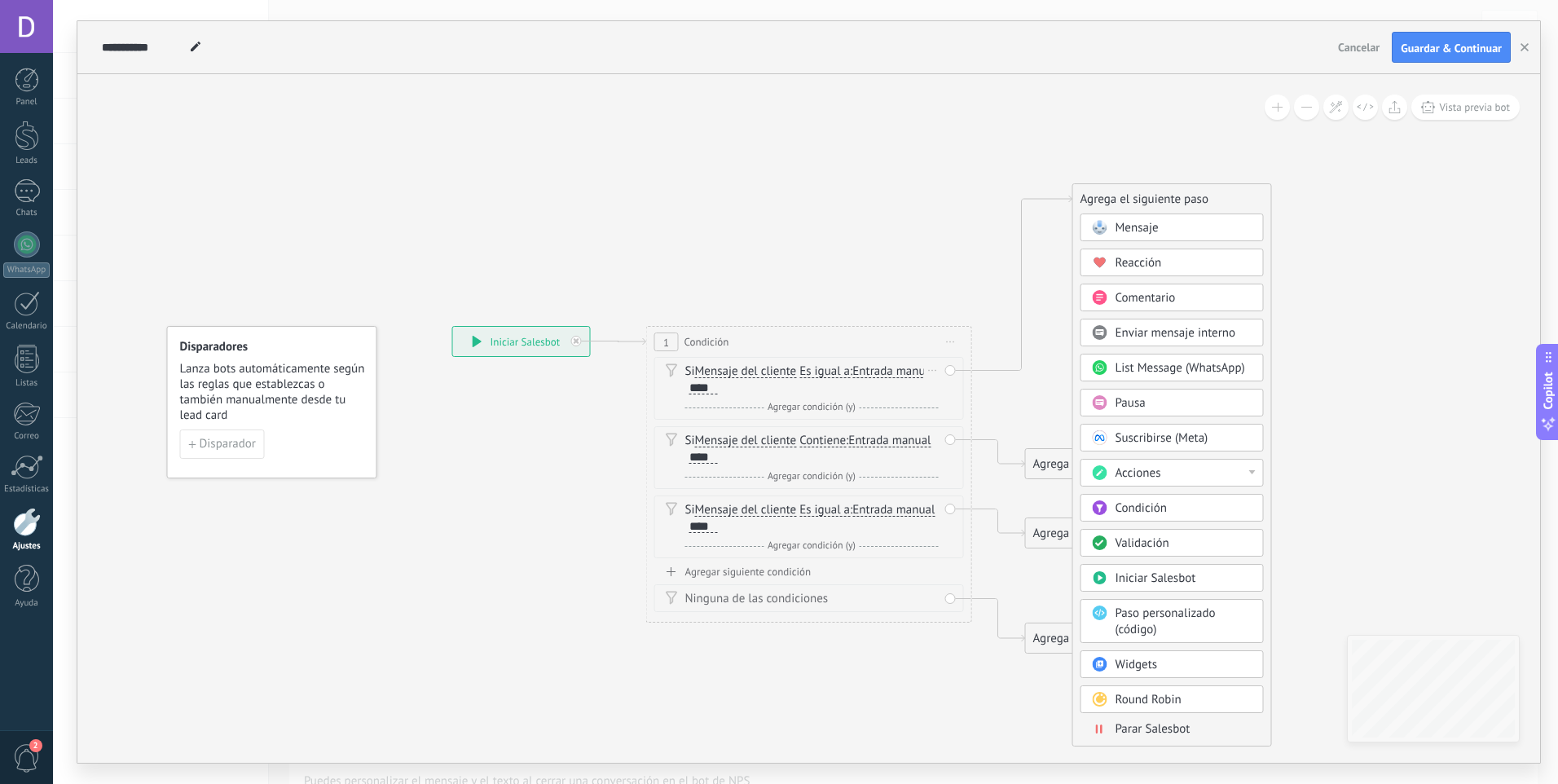
click at [1156, 400] on div "Pausa" at bounding box center [1184, 402] width 137 height 16
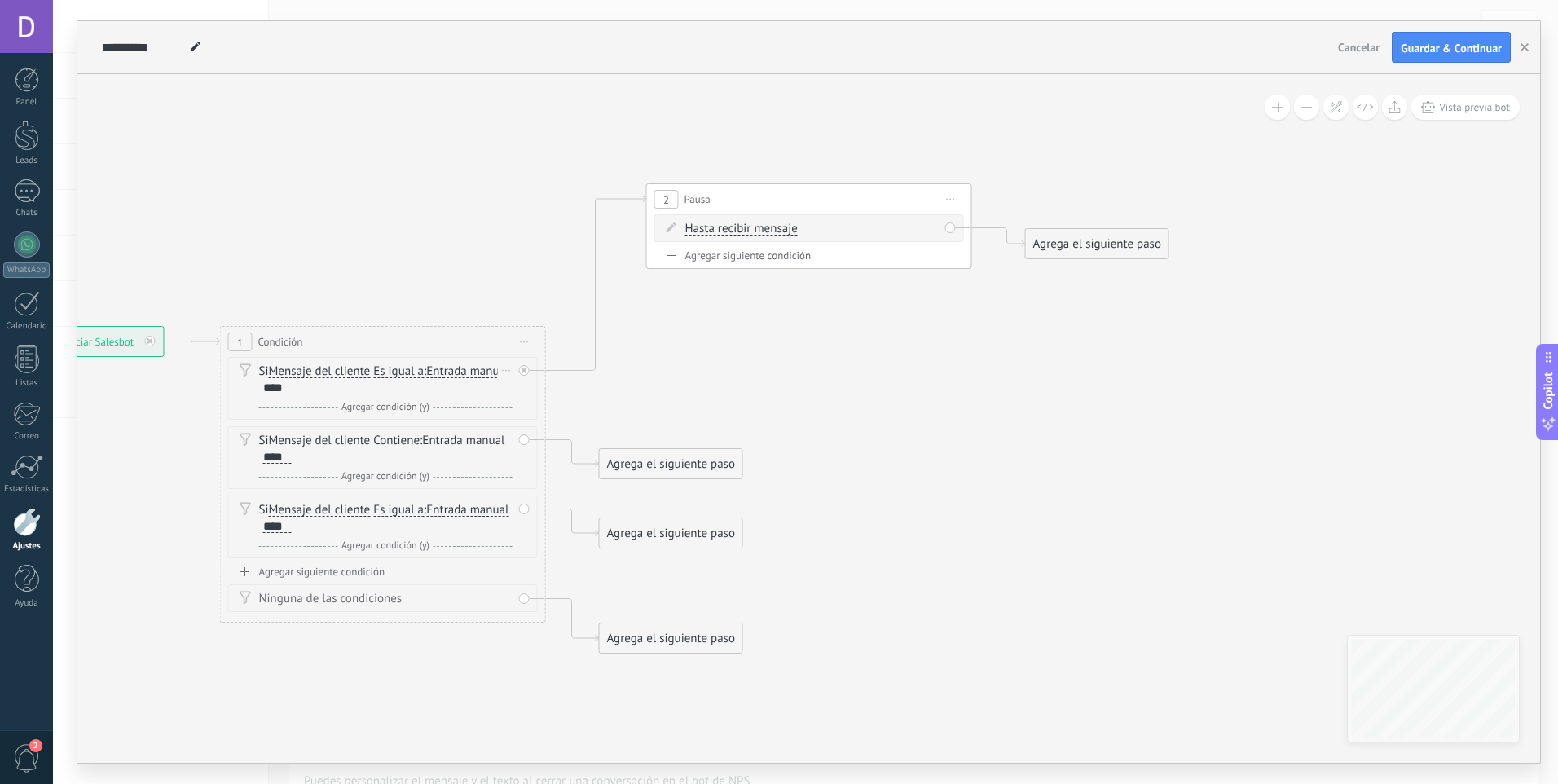
click at [783, 230] on span "Hasta recibir mensaje" at bounding box center [742, 229] width 113 height 13
click at [783, 230] on button "Hasta recibir mensaje" at bounding box center [779, 228] width 204 height 29
click at [784, 264] on span "Temporizador" at bounding box center [765, 258] width 197 height 16
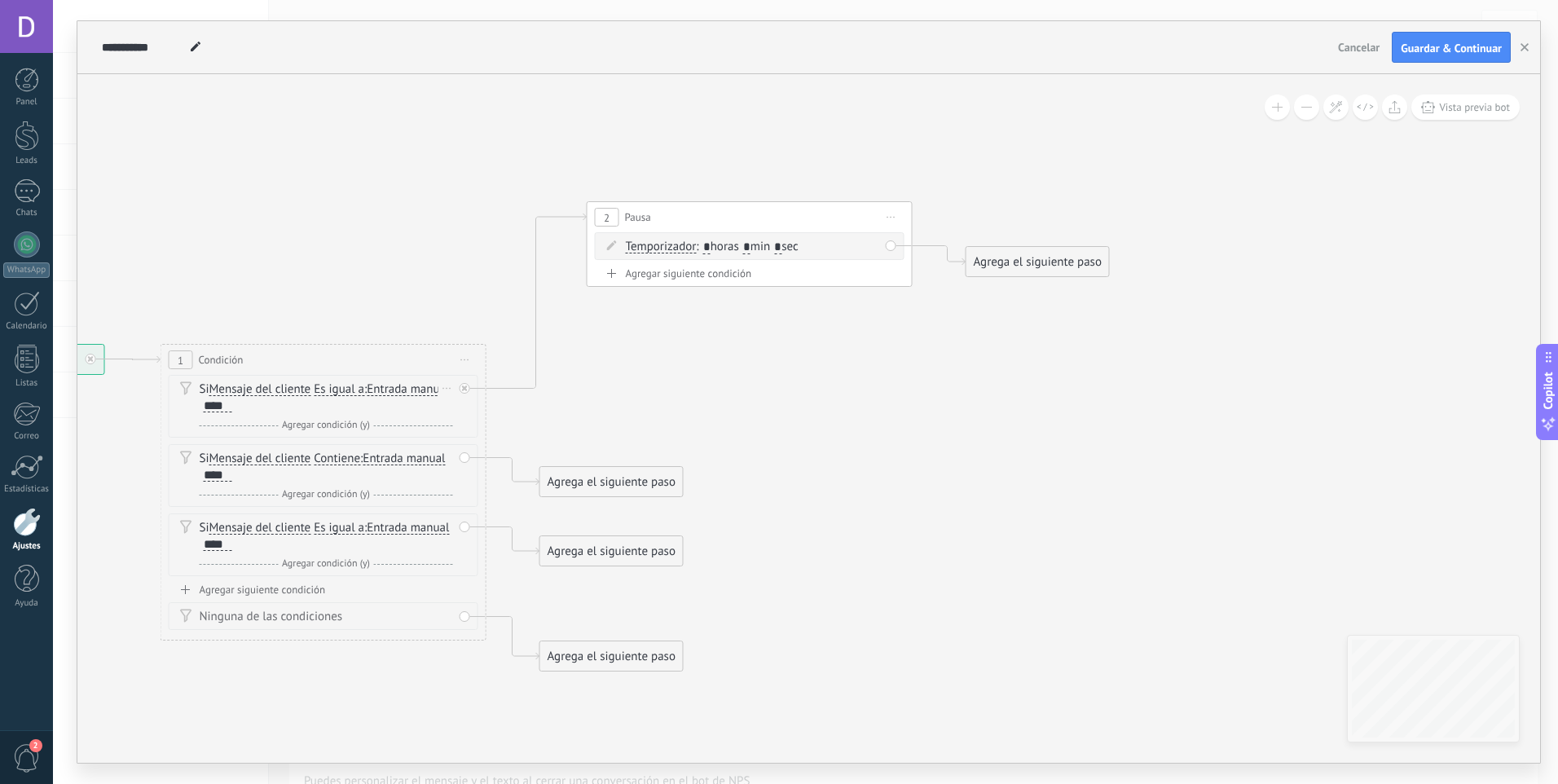
drag, startPoint x: 1008, startPoint y: 324, endPoint x: 947, endPoint y: 343, distance: 63.9
click at [947, 343] on icon at bounding box center [510, 436] width 1902 height 1285
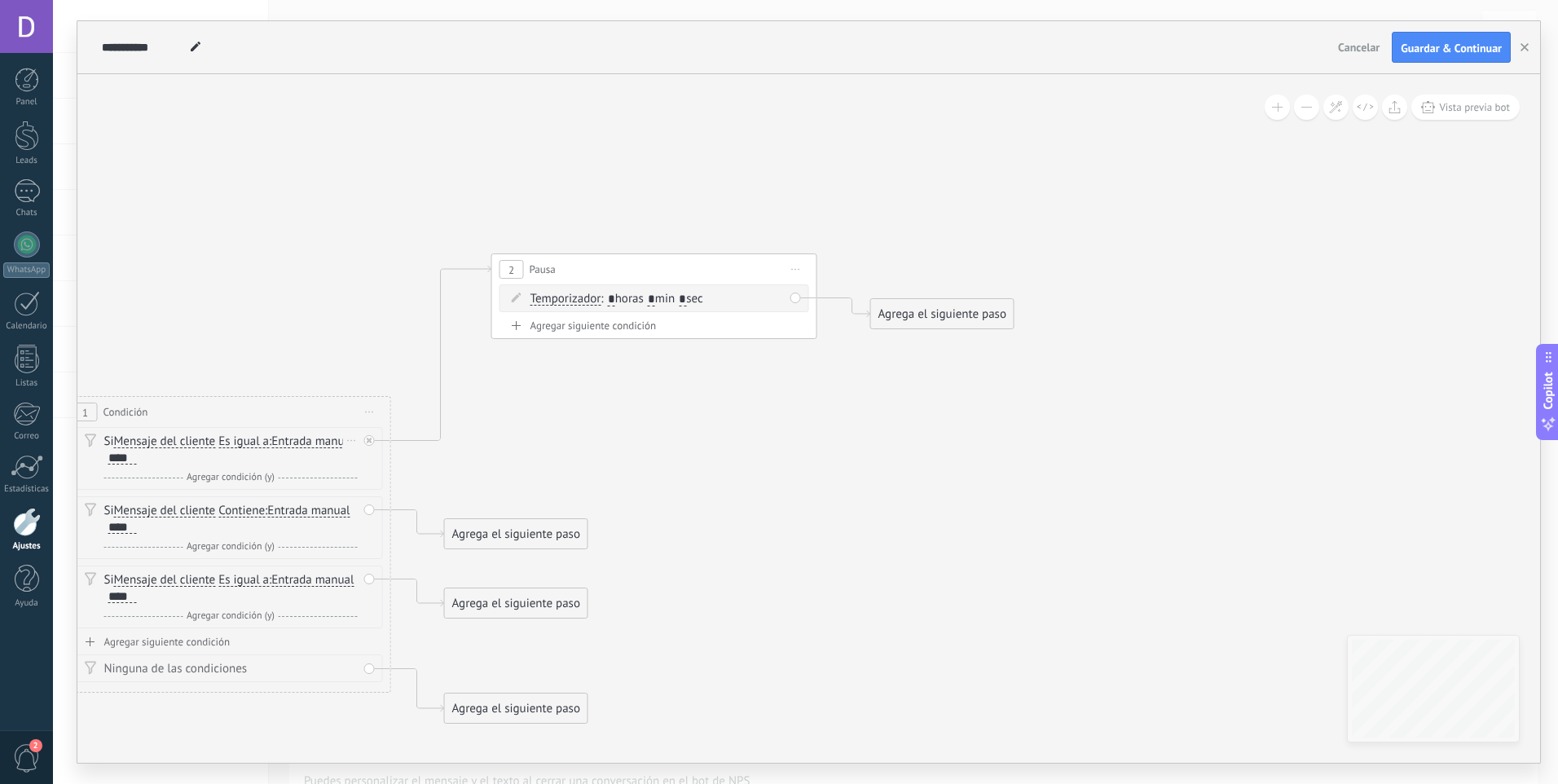
drag, startPoint x: 947, startPoint y: 343, endPoint x: 843, endPoint y: 390, distance: 114.1
click at [844, 394] on icon at bounding box center [415, 489] width 1902 height 1285
drag, startPoint x: 950, startPoint y: 286, endPoint x: 984, endPoint y: 294, distance: 34.9
click at [984, 294] on div "Agrega el siguiente paso" at bounding box center [984, 298] width 143 height 27
click at [979, 298] on div "Agrega el siguiente paso" at bounding box center [983, 298] width 143 height 27
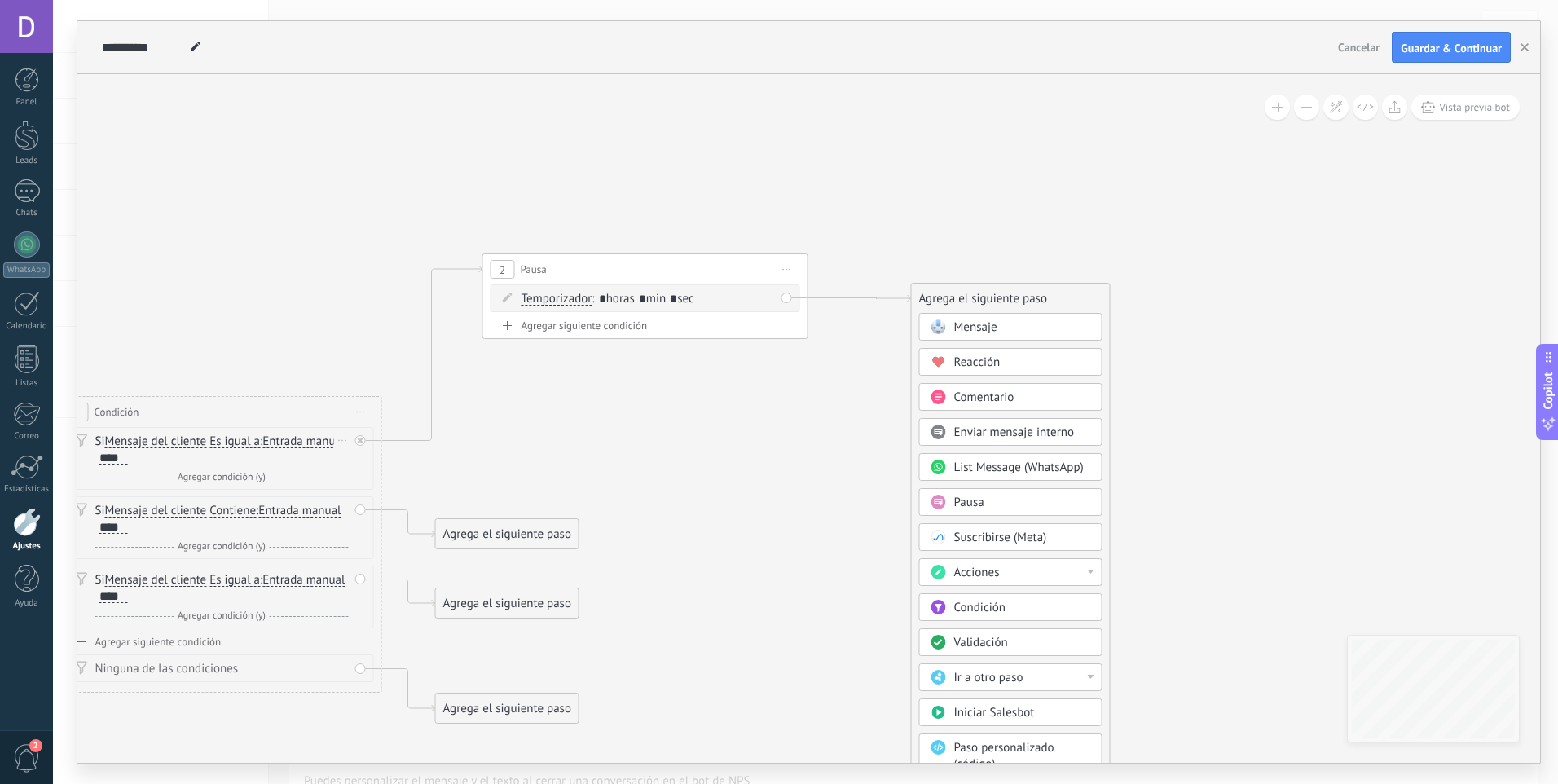
click at [984, 323] on span "Mensaje" at bounding box center [976, 327] width 43 height 16
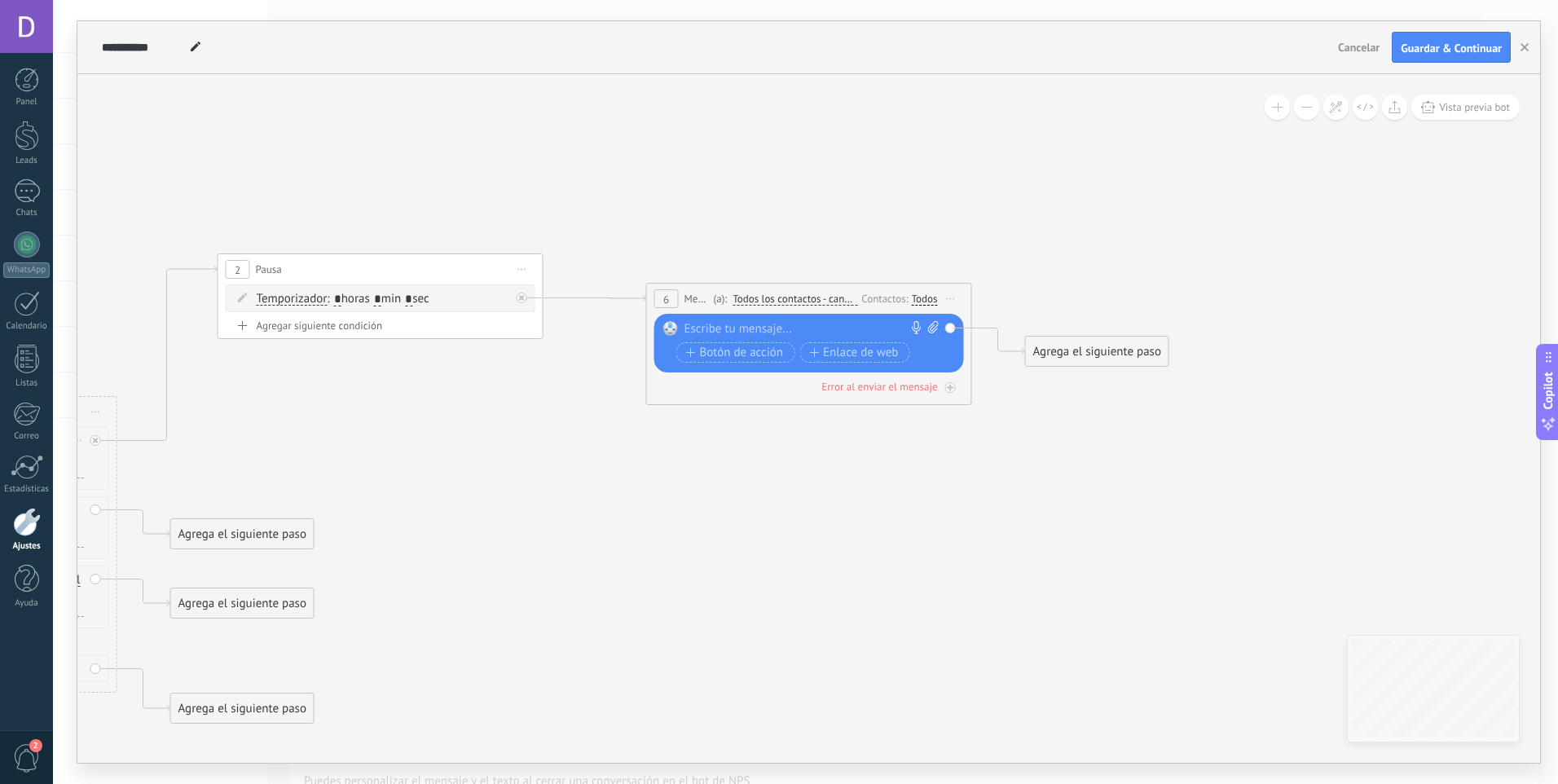
click at [816, 332] on div at bounding box center [806, 328] width 242 height 16
click at [824, 289] on div "6 Mensaje ******* (a): Todos los contactos - canales seleccionados Todos los co…" at bounding box center [809, 298] width 325 height 30
click at [829, 290] on div "6 Mensaje ******* (a): Todos los contactos - canales seleccionados Todos los co…" at bounding box center [809, 298] width 325 height 30
click at [826, 304] on span "Todos los contactos - canales seleccionados" at bounding box center [794, 299] width 125 height 13
click at [826, 304] on button "Todos los contactos - canales seleccionados" at bounding box center [825, 298] width 204 height 29
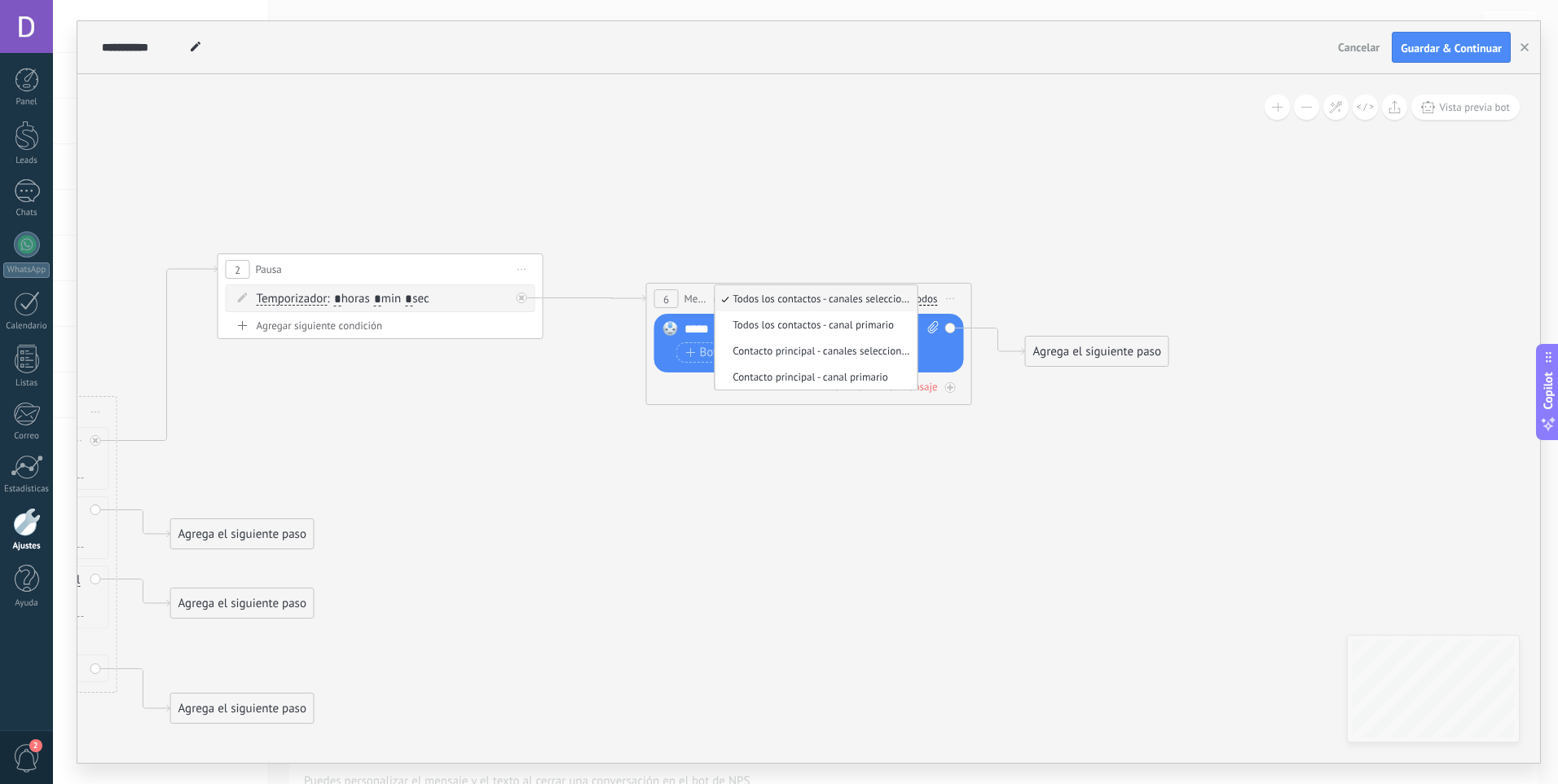
click at [933, 295] on div "Todos" at bounding box center [925, 299] width 26 height 13
click at [673, 375] on div "Otra respuesta Sin respuesta Error al enviar el mensaje" at bounding box center [809, 383] width 310 height 22
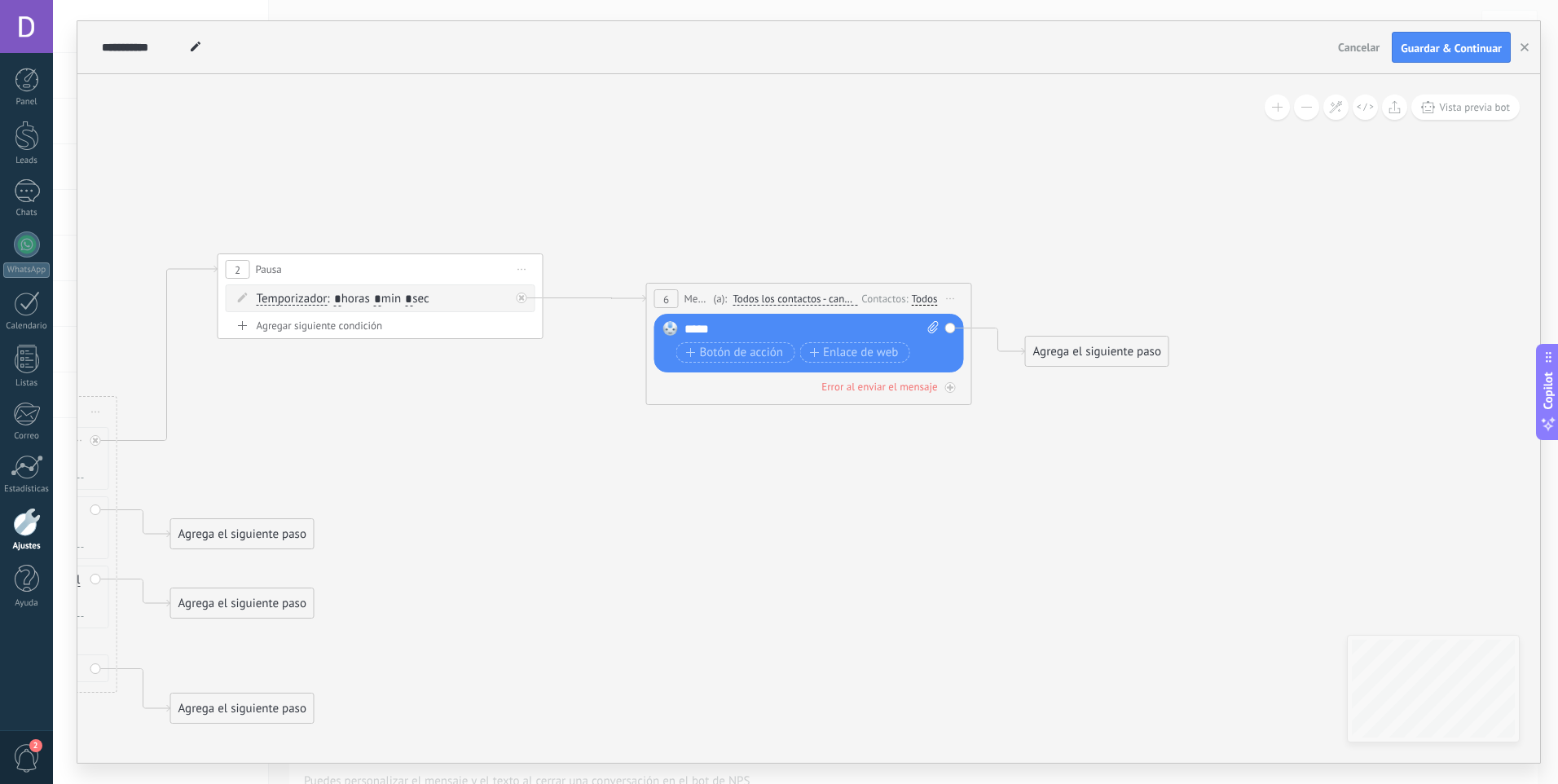
click at [953, 302] on span "Iniciar vista previa aquí Cambiar nombre Duplicar Borrar" at bounding box center [951, 298] width 26 height 23
click at [851, 315] on div "Reemplazar Quitar Convertir a mensaje de voz Arrastre la imagen aquí para adjun…" at bounding box center [809, 342] width 310 height 59
click at [751, 338] on div "Reemplazar Quitar Convertir a mensaje de voz Arrastre la imagen aquí para adjun…" at bounding box center [811, 343] width 254 height 46
click at [754, 325] on div "*****" at bounding box center [812, 328] width 255 height 16
click at [809, 509] on icon at bounding box center [355, 489] width 2331 height 1285
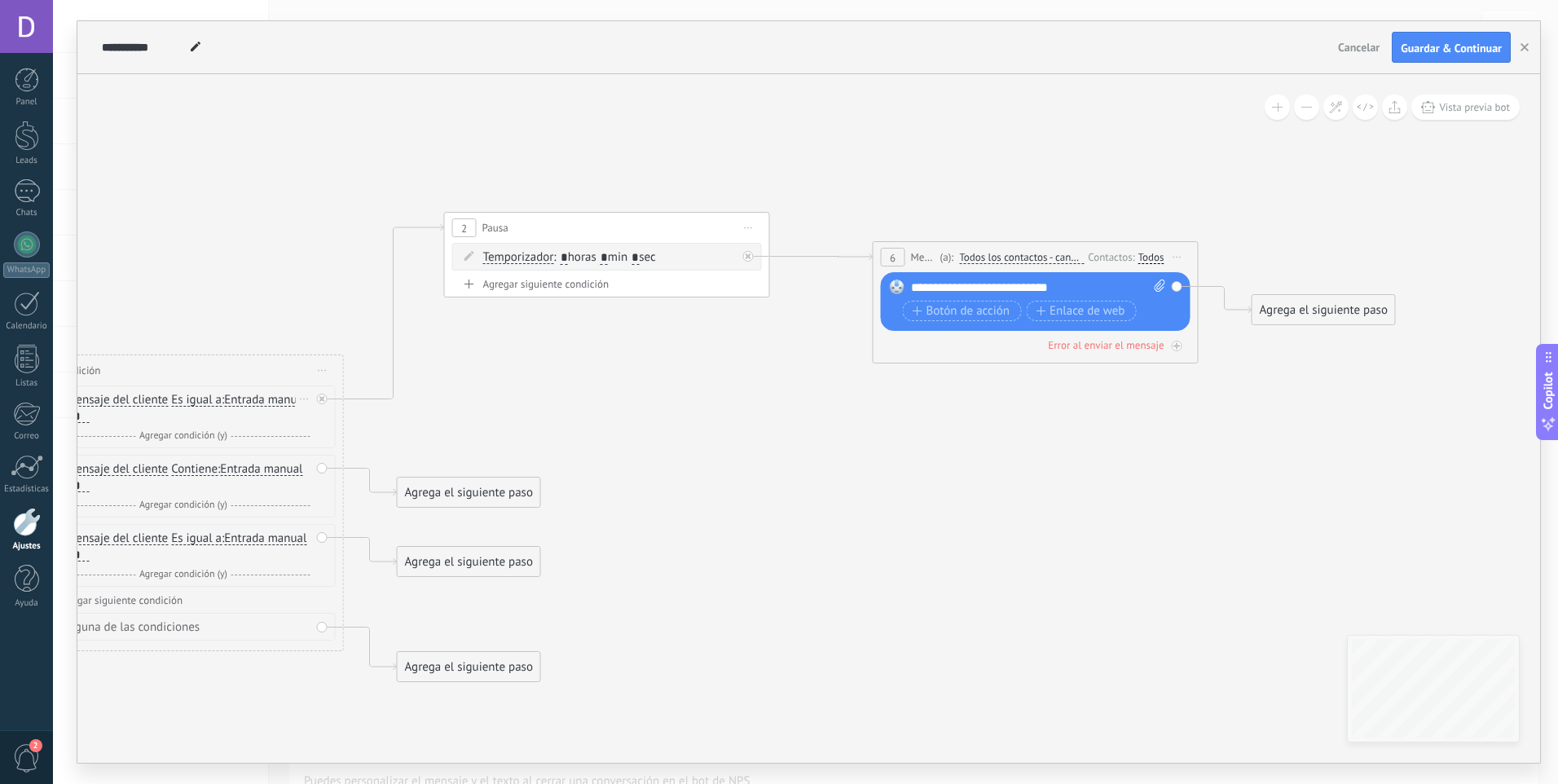
drag, startPoint x: 400, startPoint y: 566, endPoint x: 626, endPoint y: 524, distance: 229.9
click at [626, 524] on icon at bounding box center [582, 447] width 2331 height 1285
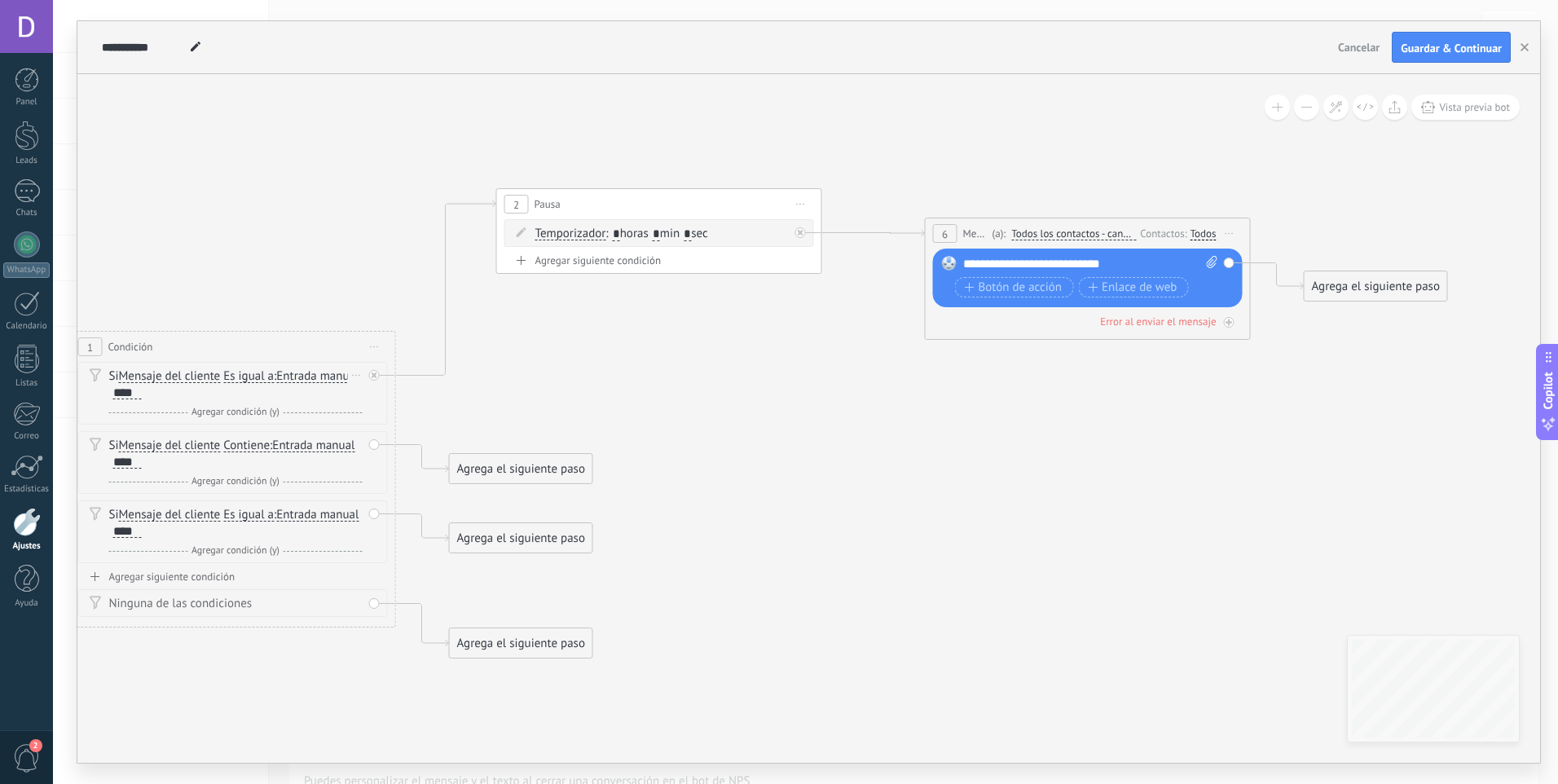
drag, startPoint x: 865, startPoint y: 535, endPoint x: 903, endPoint y: 520, distance: 40.9
click at [903, 520] on icon at bounding box center [634, 423] width 2331 height 1285
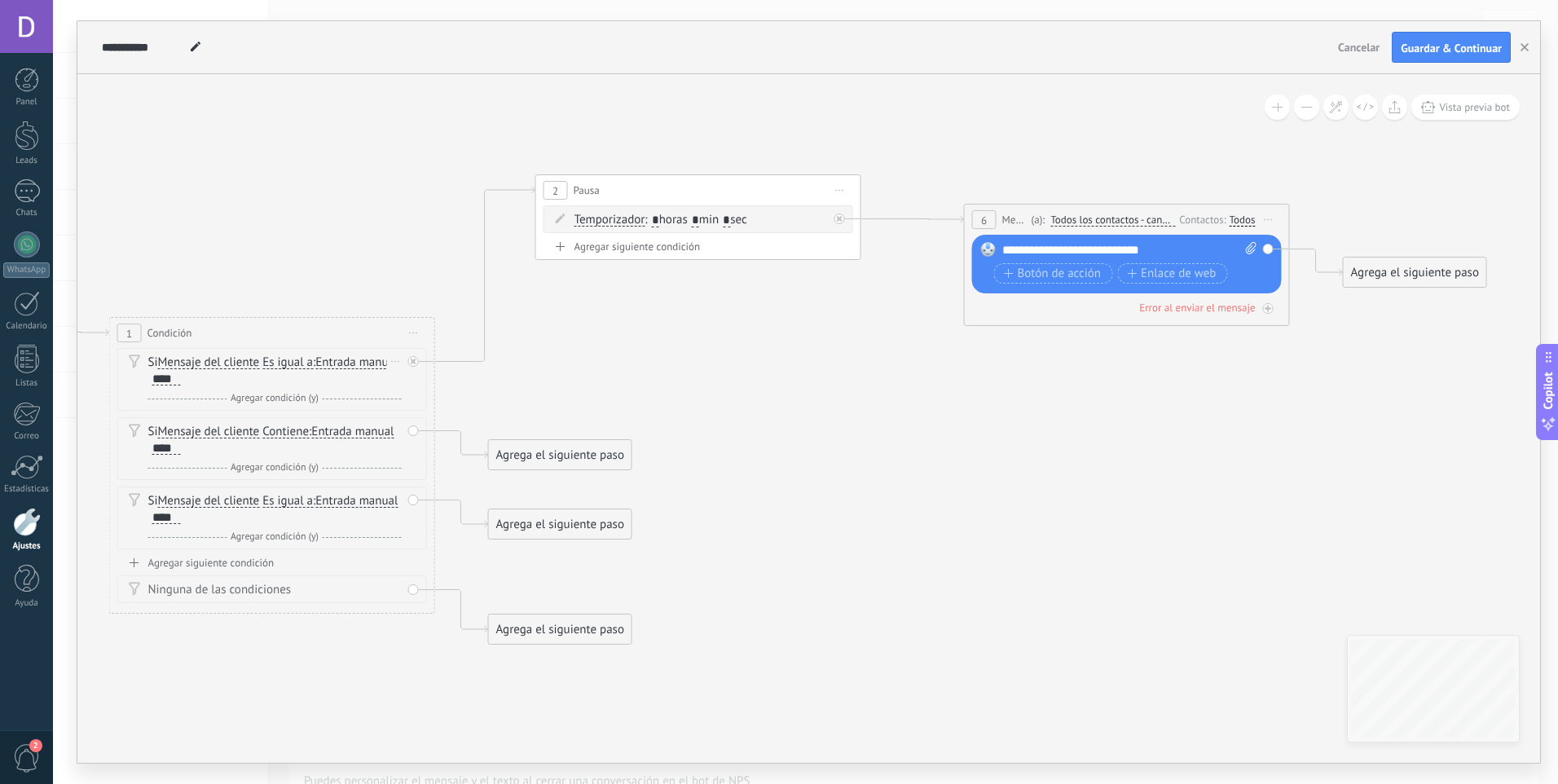
click at [550, 462] on div "Agrega el siguiente paso" at bounding box center [560, 455] width 143 height 27
click at [568, 482] on span "Mensaje" at bounding box center [552, 483] width 43 height 16
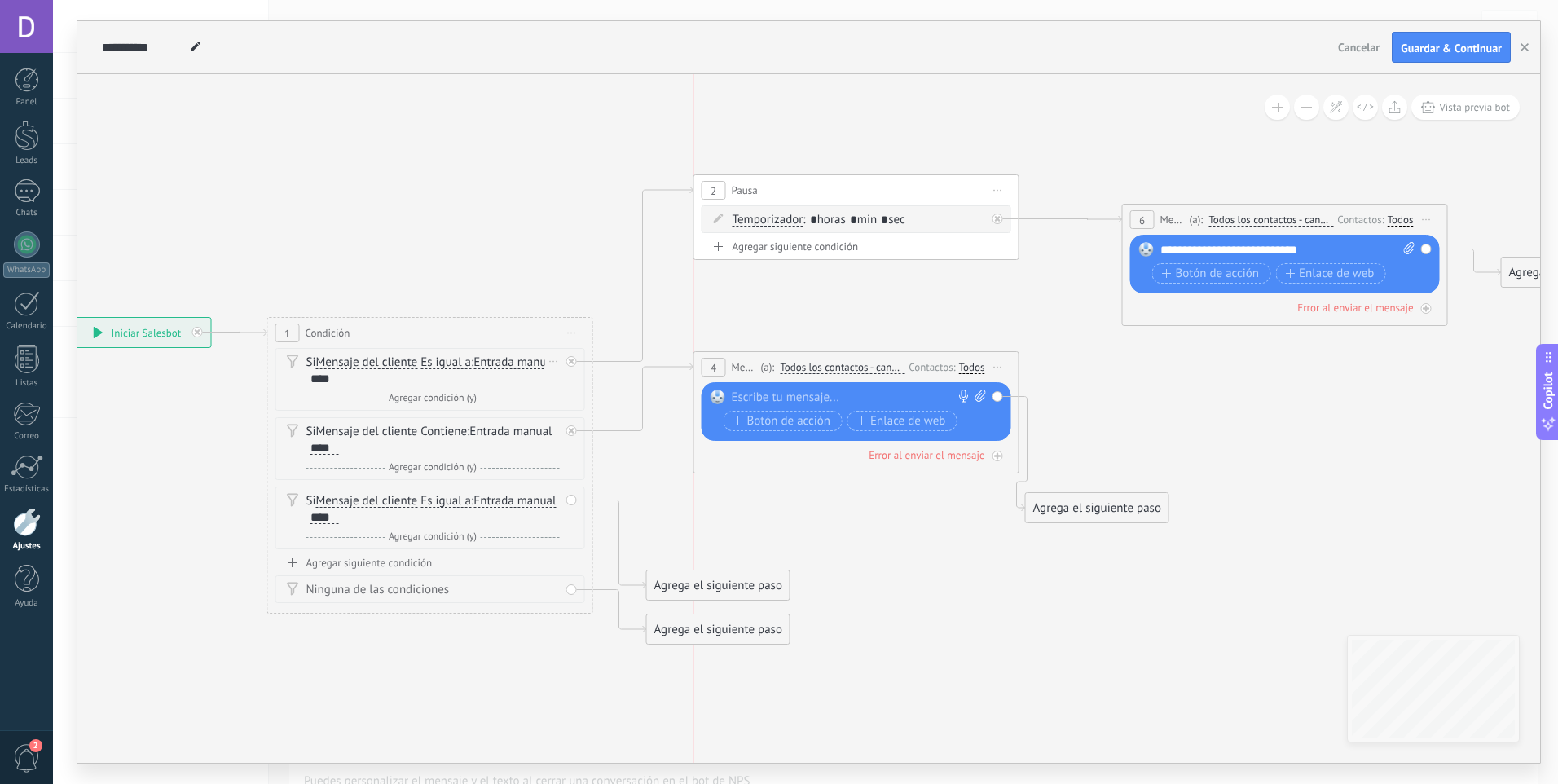
drag, startPoint x: 859, startPoint y: 455, endPoint x: 918, endPoint y: 384, distance: 92.3
click at [904, 374] on span "Todos los contactos - canales seleccionados" at bounding box center [841, 368] width 125 height 13
click at [918, 382] on button "Todos los contactos - canales seleccionados" at bounding box center [873, 367] width 204 height 29
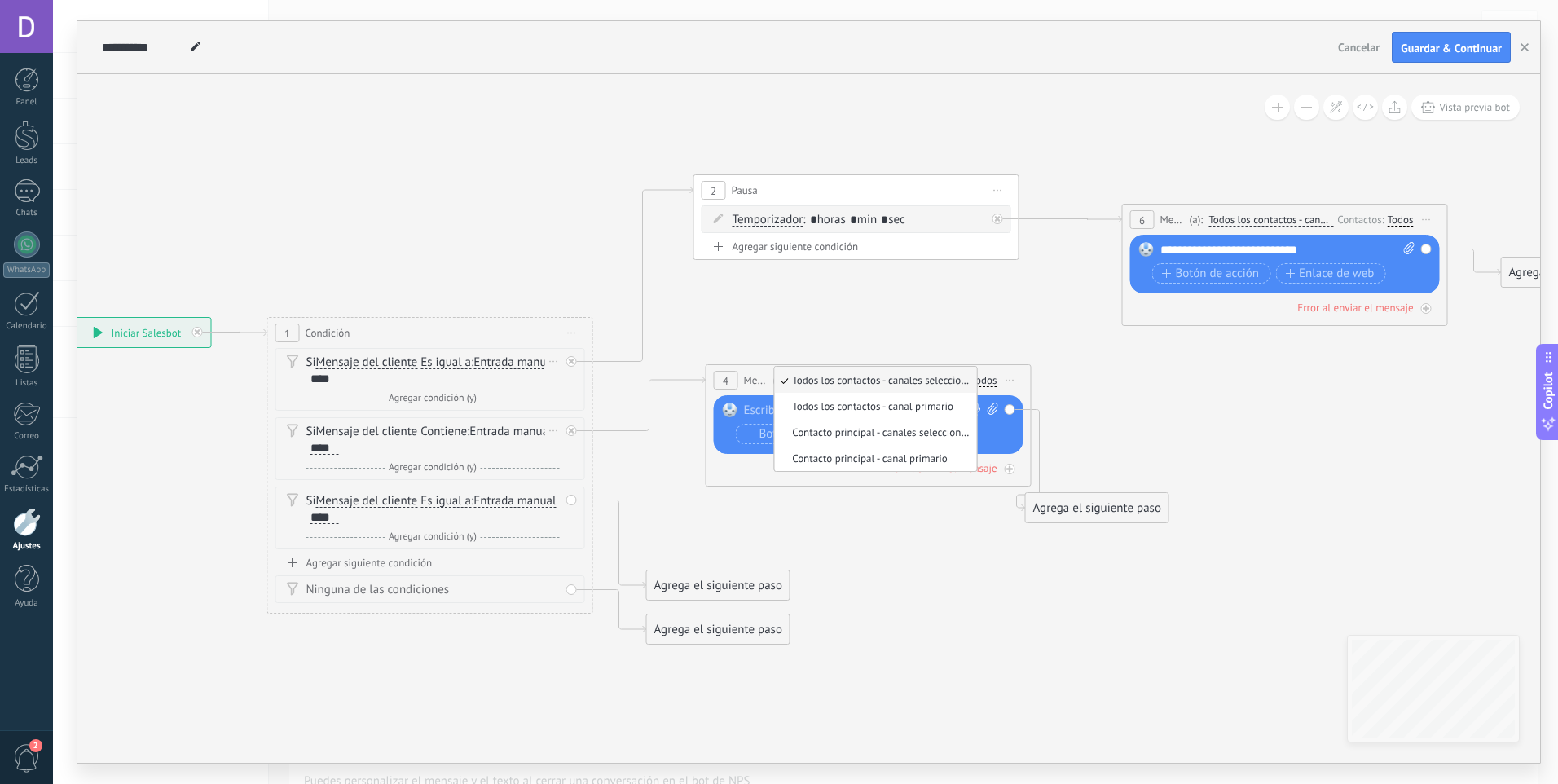
click at [339, 444] on div "Si Mensaje del cliente Mensaje del cliente Comentario del cliente El cliente Có…" at bounding box center [433, 440] width 253 height 33
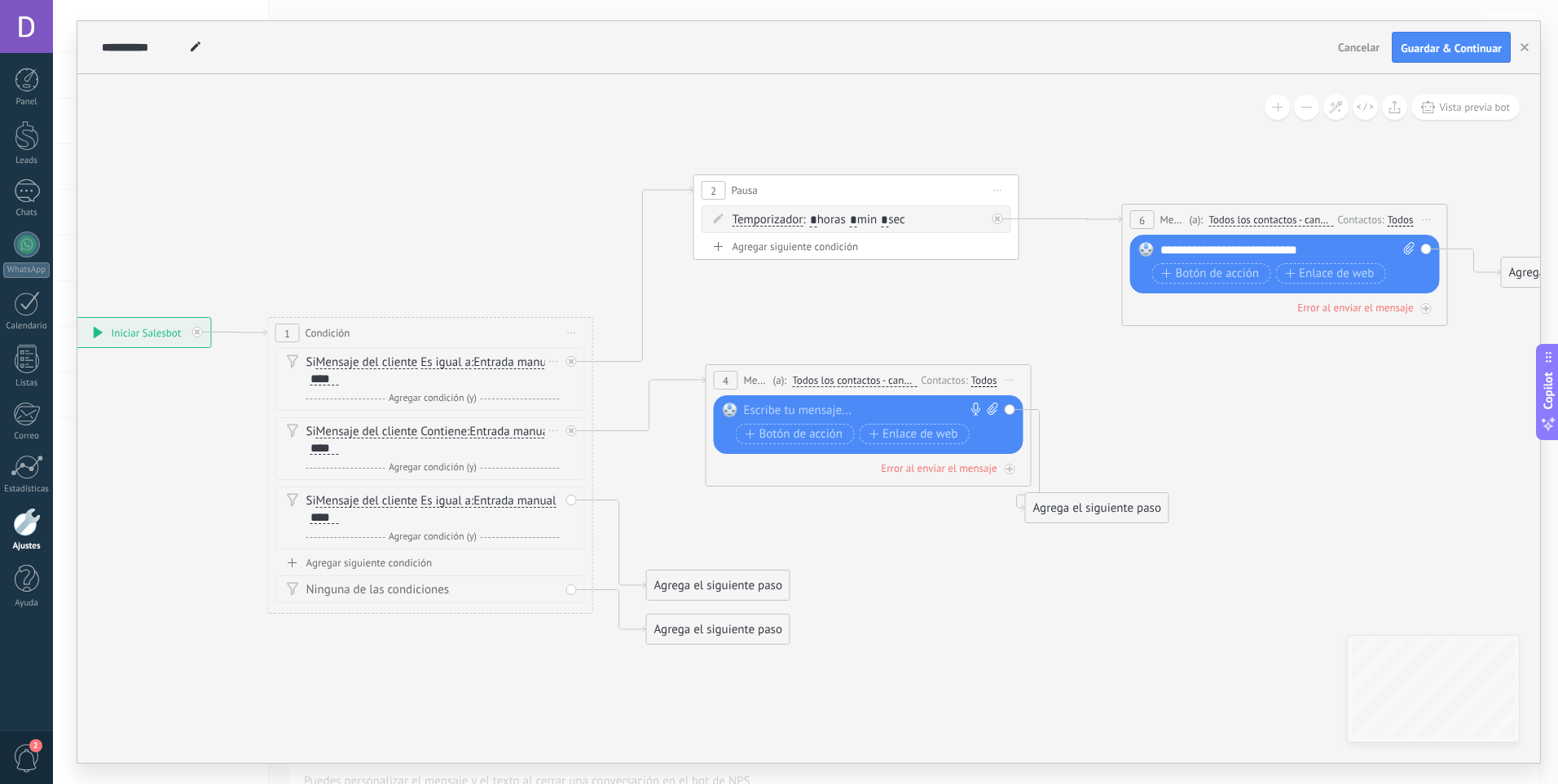
click at [347, 443] on div "Si Mensaje del cliente Mensaje del cliente Comentario del cliente El cliente Có…" at bounding box center [433, 440] width 253 height 33
click at [332, 450] on div "****" at bounding box center [325, 448] width 28 height 13
click at [313, 448] on div "****" at bounding box center [325, 448] width 28 height 13
click at [788, 509] on icon at bounding box center [831, 410] width 2331 height 1285
click at [803, 401] on div "Reemplazar Quitar Convertir a mensaje de voz Arrastre la imagen aquí para adjun…" at bounding box center [869, 424] width 310 height 59
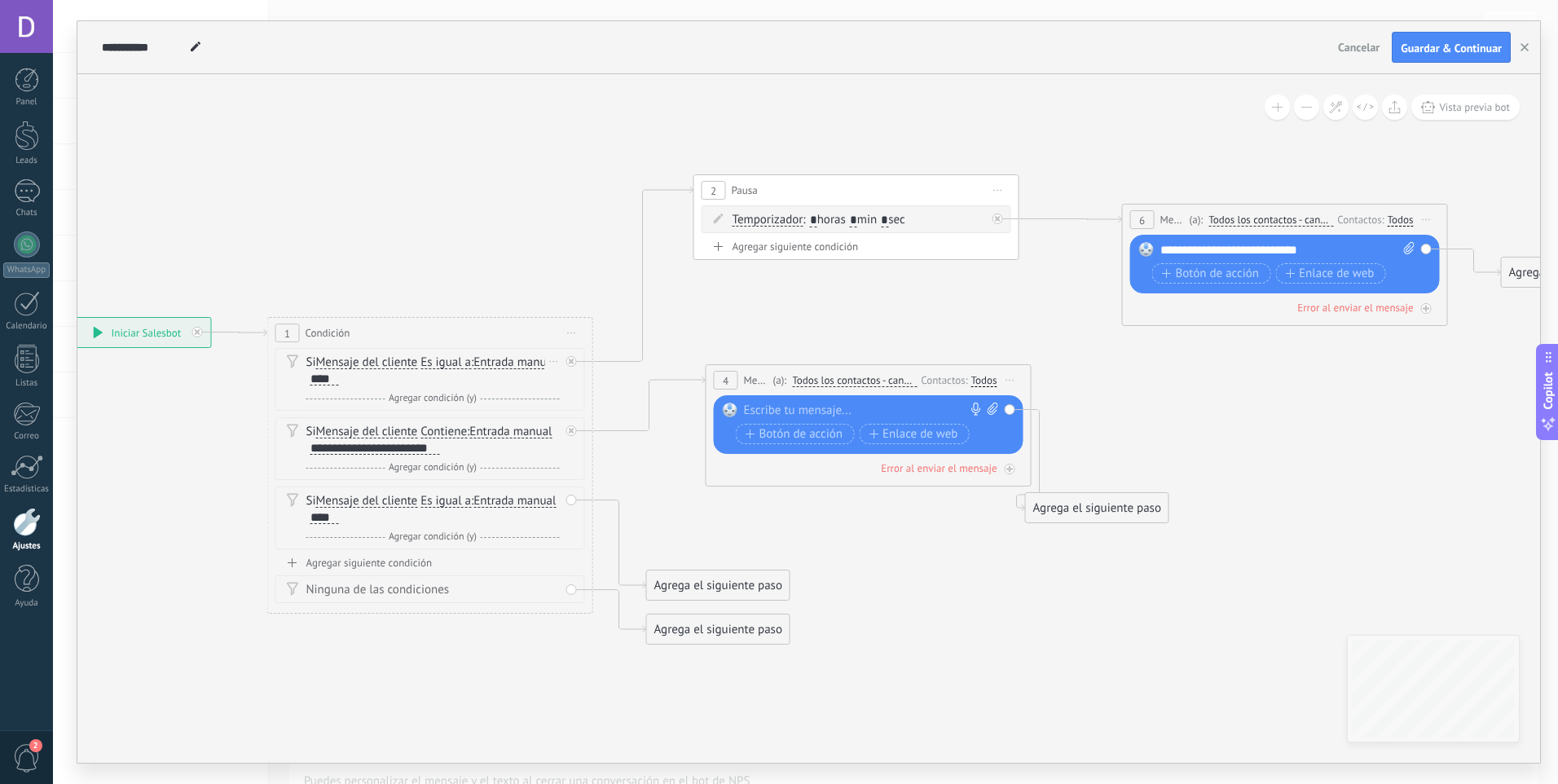
click at [848, 402] on div at bounding box center [865, 410] width 242 height 16
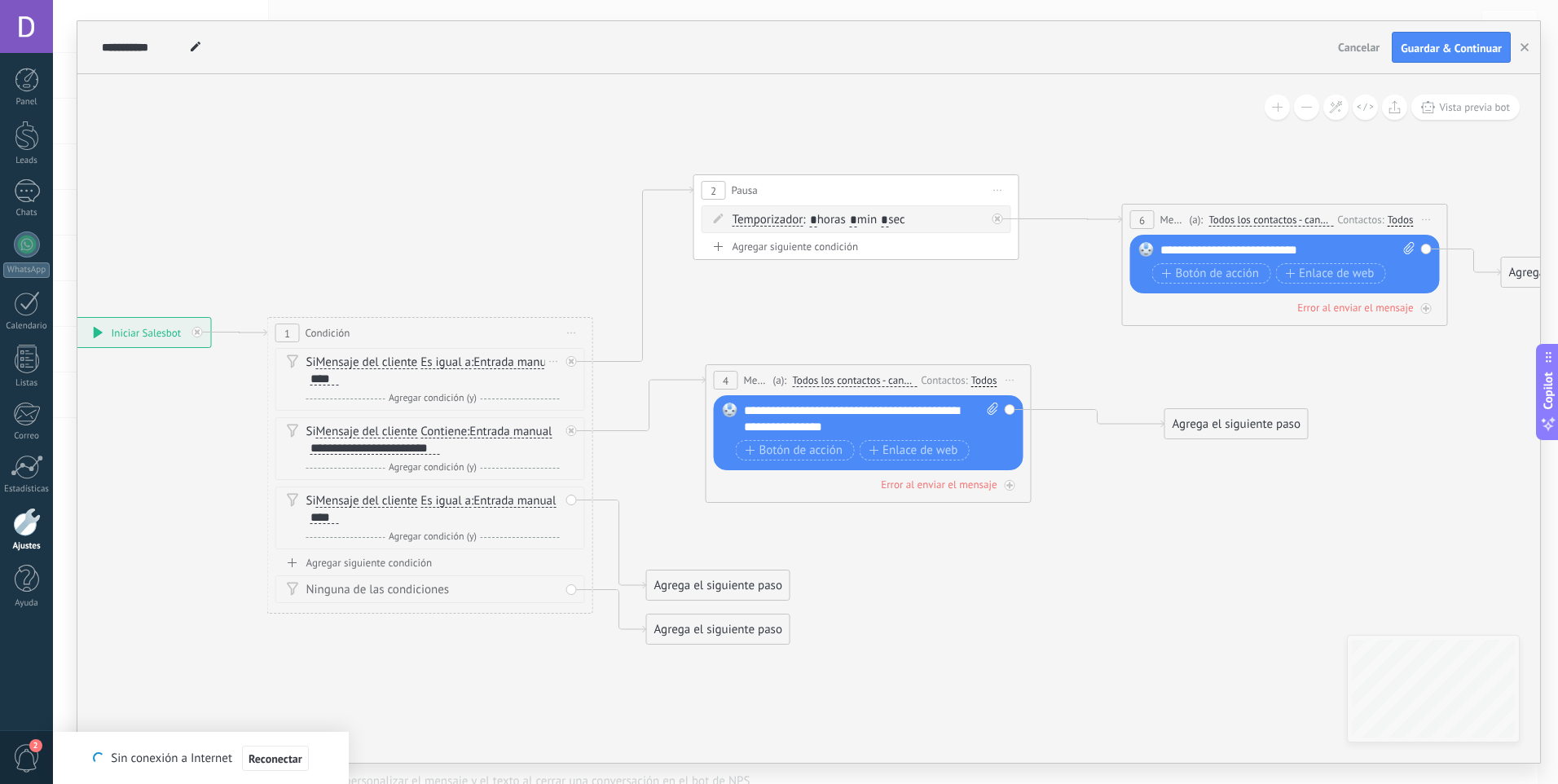
drag, startPoint x: 1089, startPoint y: 532, endPoint x: 1222, endPoint y: 436, distance: 164.0
click at [1227, 431] on div "Agrega el siguiente paso" at bounding box center [1236, 424] width 143 height 27
click at [1088, 348] on icon at bounding box center [831, 410] width 2331 height 1285
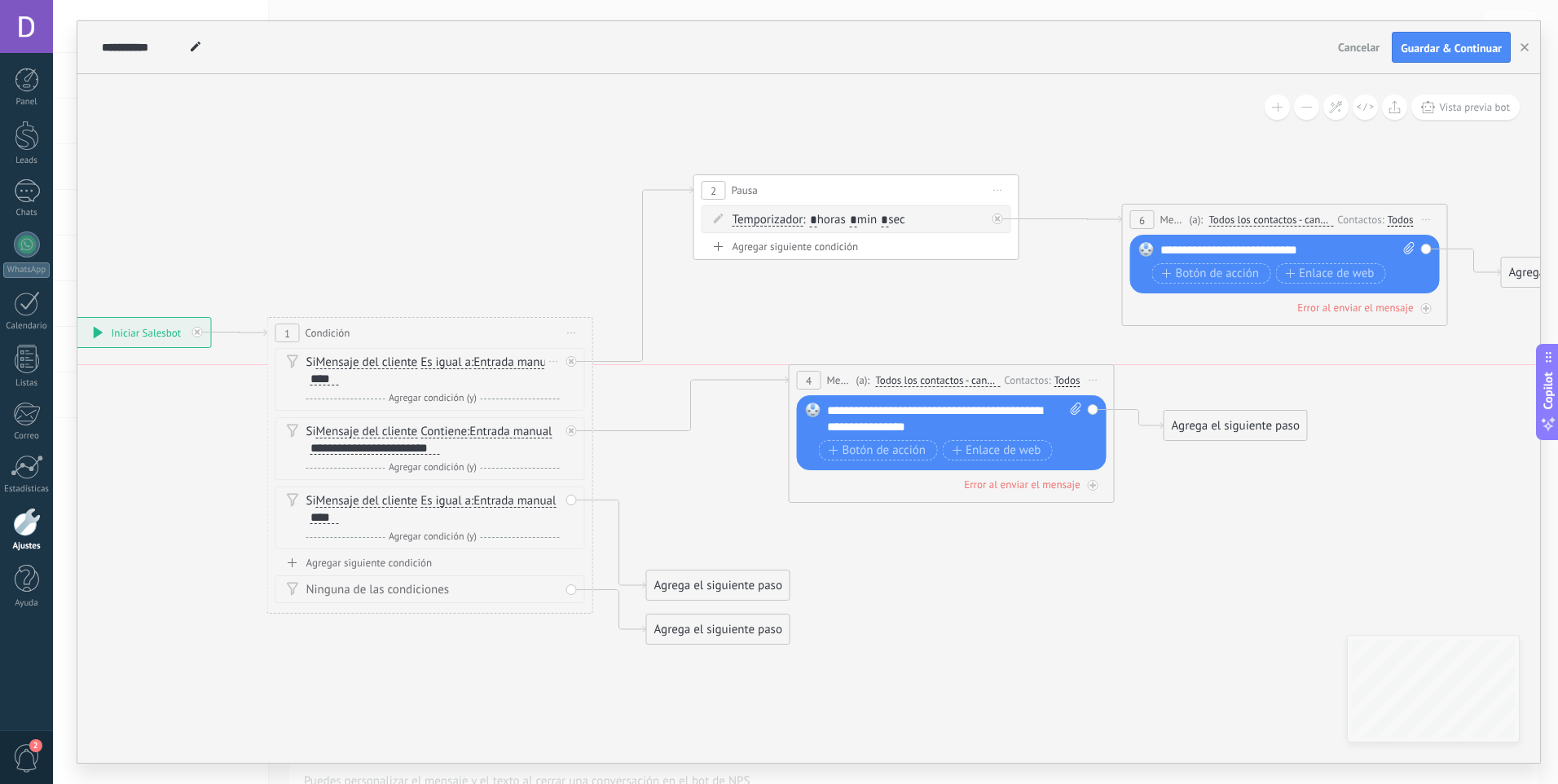
drag, startPoint x: 771, startPoint y: 382, endPoint x: 912, endPoint y: 339, distance: 147.4
click at [862, 382] on div "(a): Todos los contactos - canales seleccionados Todos los contactos - canales …" at bounding box center [927, 380] width 148 height 16
click at [757, 384] on icon at bounding box center [694, 403] width 204 height 54
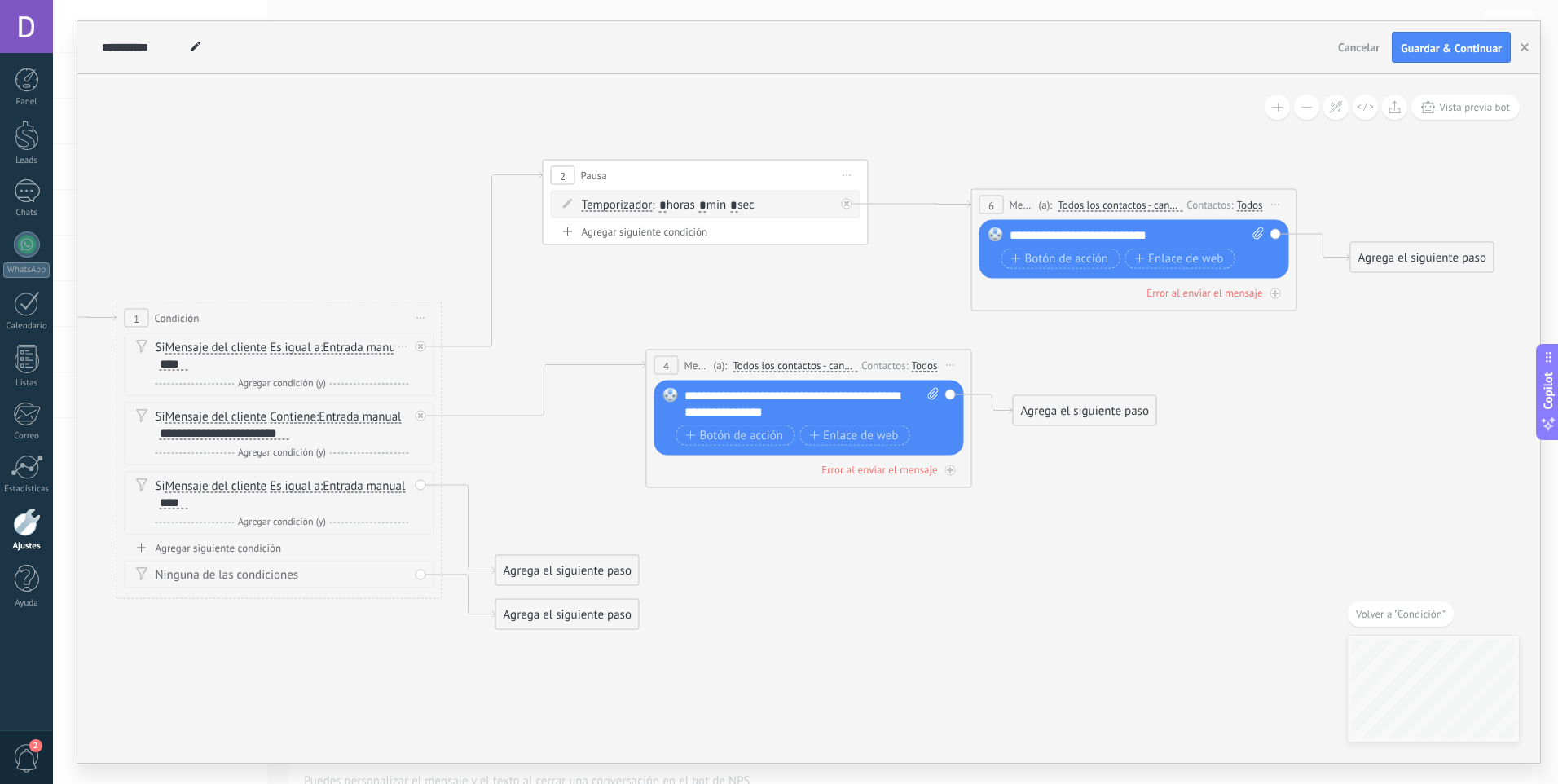
drag, startPoint x: 779, startPoint y: 379, endPoint x: 759, endPoint y: 375, distance: 20.4
click at [759, 375] on div "4 Mensaje ******* (a): Todos los contactos - canales seleccionados Todos los co…" at bounding box center [809, 366] width 325 height 30
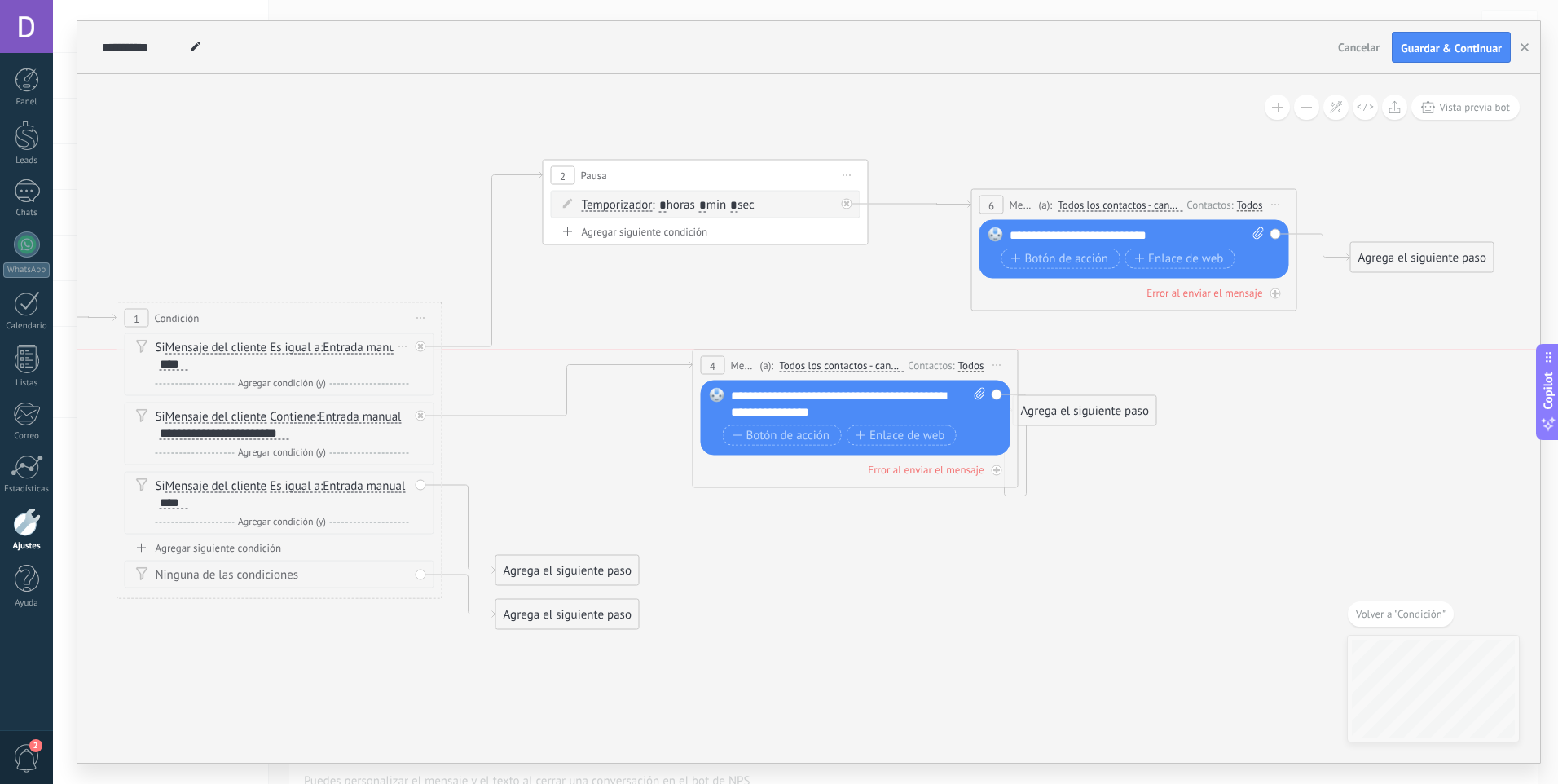
drag, startPoint x: 862, startPoint y: 363, endPoint x: 941, endPoint y: 366, distance: 79.1
click at [939, 366] on div "Contactos:" at bounding box center [932, 365] width 50 height 16
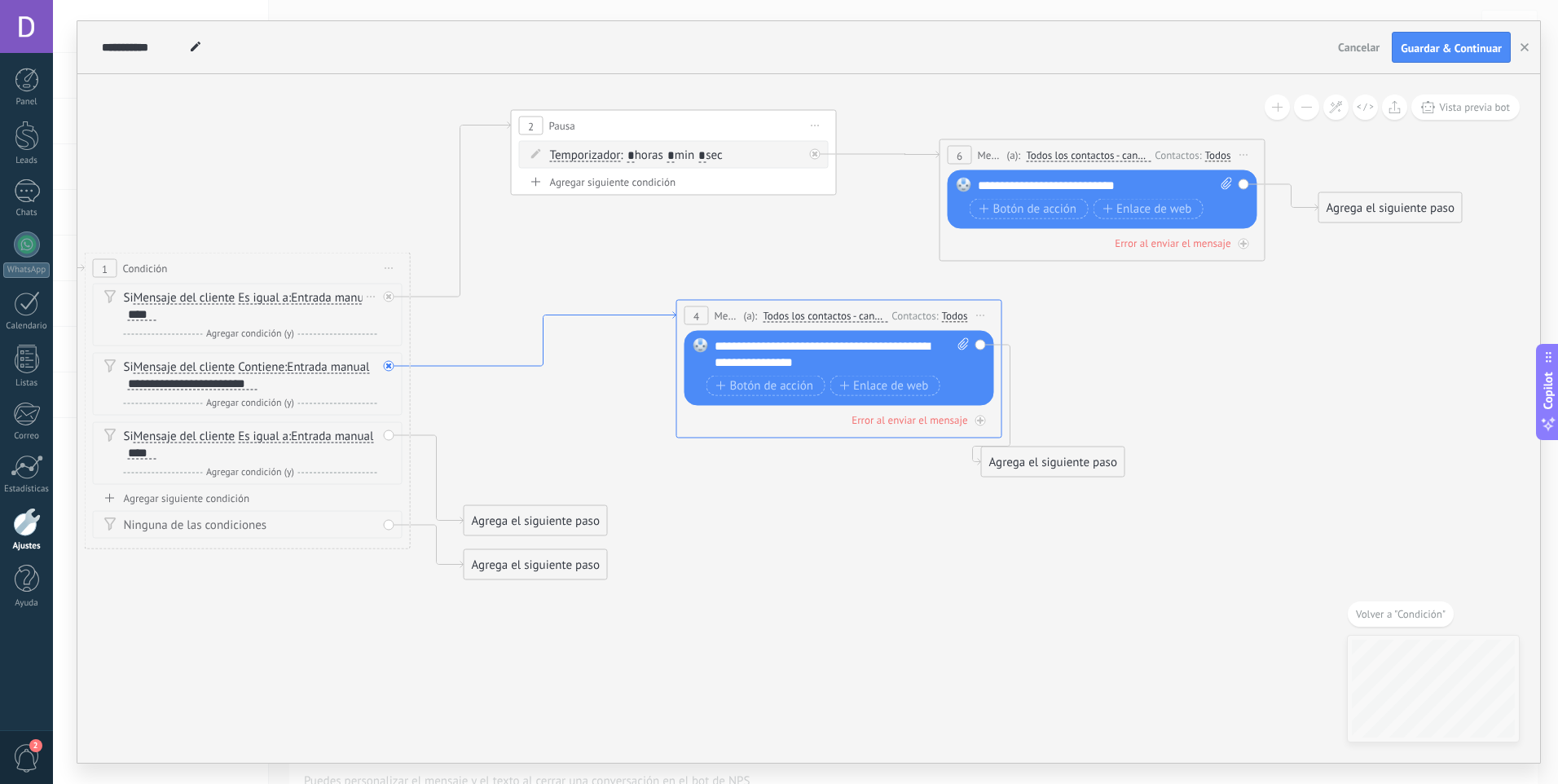
drag, startPoint x: 700, startPoint y: 368, endPoint x: 685, endPoint y: 320, distance: 50.3
click at [673, 318] on icon at bounding box center [543, 339] width 265 height 54
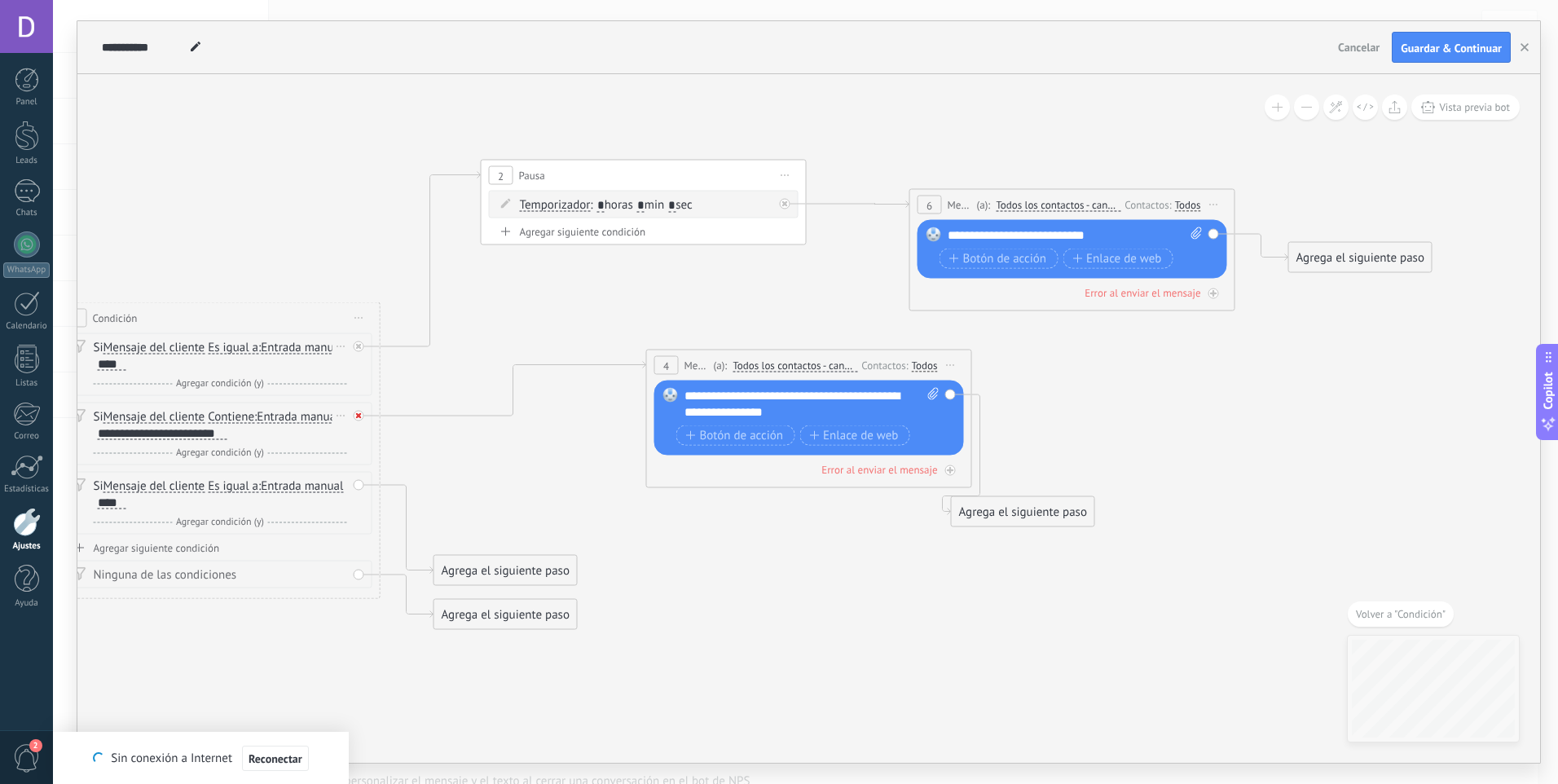
click at [362, 418] on div at bounding box center [358, 415] width 10 height 10
drag, startPoint x: 512, startPoint y: 437, endPoint x: 572, endPoint y: 210, distance: 234.8
click at [790, 171] on span "Iniciar vista previa aquí Cambiar nombre Duplicar Borrar" at bounding box center [786, 175] width 26 height 23
click at [833, 253] on div "Duplicar" at bounding box center [860, 254] width 161 height 28
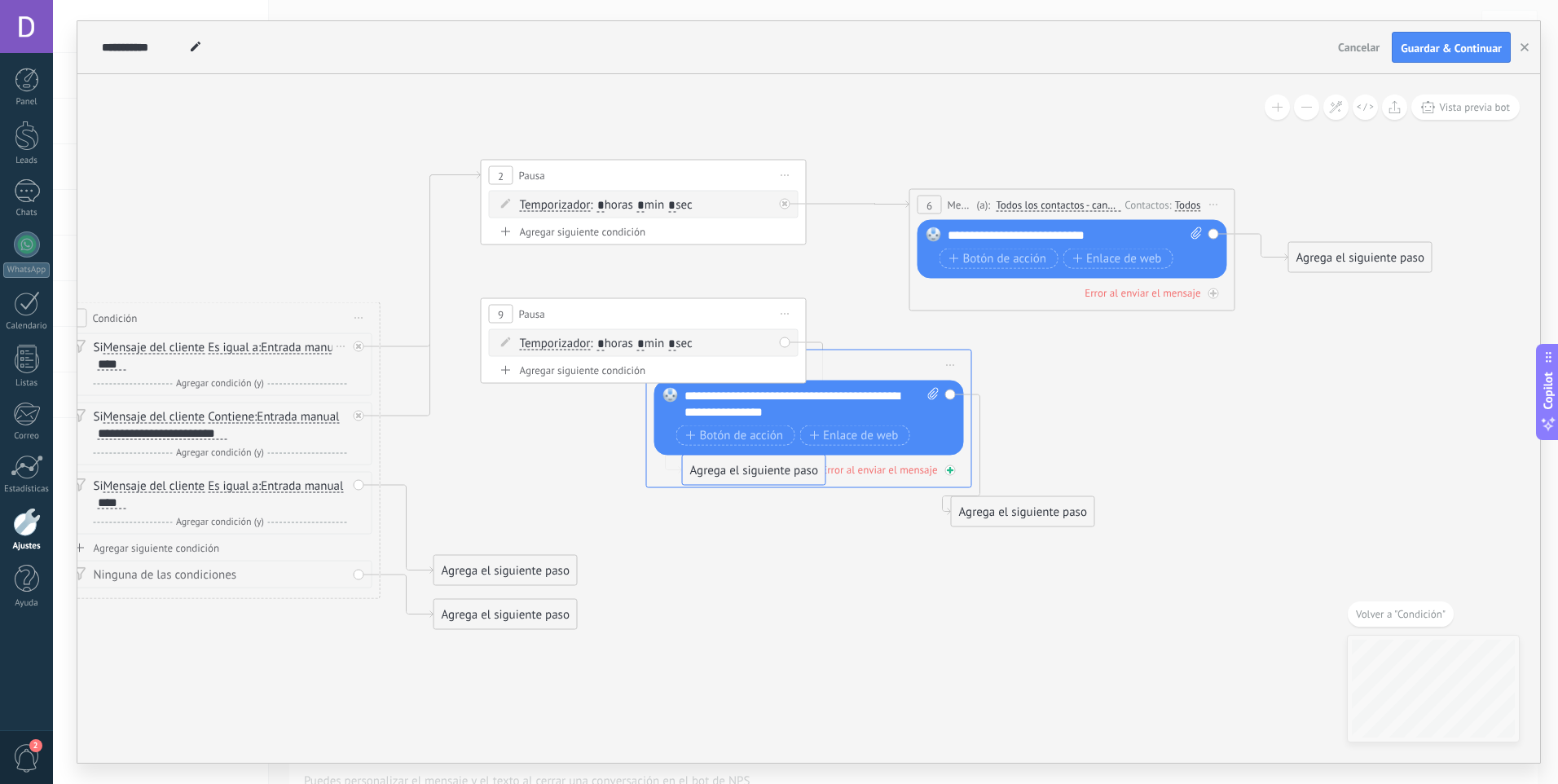
drag, startPoint x: 891, startPoint y: 511, endPoint x: 700, endPoint y: 470, distance: 195.4
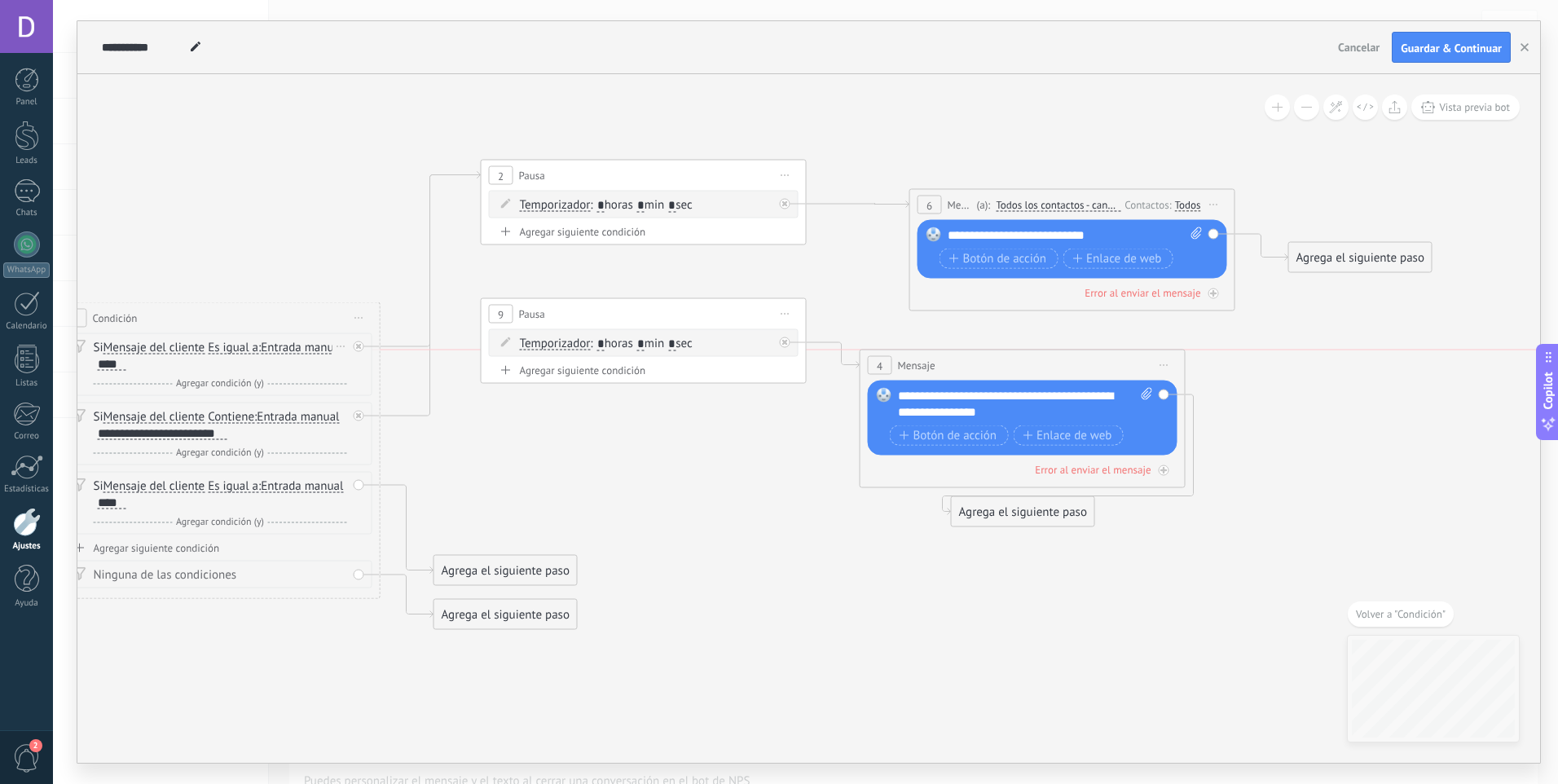
drag, startPoint x: 899, startPoint y: 359, endPoint x: 1093, endPoint y: 361, distance: 194.0
click at [1102, 359] on div "4 Mensaje ******* (a): Todos los contactos - canales seleccionados Todos los co…" at bounding box center [1022, 366] width 325 height 30
click at [357, 412] on div at bounding box center [358, 415] width 10 height 10
drag, startPoint x: 522, startPoint y: 421, endPoint x: 598, endPoint y: 351, distance: 103.3
click at [726, 488] on icon at bounding box center [618, 395] width 2331 height 1285
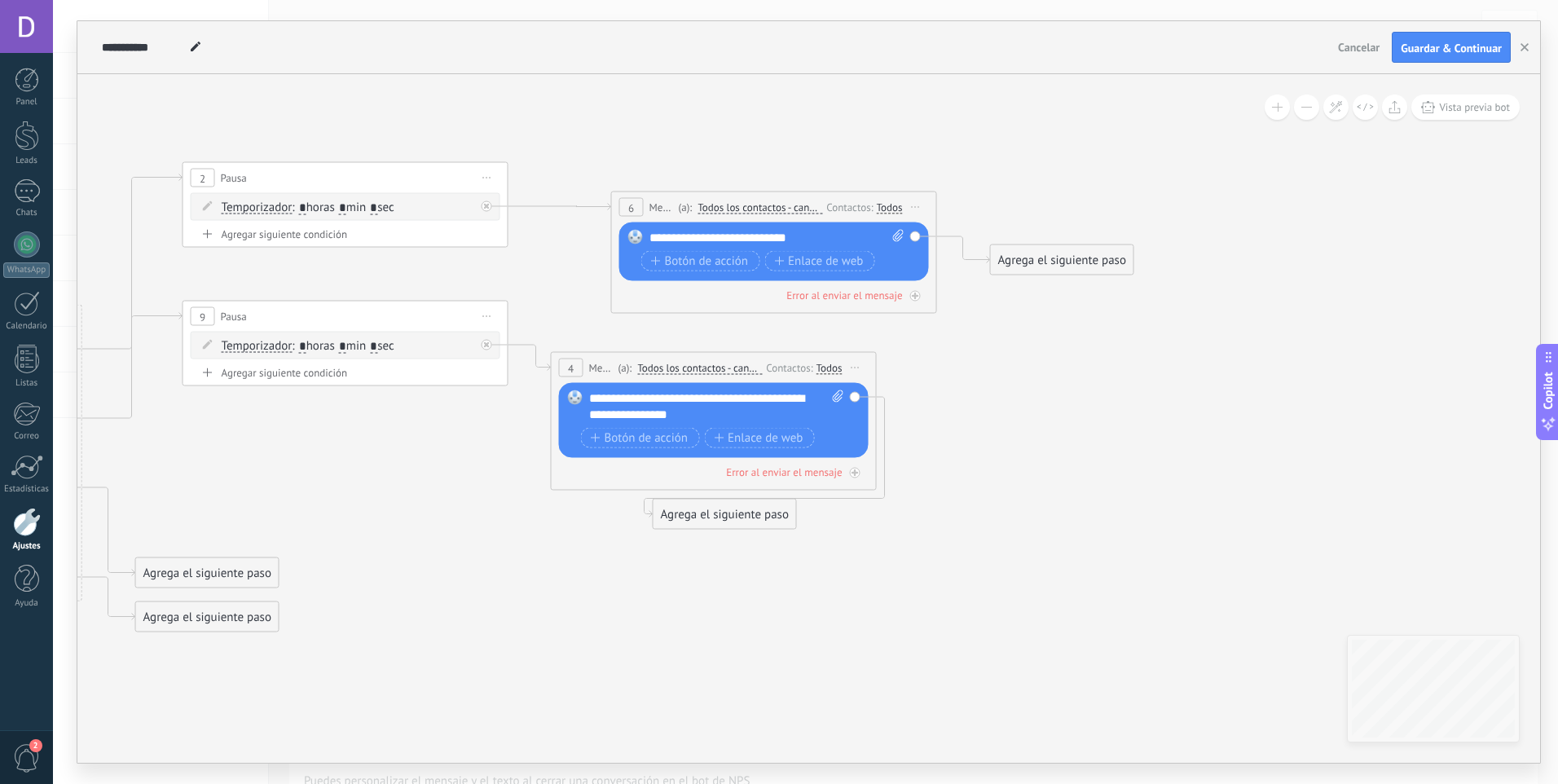
drag, startPoint x: 1202, startPoint y: 574, endPoint x: 720, endPoint y: 532, distance: 483.8
click at [893, 576] on icon at bounding box center [320, 398] width 2331 height 1285
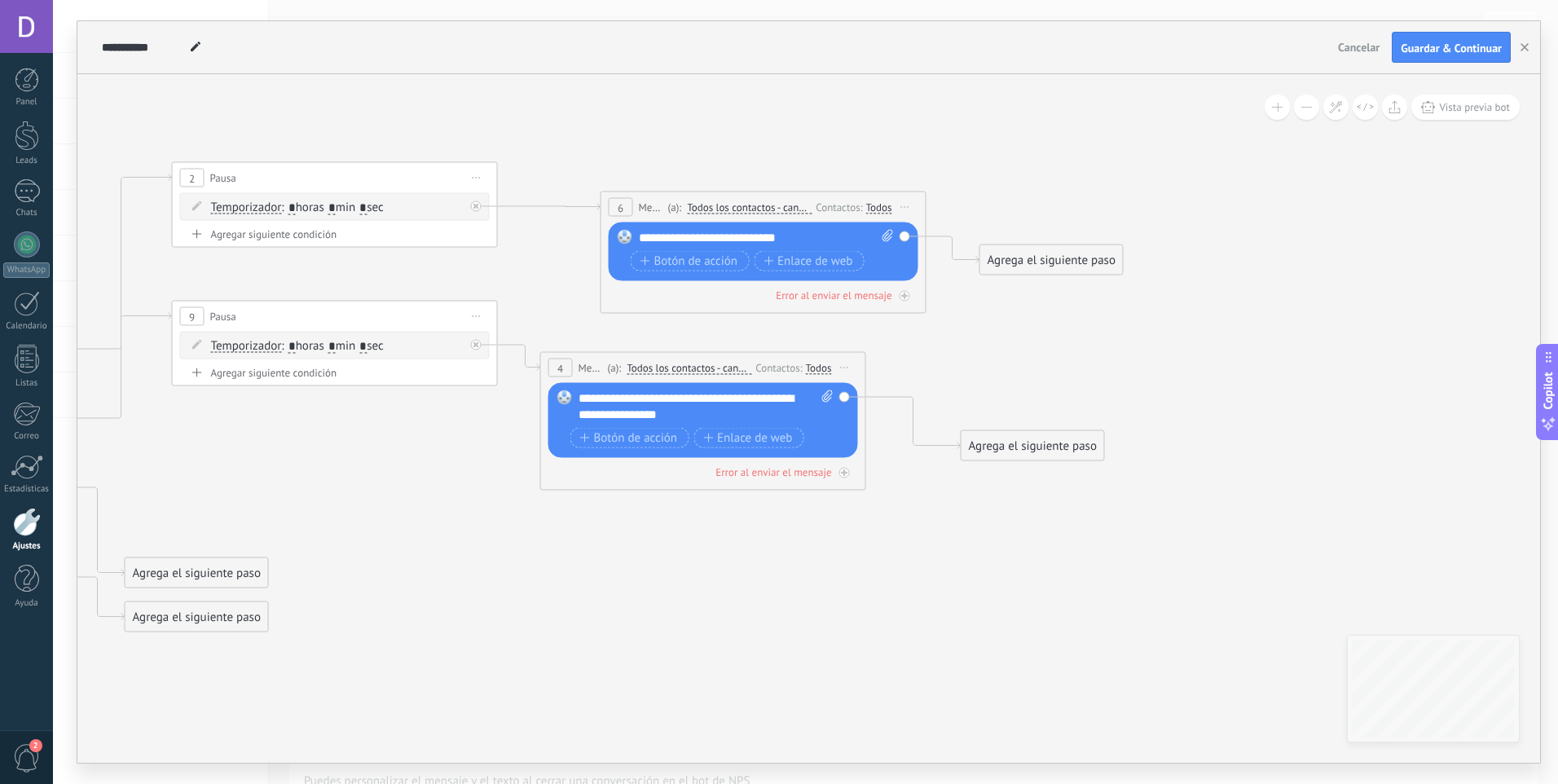
drag, startPoint x: 725, startPoint y: 512, endPoint x: 1015, endPoint y: 434, distance: 300.3
click at [1015, 435] on div "Agrega el siguiente paso" at bounding box center [1033, 445] width 143 height 27
click at [1013, 433] on div "Agrega el siguiente paso" at bounding box center [1009, 438] width 143 height 27
click at [1001, 440] on div "Agrega el siguiente paso" at bounding box center [1009, 438] width 143 height 27
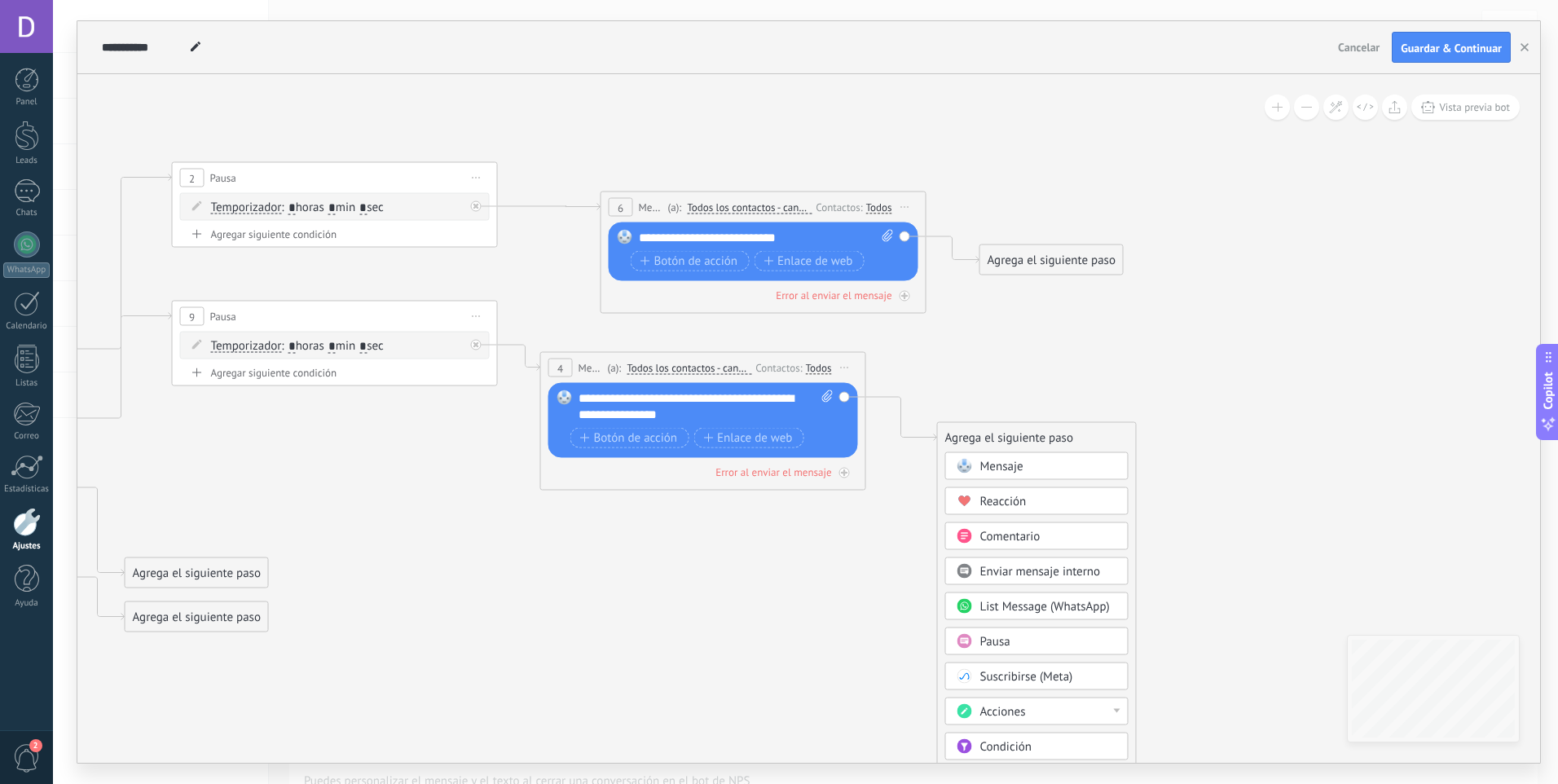
click at [1009, 467] on span "Mensaje" at bounding box center [1002, 466] width 43 height 16
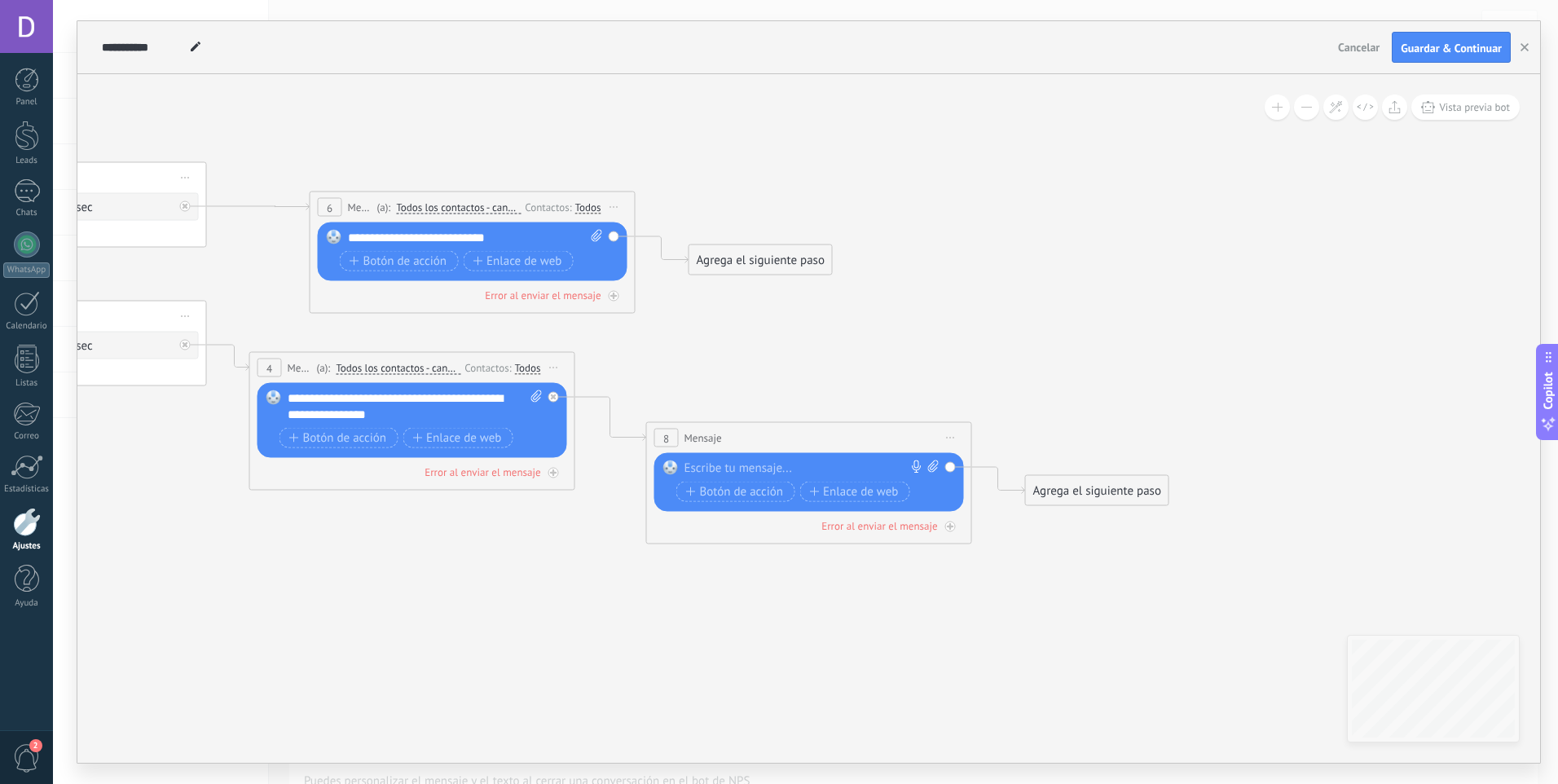
click at [854, 466] on div at bounding box center [806, 468] width 242 height 16
click at [1087, 495] on div "Agrega el siguiente paso" at bounding box center [1097, 490] width 143 height 27
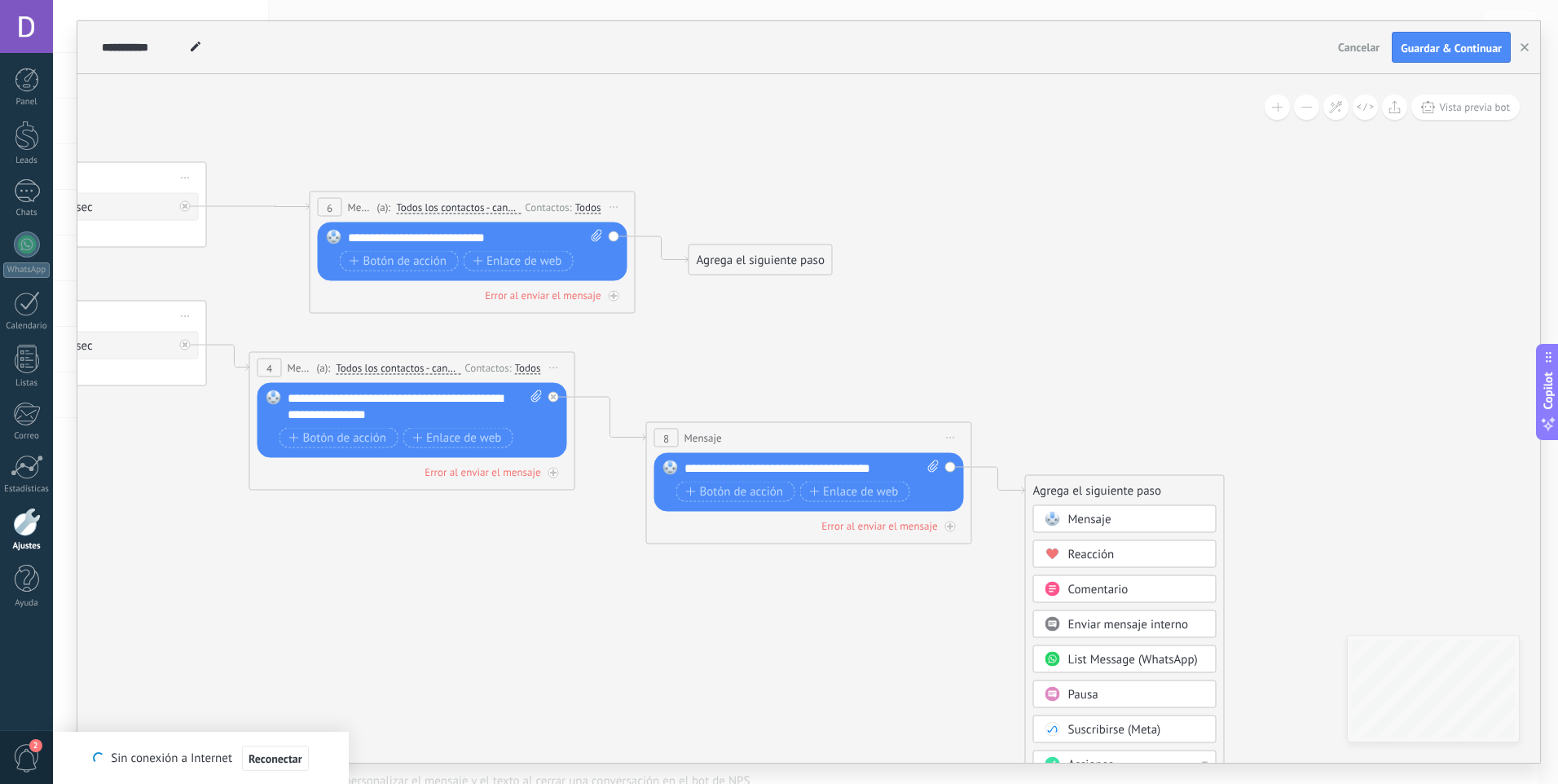
click at [1089, 528] on div "Mensaje" at bounding box center [1125, 520] width 183 height 28
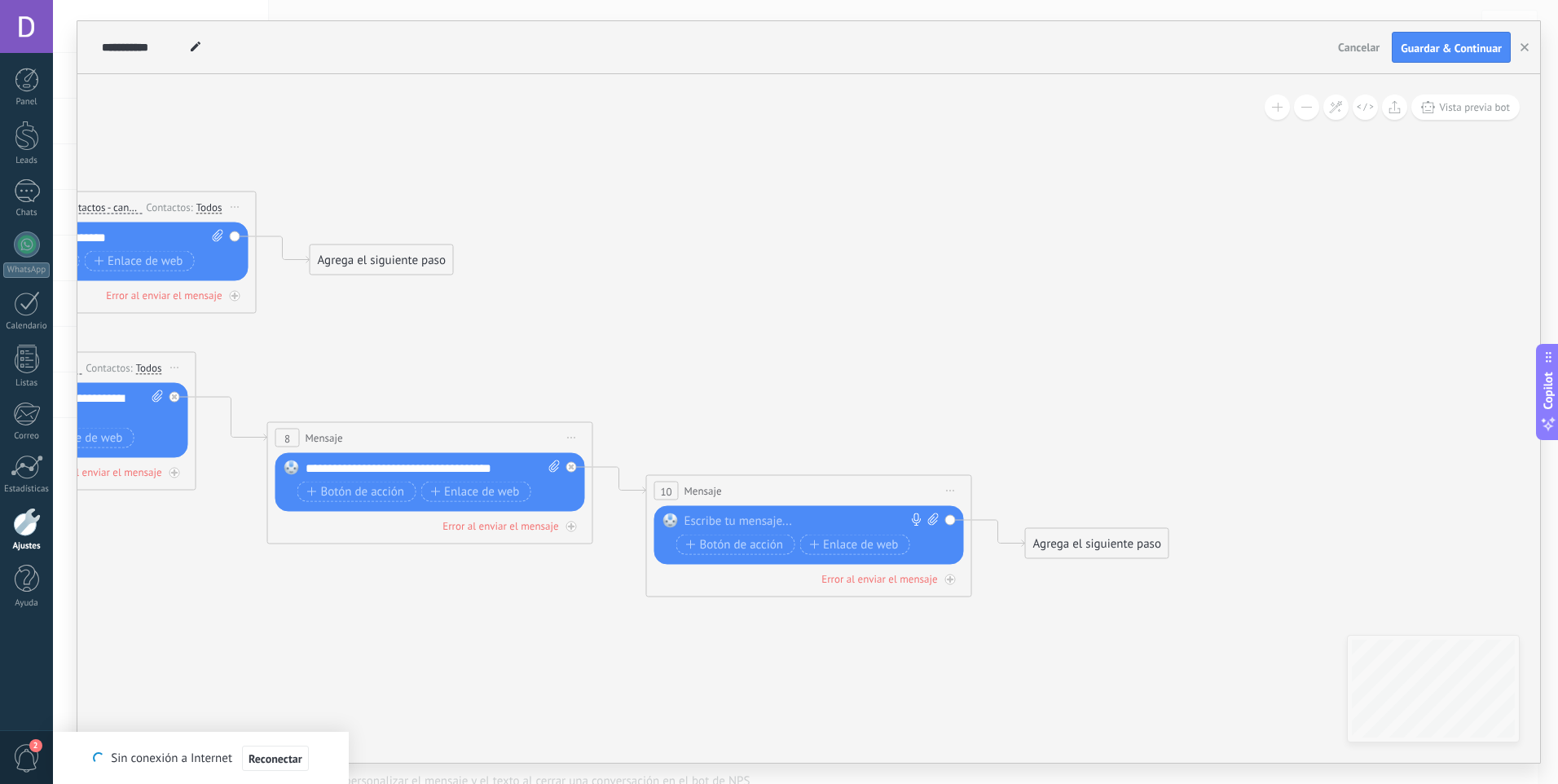
click at [804, 530] on div "Reemplazar Quitar Convertir a mensaje de voz Arrastre la imagen aquí para adjun…" at bounding box center [811, 535] width 254 height 46
click at [803, 522] on div at bounding box center [806, 520] width 242 height 16
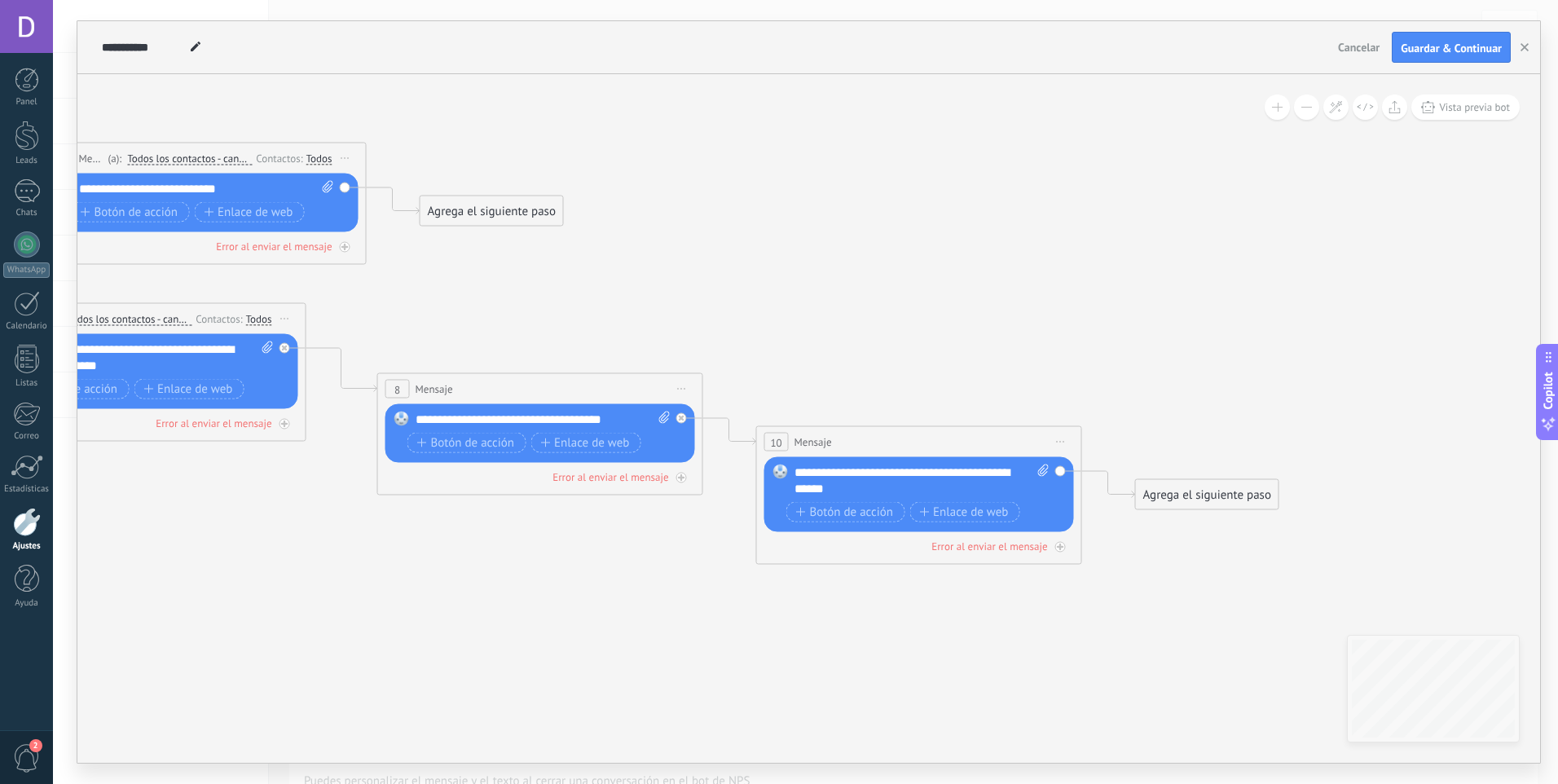
drag, startPoint x: 1046, startPoint y: 626, endPoint x: 1080, endPoint y: 554, distance: 79.6
click at [1157, 577] on icon at bounding box center [108, 330] width 3047 height 1250
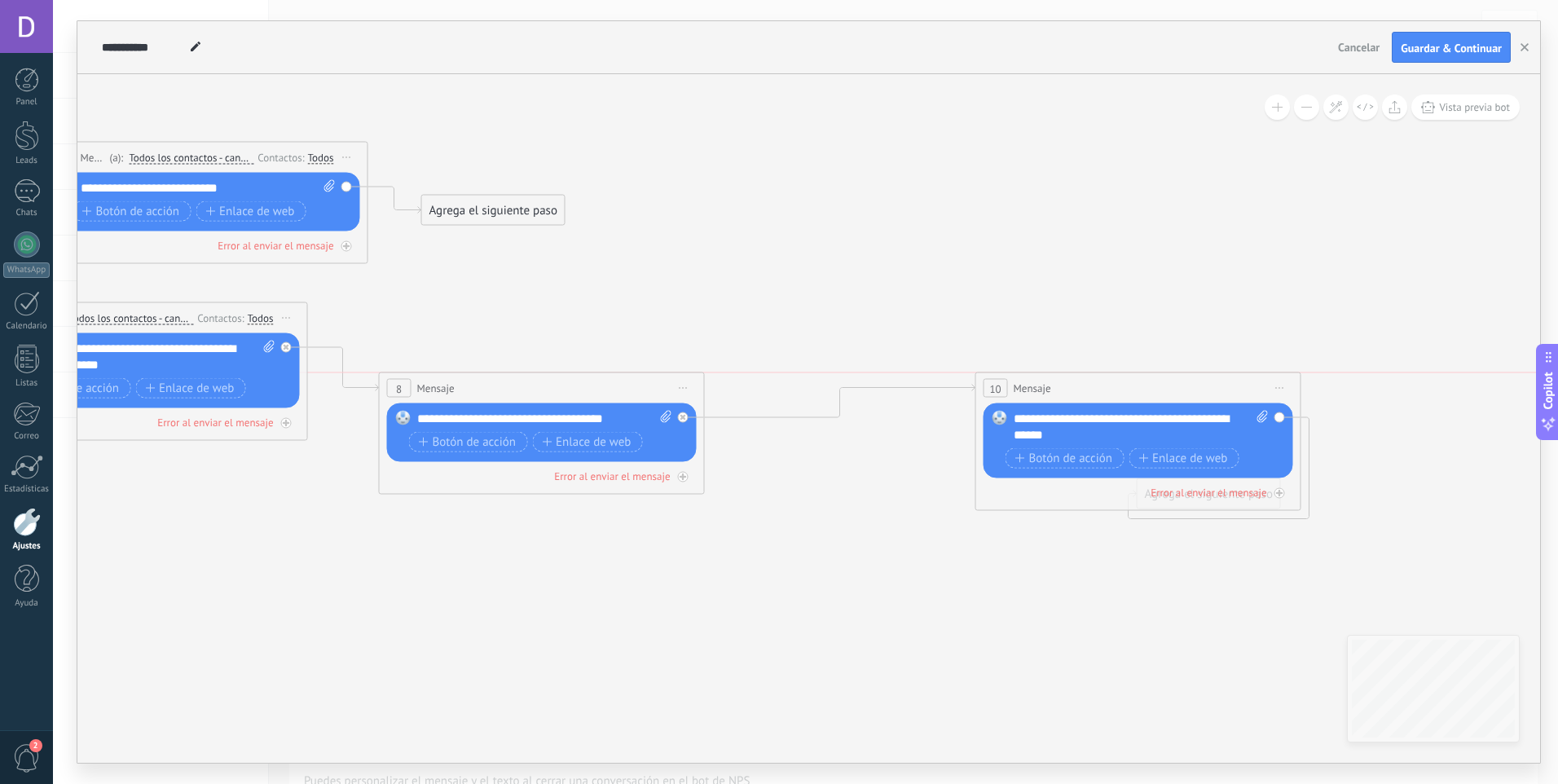
drag, startPoint x: 907, startPoint y: 442, endPoint x: 876, endPoint y: 396, distance: 55.5
click at [1122, 387] on div "10 Mensaje ******* (a): Todos los contactos - canales seleccionados Todos los c…" at bounding box center [1139, 388] width 325 height 30
click at [680, 416] on icon at bounding box center [683, 417] width 6 height 6
click at [829, 434] on div "Agrega el siguiente paso" at bounding box center [830, 441] width 143 height 27
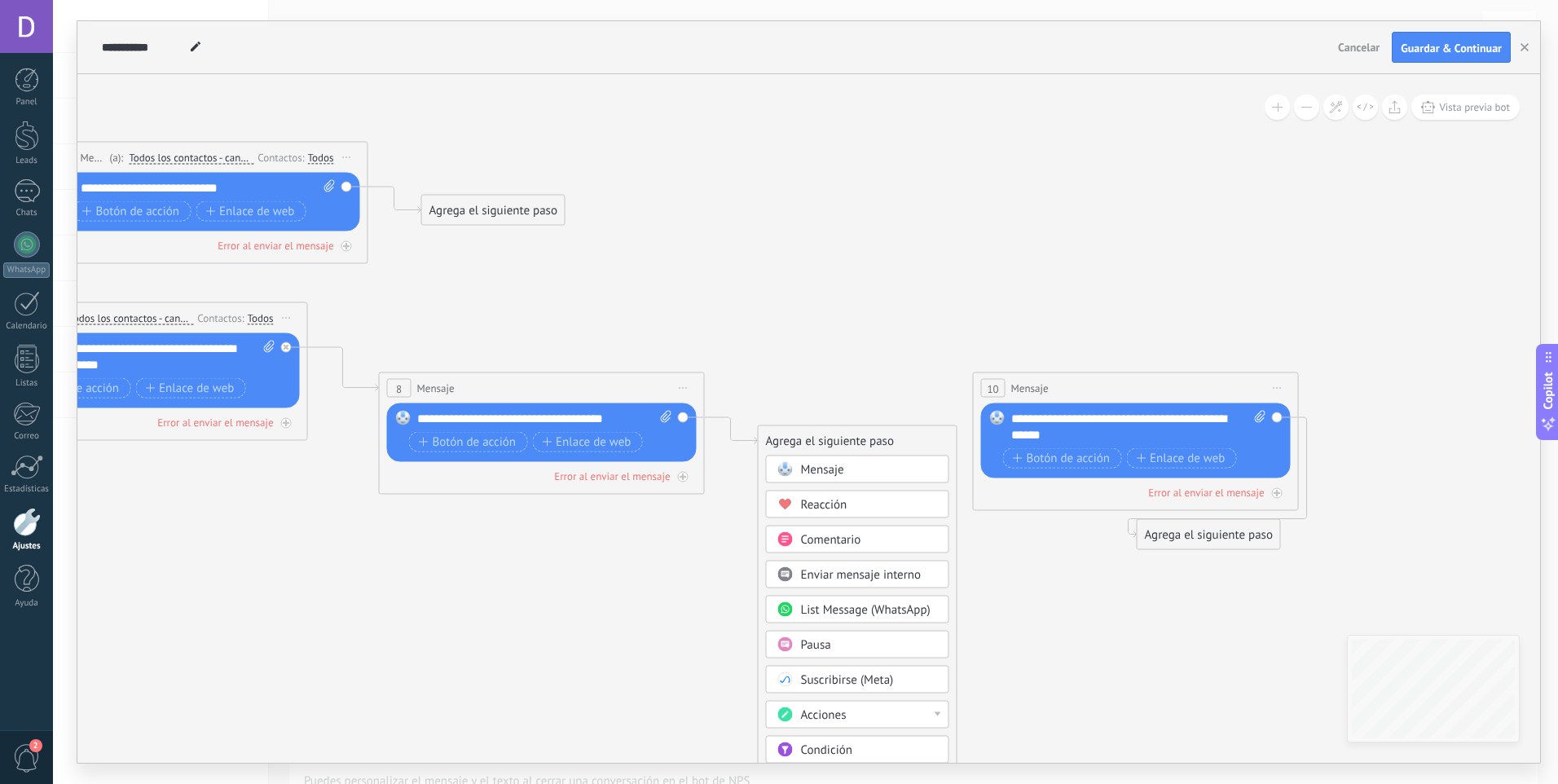
click at [869, 652] on div "Pausa" at bounding box center [870, 644] width 137 height 16
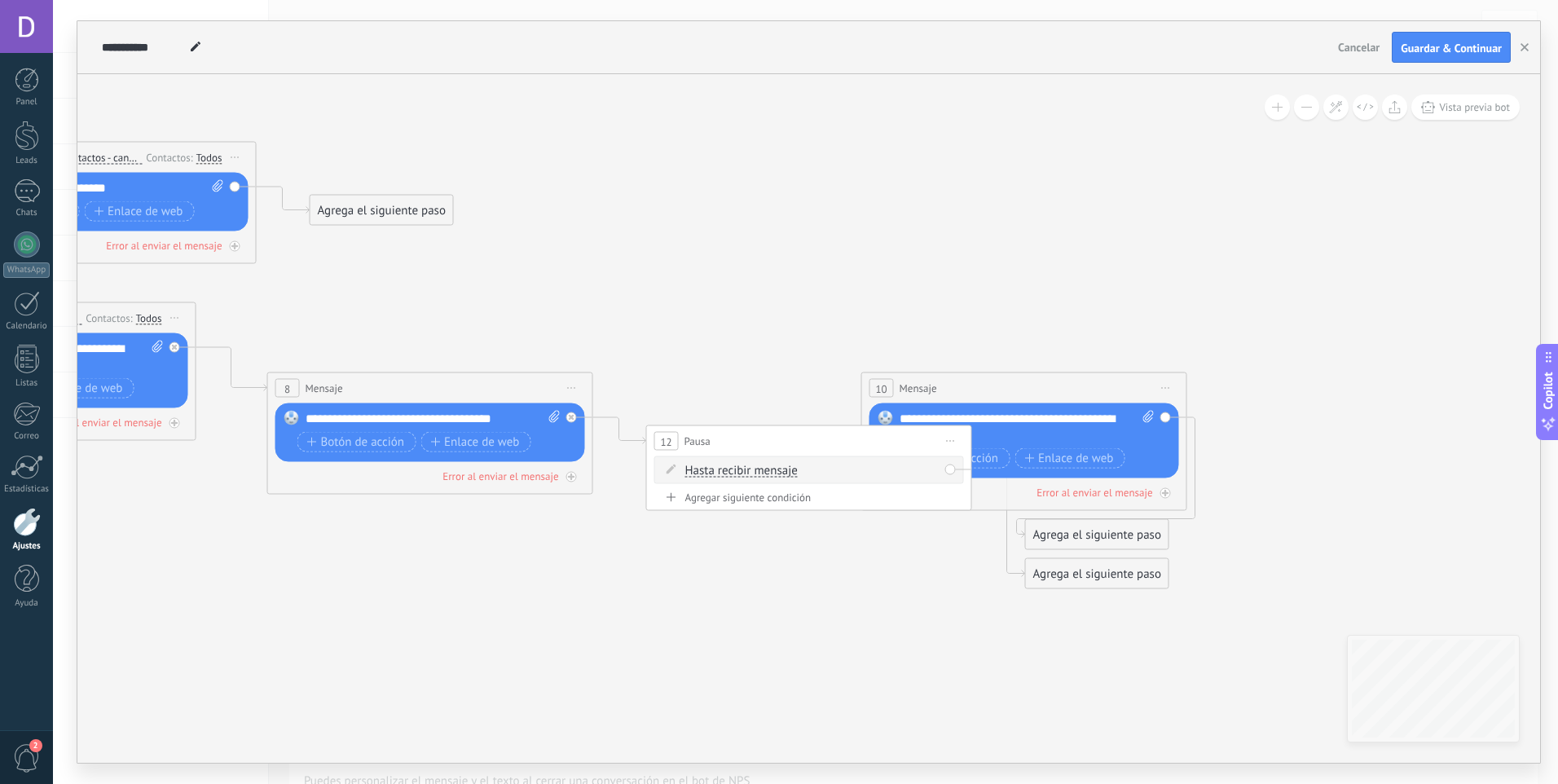
click at [767, 471] on span "Hasta recibir mensaje" at bounding box center [742, 471] width 113 height 13
click at [767, 471] on button "Hasta recibir mensaje" at bounding box center [779, 470] width 204 height 29
click at [773, 504] on span "Temporizador" at bounding box center [765, 500] width 197 height 16
click at [841, 475] on input "*" at bounding box center [838, 471] width 8 height 13
click at [810, 475] on input "*" at bounding box center [807, 471] width 8 height 13
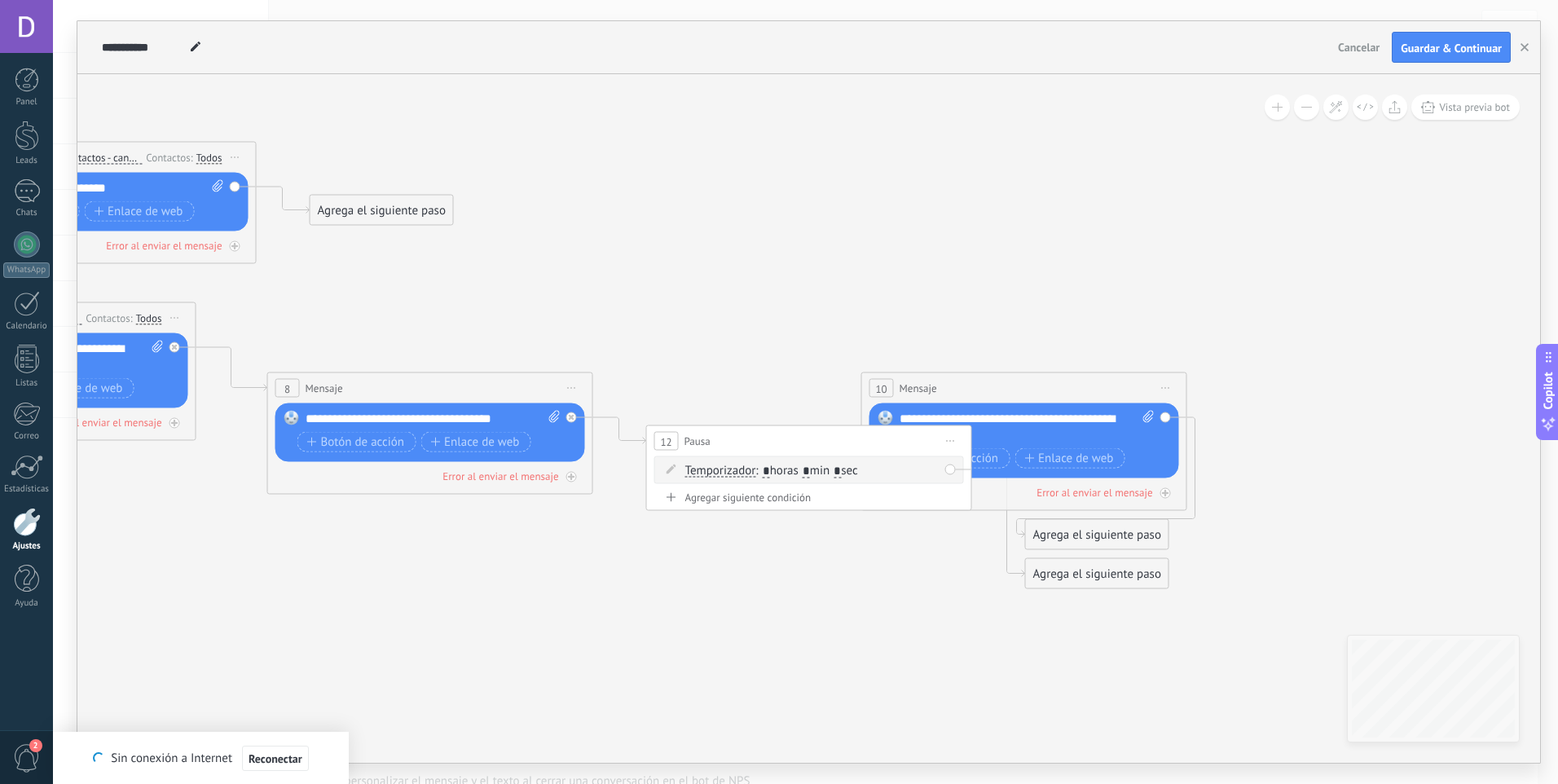
type input "*"
click at [841, 471] on input "*" at bounding box center [838, 471] width 8 height 13
type input "**"
click at [850, 540] on icon at bounding box center [35, 351] width 3120 height 1291
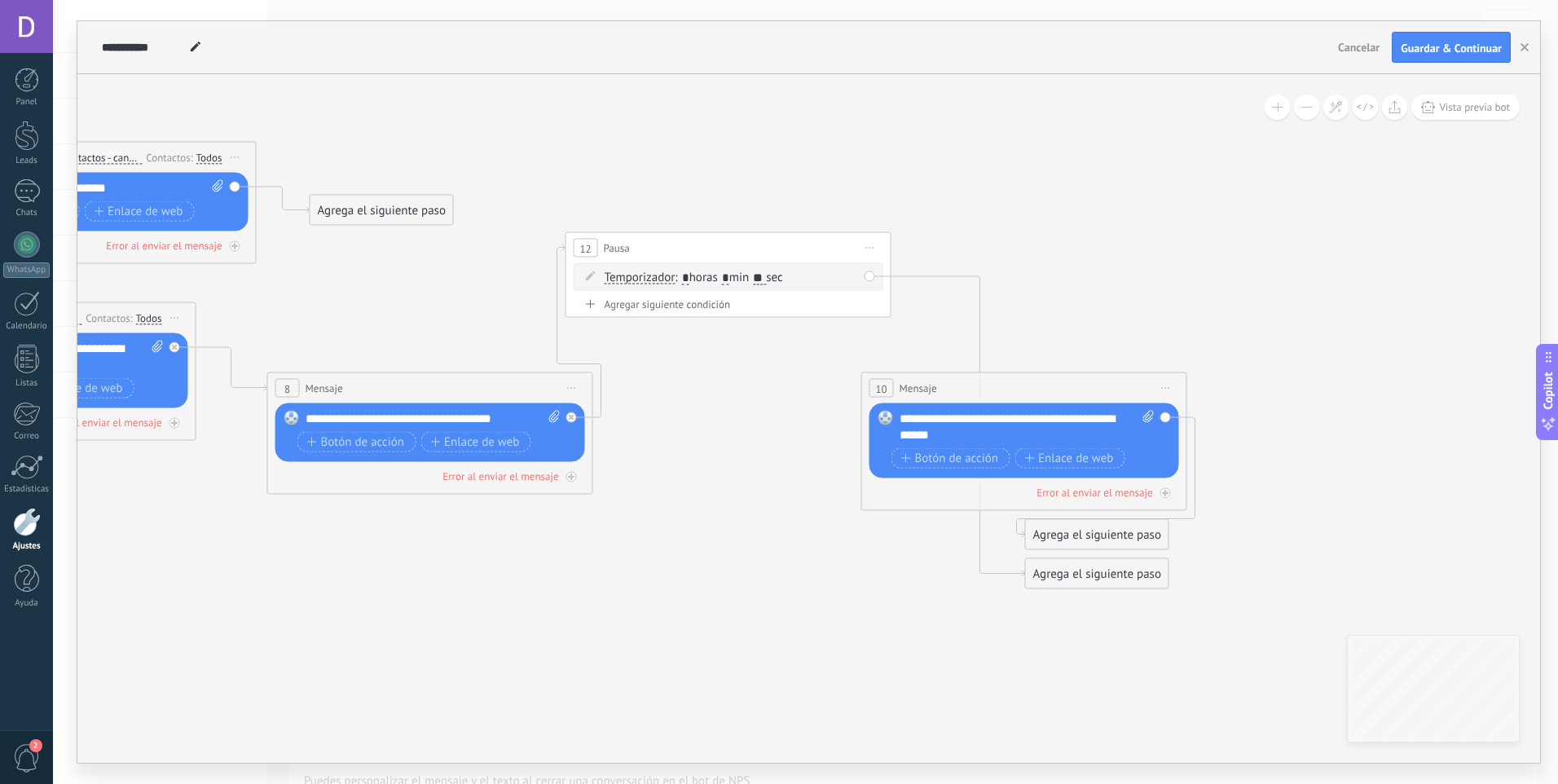
drag, startPoint x: 914, startPoint y: 448, endPoint x: 834, endPoint y: 255, distance: 208.9
click at [834, 255] on div "12 Pausa ***** Iniciar vista previa aquí Cambiar nombre Duplicar Borrar" at bounding box center [729, 248] width 325 height 30
drag, startPoint x: 1076, startPoint y: 532, endPoint x: 1255, endPoint y: 524, distance: 179.2
click at [1311, 476] on div "Agrega el siguiente paso" at bounding box center [1322, 487] width 143 height 27
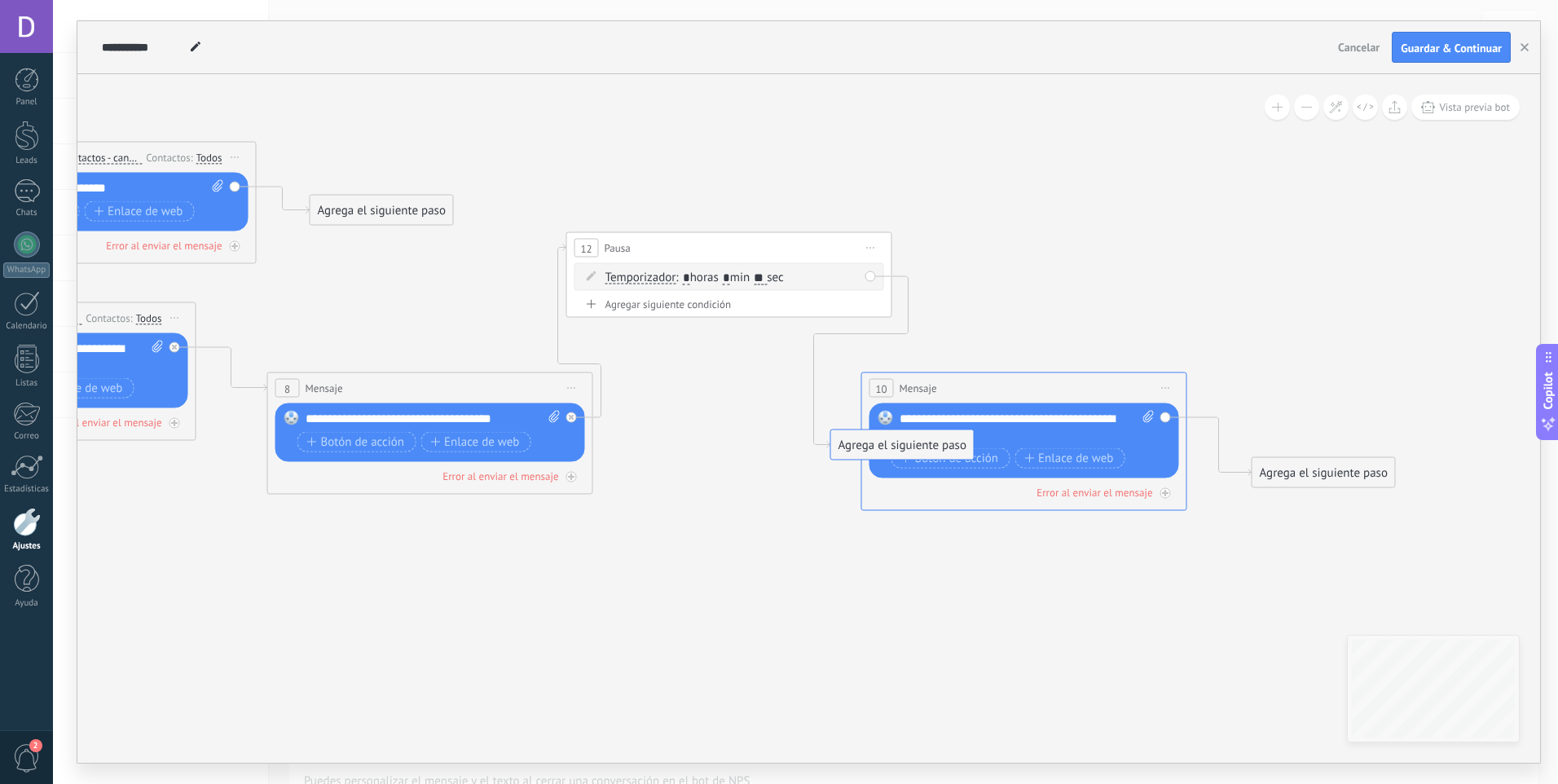
drag, startPoint x: 1094, startPoint y: 574, endPoint x: 917, endPoint y: 445, distance: 219.0
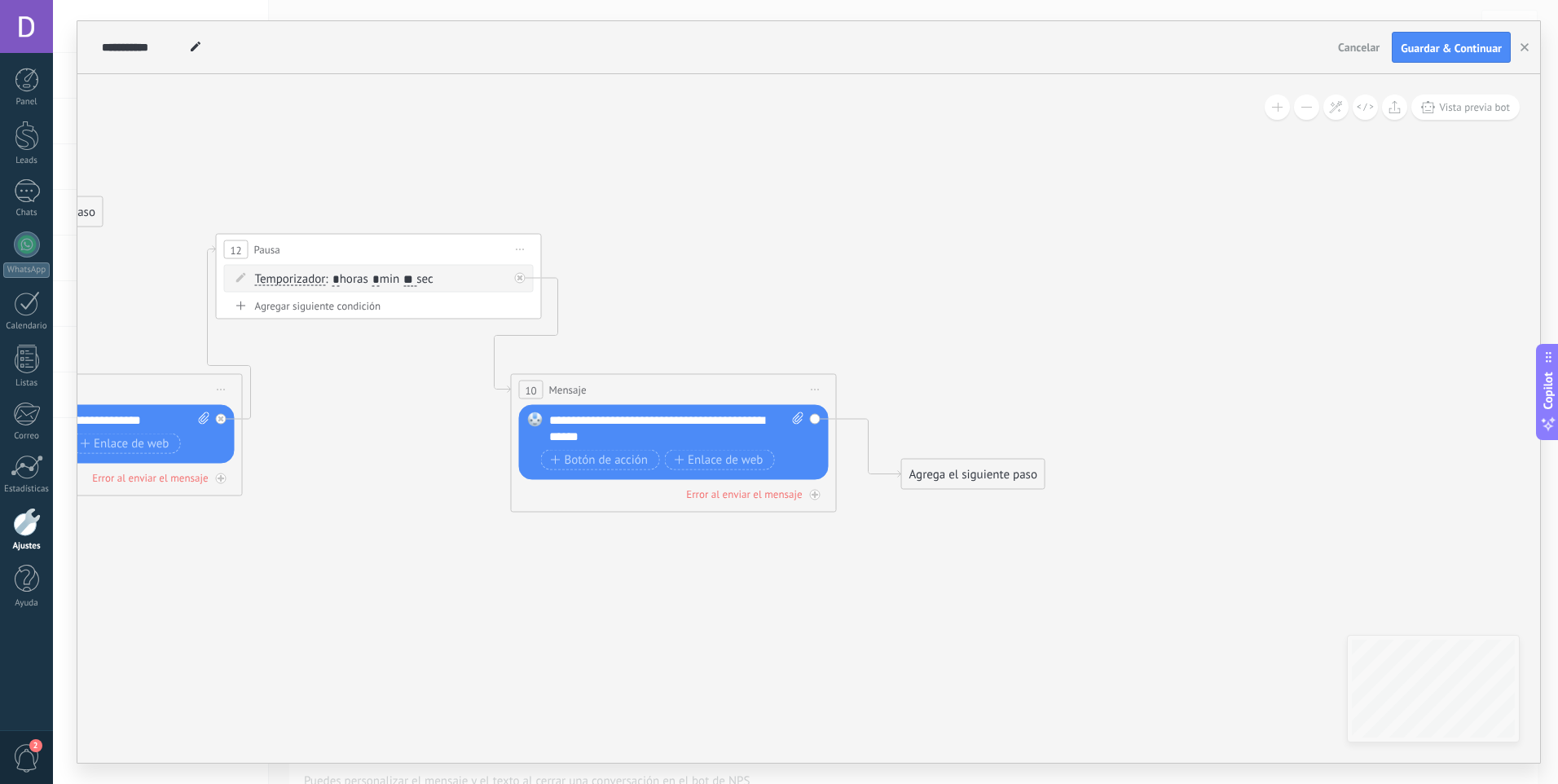
drag, startPoint x: 1074, startPoint y: 578, endPoint x: 686, endPoint y: 593, distance: 388.3
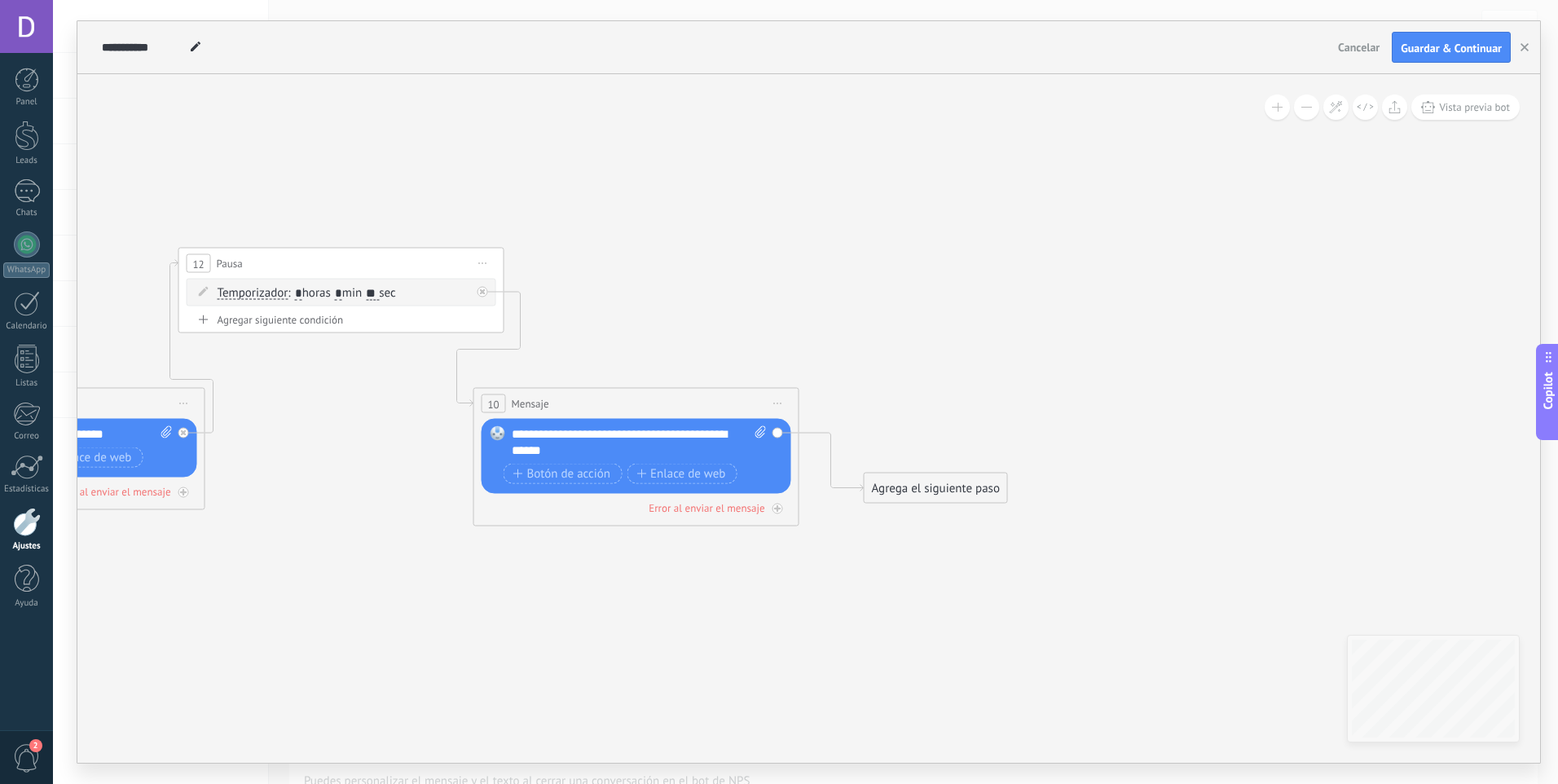
drag, startPoint x: 958, startPoint y: 474, endPoint x: 972, endPoint y: 418, distance: 57.7
click at [960, 479] on div "Agrega el siguiente paso" at bounding box center [936, 488] width 143 height 27
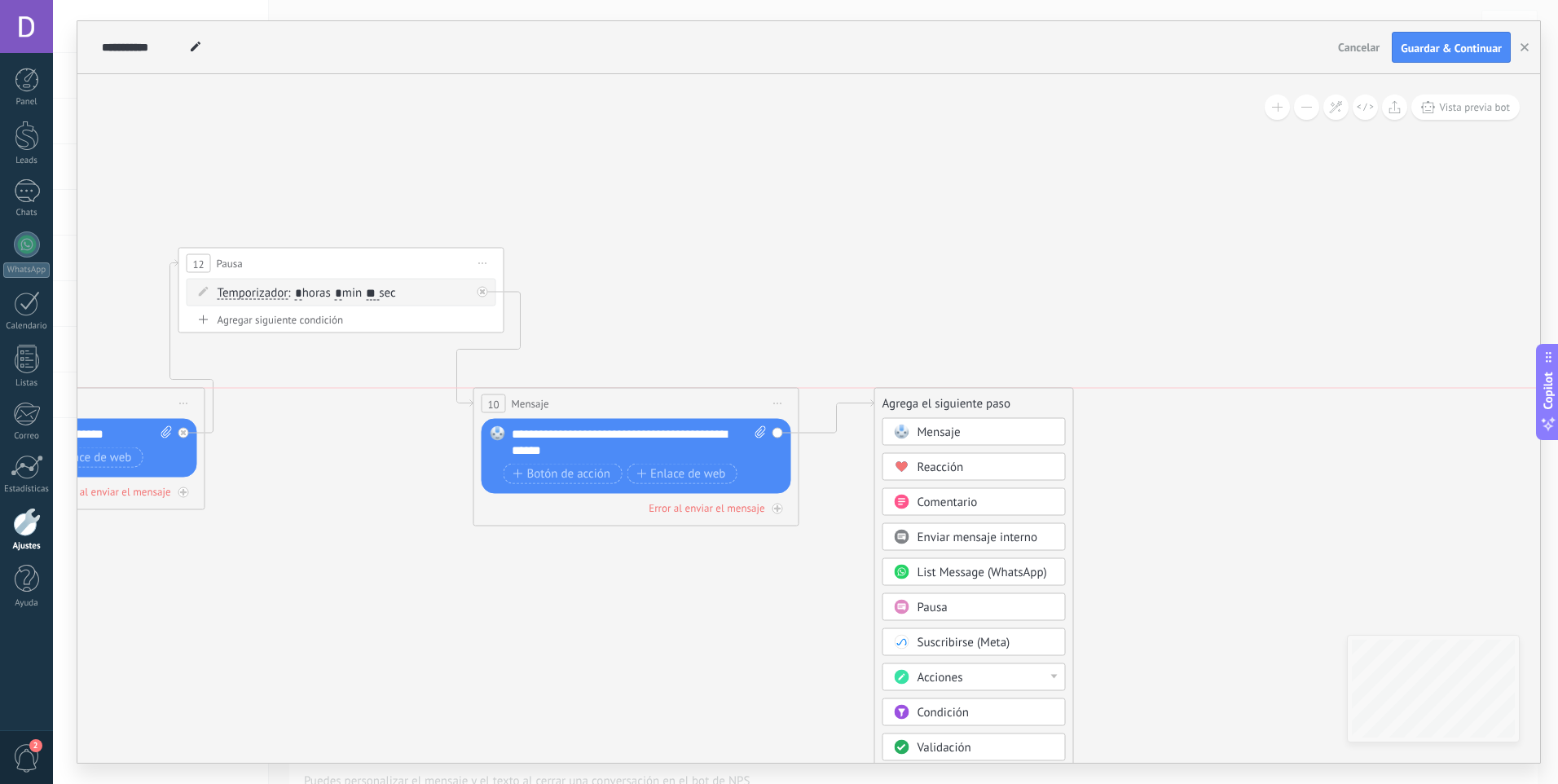
drag, startPoint x: 960, startPoint y: 479, endPoint x: 971, endPoint y: 399, distance: 80.8
click at [971, 399] on div "Agrega el siguiente paso" at bounding box center [974, 403] width 198 height 27
click at [957, 675] on span "Acciones" at bounding box center [940, 677] width 46 height 16
click at [958, 400] on div "Agrega el siguiente paso" at bounding box center [947, 403] width 143 height 27
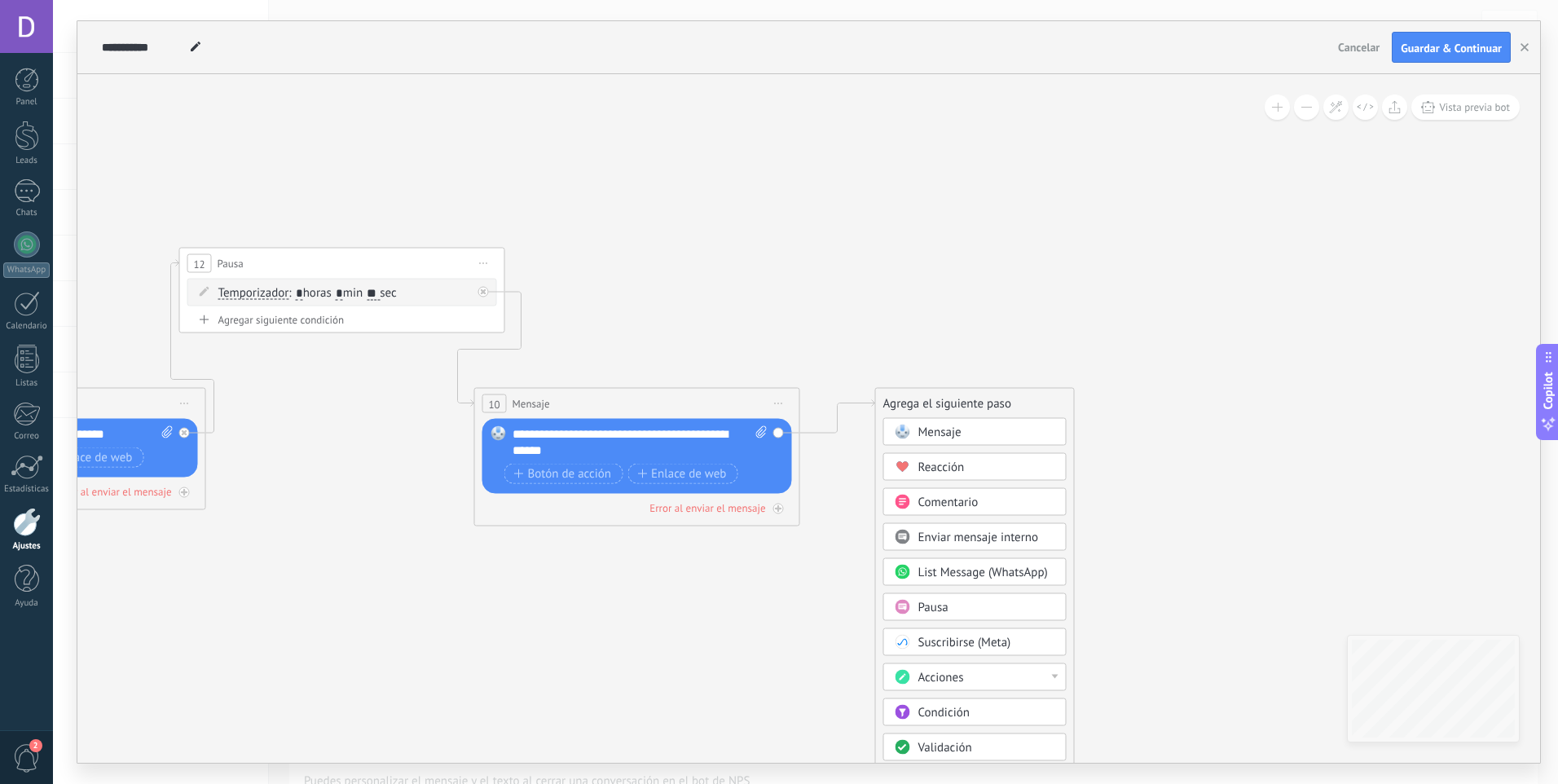
click at [926, 614] on span "Pausa" at bounding box center [933, 607] width 30 height 16
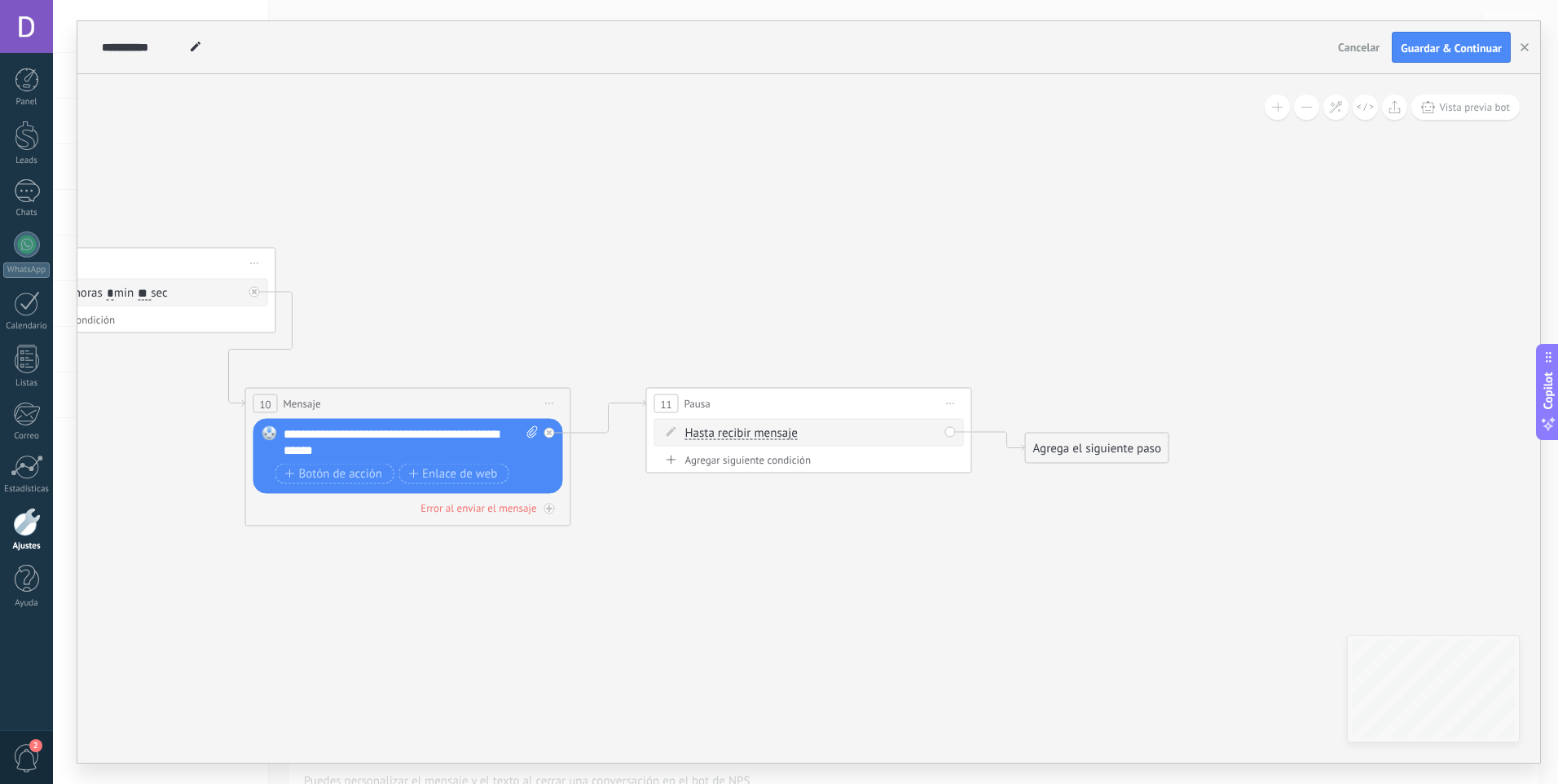
click at [1111, 456] on div "Agrega el siguiente paso" at bounding box center [1097, 448] width 143 height 27
click at [1092, 476] on span "Mensaje" at bounding box center [1090, 476] width 43 height 16
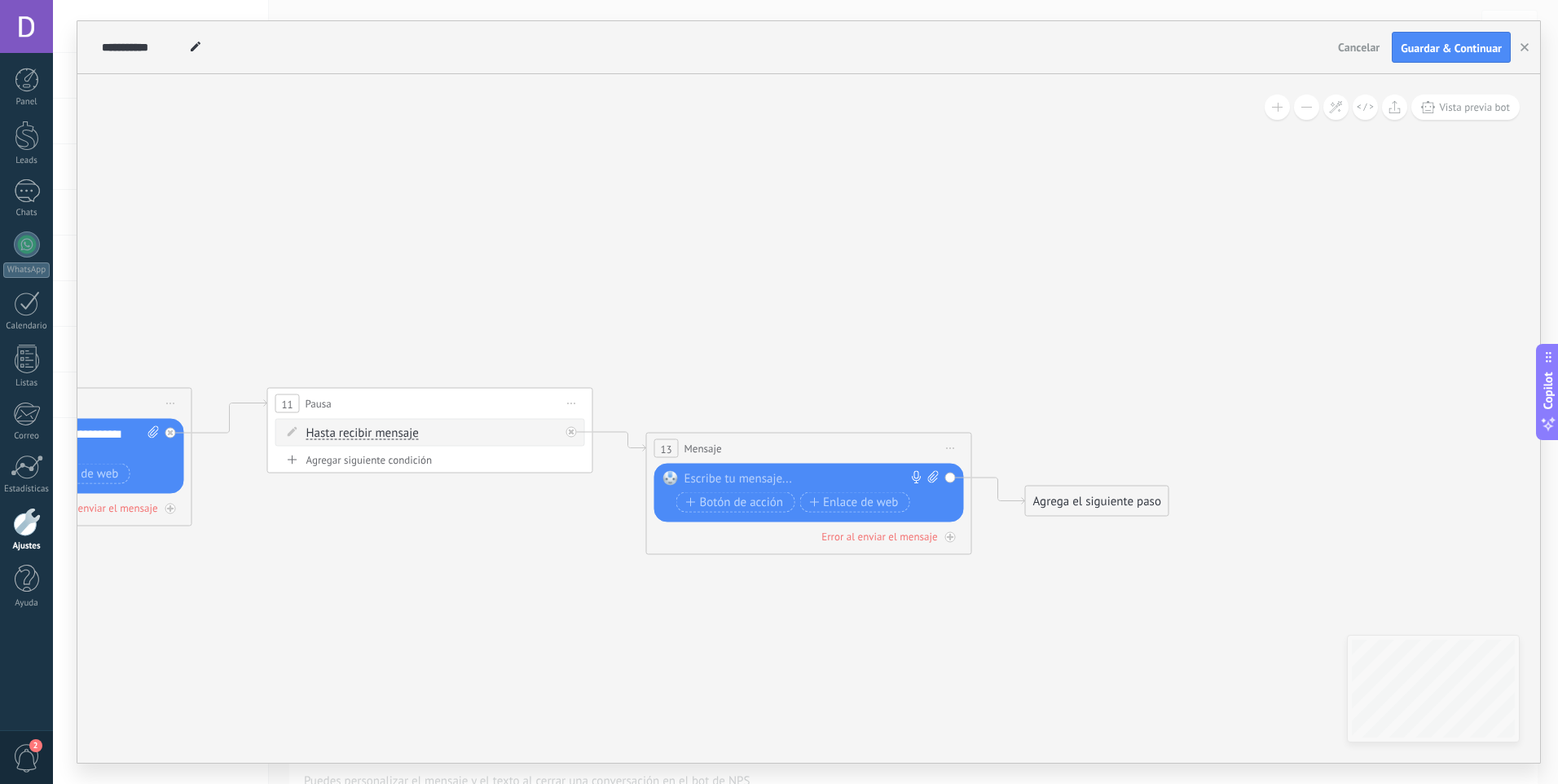
click at [790, 475] on div at bounding box center [806, 478] width 242 height 16
drag, startPoint x: 1150, startPoint y: 492, endPoint x: 1187, endPoint y: 376, distance: 121.8
click at [1183, 369] on div "Agrega el siguiente paso" at bounding box center [1117, 365] width 143 height 27
click at [1170, 369] on div "Agrega el siguiente paso" at bounding box center [1129, 365] width 143 height 27
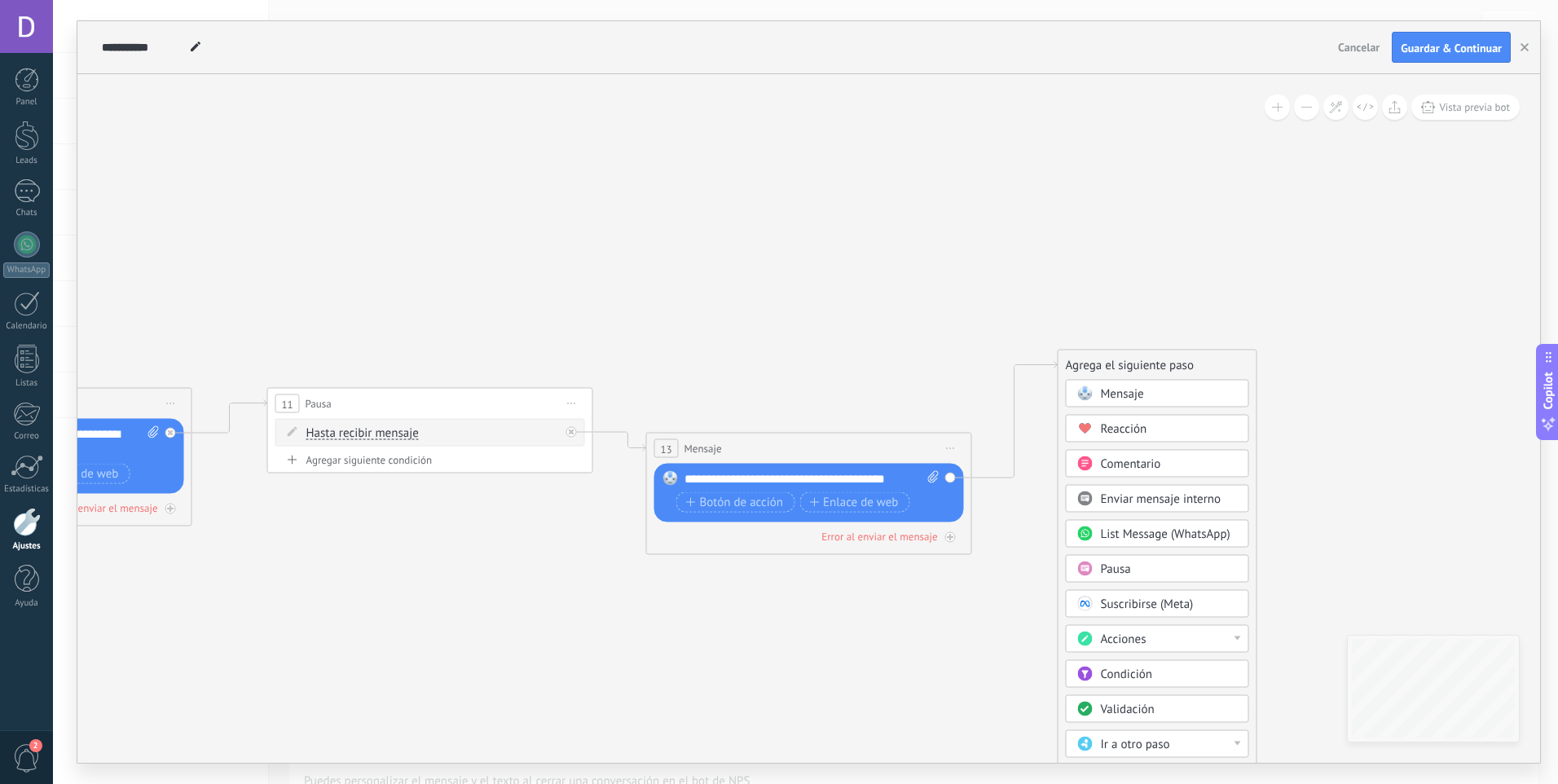
click at [1128, 567] on span "Pausa" at bounding box center [1116, 569] width 30 height 16
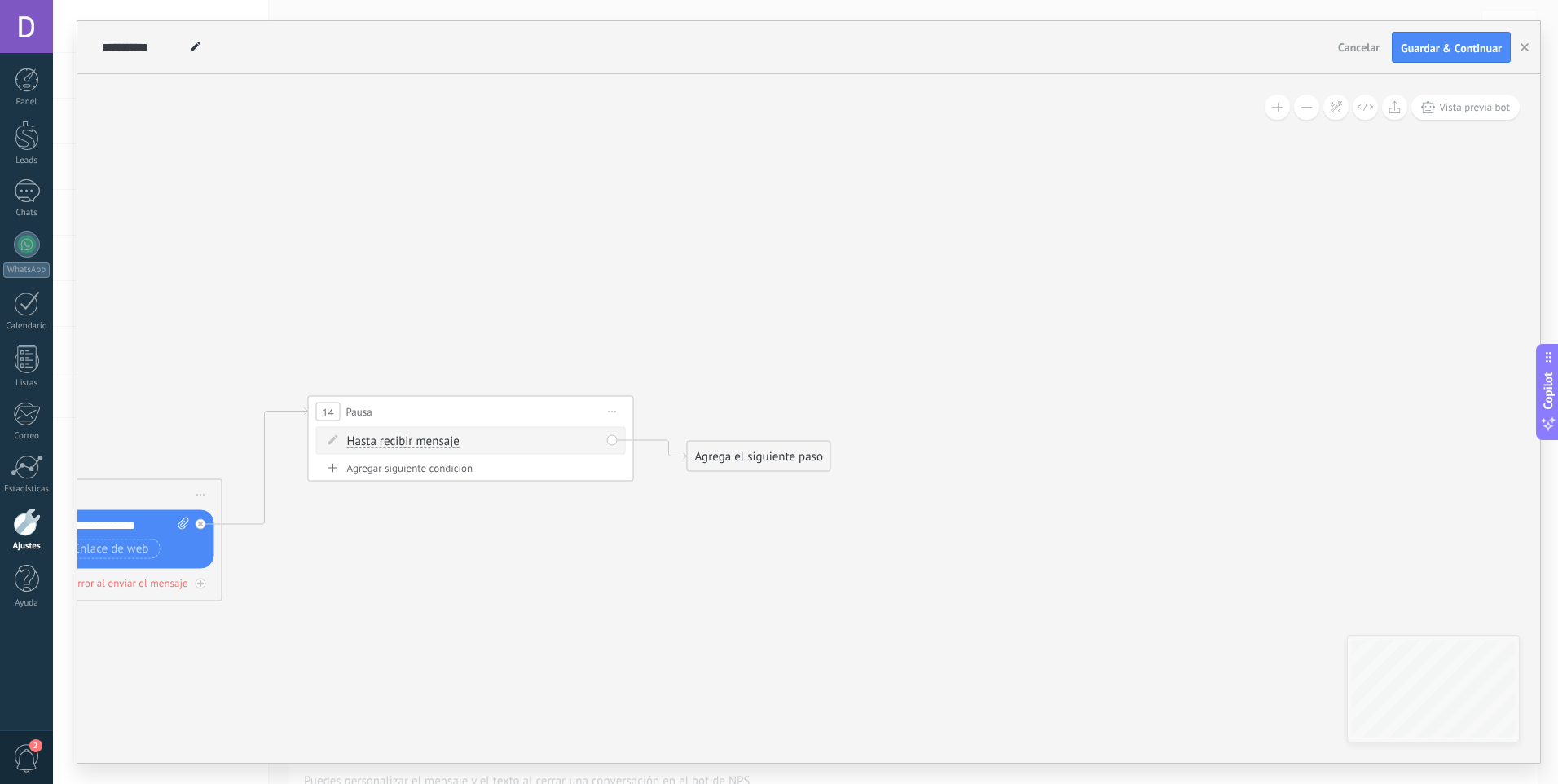
drag, startPoint x: 1096, startPoint y: 525, endPoint x: 705, endPoint y: 578, distance: 394.6
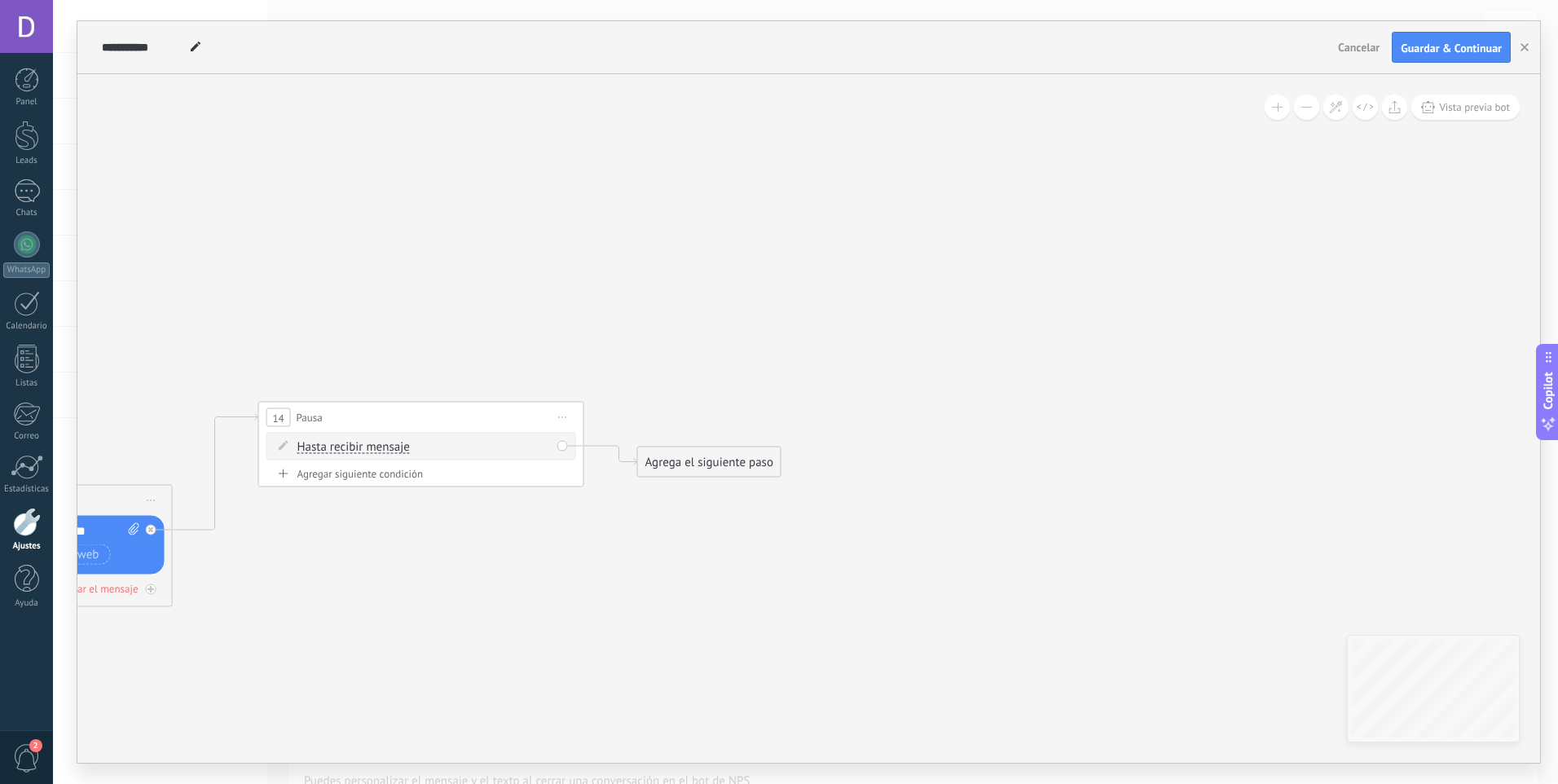
click at [751, 468] on div "Agrega el siguiente paso" at bounding box center [709, 462] width 143 height 27
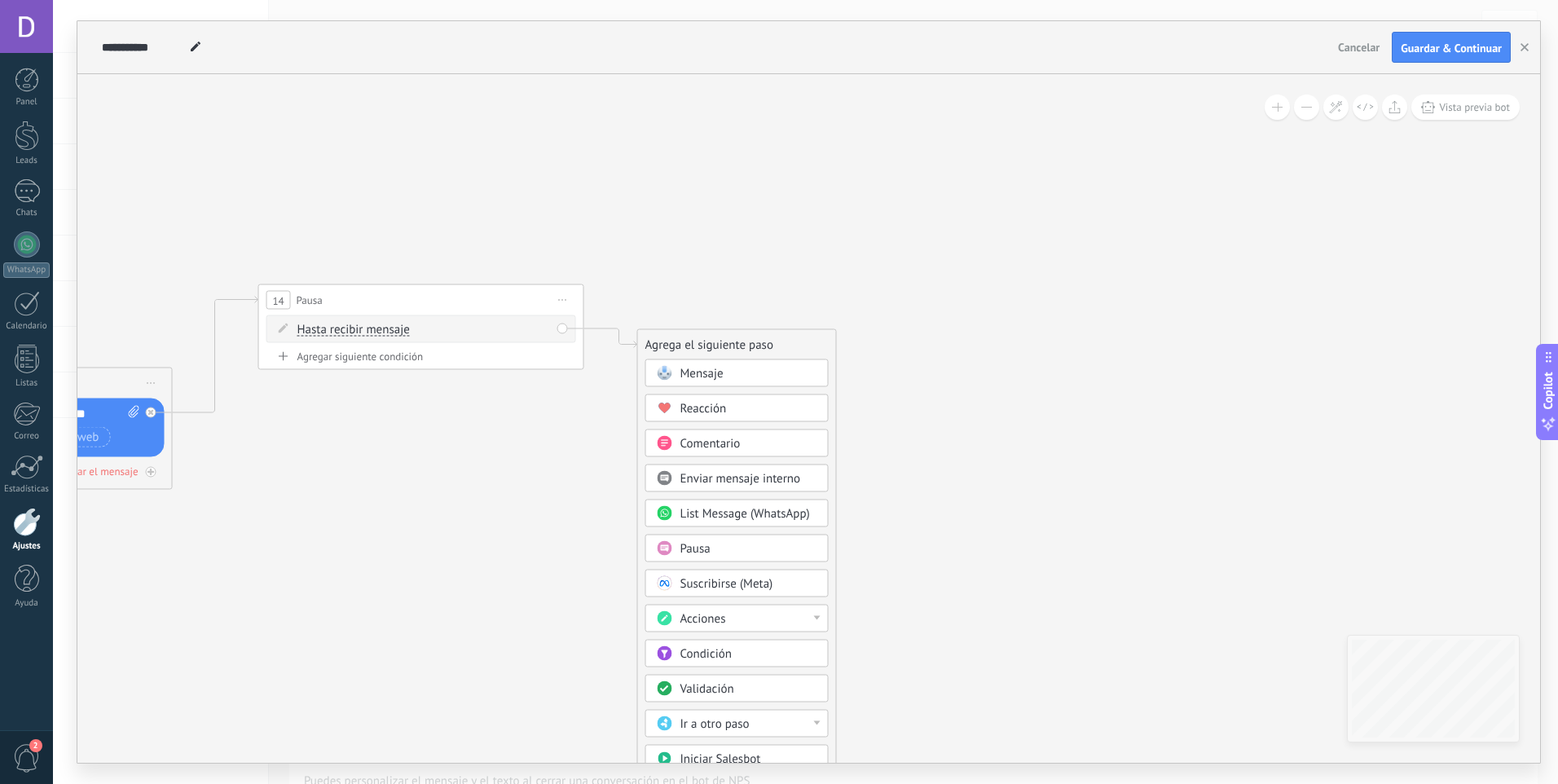
click at [695, 655] on span "Condición" at bounding box center [705, 654] width 52 height 16
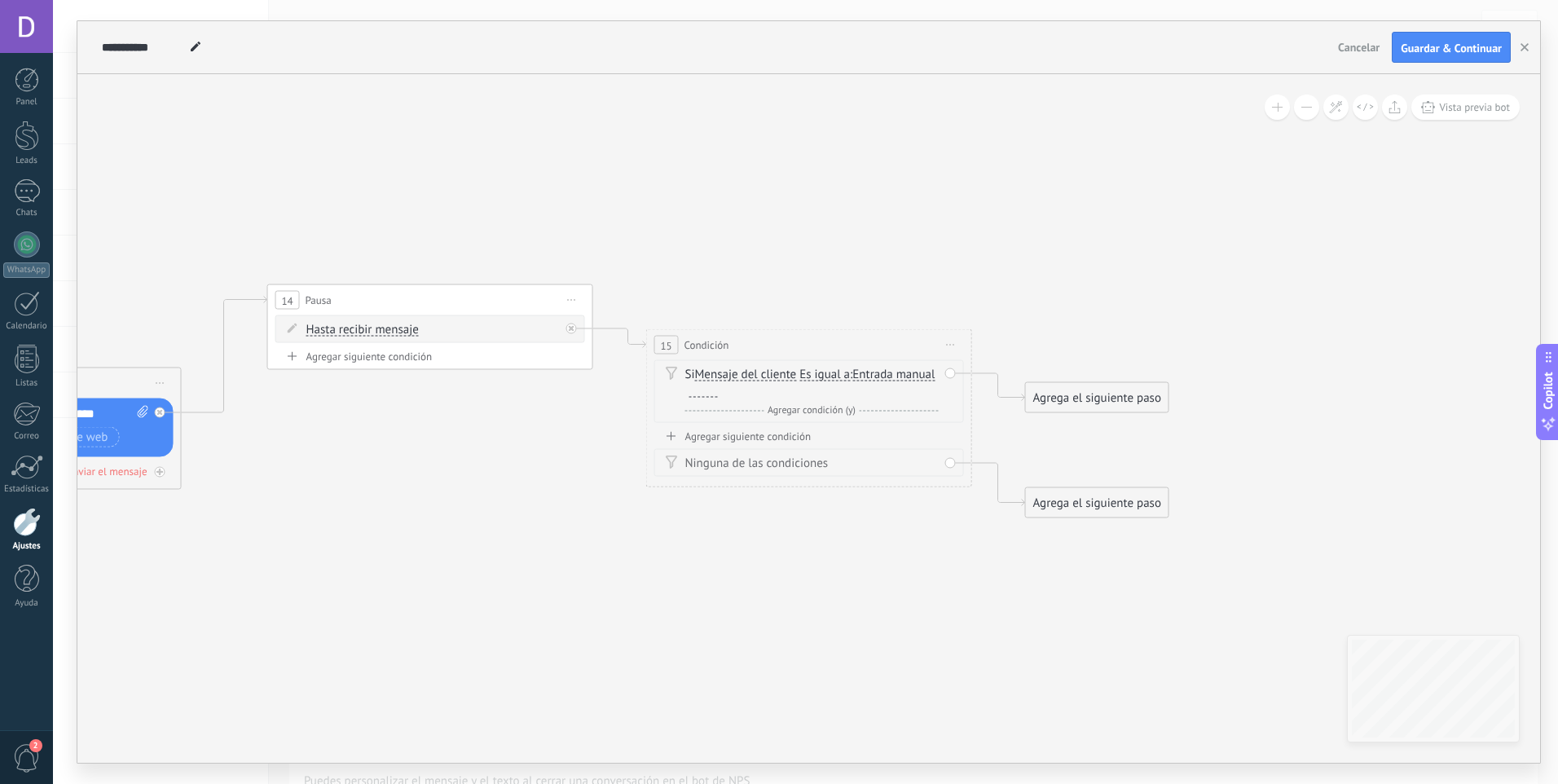
click at [702, 390] on div at bounding box center [703, 391] width 28 height 13
drag, startPoint x: 1096, startPoint y: 397, endPoint x: 1113, endPoint y: 242, distance: 155.9
click at [1113, 242] on div "Agrega el siguiente paso" at bounding box center [1114, 237] width 143 height 27
click at [1118, 245] on div "Agrega el siguiente paso" at bounding box center [1114, 237] width 143 height 27
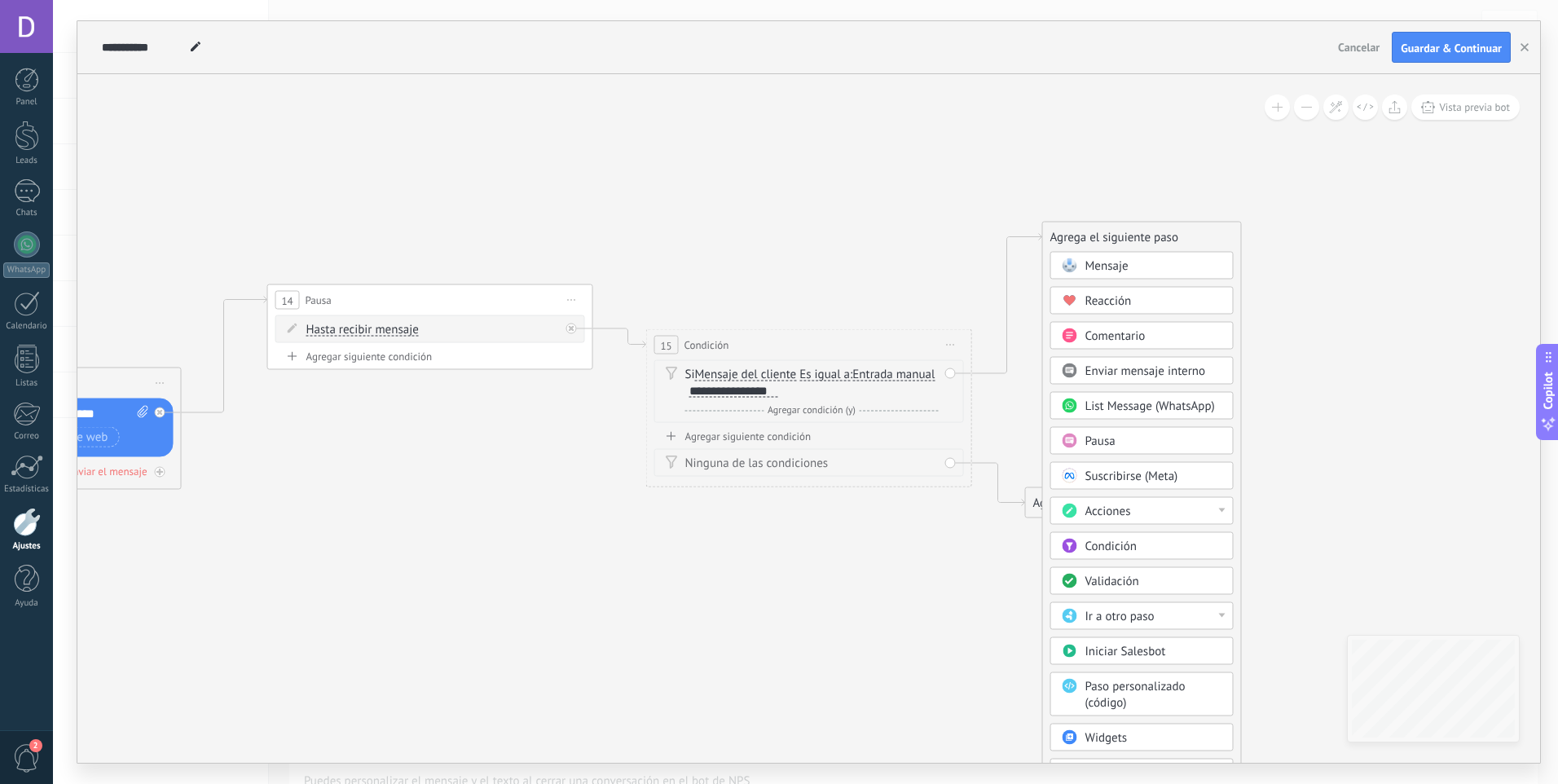
click at [1139, 271] on div "Mensaje" at bounding box center [1154, 265] width 137 height 16
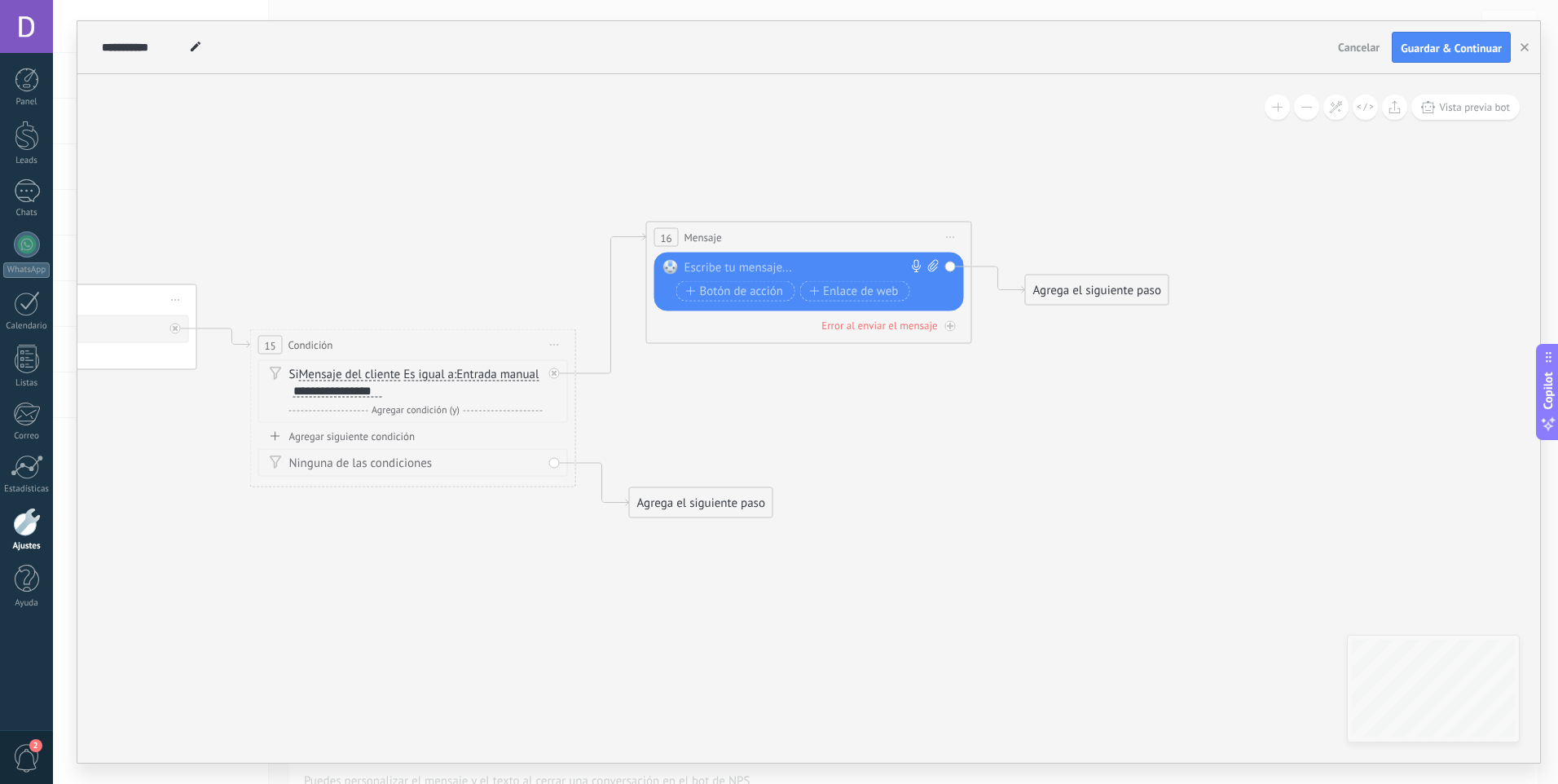
click at [739, 268] on div at bounding box center [806, 267] width 242 height 16
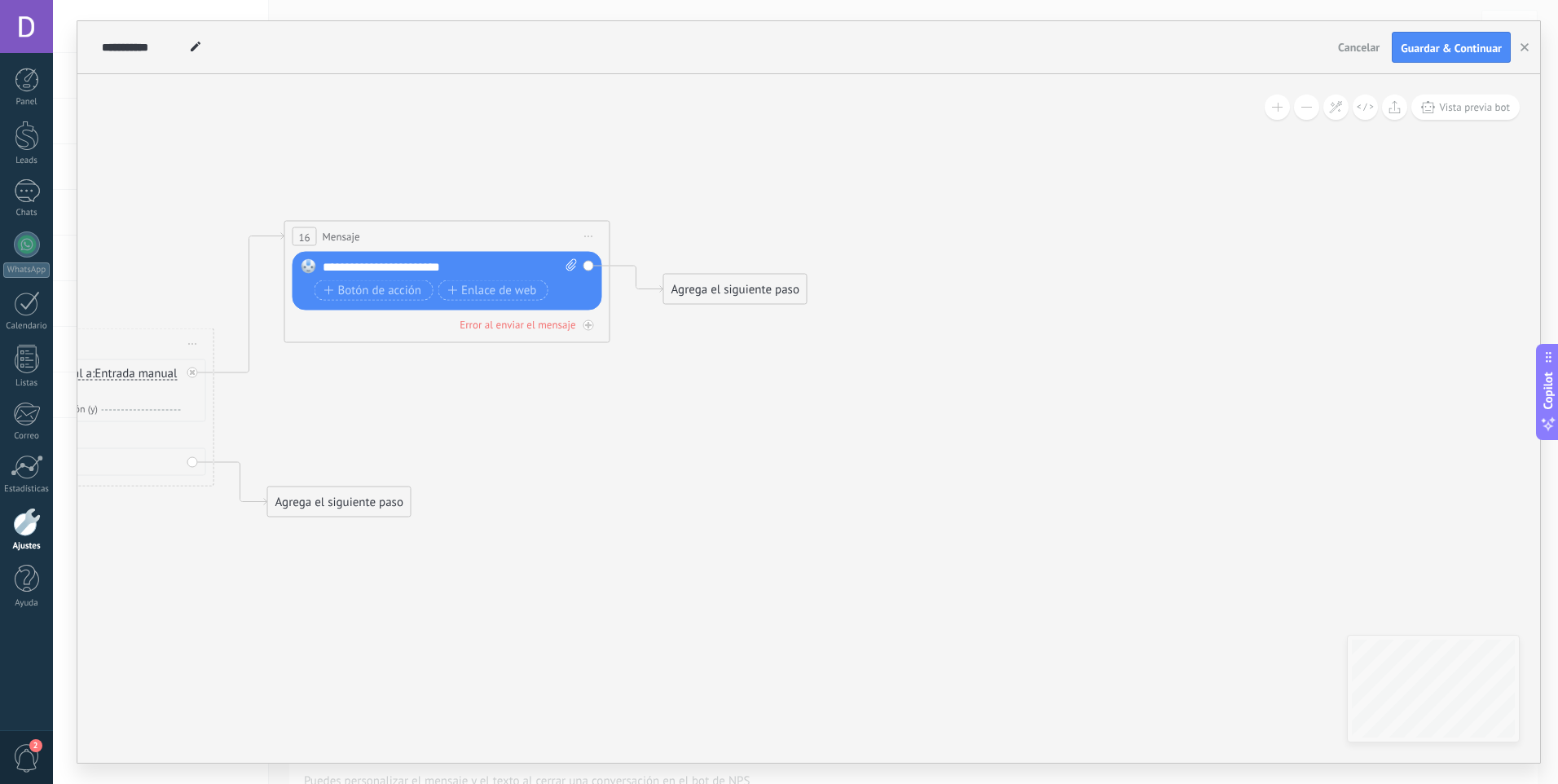
drag, startPoint x: 1111, startPoint y: 475, endPoint x: 734, endPoint y: 475, distance: 377.0
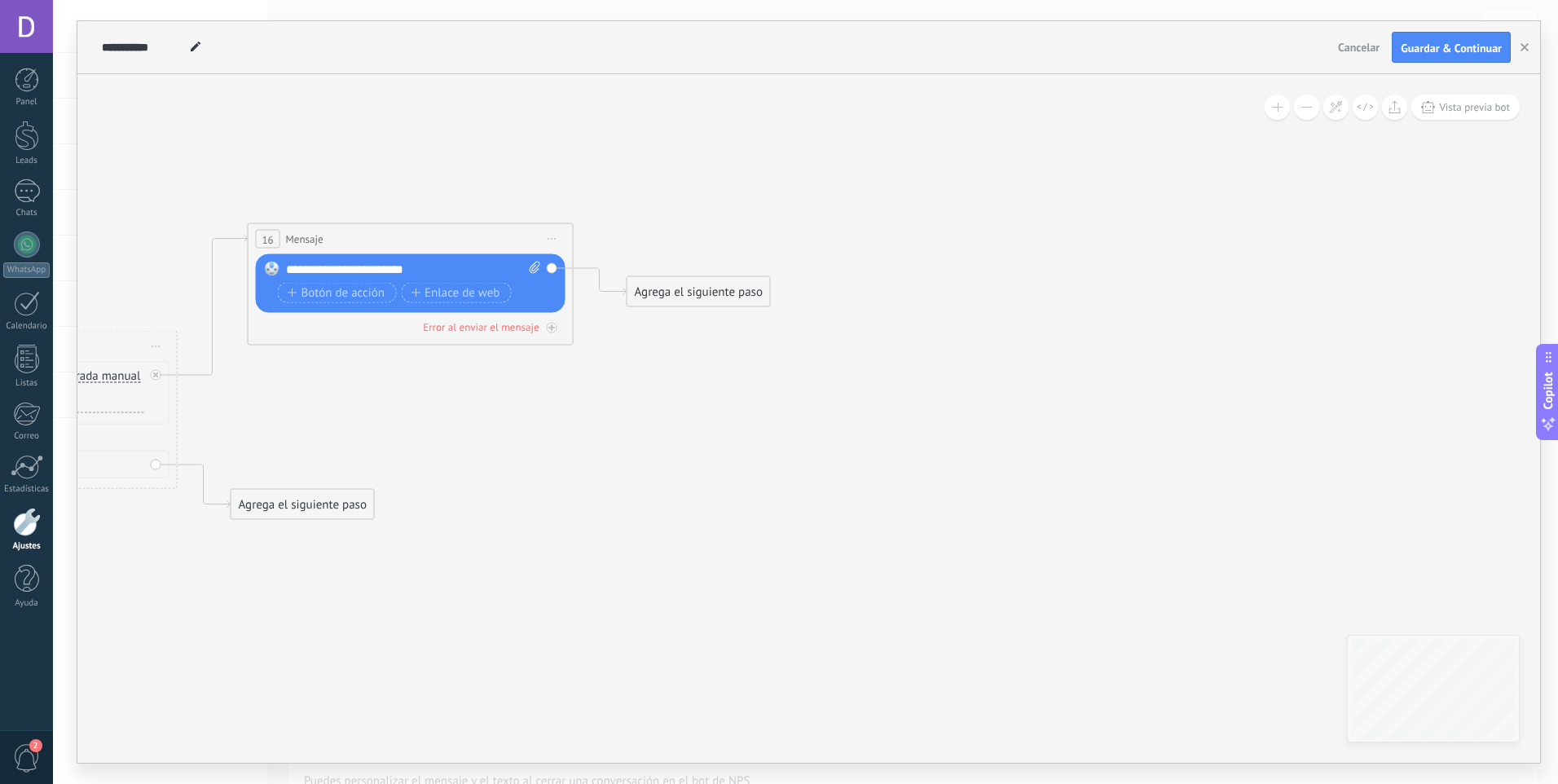
click at [734, 294] on div "Agrega el siguiente paso" at bounding box center [699, 292] width 143 height 27
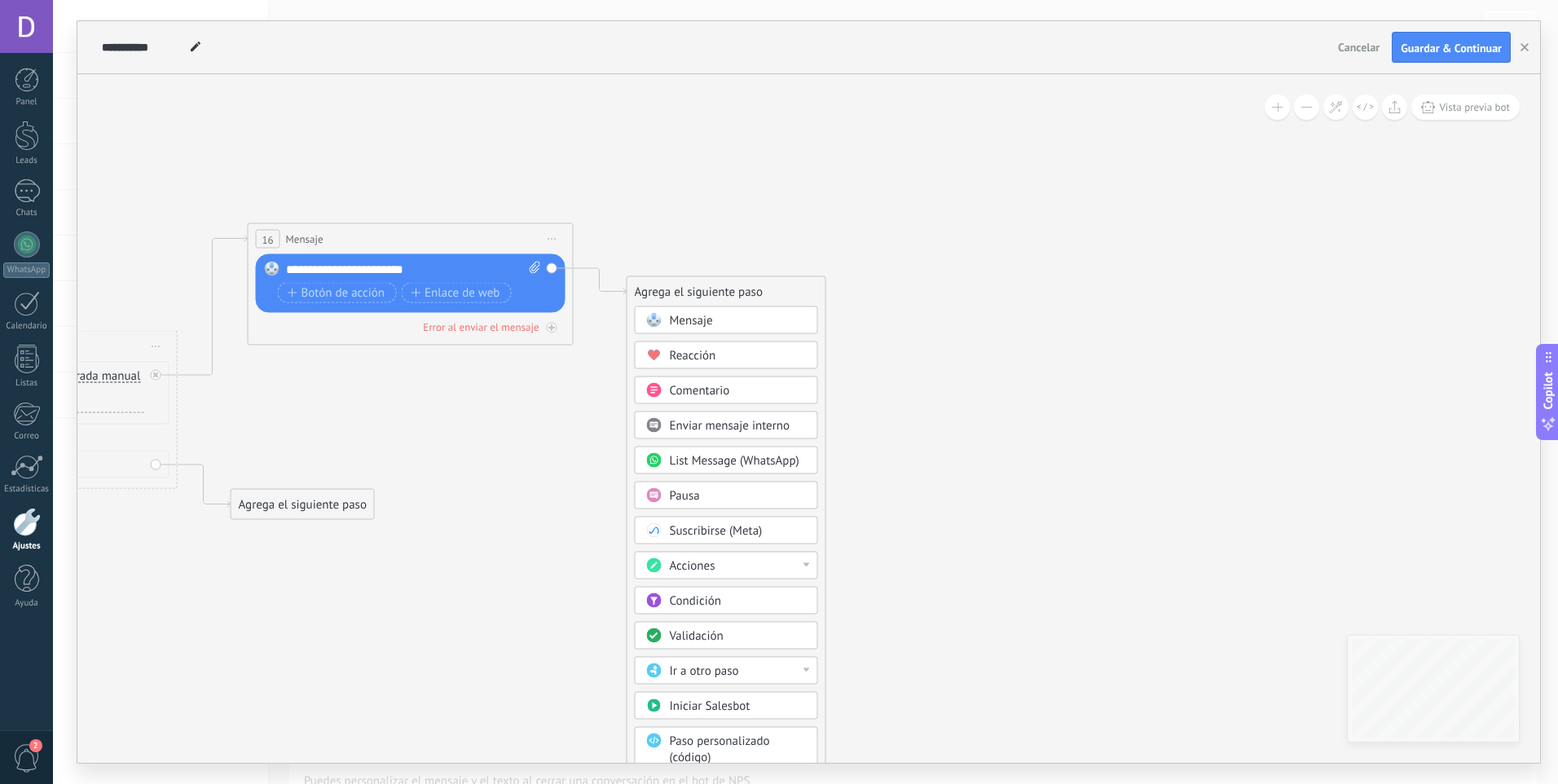
click at [731, 494] on div "Pausa" at bounding box center [738, 495] width 137 height 16
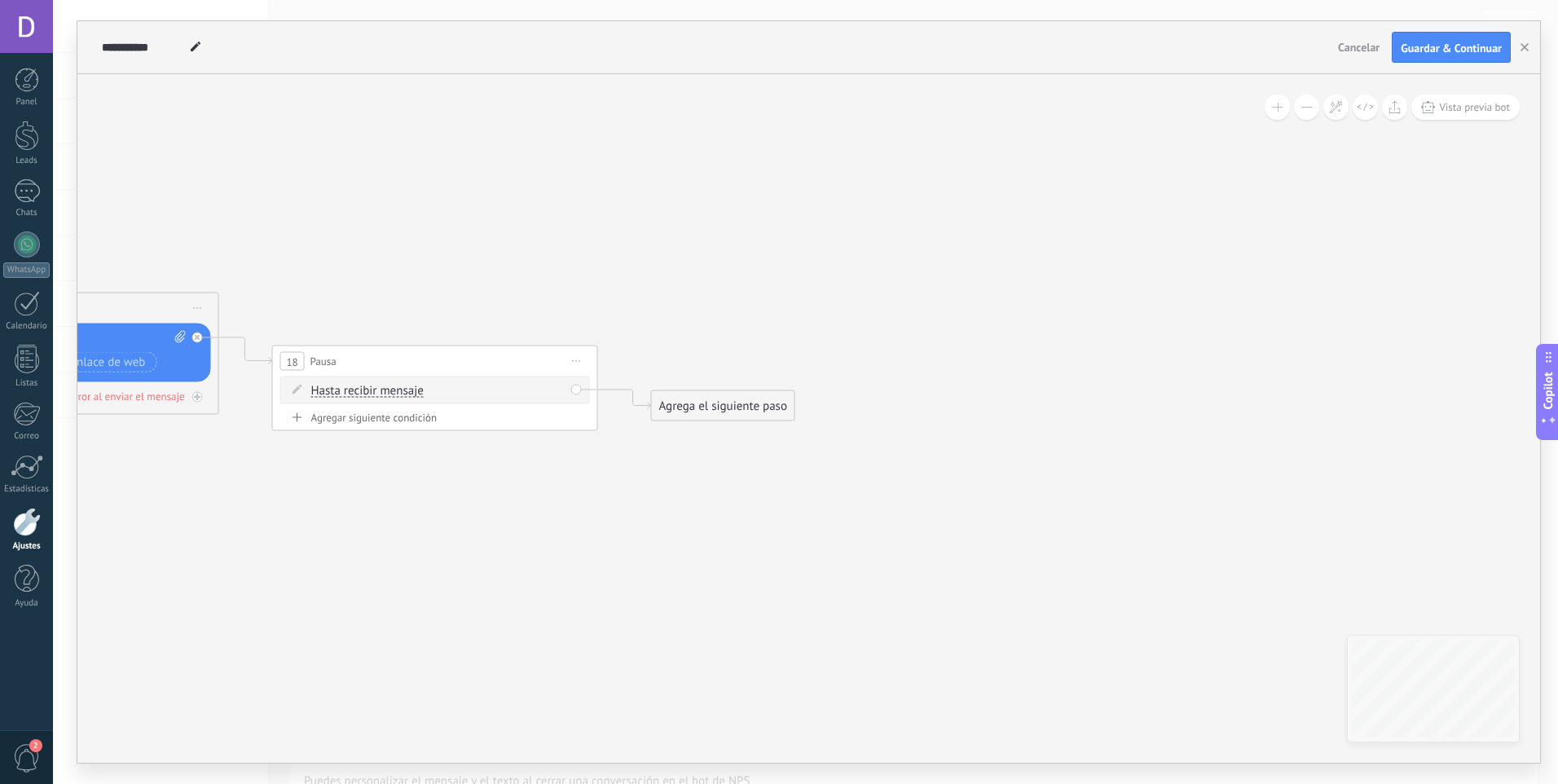
drag, startPoint x: 981, startPoint y: 407, endPoint x: 613, endPoint y: 468, distance: 373.0
click at [715, 411] on div "Agrega el siguiente paso" at bounding box center [718, 407] width 143 height 27
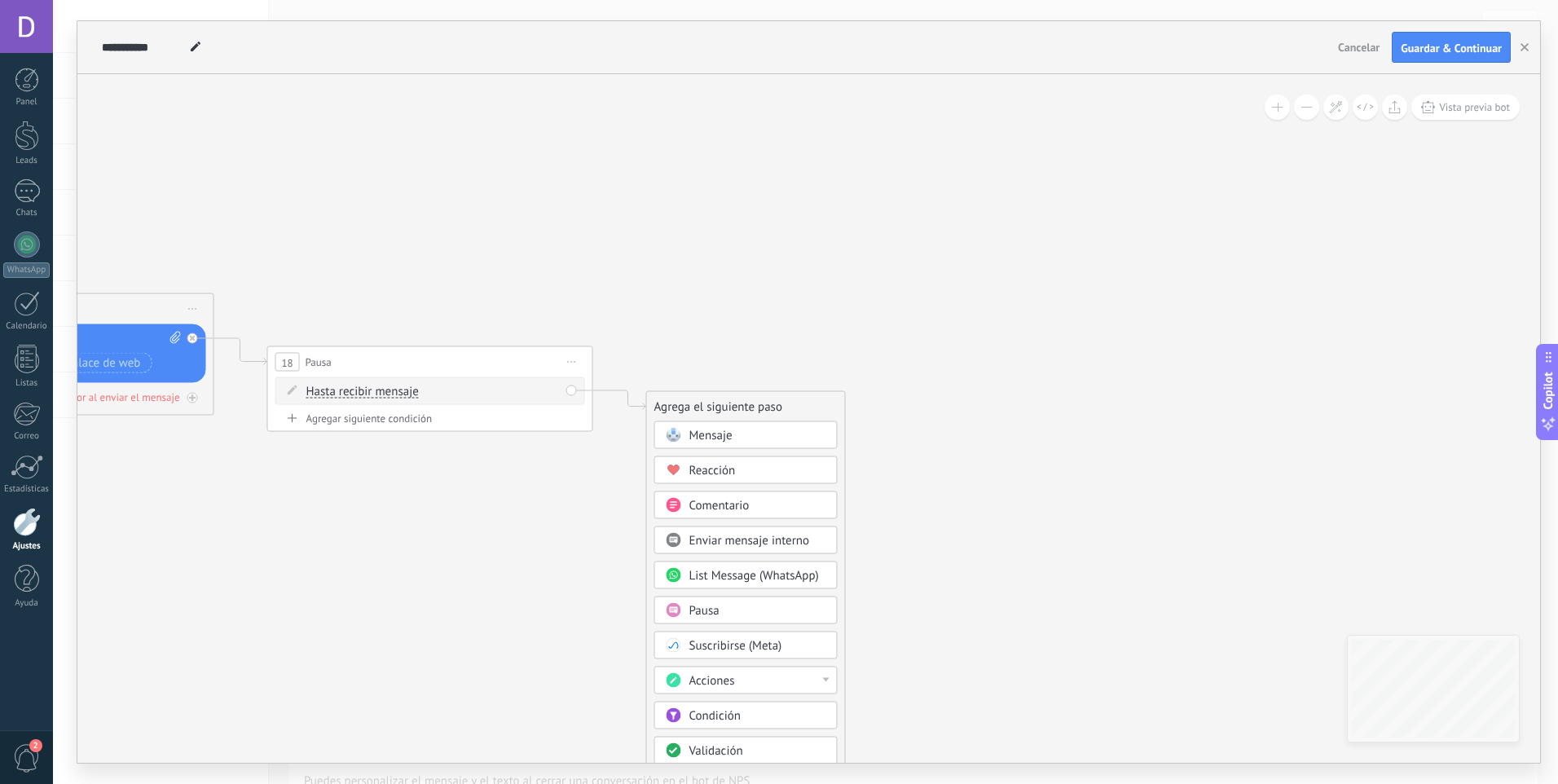
click at [382, 385] on span "Hasta recibir mensaje" at bounding box center [363, 392] width 113 height 13
click at [382, 384] on button "Hasta recibir mensaje" at bounding box center [400, 391] width 204 height 29
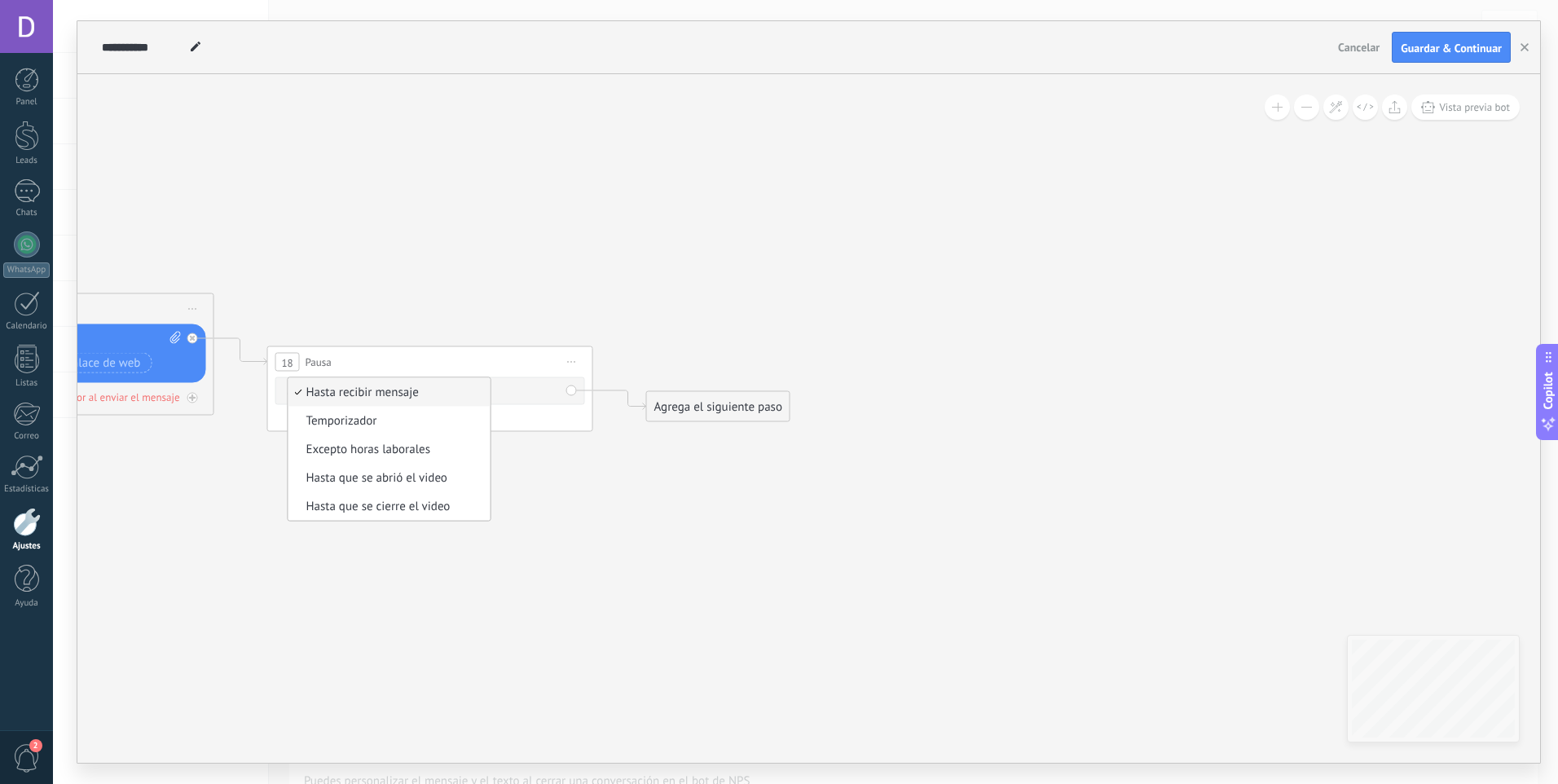
click at [193, 339] on icon at bounding box center [192, 339] width 6 height 6
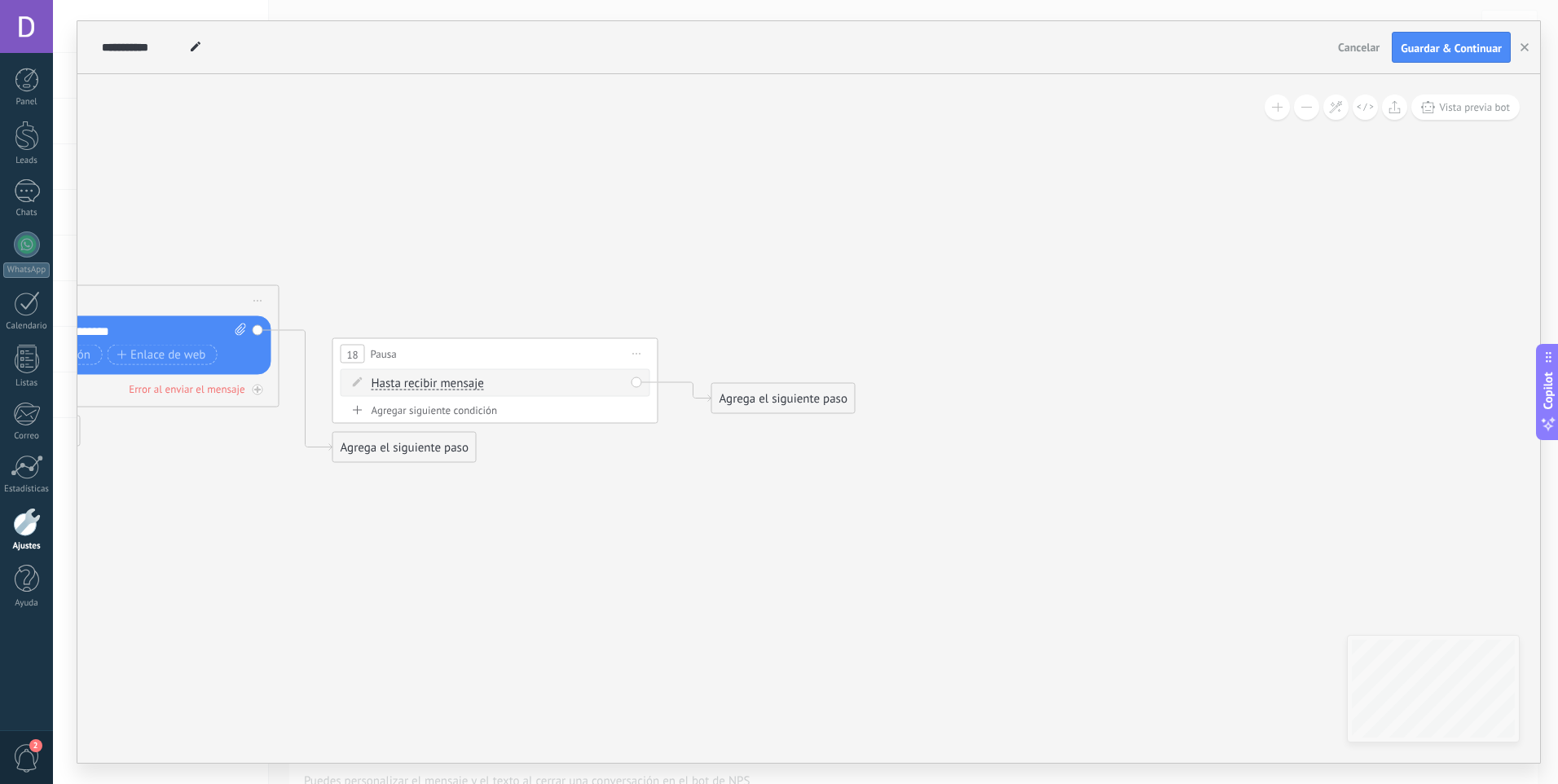
drag, startPoint x: 245, startPoint y: 312, endPoint x: 401, endPoint y: 281, distance: 159.1
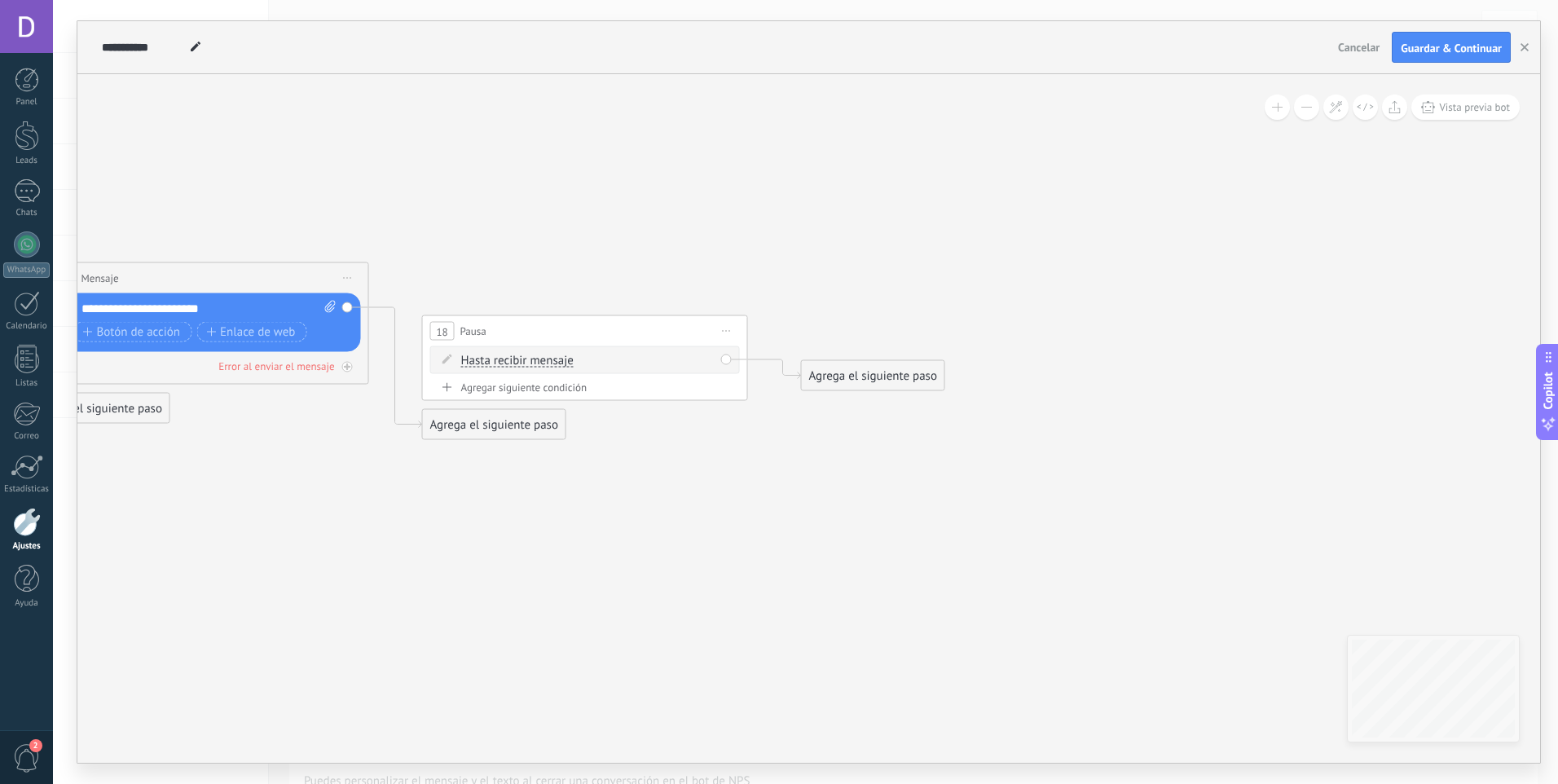
click at [724, 331] on icon at bounding box center [727, 331] width 8 height 2
click at [753, 441] on div "Borrar" at bounding box center [802, 438] width 161 height 28
click at [500, 424] on div "Agrega el siguiente paso" at bounding box center [495, 425] width 143 height 27
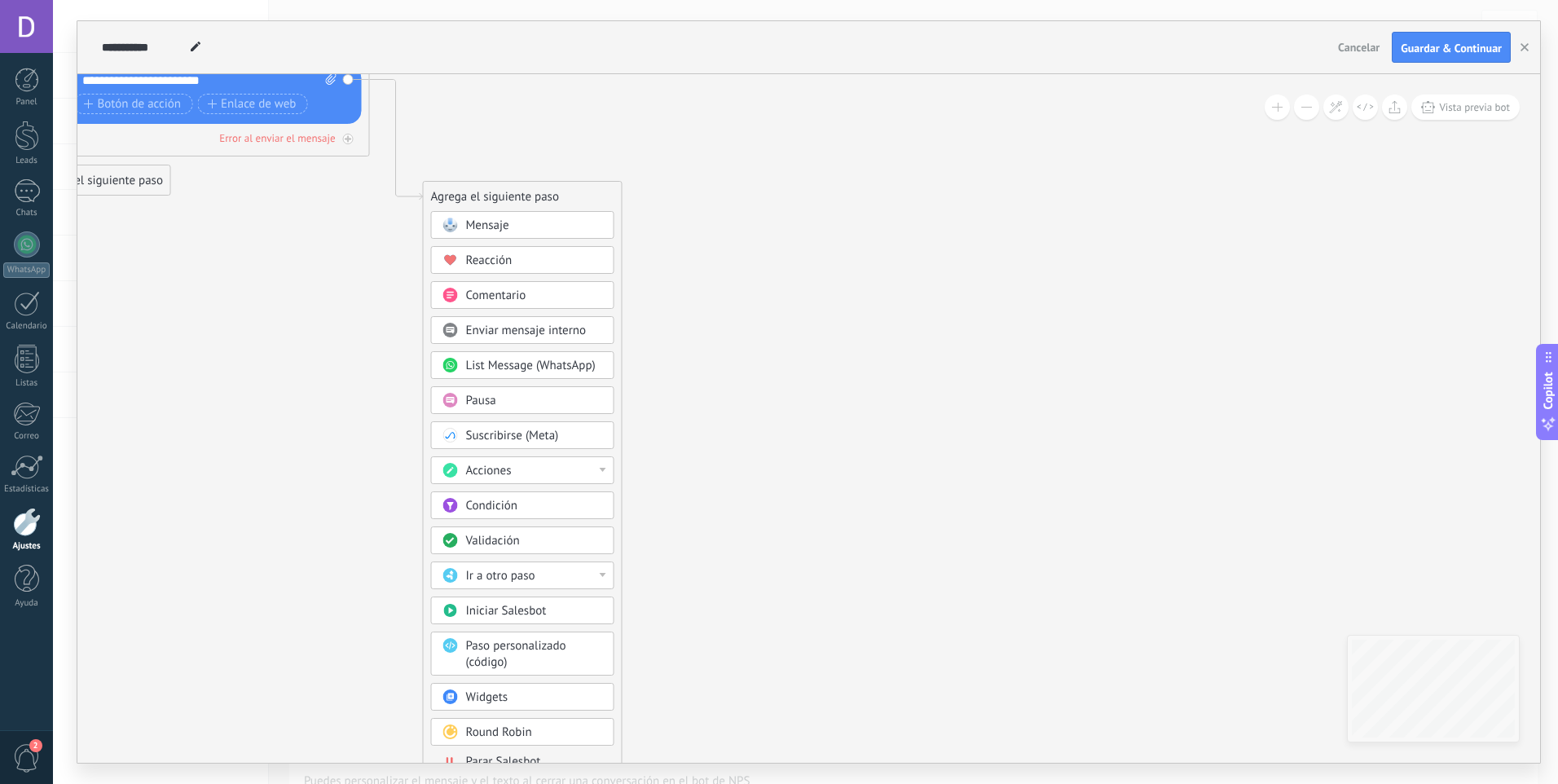
click at [530, 754] on span "Parar Salesbot" at bounding box center [504, 761] width 75 height 16
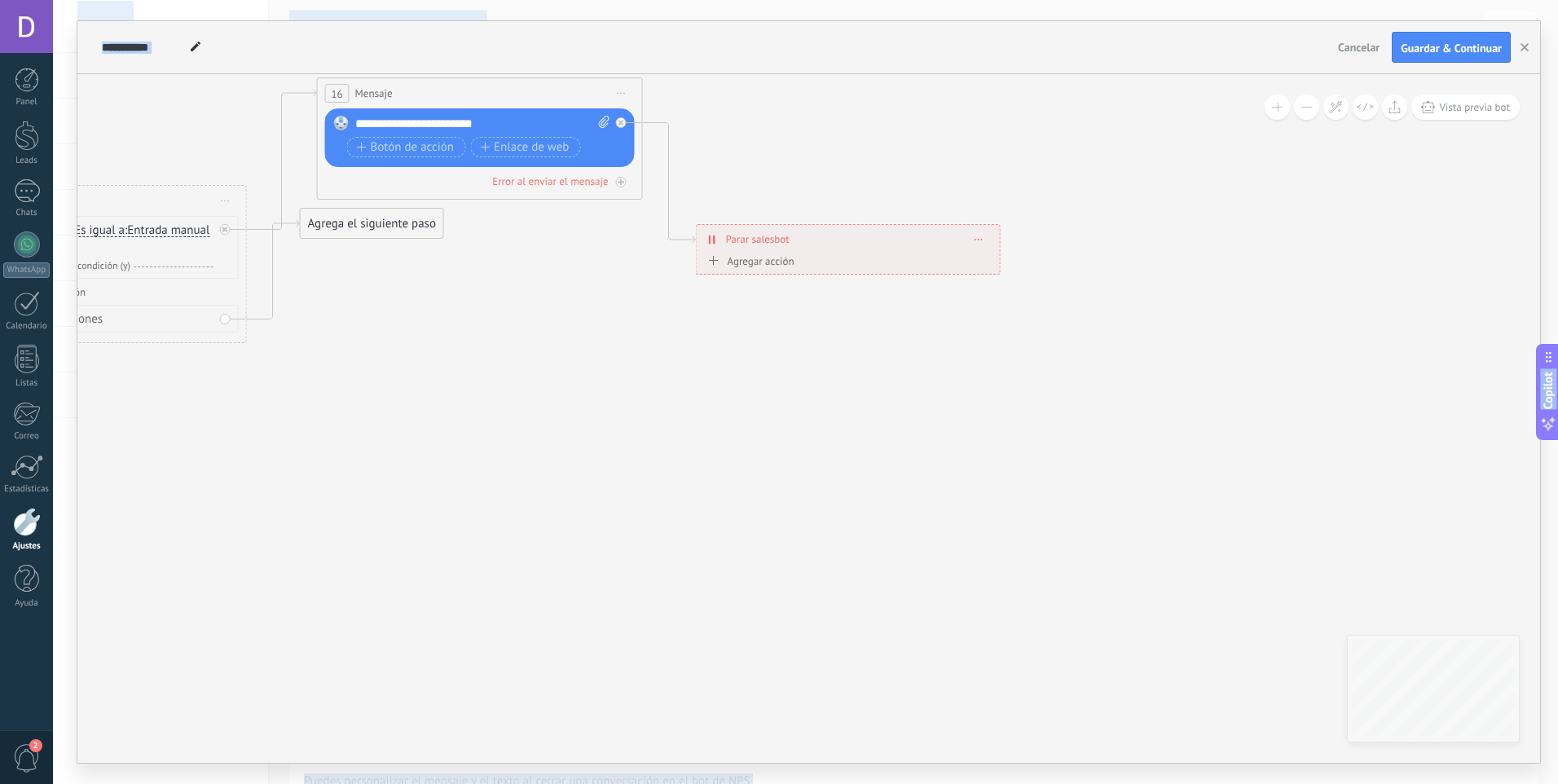
drag, startPoint x: 418, startPoint y: 581, endPoint x: 774, endPoint y: 819, distance: 428.2
click at [774, 783] on html ".abecls-1,.abecls-2{fill-rule:evenodd}.abecls-2{fill:#fff} .abhcls-1{fill:none}…" at bounding box center [779, 392] width 1558 height 784
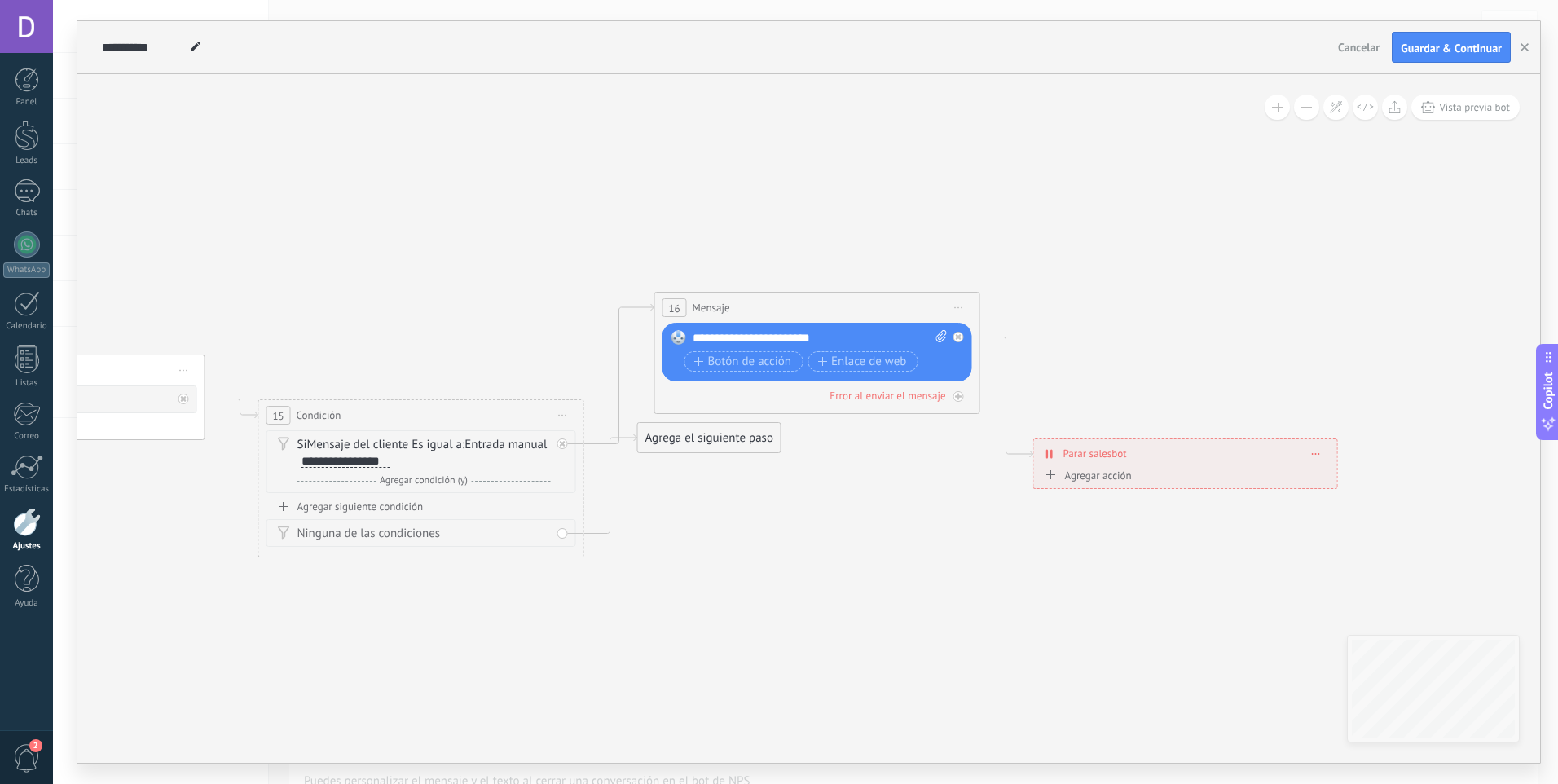
drag, startPoint x: 692, startPoint y: 628, endPoint x: 1233, endPoint y: 593, distance: 542.1
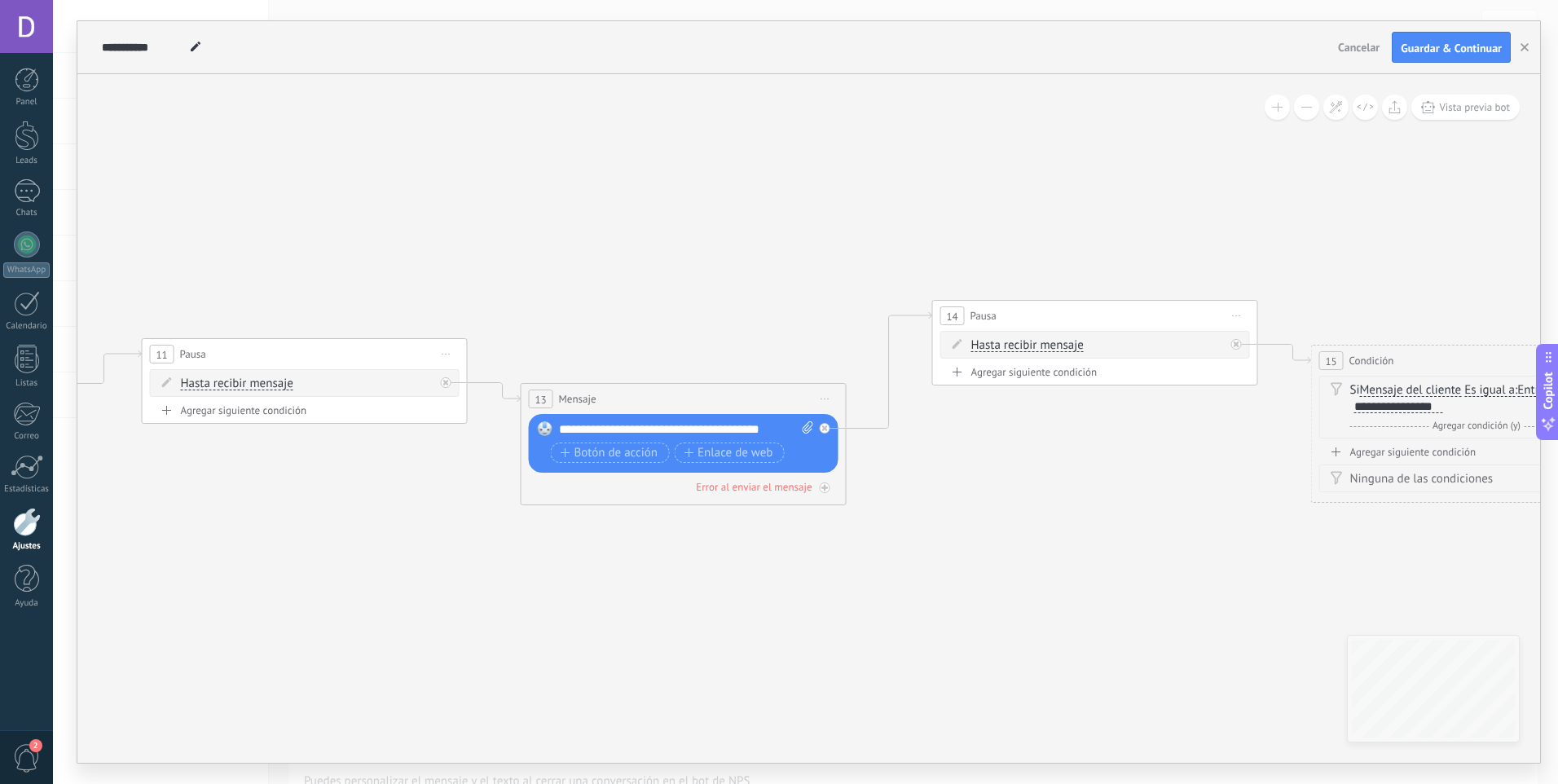
drag, startPoint x: 587, startPoint y: 569, endPoint x: 1103, endPoint y: 550, distance: 516.3
click at [1103, 550] on icon at bounding box center [158, 247] width 5607 height 1152
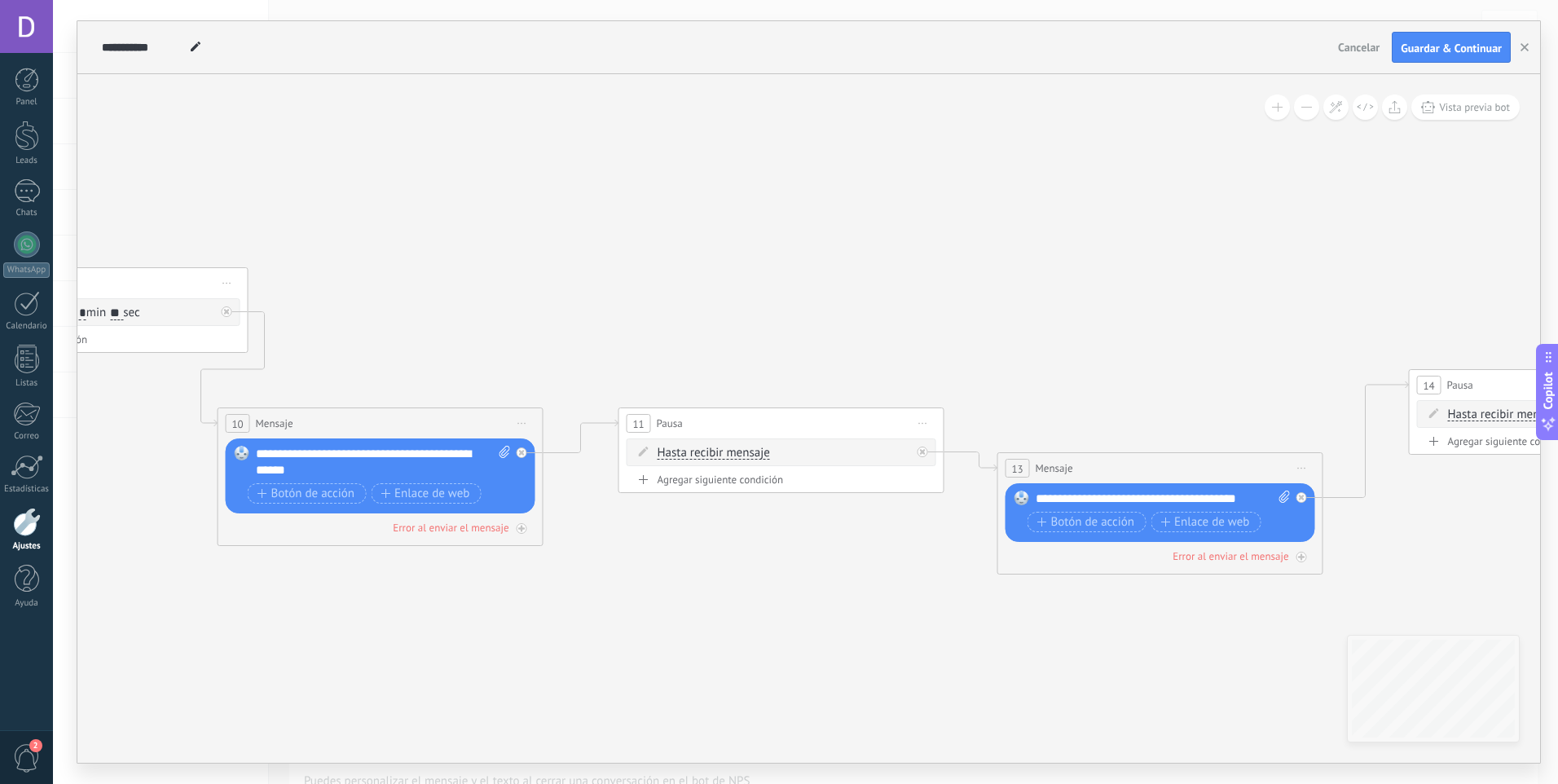
drag, startPoint x: 593, startPoint y: 582, endPoint x: 582, endPoint y: 605, distance: 25.5
click at [1010, 654] on icon at bounding box center [634, 316] width 5607 height 1152
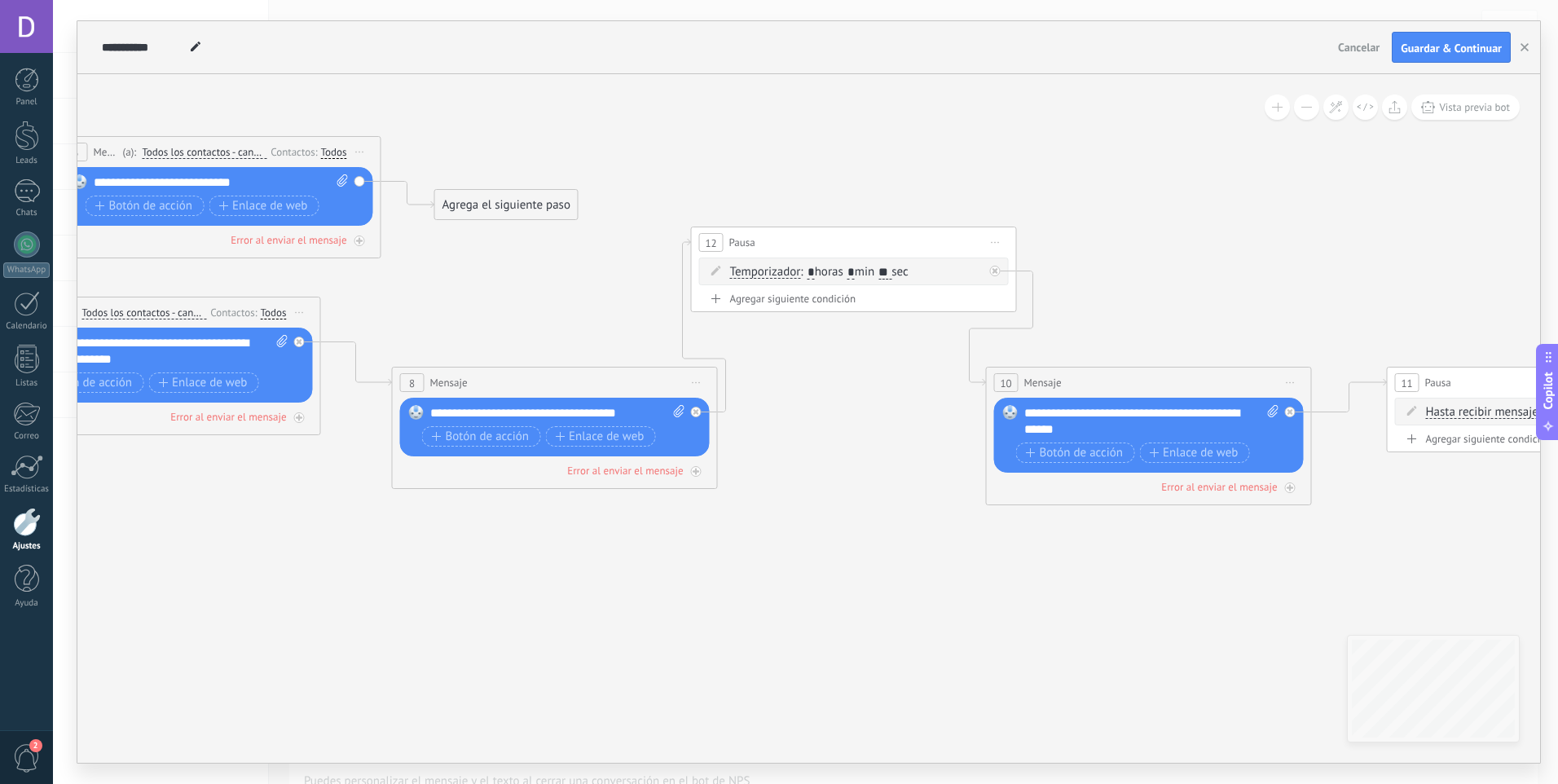
drag, startPoint x: 481, startPoint y: 602, endPoint x: 1109, endPoint y: 529, distance: 632.2
click at [1206, 550] on icon at bounding box center [1403, 275] width 5607 height 1152
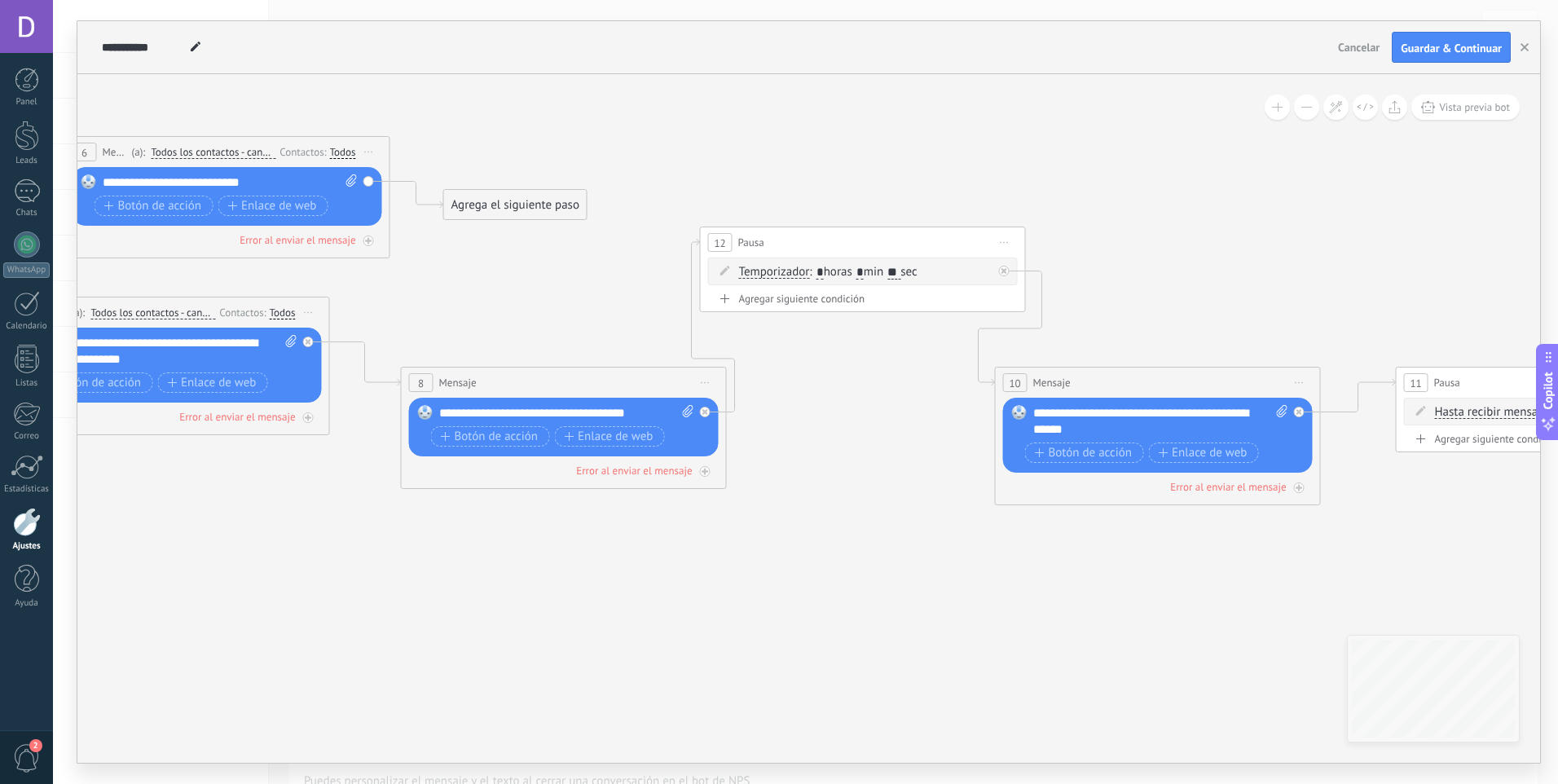
drag, startPoint x: 645, startPoint y: 488, endPoint x: 845, endPoint y: 497, distance: 200.2
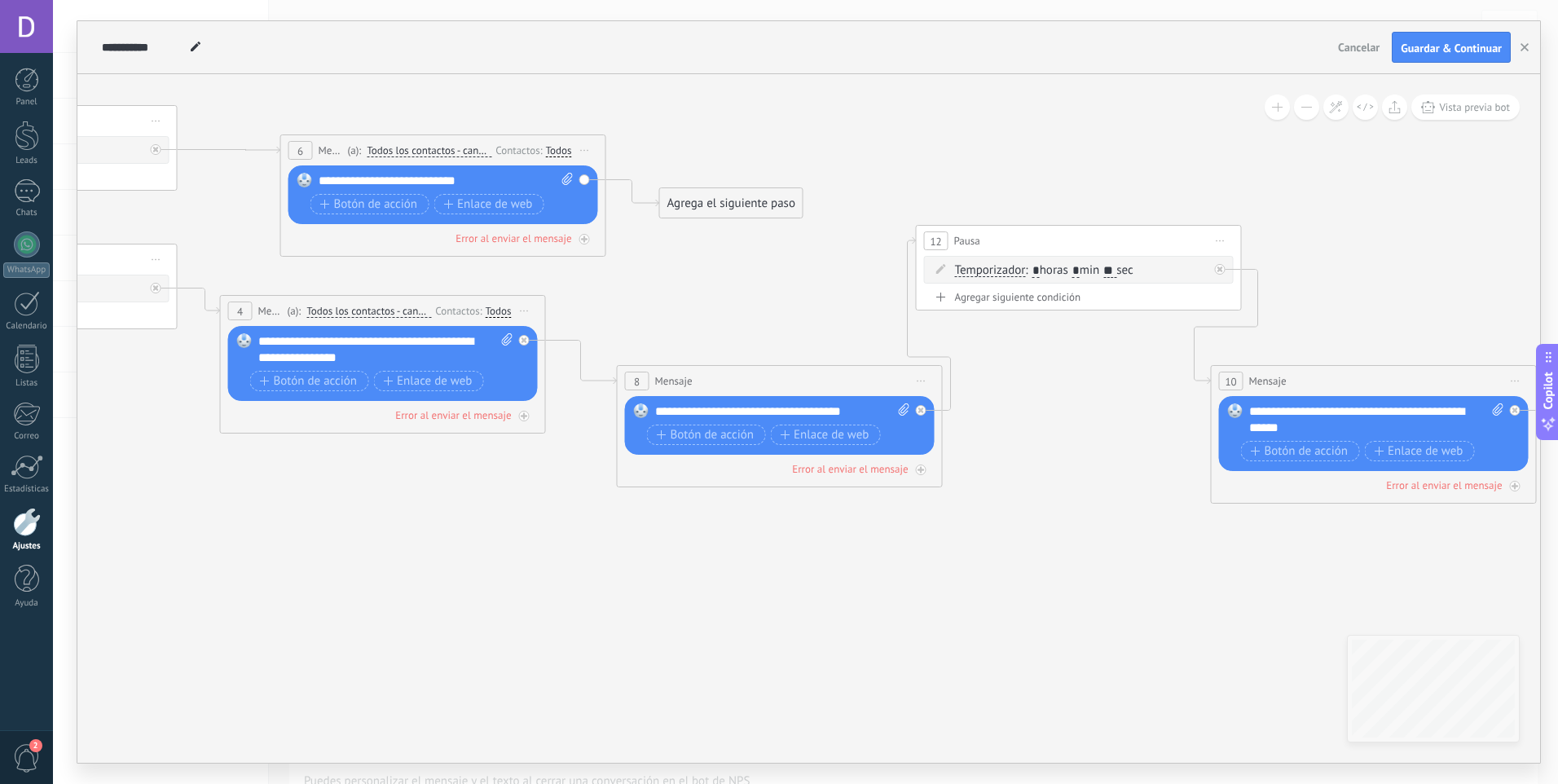
drag, startPoint x: 638, startPoint y: 592, endPoint x: 854, endPoint y: 590, distance: 216.0
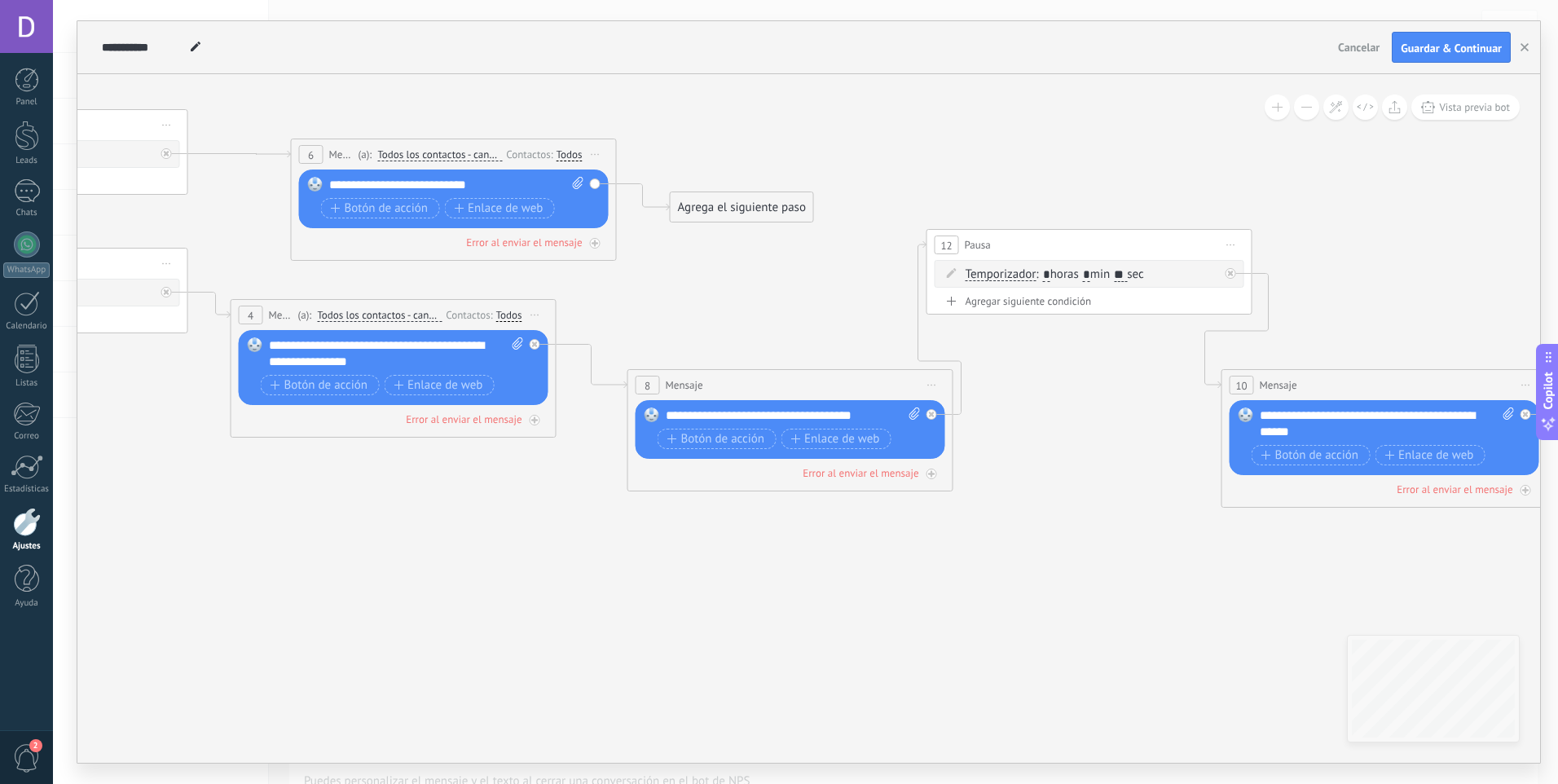
drag, startPoint x: 615, startPoint y: 571, endPoint x: 754, endPoint y: 654, distance: 161.9
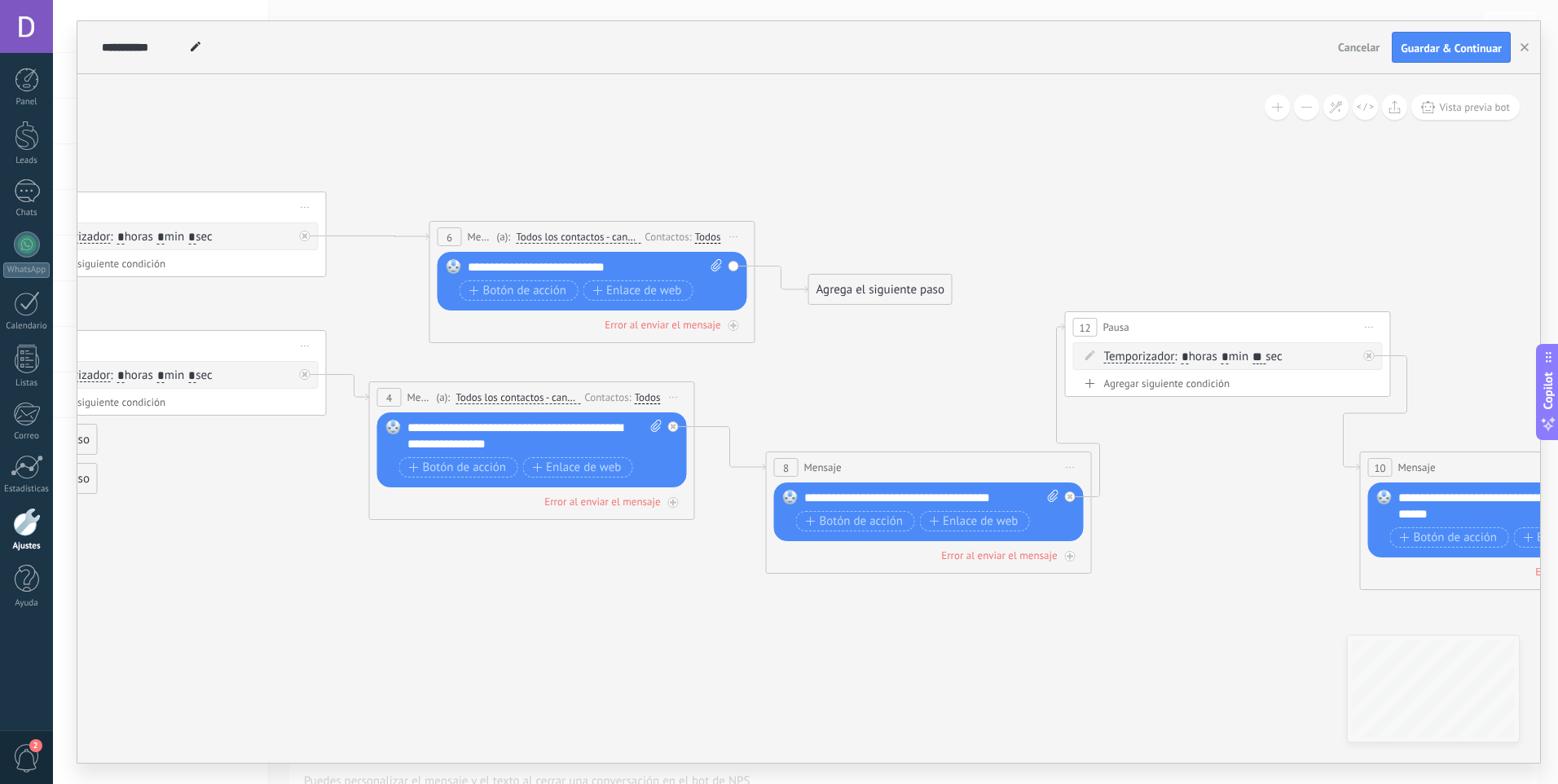
click at [897, 294] on div "Agrega el siguiente paso" at bounding box center [881, 290] width 143 height 27
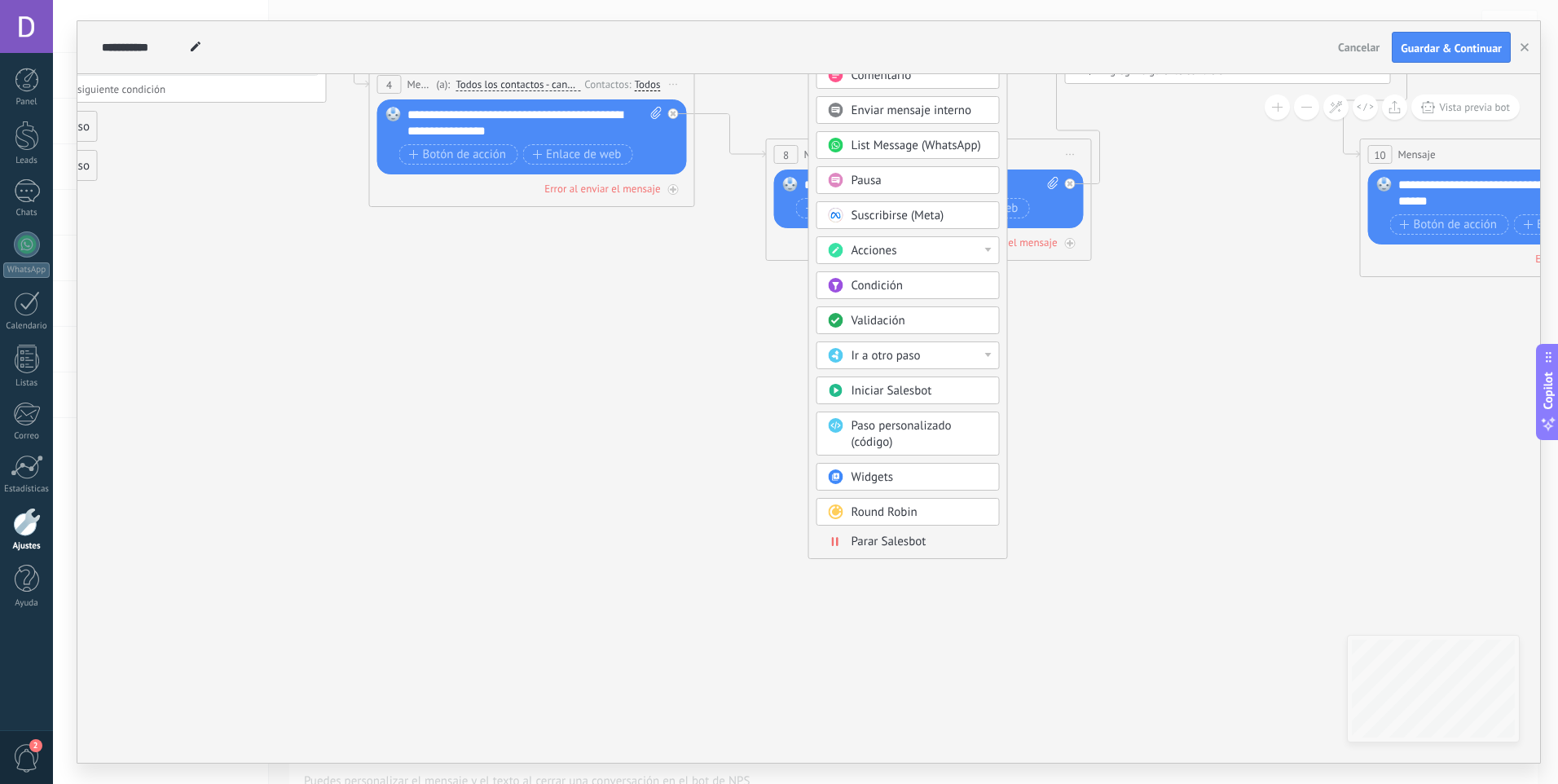
click at [908, 545] on span "Parar Salesbot" at bounding box center [889, 541] width 75 height 16
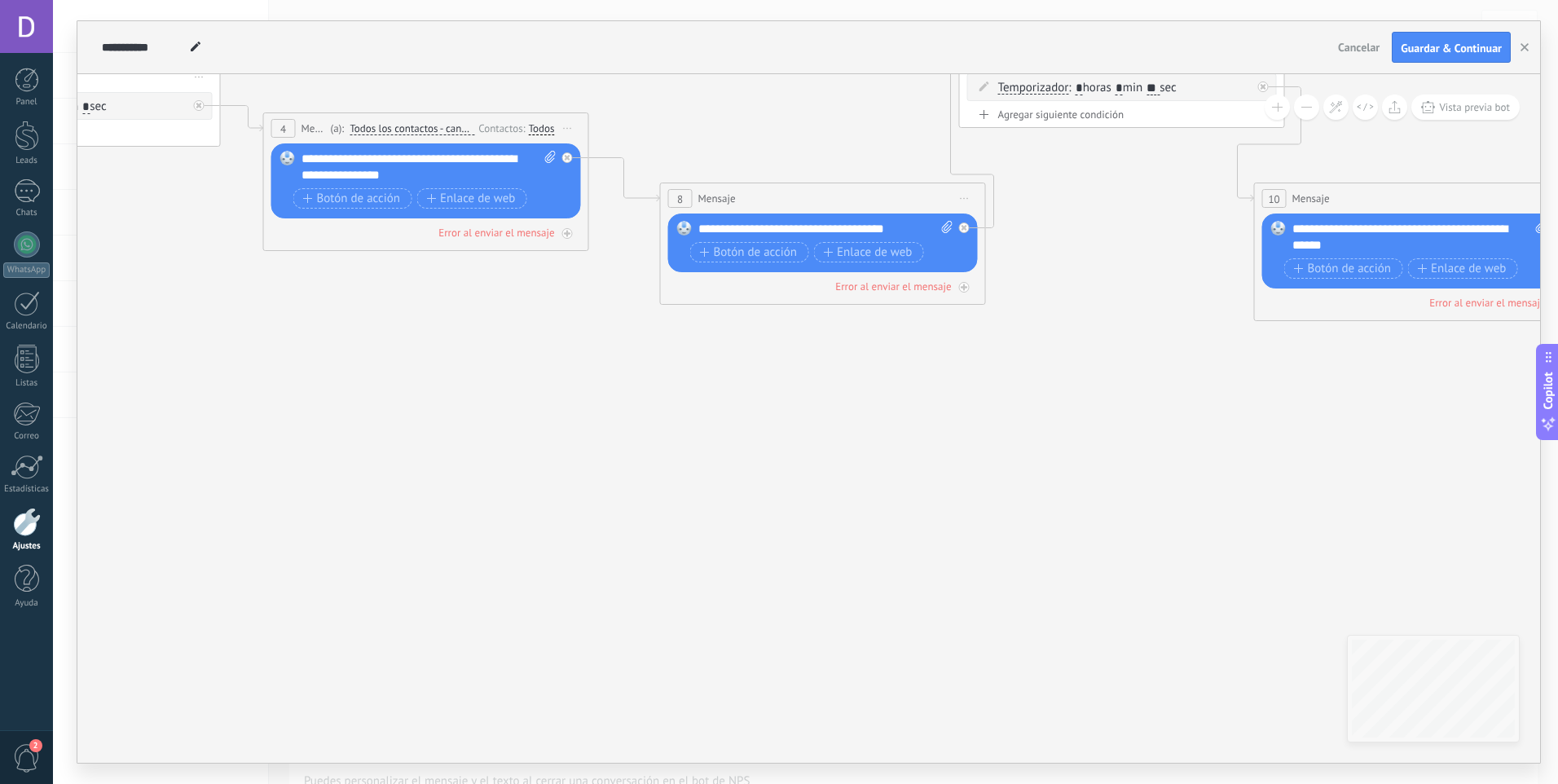
drag, startPoint x: 411, startPoint y: 527, endPoint x: 701, endPoint y: 783, distance: 386.8
click at [691, 776] on div "**********" at bounding box center [805, 392] width 1505 height 784
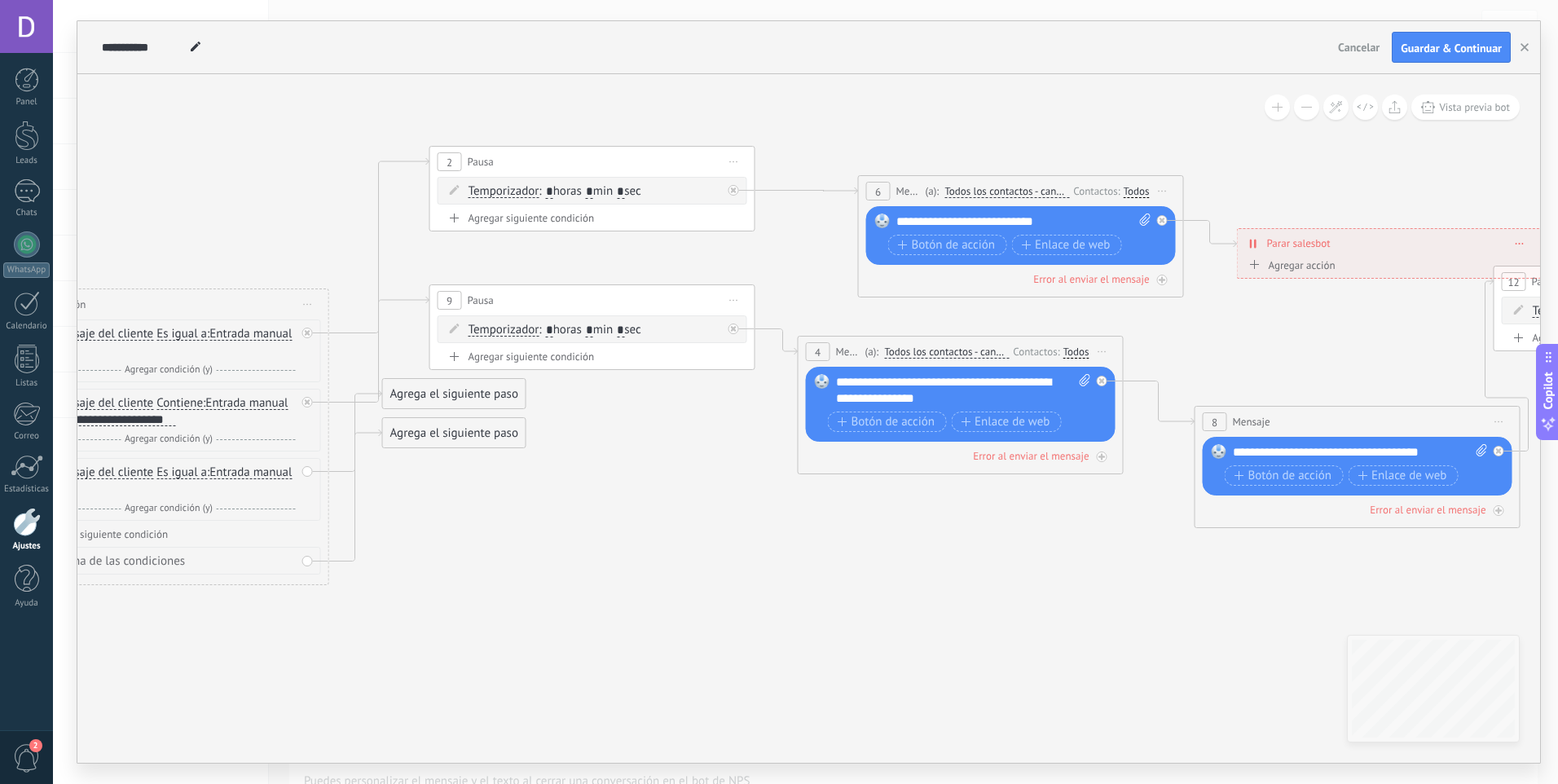
drag, startPoint x: 525, startPoint y: 640, endPoint x: 821, endPoint y: 653, distance: 296.3
drag, startPoint x: 329, startPoint y: 542, endPoint x: 550, endPoint y: 589, distance: 225.9
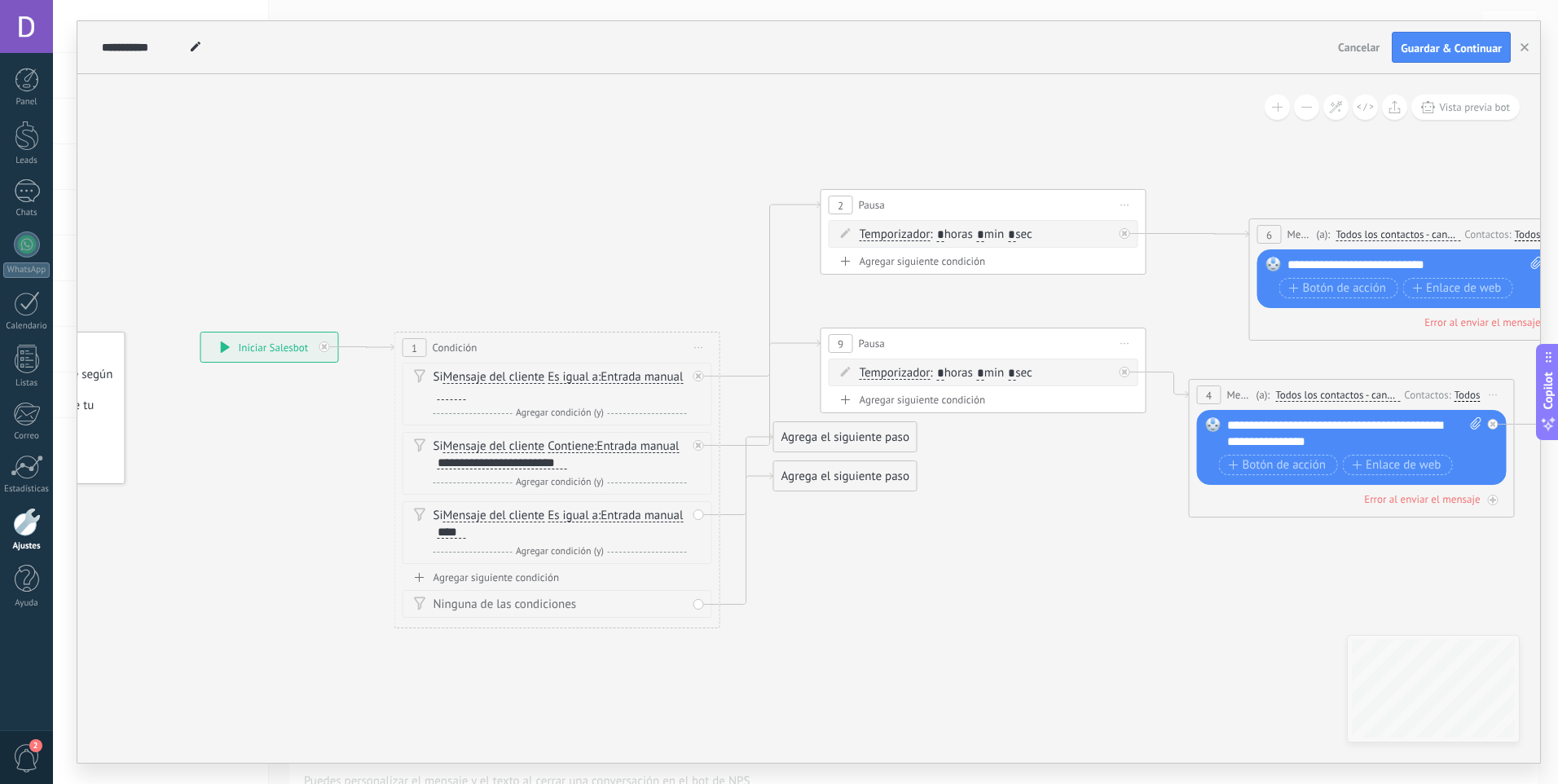
drag, startPoint x: 558, startPoint y: 555, endPoint x: 958, endPoint y: 599, distance: 402.4
drag, startPoint x: 857, startPoint y: 439, endPoint x: 1015, endPoint y: 558, distance: 197.8
click at [1015, 558] on div "Agrega el siguiente paso" at bounding box center [1003, 550] width 143 height 27
click at [991, 555] on div "Agrega el siguiente paso" at bounding box center [1006, 550] width 143 height 27
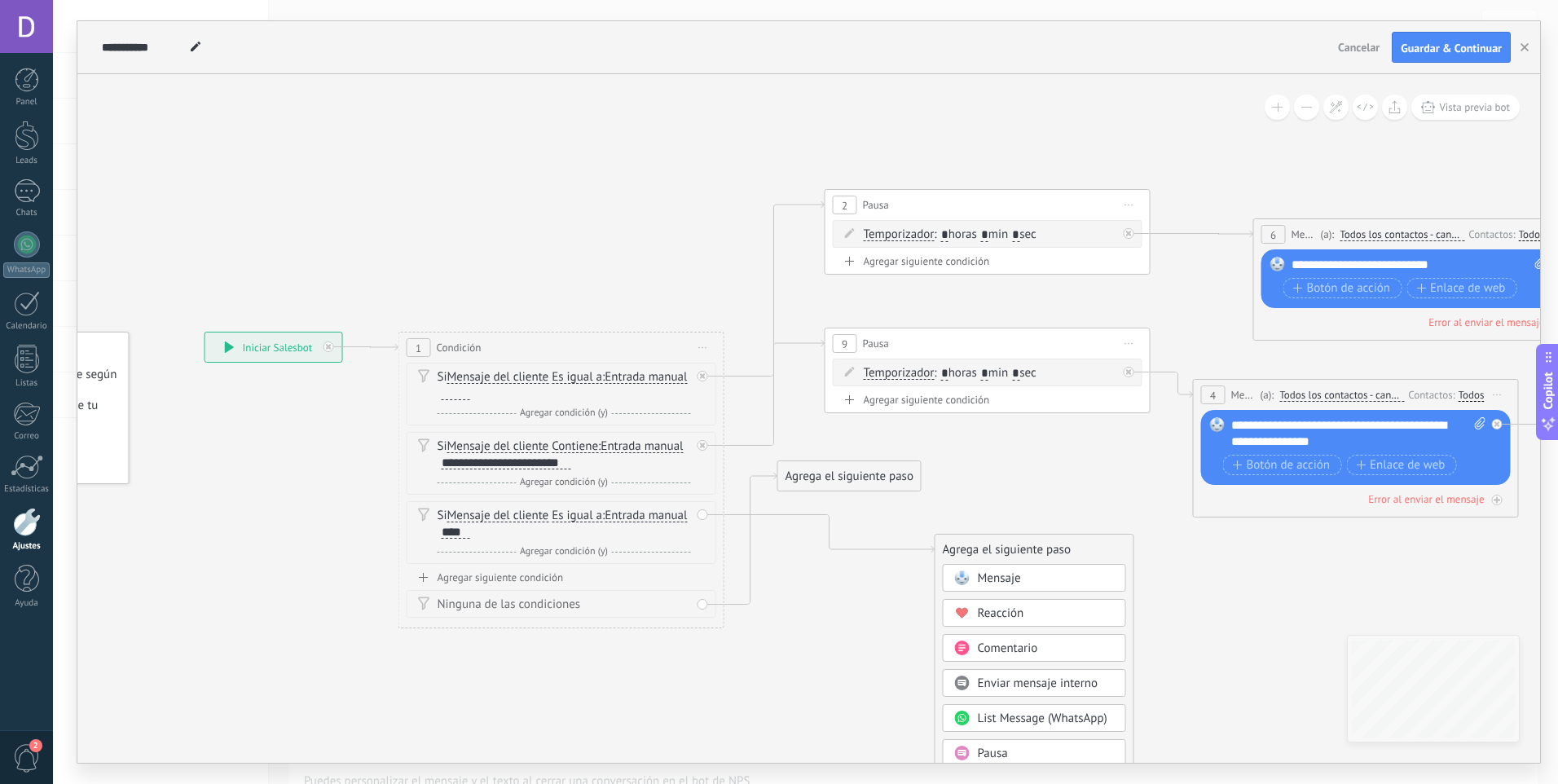
click at [1013, 580] on span "Mensaje" at bounding box center [999, 578] width 43 height 16
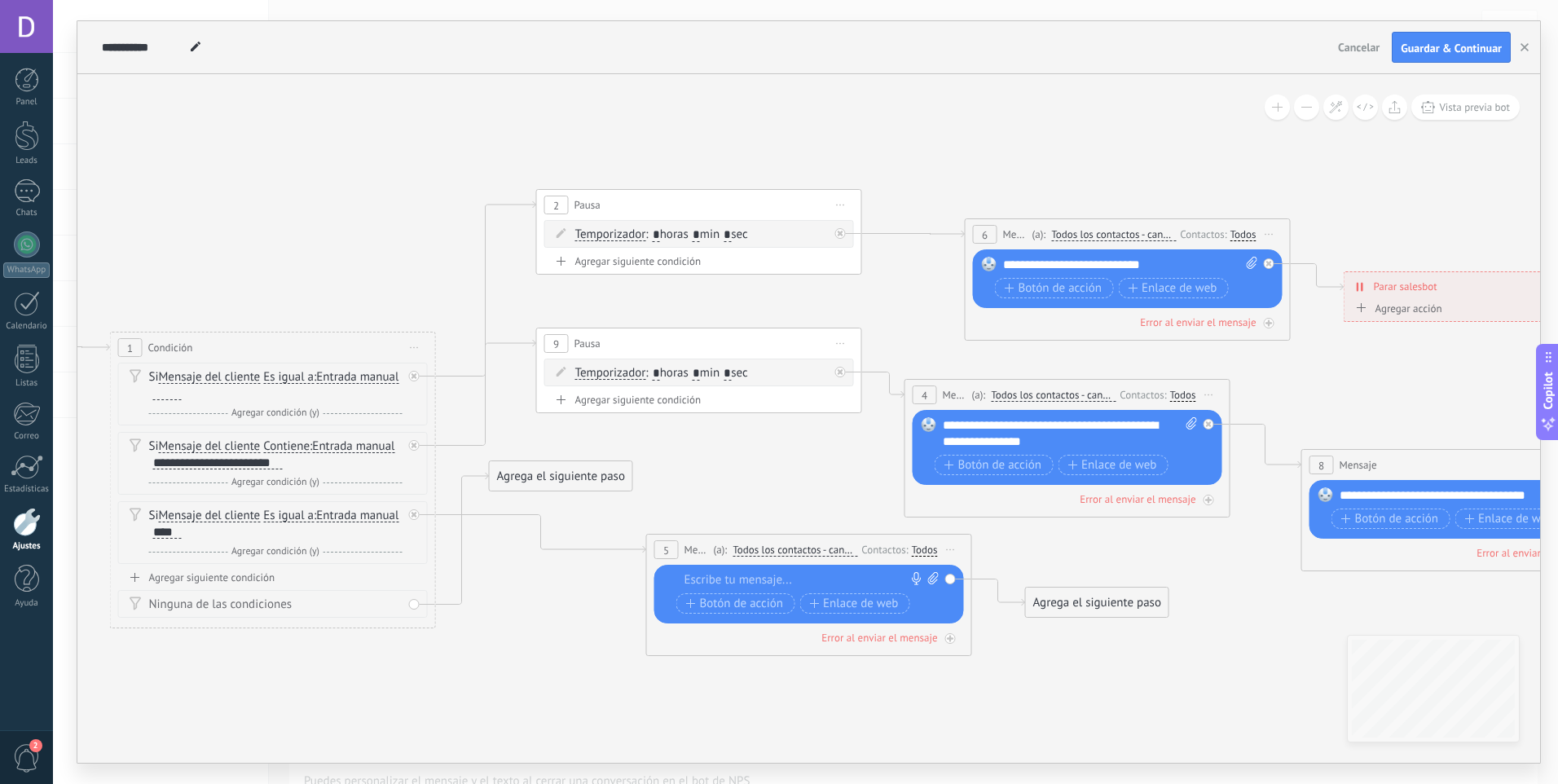
click at [782, 578] on div at bounding box center [806, 580] width 242 height 16
click at [1115, 605] on div "Agrega el siguiente paso" at bounding box center [1097, 602] width 143 height 27
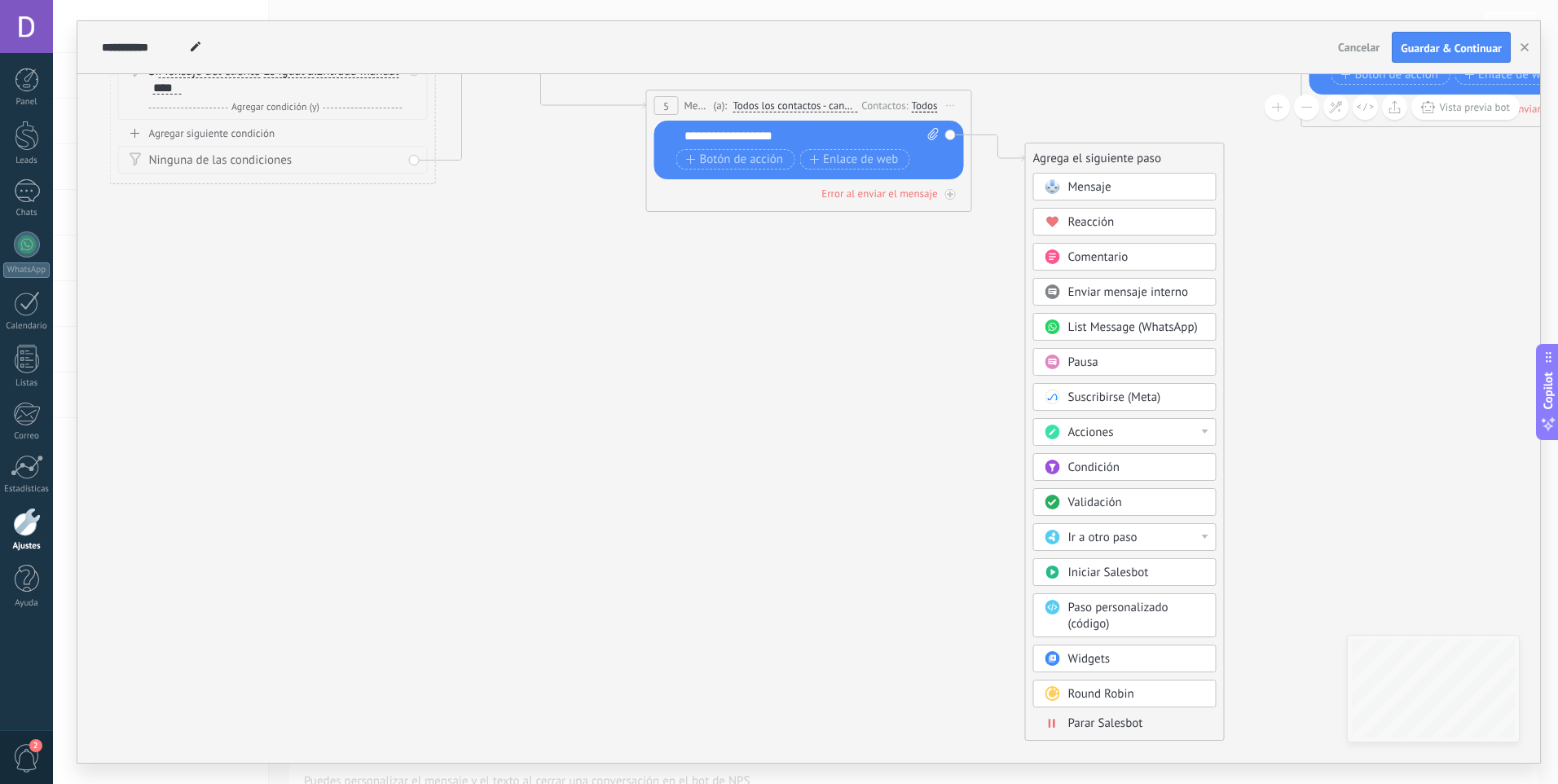
click at [1120, 733] on div "Mensaje Mensaje Mensaje Reacción Comentario Enviar mensaje interno" at bounding box center [1125, 456] width 183 height 567
click at [1114, 718] on span "Parar Salesbot" at bounding box center [1106, 723] width 75 height 16
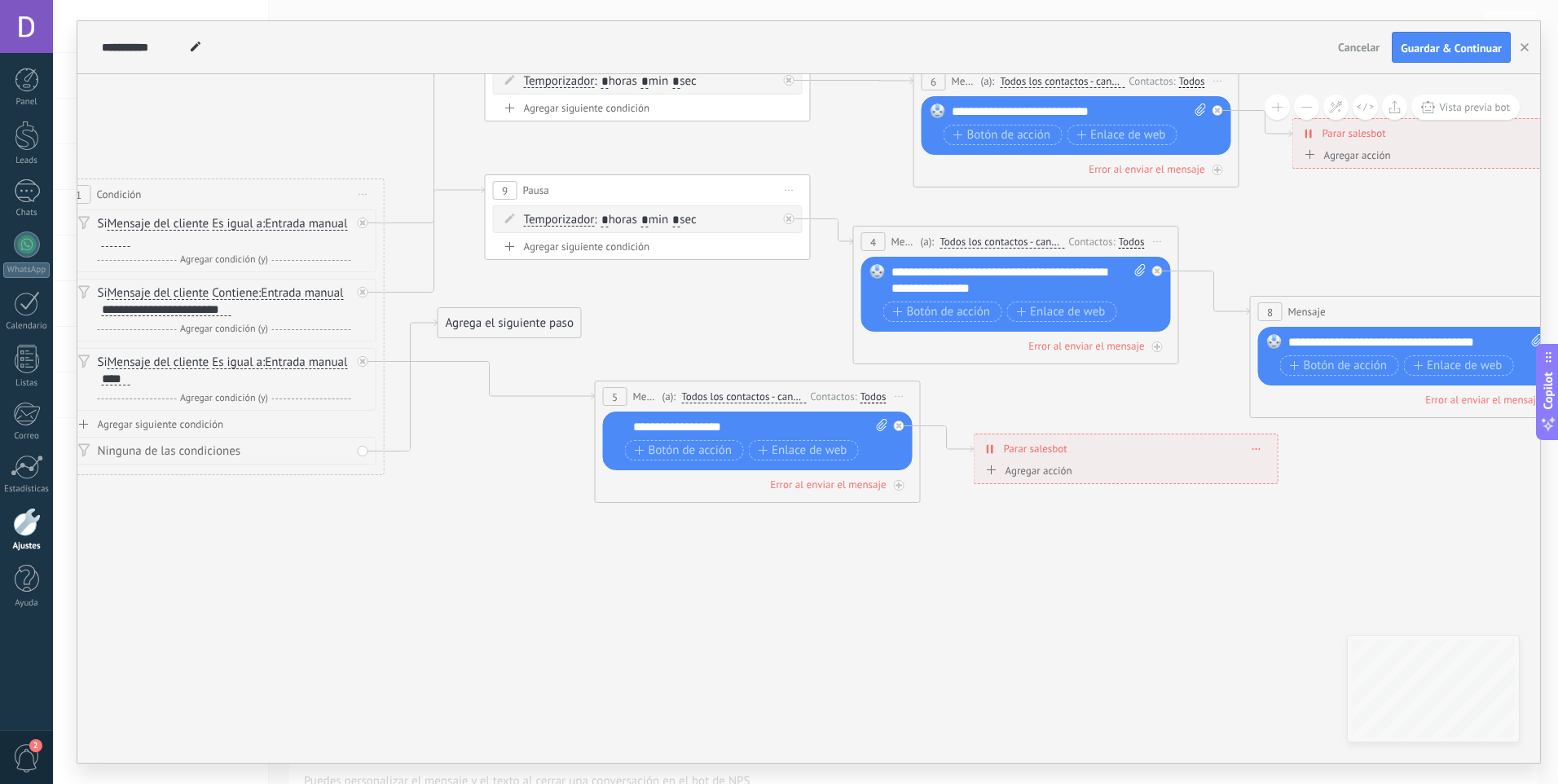
drag, startPoint x: 445, startPoint y: 389, endPoint x: 775, endPoint y: 682, distance: 441.3
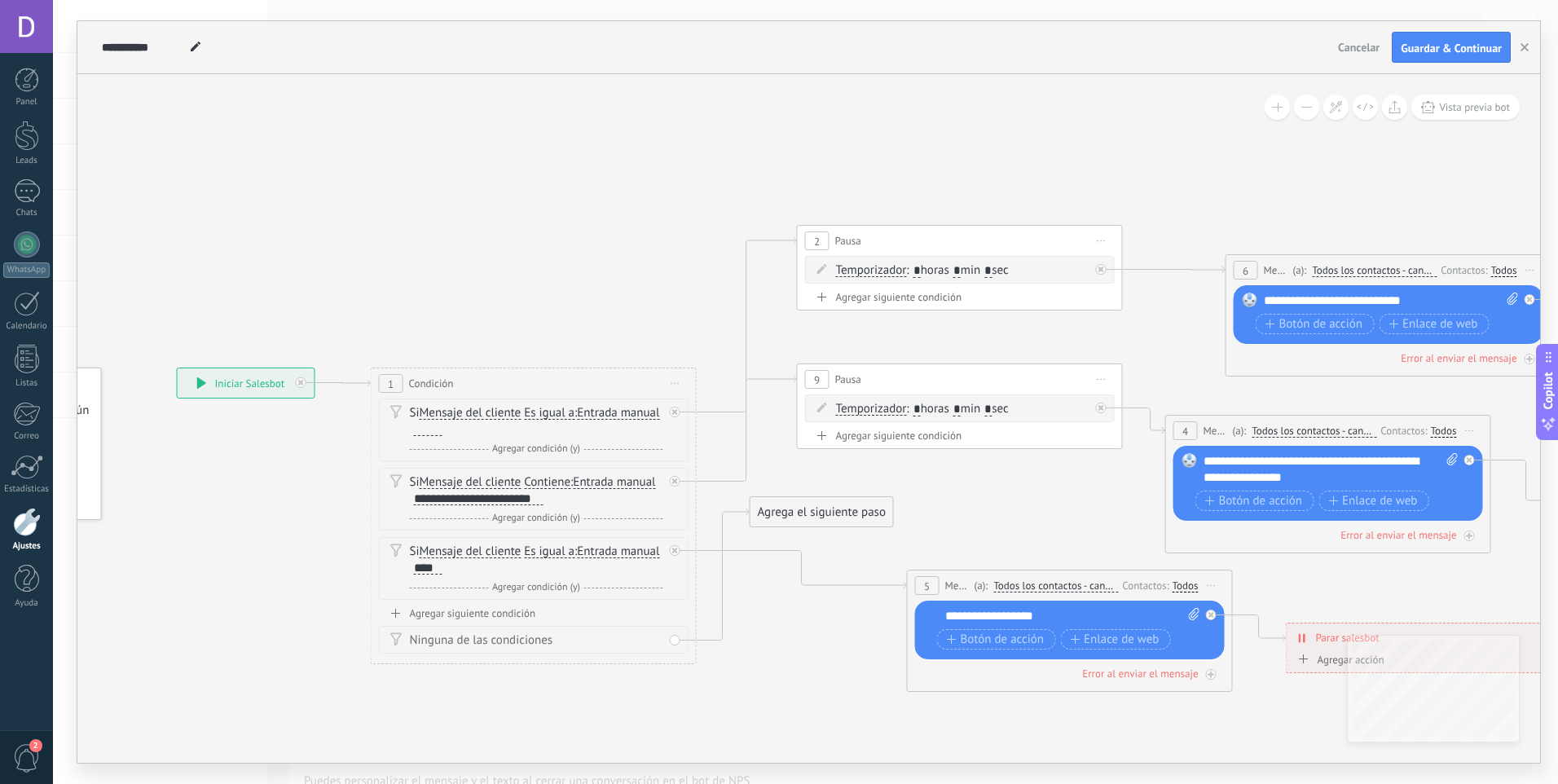
drag, startPoint x: 606, startPoint y: 574, endPoint x: 916, endPoint y: 735, distance: 349.3
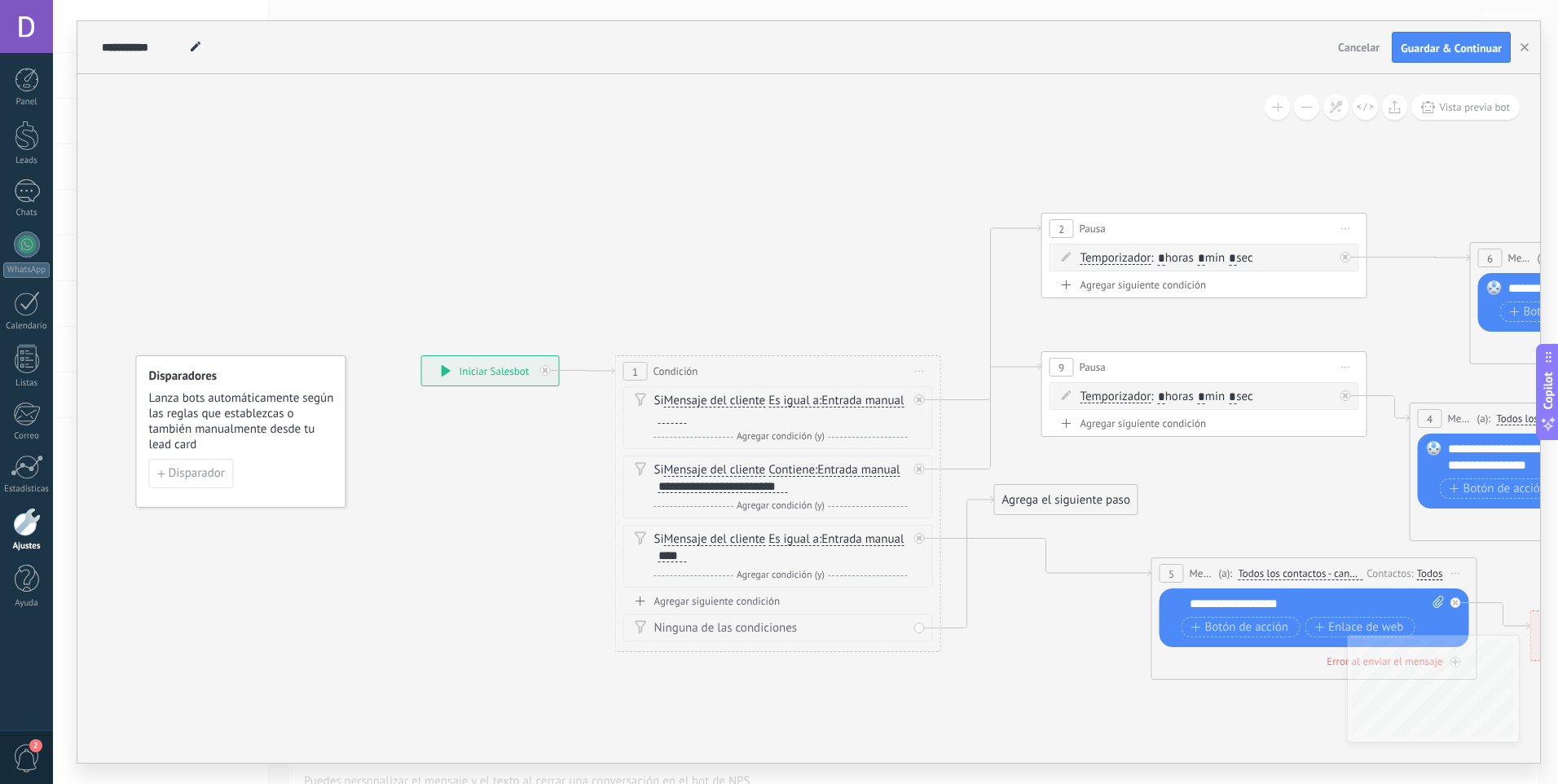
drag, startPoint x: 340, startPoint y: 540, endPoint x: 453, endPoint y: 474, distance: 130.9
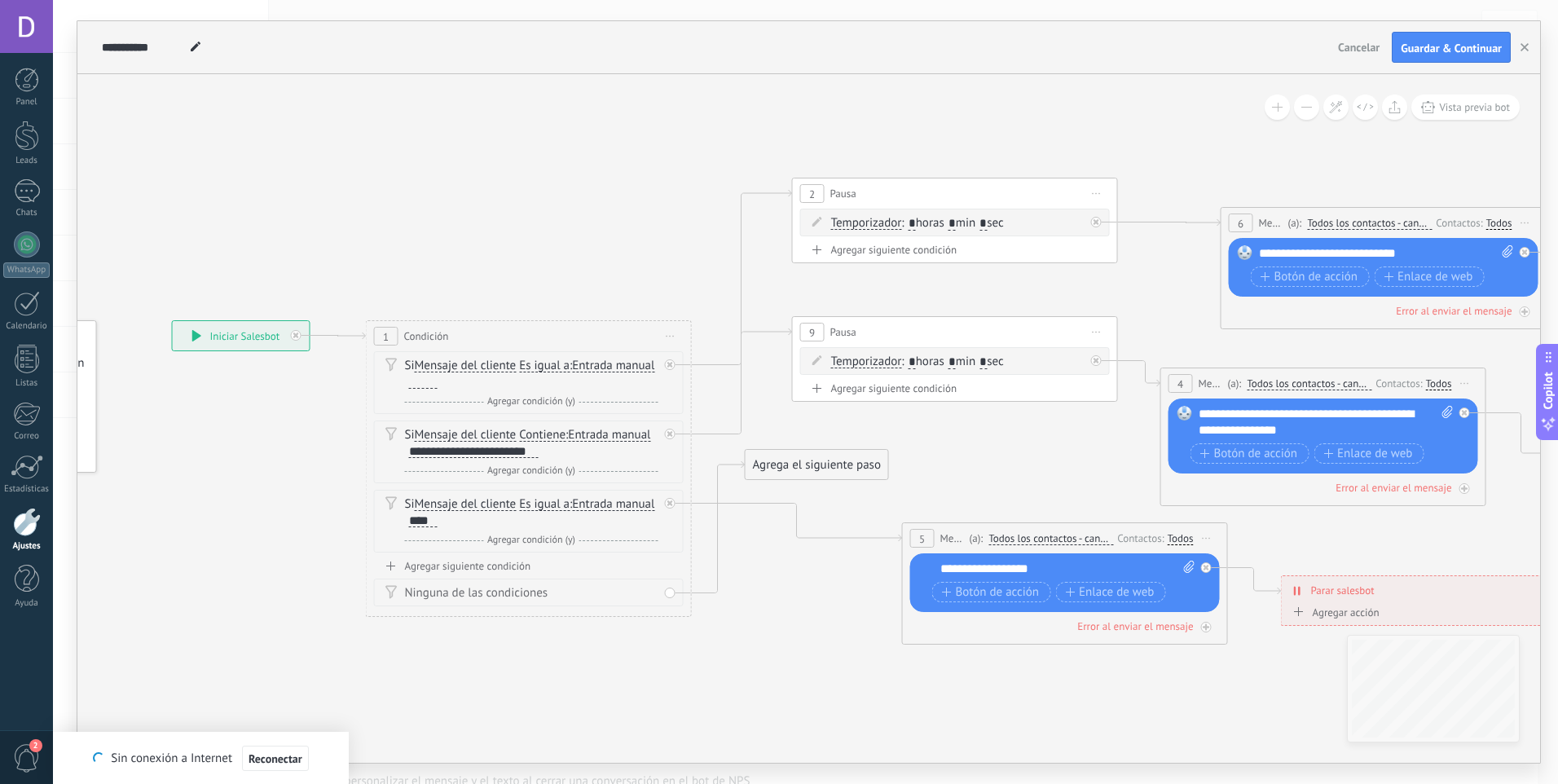
drag, startPoint x: 945, startPoint y: 292, endPoint x: 695, endPoint y: 257, distance: 252.4
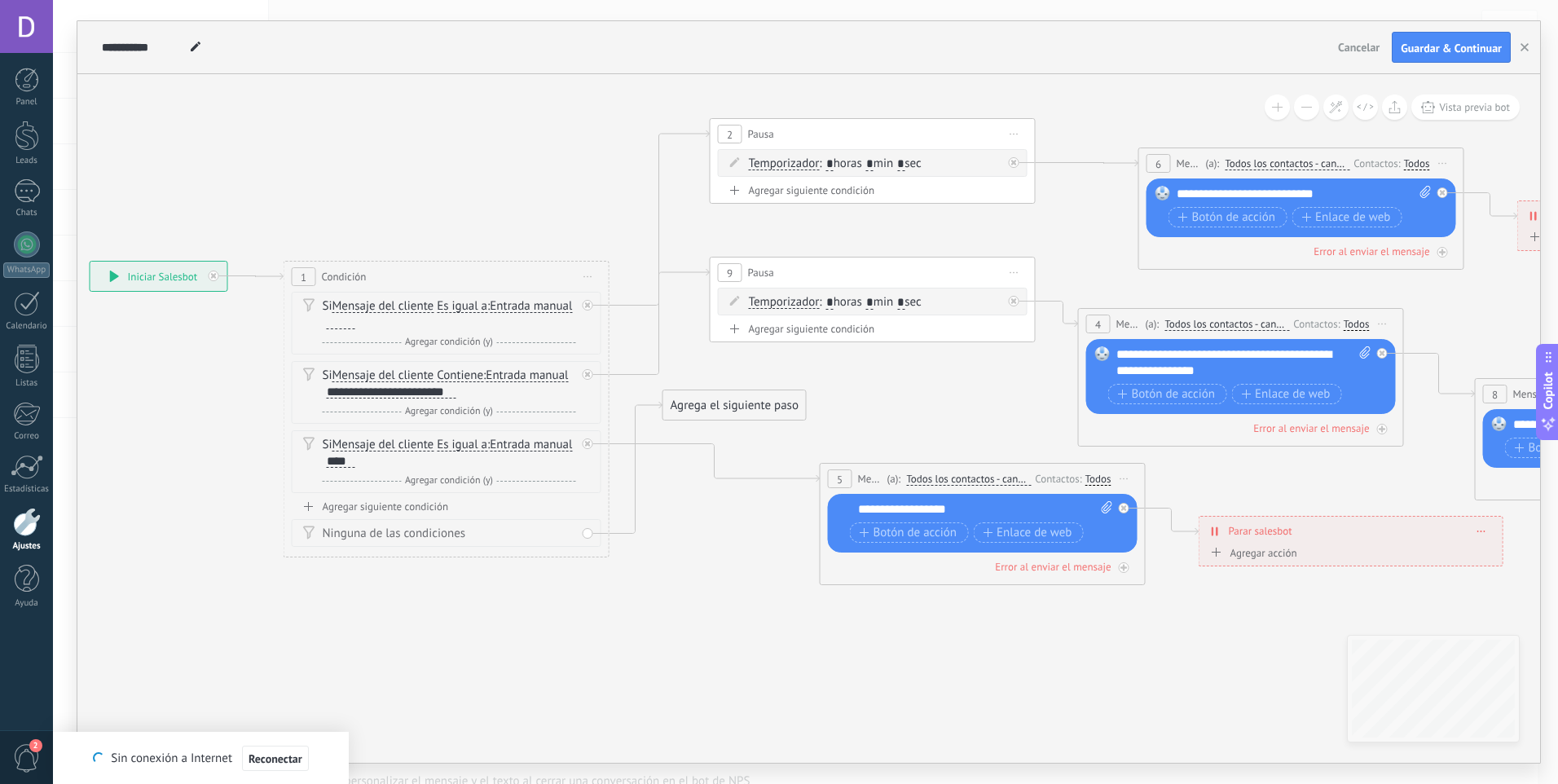
drag, startPoint x: 809, startPoint y: 641, endPoint x: 650, endPoint y: 543, distance: 186.8
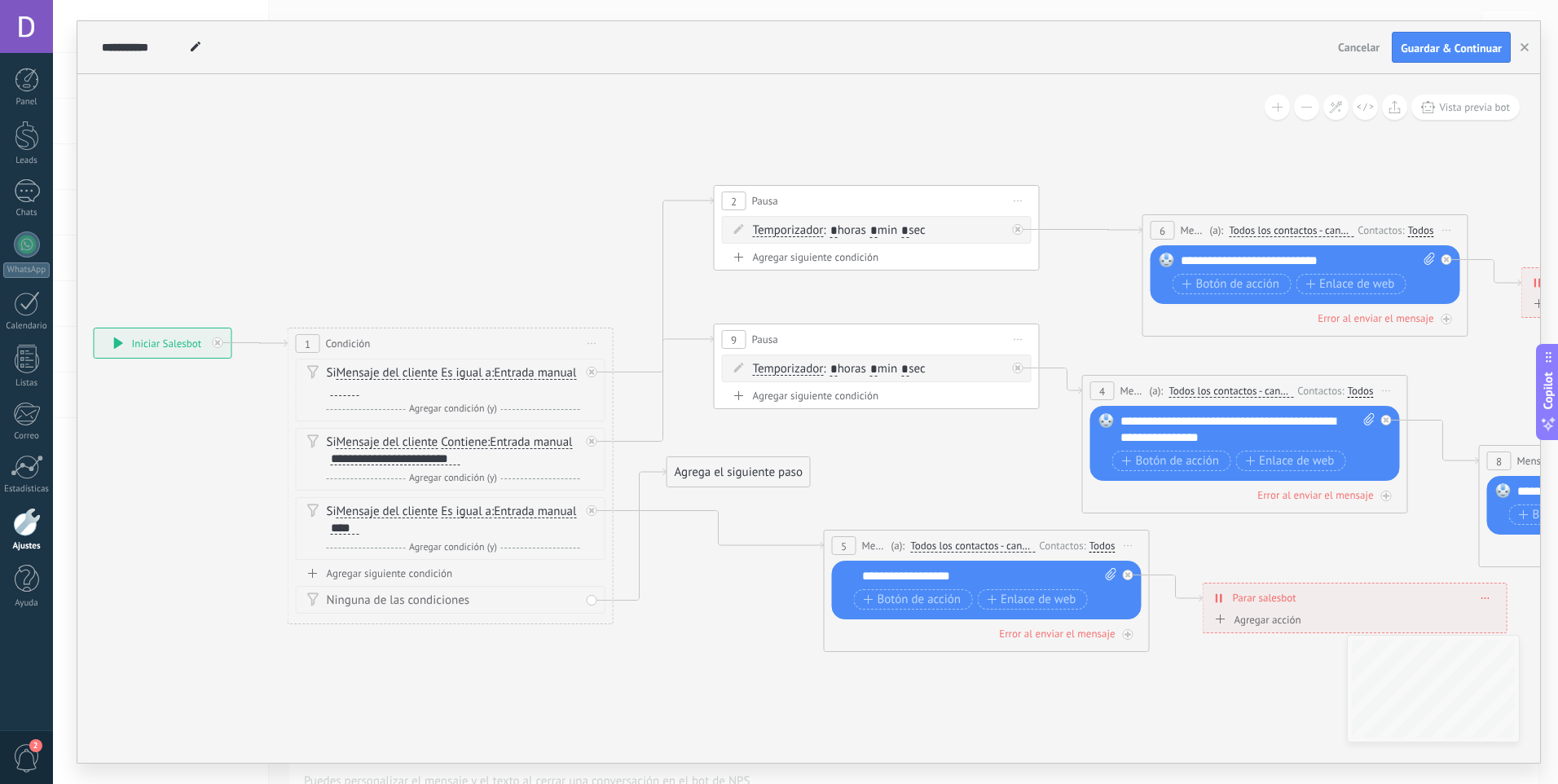
drag, startPoint x: 631, startPoint y: 507, endPoint x: 711, endPoint y: 613, distance: 132.8
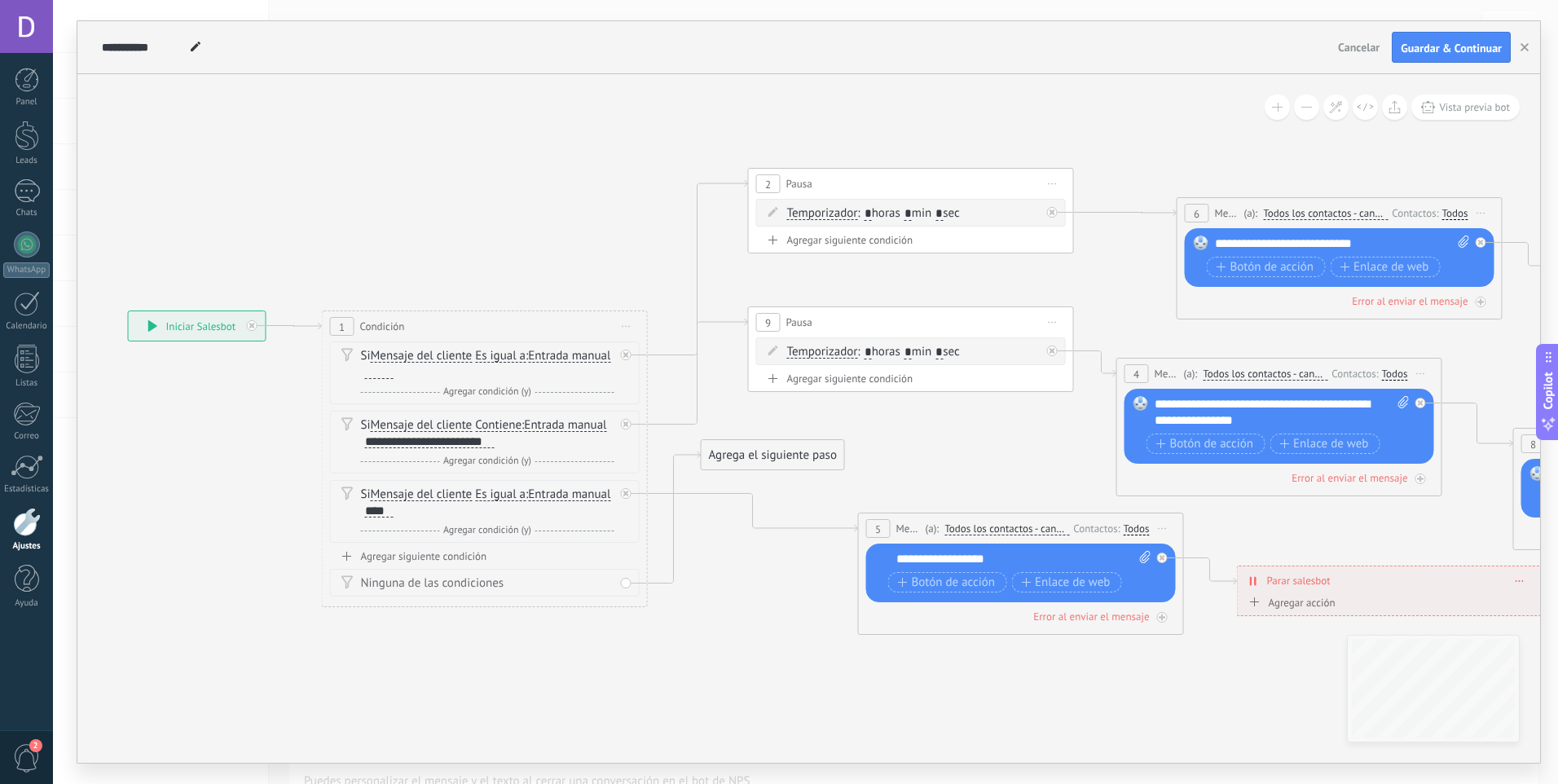
drag, startPoint x: 718, startPoint y: 653, endPoint x: 756, endPoint y: 631, distance: 43.9
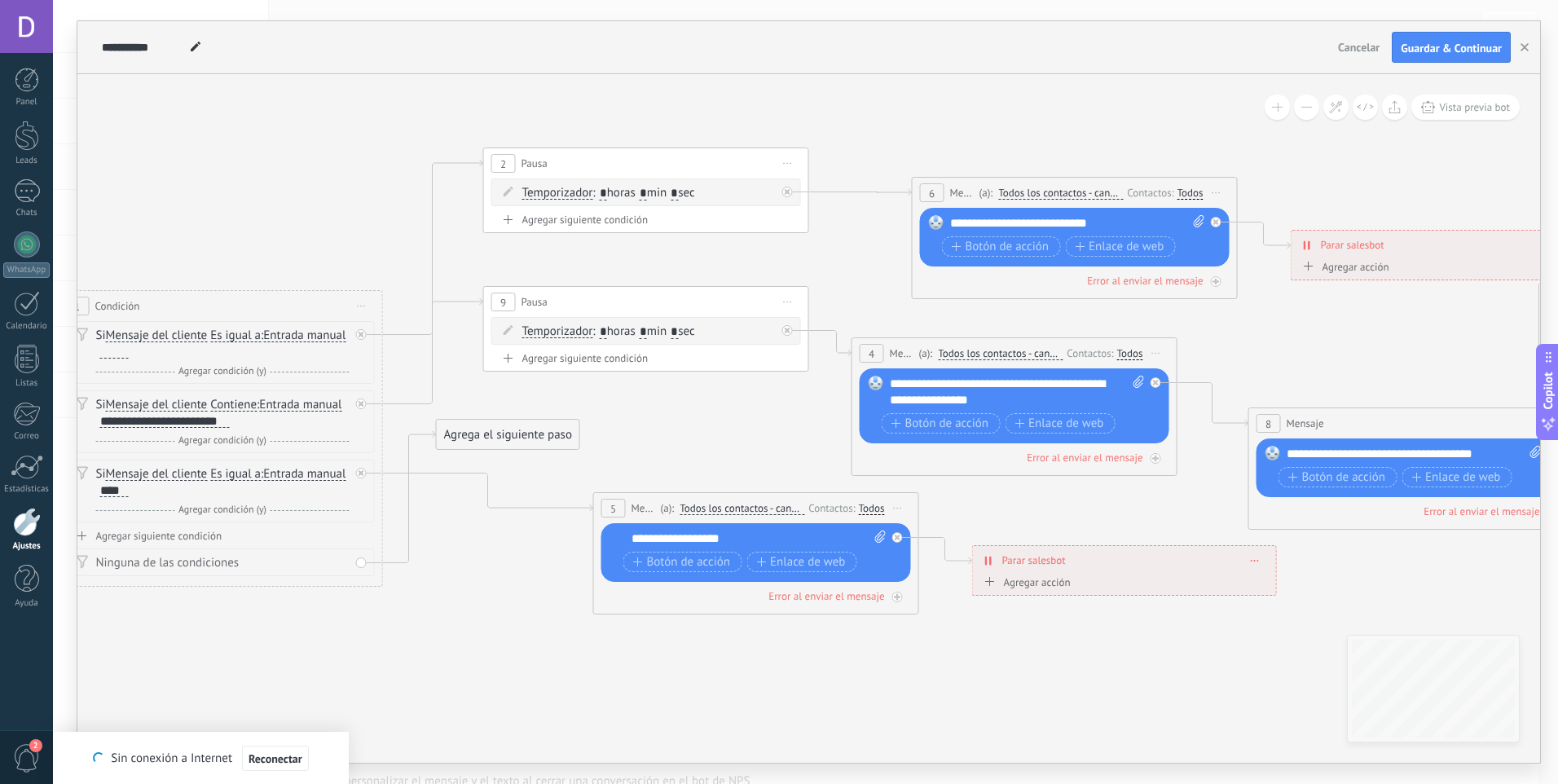
drag, startPoint x: 748, startPoint y: 631, endPoint x: 548, endPoint y: 618, distance: 200.4
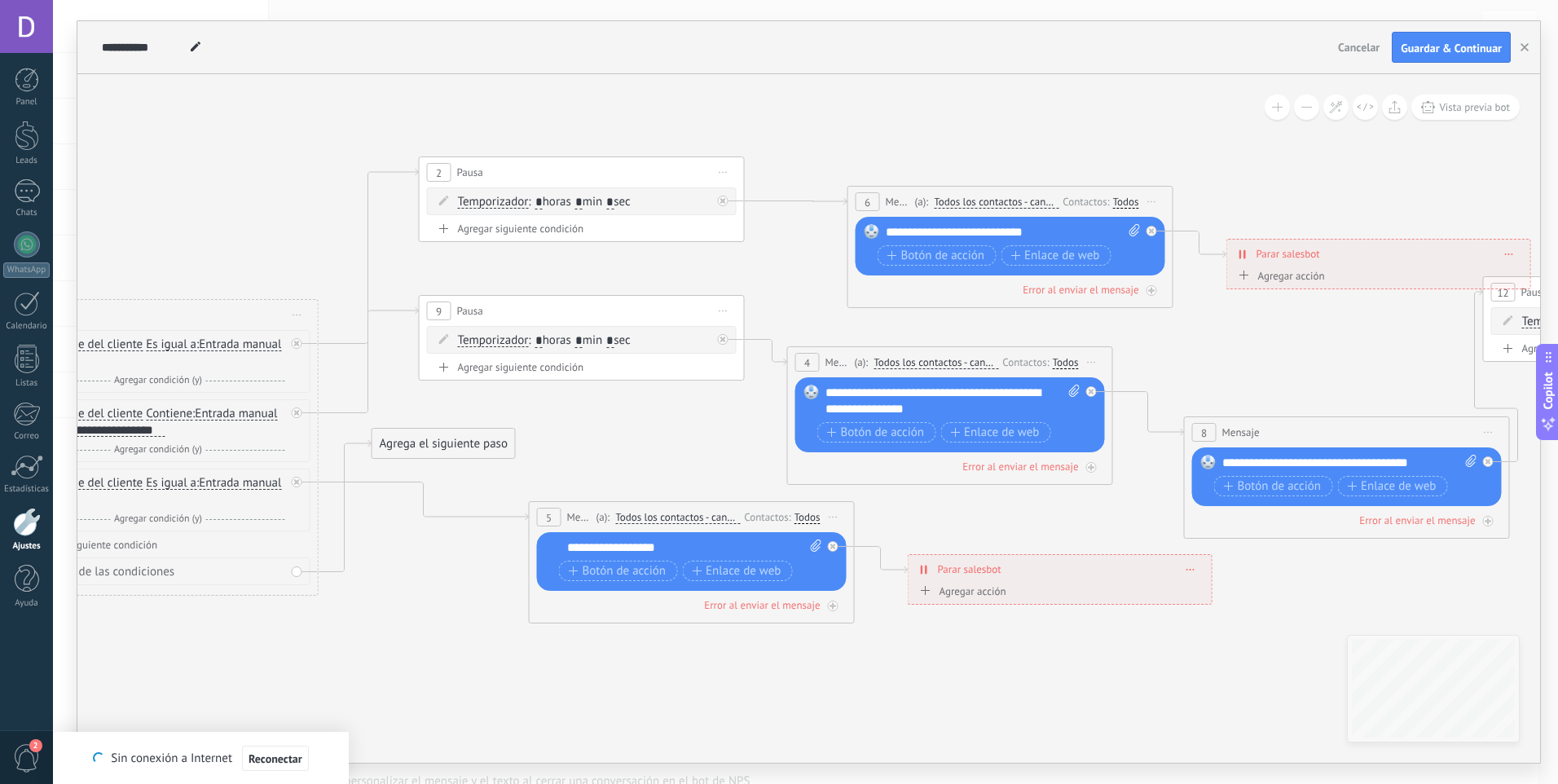
drag, startPoint x: 489, startPoint y: 630, endPoint x: 439, endPoint y: 640, distance: 51.0
click at [1454, 47] on span "Guardar & Continuar" at bounding box center [1451, 48] width 101 height 11
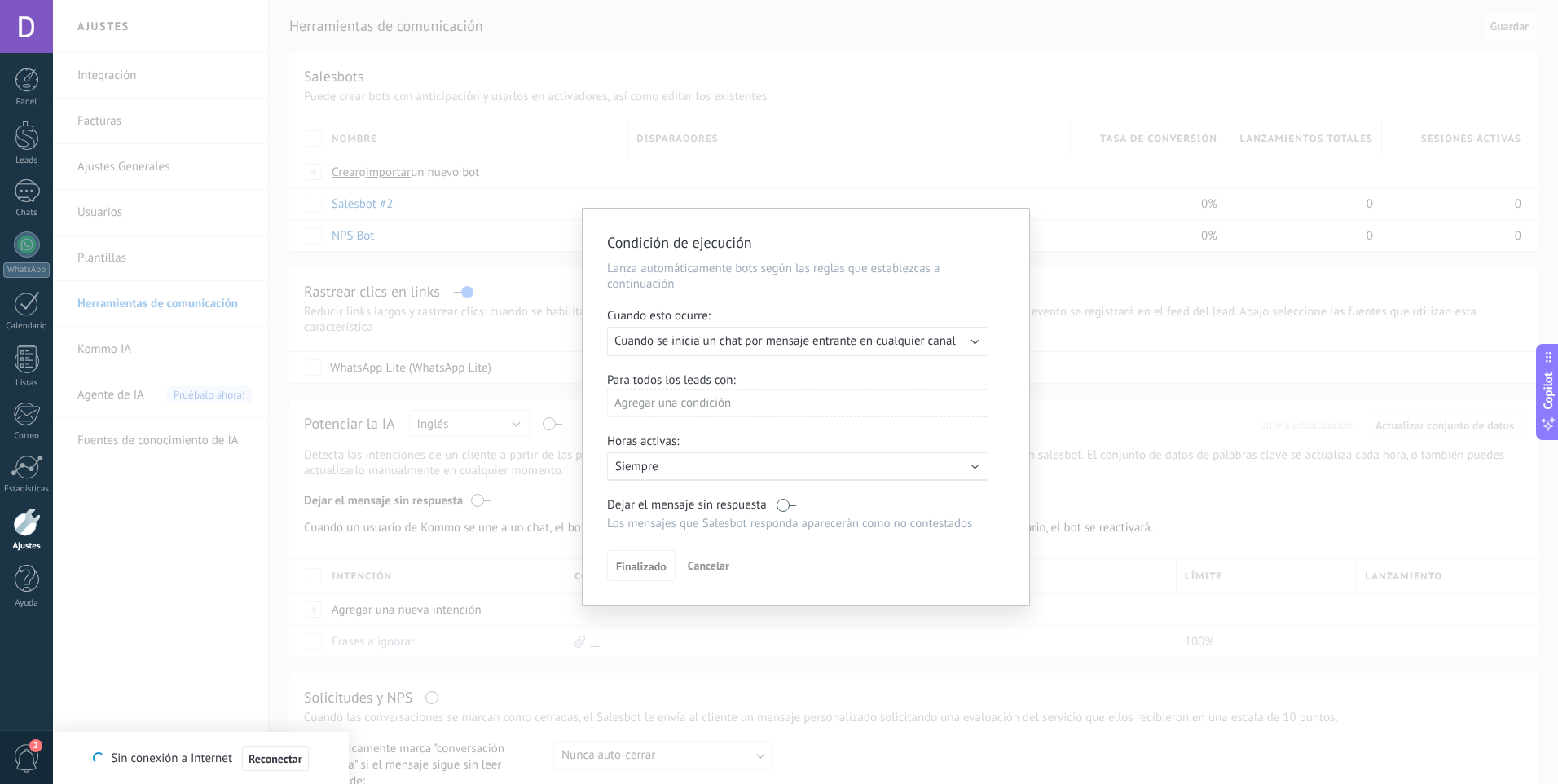
click at [538, 258] on div "Condición de ejecución Lanza automáticamente bots según las reglas que establez…" at bounding box center [805, 392] width 1505 height 784
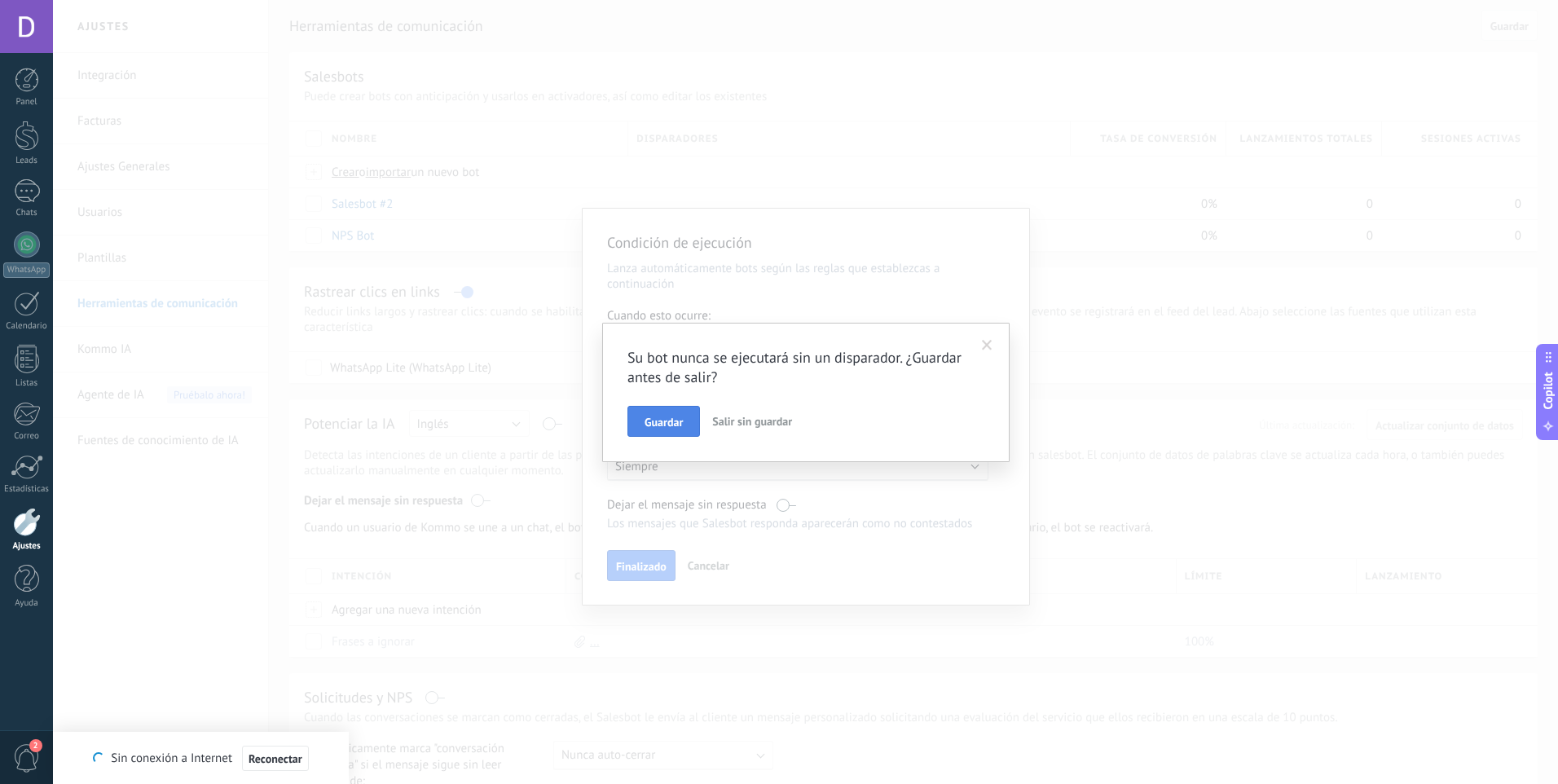
click at [674, 426] on span "Guardar" at bounding box center [663, 422] width 38 height 11
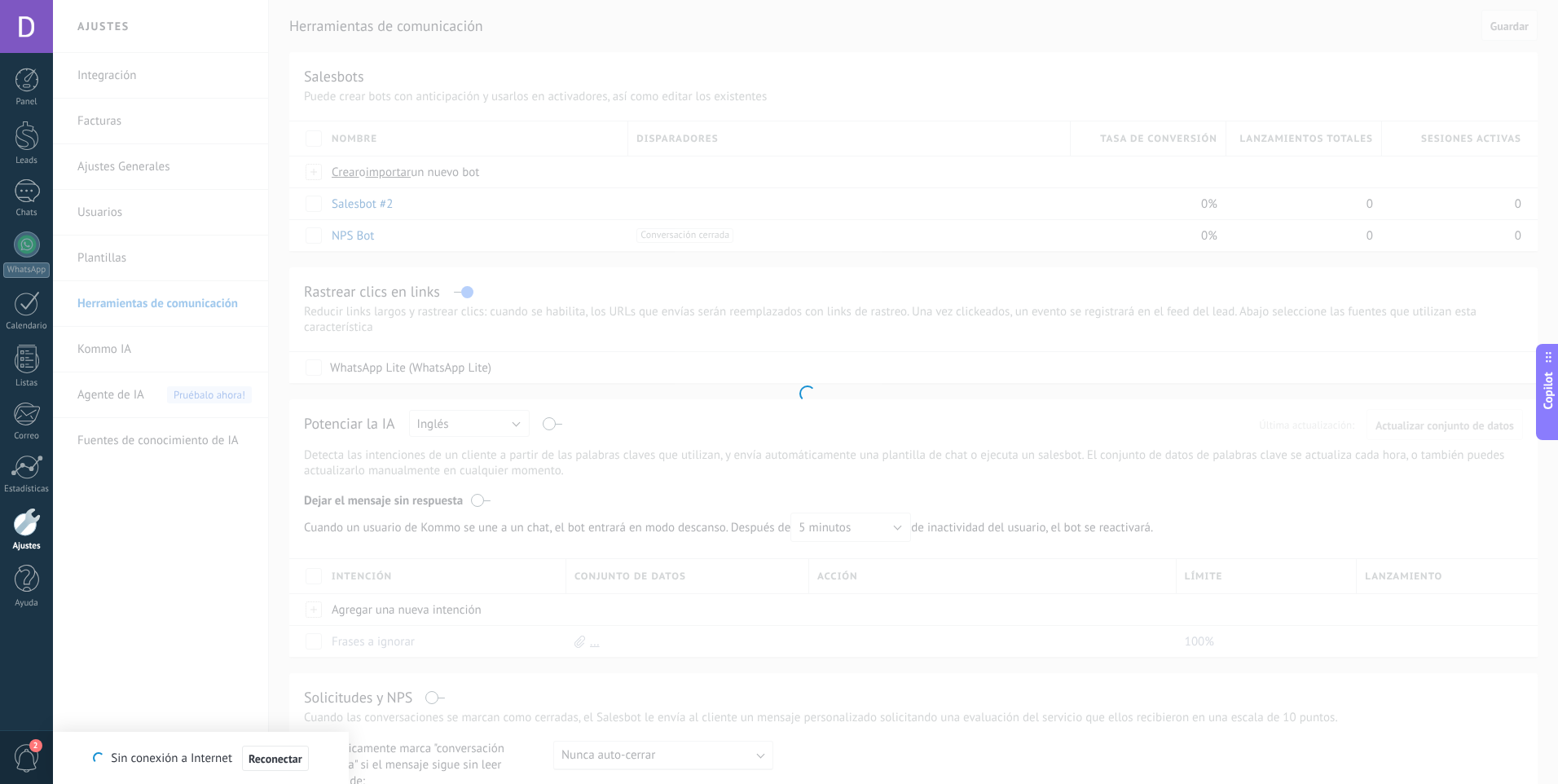
click at [799, 406] on div "Condición de ejecución Lanza automáticamente bots según las reglas que establez…" at bounding box center [805, 392] width 1505 height 784
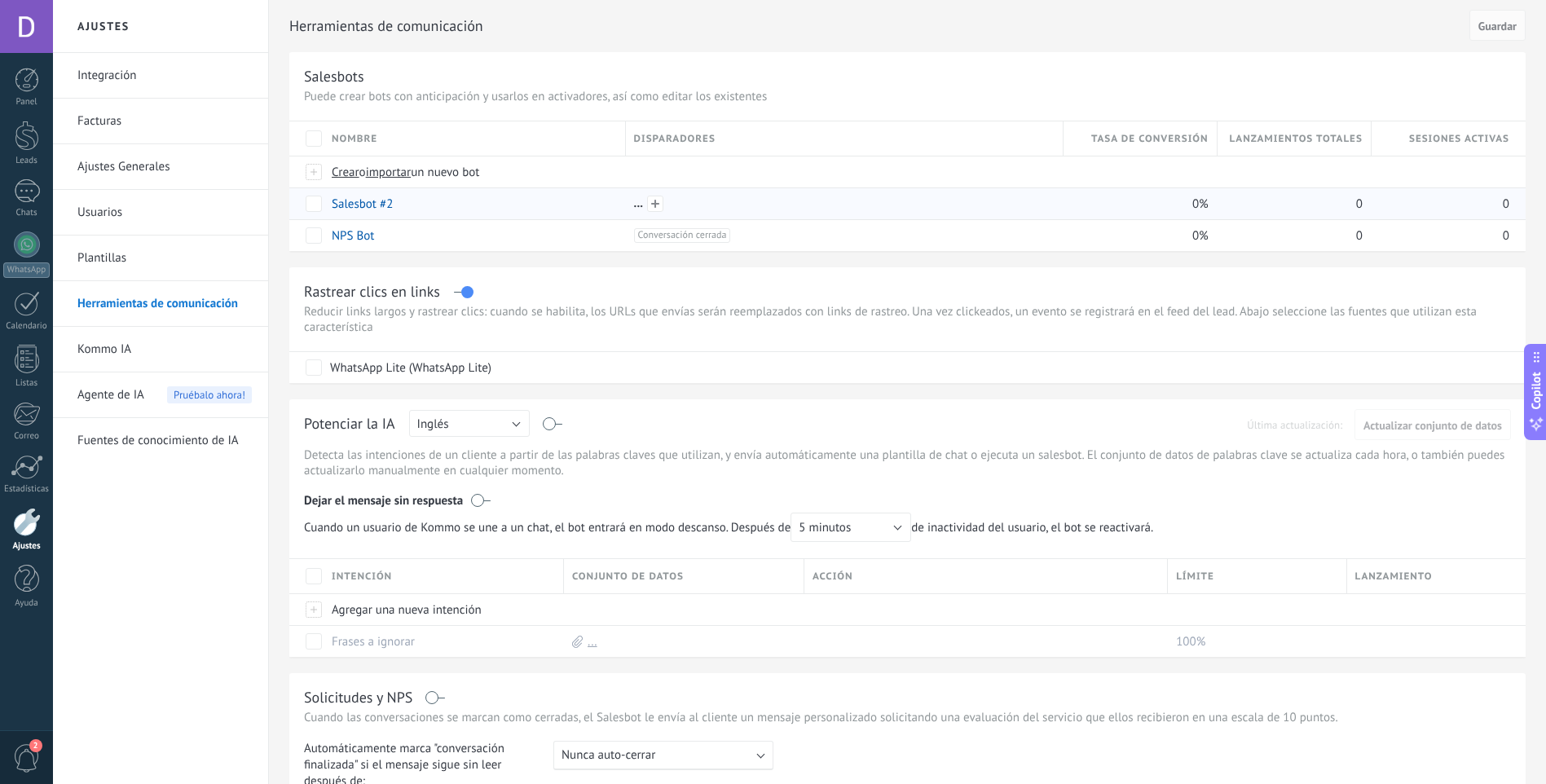
click at [697, 202] on div at bounding box center [844, 204] width 420 height 15
click at [655, 200] on span at bounding box center [655, 203] width 16 height 16
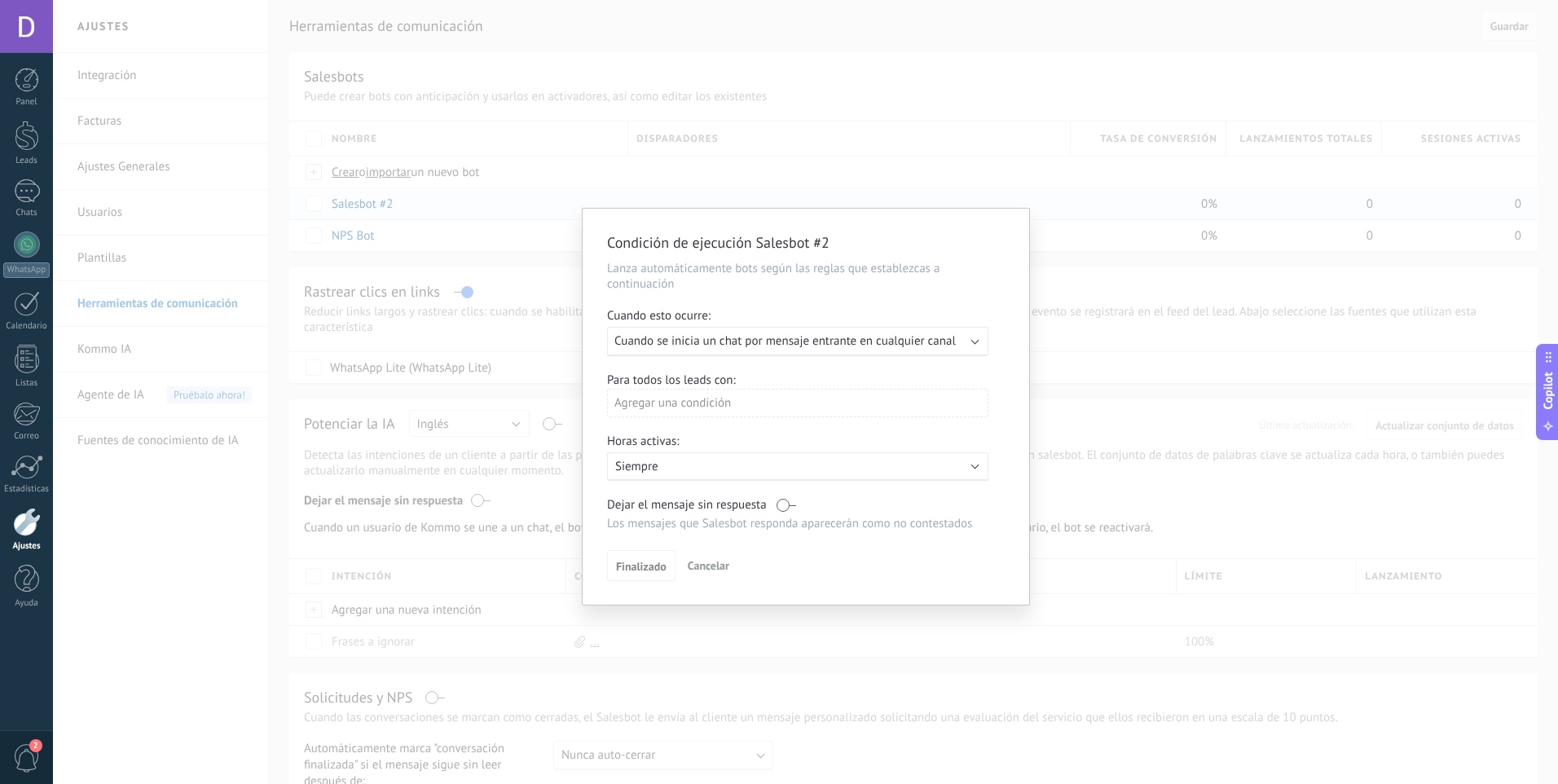
click at [772, 347] on span "Cuando se inicia un chat por mensaje entrante en cualquier canal" at bounding box center [785, 340] width 341 height 16
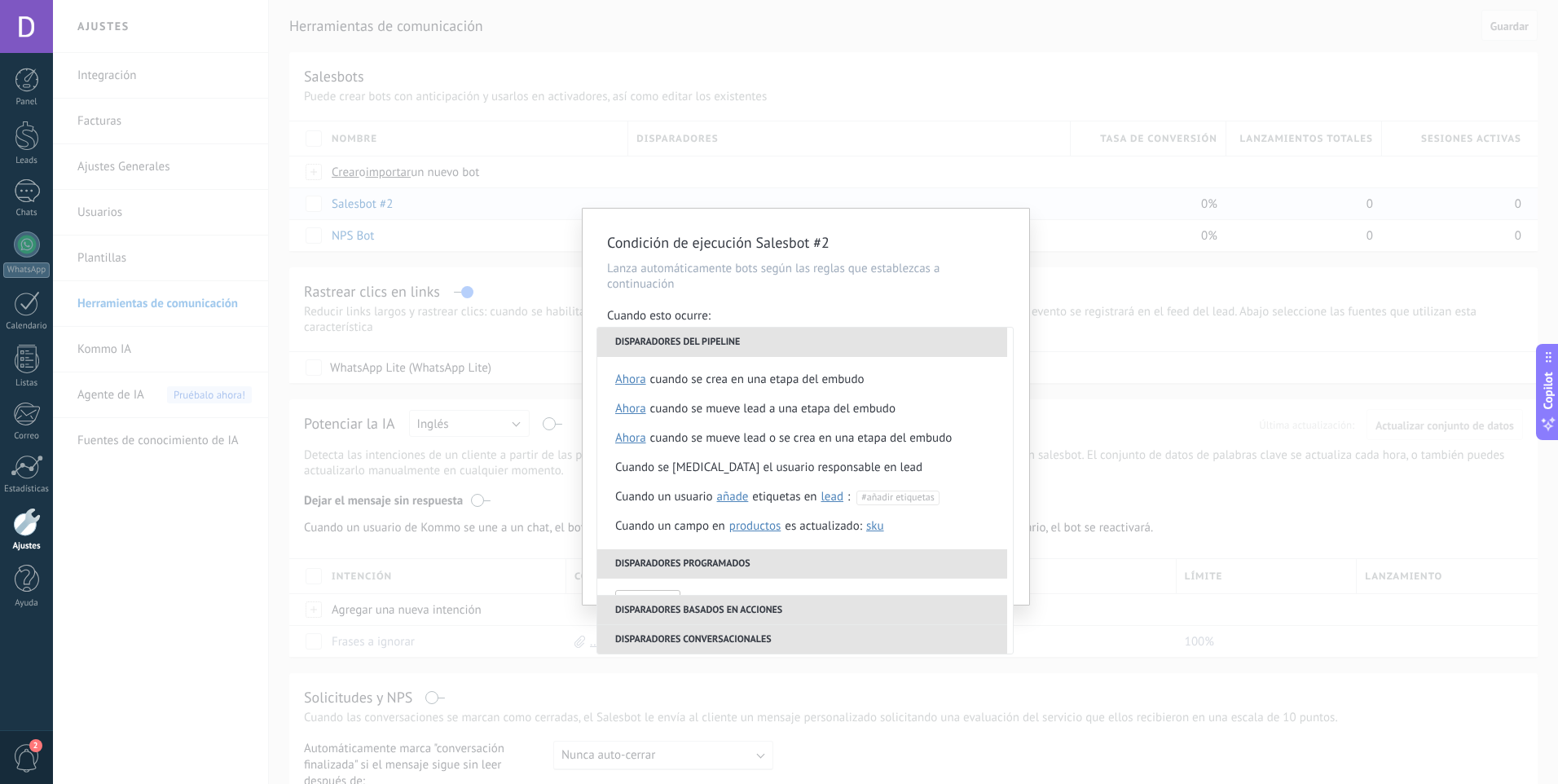
click at [902, 309] on div "Cuando esto ocurre:" at bounding box center [806, 317] width 398 height 19
click at [820, 282] on p "Lanza automáticamente bots según las reglas que establezcas a continuación" at bounding box center [806, 276] width 398 height 31
click at [717, 338] on li "Disparadores del pipeline" at bounding box center [802, 341] width 410 height 29
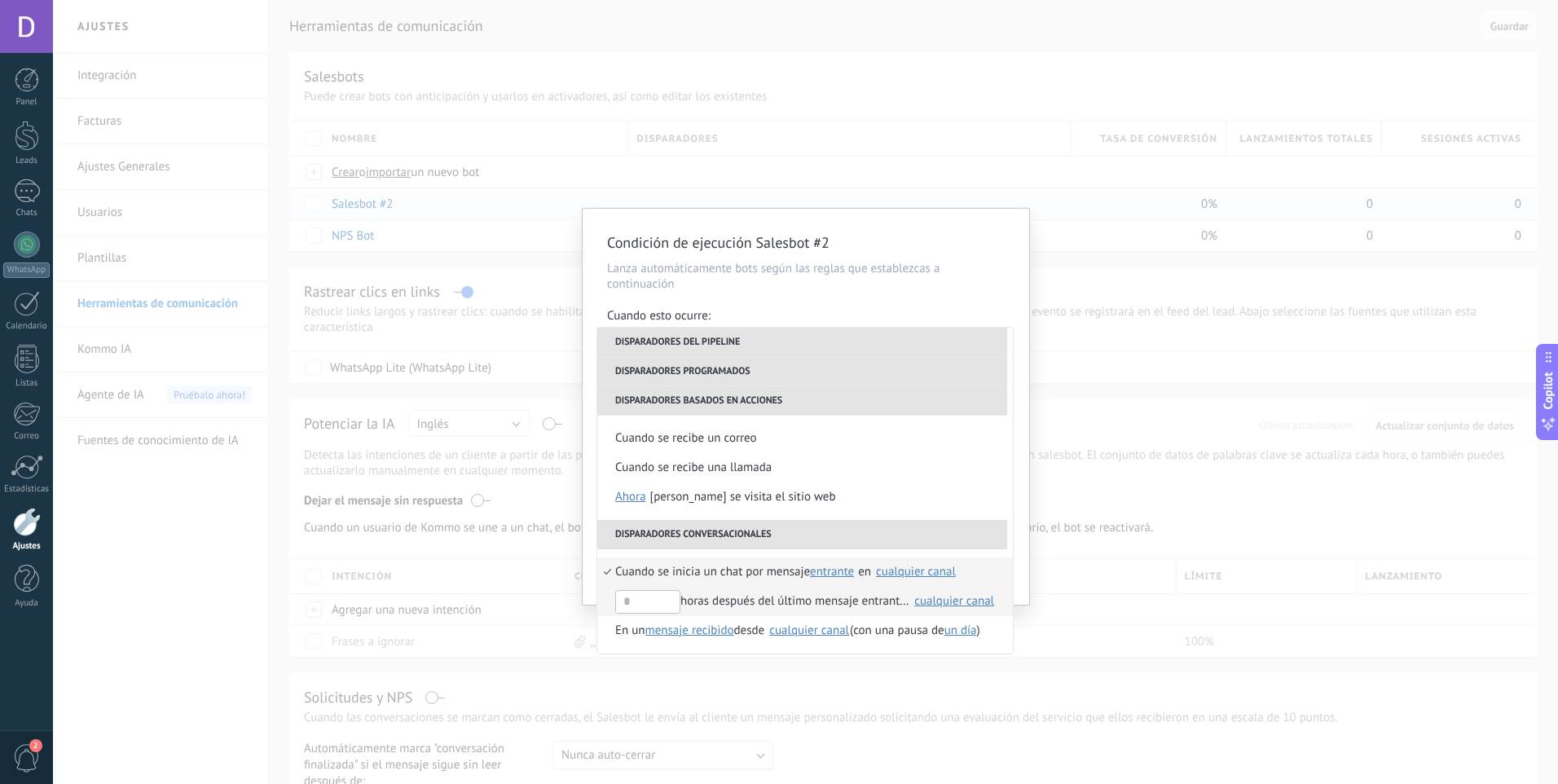
scroll to position [384, 0]
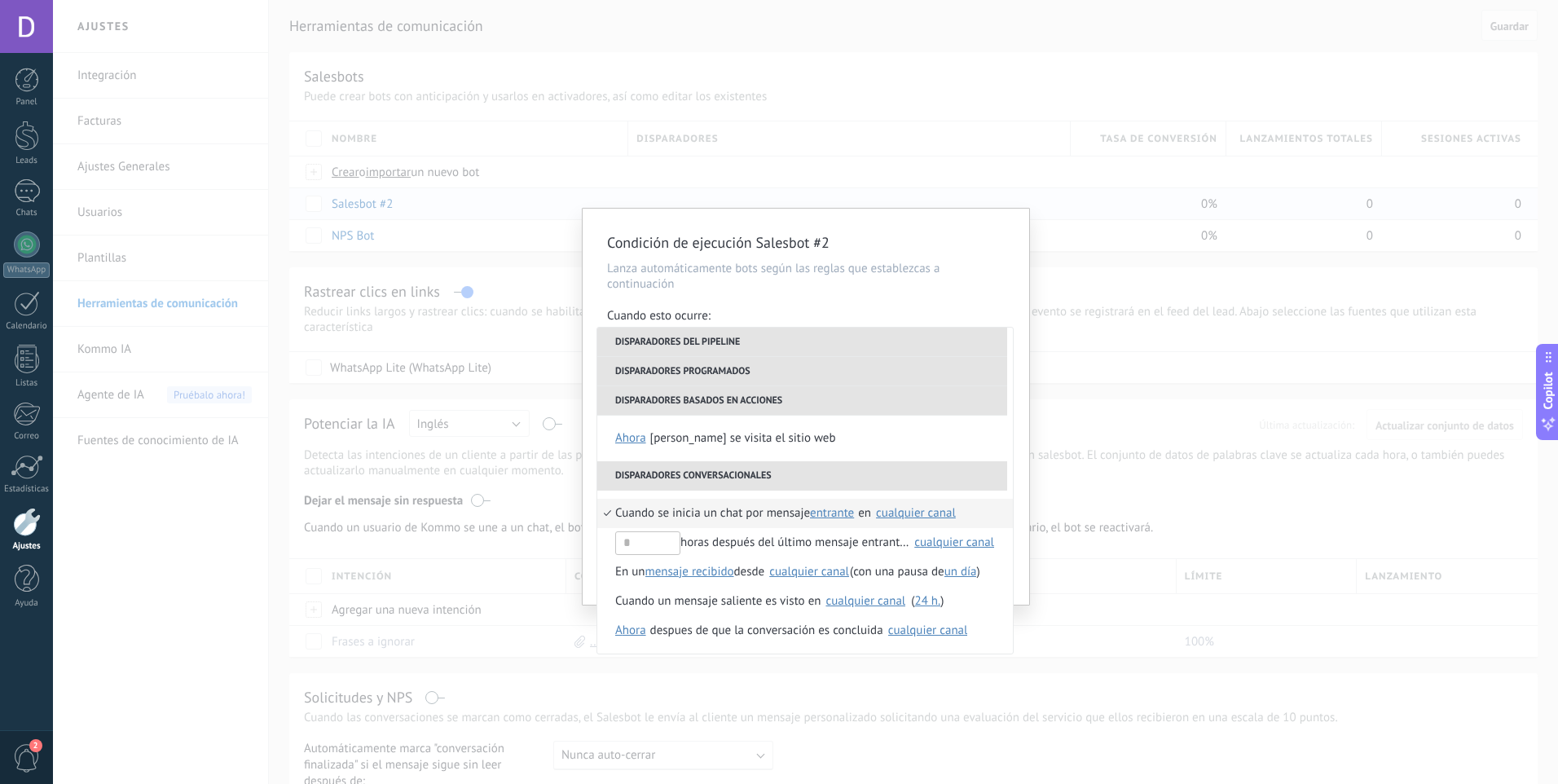
click at [915, 515] on div "cualquier canal" at bounding box center [915, 512] width 80 height 12
click at [910, 545] on span "584144232007" at bounding box center [947, 550] width 80 height 16
click at [1026, 415] on div "Condición de ejecución Salesbot #2 Lanza automáticamente bots según las reglas …" at bounding box center [806, 406] width 446 height 396
click at [1005, 413] on div "Para todos los leads con: Agregar una condición" at bounding box center [806, 400] width 398 height 57
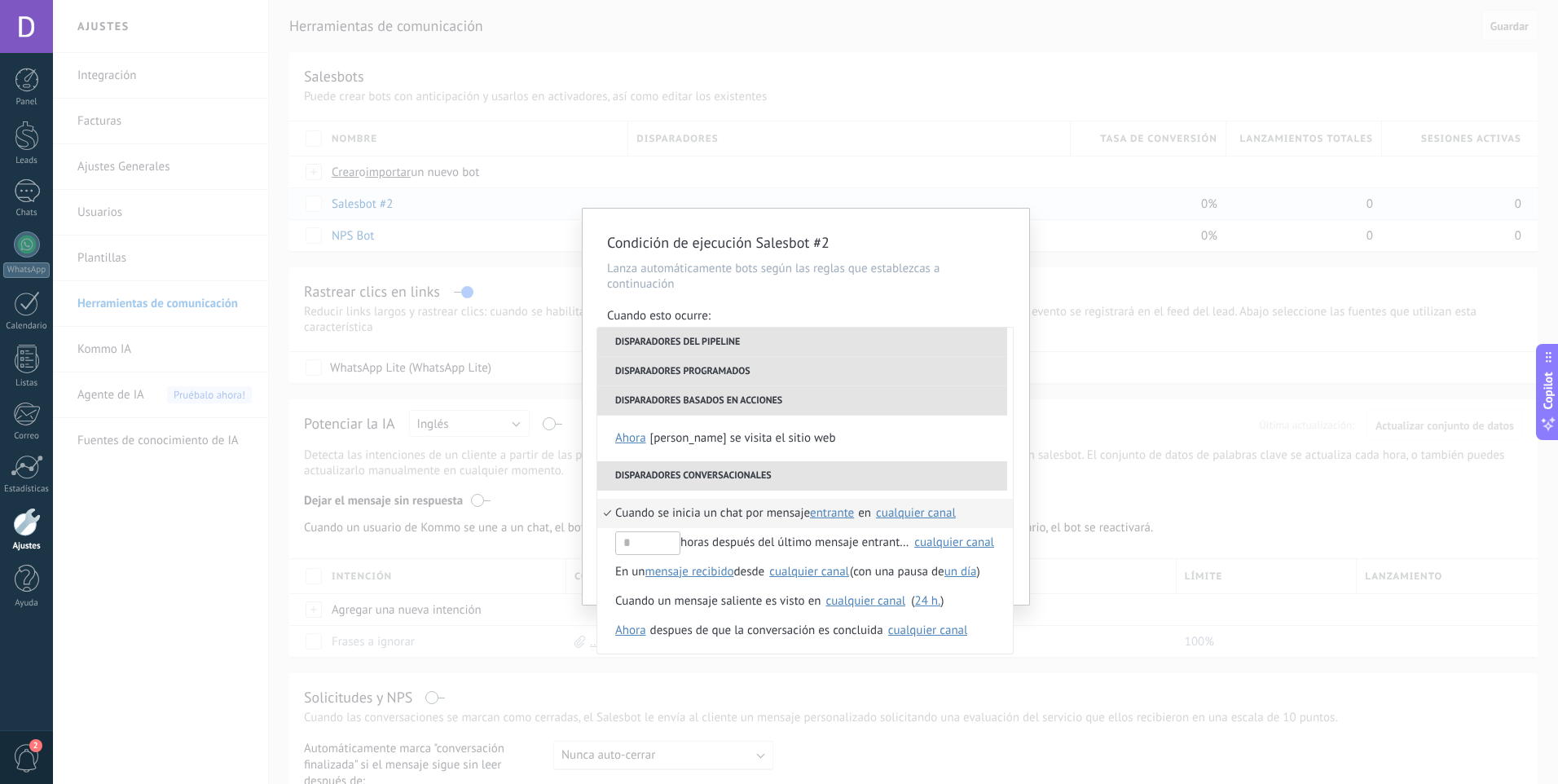
click at [1005, 414] on div "Para todos los leads con: Agregar una condición" at bounding box center [806, 400] width 398 height 57
click at [788, 303] on div "Condición de ejecución Salesbot #2 Lanza automáticamente bots según las reglas …" at bounding box center [806, 406] width 446 height 396
click at [797, 313] on div "Cuando esto ocurre:" at bounding box center [806, 317] width 398 height 19
drag, startPoint x: 852, startPoint y: 291, endPoint x: 915, endPoint y: 317, distance: 68.2
click at [856, 291] on p "Lanza automáticamente bots según las reglas que establezcas a continuación" at bounding box center [806, 276] width 398 height 31
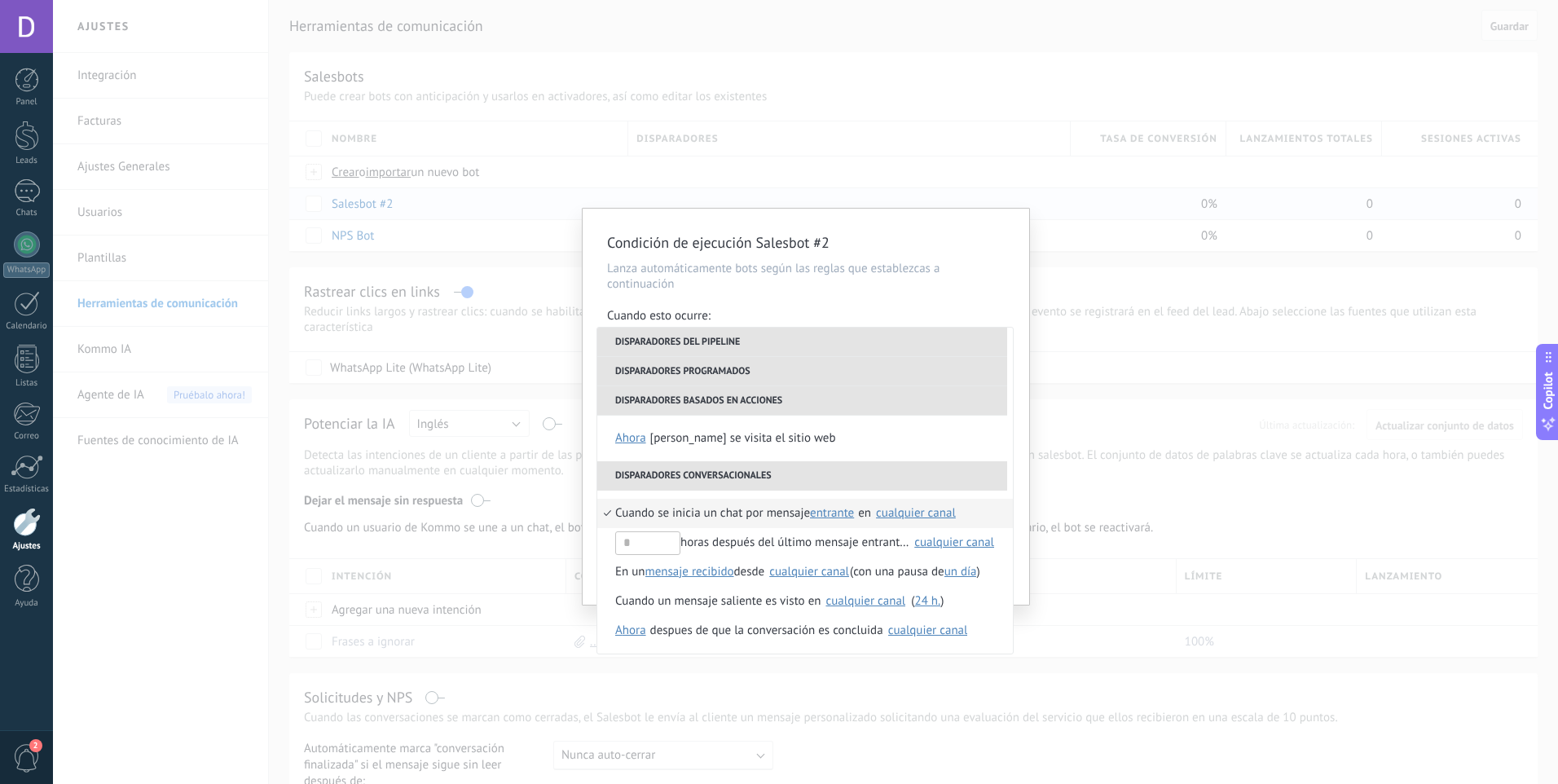
click at [1021, 575] on div "Condición de ejecución Salesbot #2 Lanza automáticamente bots según las reglas …" at bounding box center [806, 406] width 446 height 396
click at [942, 505] on div "cualquier canal" at bounding box center [915, 513] width 82 height 15
click at [898, 556] on img at bounding box center [897, 550] width 15 height 15
click at [953, 444] on li "Сuando se visita el sitio web ahora después de 5 minutos después de 10 minutos …" at bounding box center [805, 438] width 416 height 29
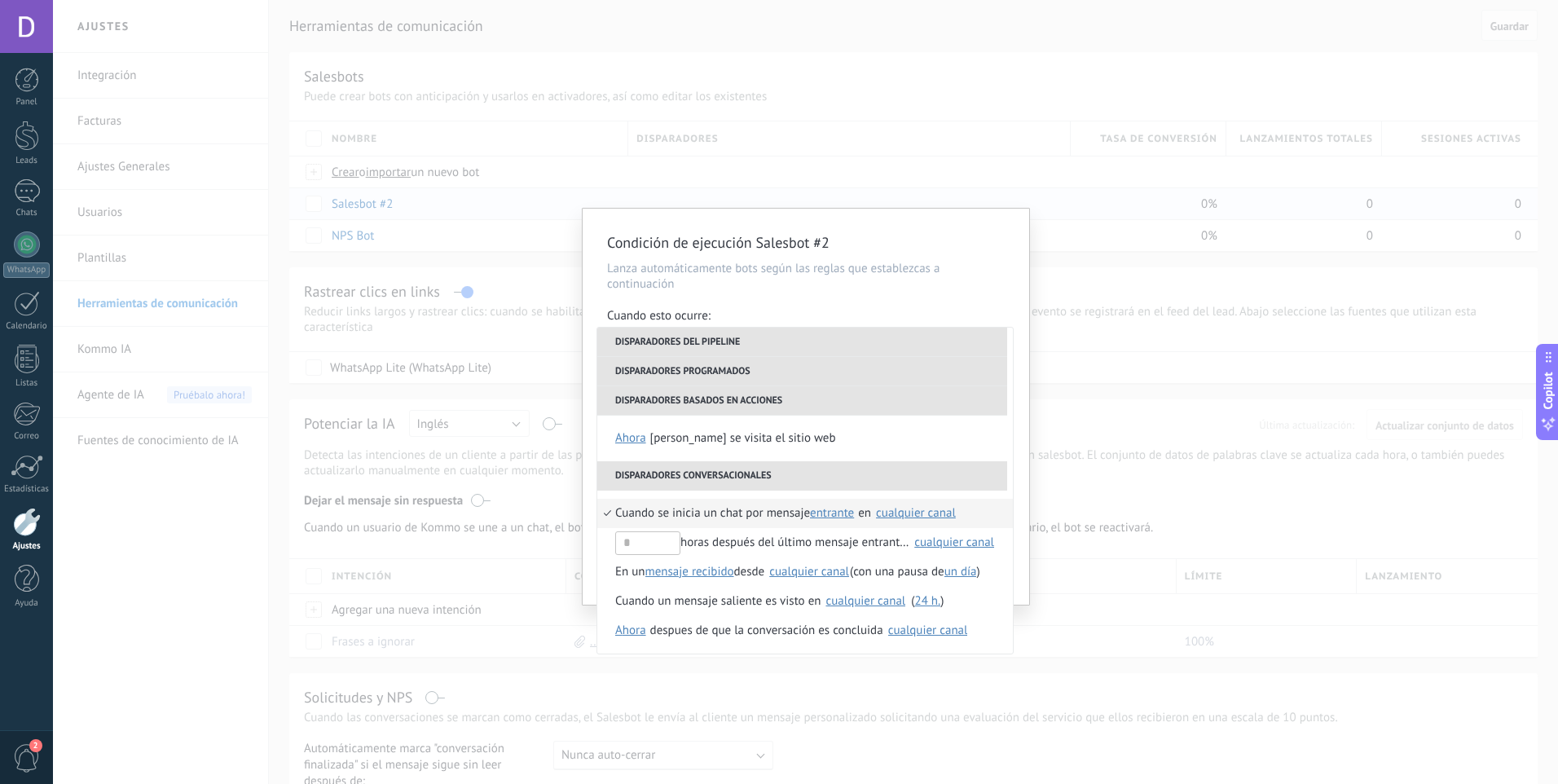
drag, startPoint x: 844, startPoint y: 325, endPoint x: 759, endPoint y: 330, distance: 85.1
click at [841, 325] on div "Cuando esto ocurre:" at bounding box center [806, 317] width 398 height 19
click at [747, 335] on li "Disparadores del pipeline" at bounding box center [802, 341] width 410 height 29
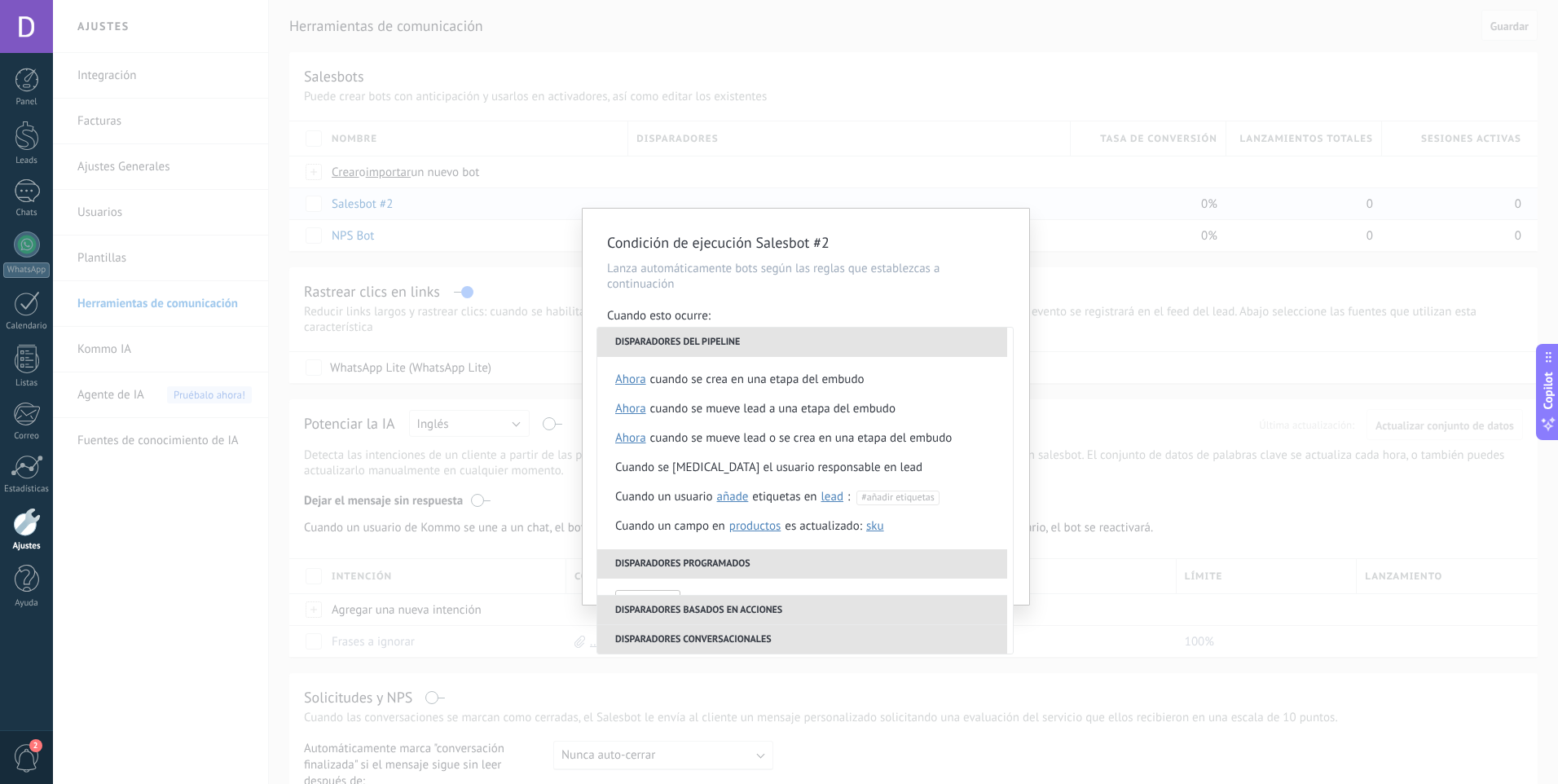
click at [720, 568] on li "Disparadores programados" at bounding box center [802, 564] width 410 height 29
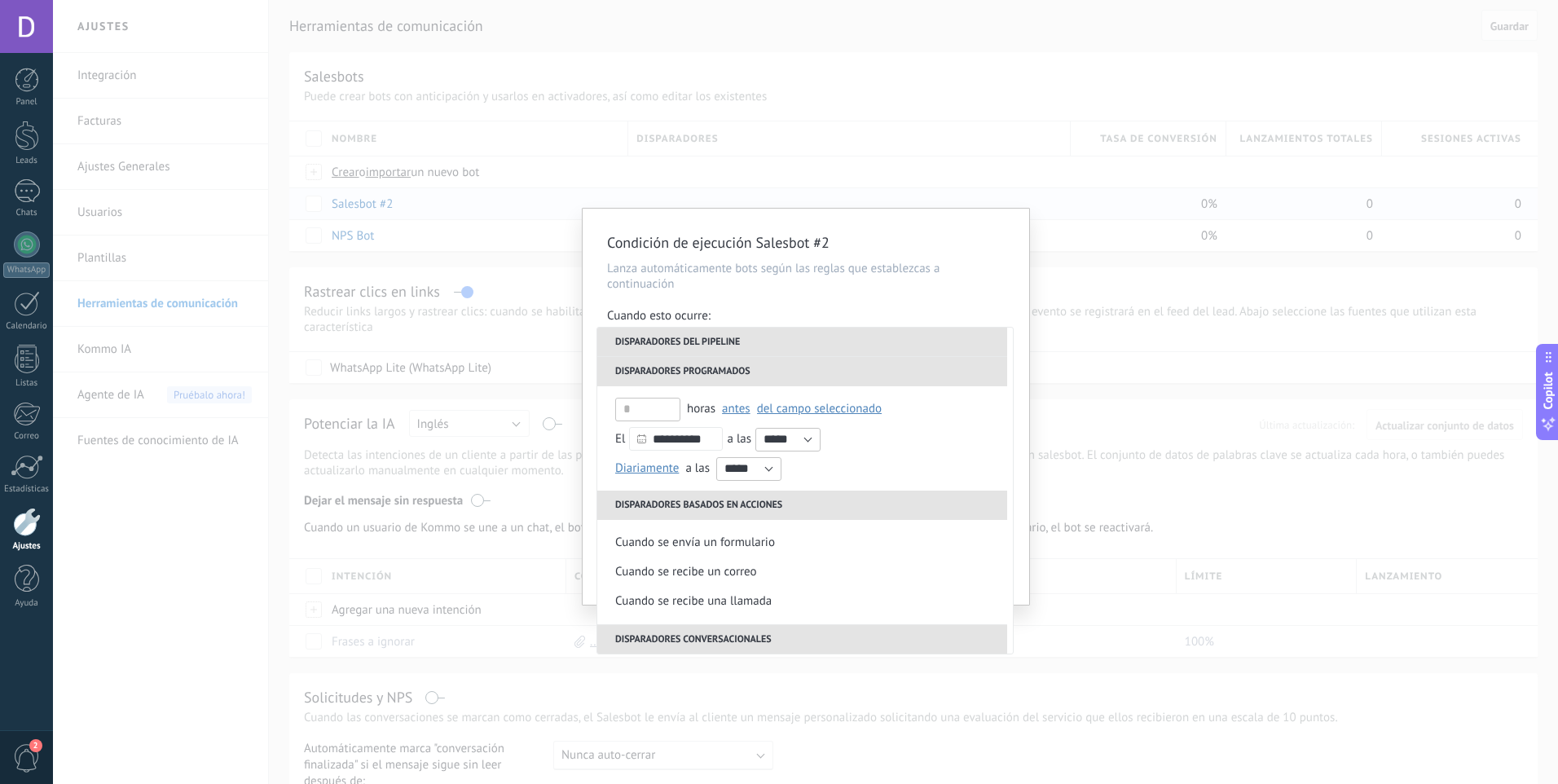
click at [724, 510] on li "Disparadores basados en acciones" at bounding box center [802, 505] width 410 height 29
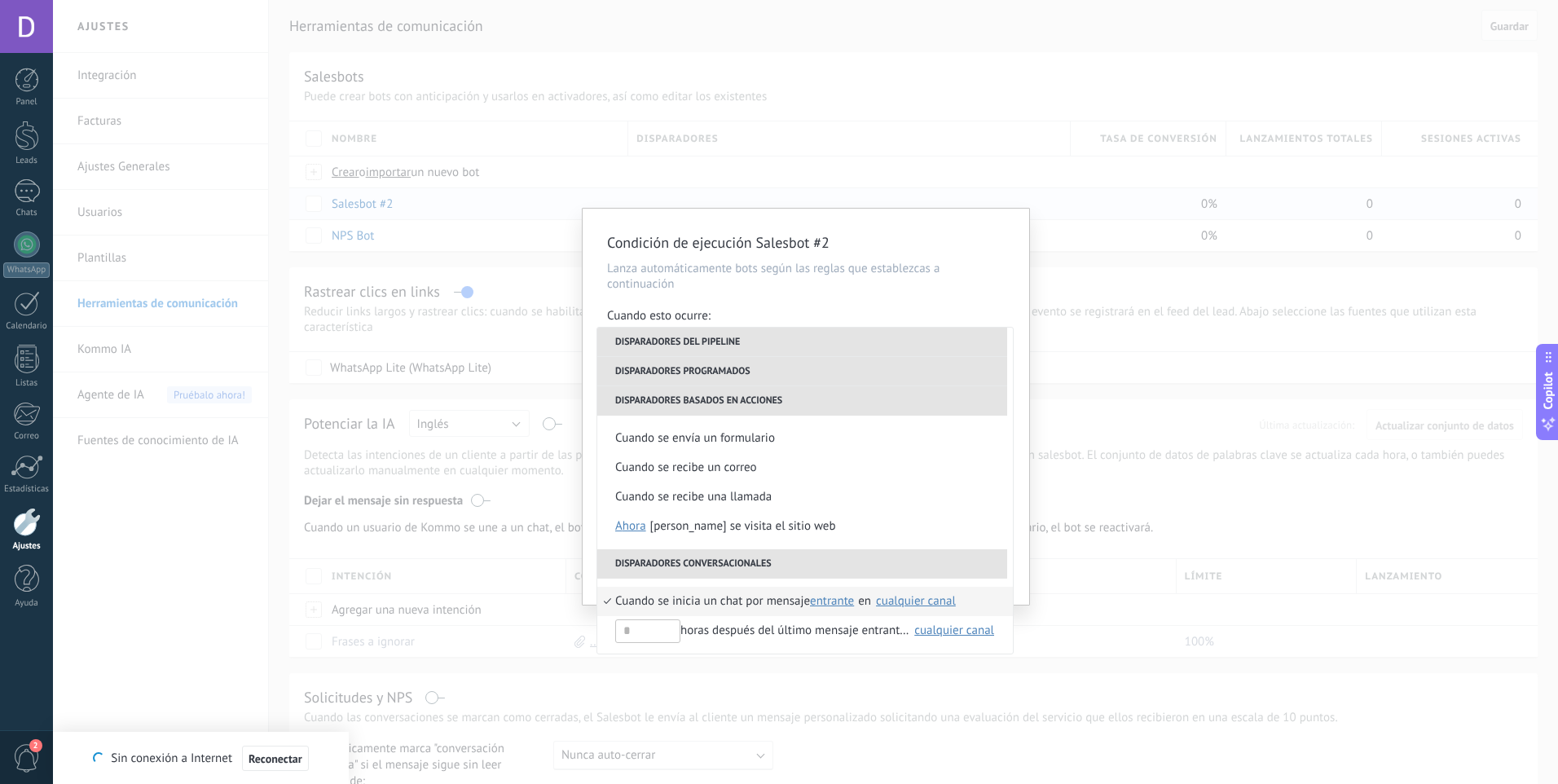
click at [730, 565] on li "Disparadores conversacionales" at bounding box center [802, 564] width 410 height 29
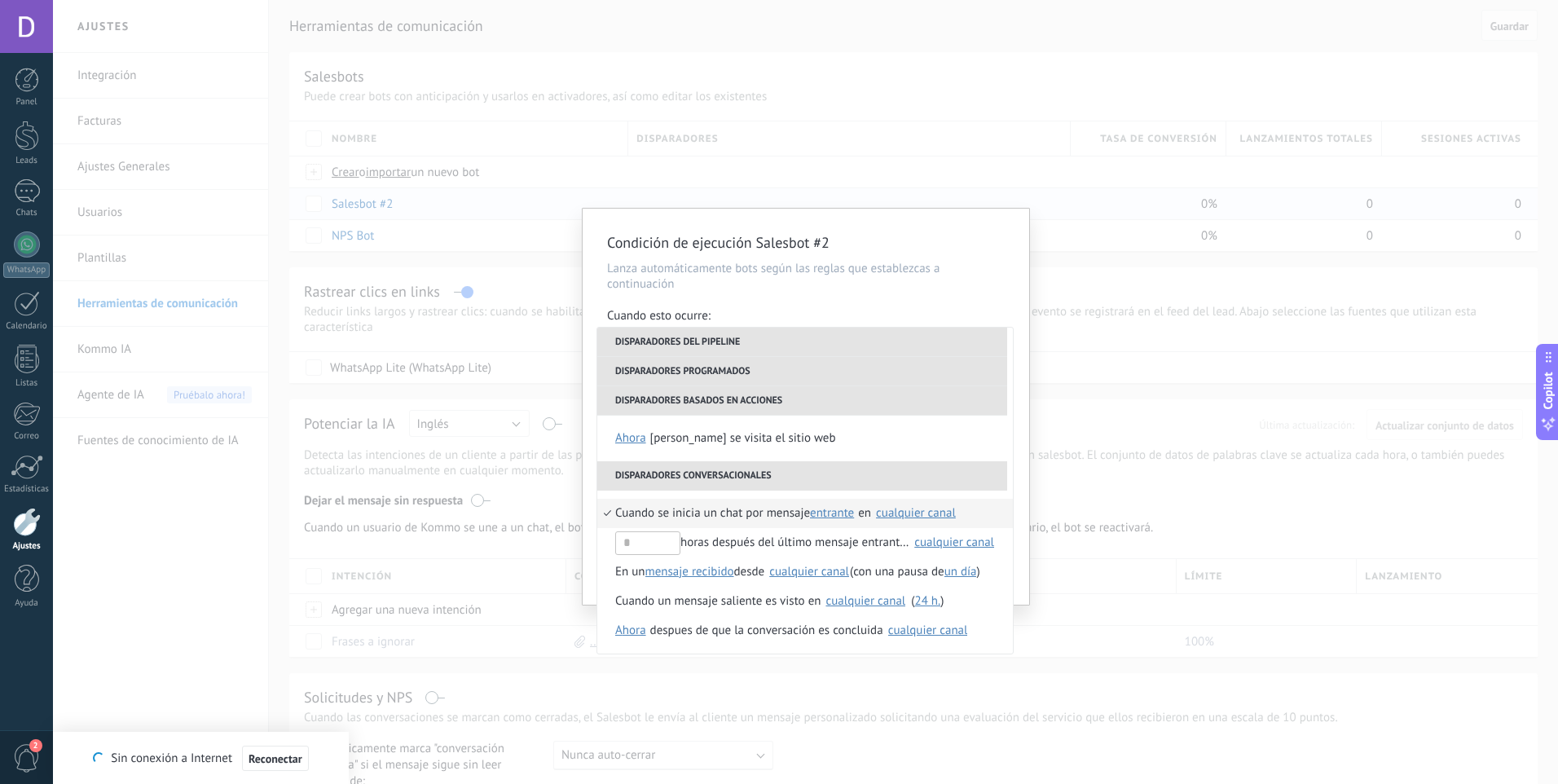
click at [941, 294] on div "Condición de ejecución Salesbot #2 Lanza automáticamente bots según las reglas …" at bounding box center [806, 406] width 446 height 396
click at [1025, 476] on div "Condición de ejecución Salesbot #2 Lanza automáticamente bots según las reglas …" at bounding box center [806, 406] width 446 height 396
click at [853, 279] on p "Lanza automáticamente bots según las reglas que establezcas a continuación" at bounding box center [806, 276] width 398 height 31
click at [299, 755] on span "Reconectar" at bounding box center [275, 759] width 53 height 11
click at [767, 308] on div "Cuando esto ocurre:" at bounding box center [806, 317] width 398 height 19
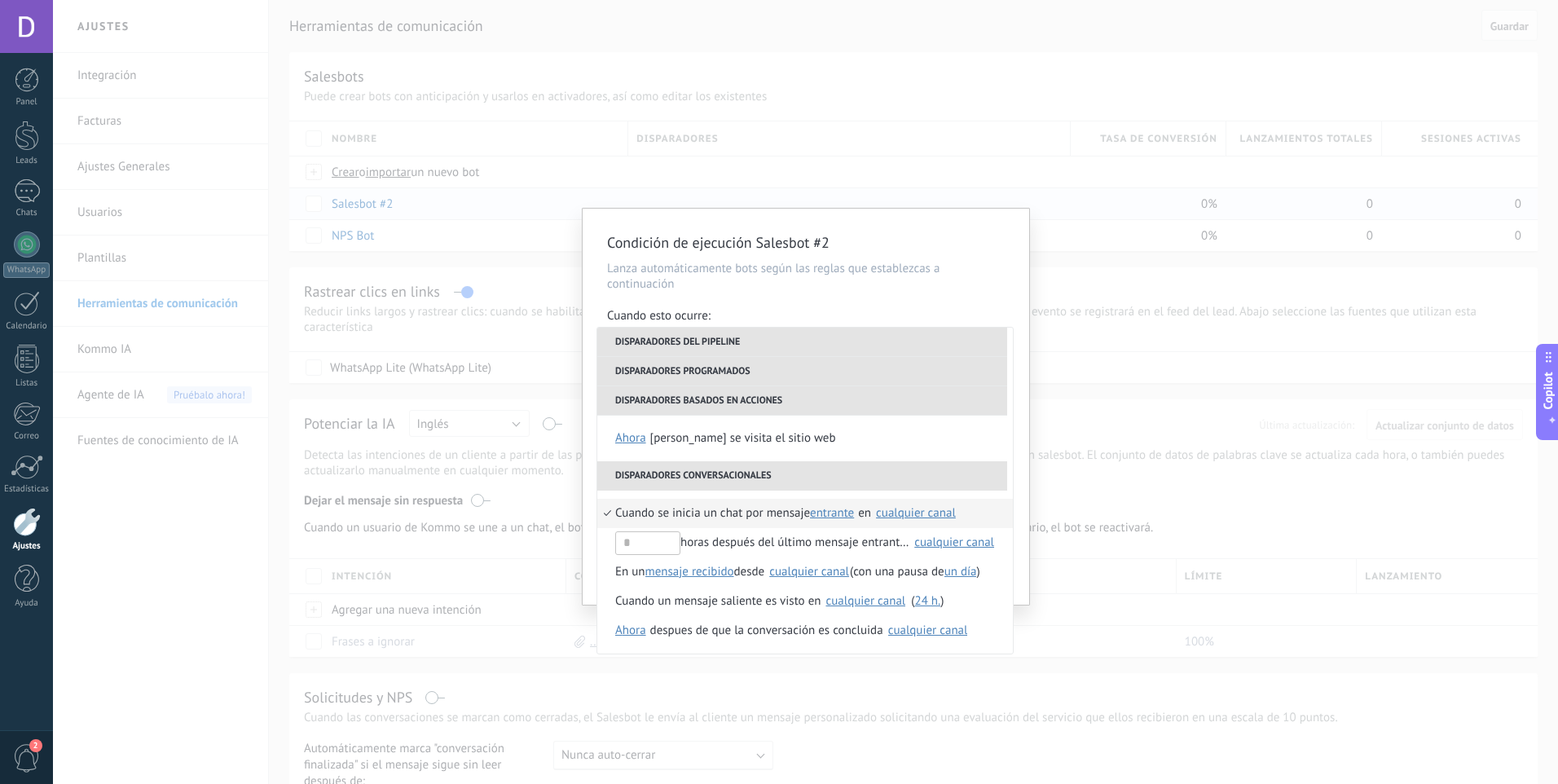
click at [834, 400] on li "Disparadores basados en acciones" at bounding box center [802, 400] width 410 height 29
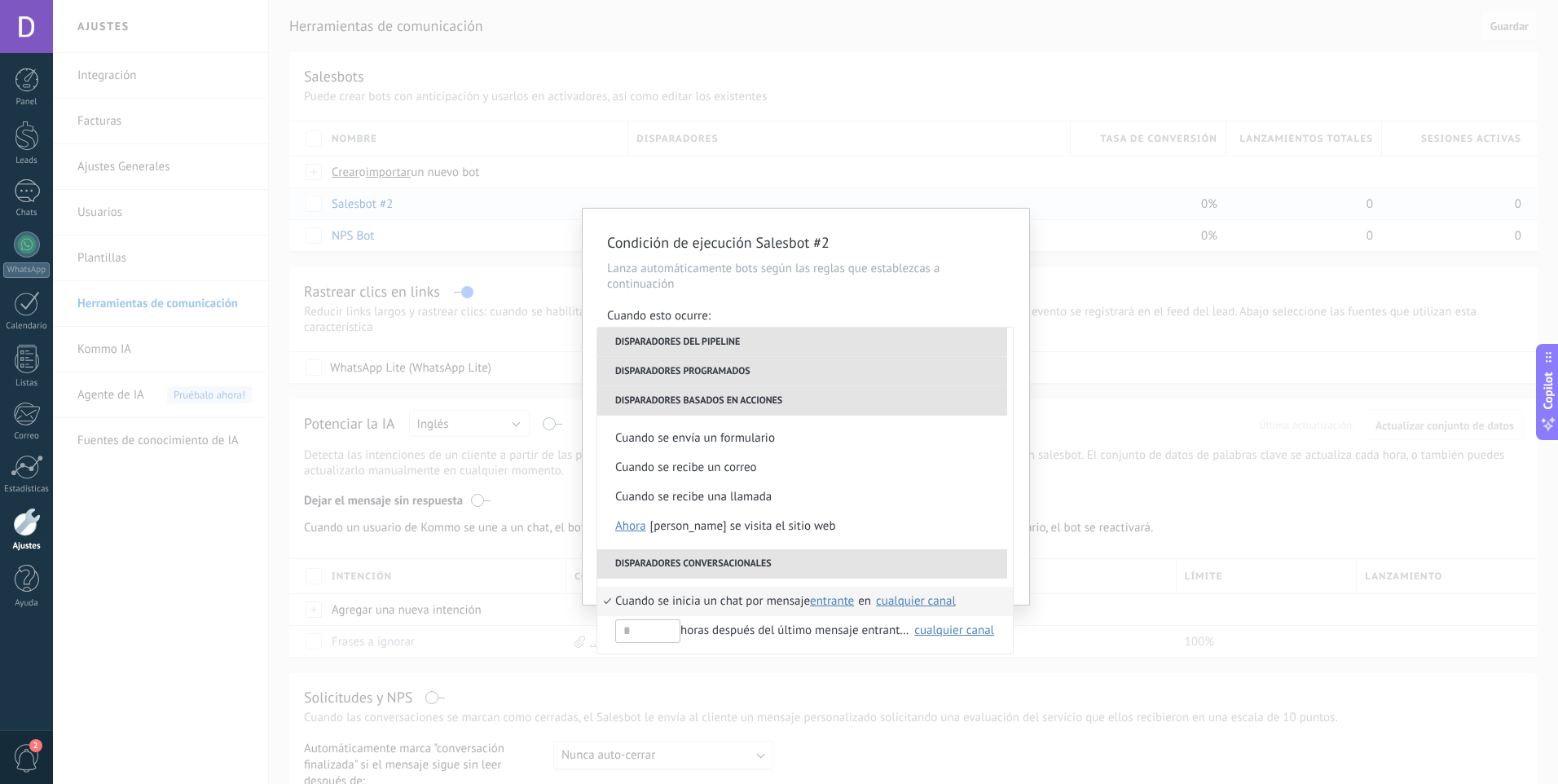
click at [986, 344] on li "Disparadores del pipeline" at bounding box center [802, 341] width 410 height 29
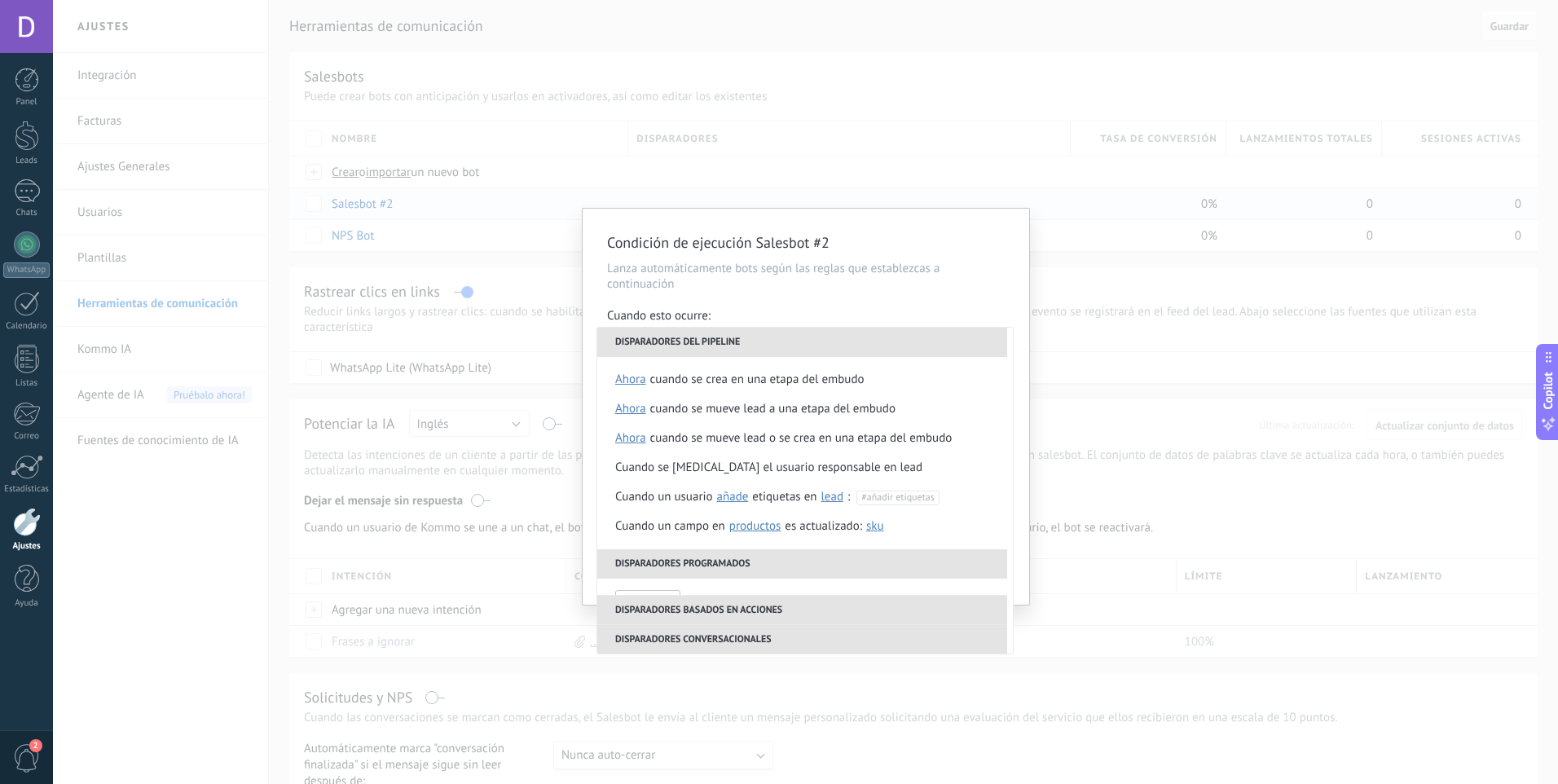
click at [968, 288] on p "Lanza automáticamente bots según las reglas que establezcas a continuación" at bounding box center [806, 276] width 398 height 31
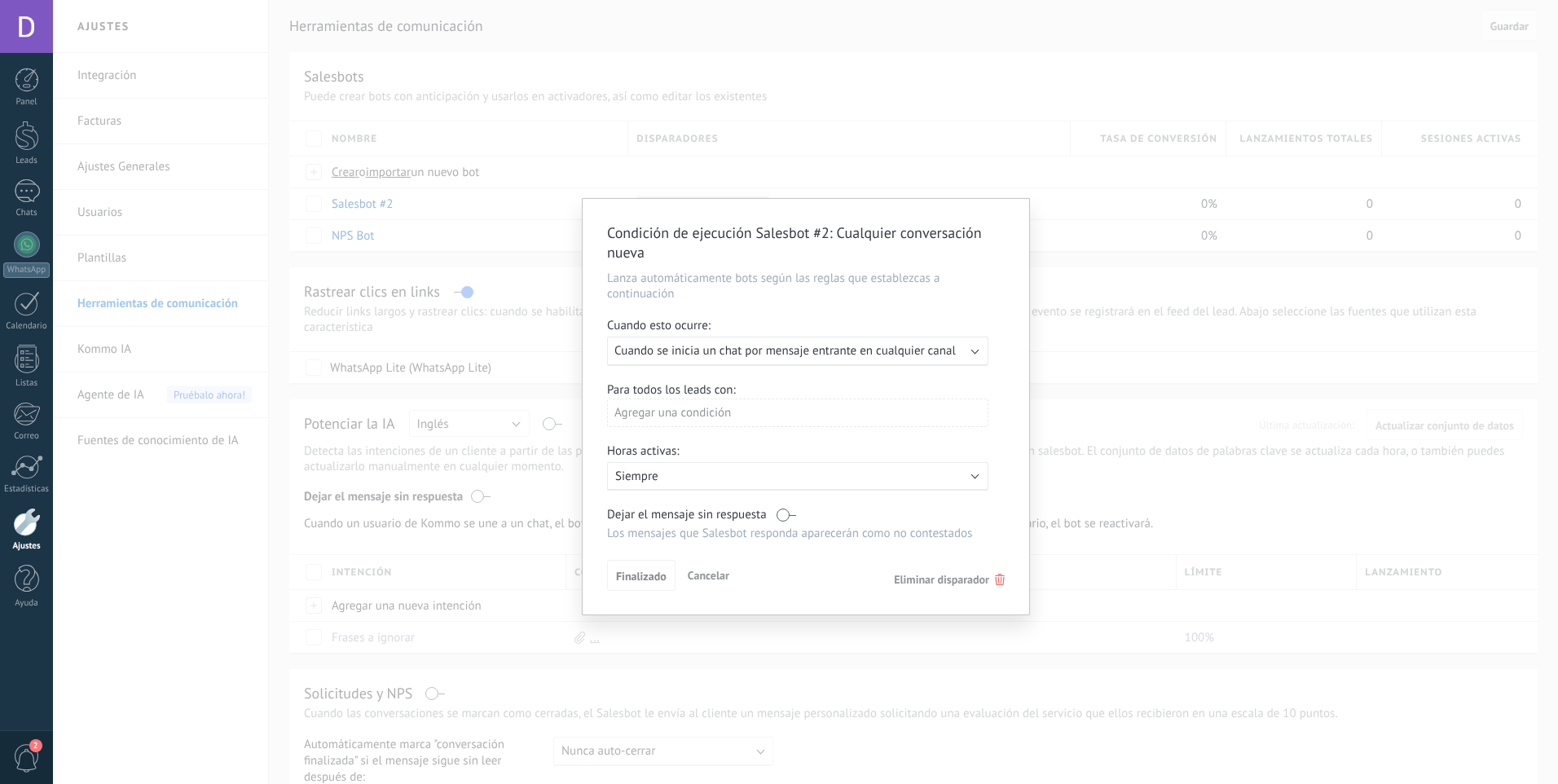
click at [898, 346] on span "Cuando se inicia un chat por mensaje entrante en cualquier canal" at bounding box center [785, 351] width 341 height 16
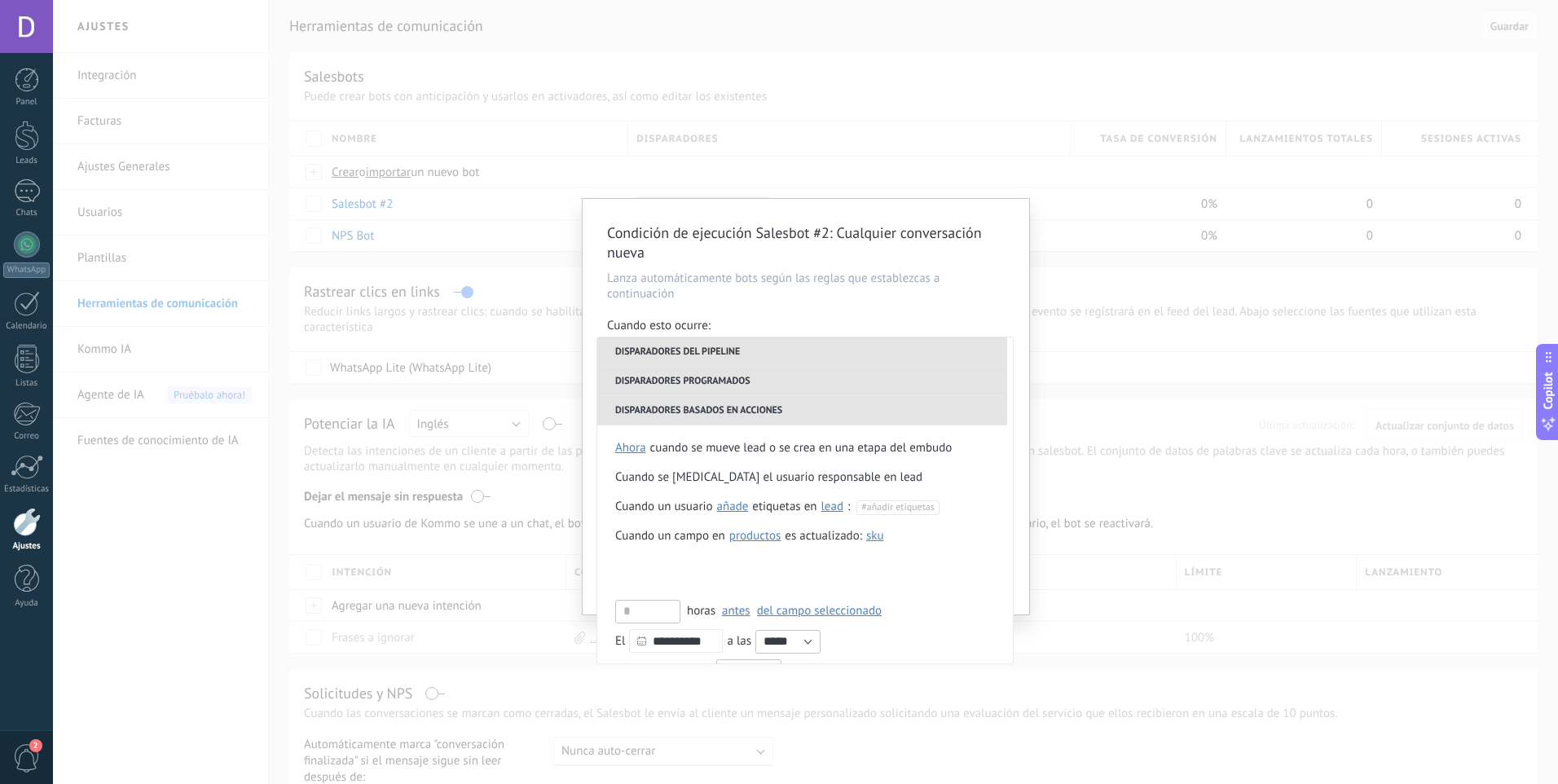
scroll to position [384, 0]
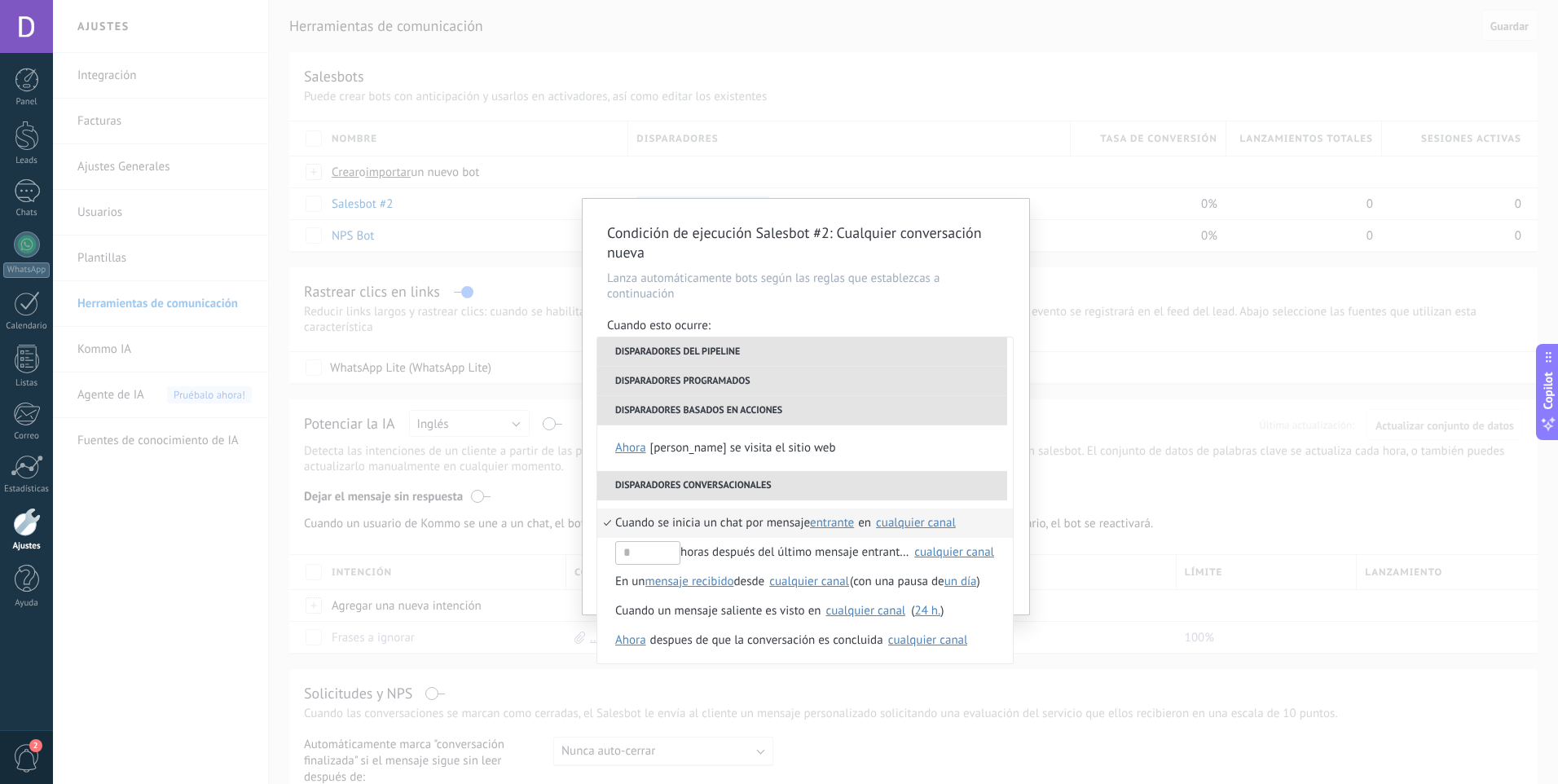
click at [903, 527] on div "cualquier canal" at bounding box center [915, 522] width 80 height 12
click at [908, 556] on span "584144232007" at bounding box center [947, 559] width 80 height 16
click at [1018, 460] on div "Condición de ejecución Salesbot #2 : Cualquier conversación nueva Lanza automát…" at bounding box center [806, 406] width 446 height 415
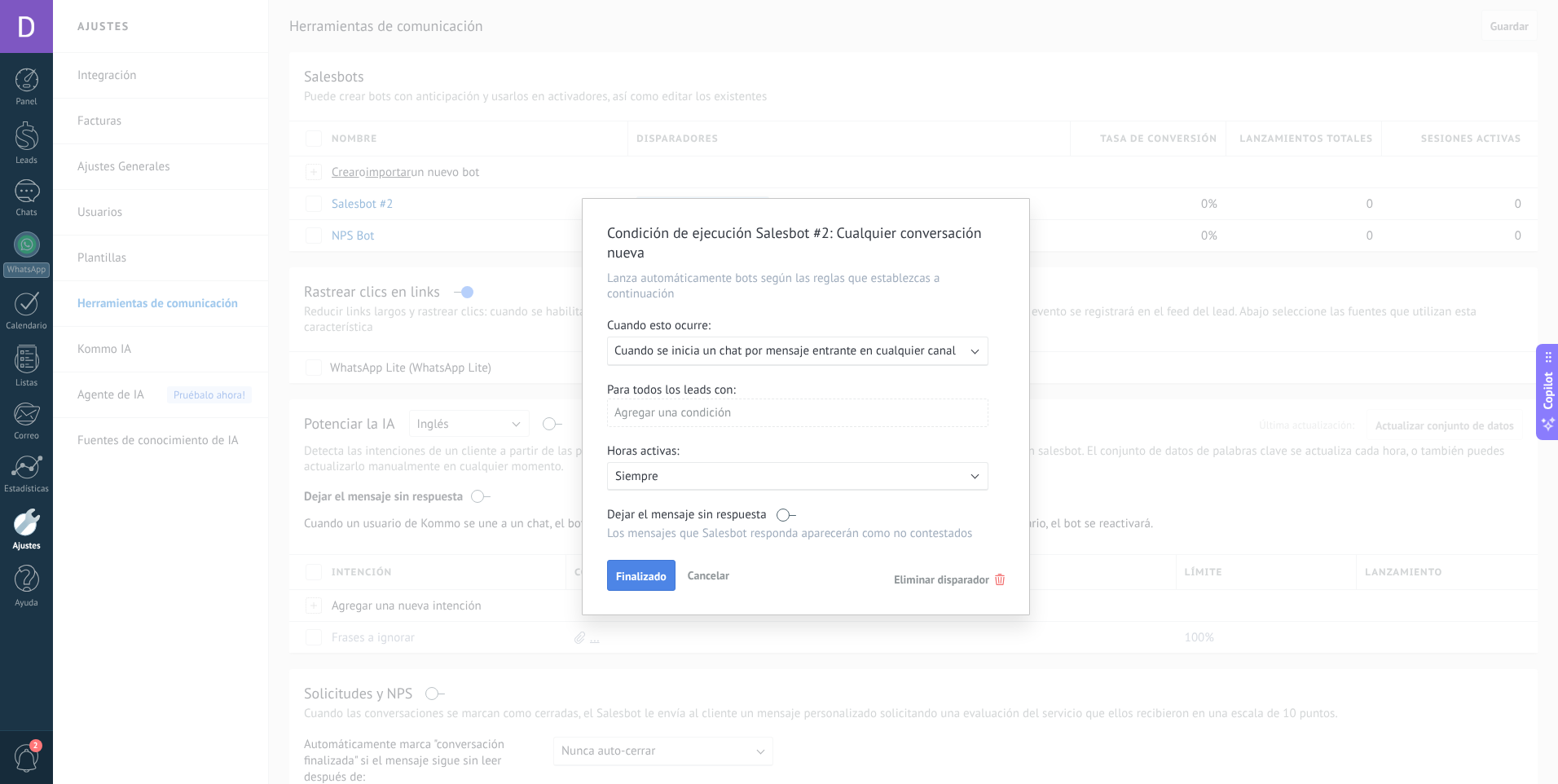
click at [644, 570] on span "Finalizado" at bounding box center [642, 576] width 51 height 11
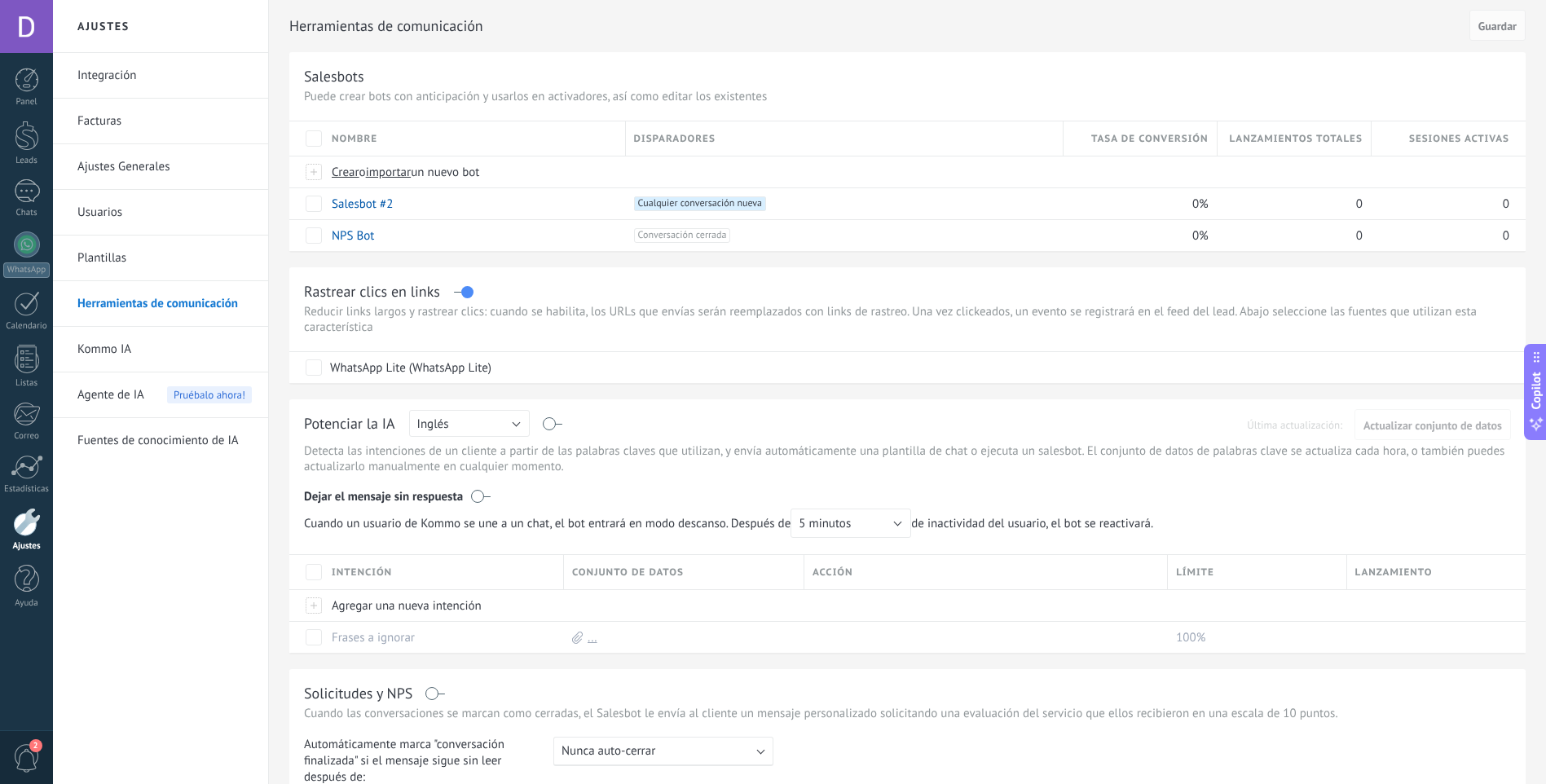
click at [796, 279] on div "Rastrear clics en links Reducir links largos y rastrear clics: cuando se habili…" at bounding box center [907, 324] width 1236 height 115
click at [32, 128] on div at bounding box center [27, 136] width 24 height 30
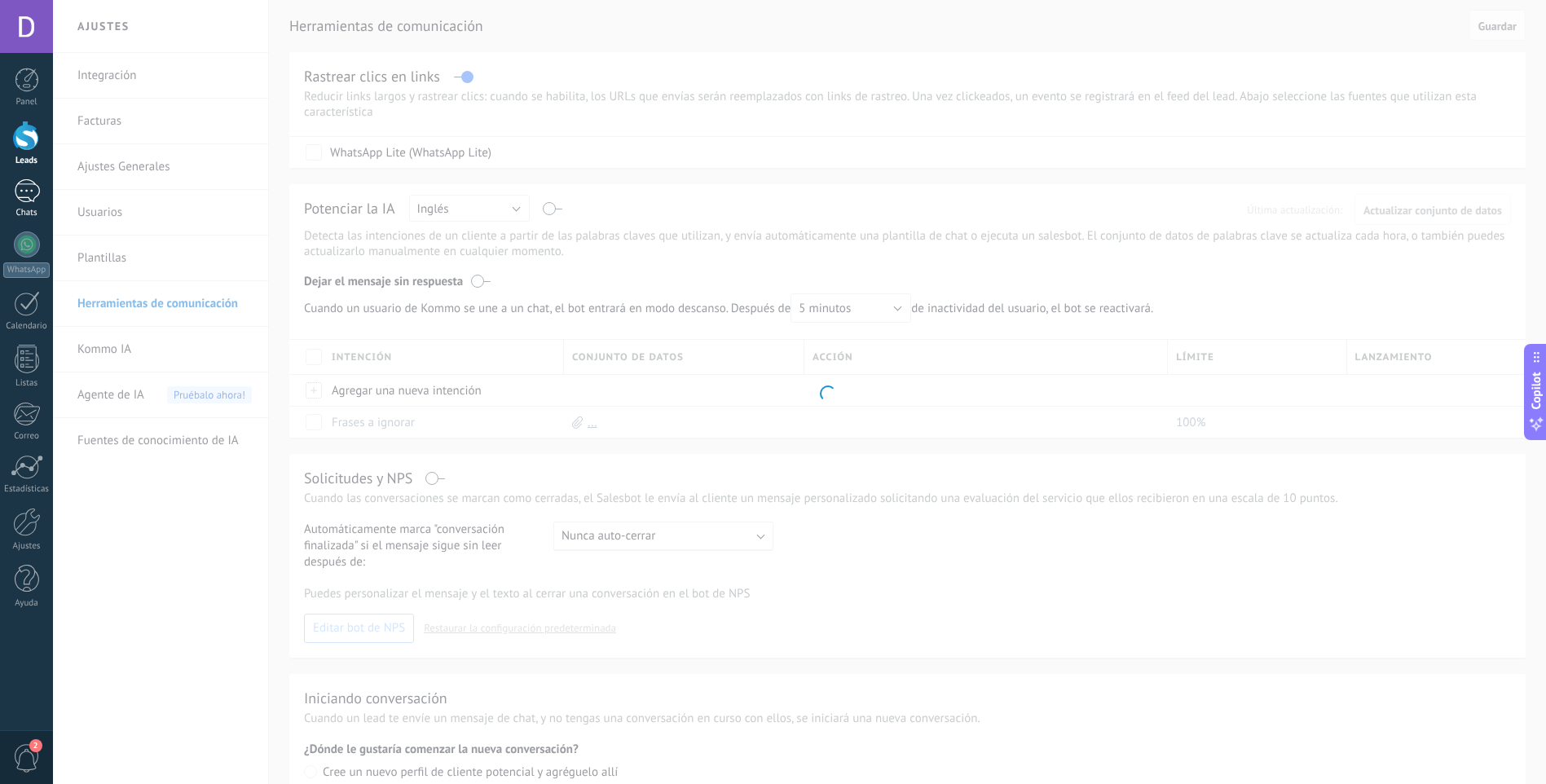
click at [21, 188] on div "1" at bounding box center [27, 190] width 26 height 23
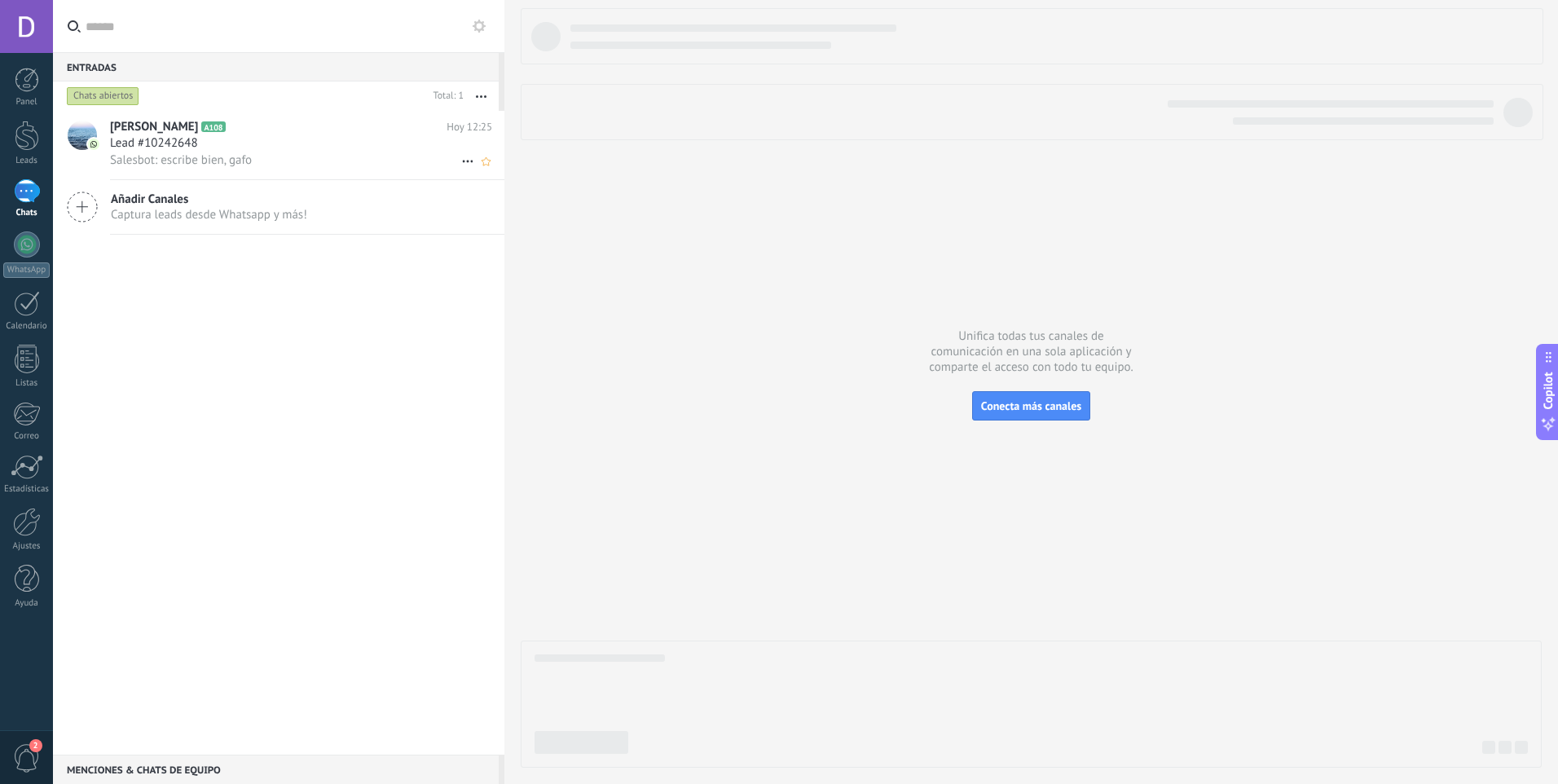
click at [462, 161] on use at bounding box center [467, 161] width 10 height 3
click at [508, 170] on span "Conversación cerrada" at bounding box center [540, 169] width 111 height 33
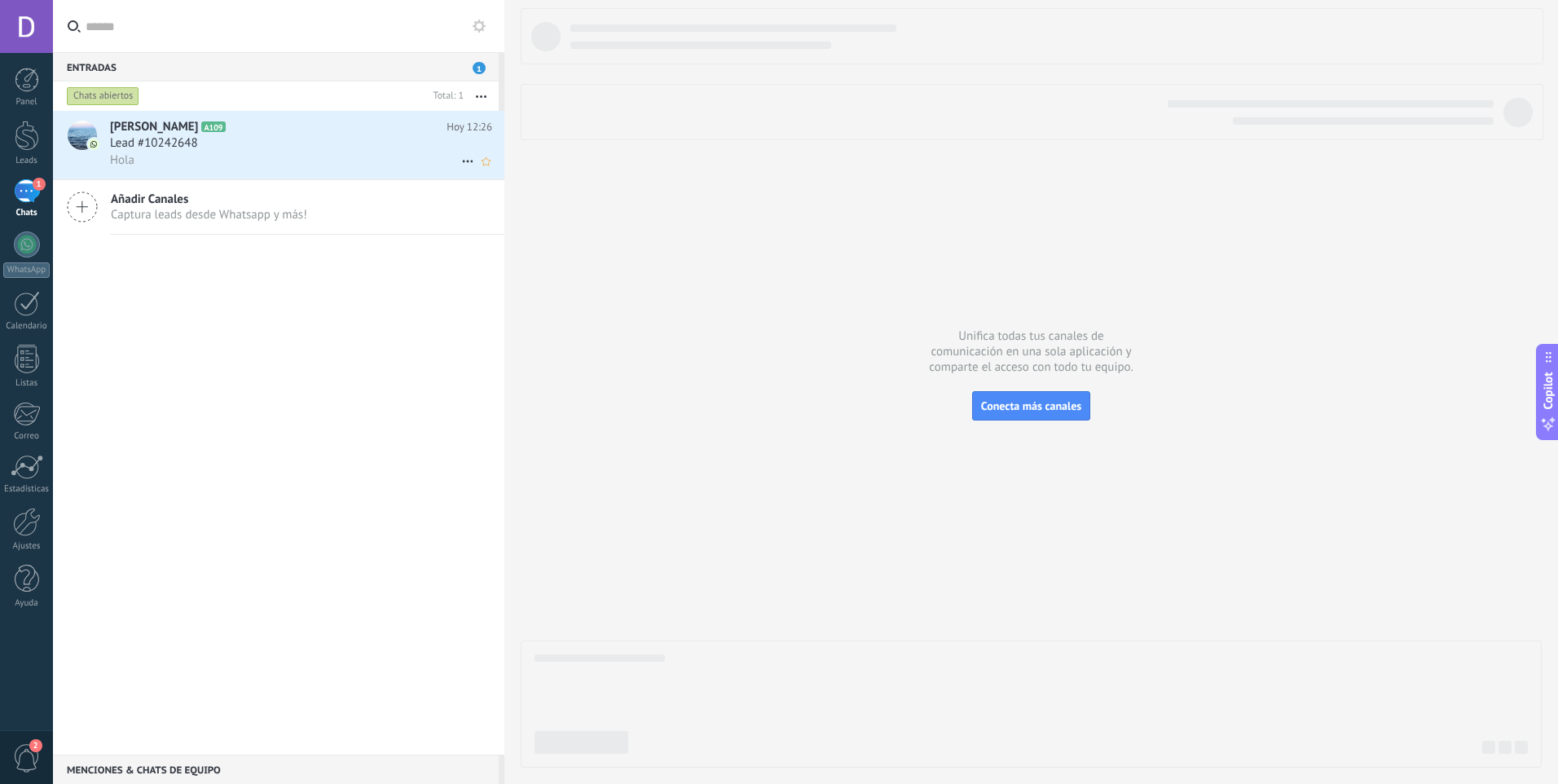
click at [397, 157] on div "Hola" at bounding box center [300, 160] width 382 height 17
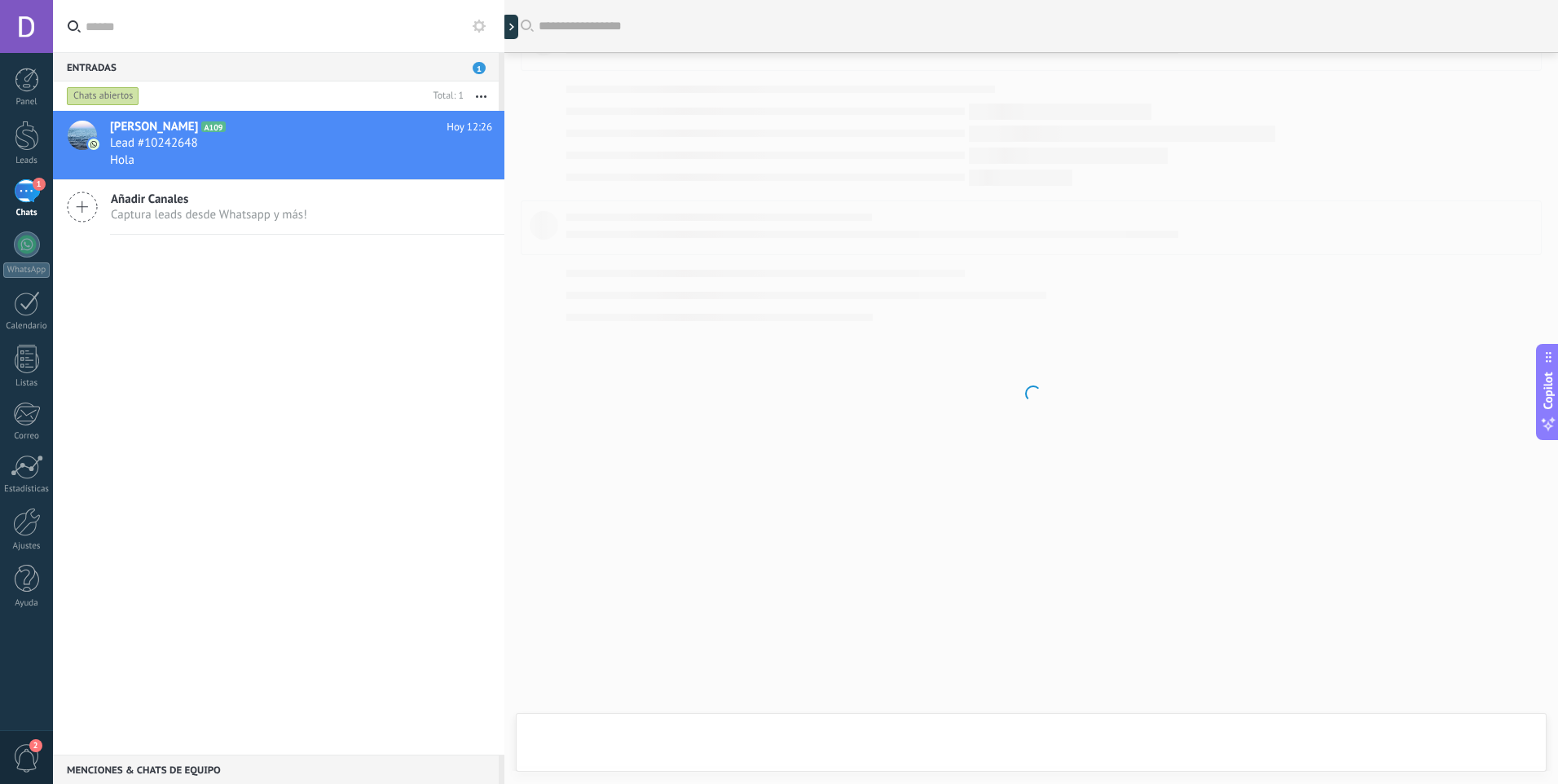
scroll to position [8, 0]
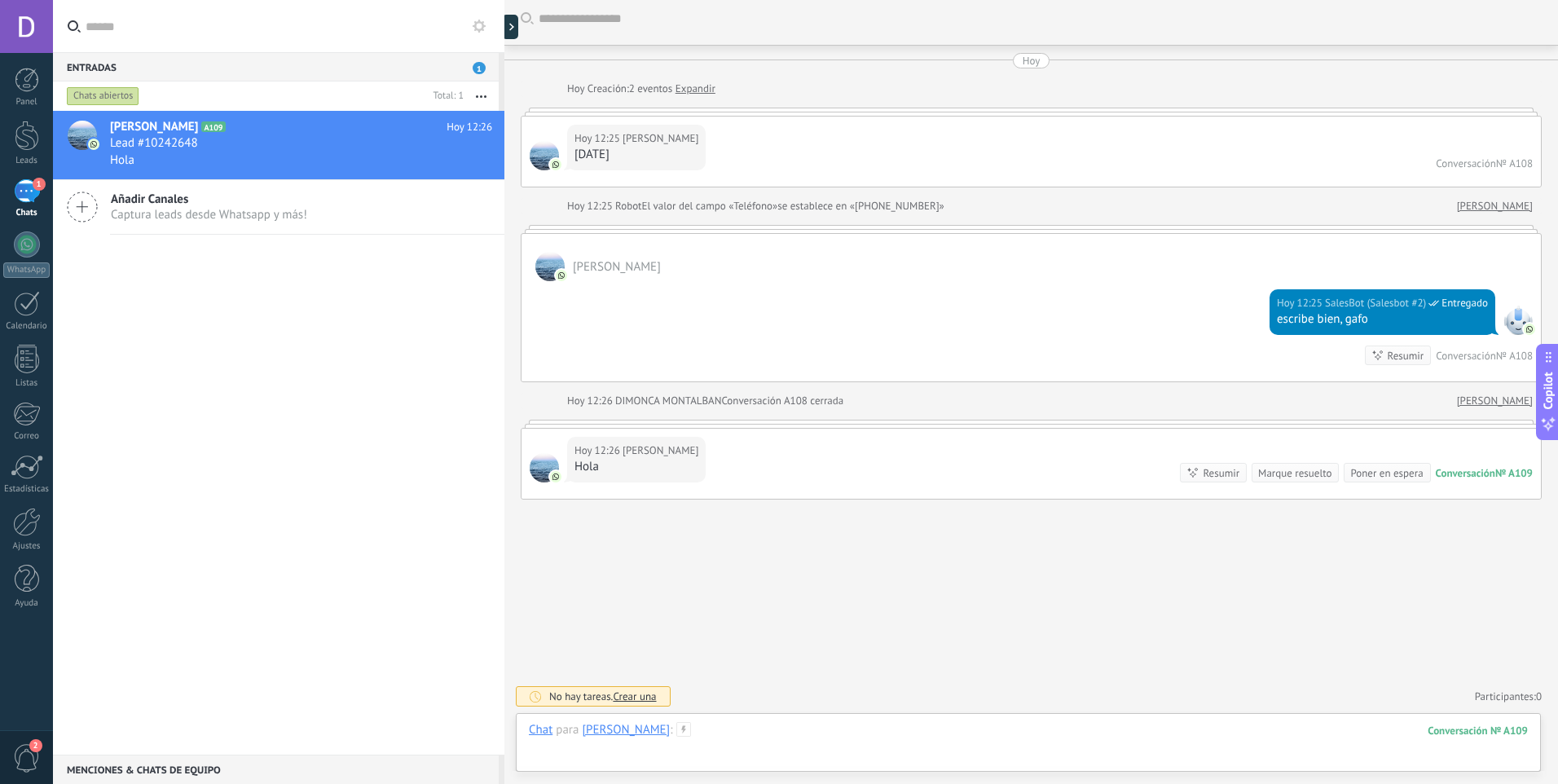
click at [923, 736] on div at bounding box center [1028, 746] width 999 height 49
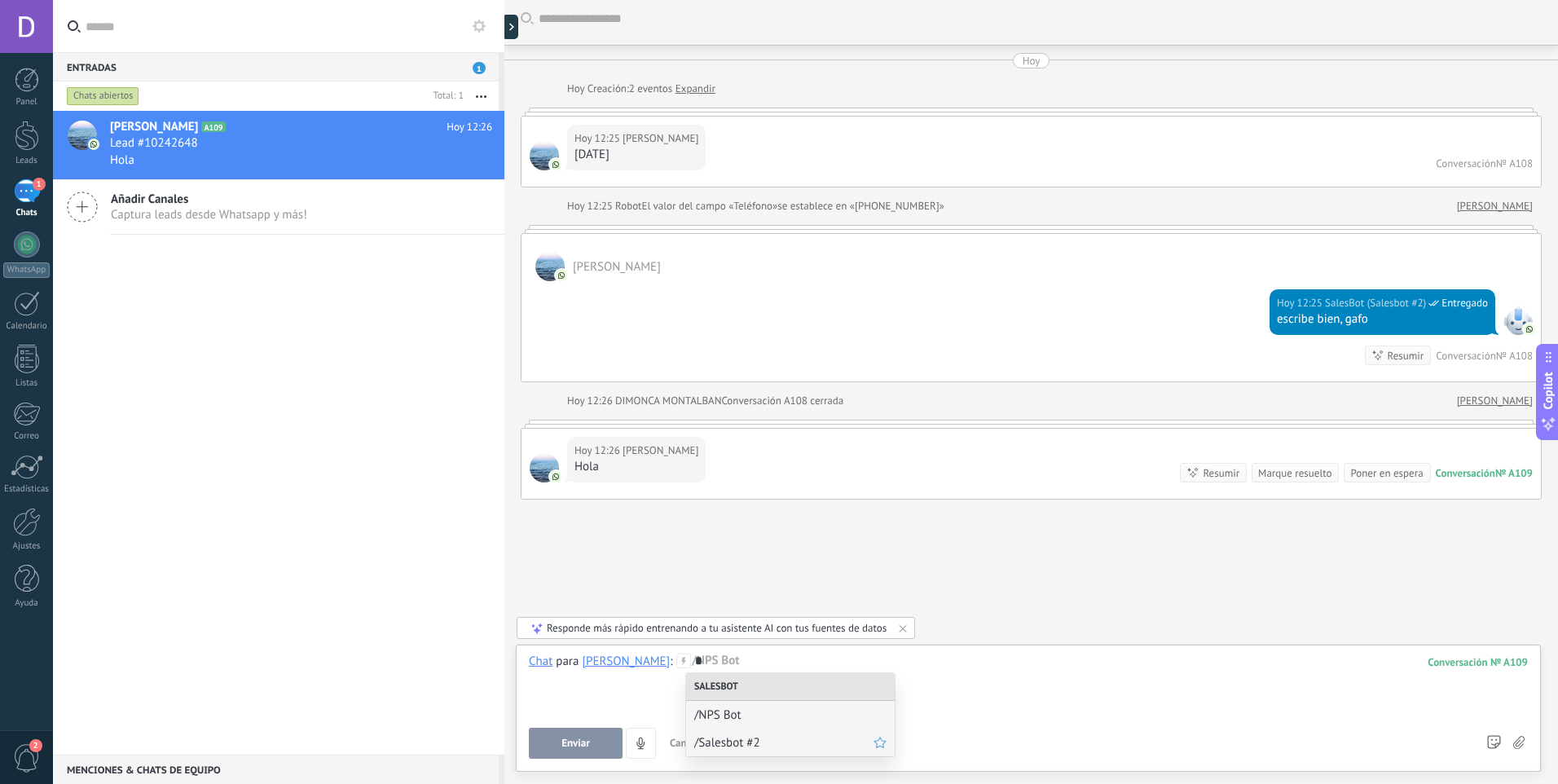
click at [742, 742] on span "/Salesbot #2" at bounding box center [783, 743] width 179 height 16
click at [734, 716] on span "/Salesbot #2" at bounding box center [783, 715] width 179 height 16
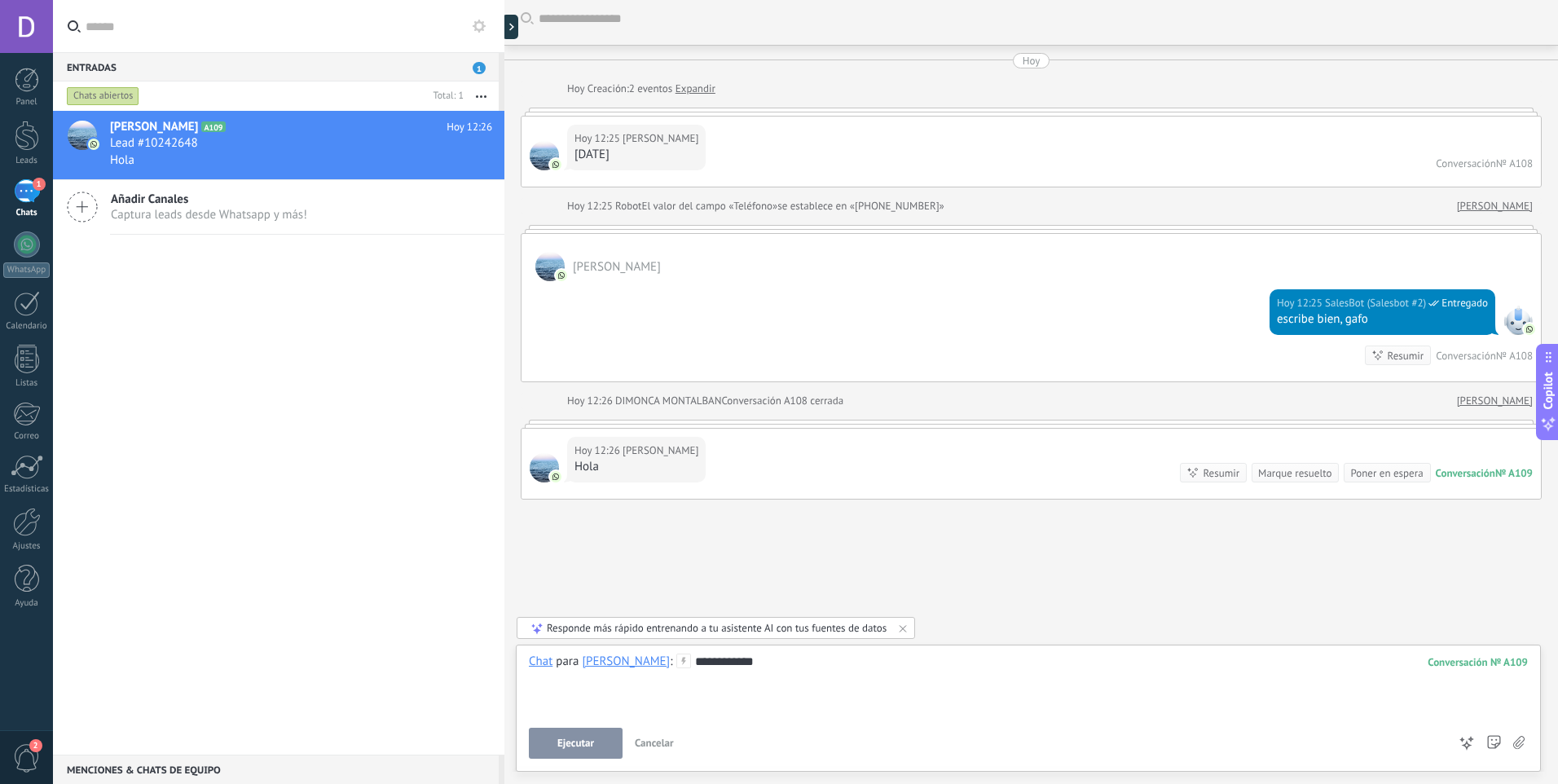
click at [554, 743] on button "Ejecutar" at bounding box center [576, 743] width 94 height 31
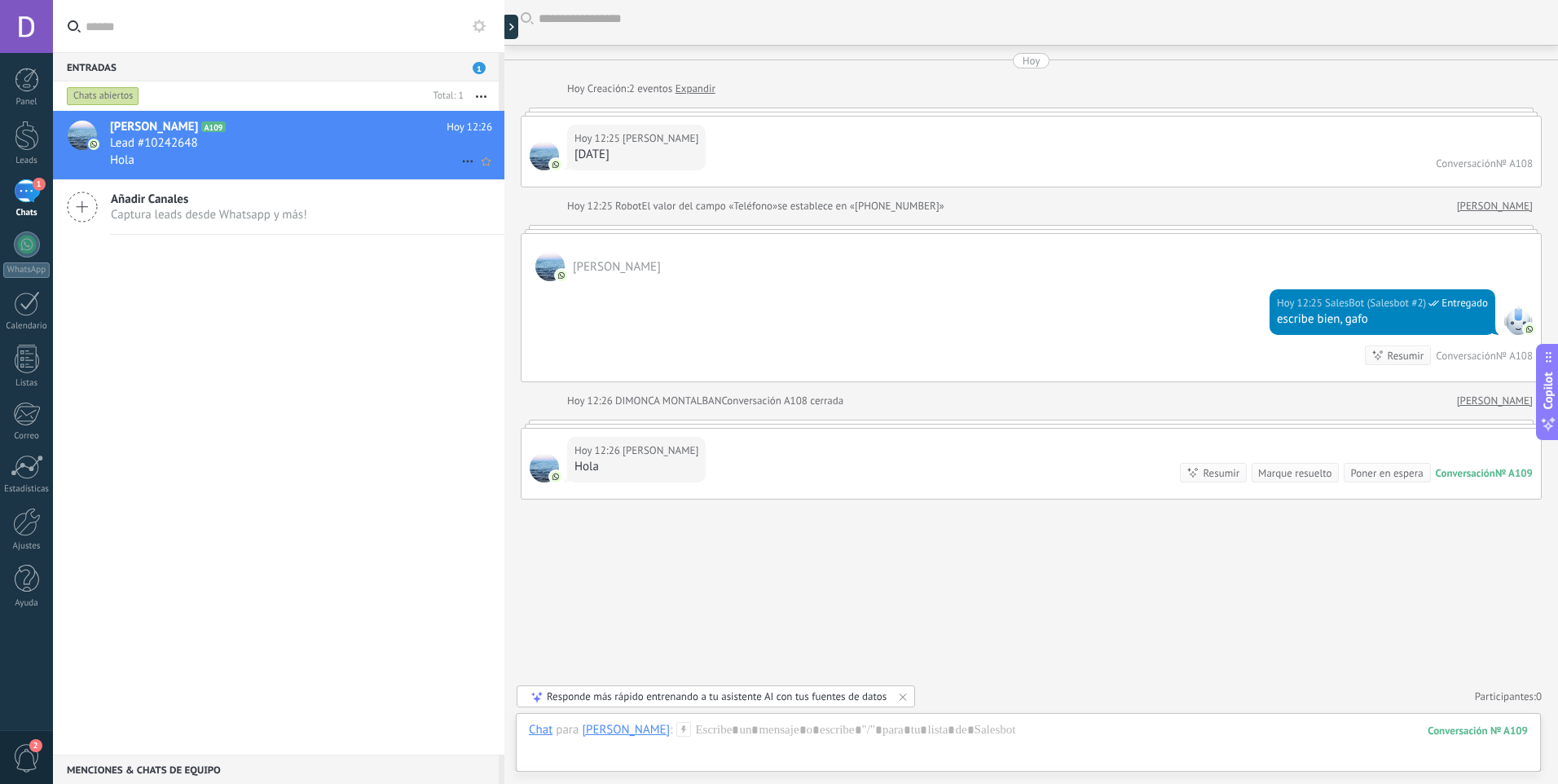
click at [462, 162] on use at bounding box center [467, 161] width 10 height 3
click at [525, 202] on span "Conversación cerrada" at bounding box center [540, 202] width 111 height 33
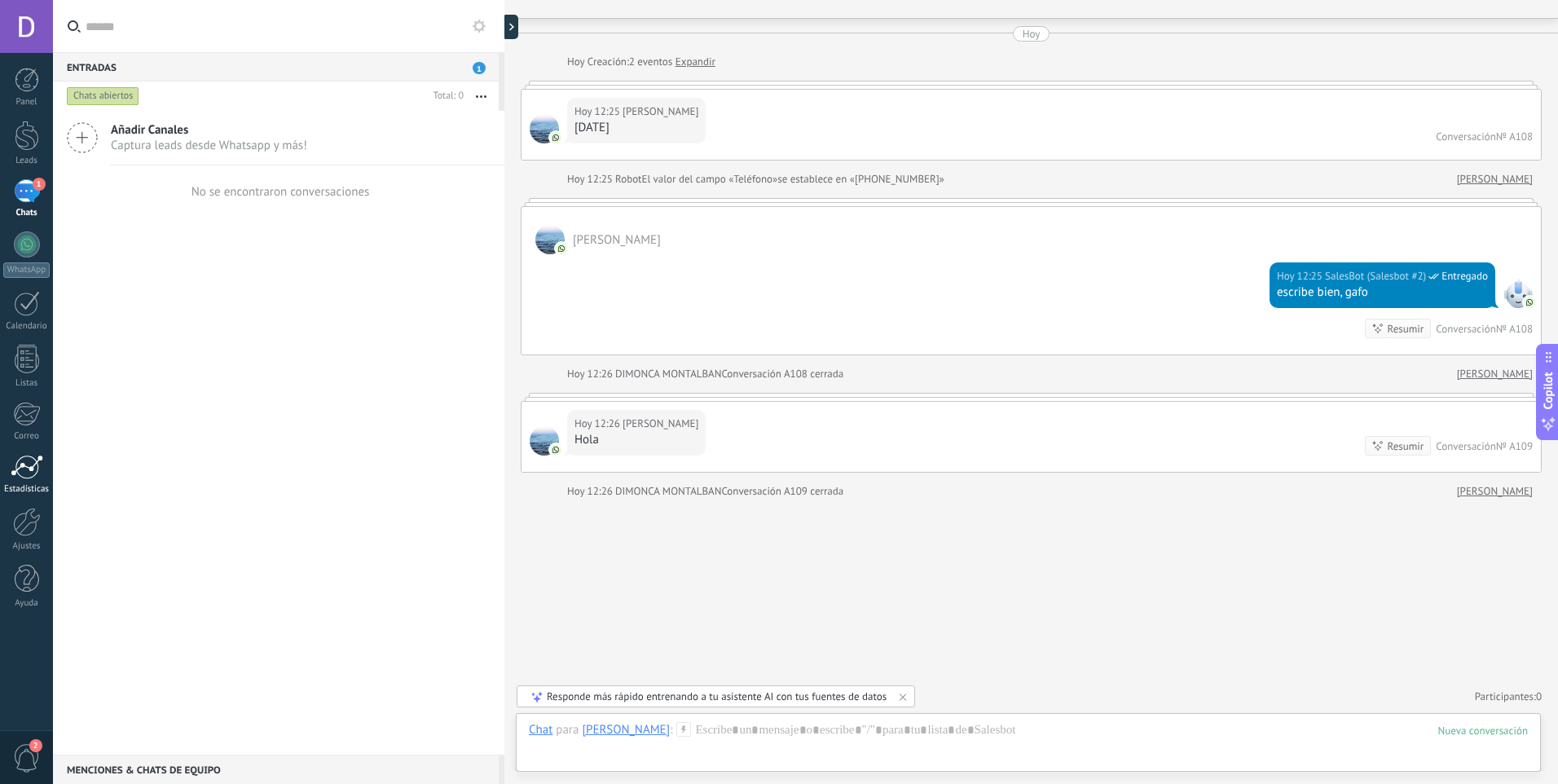
click at [25, 488] on div "Estadísticas" at bounding box center [26, 489] width 47 height 10
click at [27, 511] on div at bounding box center [27, 521] width 28 height 28
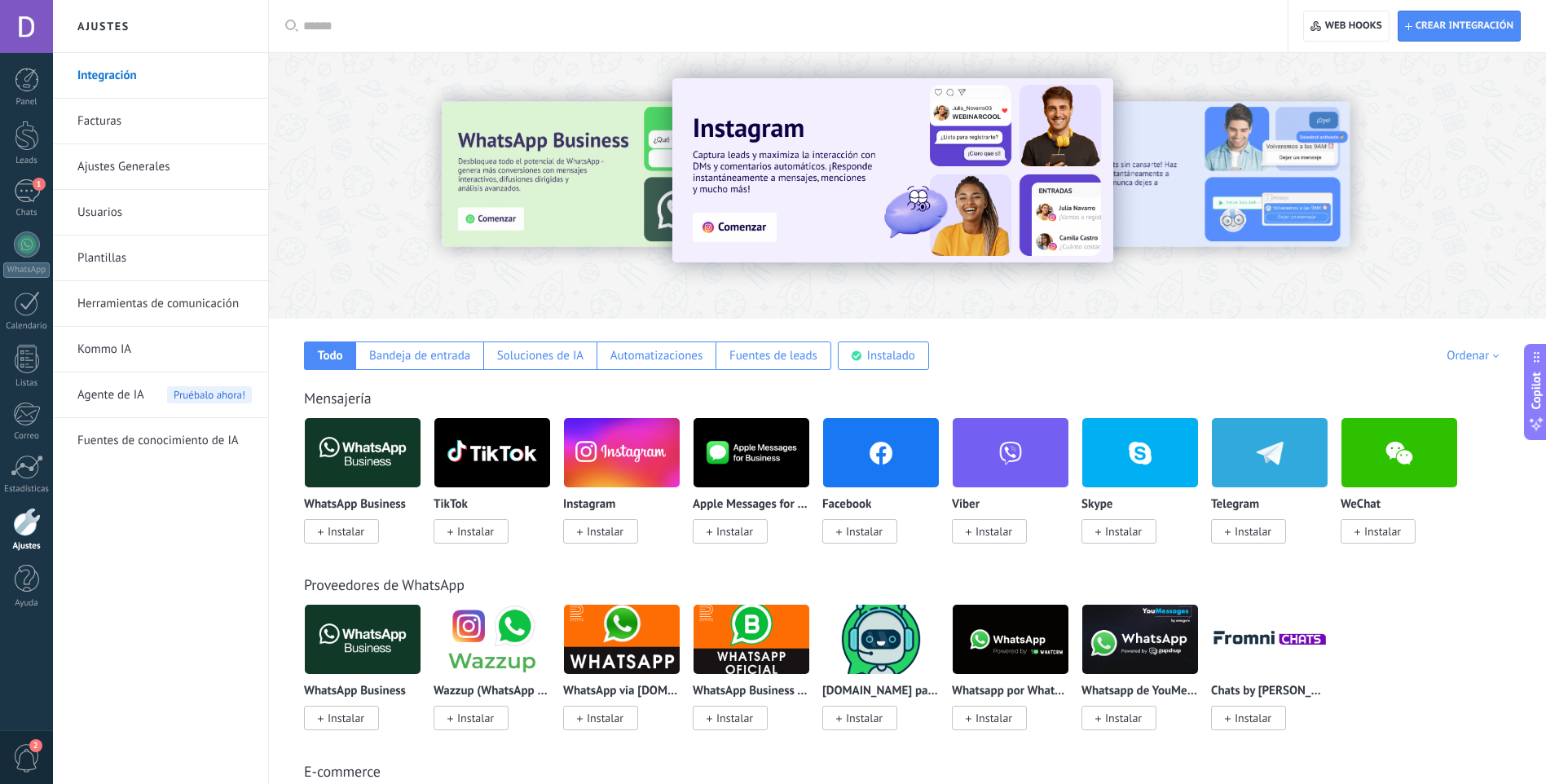
click at [165, 308] on link "Herramientas de comunicación" at bounding box center [165, 304] width 174 height 46
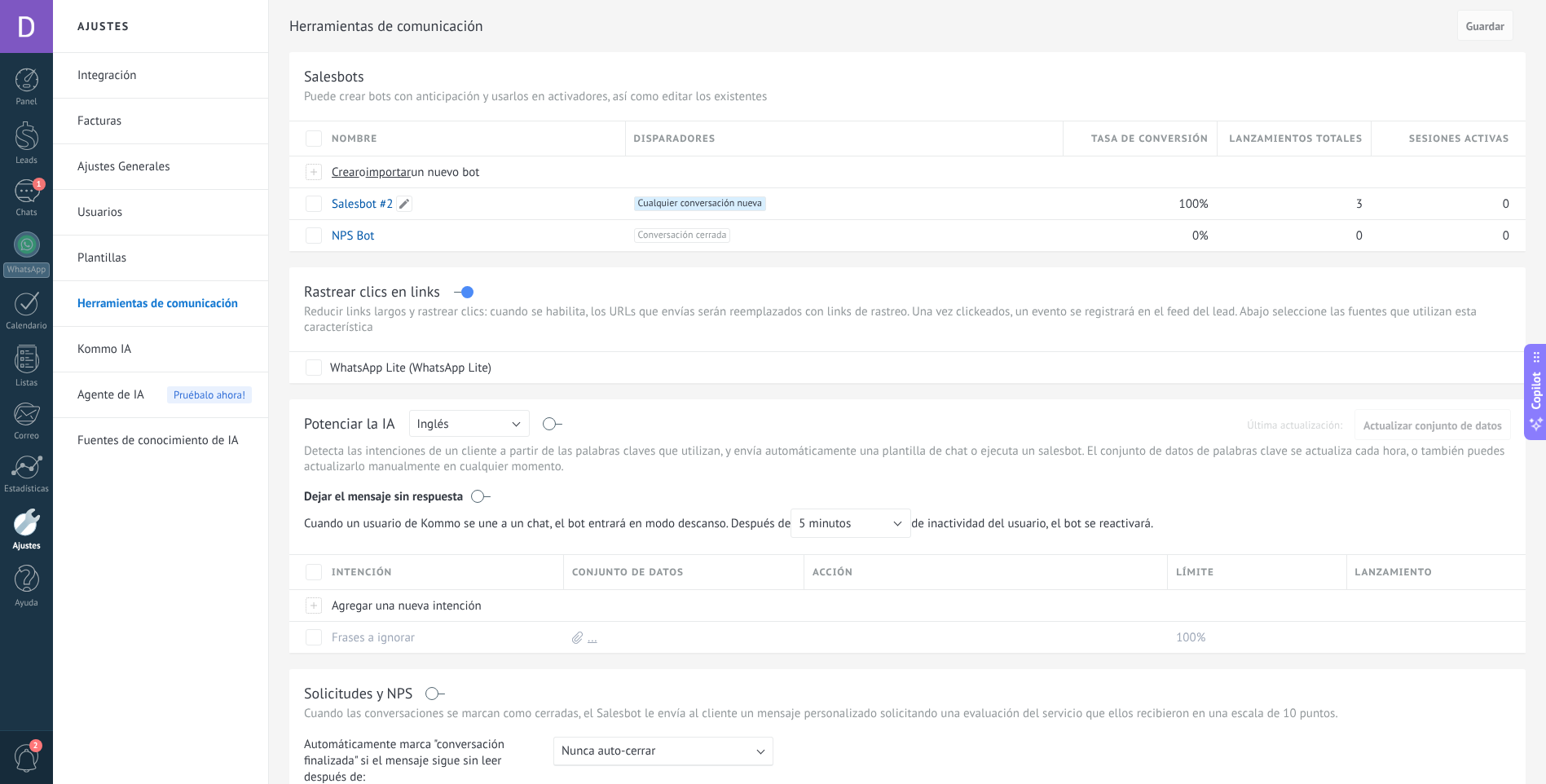
click at [349, 199] on link "Salesbot #2" at bounding box center [362, 204] width 61 height 16
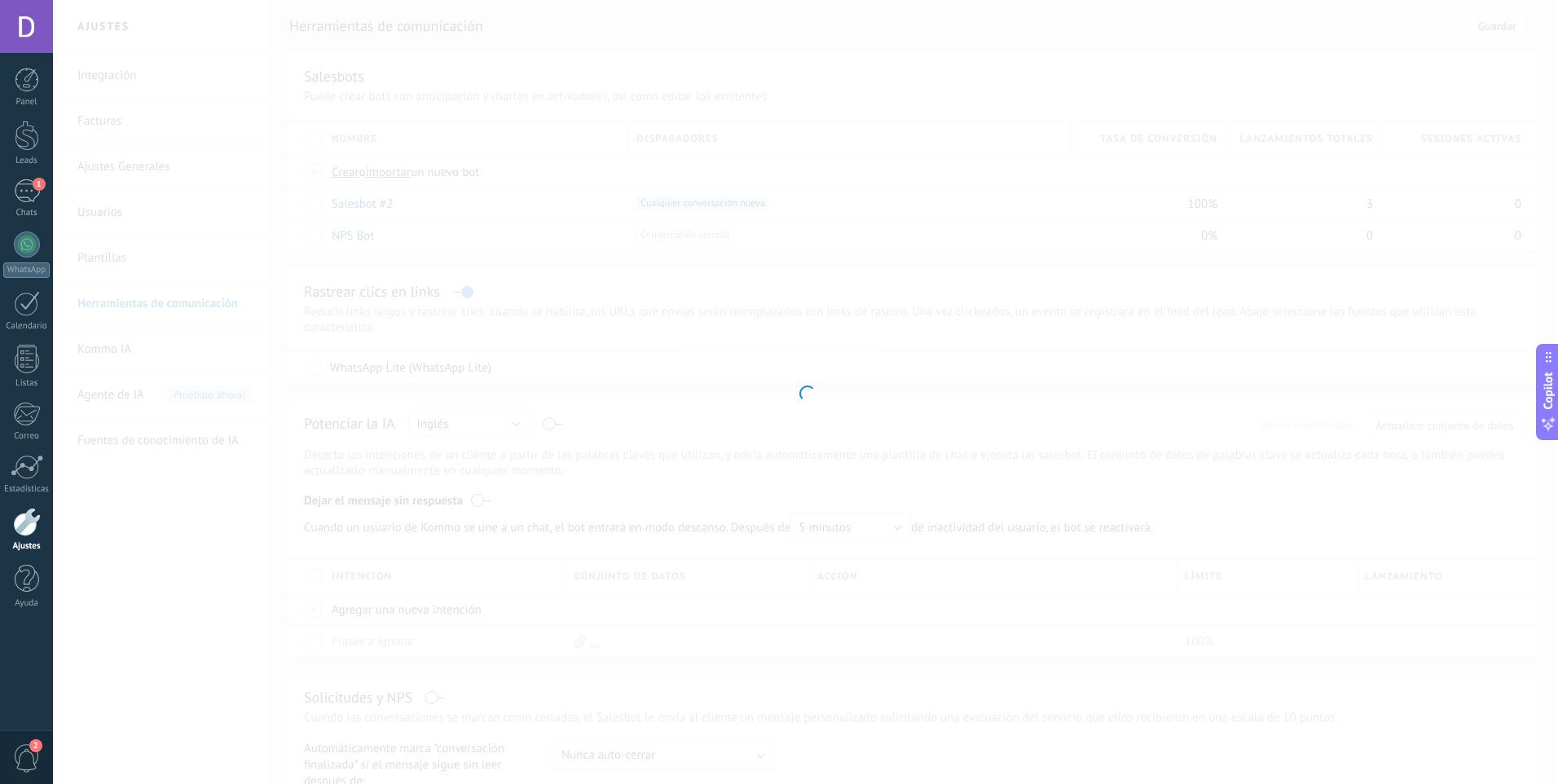
type input "**********"
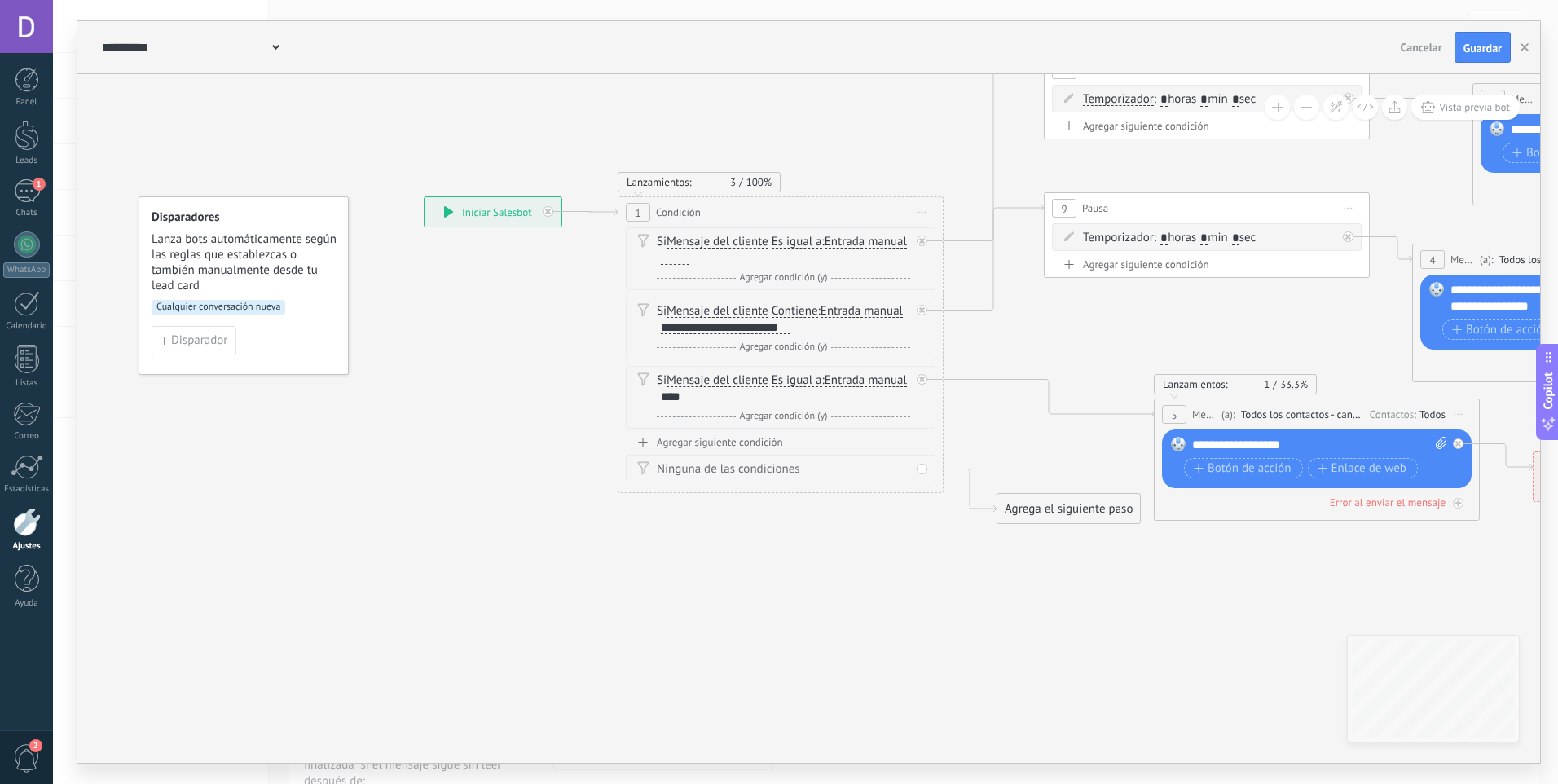
click at [667, 264] on div at bounding box center [675, 258] width 28 height 13
click at [1474, 45] on span "Guardar" at bounding box center [1482, 48] width 38 height 11
click at [688, 259] on div "****" at bounding box center [675, 258] width 28 height 13
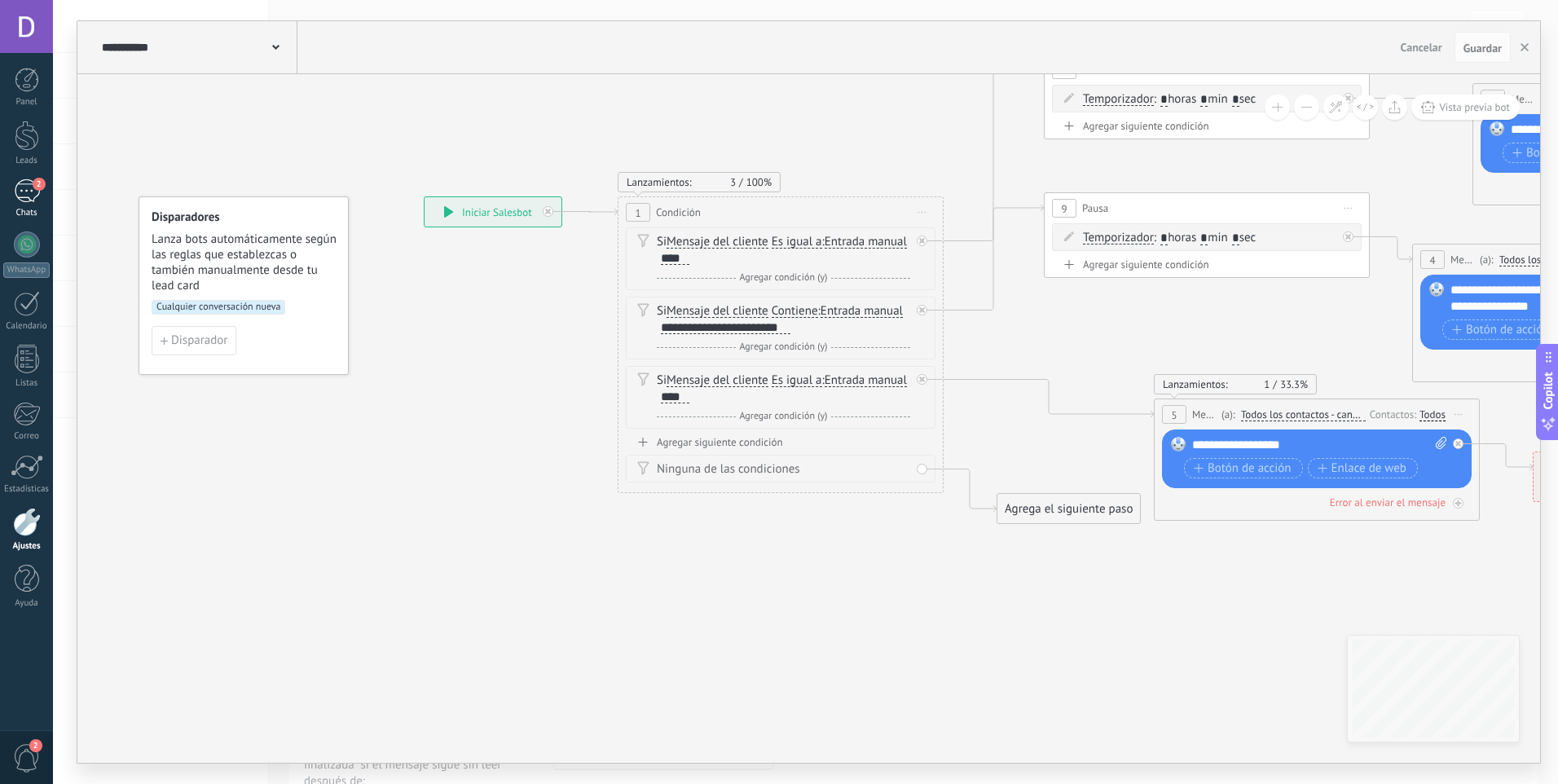
click at [28, 190] on div "2" at bounding box center [27, 190] width 26 height 23
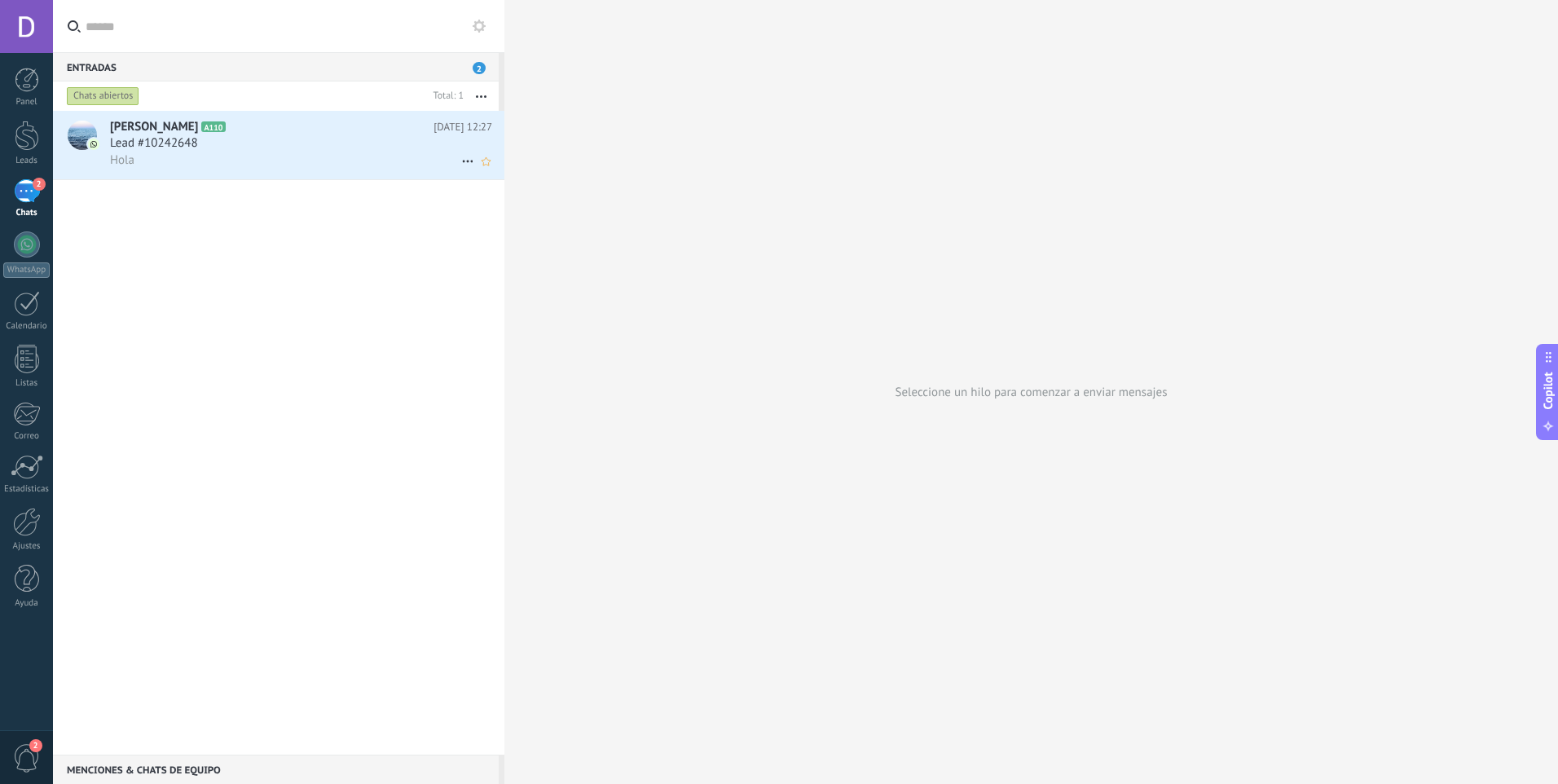
click at [458, 158] on icon at bounding box center [467, 161] width 20 height 20
click at [526, 211] on span "Conversación cerrada" at bounding box center [540, 202] width 111 height 33
click at [329, 267] on div "[PERSON_NAME] A110 [DATE] 12:27 Lead #10242648 Hola" at bounding box center [278, 432] width 451 height 643
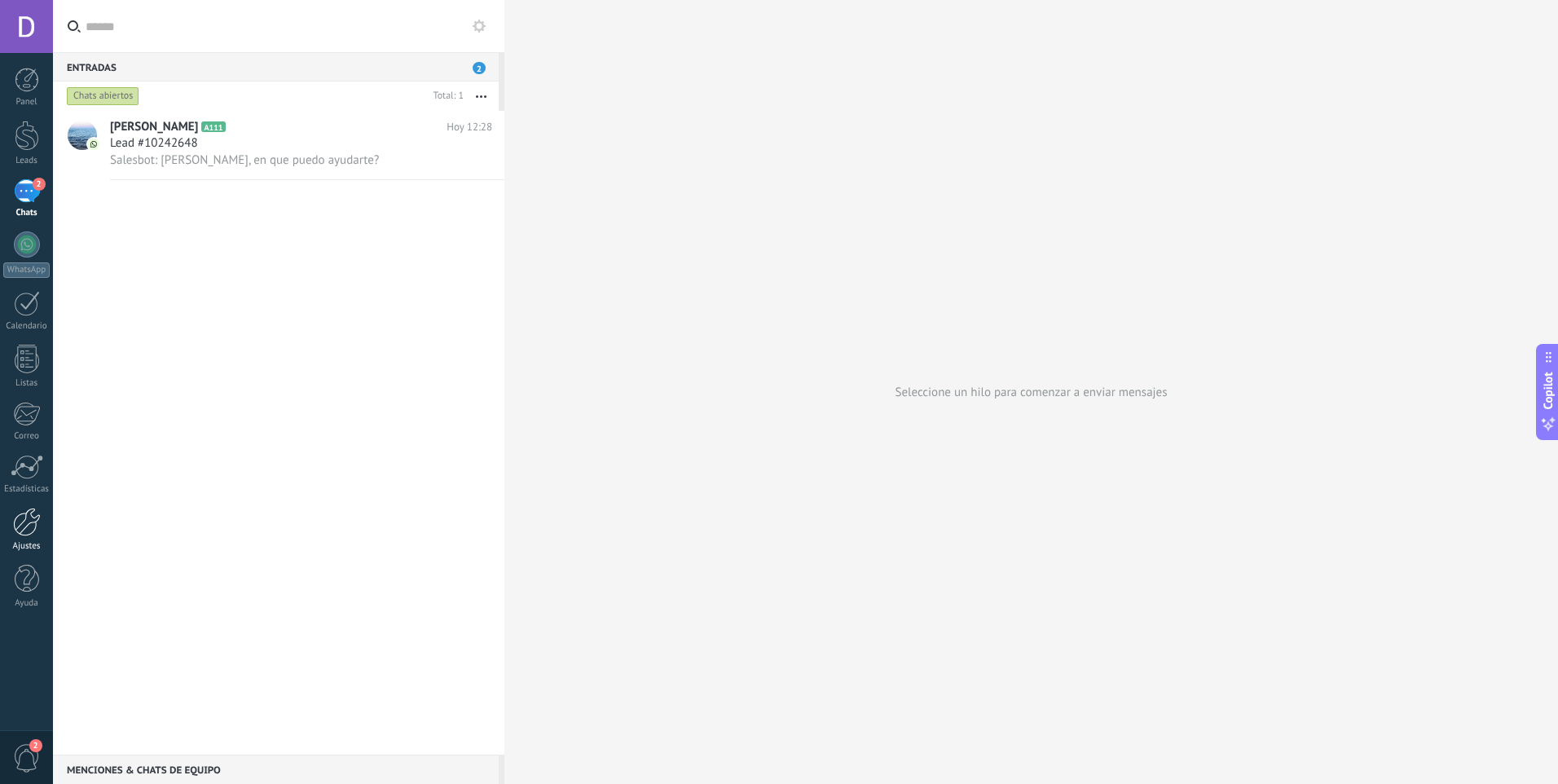
click at [26, 528] on div at bounding box center [27, 521] width 28 height 28
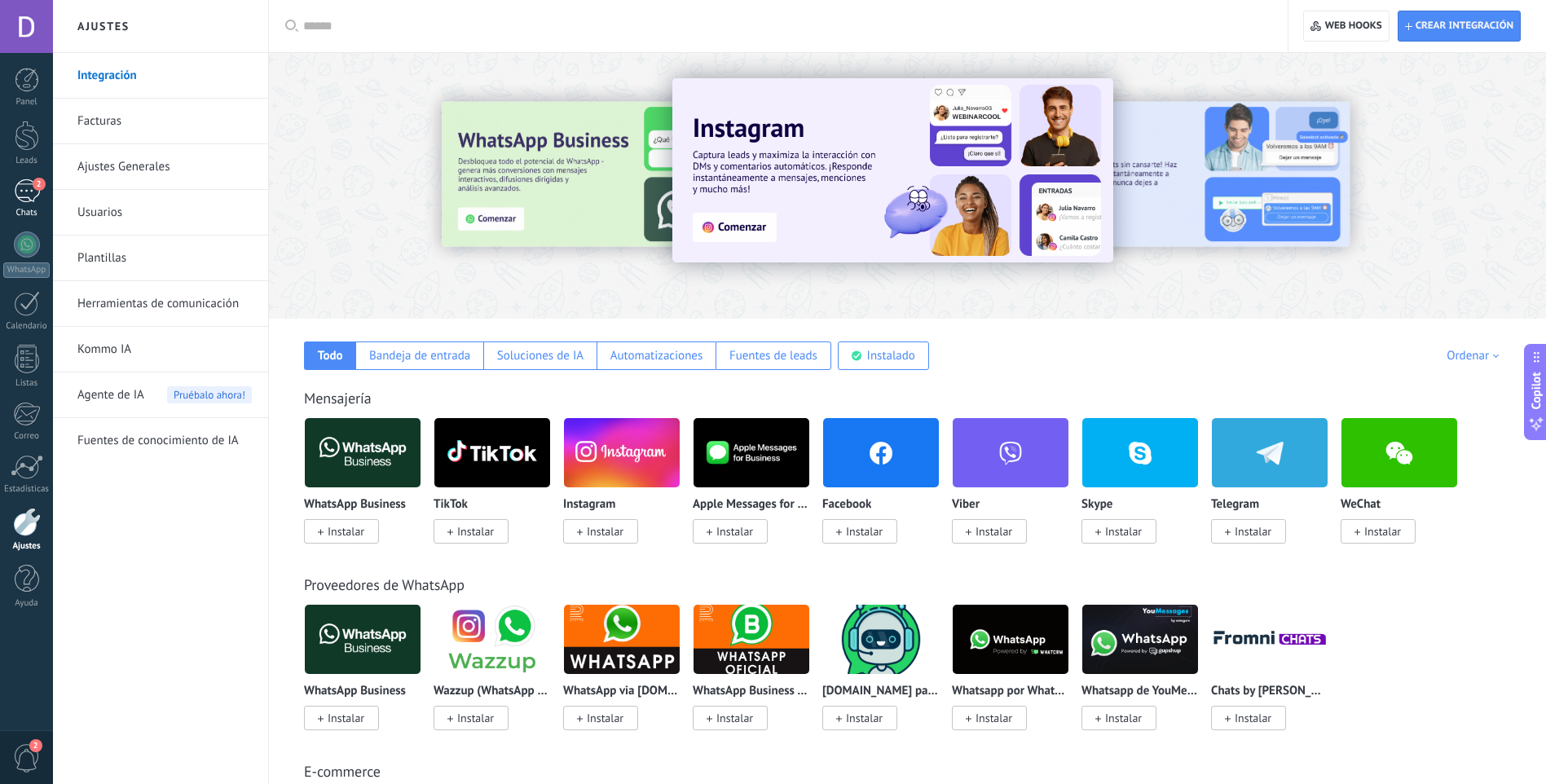
click at [16, 201] on div "2" at bounding box center [27, 190] width 26 height 23
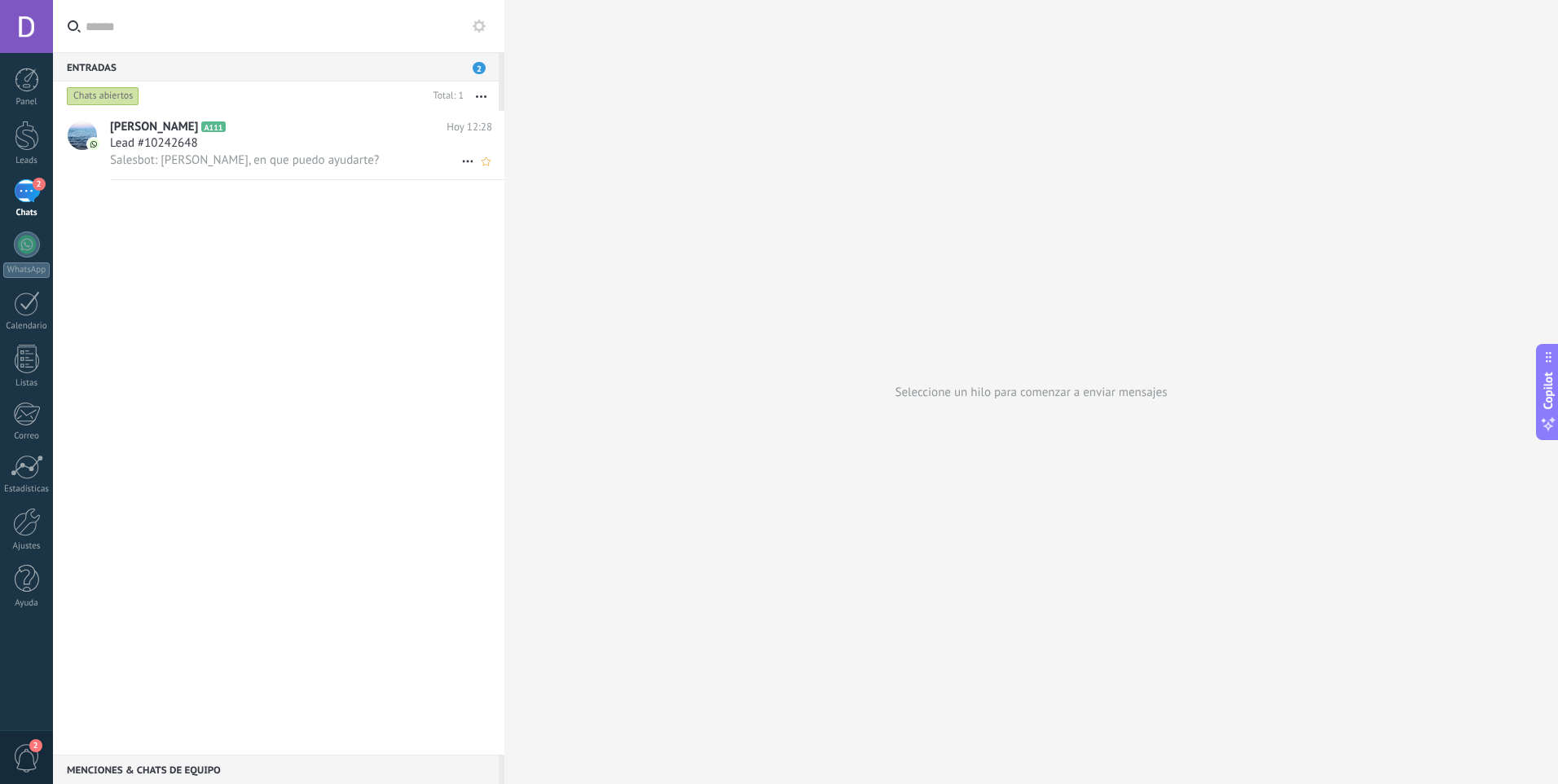
click at [362, 147] on div "Lead #10242648" at bounding box center [300, 143] width 382 height 16
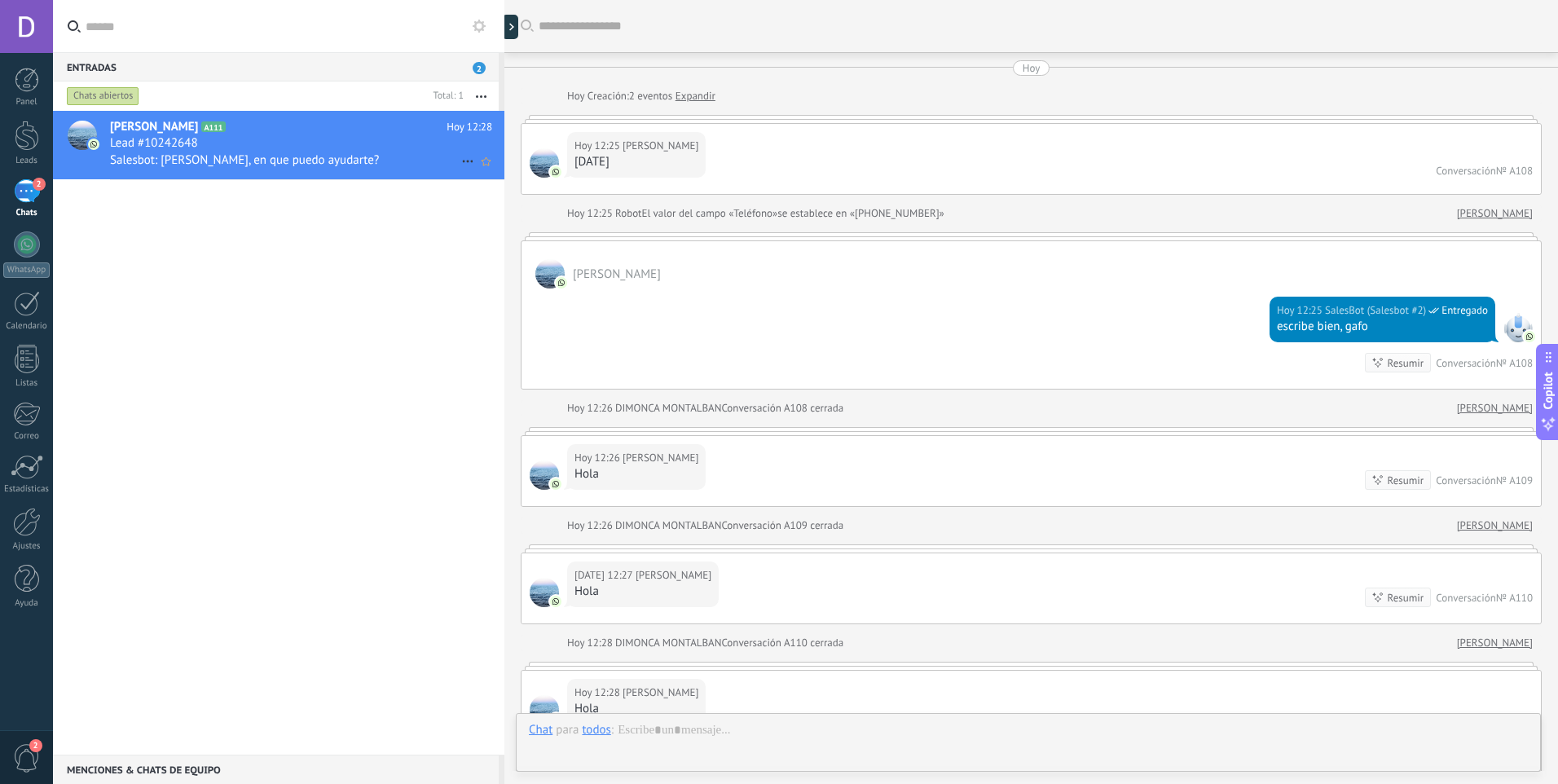
scroll to position [334, 0]
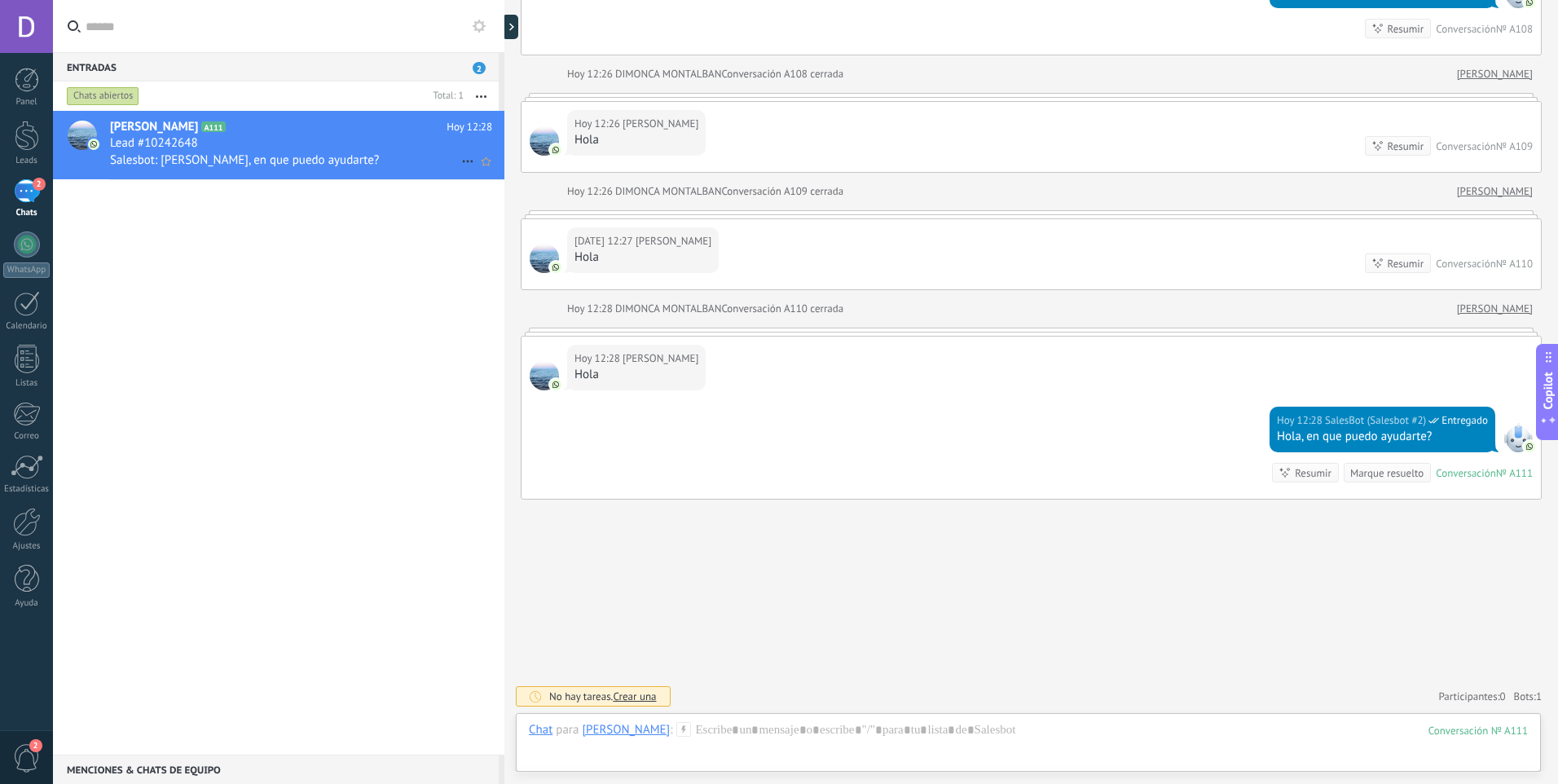
click at [460, 162] on icon at bounding box center [467, 161] width 20 height 20
click at [477, 169] on use at bounding box center [473, 170] width 11 height 11
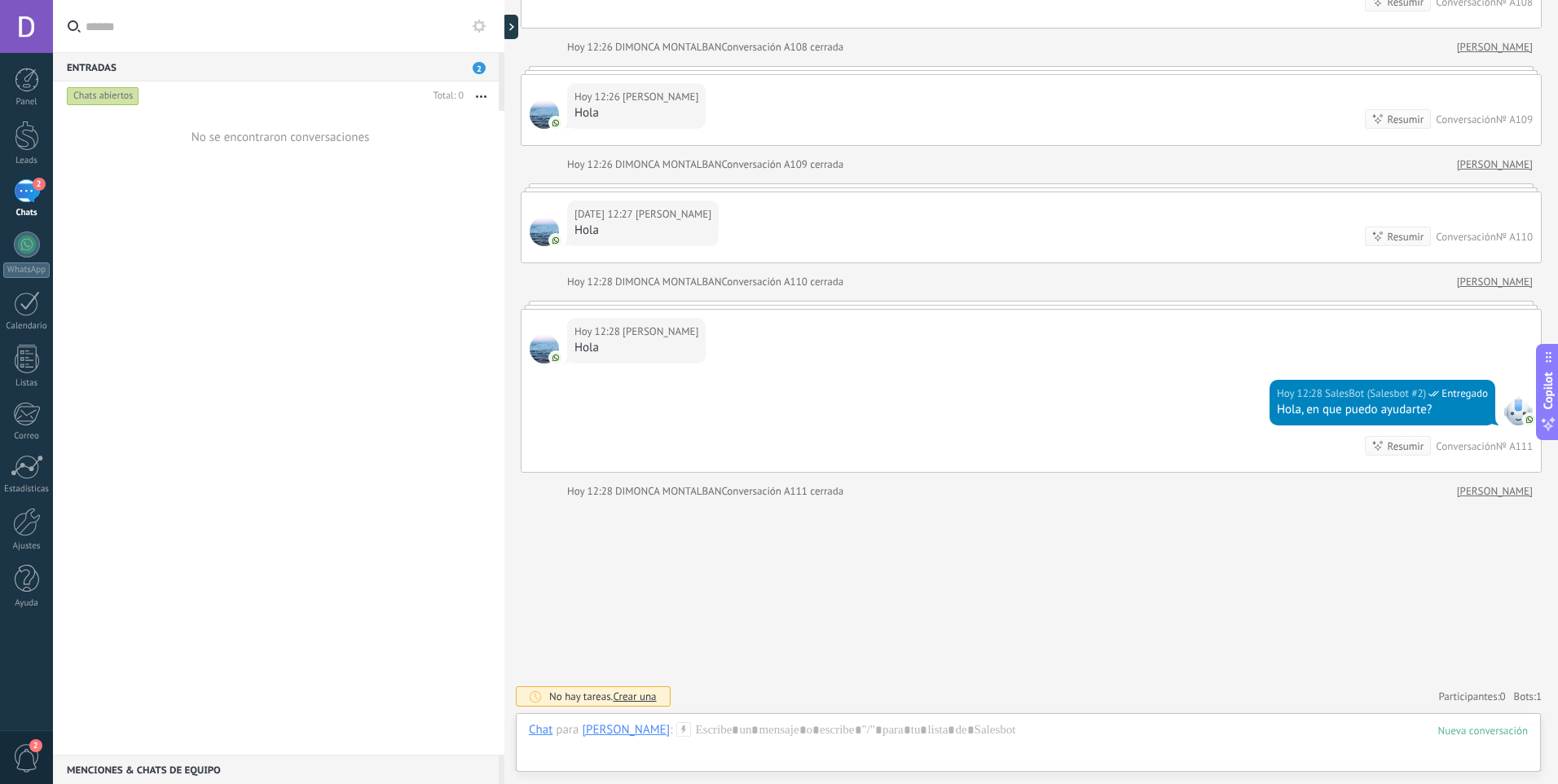
click at [337, 239] on div "No se encontraron conversaciones" at bounding box center [278, 432] width 451 height 643
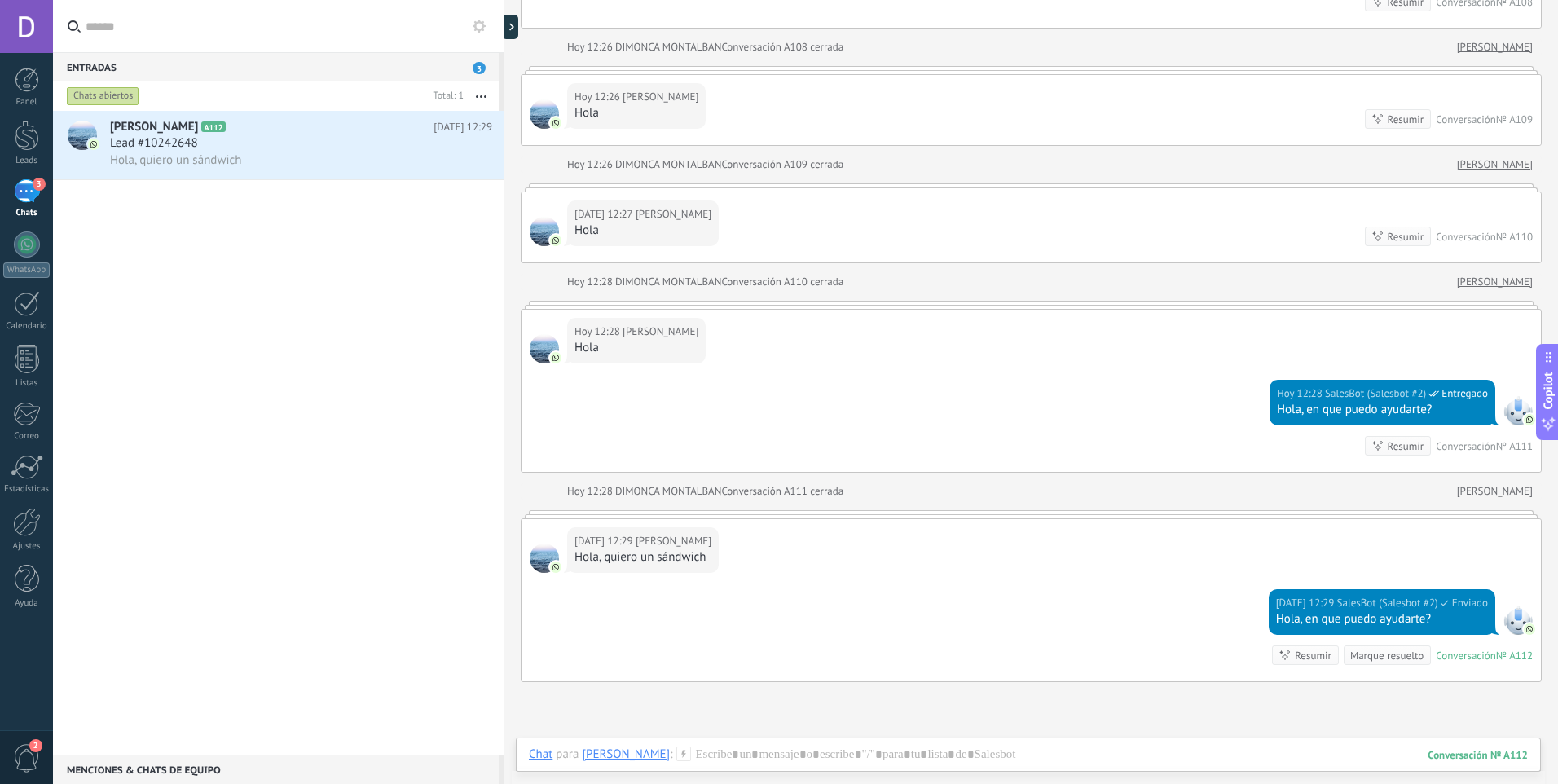
scroll to position [456, 0]
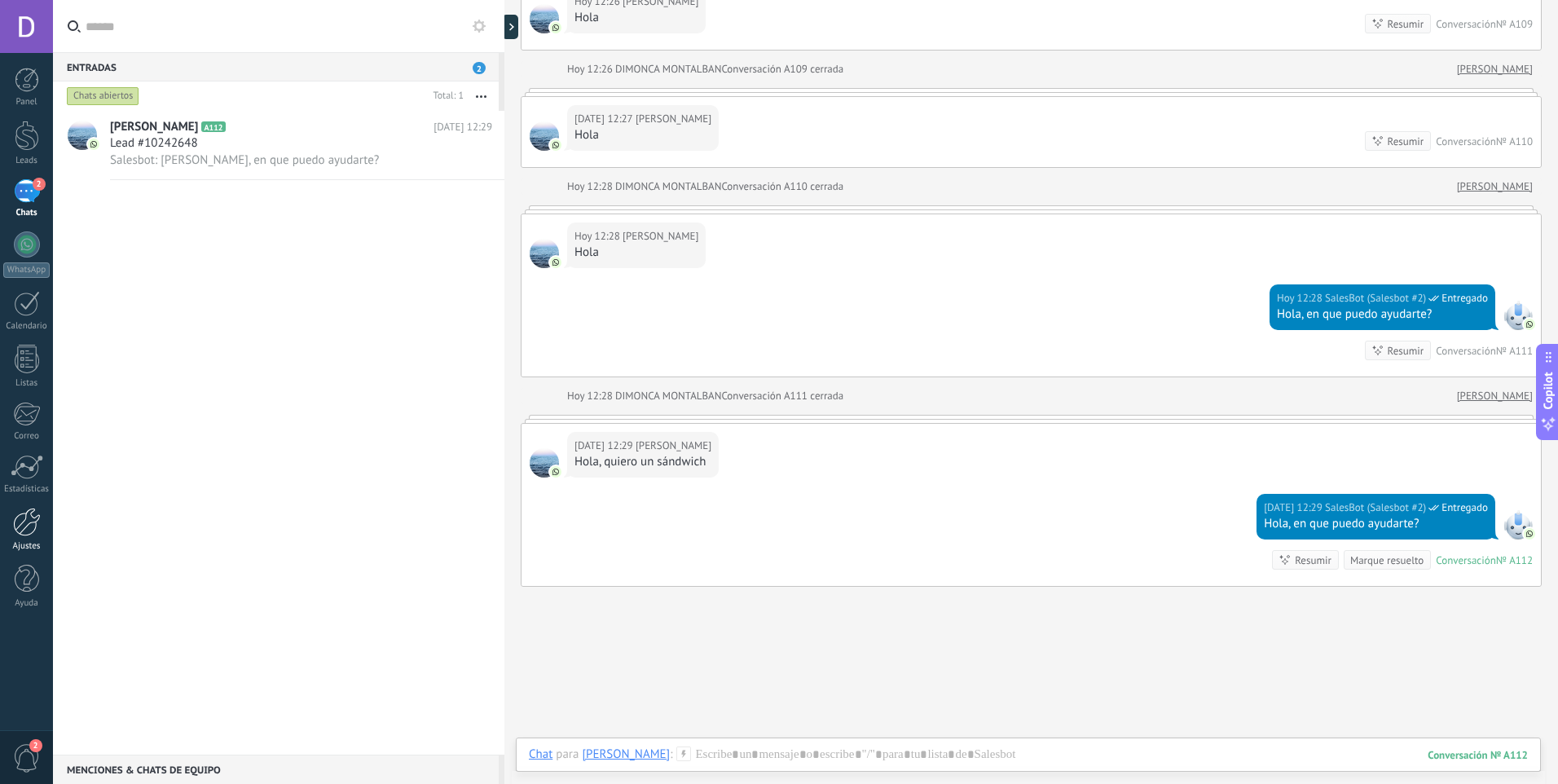
click at [20, 526] on div at bounding box center [27, 521] width 28 height 28
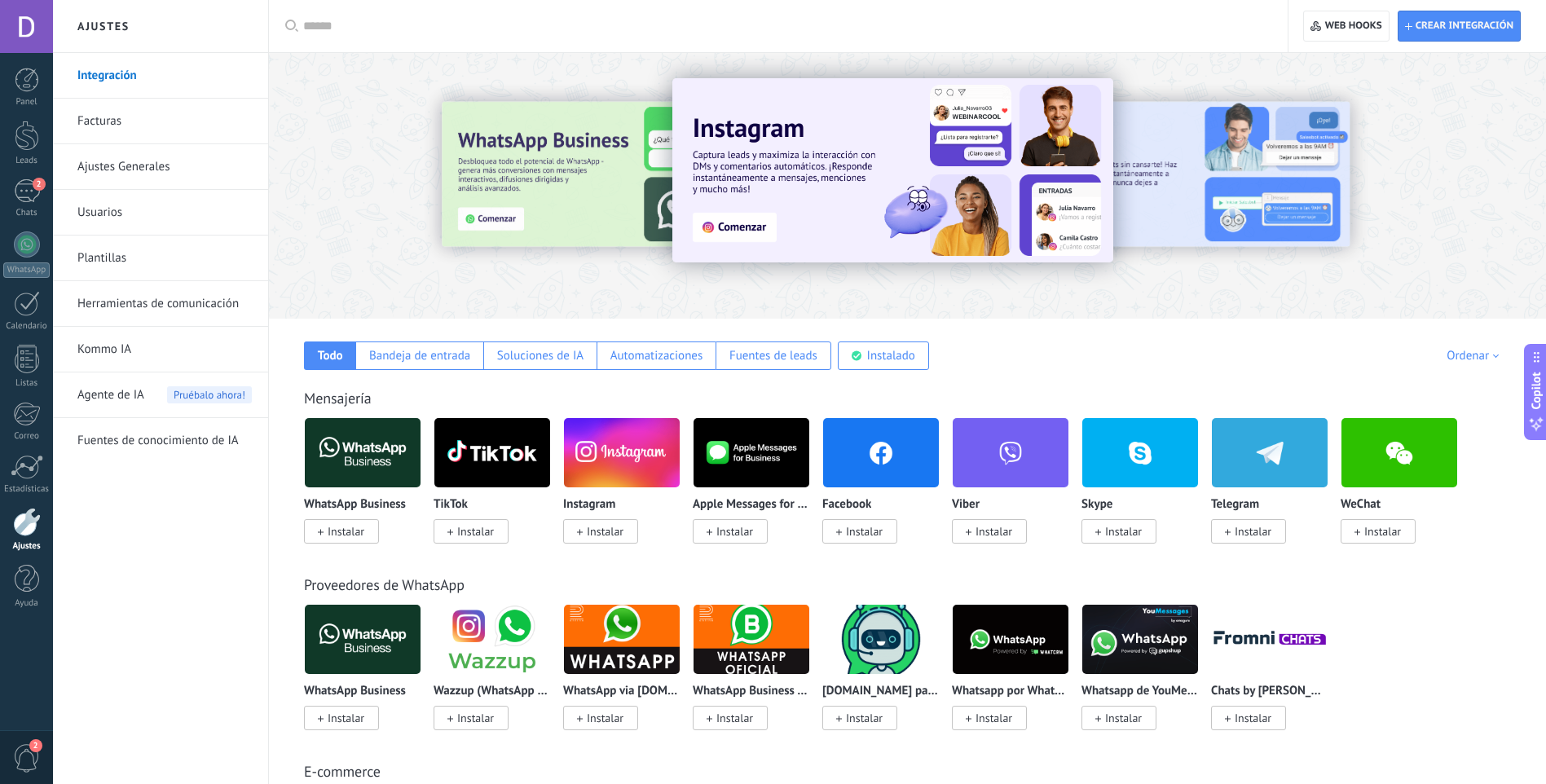
click at [143, 317] on link "Herramientas de comunicación" at bounding box center [165, 304] width 174 height 46
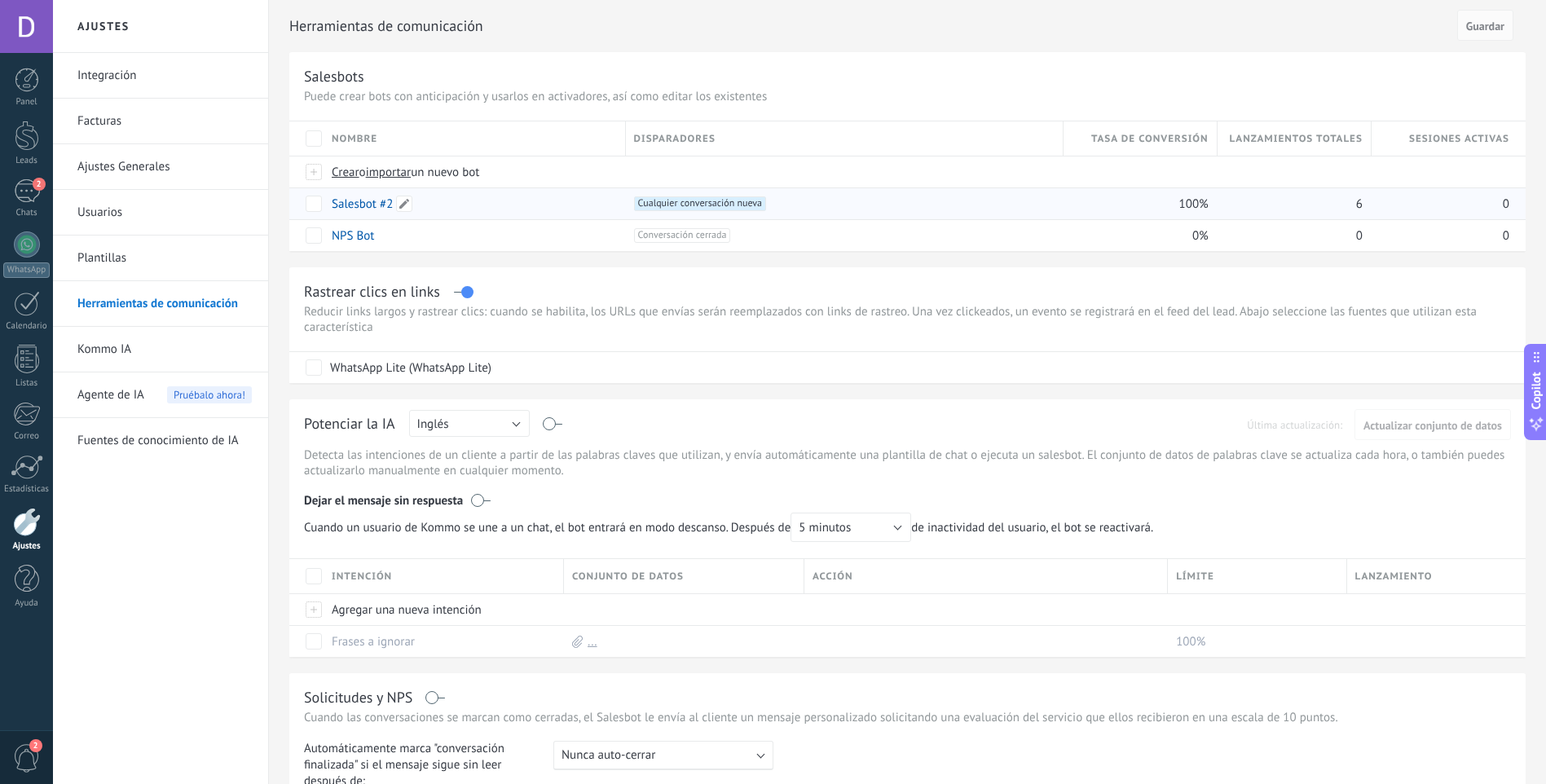
click at [382, 207] on link "Salesbot #2" at bounding box center [362, 204] width 61 height 16
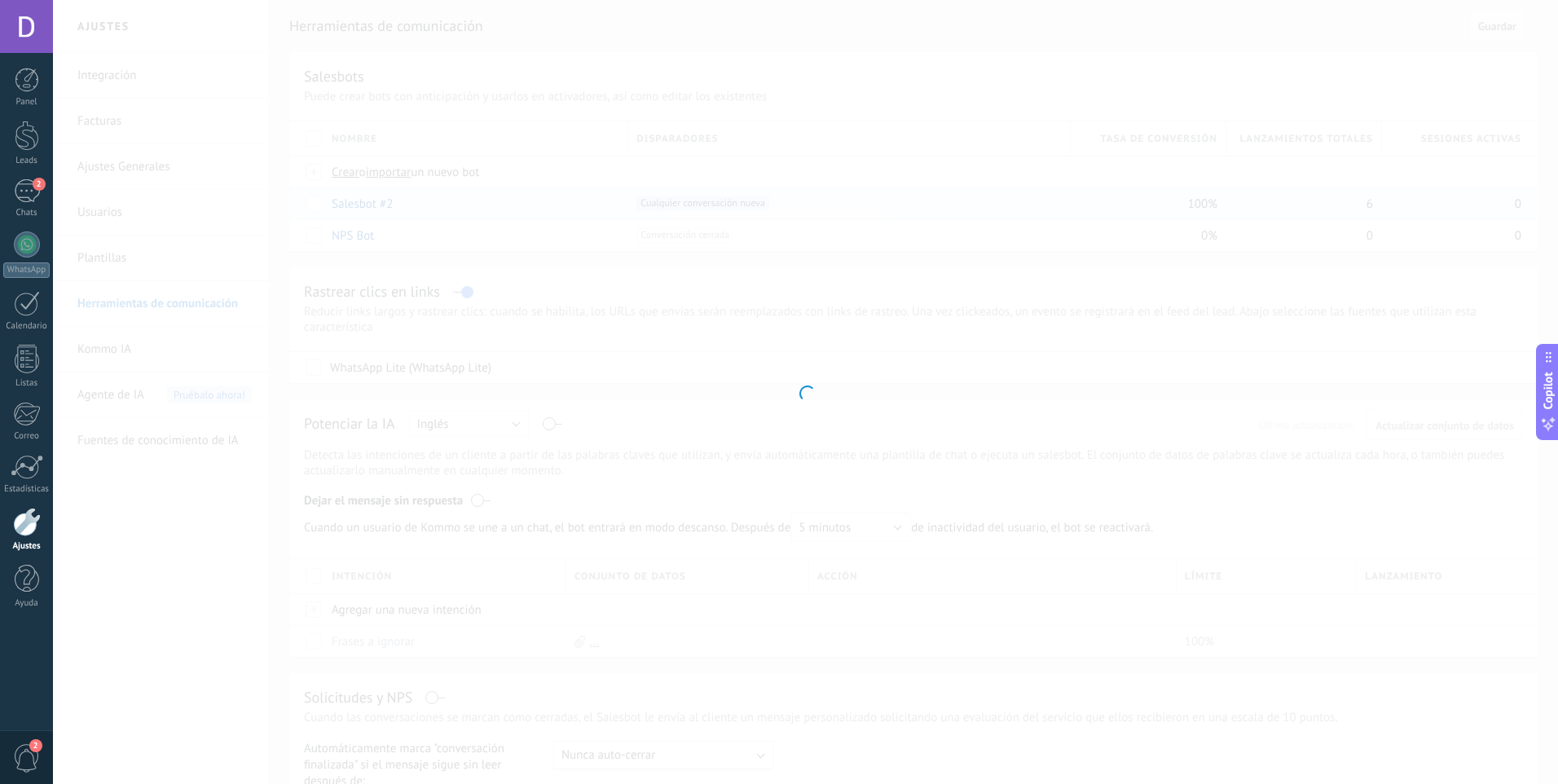
type input "**********"
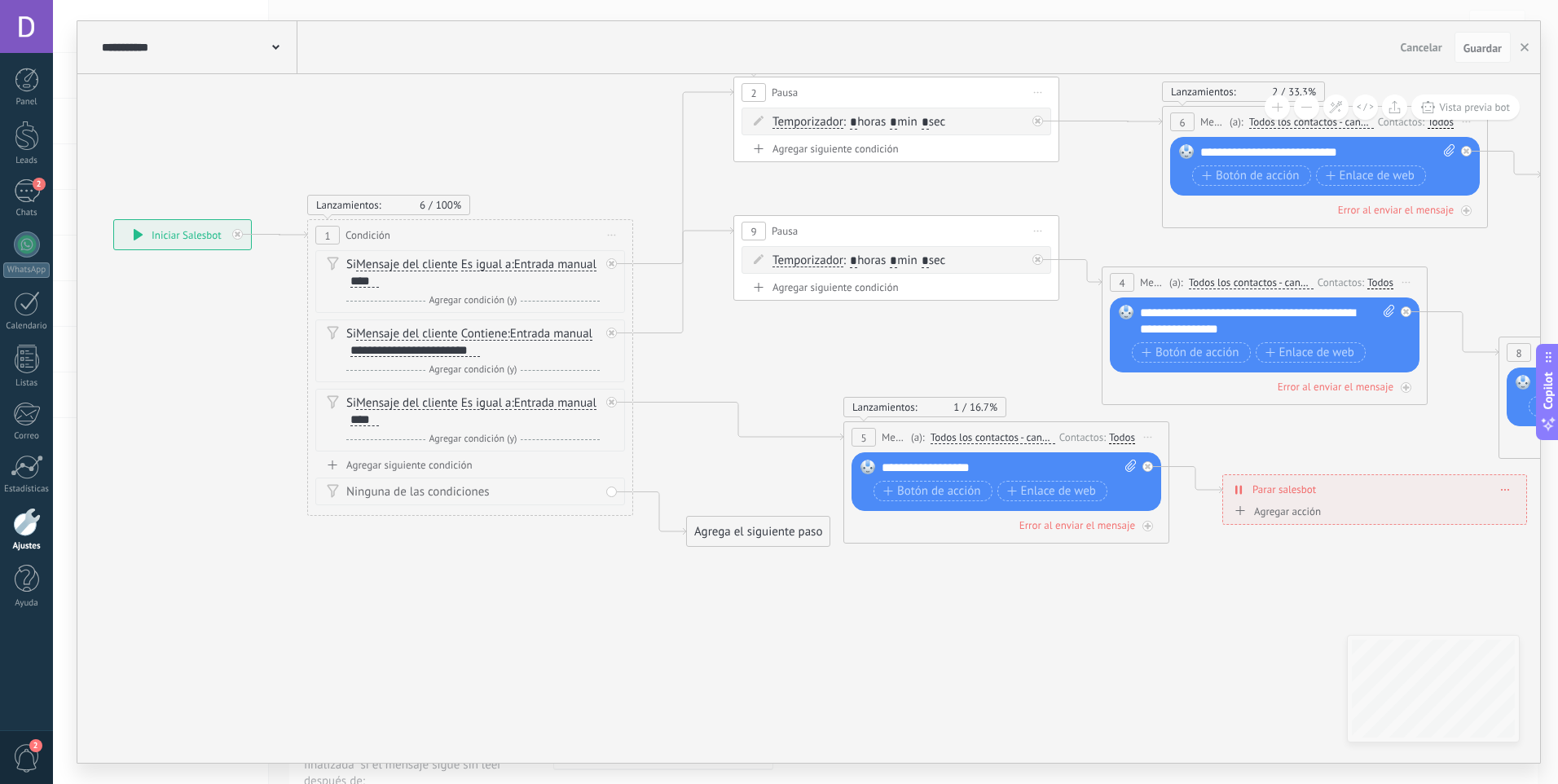
drag, startPoint x: 879, startPoint y: 622, endPoint x: 434, endPoint y: 649, distance: 445.8
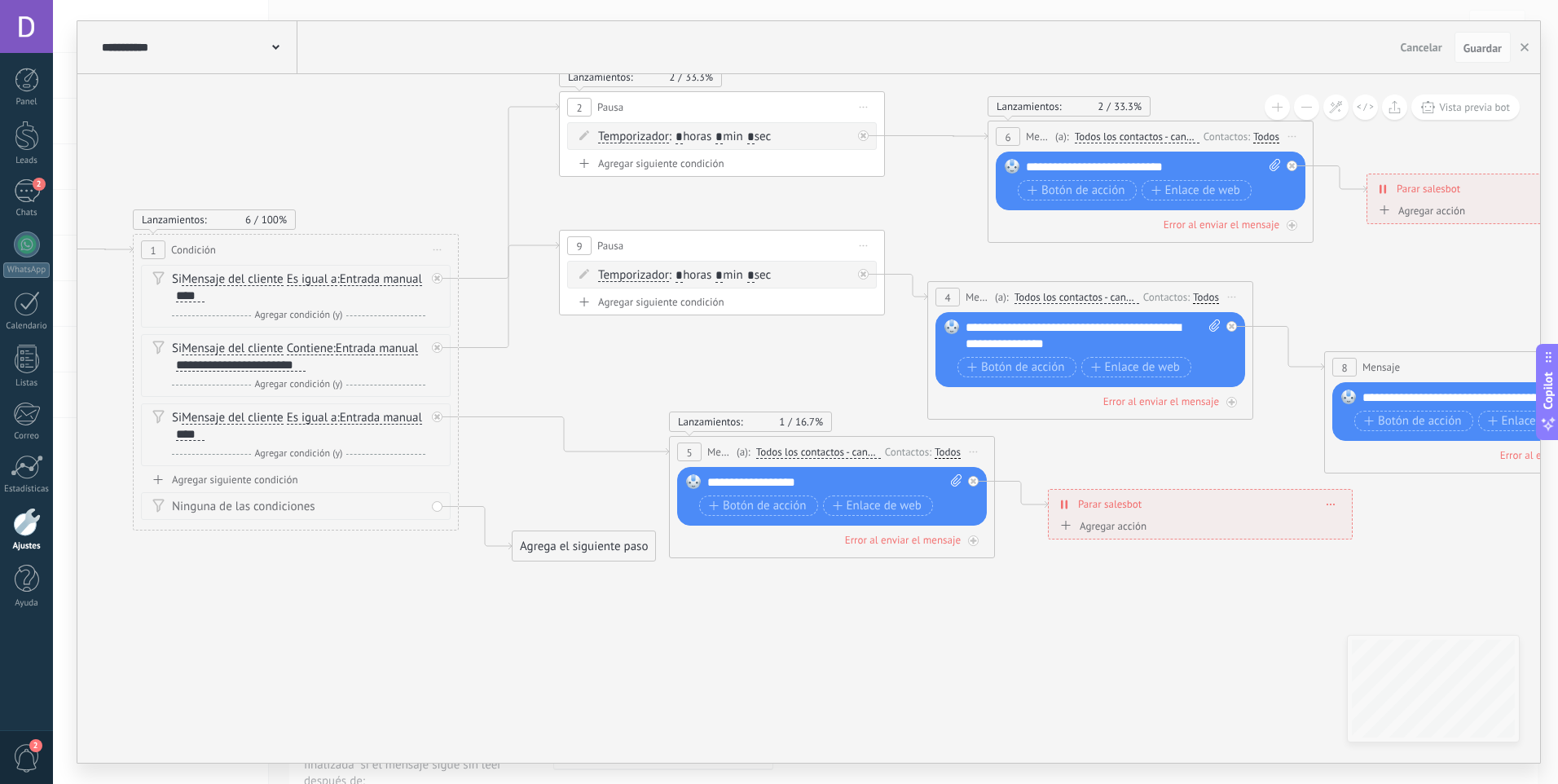
drag, startPoint x: 1012, startPoint y: 651, endPoint x: 969, endPoint y: 661, distance: 44.1
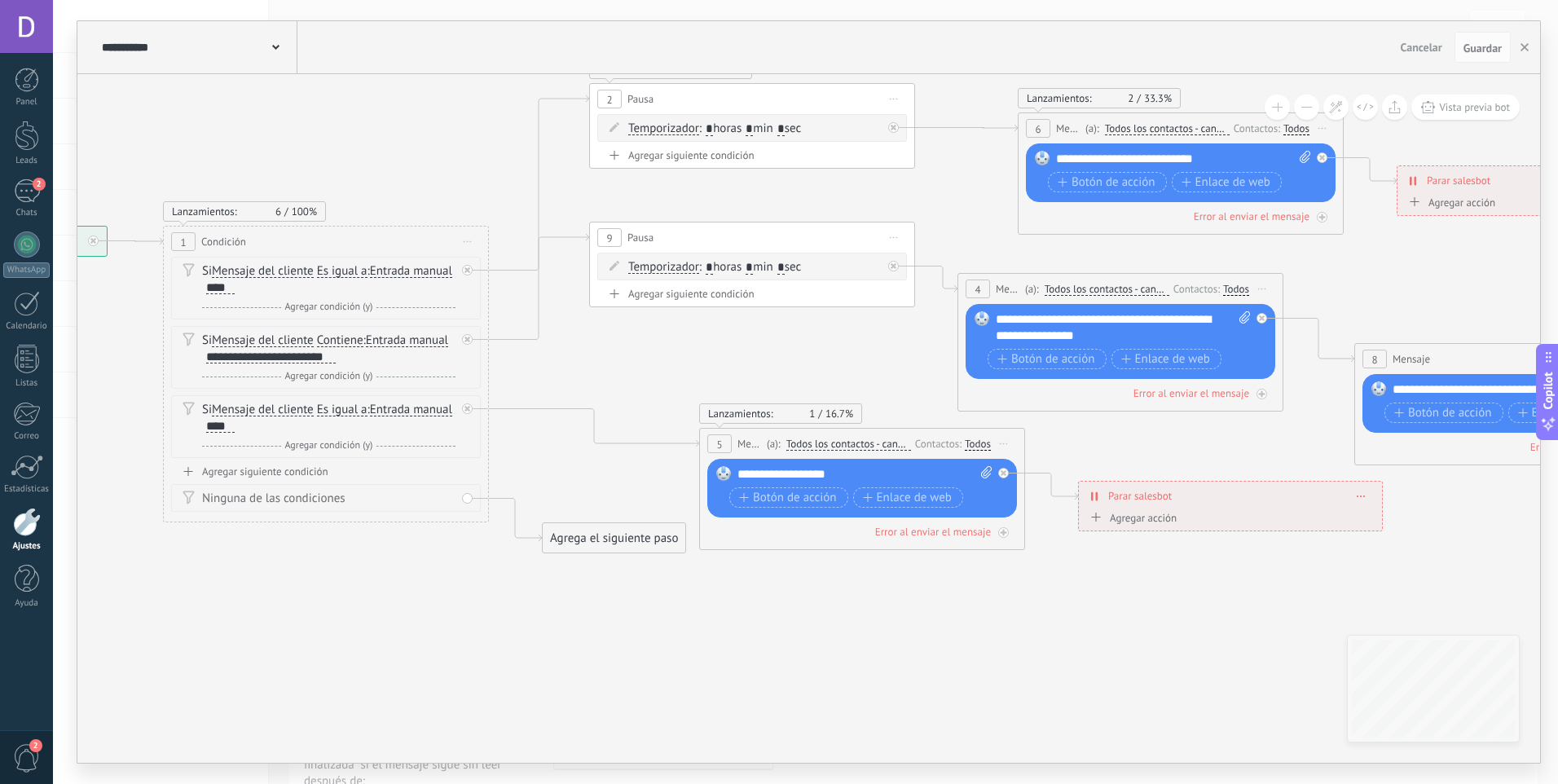
drag, startPoint x: 773, startPoint y: 675, endPoint x: 803, endPoint y: 667, distance: 31.0
click at [296, 357] on div "**********" at bounding box center [271, 357] width 129 height 13
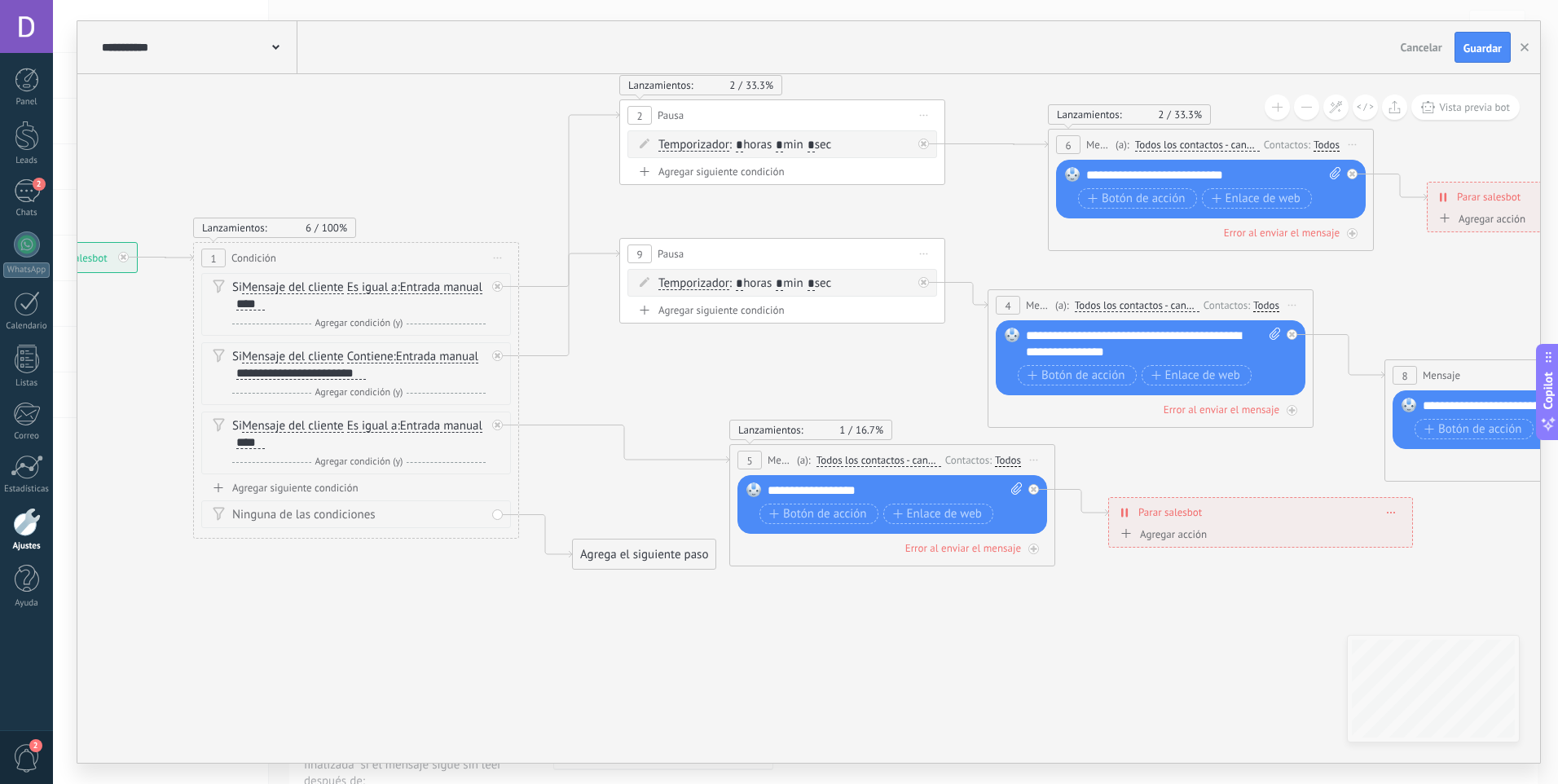
drag, startPoint x: 536, startPoint y: 688, endPoint x: 566, endPoint y: 704, distance: 34.0
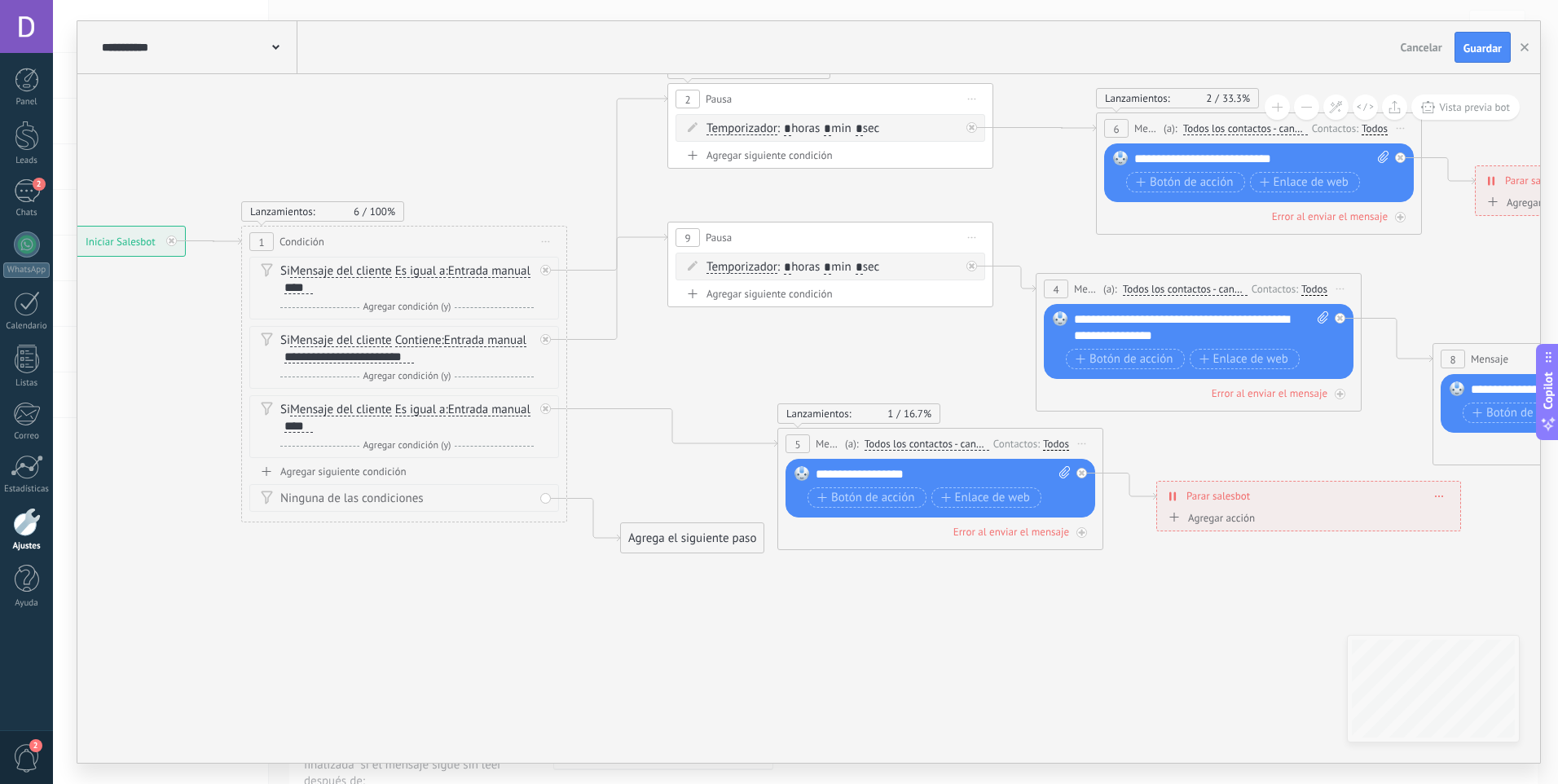
drag, startPoint x: 481, startPoint y: 665, endPoint x: 538, endPoint y: 649, distance: 59.2
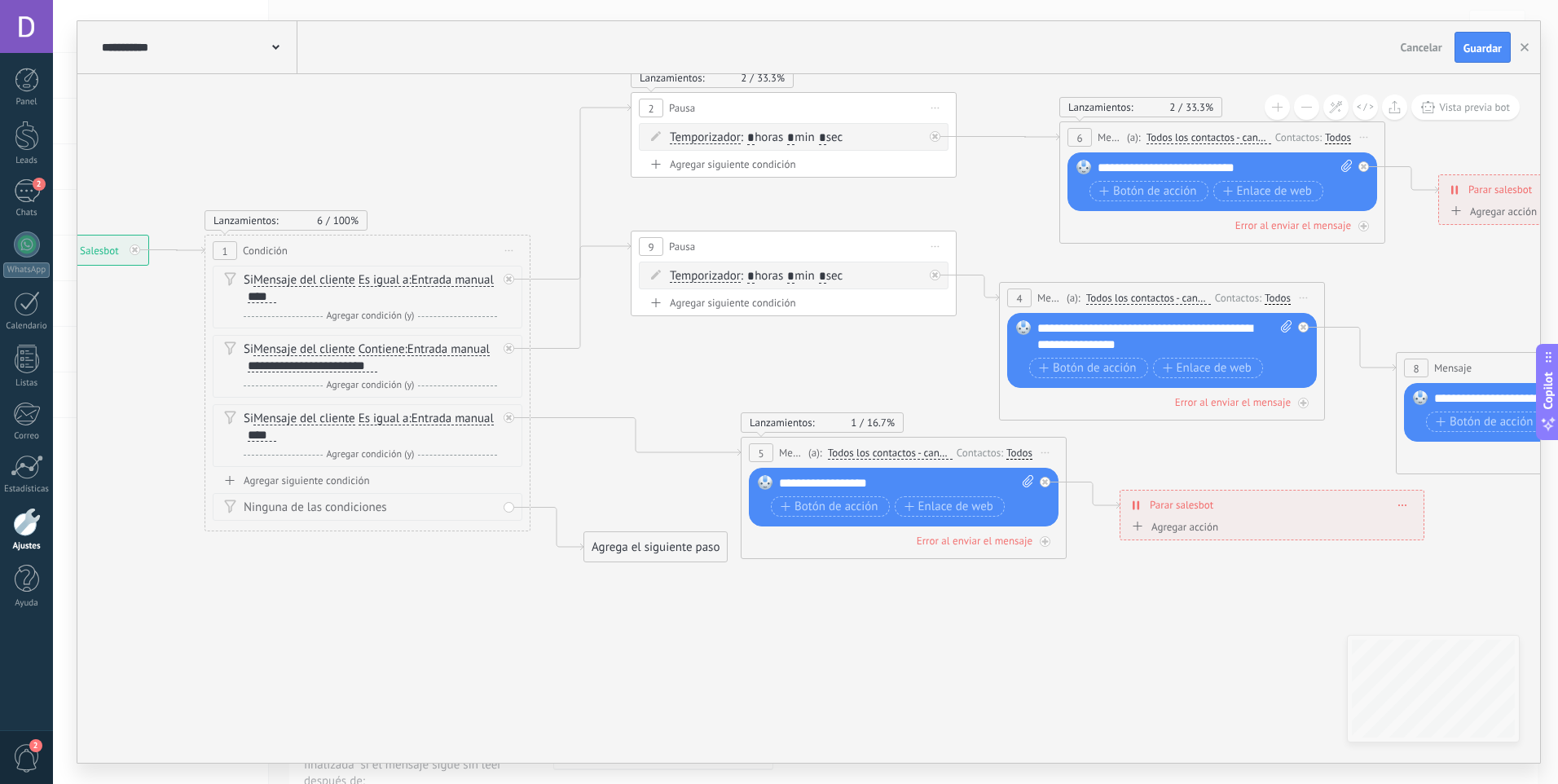
drag, startPoint x: 930, startPoint y: 670, endPoint x: 960, endPoint y: 667, distance: 30.1
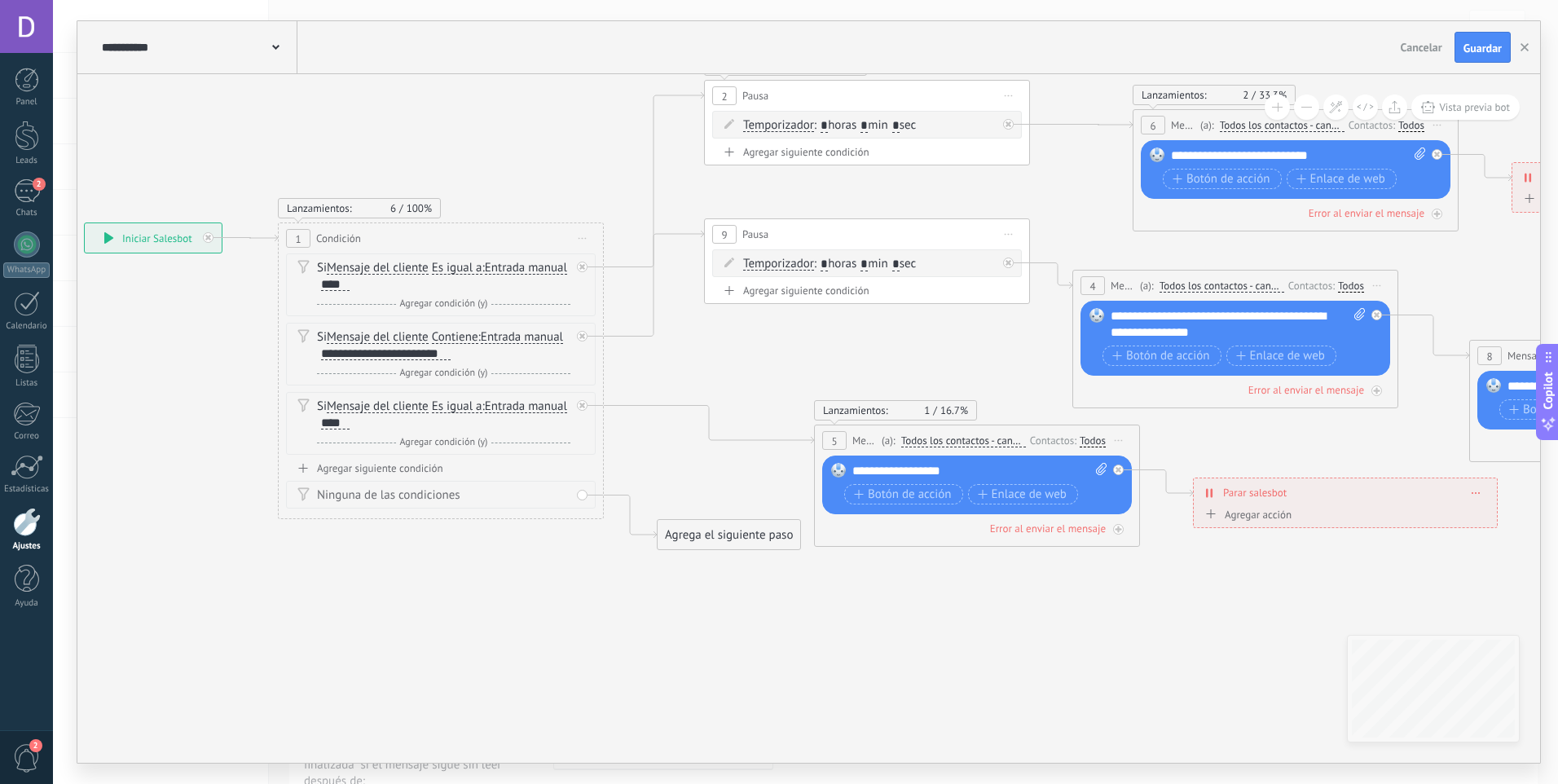
drag, startPoint x: 537, startPoint y: 630, endPoint x: 659, endPoint y: 656, distance: 124.7
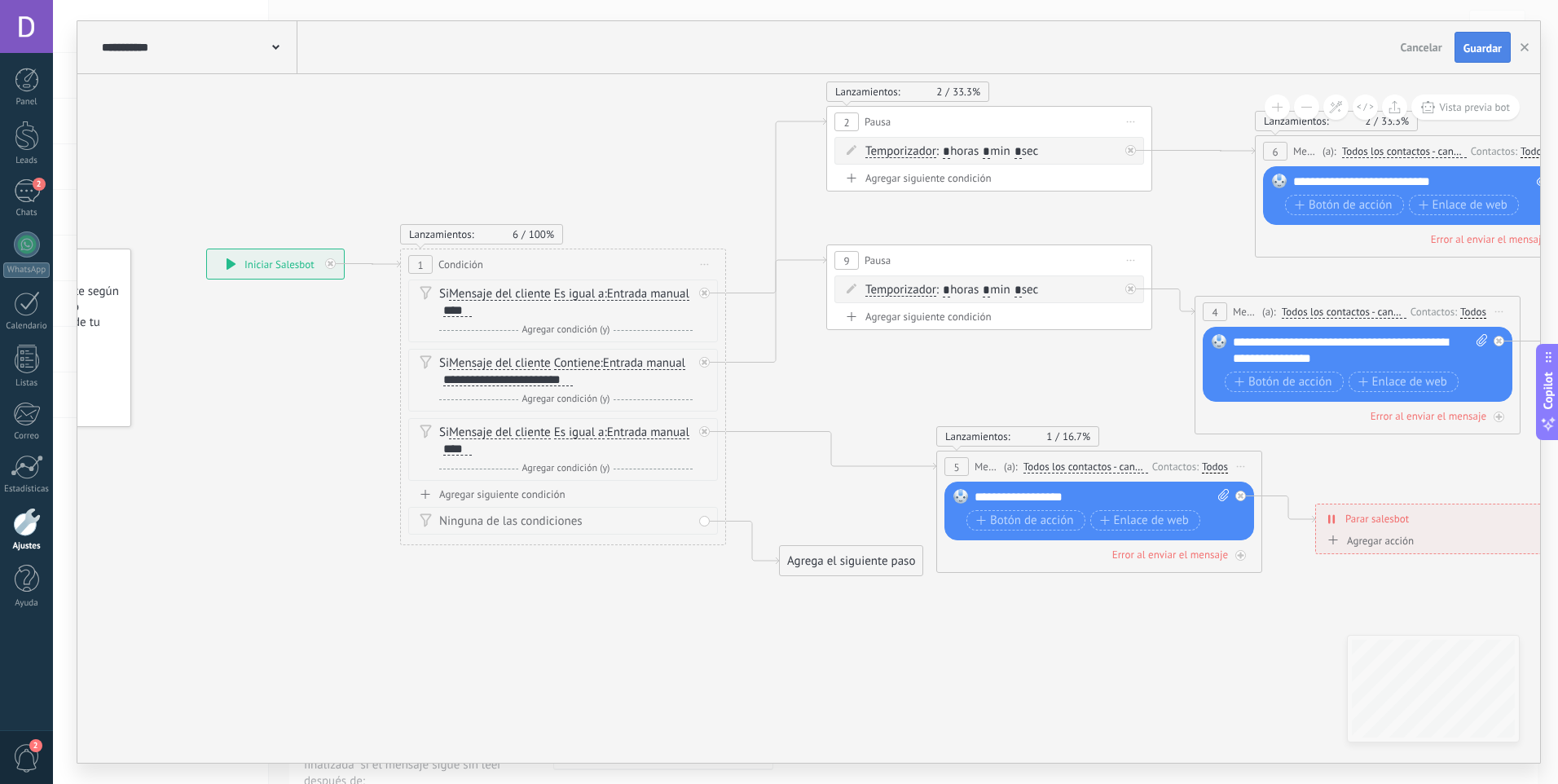
click at [1475, 47] on span "Guardar" at bounding box center [1482, 48] width 38 height 11
click at [36, 186] on span "2" at bounding box center [39, 184] width 13 height 13
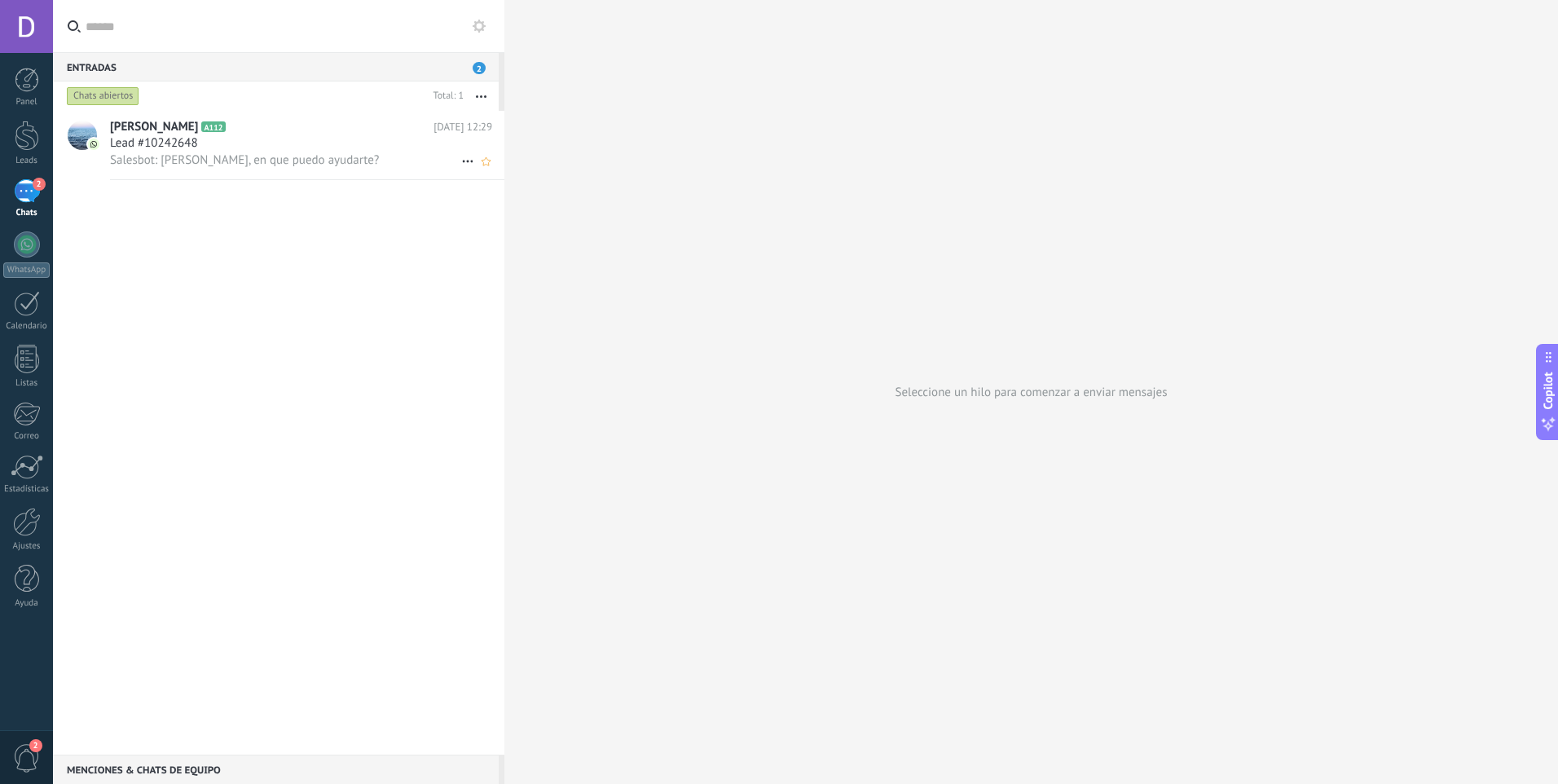
click at [462, 173] on div "[PERSON_NAME] A112 [DATE] 12:29 Lead #10242648 Salesbot: [PERSON_NAME], en que …" at bounding box center [307, 144] width 394 height 68
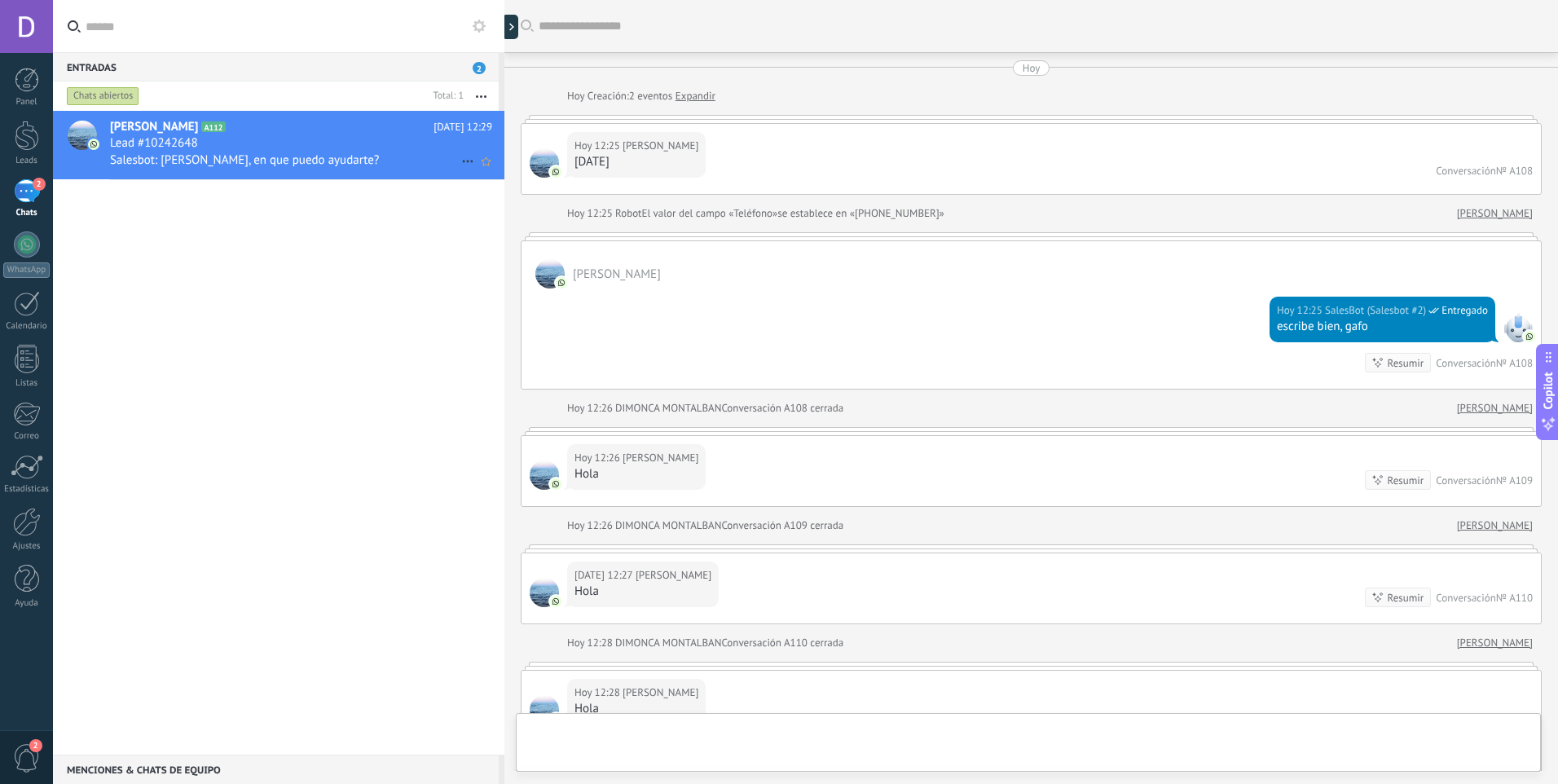
scroll to position [543, 0]
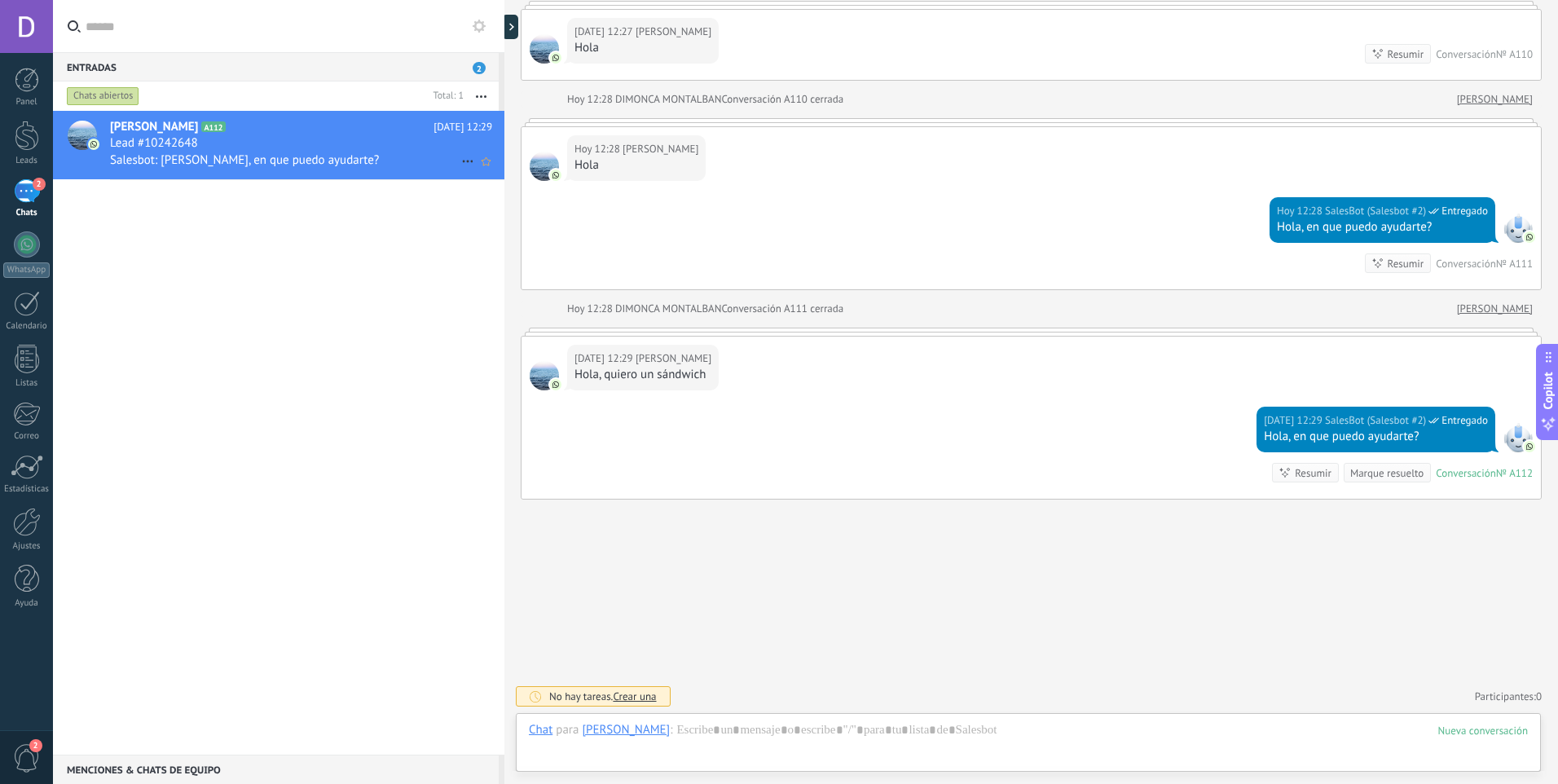
click at [458, 162] on icon at bounding box center [467, 161] width 20 height 20
click at [514, 171] on span "Conversación cerrada" at bounding box center [540, 169] width 111 height 33
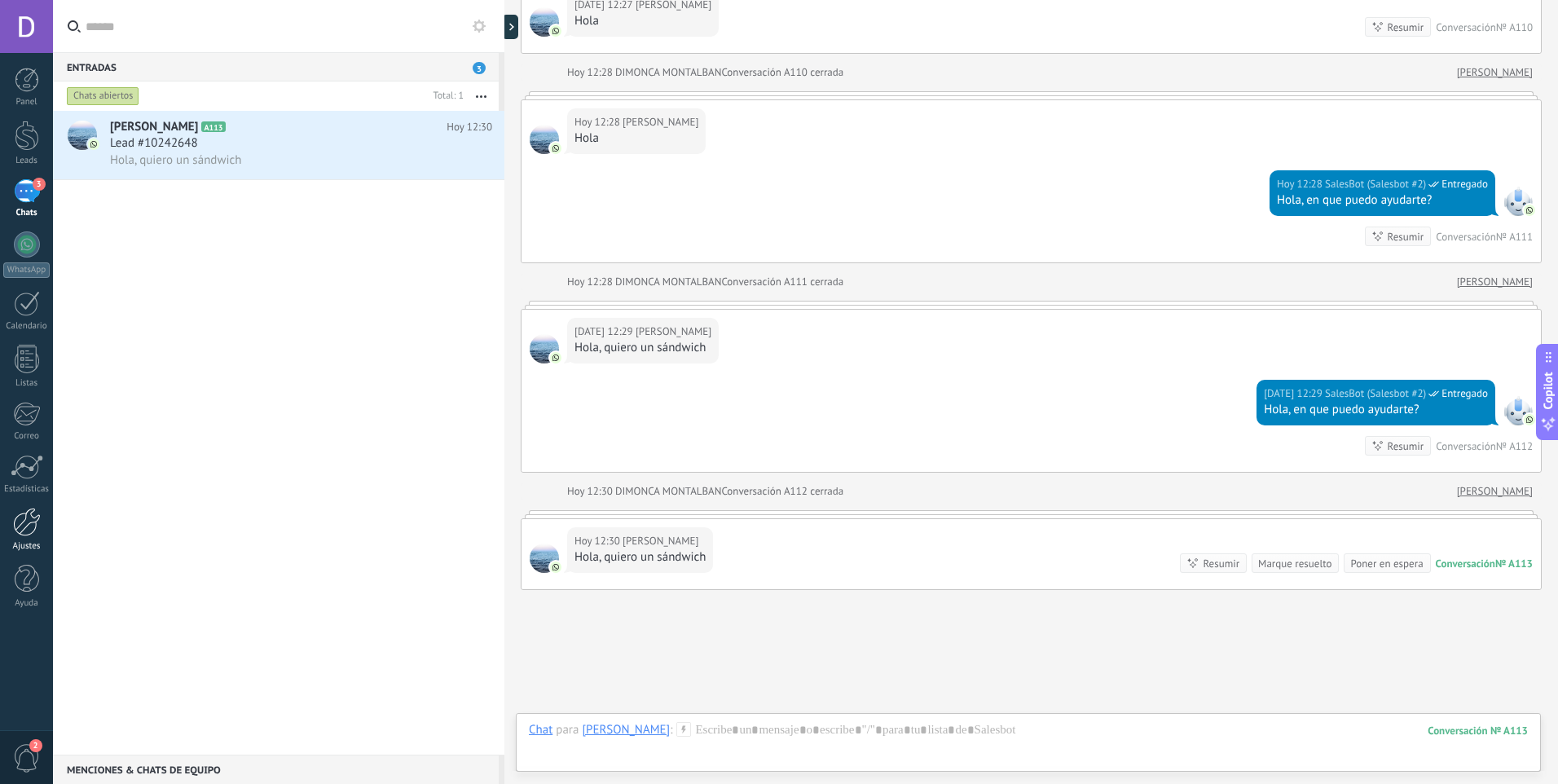
click at [31, 525] on div at bounding box center [27, 521] width 28 height 28
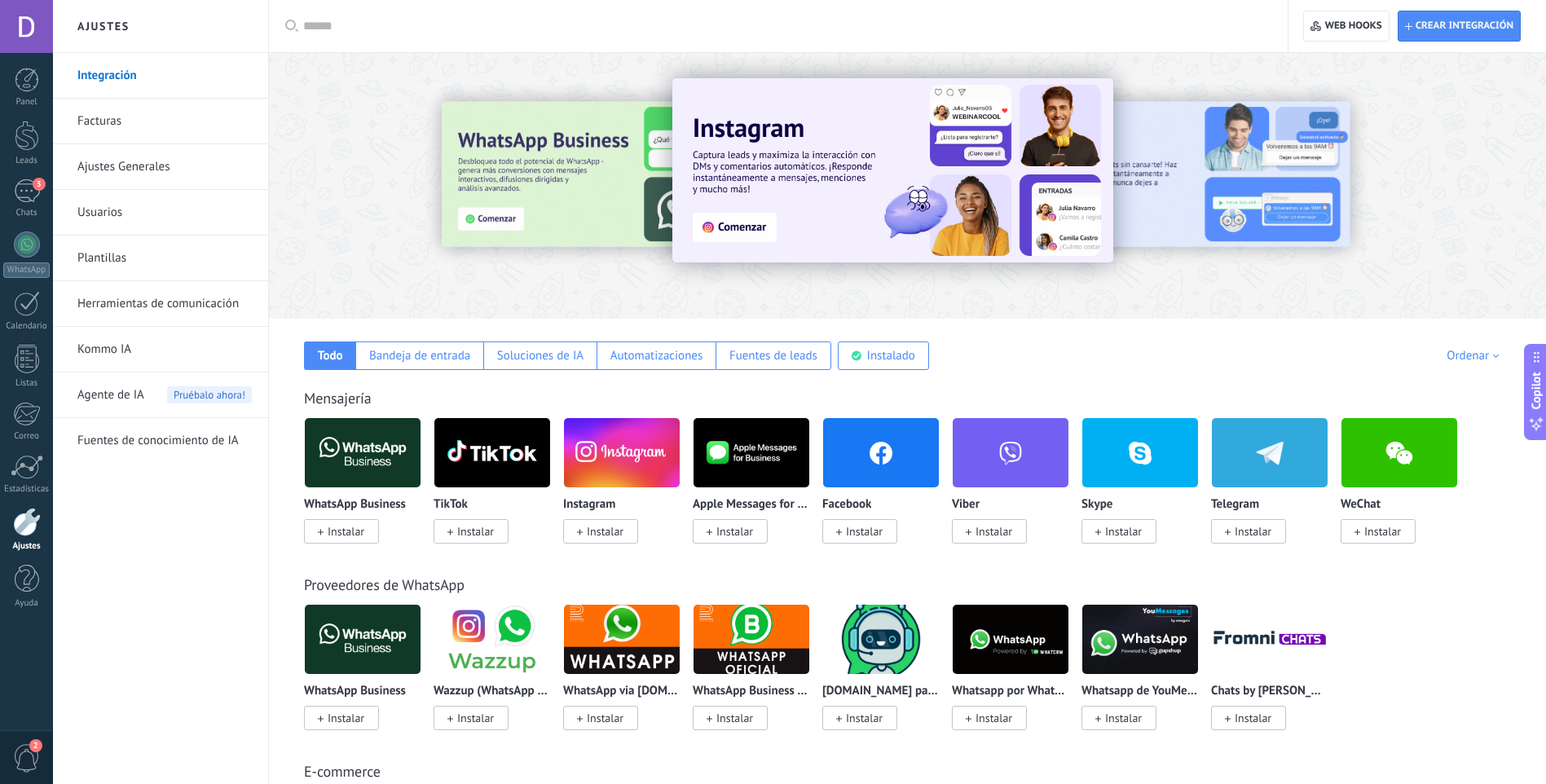
click at [108, 209] on link "Usuarios" at bounding box center [165, 212] width 174 height 46
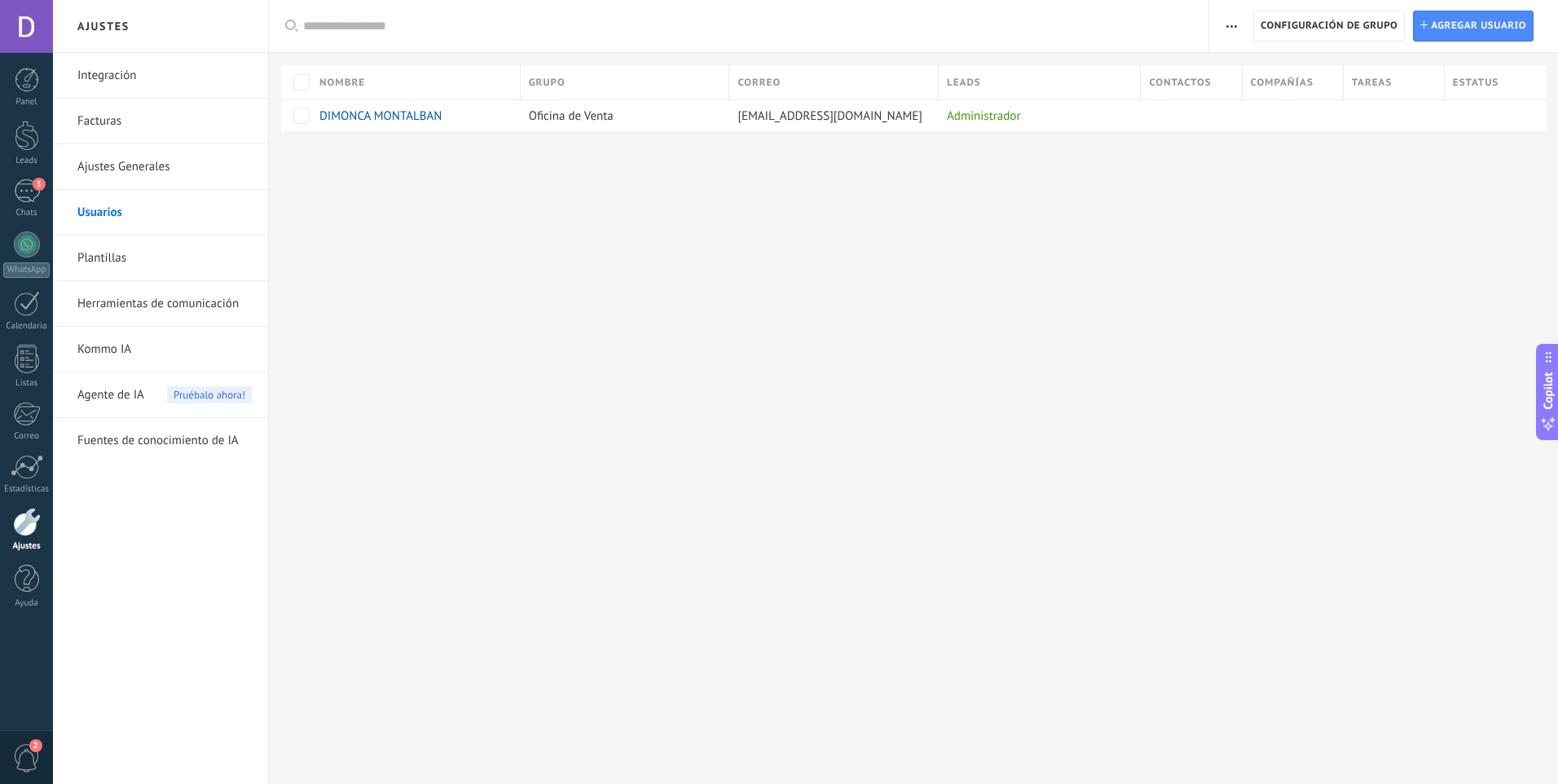
click at [182, 294] on link "Herramientas de comunicación" at bounding box center [165, 304] width 174 height 46
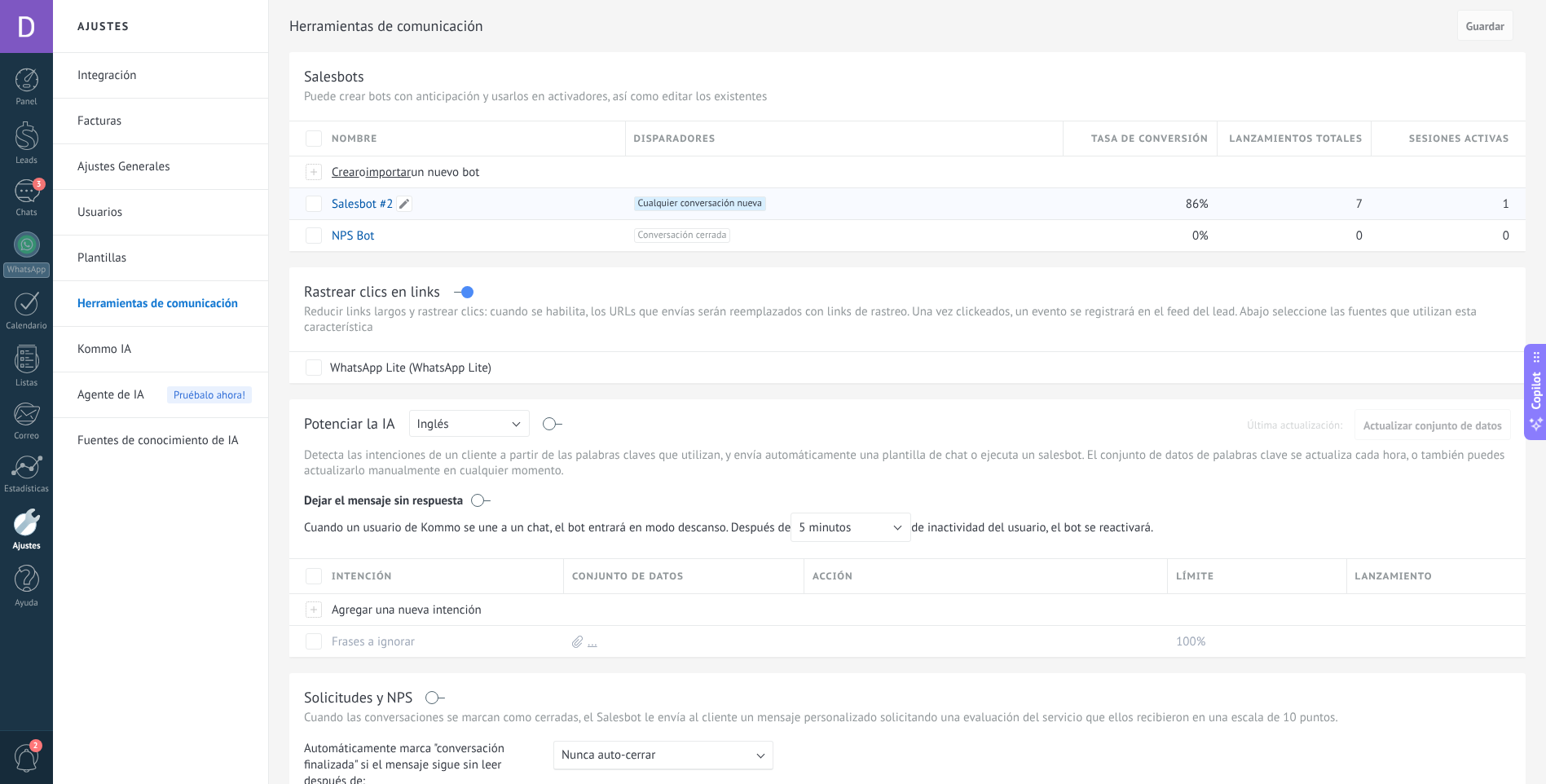
click at [355, 212] on div "Salesbot #2" at bounding box center [471, 204] width 295 height 31
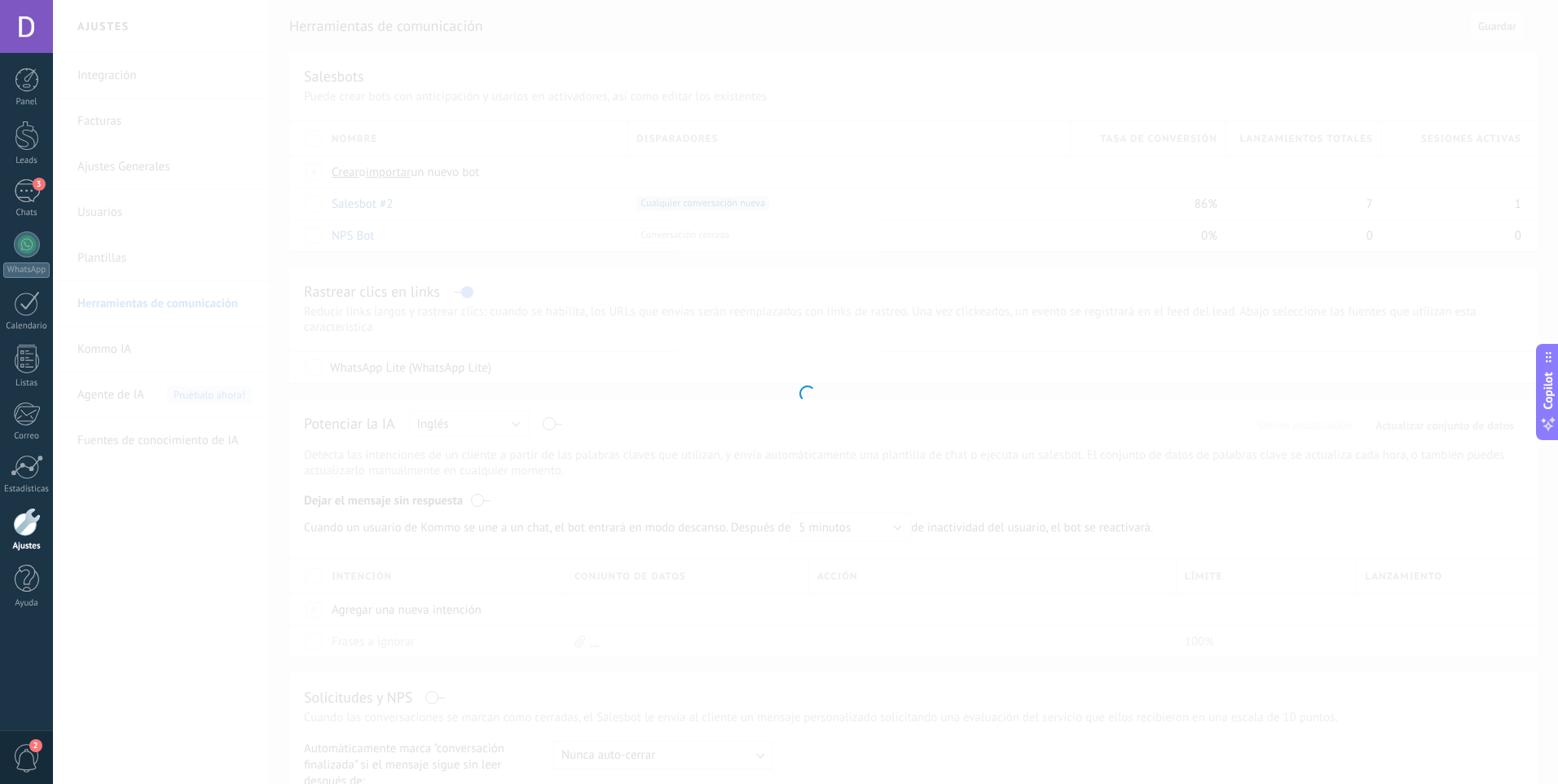
type input "**********"
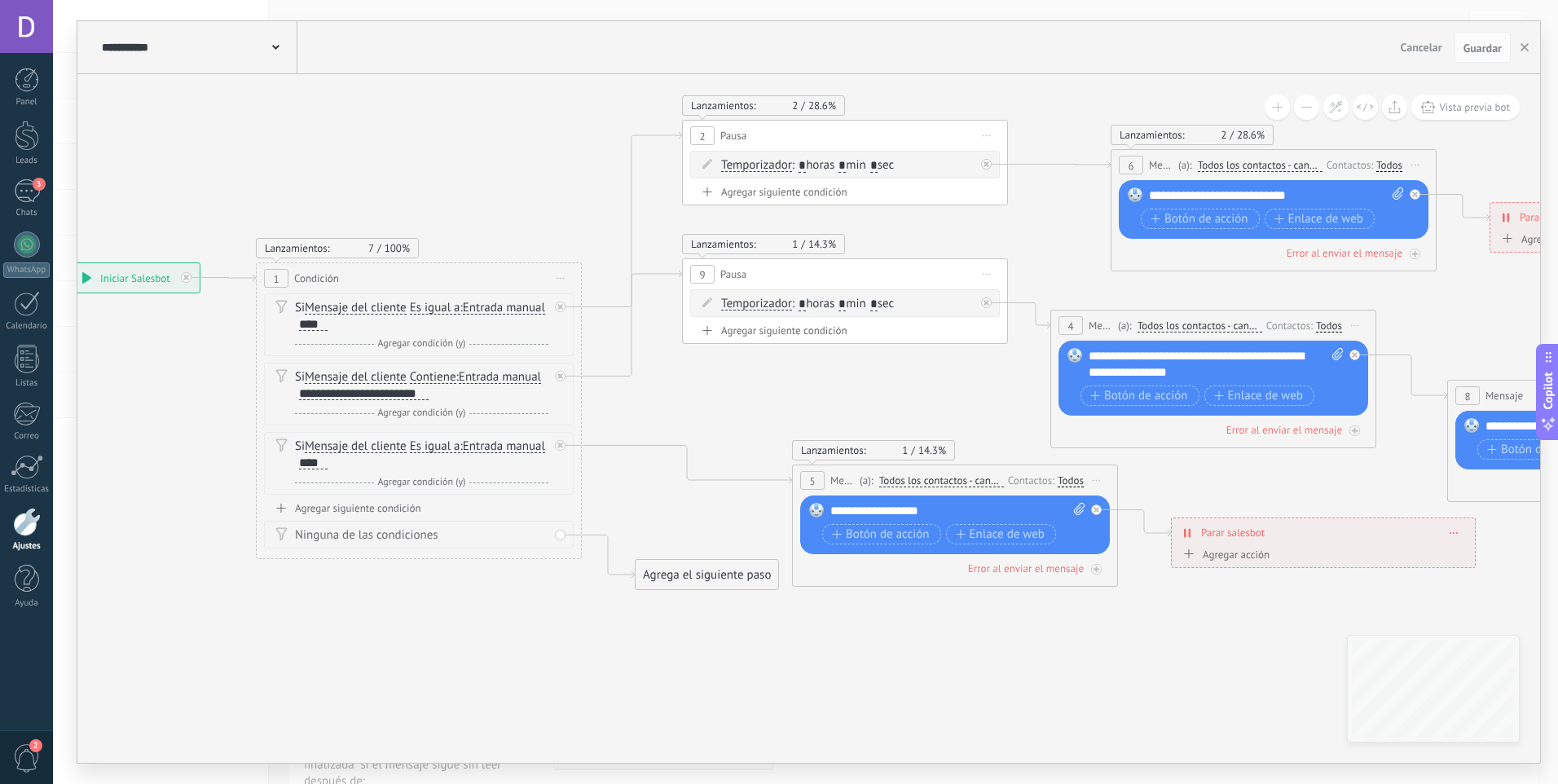
drag, startPoint x: 1035, startPoint y: 618, endPoint x: 673, endPoint y: 685, distance: 368.1
drag, startPoint x: 839, startPoint y: 673, endPoint x: 779, endPoint y: 674, distance: 60.0
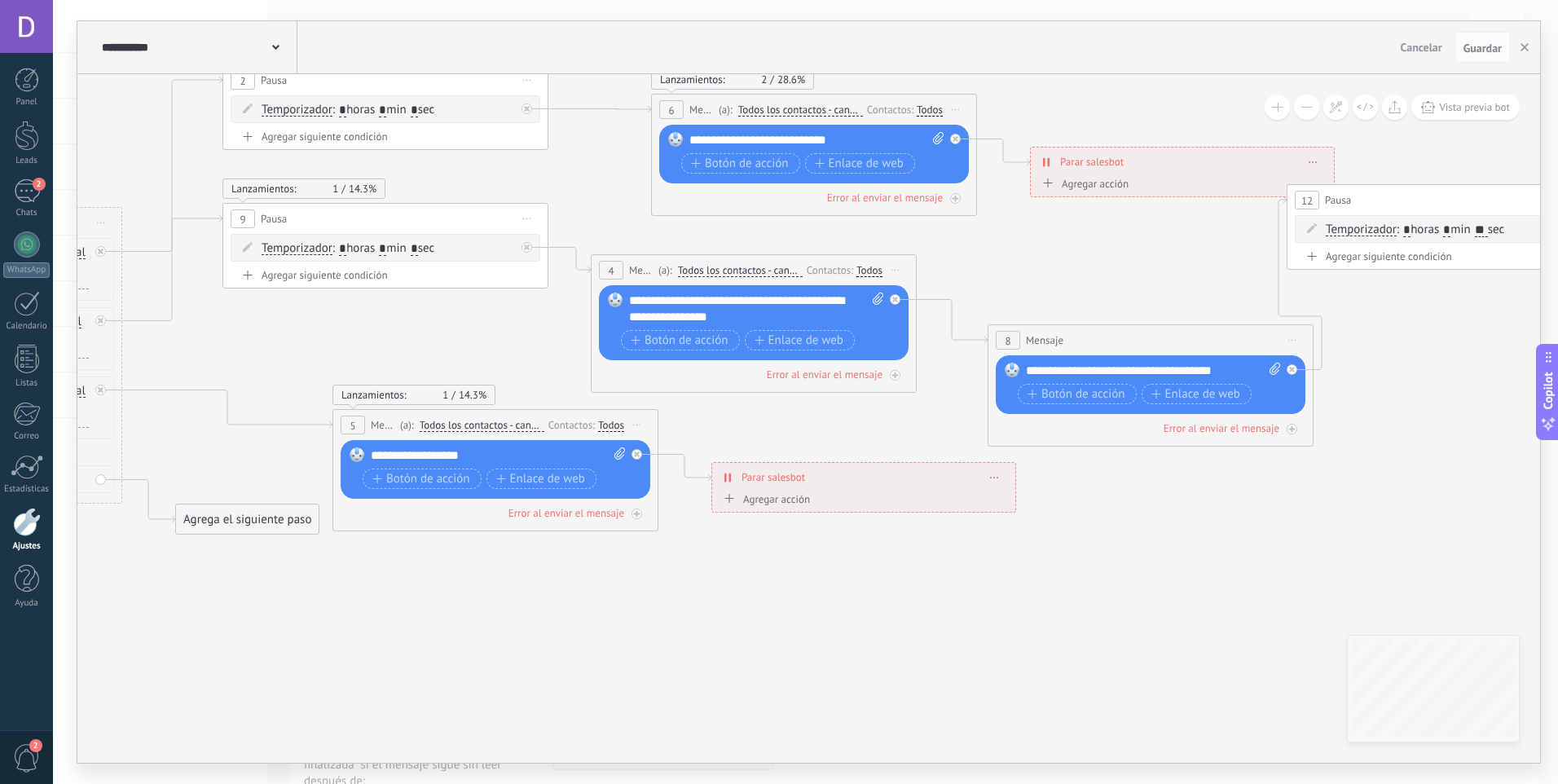
drag, startPoint x: 920, startPoint y: 711, endPoint x: 517, endPoint y: 655, distance: 406.9
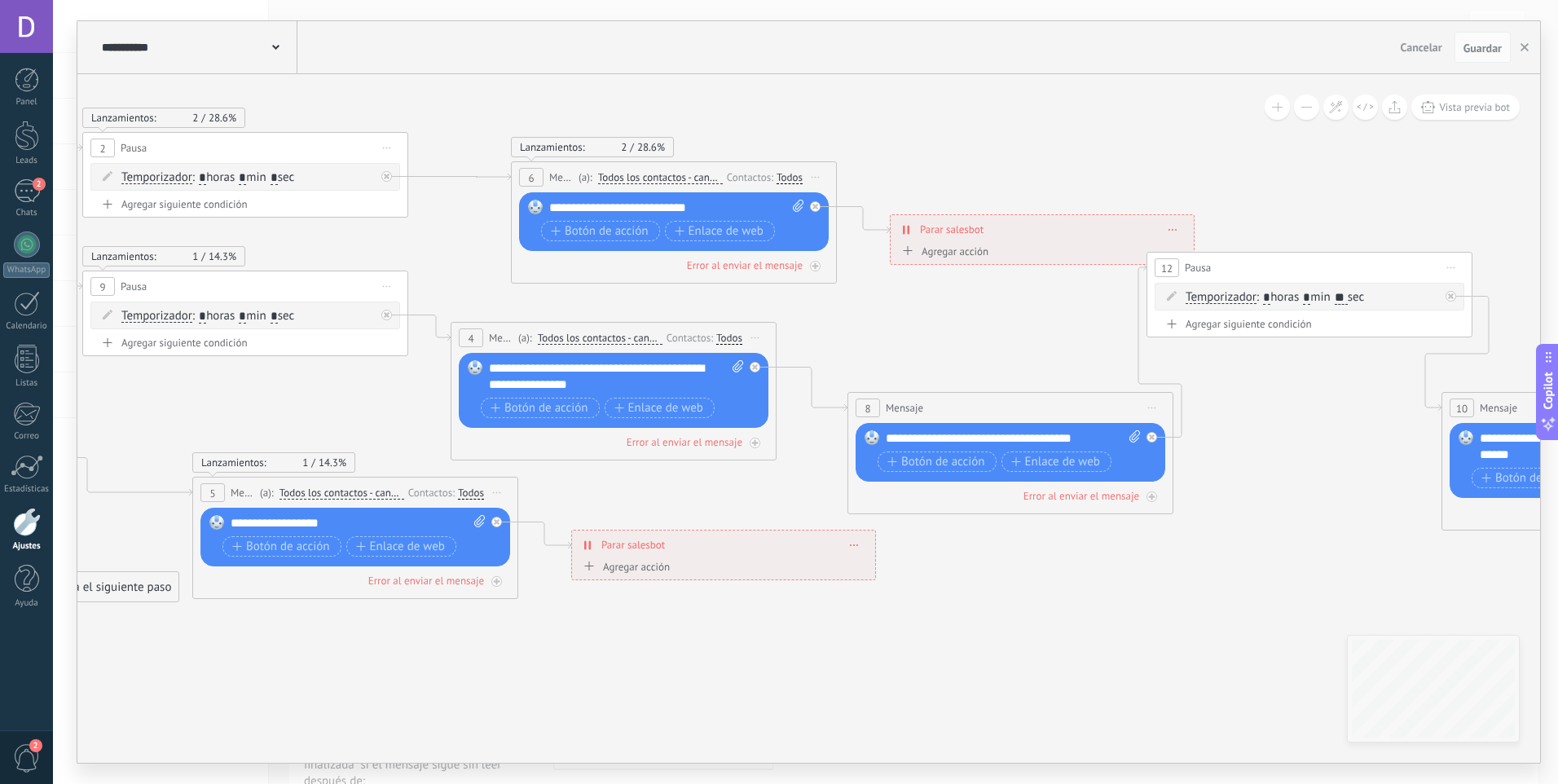
drag, startPoint x: 639, startPoint y: 640, endPoint x: 497, endPoint y: 709, distance: 157.9
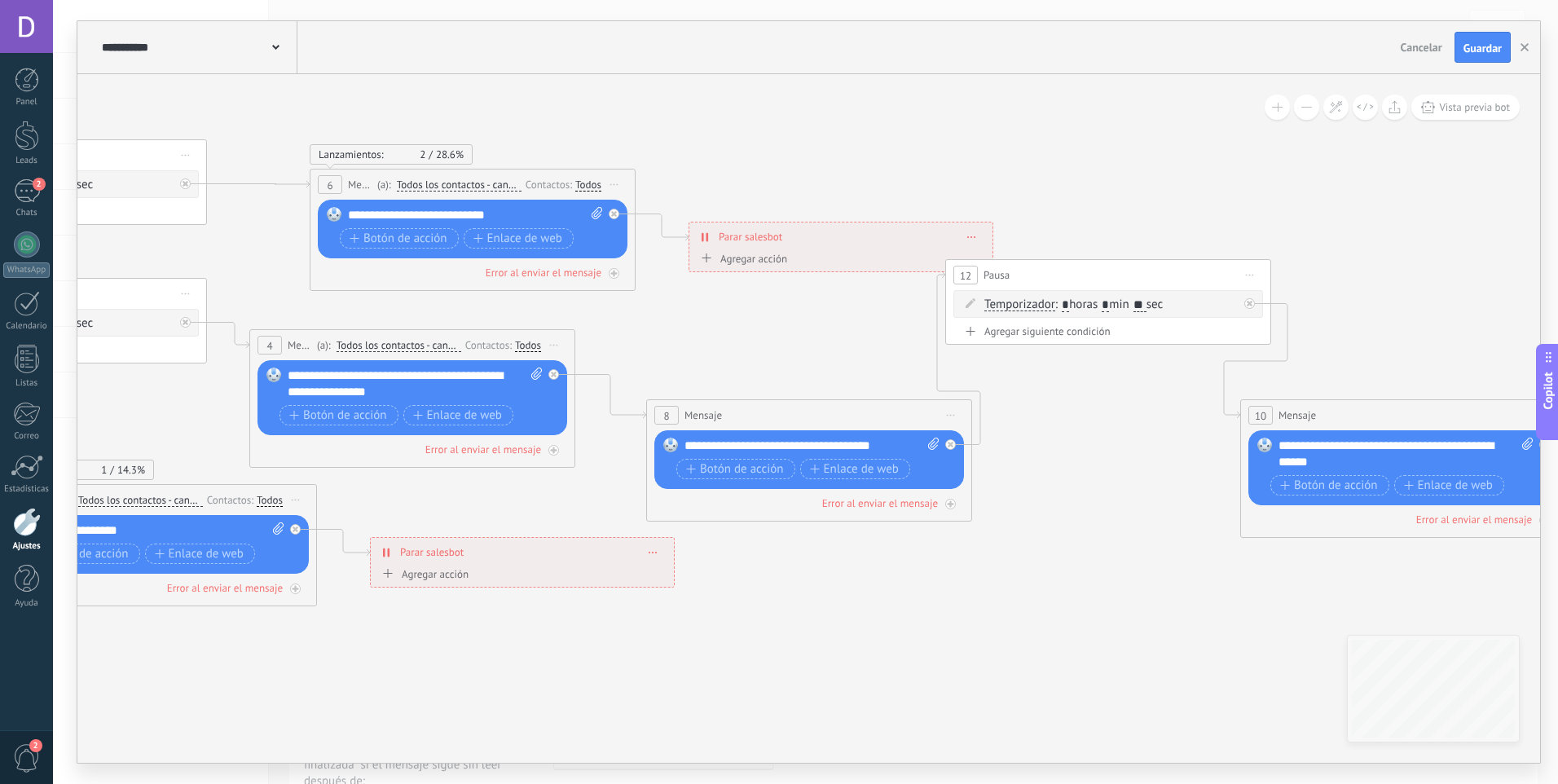
drag, startPoint x: 758, startPoint y: 691, endPoint x: 561, endPoint y: 697, distance: 197.1
click at [561, 697] on icon at bounding box center [1576, 374] width 5444 height 1285
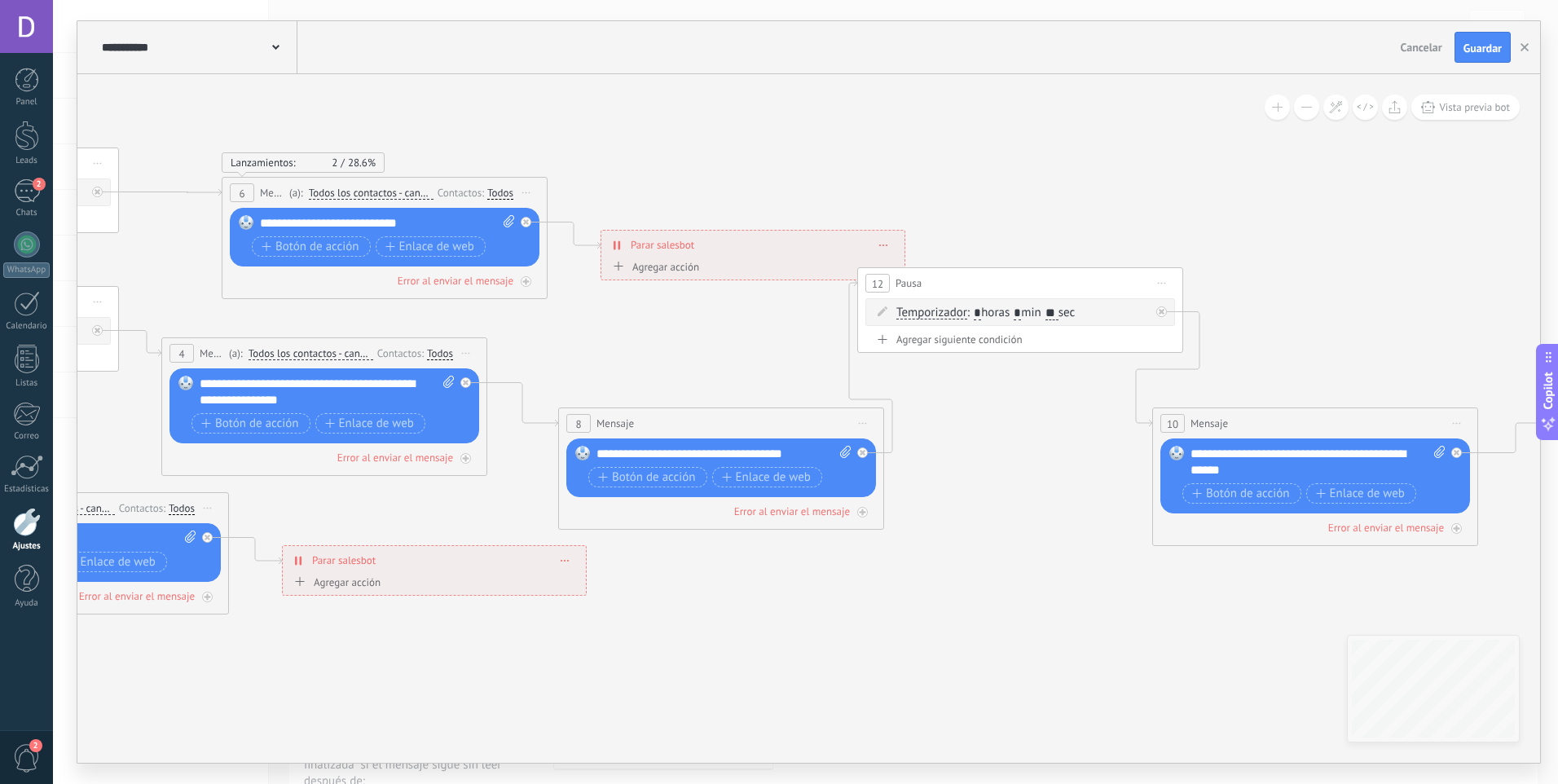
drag, startPoint x: 967, startPoint y: 668, endPoint x: 860, endPoint y: 679, distance: 107.6
click at [860, 679] on icon at bounding box center [1488, 383] width 5444 height 1285
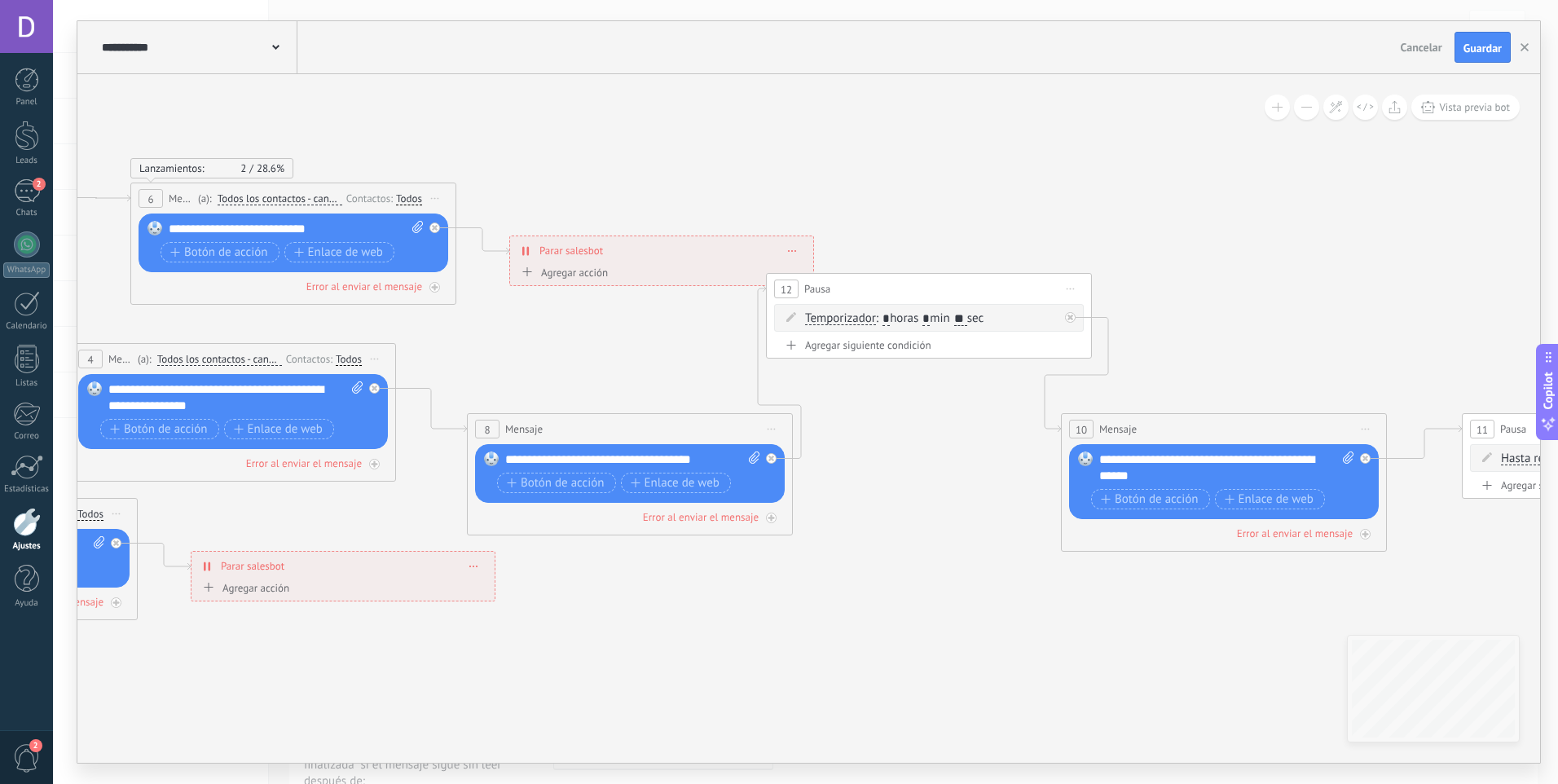
drag, startPoint x: 1006, startPoint y: 654, endPoint x: 930, endPoint y: 656, distance: 76.0
click at [930, 656] on icon at bounding box center [1397, 388] width 5444 height 1285
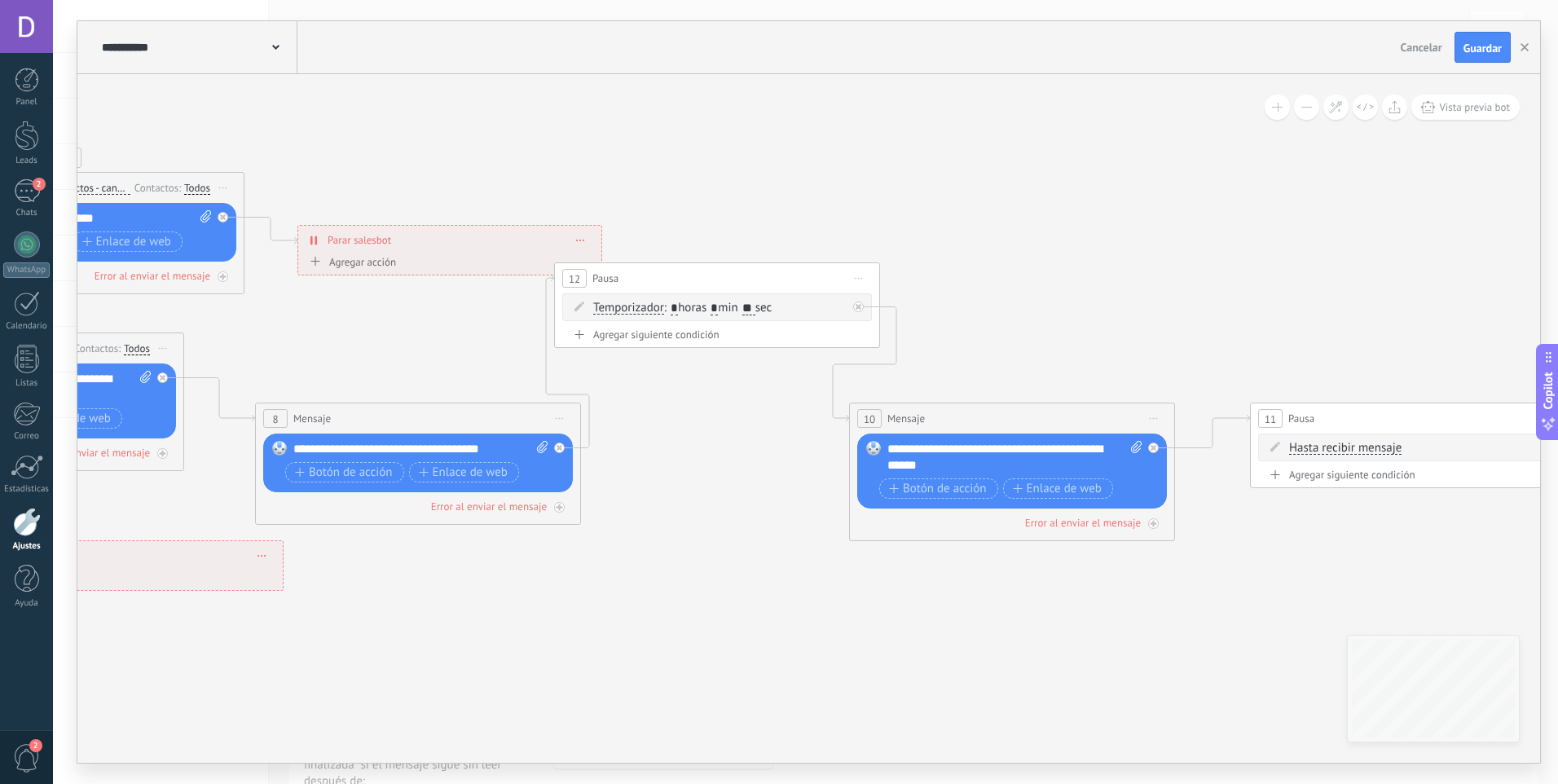
drag, startPoint x: 960, startPoint y: 639, endPoint x: 794, endPoint y: 632, distance: 166.1
click at [743, 628] on icon at bounding box center [1185, 376] width 5444 height 1282
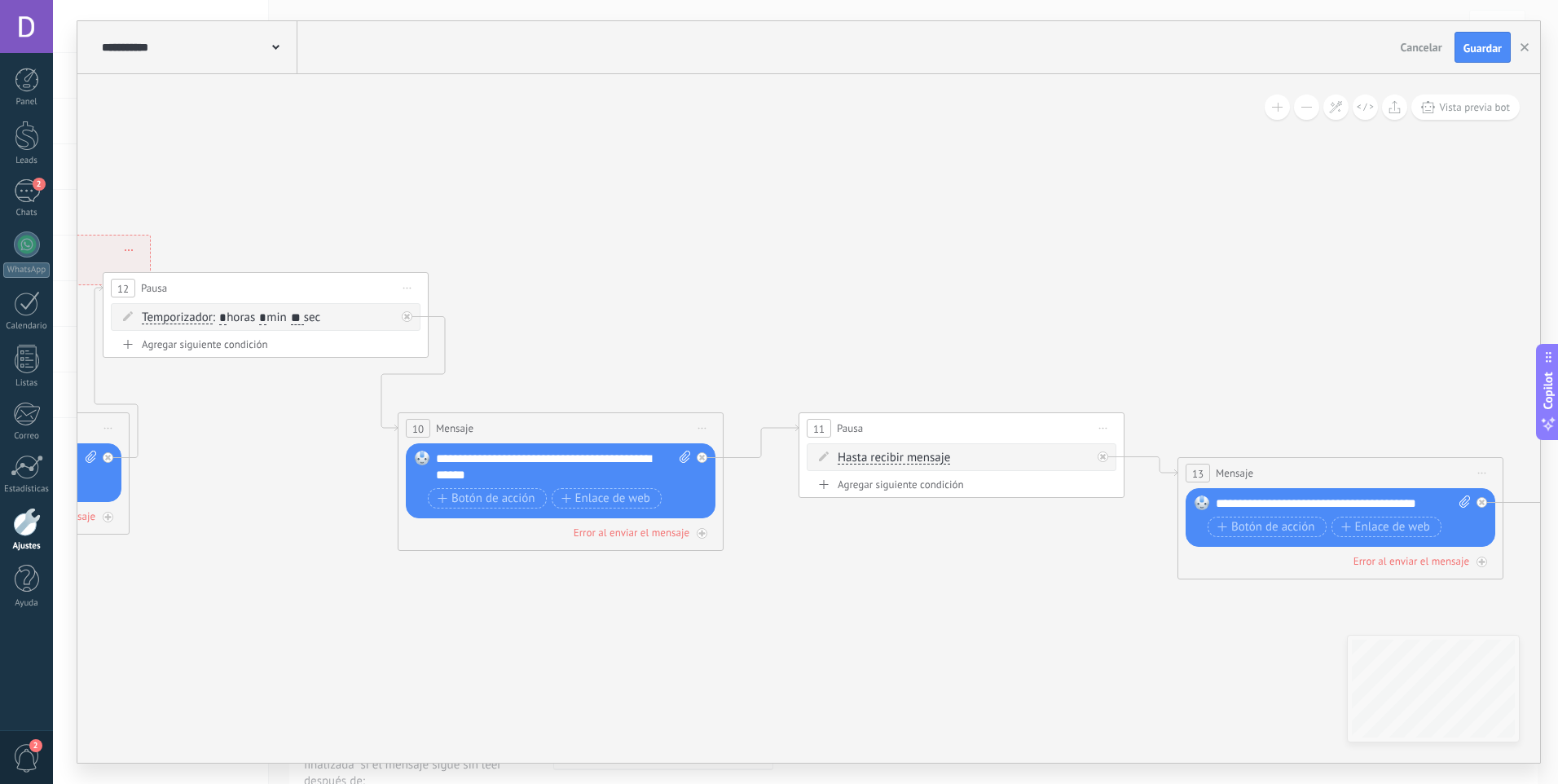
drag, startPoint x: 887, startPoint y: 637, endPoint x: 785, endPoint y: 641, distance: 102.1
click at [787, 641] on icon at bounding box center [733, 385] width 5444 height 1282
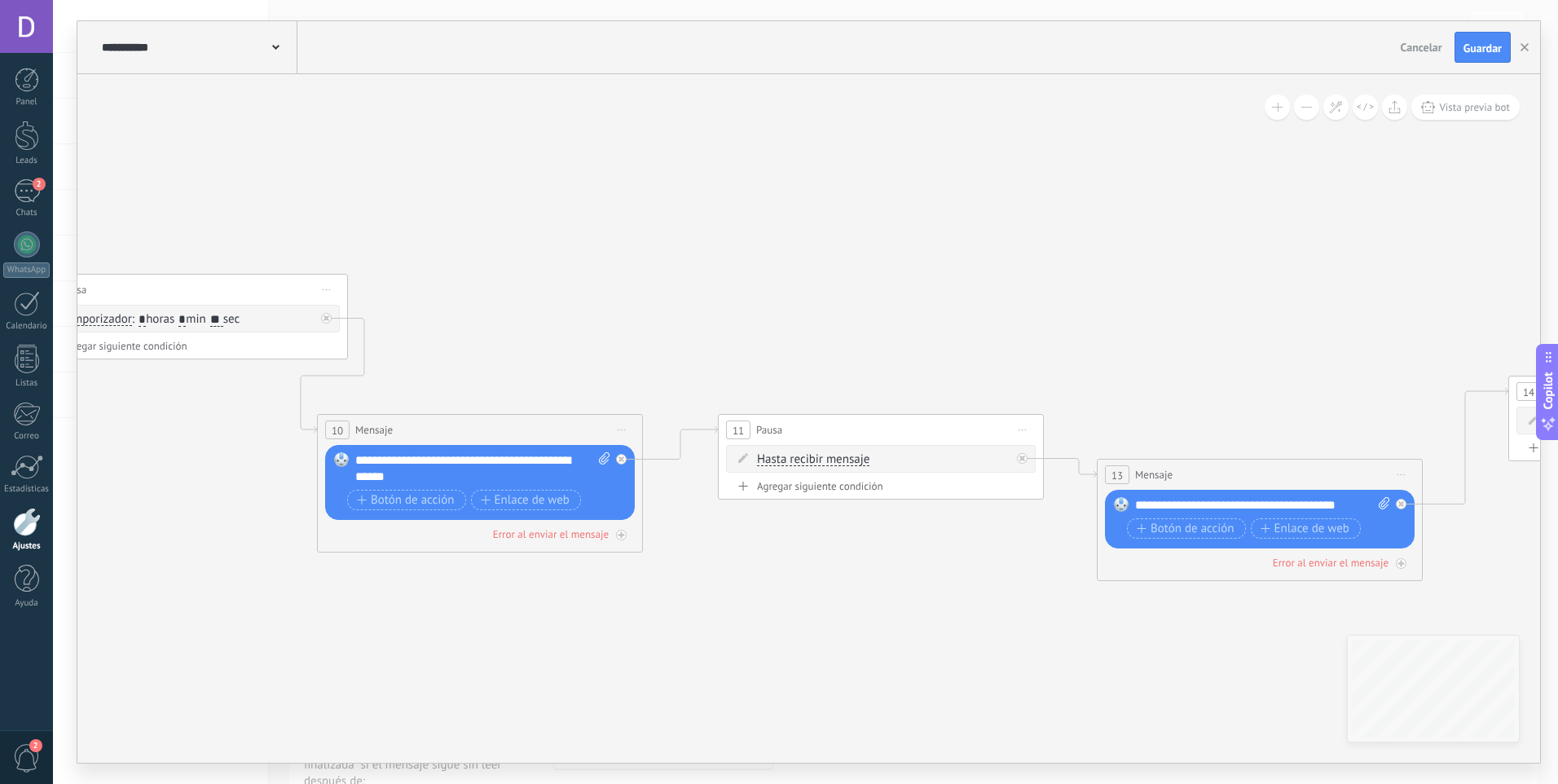
drag, startPoint x: 1003, startPoint y: 609, endPoint x: 875, endPoint y: 600, distance: 128.3
click at [875, 600] on icon at bounding box center [652, 387] width 5444 height 1282
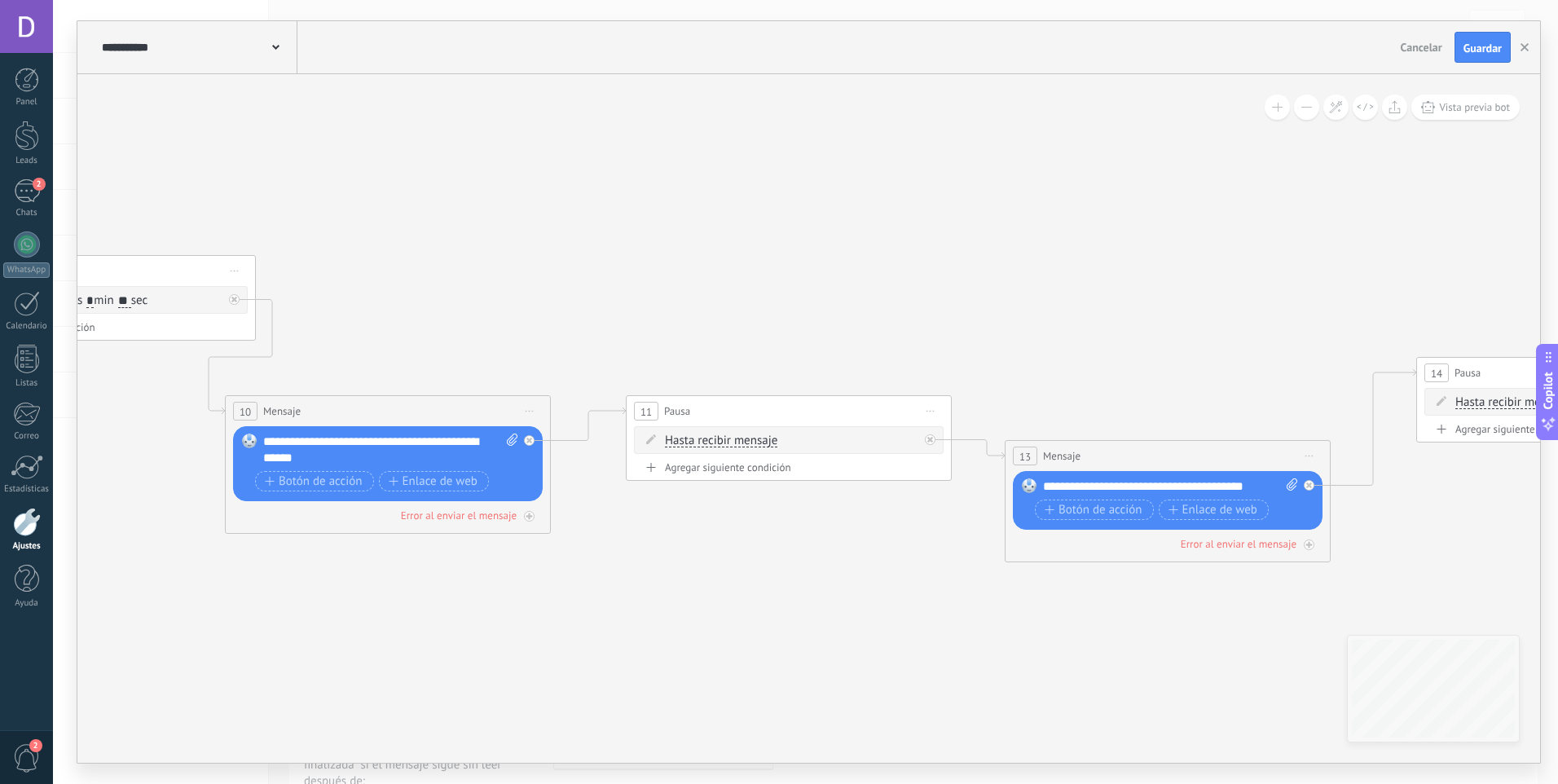
drag, startPoint x: 882, startPoint y: 626, endPoint x: 885, endPoint y: 587, distance: 39.1
click at [885, 587] on icon at bounding box center [560, 369] width 5444 height 1282
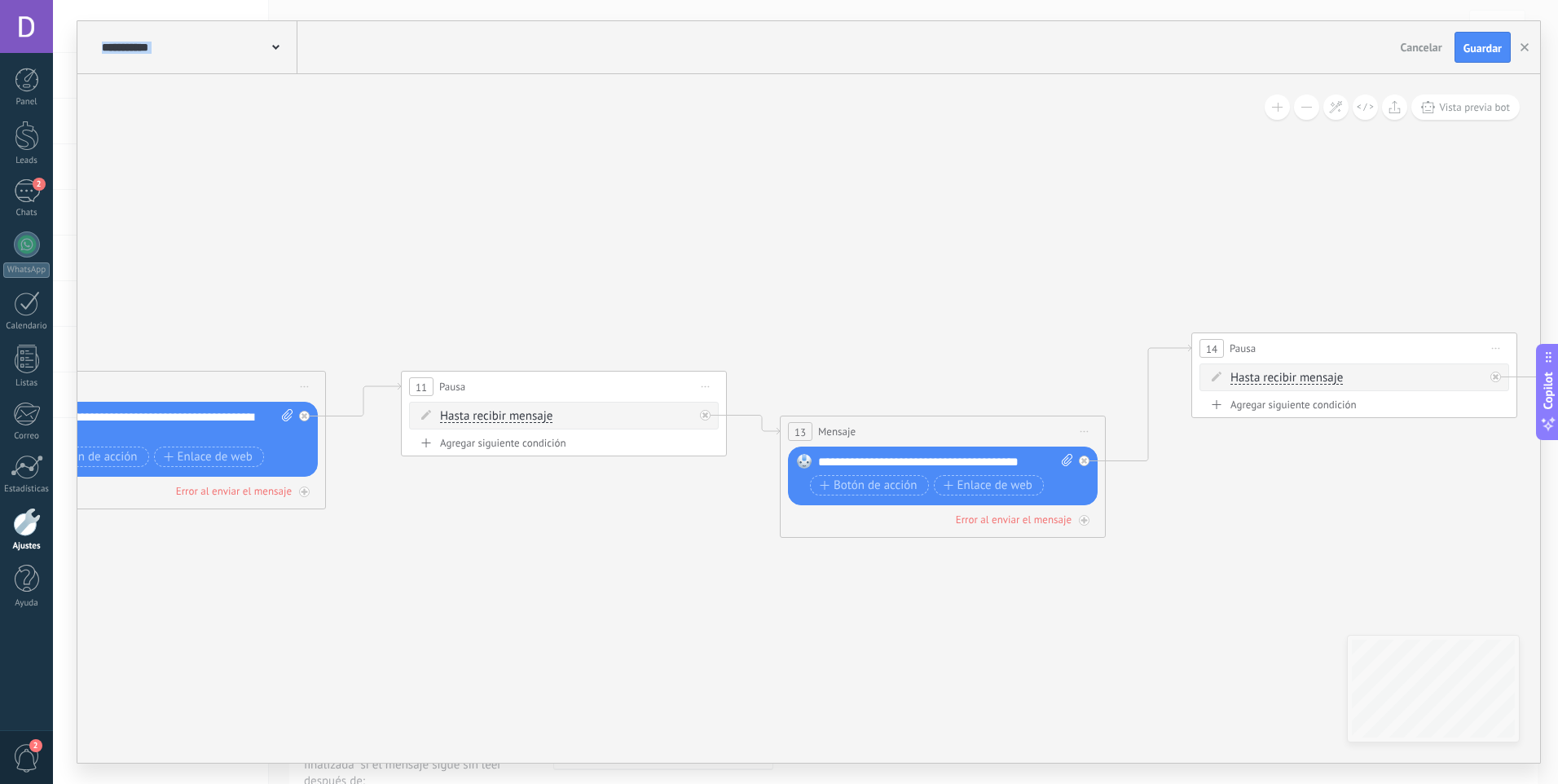
drag, startPoint x: 1003, startPoint y: 611, endPoint x: 561, endPoint y: 612, distance: 442.0
click at [562, 612] on icon at bounding box center [335, 339] width 5444 height 1270
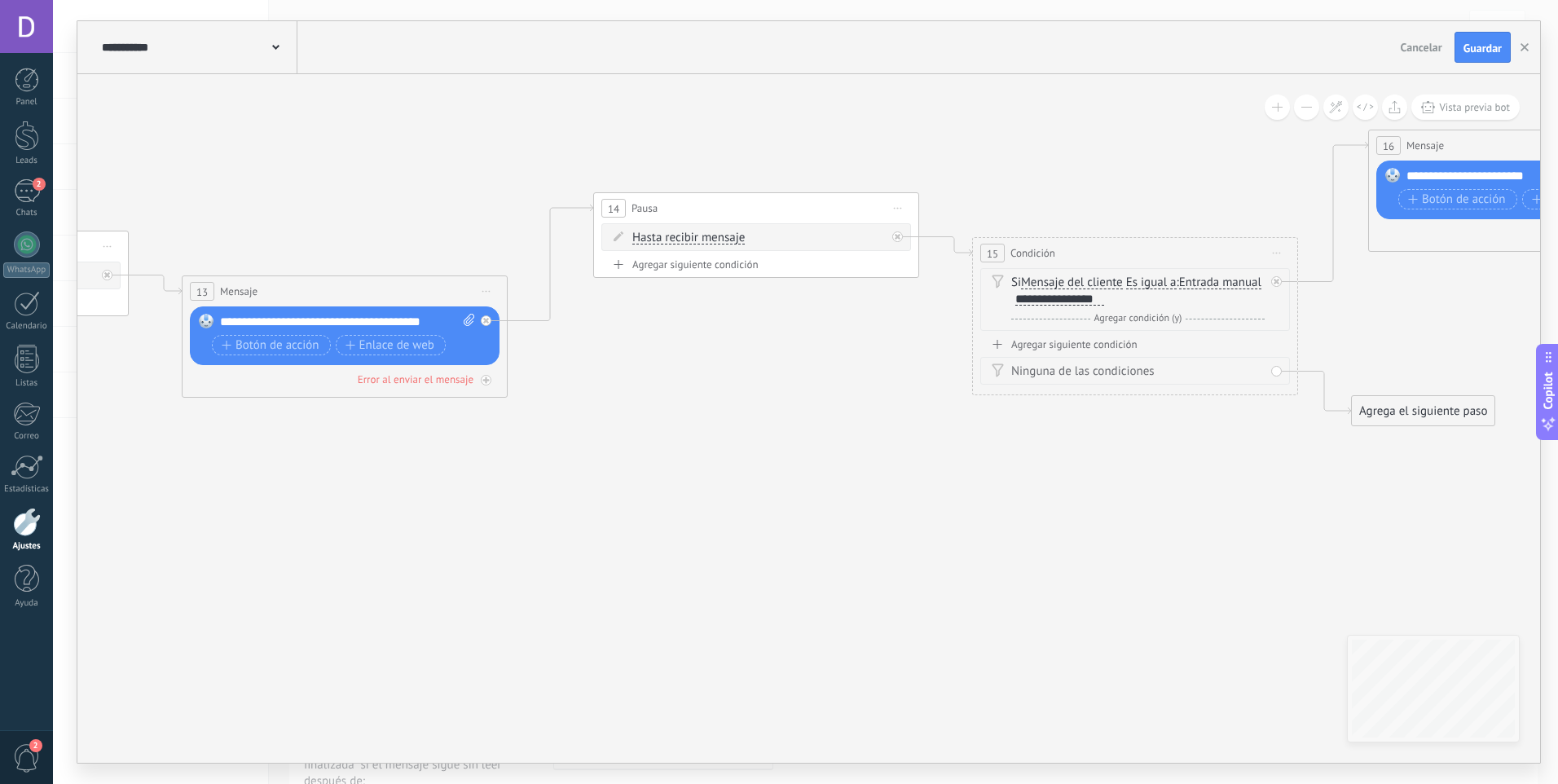
drag, startPoint x: 754, startPoint y: 371, endPoint x: 704, endPoint y: 364, distance: 50.5
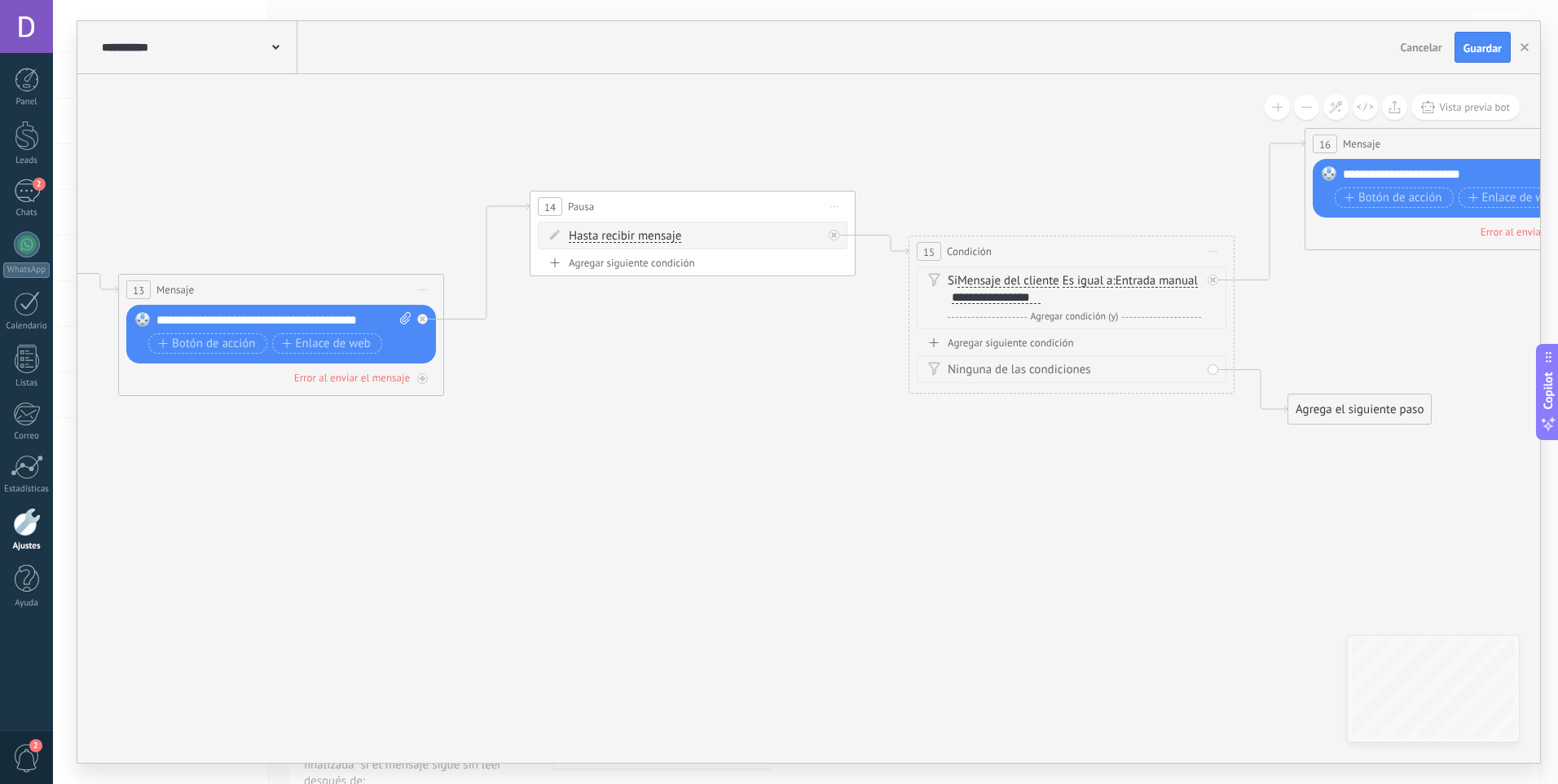
drag, startPoint x: 1000, startPoint y: 456, endPoint x: 909, endPoint y: 469, distance: 91.9
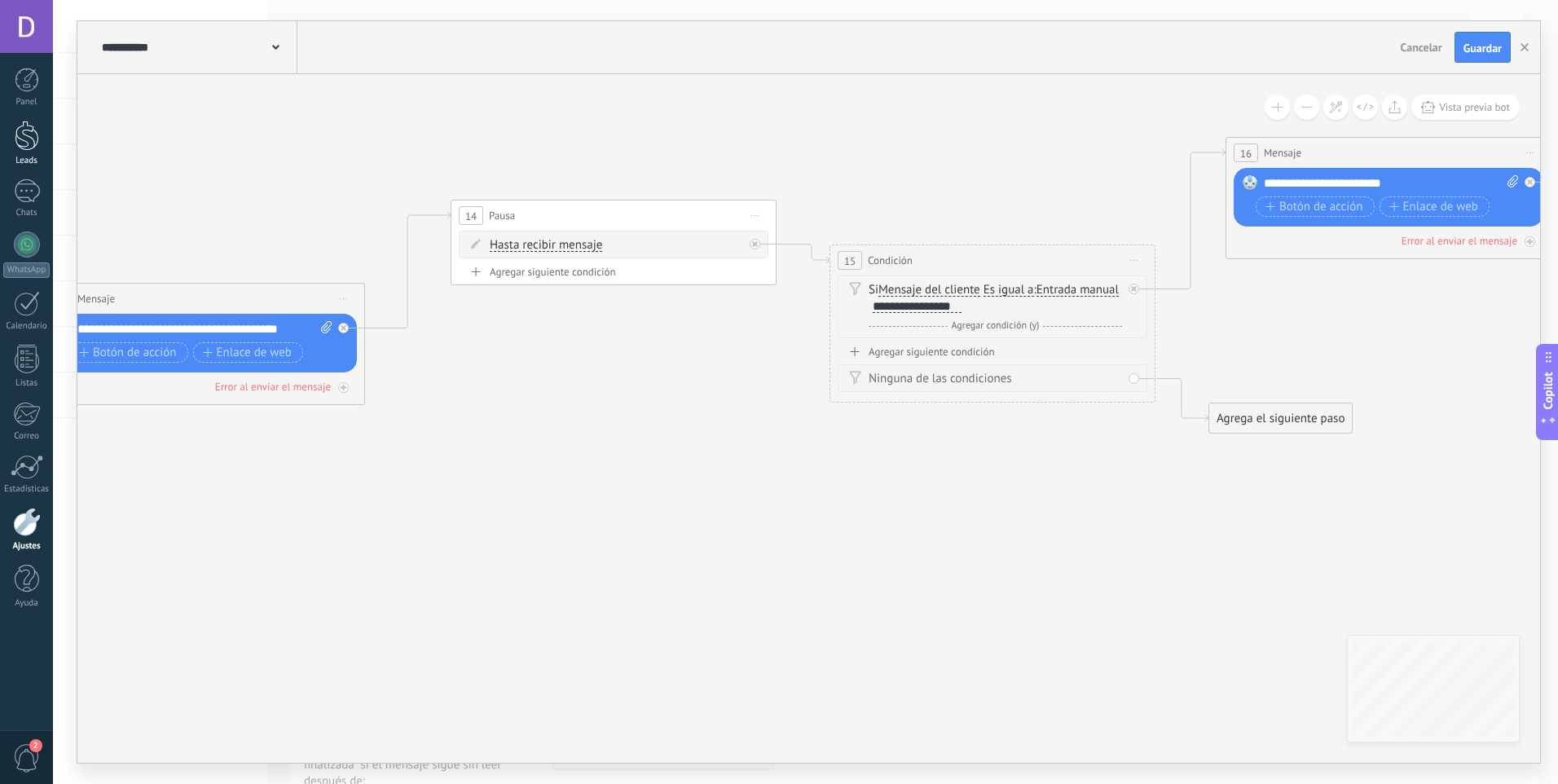
click at [40, 158] on div "Leads" at bounding box center [26, 160] width 47 height 10
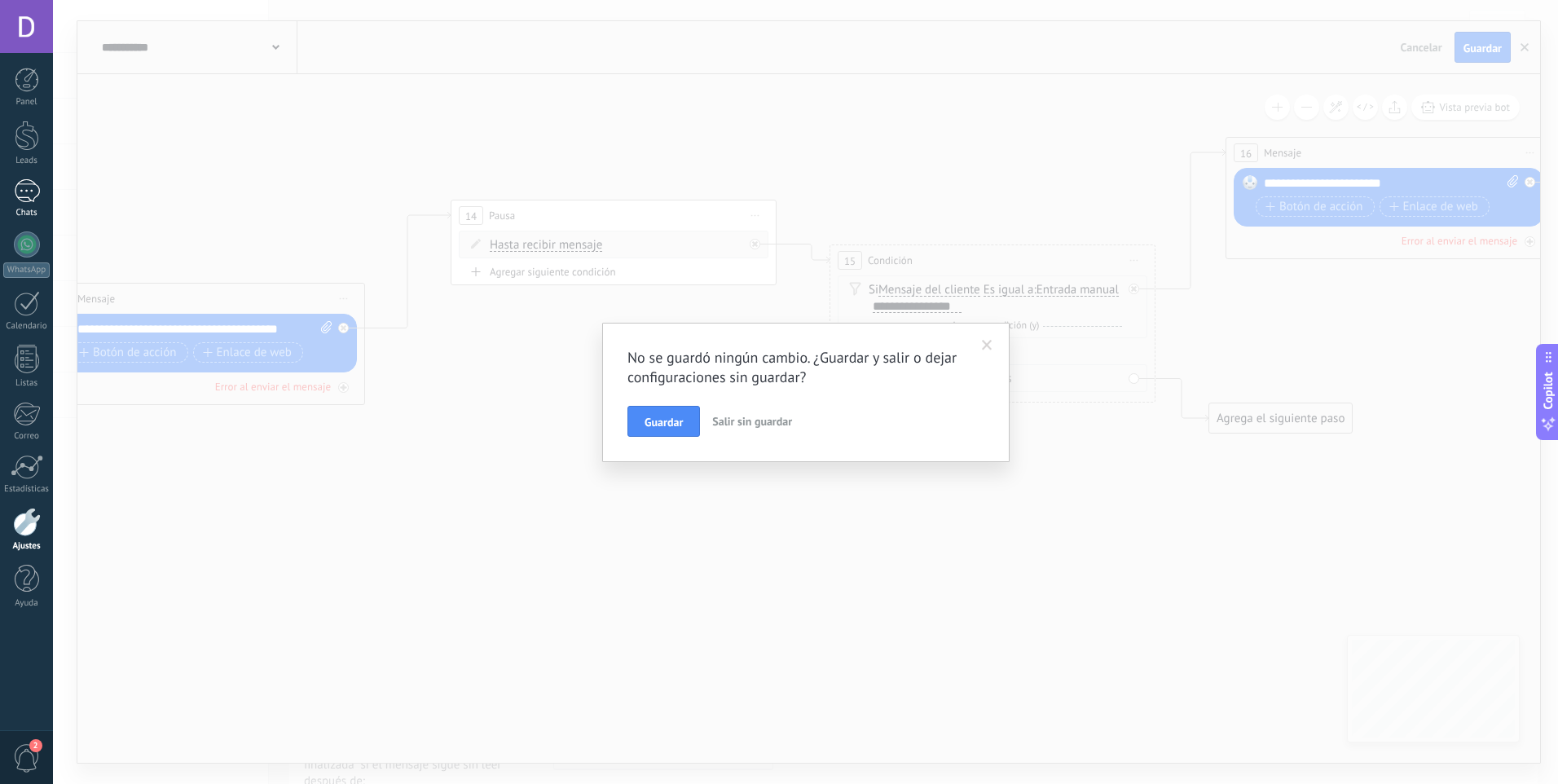
click at [28, 197] on div "2" at bounding box center [27, 190] width 26 height 23
click at [750, 425] on span "Salir sin guardar" at bounding box center [751, 421] width 80 height 15
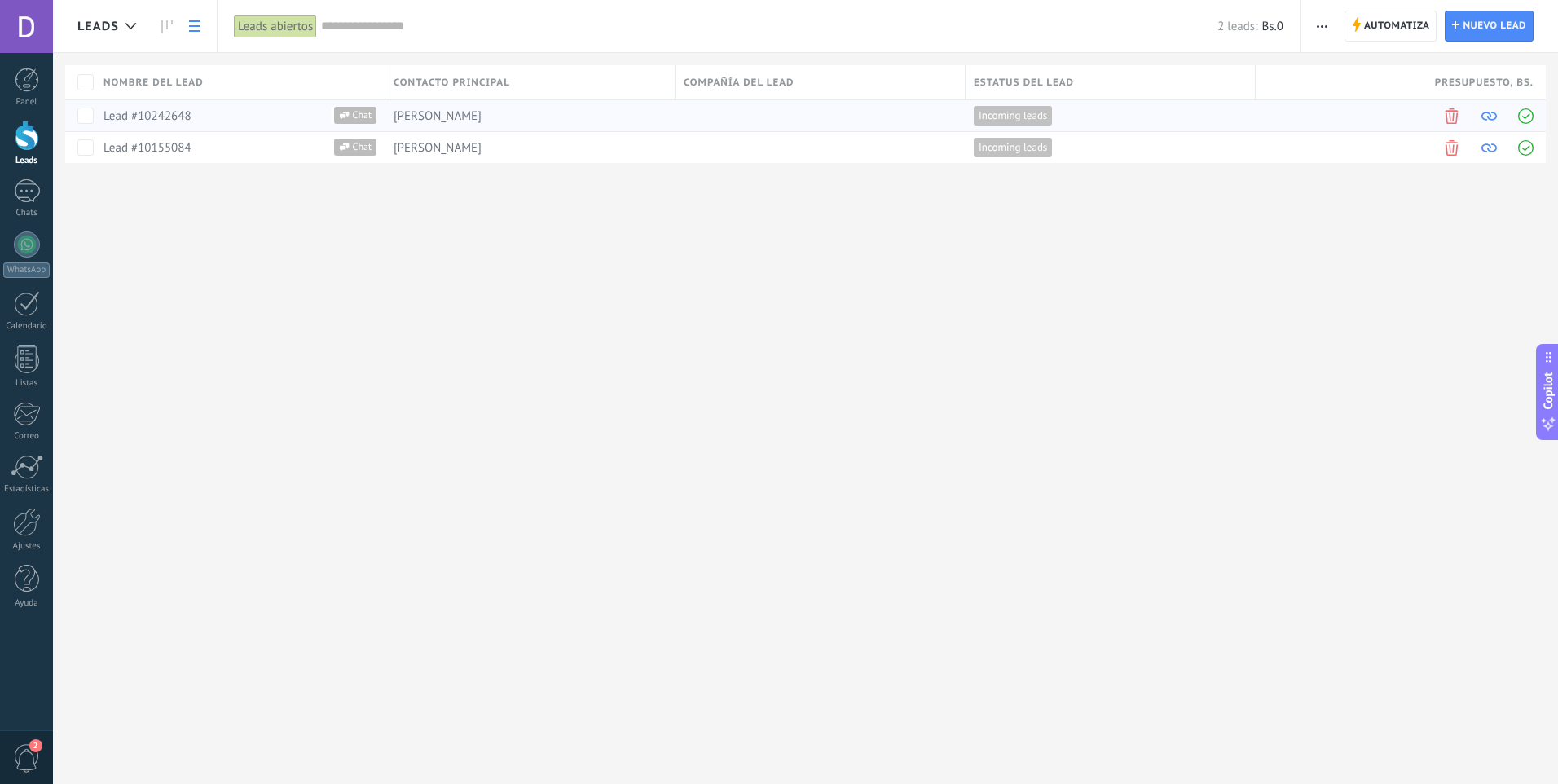
click at [162, 114] on link "Lead #10242648" at bounding box center [147, 116] width 88 height 16
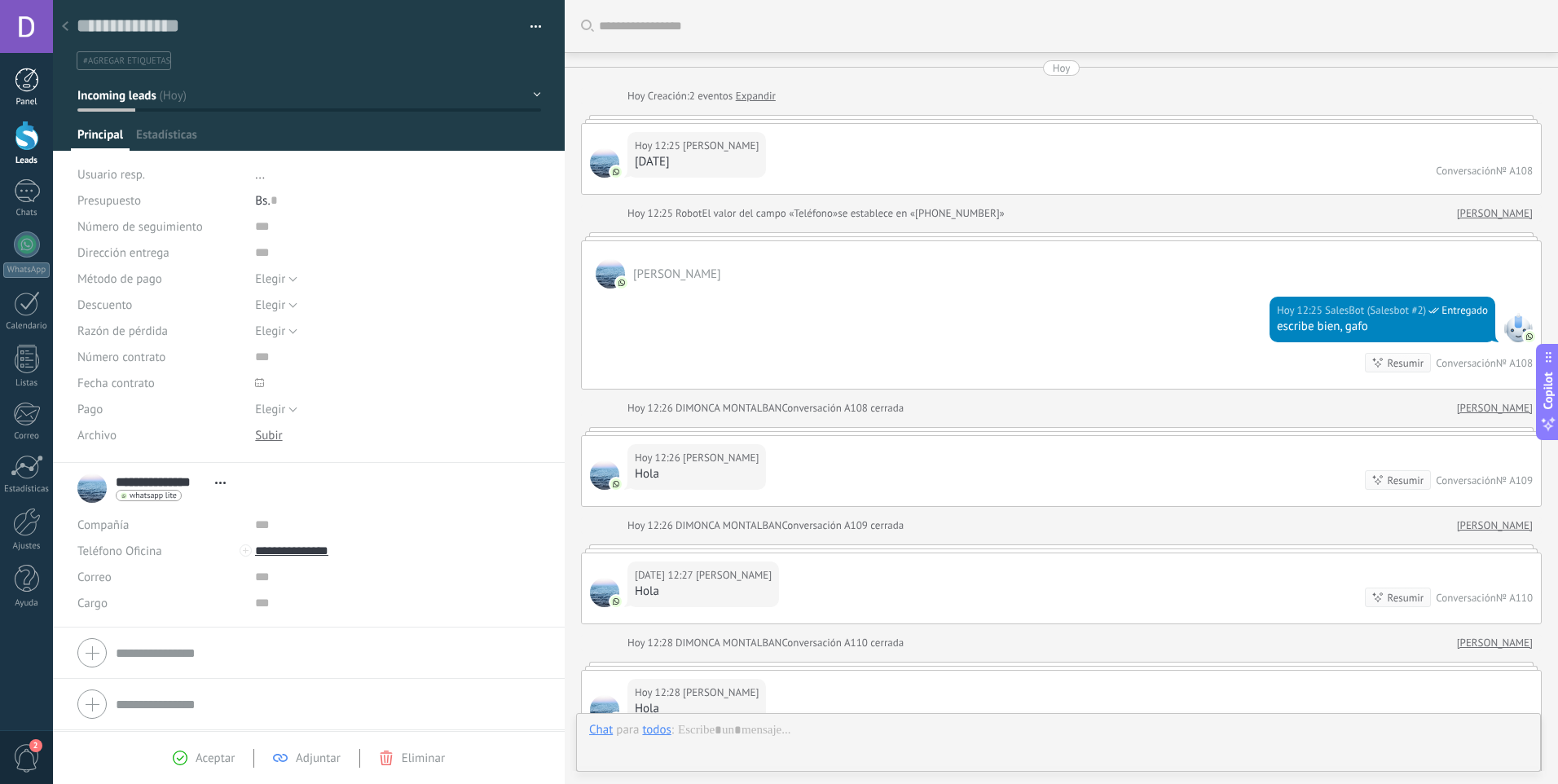
click at [23, 98] on div "Panel" at bounding box center [26, 101] width 47 height 10
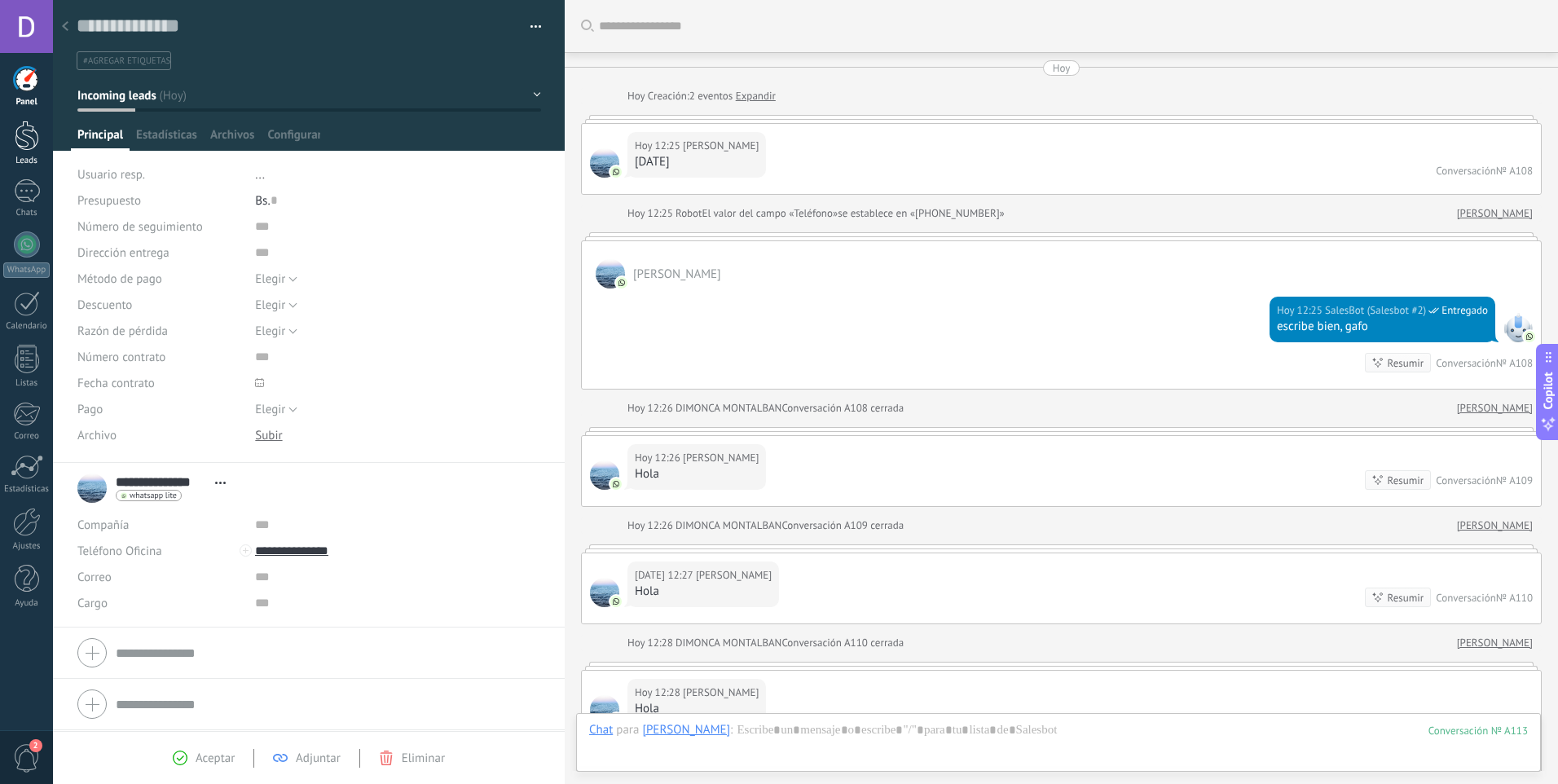
scroll to position [1100, 0]
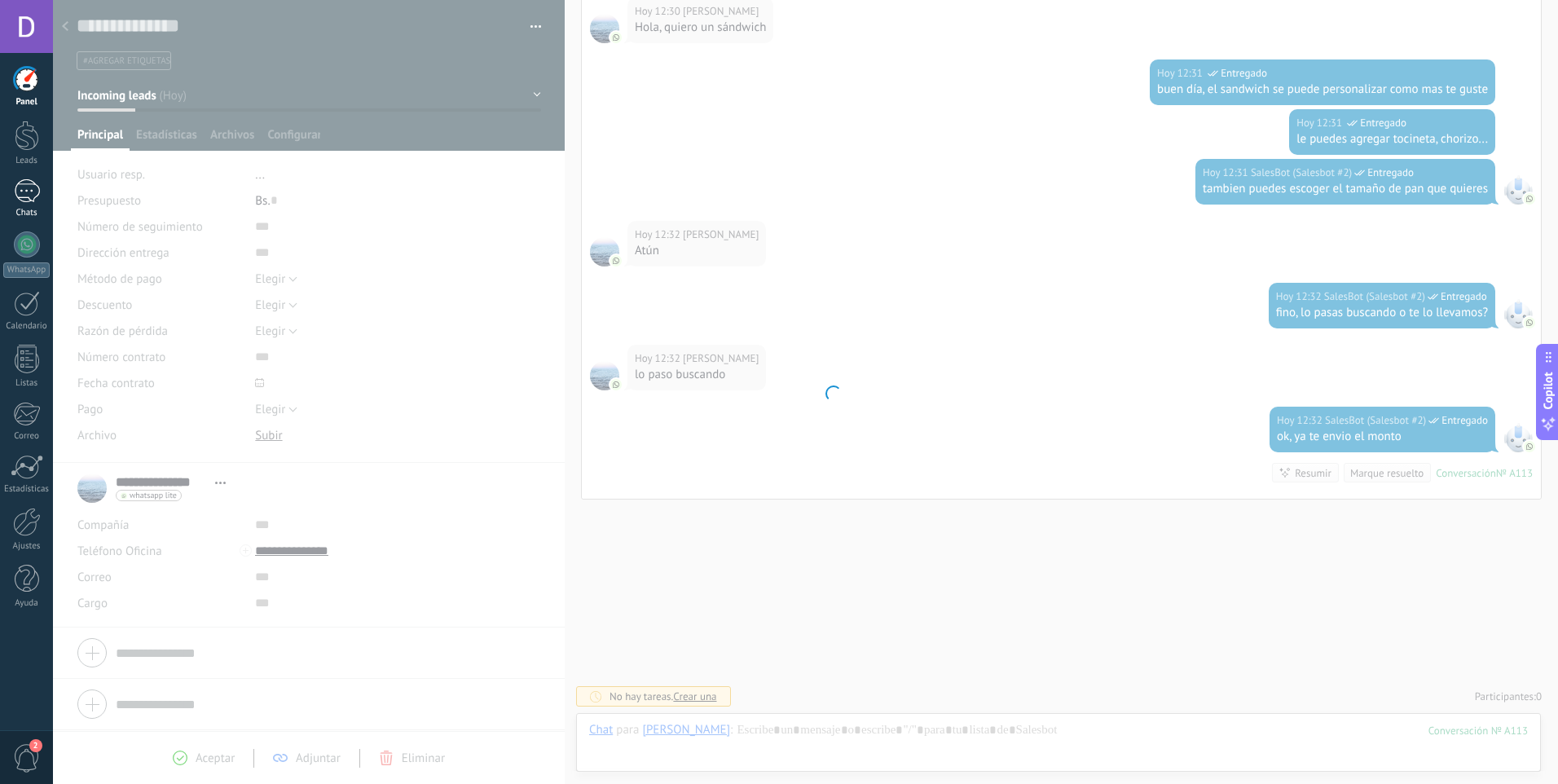
click at [28, 188] on div "2" at bounding box center [27, 190] width 26 height 23
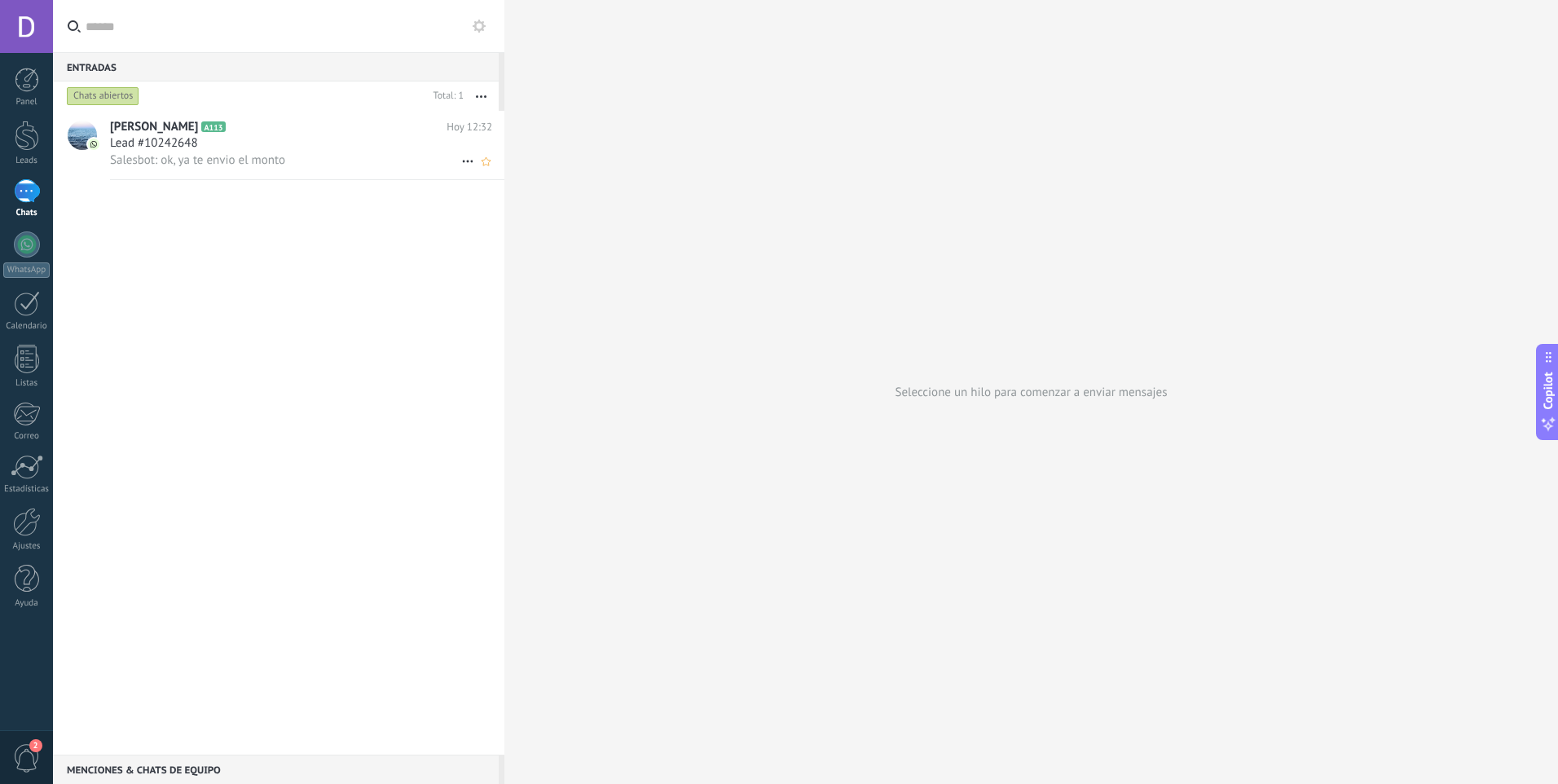
click at [208, 144] on div "Lead #10242648" at bounding box center [300, 143] width 382 height 16
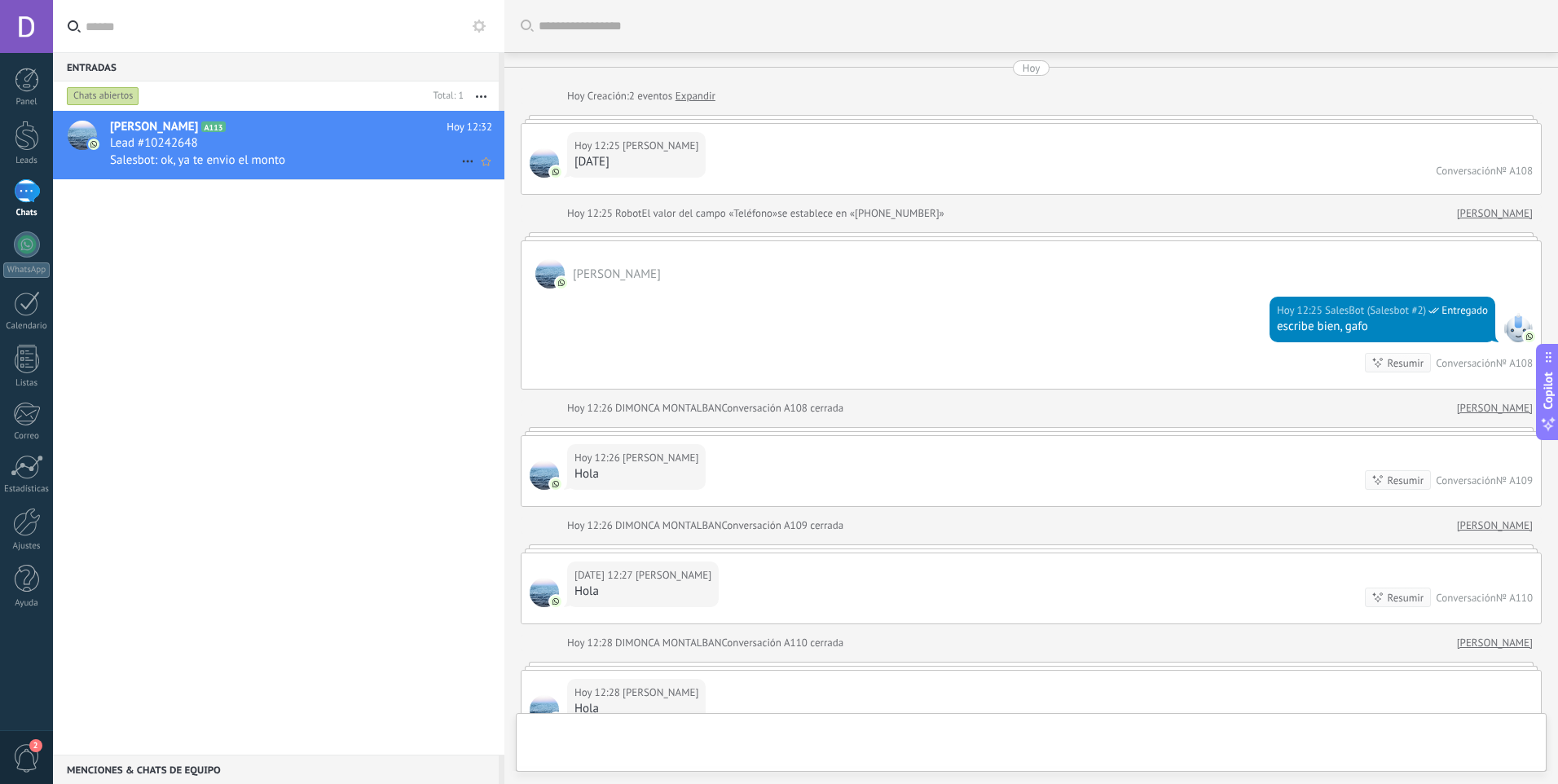
scroll to position [1100, 0]
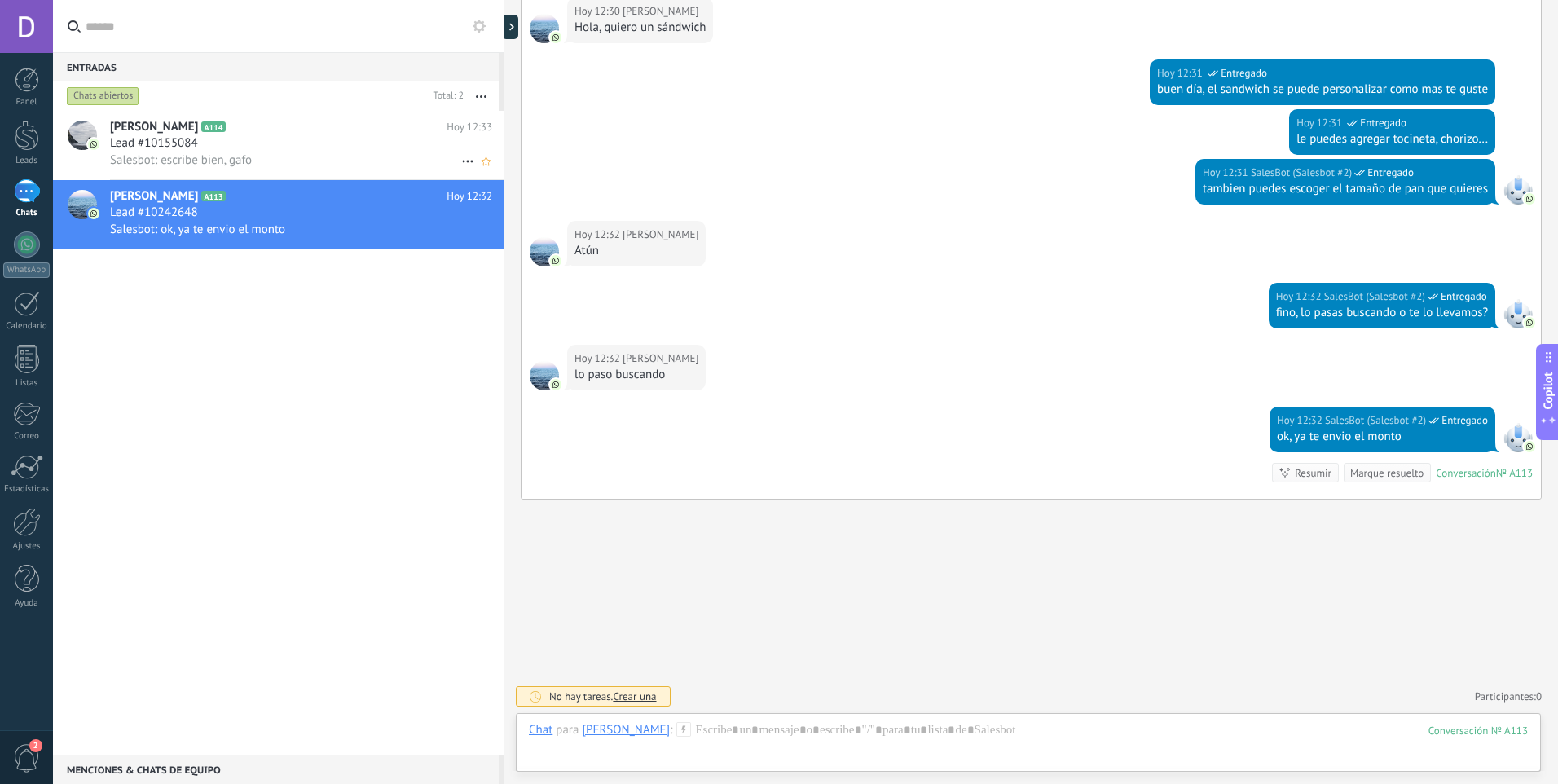
click at [251, 130] on h2 "[PERSON_NAME] A114" at bounding box center [278, 127] width 337 height 16
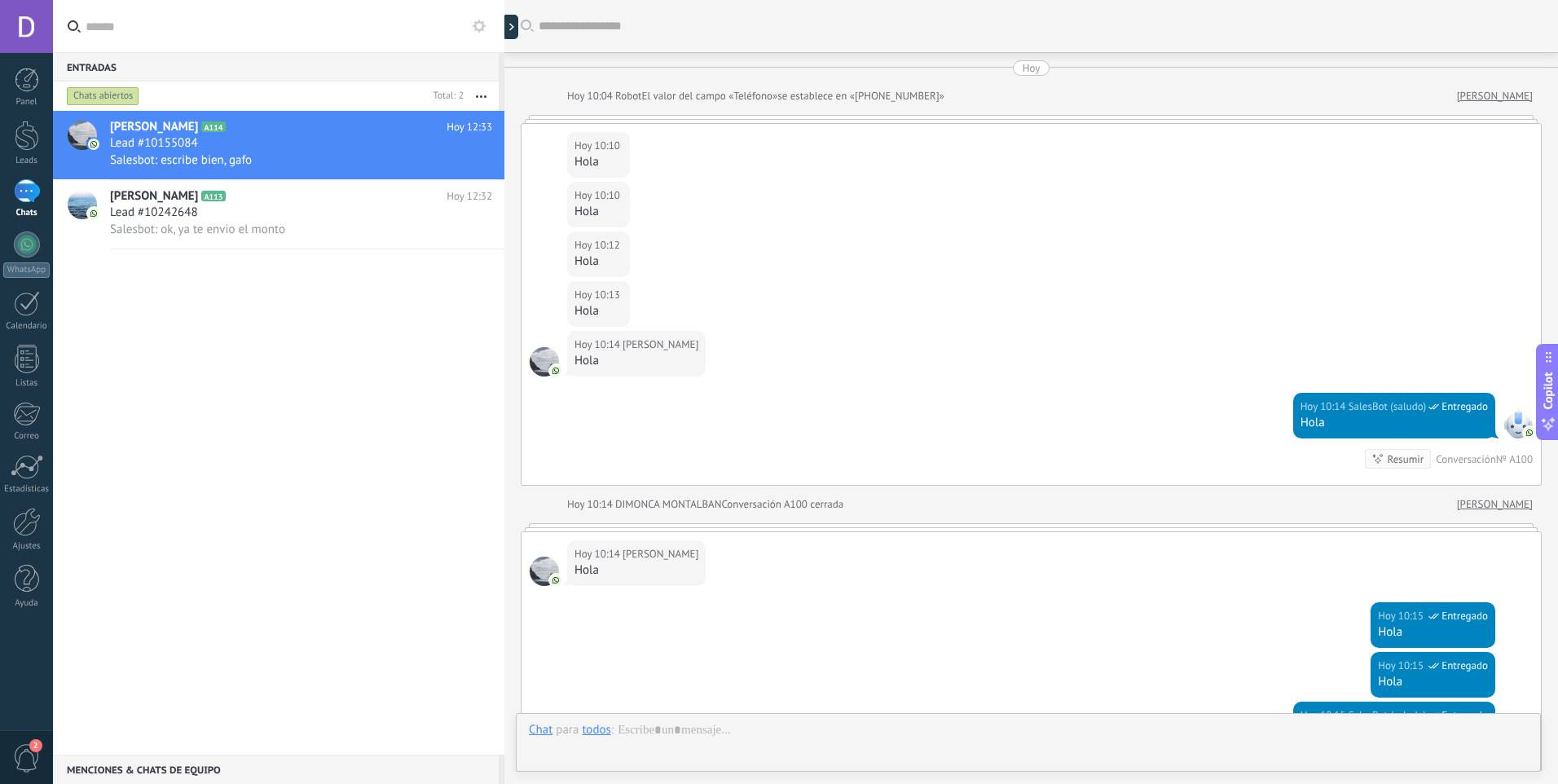
scroll to position [2775, 0]
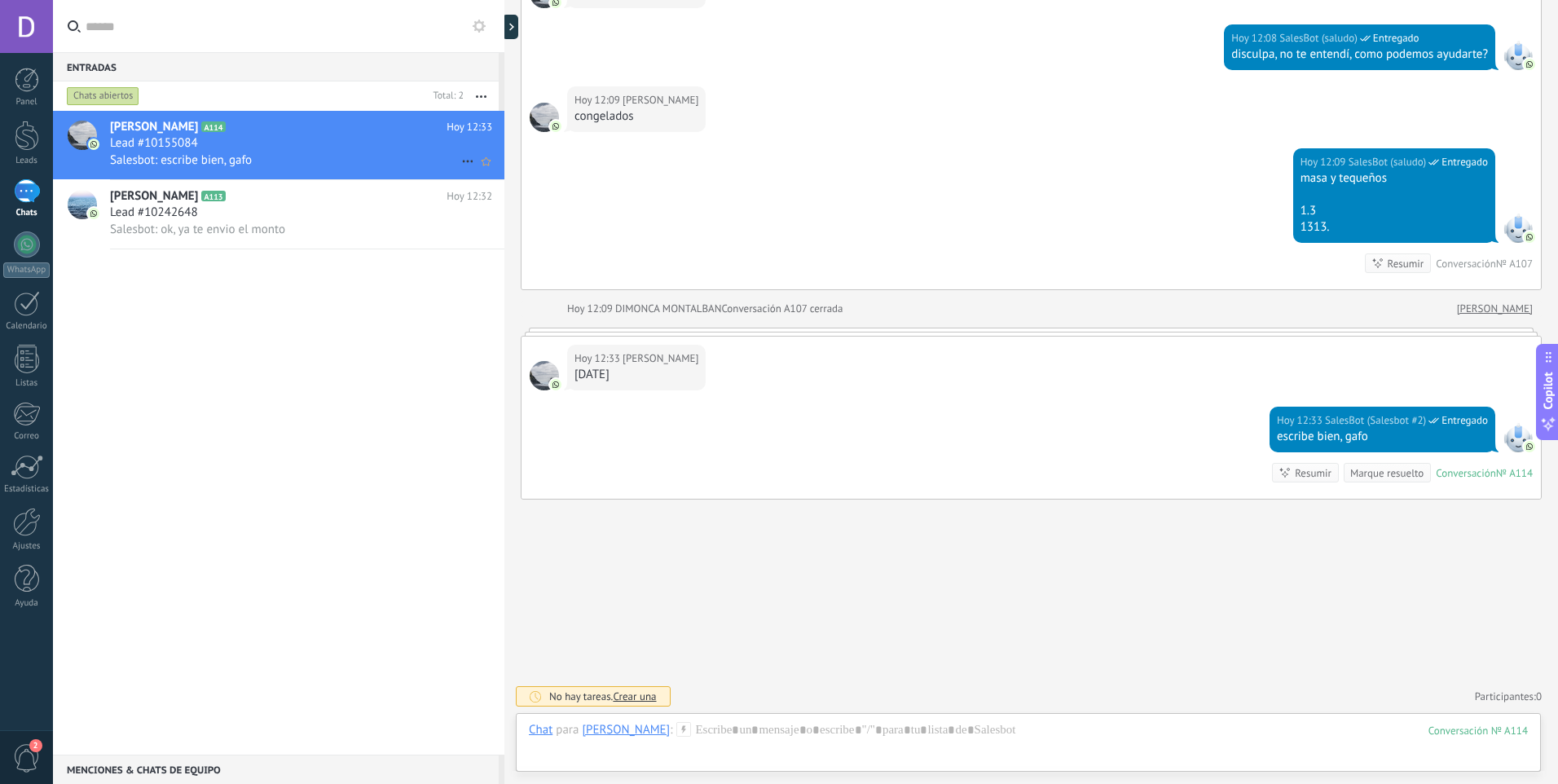
click at [462, 158] on icon at bounding box center [467, 161] width 20 height 20
click at [512, 176] on span "Conversación cerrada" at bounding box center [540, 169] width 111 height 33
